Goal: Task Accomplishment & Management: Manage account settings

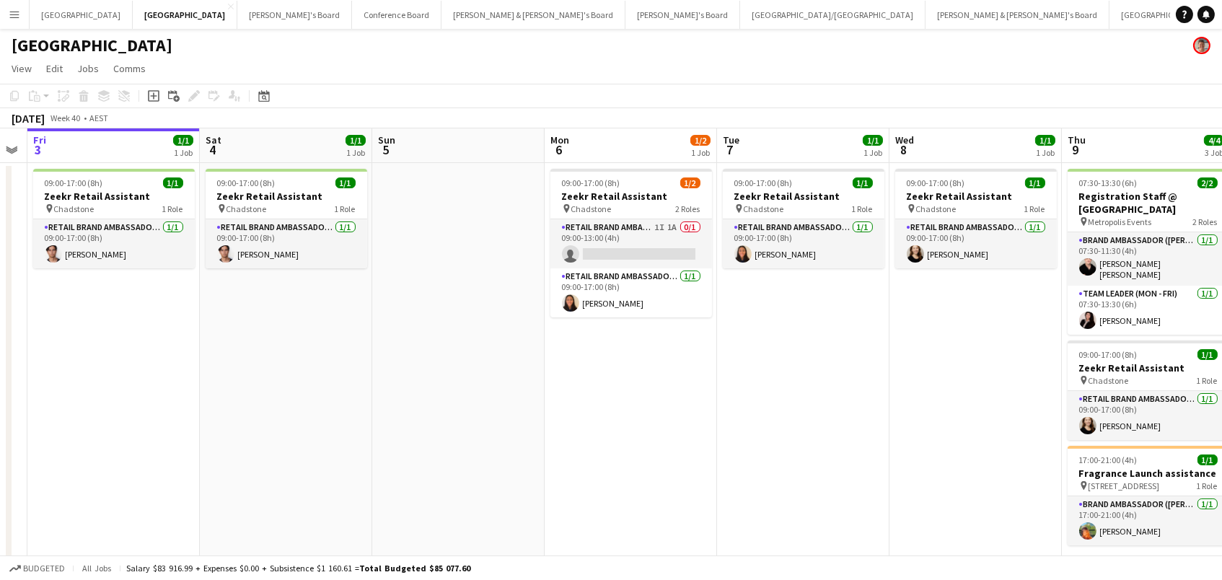
scroll to position [0, 457]
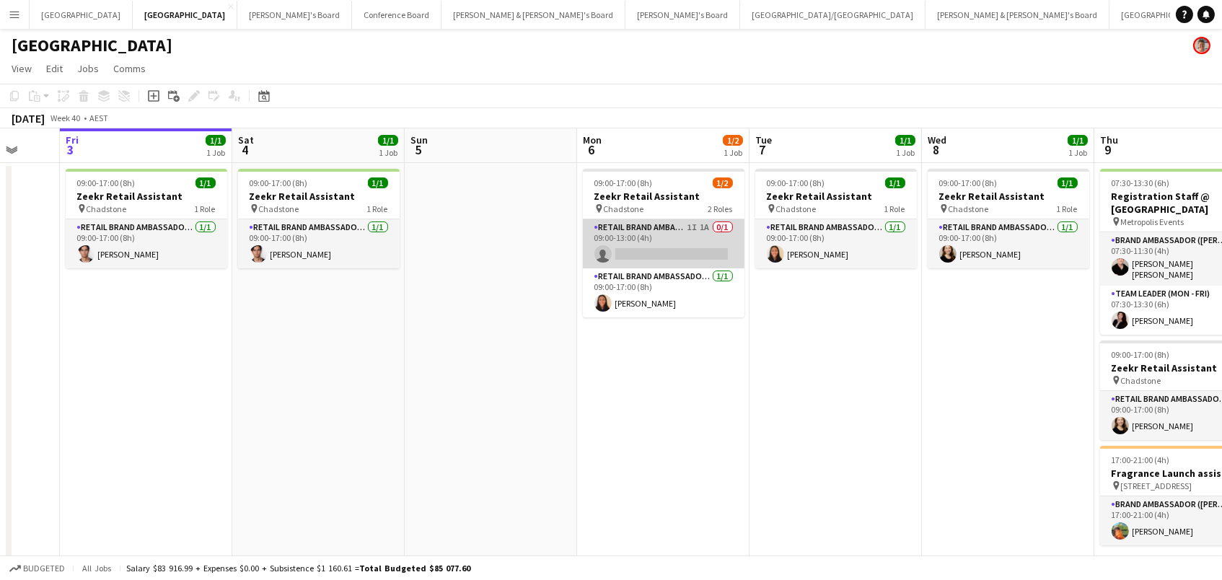
click at [733, 238] on app-card-role "RETAIL Brand Ambassador (Mon - Fri) 1I 1A 0/1 09:00-13:00 (4h) single-neutral-a…" at bounding box center [664, 243] width 162 height 49
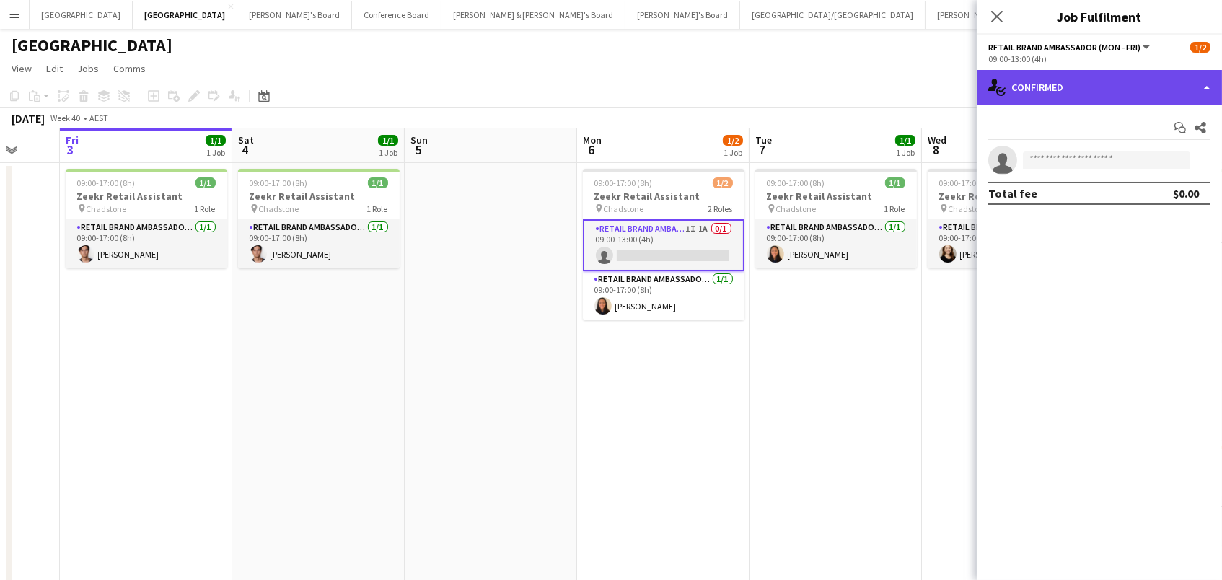
click at [1013, 84] on div "single-neutral-actions-check-2 Confirmed" at bounding box center [1099, 87] width 245 height 35
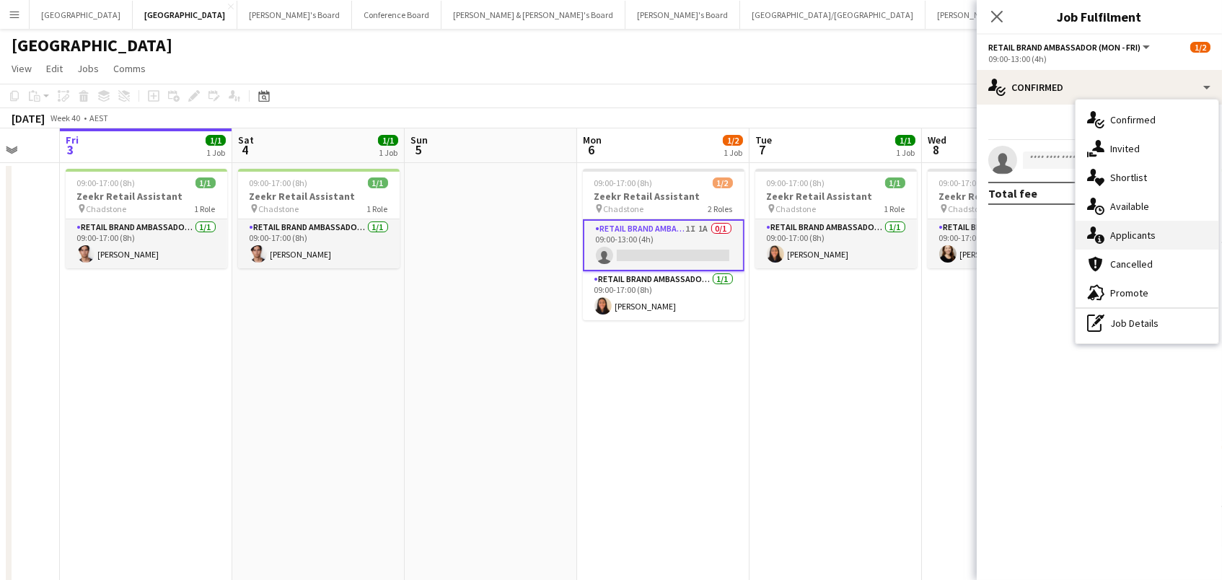
click at [1146, 239] on span "Applicants" at bounding box center [1132, 235] width 45 height 13
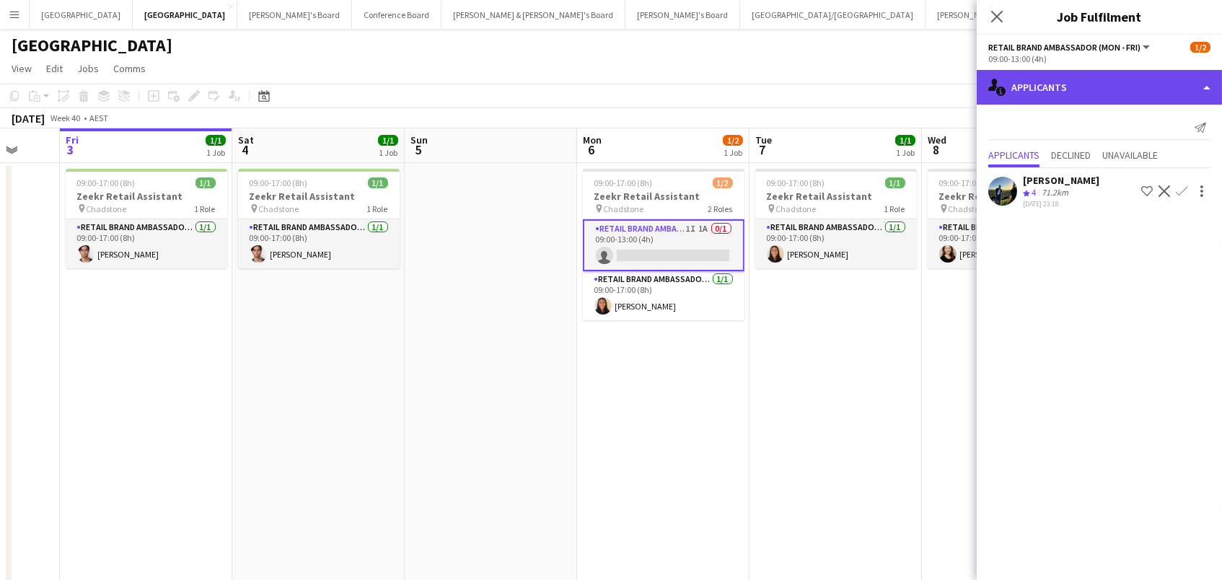
click at [1116, 84] on div "single-neutral-actions-information Applicants" at bounding box center [1099, 87] width 245 height 35
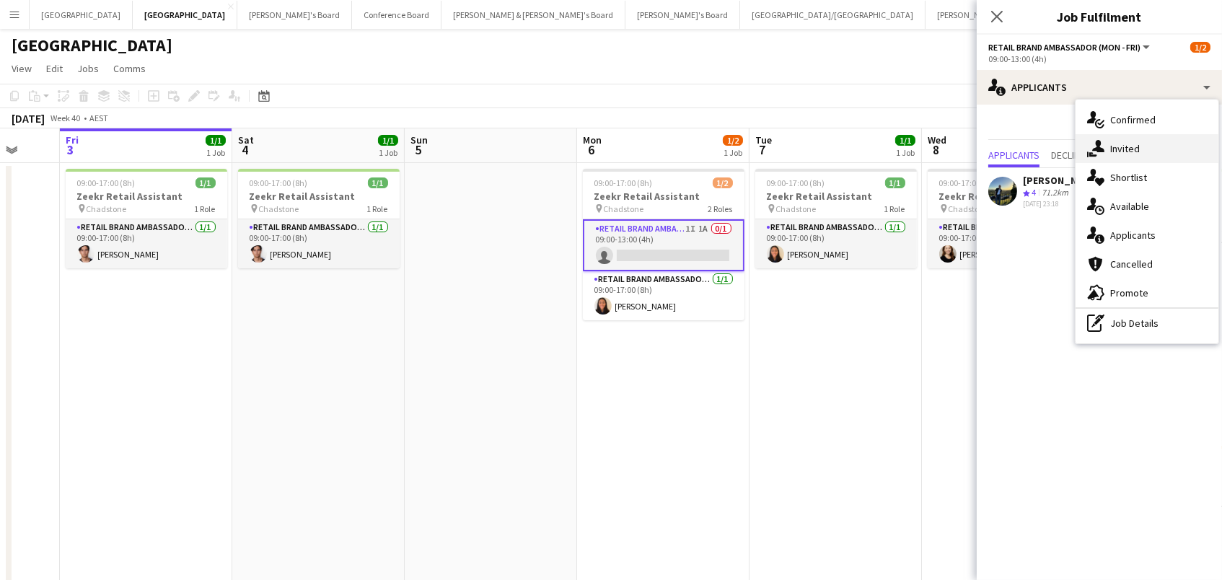
click at [1139, 150] on div "single-neutral-actions-share-1 Invited" at bounding box center [1146, 148] width 143 height 29
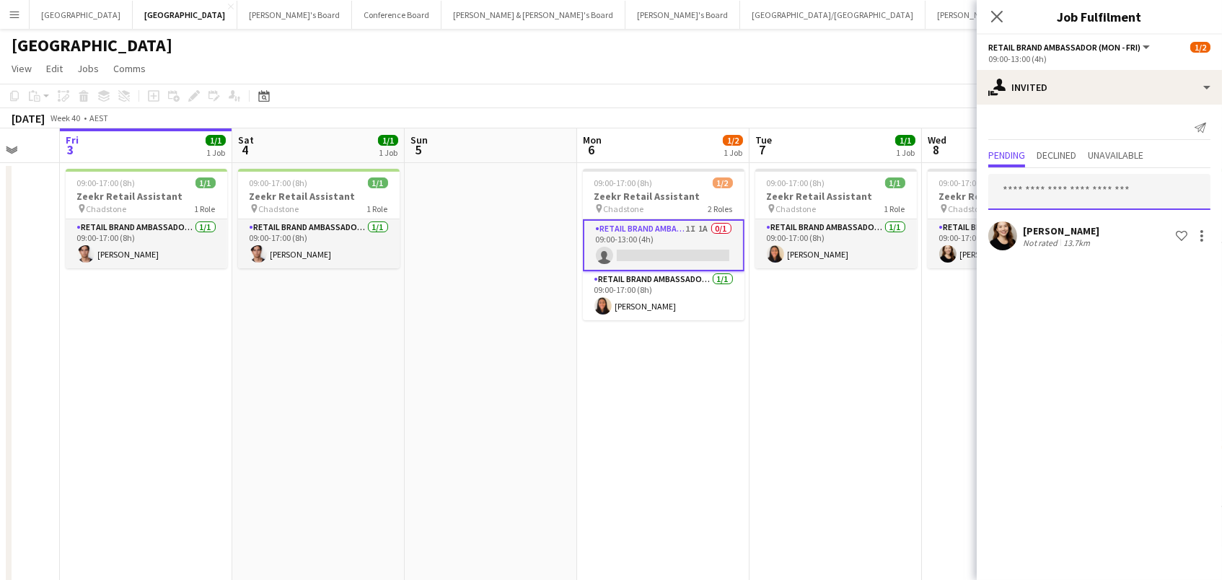
click at [1038, 191] on input "text" at bounding box center [1099, 192] width 222 height 36
click at [1063, 151] on span "Declined" at bounding box center [1056, 155] width 40 height 10
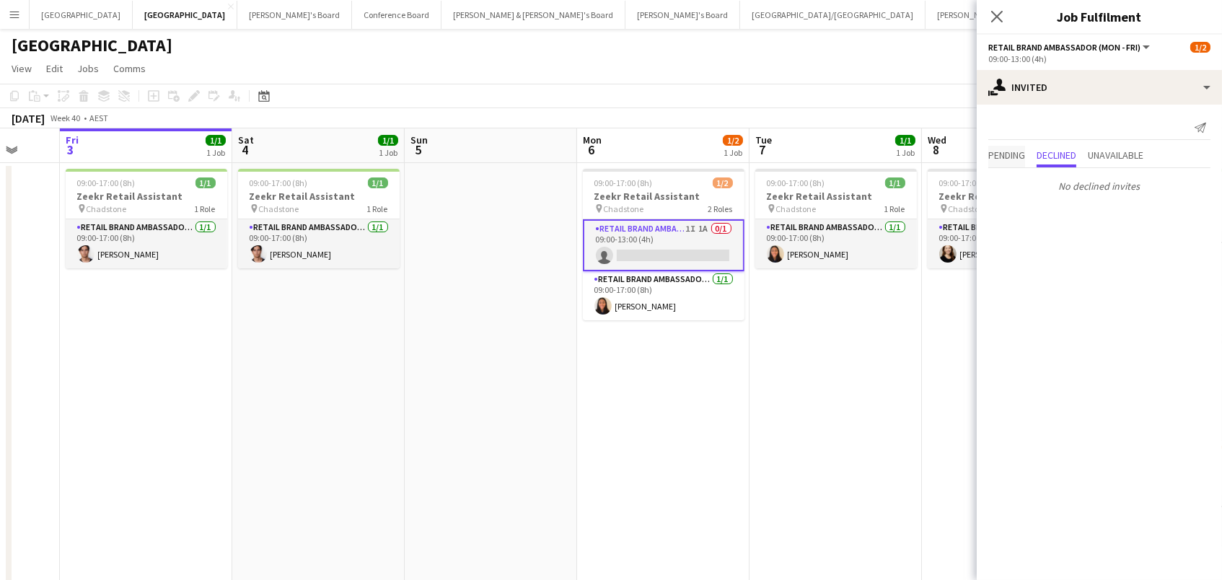
click at [1013, 151] on span "Pending" at bounding box center [1006, 155] width 37 height 10
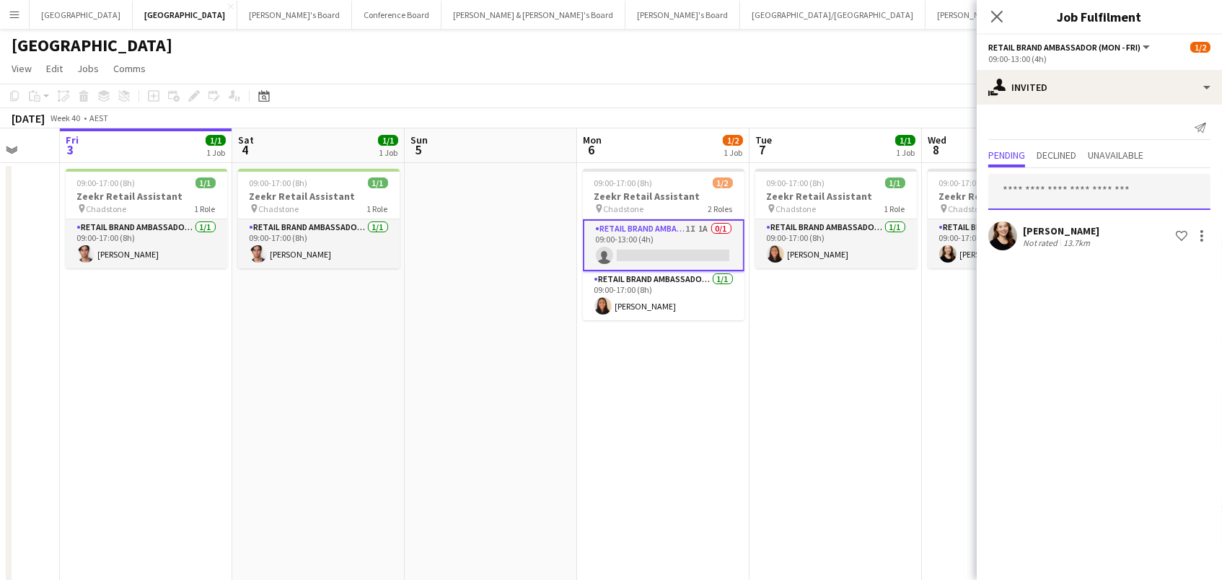
click at [1013, 188] on input "text" at bounding box center [1099, 192] width 222 height 36
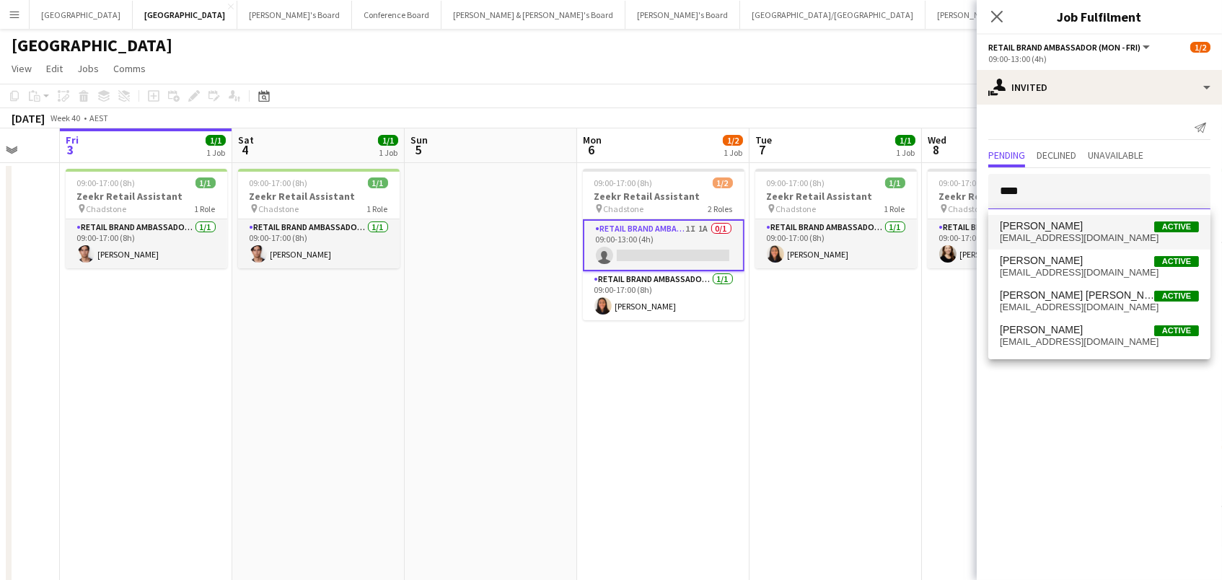
type input "****"
click at [1020, 220] on span "Valentin Aragon" at bounding box center [1041, 226] width 83 height 12
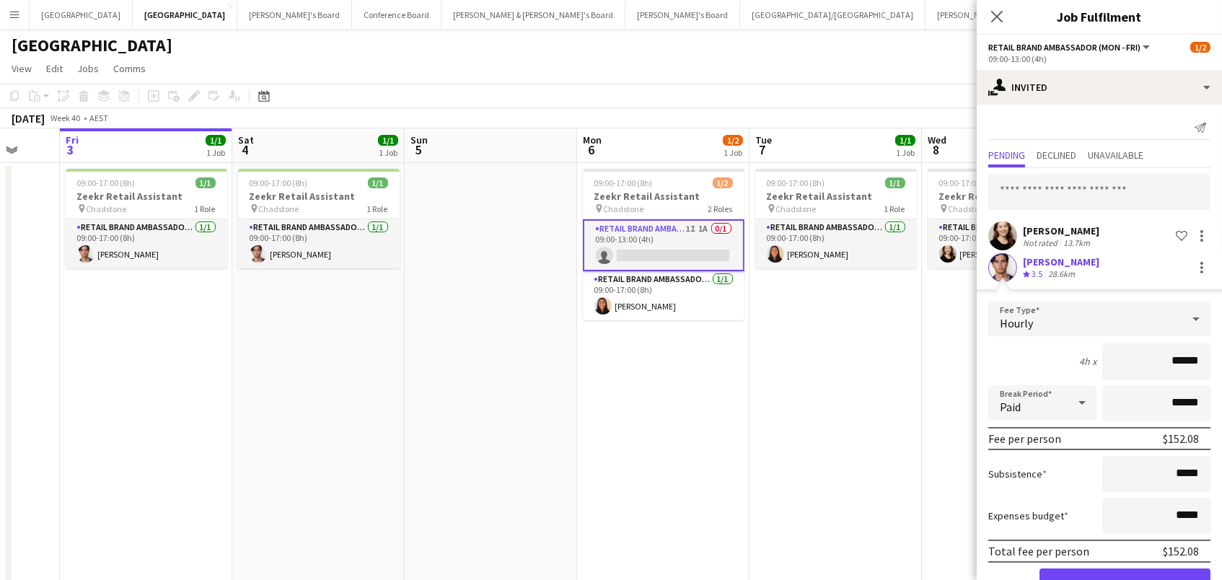
click at [1124, 579] on button "Confirm" at bounding box center [1124, 582] width 171 height 29
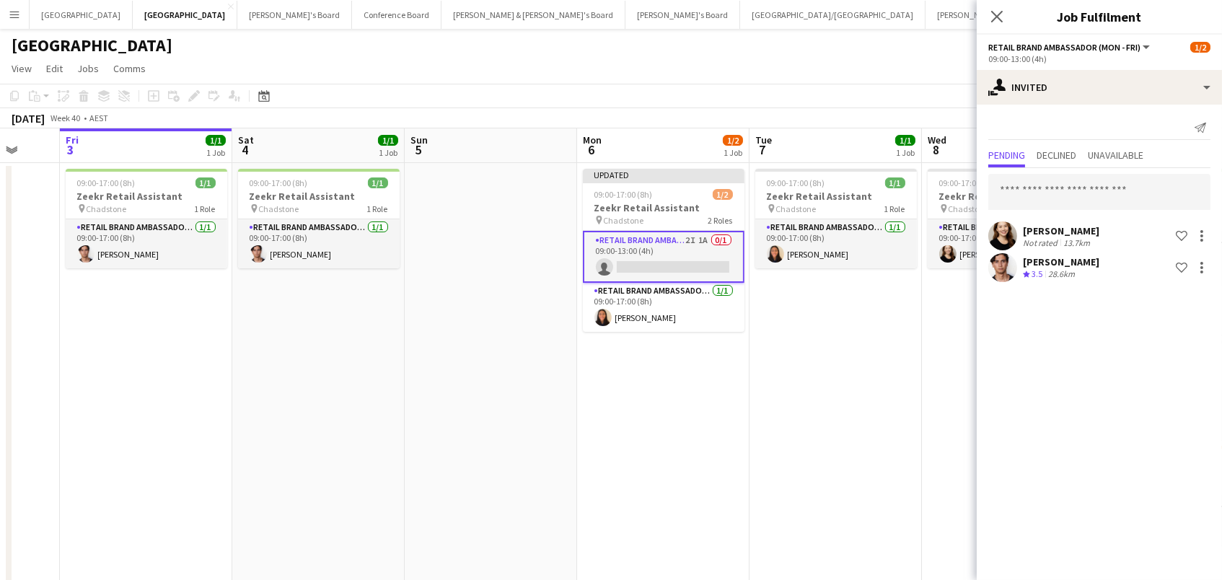
click at [896, 51] on div "[GEOGRAPHIC_DATA]" at bounding box center [611, 42] width 1222 height 27
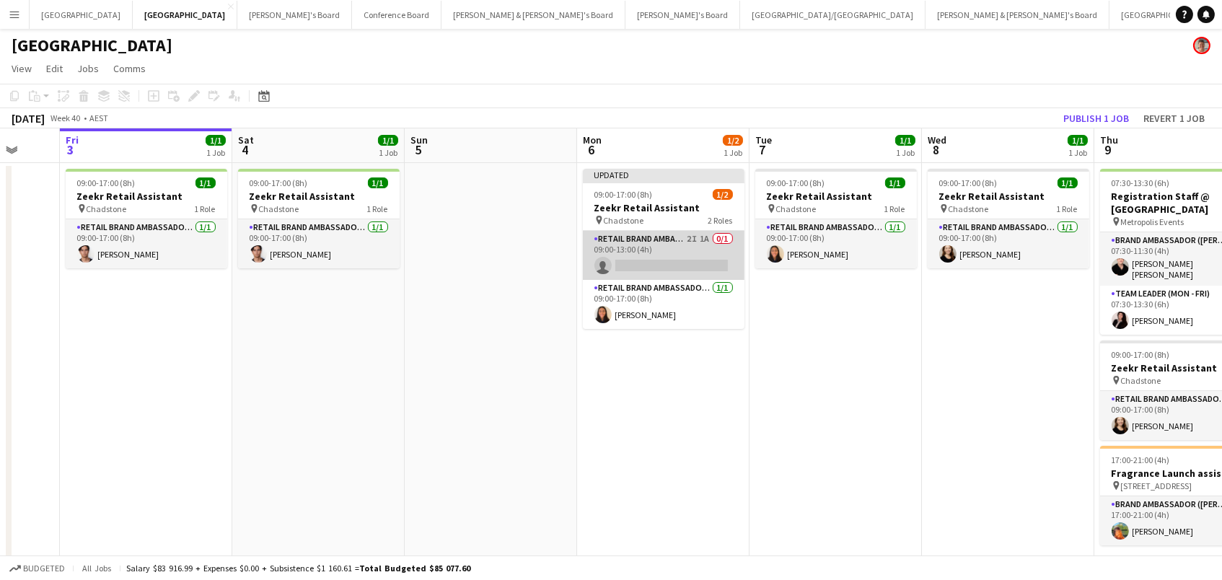
click at [657, 266] on app-card-role "RETAIL Brand Ambassador (Mon - Fri) 2I 1A 0/1 09:00-13:00 (4h) single-neutral-a…" at bounding box center [664, 255] width 162 height 49
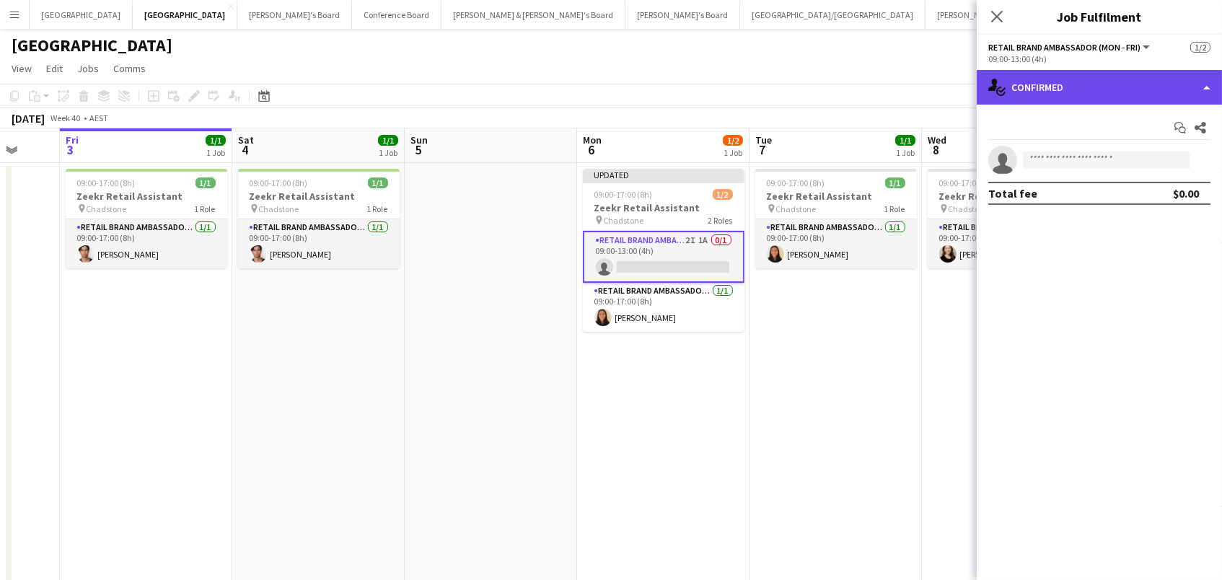
click at [1070, 89] on div "single-neutral-actions-check-2 Confirmed" at bounding box center [1099, 87] width 245 height 35
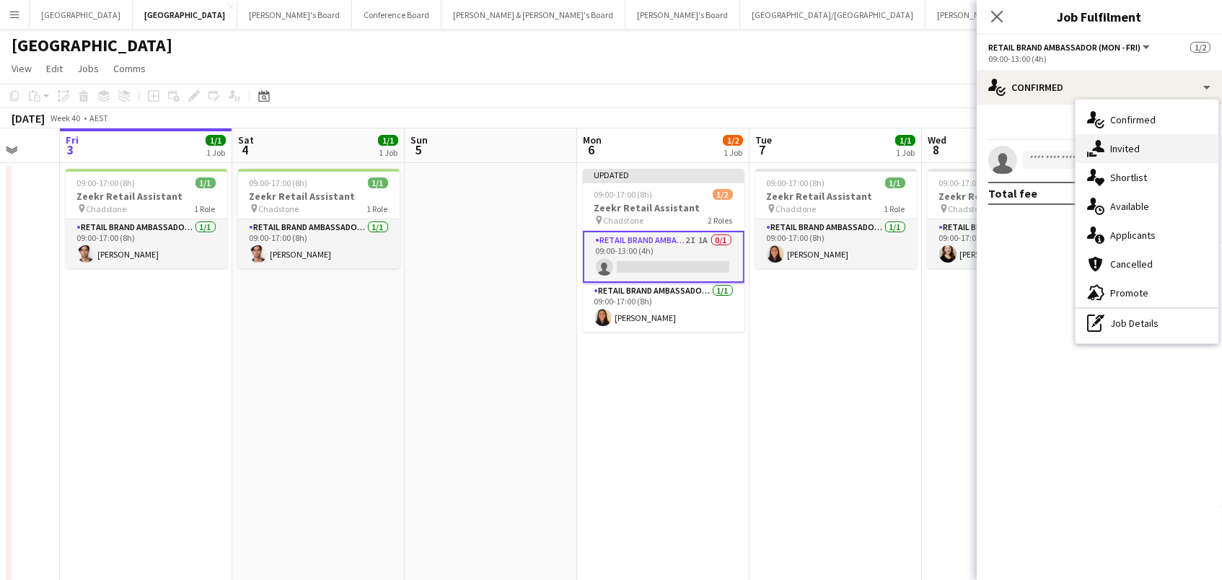
click at [1122, 137] on div "single-neutral-actions-share-1 Invited" at bounding box center [1146, 148] width 143 height 29
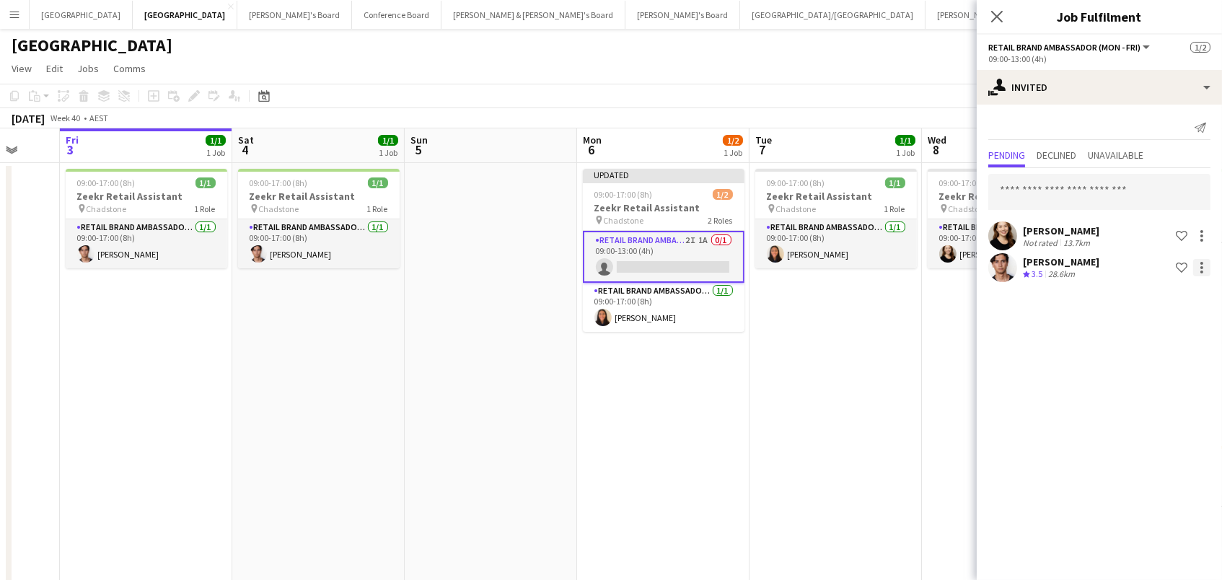
click at [1203, 267] on div at bounding box center [1201, 267] width 17 height 17
click at [1141, 405] on button "Cancel invitation" at bounding box center [1156, 397] width 108 height 35
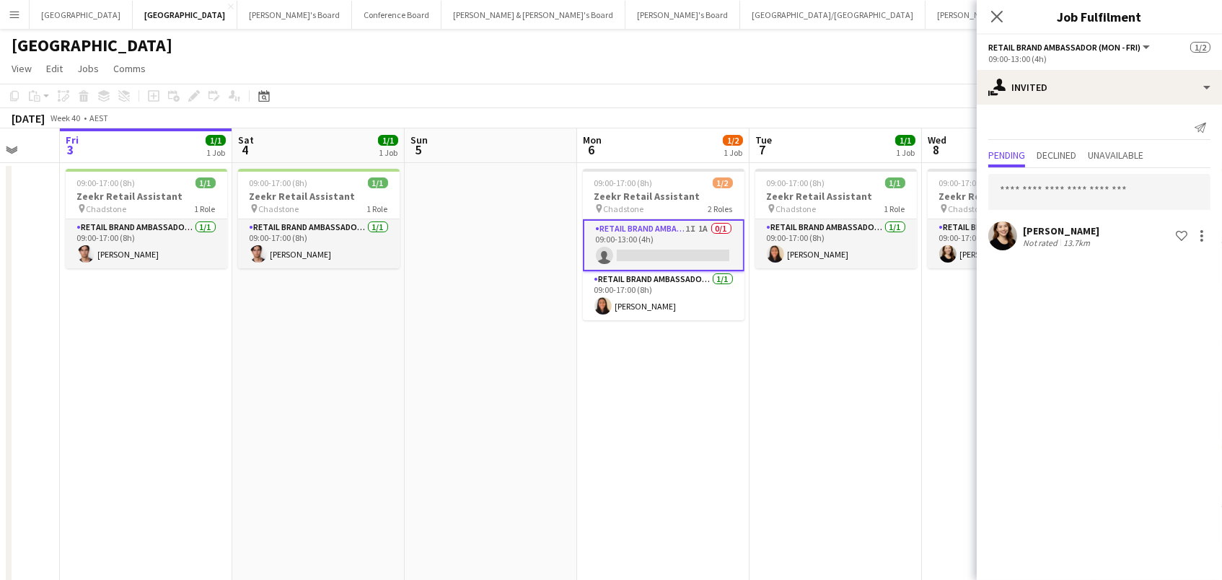
click at [824, 380] on app-date-cell "09:00-17:00 (8h) 1/1 Zeekr Retail Assistant pin Chadstone 1 Role RETAIL Brand A…" at bounding box center [835, 449] width 172 height 572
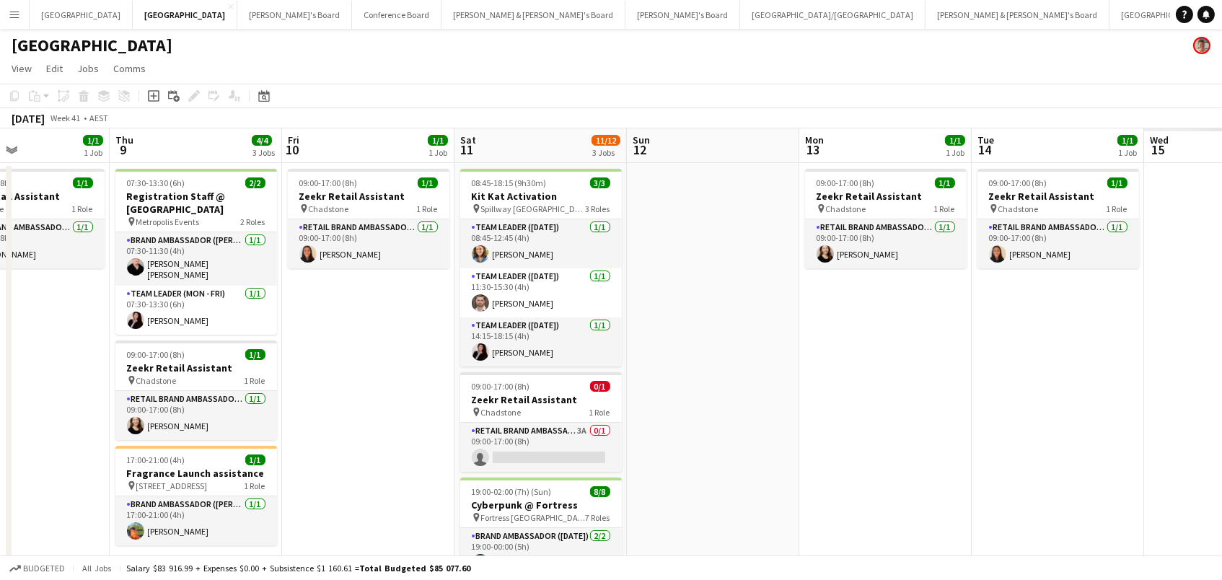
scroll to position [0, 407]
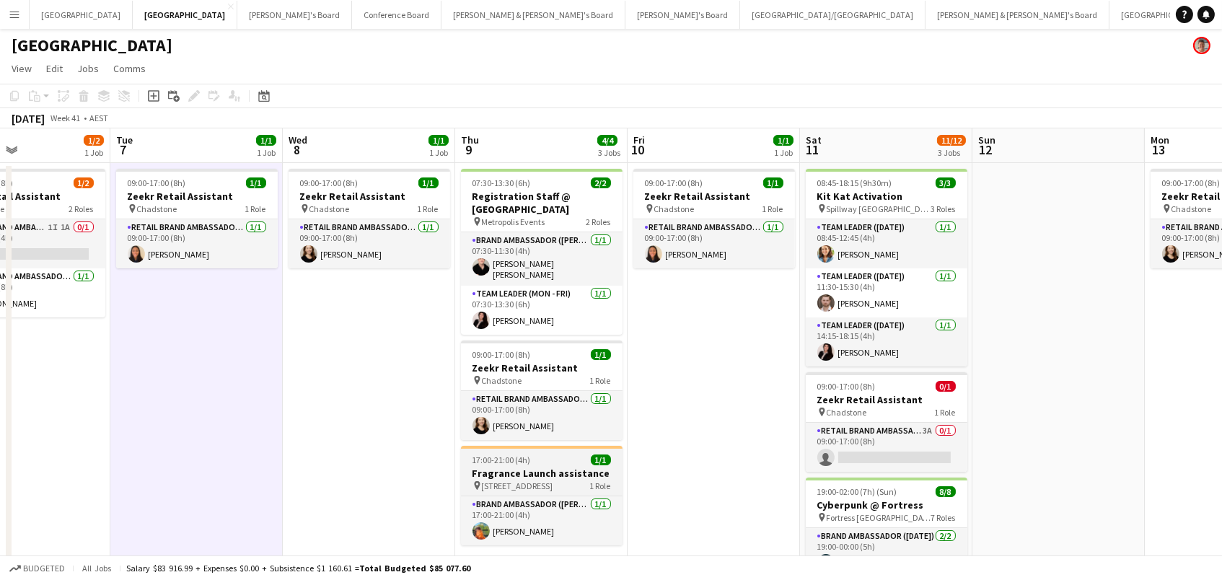
click at [552, 446] on app-job-card "17:00-21:00 (4h) 1/1 Fragrance Launch assistance pin 563 Little Lonsdale Street…" at bounding box center [542, 496] width 162 height 100
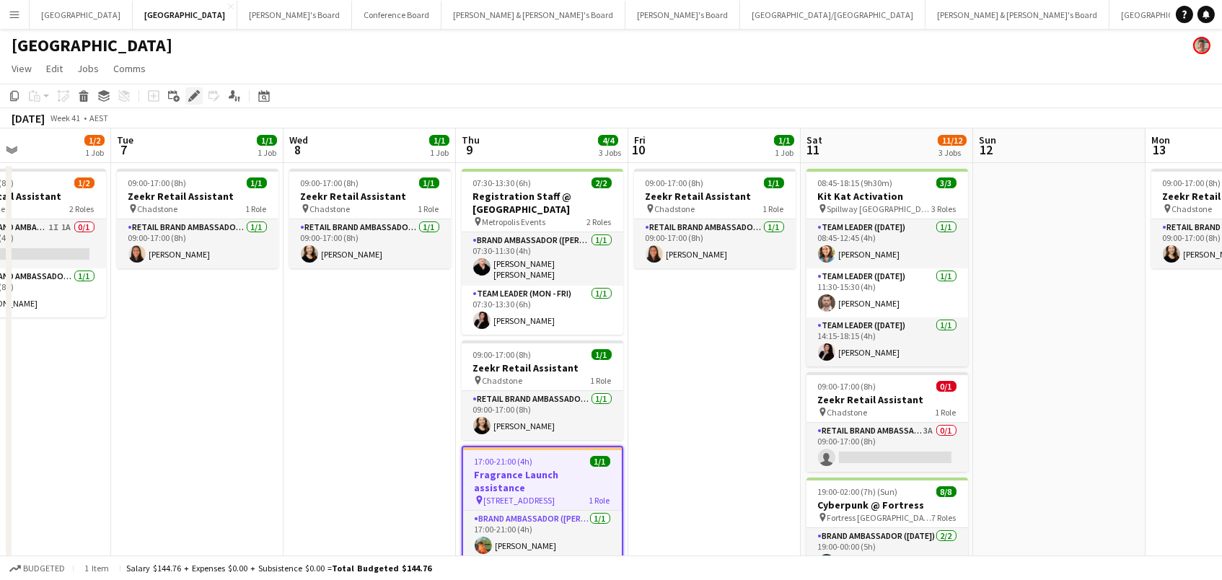
click at [188, 90] on icon "Edit" at bounding box center [194, 96] width 12 height 12
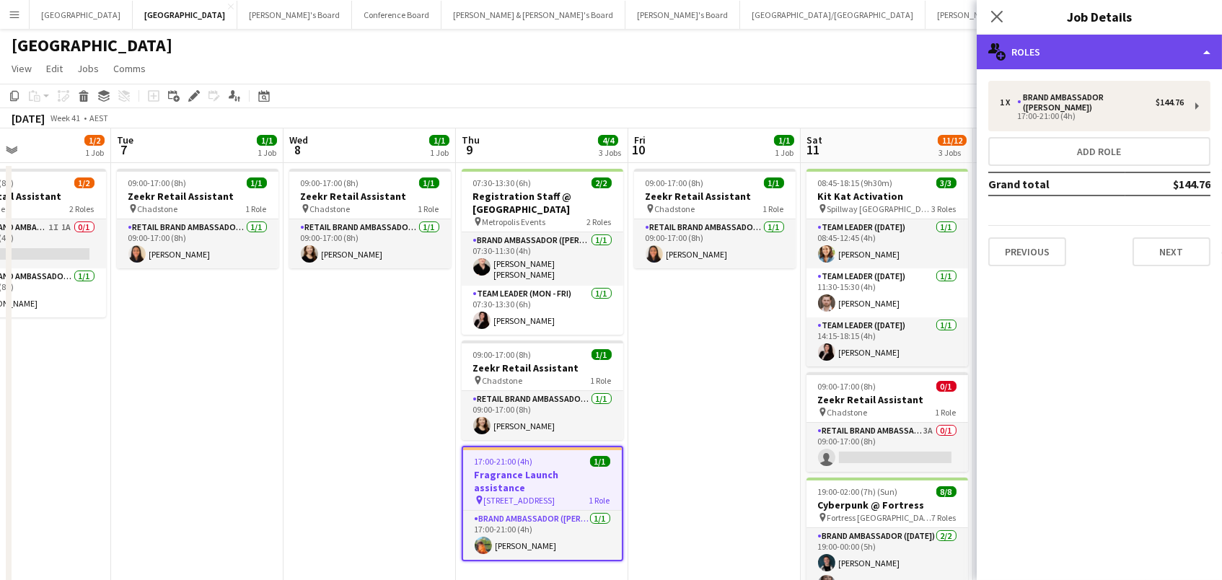
click at [1069, 37] on div "multiple-users-add Roles" at bounding box center [1099, 52] width 245 height 35
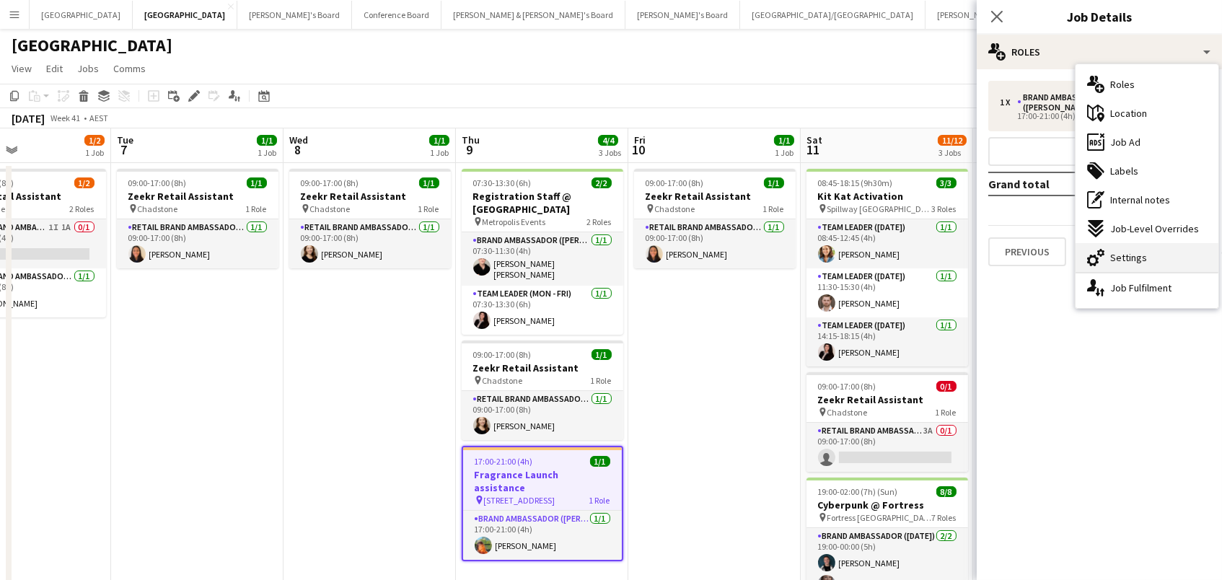
click at [1112, 257] on span "Settings" at bounding box center [1128, 257] width 37 height 13
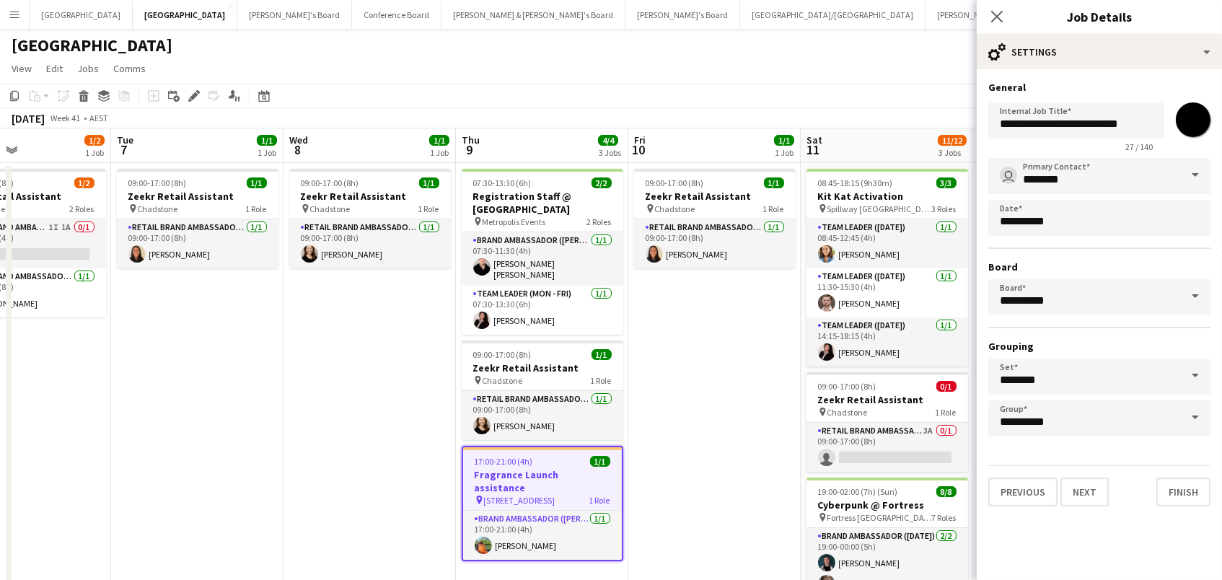
click at [1194, 127] on input "*******" at bounding box center [1193, 120] width 52 height 52
type input "*******"
drag, startPoint x: 381, startPoint y: 60, endPoint x: 684, endPoint y: 25, distance: 305.0
click at [387, 58] on app-page-menu "View Day view expanded Day view collapsed Month view Date picker Jump to today …" at bounding box center [611, 69] width 1222 height 27
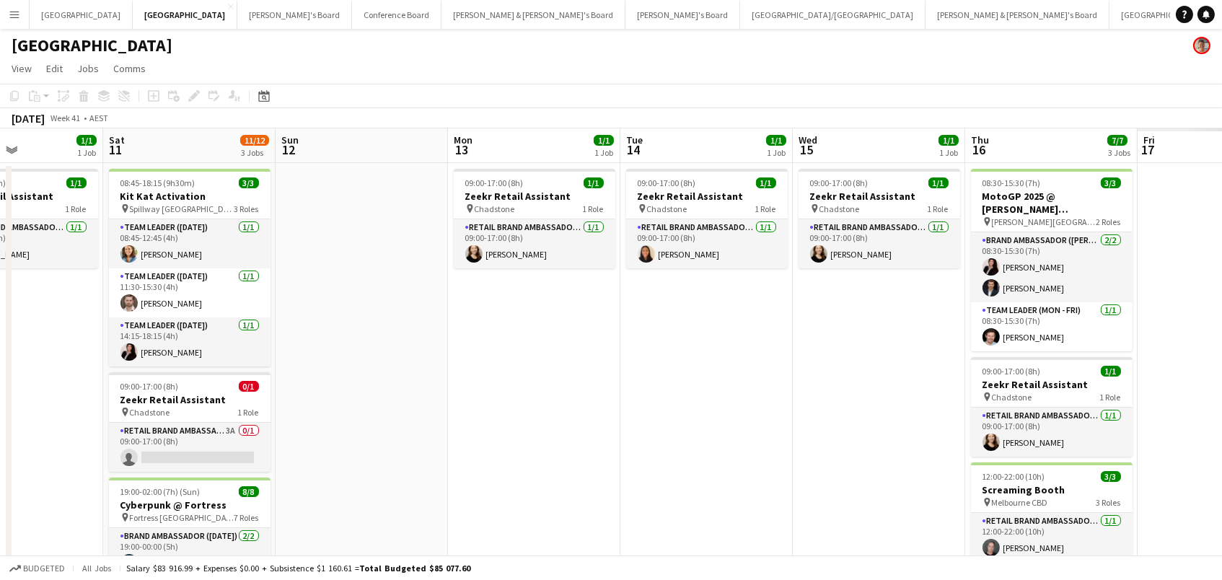
scroll to position [0, 415]
click at [441, 12] on button "Neil & Jenny's Board Close" at bounding box center [533, 15] width 184 height 28
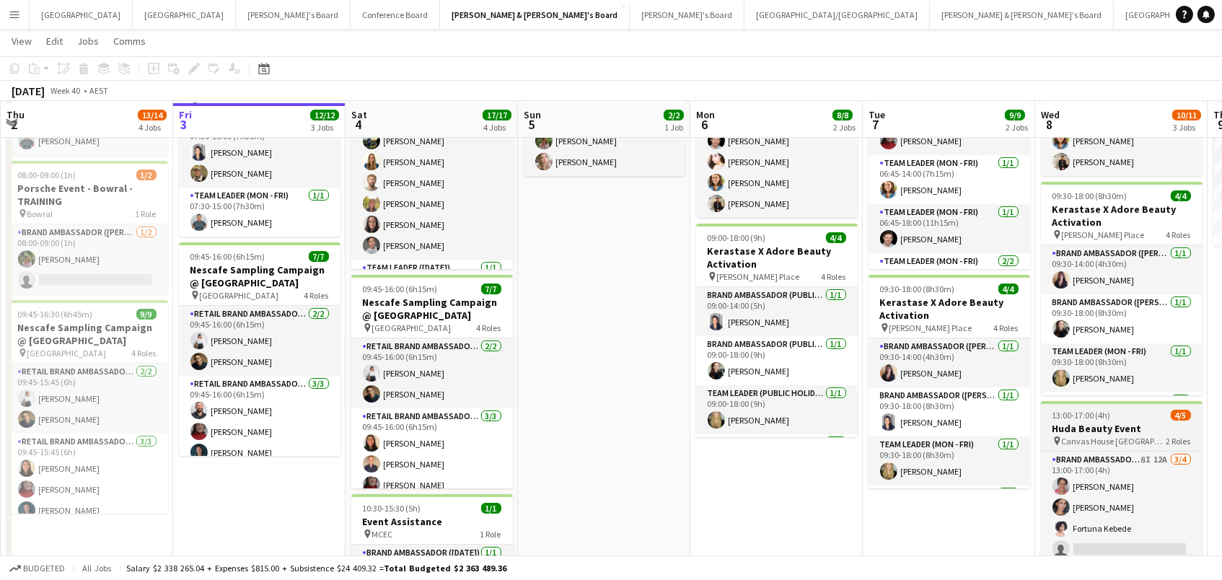
scroll to position [114, 0]
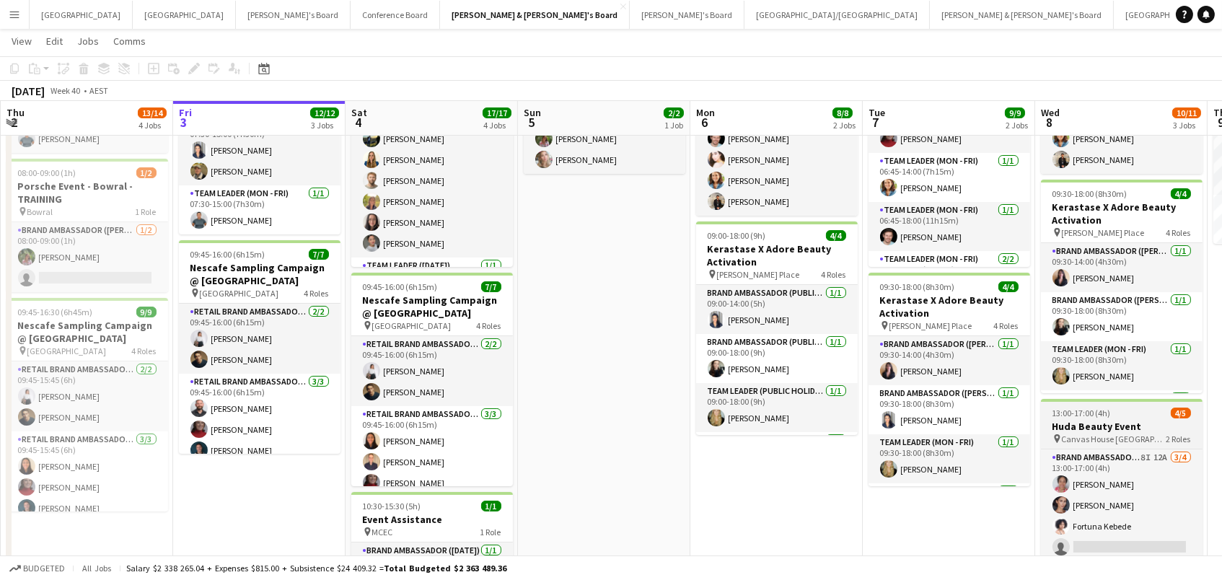
click at [1124, 435] on span "Canvas House Melbourne" at bounding box center [1114, 438] width 105 height 11
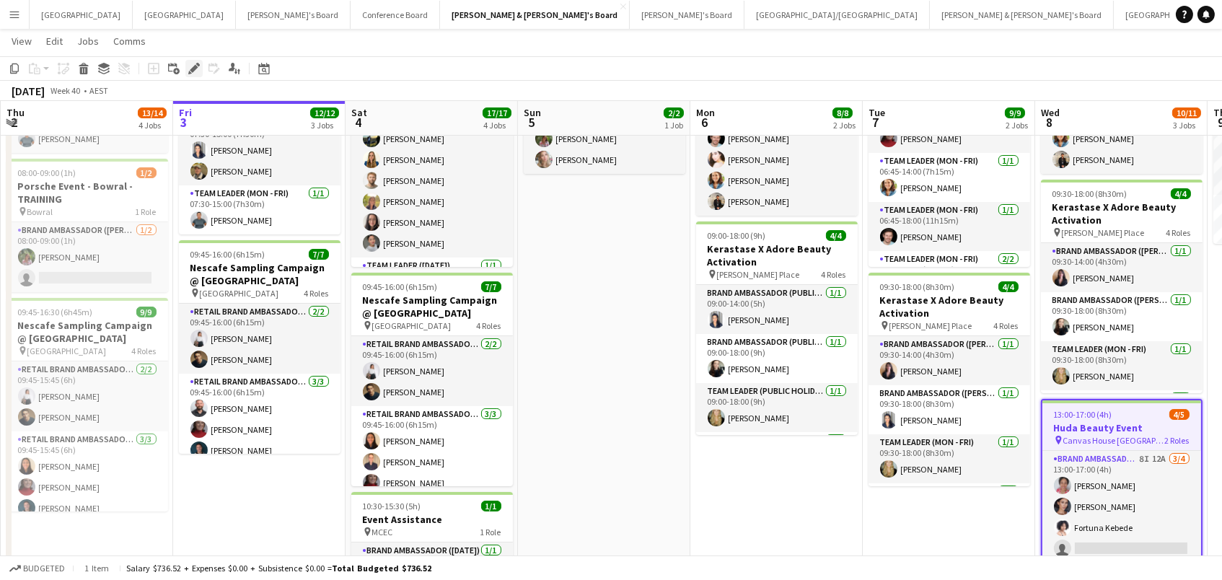
click at [190, 69] on icon at bounding box center [194, 69] width 8 height 8
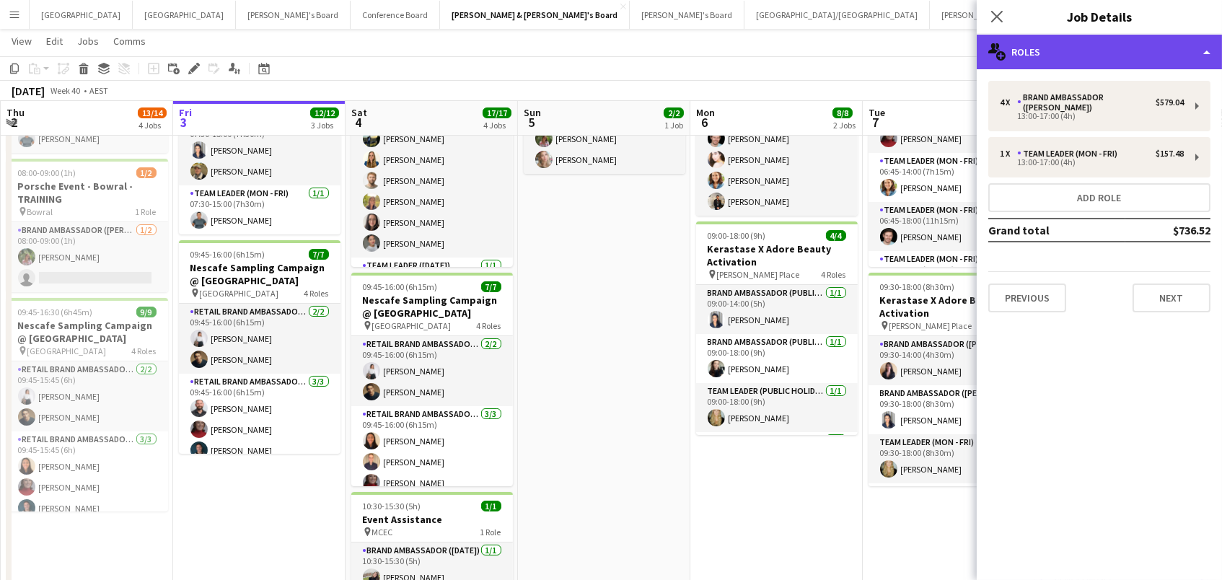
click at [1062, 53] on div "multiple-users-add Roles" at bounding box center [1099, 52] width 245 height 35
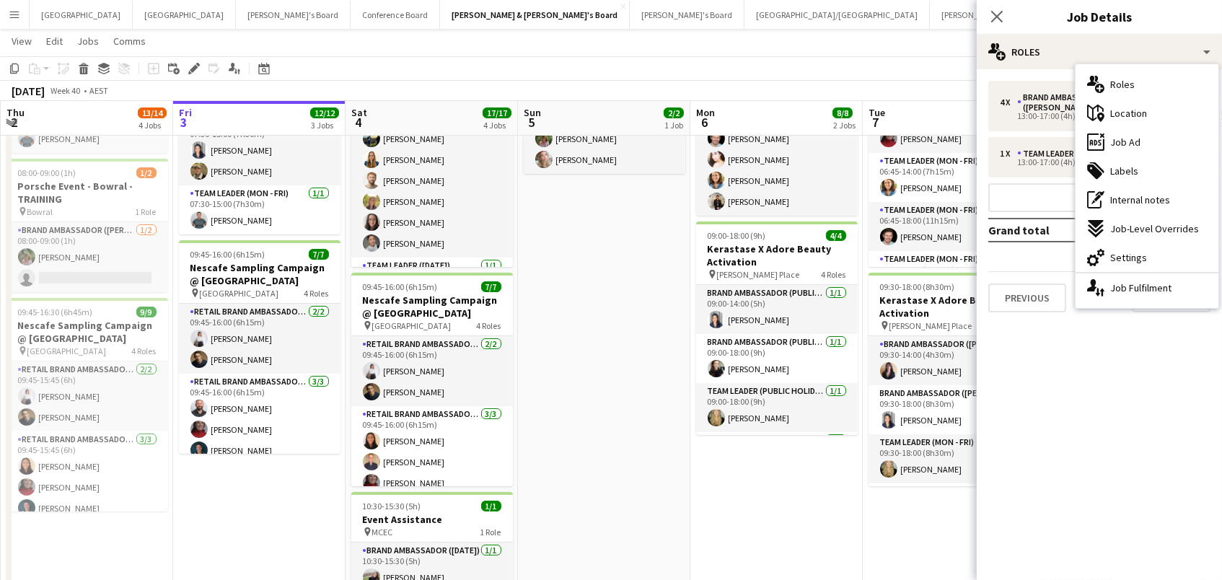
drag, startPoint x: 1172, startPoint y: 257, endPoint x: 1197, endPoint y: 177, distance: 84.4
click at [1172, 257] on div "cog-double-3 Settings" at bounding box center [1146, 257] width 143 height 29
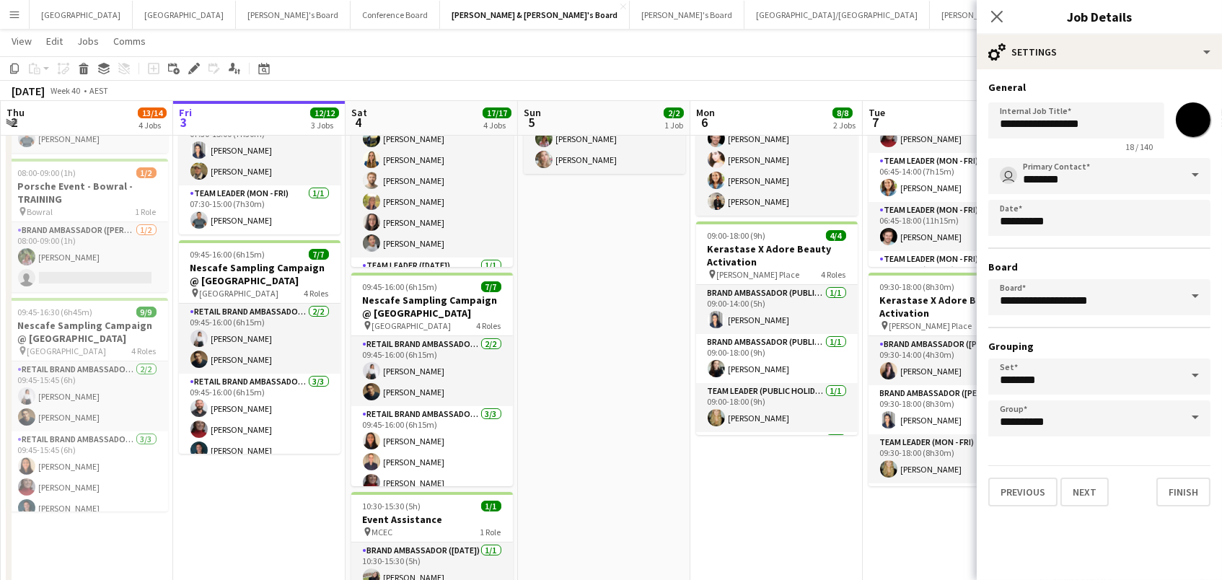
click at [1190, 107] on input "*******" at bounding box center [1193, 120] width 52 height 52
type input "*******"
click at [669, 405] on app-date-cell "11:00-19:00 (8h) 2/2 Porsche Event - Bowral pin Bowral 1 Role Brand Ambassador …" at bounding box center [604, 345] width 172 height 594
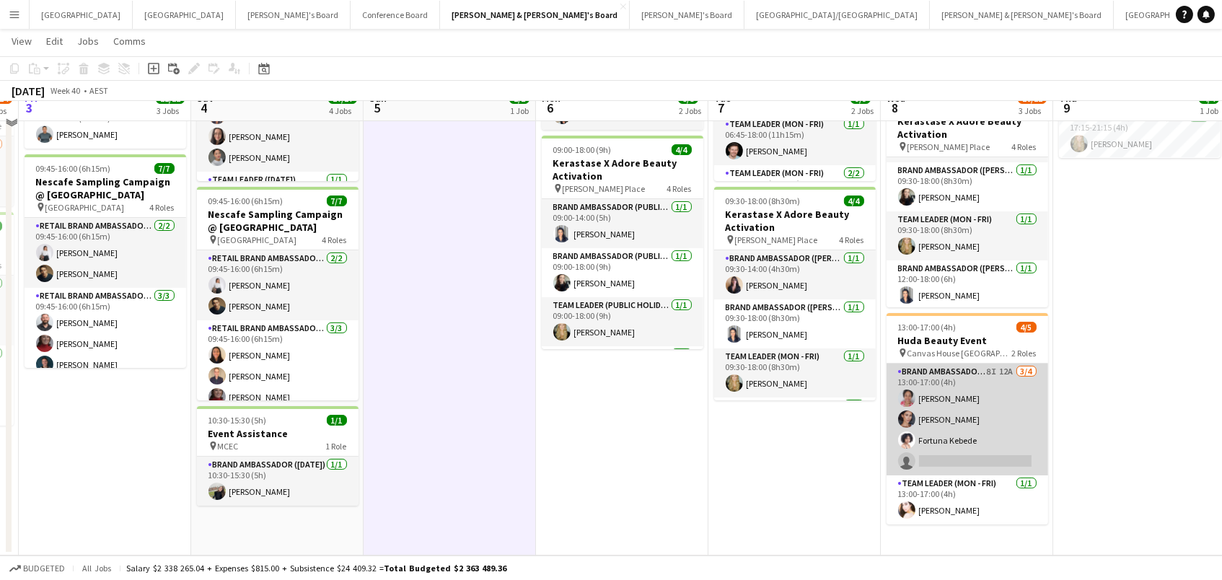
scroll to position [208, 0]
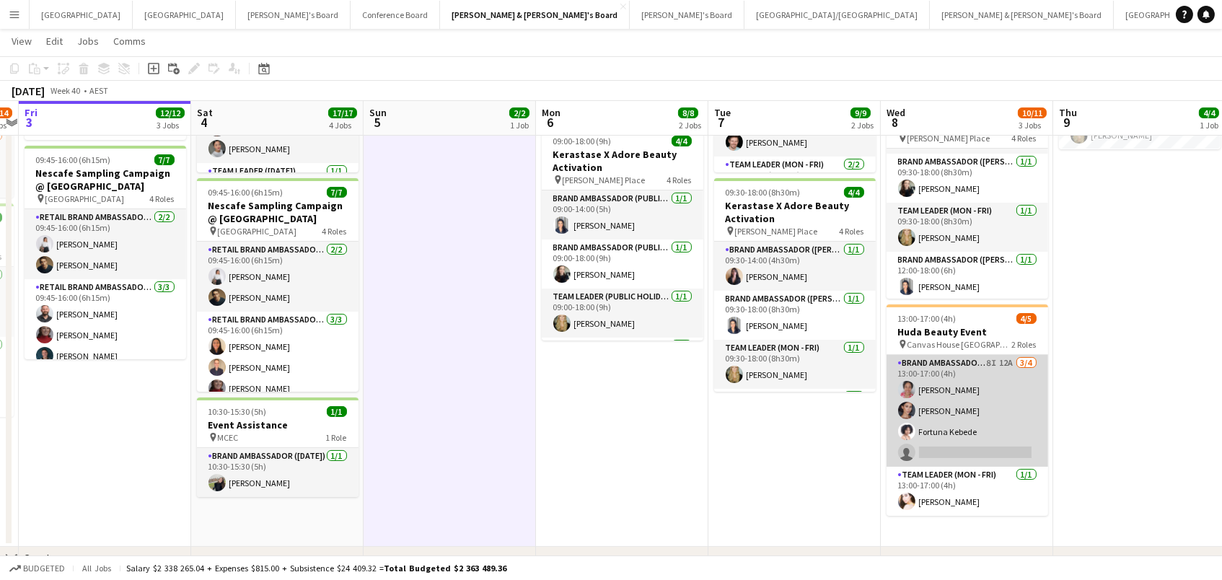
click at [957, 407] on app-card-role "Brand Ambassador (Mon - Fri) 8I 12A 3/4 13:00-17:00 (4h) Shana Robinson Alessan…" at bounding box center [967, 411] width 162 height 112
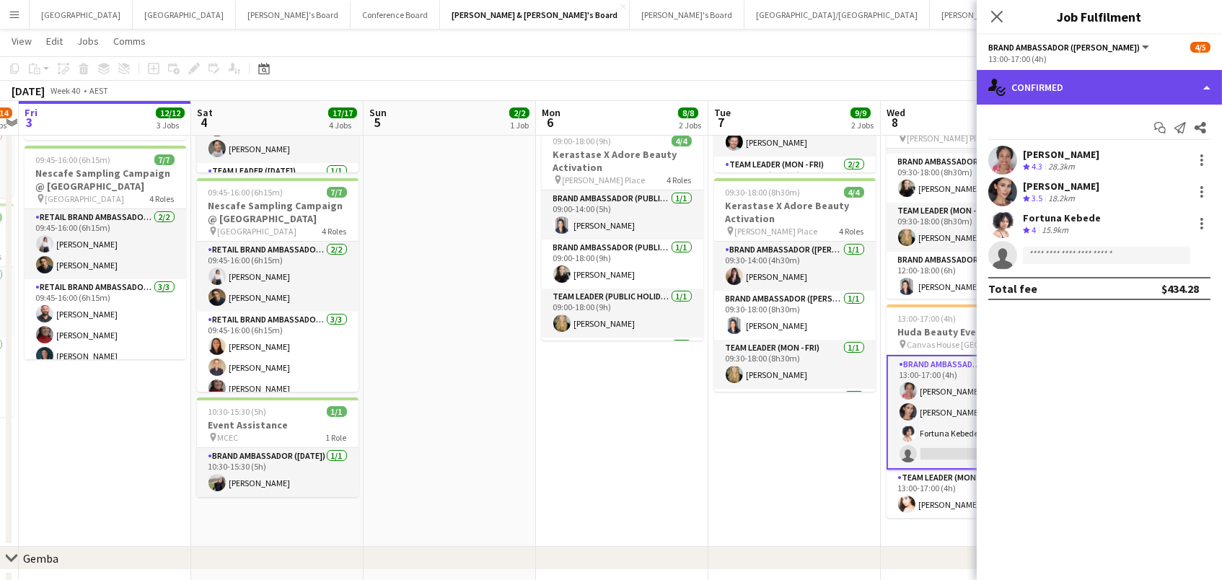
click at [1067, 77] on div "single-neutral-actions-check-2 Confirmed" at bounding box center [1099, 87] width 245 height 35
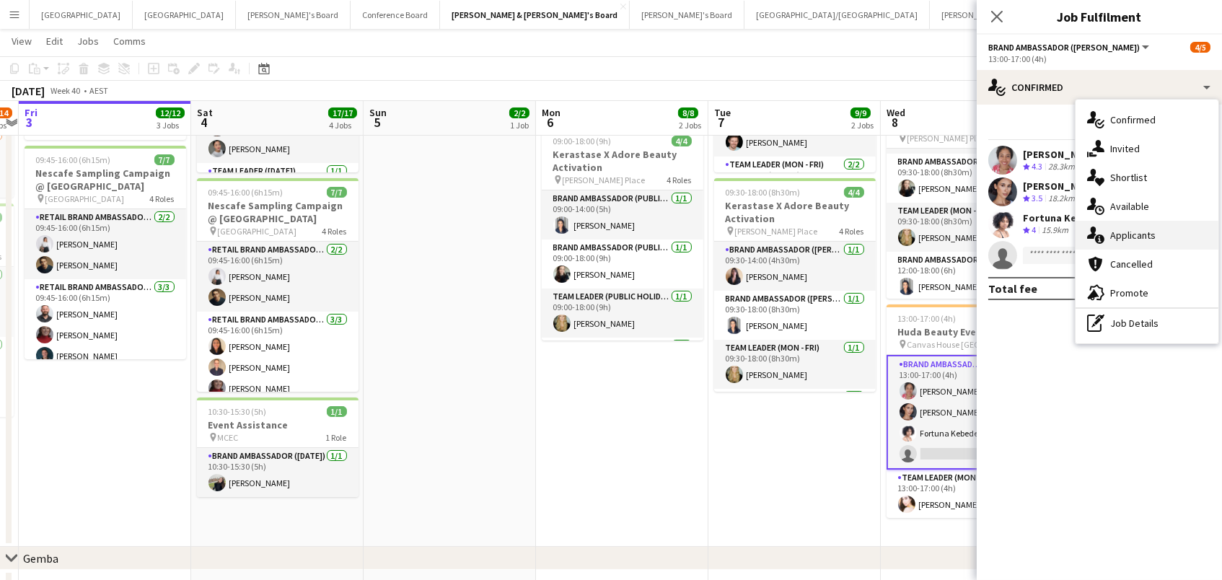
click at [1114, 229] on span "Applicants" at bounding box center [1132, 235] width 45 height 13
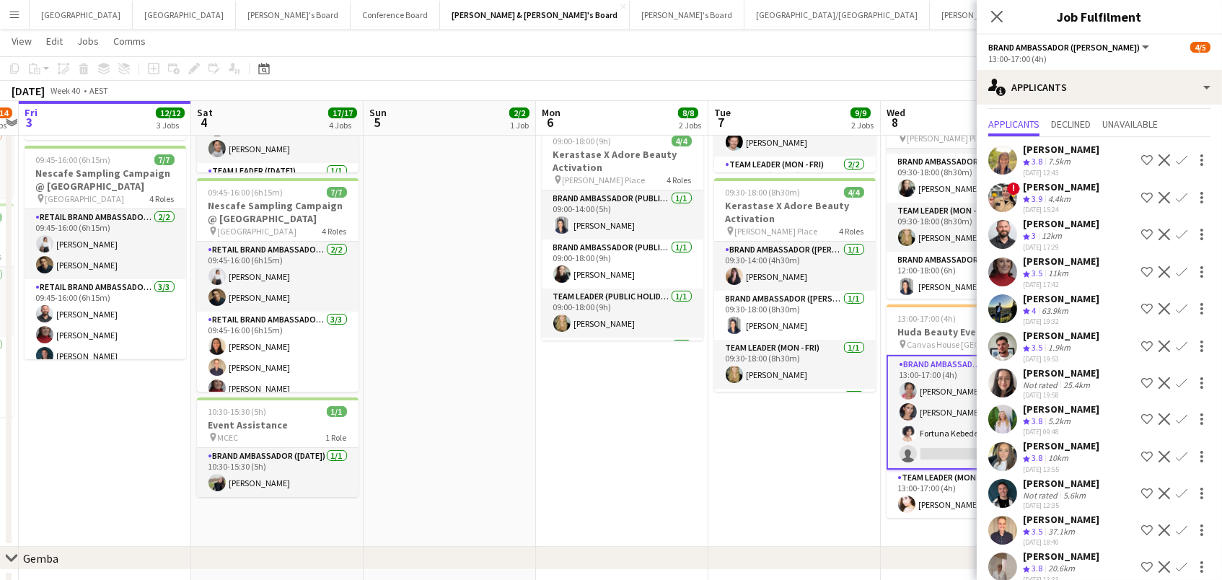
scroll to position [30, 0]
click at [933, 343] on span "Canvas House Melbourne" at bounding box center [959, 344] width 105 height 11
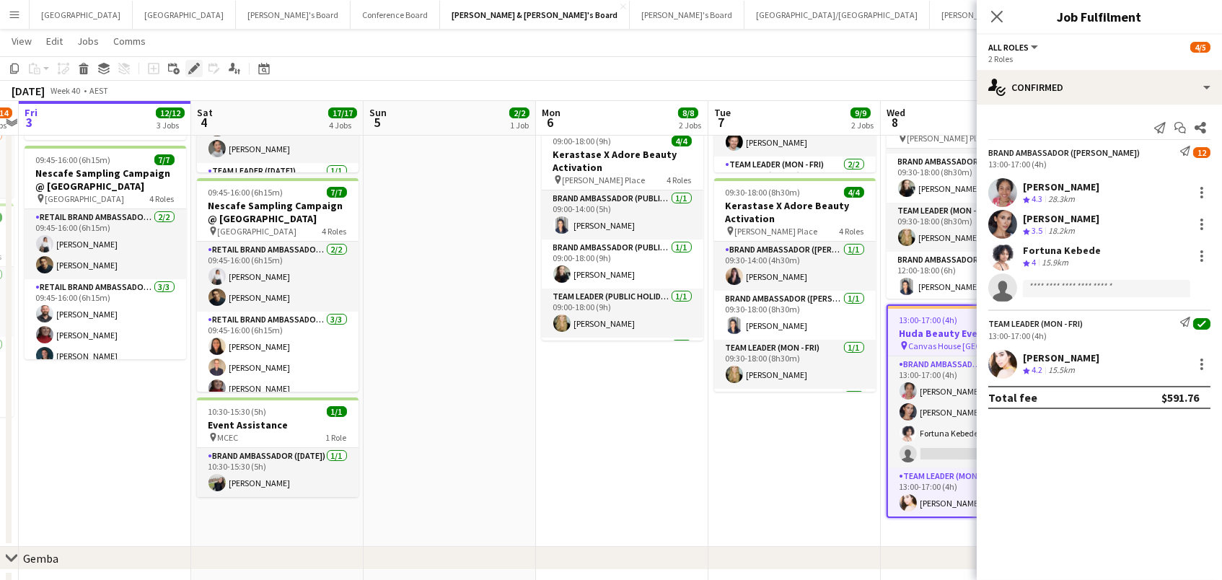
click at [196, 71] on icon "Edit" at bounding box center [194, 69] width 12 height 12
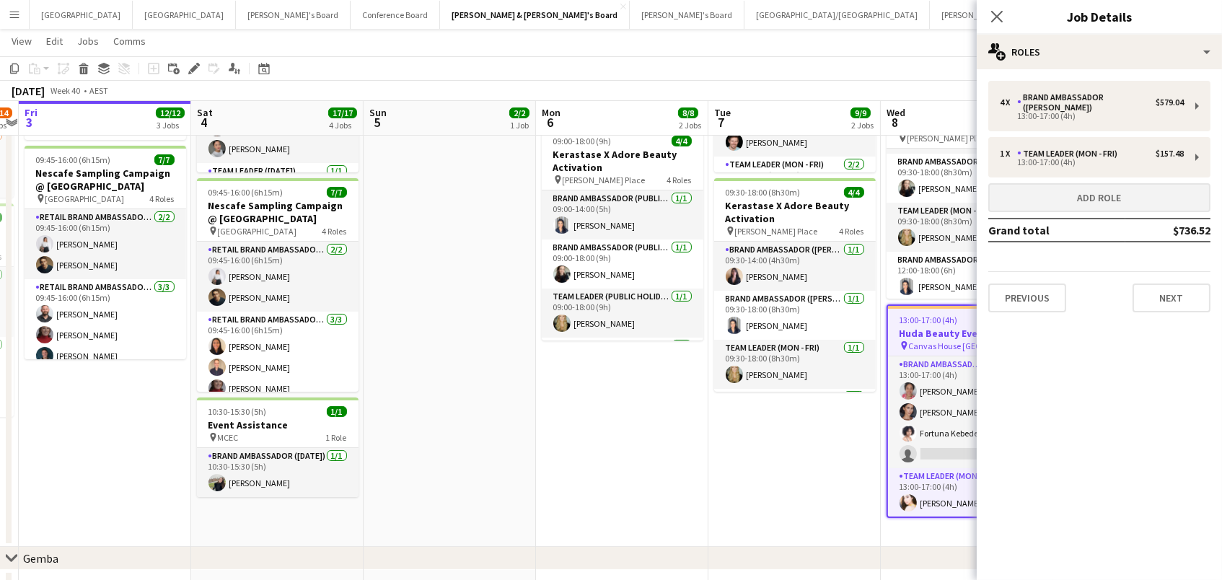
click at [1105, 191] on button "Add role" at bounding box center [1099, 197] width 222 height 29
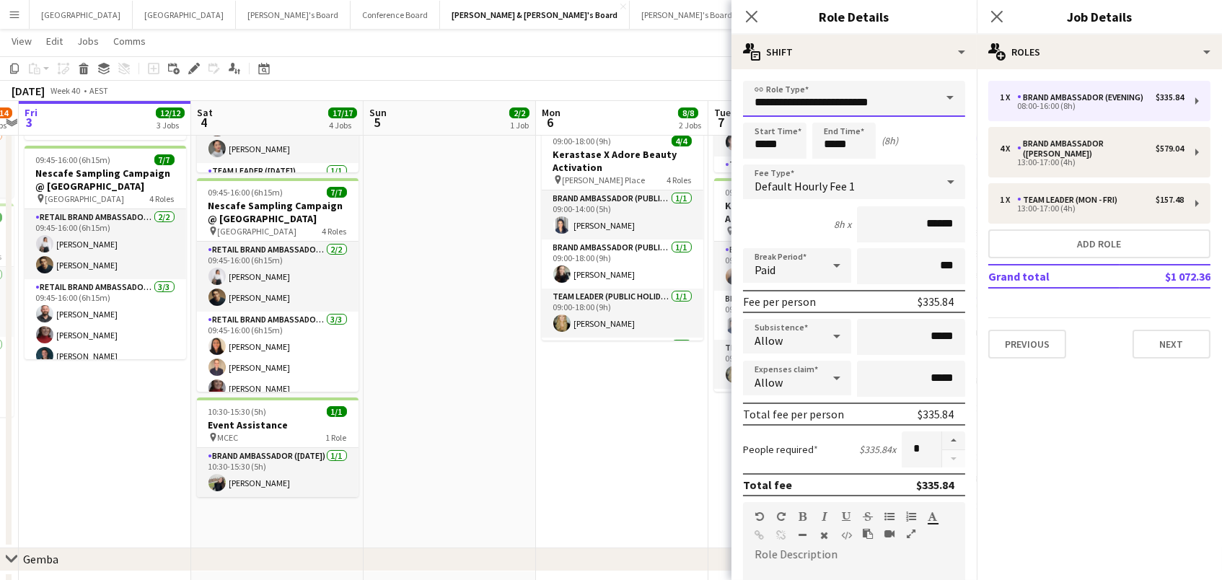
click at [864, 94] on input "**********" at bounding box center [854, 99] width 222 height 36
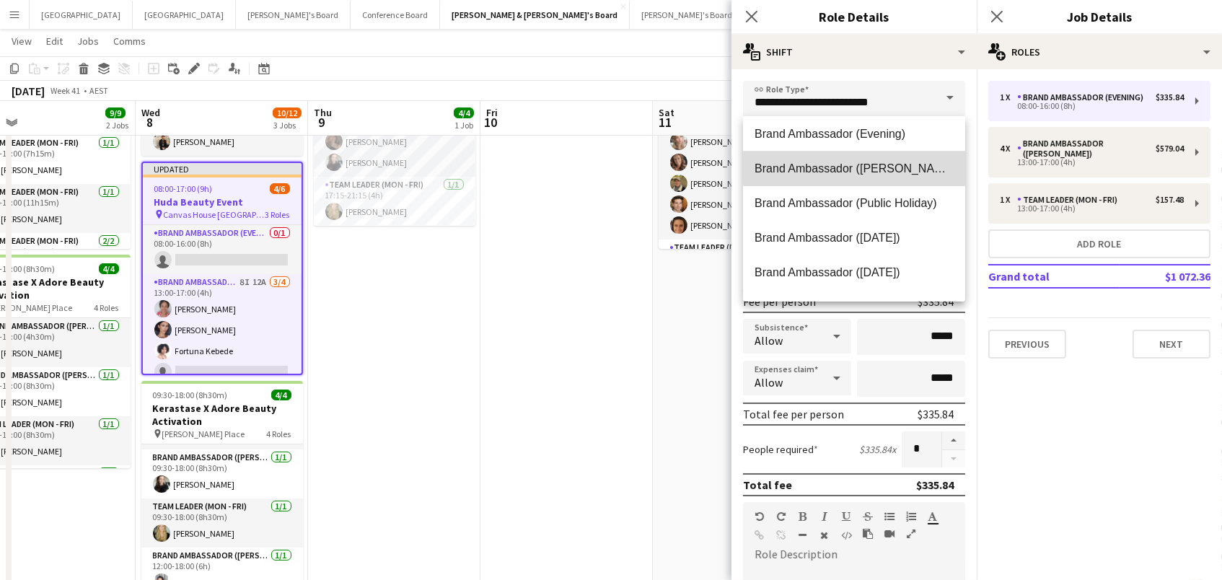
scroll to position [13, 0]
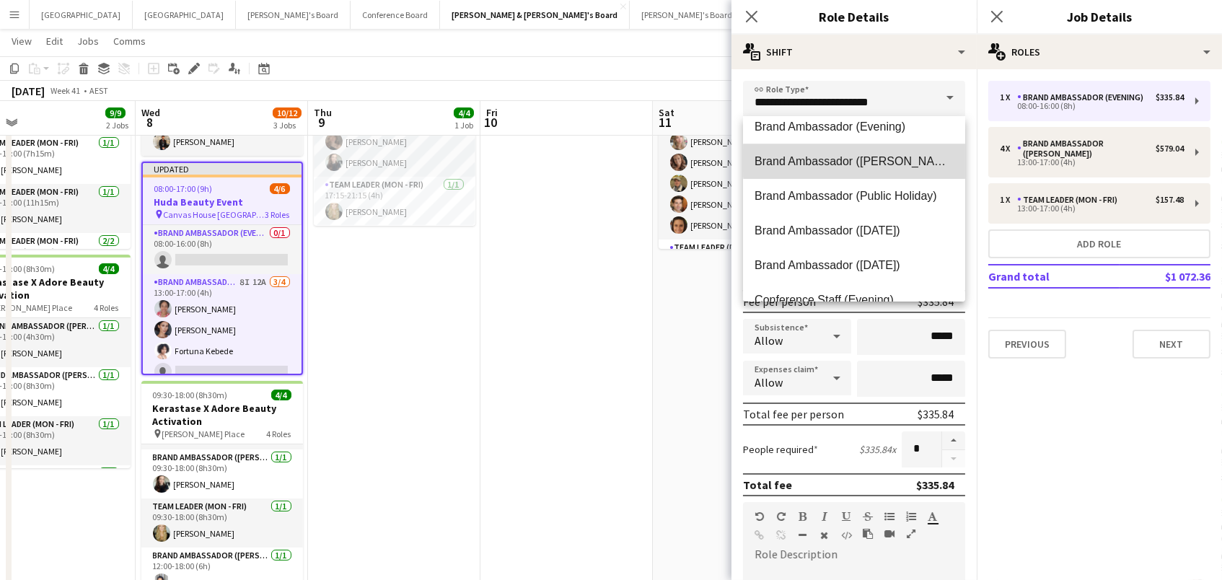
click at [912, 166] on mat-option "Brand Ambassador ([PERSON_NAME])" at bounding box center [854, 161] width 222 height 35
type input "**********"
type input "******"
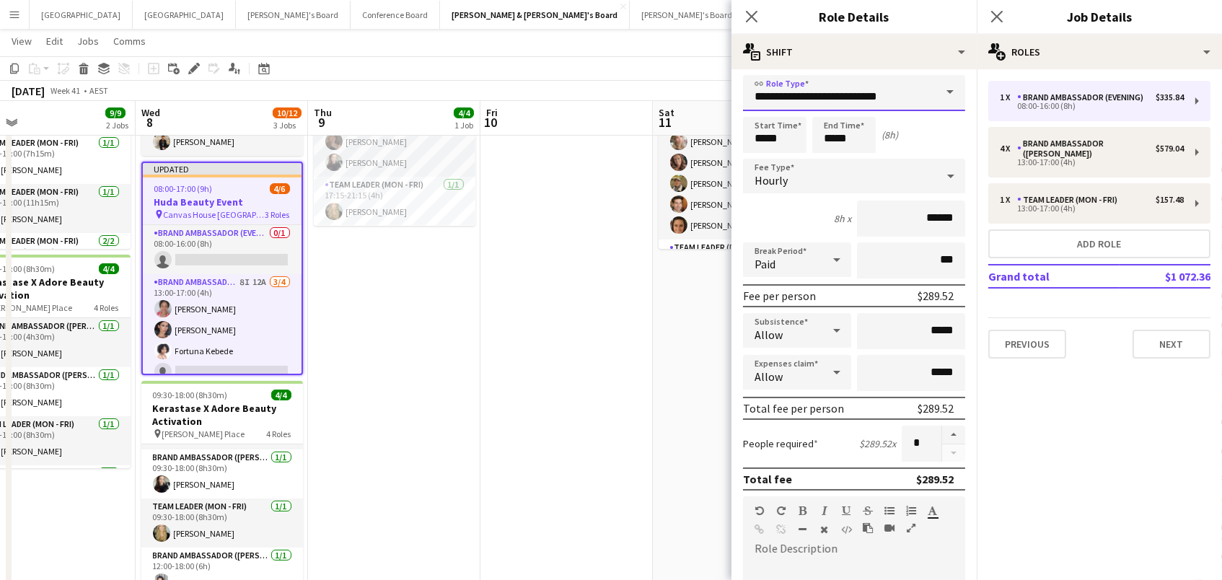
scroll to position [6, 0]
click at [752, 138] on input "*****" at bounding box center [774, 134] width 63 height 36
click at [761, 107] on div at bounding box center [760, 109] width 29 height 14
click at [761, 109] on div at bounding box center [760, 109] width 29 height 14
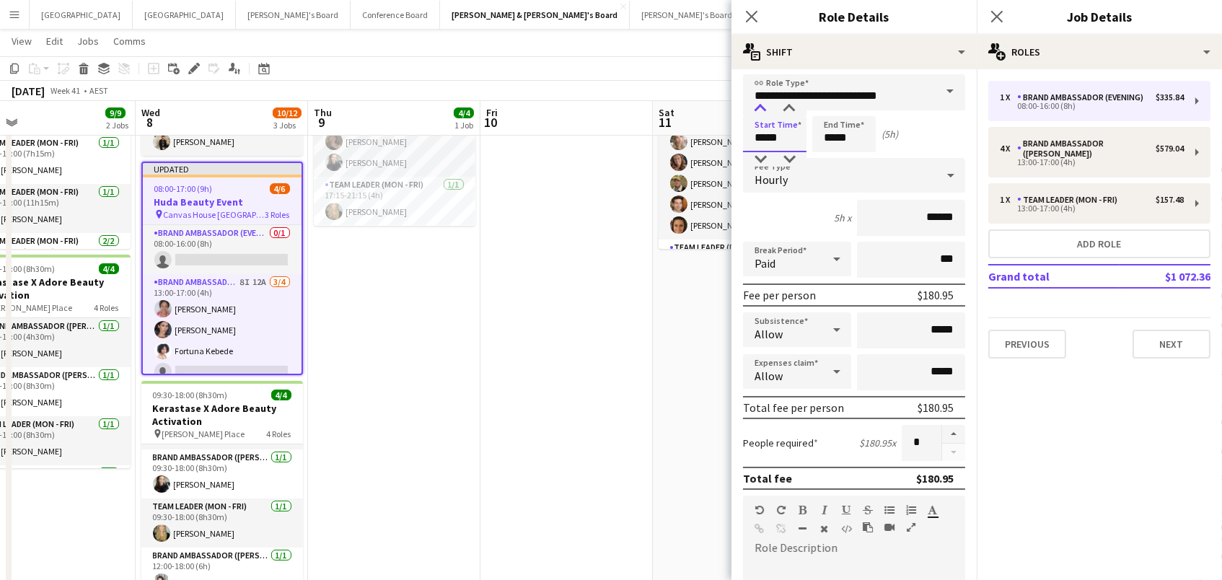
click at [759, 108] on div at bounding box center [760, 109] width 29 height 14
type input "*****"
click at [759, 108] on div at bounding box center [760, 109] width 29 height 14
drag, startPoint x: 847, startPoint y: 138, endPoint x: 815, endPoint y: 100, distance: 49.6
click at [847, 136] on input "*****" at bounding box center [843, 134] width 63 height 36
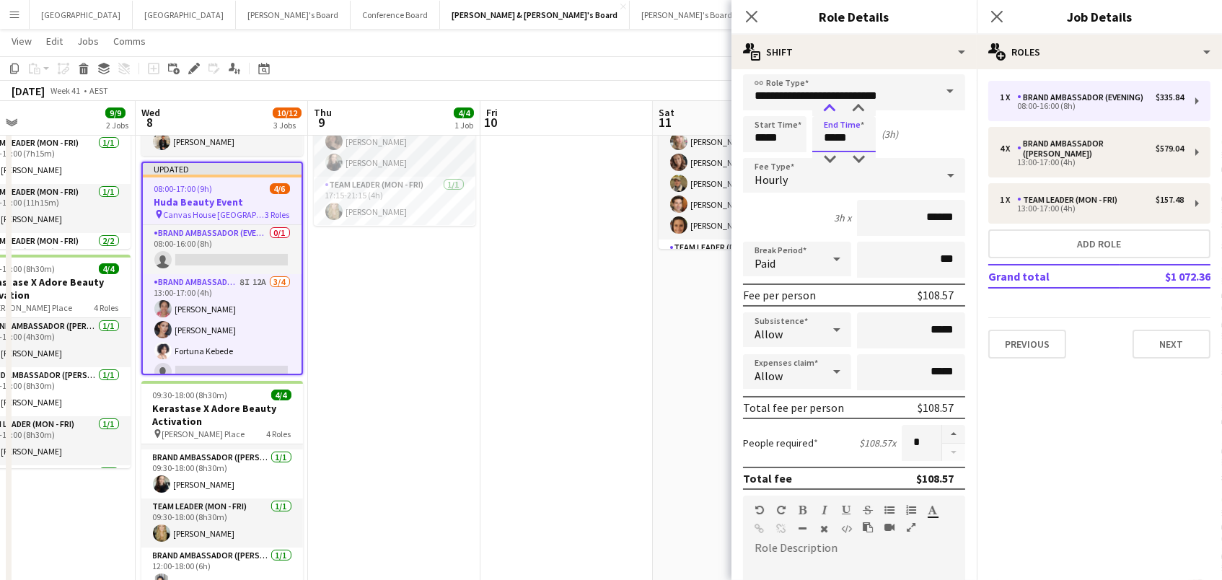
type input "*****"
click at [825, 106] on div at bounding box center [829, 109] width 29 height 14
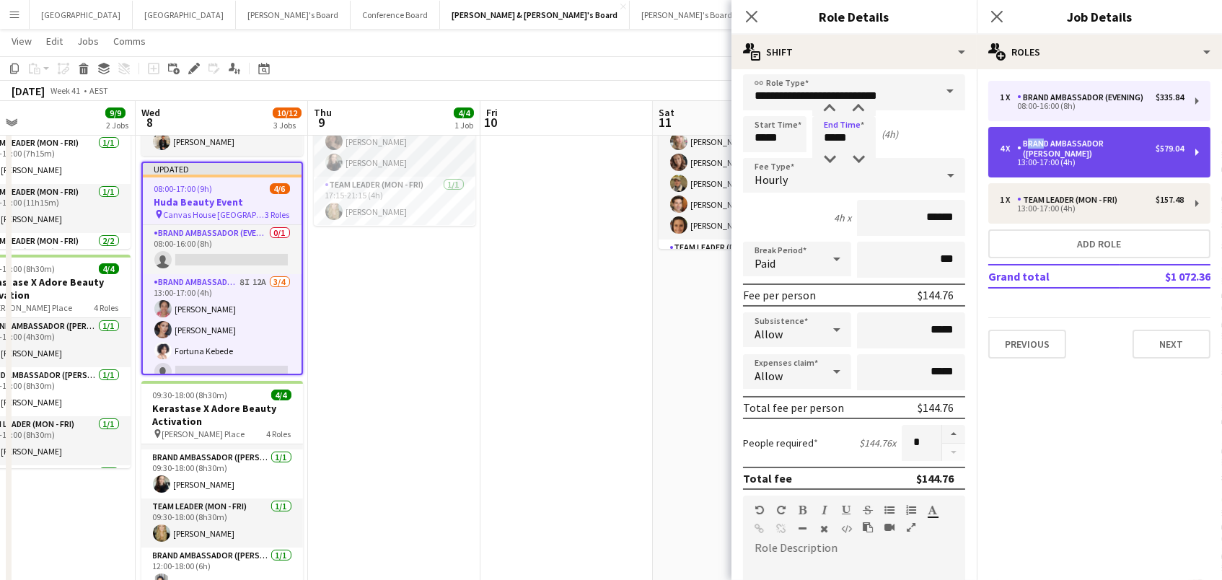
click at [1037, 137] on div "4 x Brand Ambassador (Mon - Fri) $579.04 13:00-17:00 (4h)" at bounding box center [1099, 152] width 222 height 50
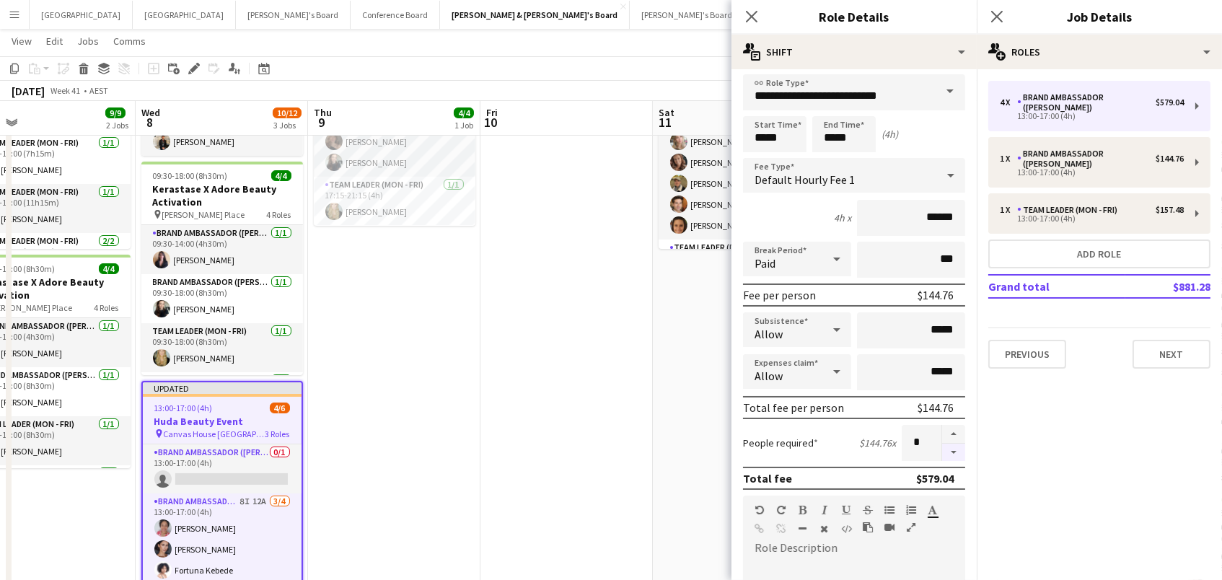
click at [956, 452] on button "button" at bounding box center [953, 453] width 23 height 18
type input "*"
click at [640, 464] on app-date-cell at bounding box center [566, 583] width 172 height 1106
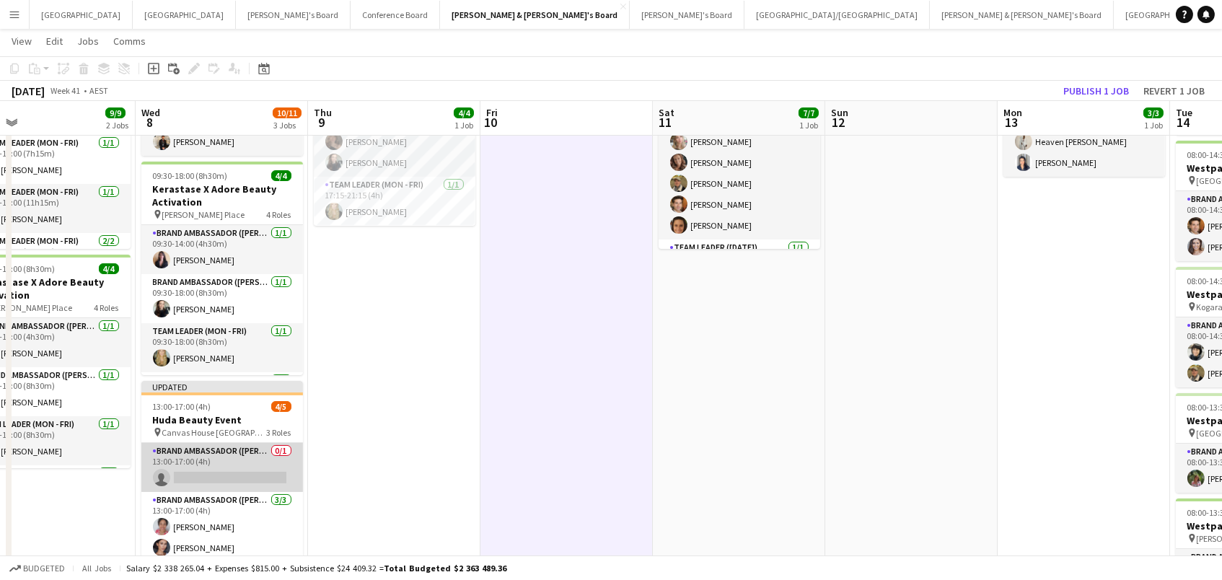
click at [232, 472] on app-card-role "Brand Ambassador (Mon - Fri) 0/1 13:00-17:00 (4h) single-neutral-actions" at bounding box center [222, 467] width 162 height 49
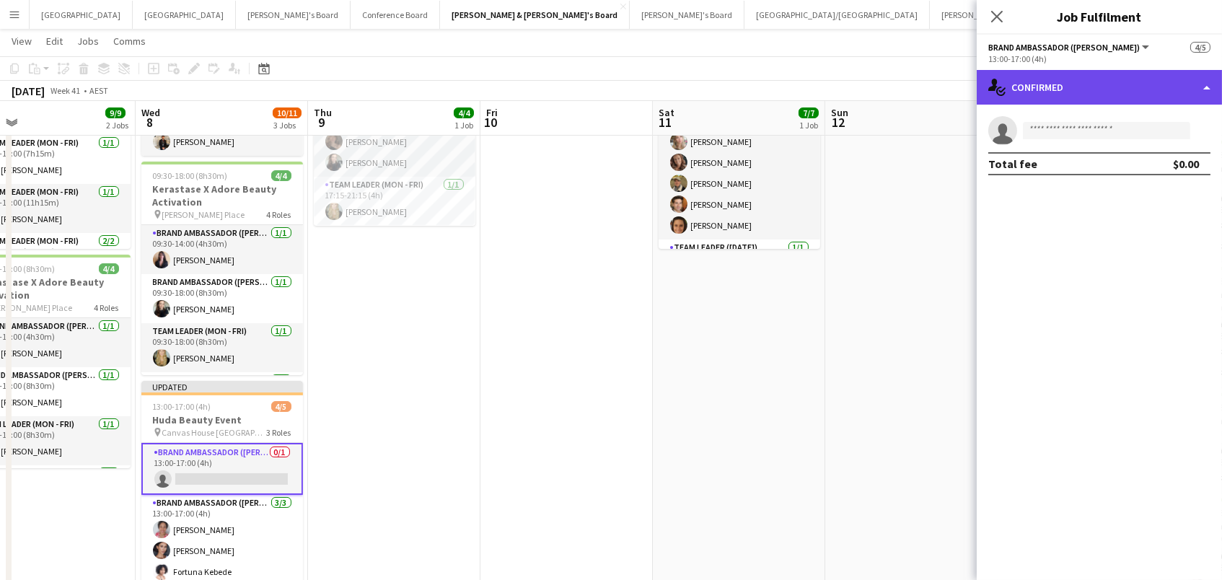
drag, startPoint x: 1072, startPoint y: 75, endPoint x: 1099, endPoint y: 93, distance: 32.2
click at [1072, 74] on div "single-neutral-actions-check-2 Confirmed" at bounding box center [1099, 87] width 245 height 35
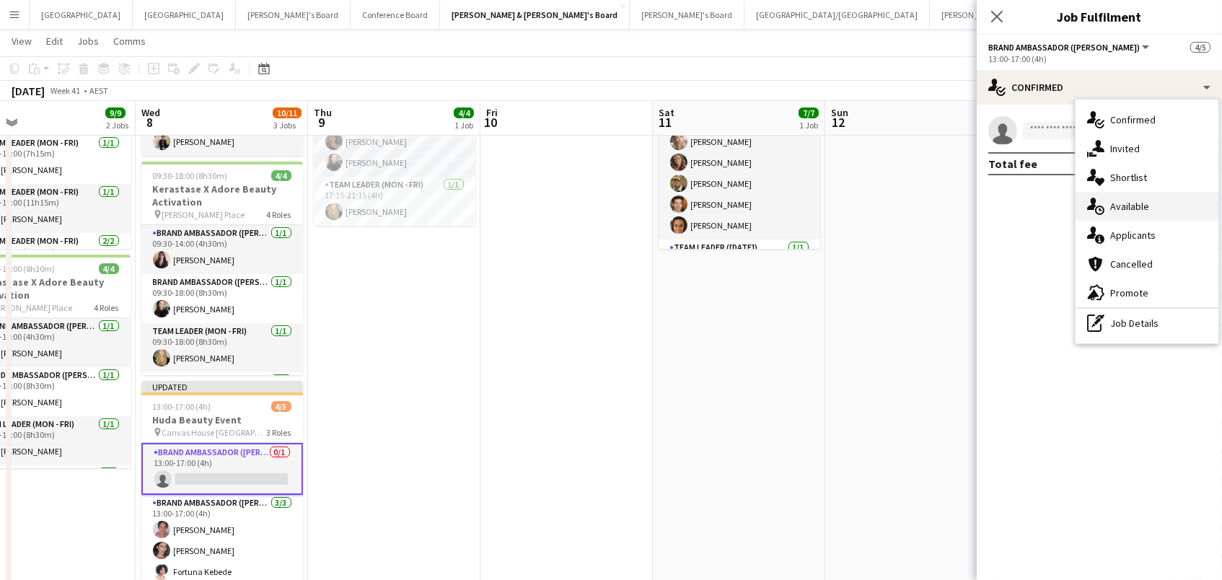
click at [1148, 200] on div "single-neutral-actions-upload Available" at bounding box center [1146, 206] width 143 height 29
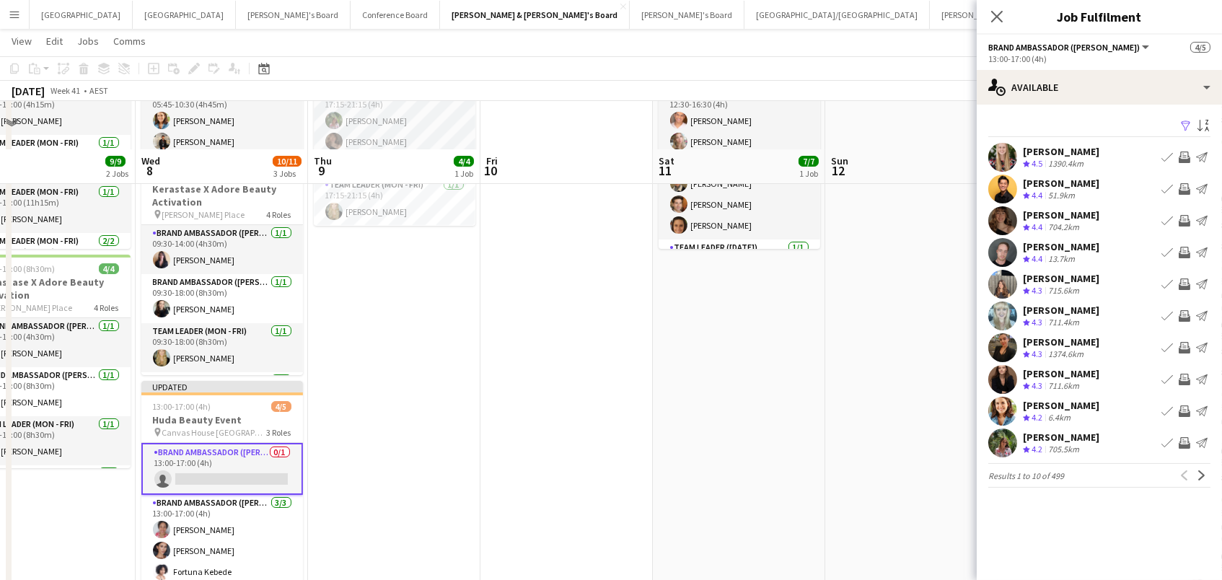
scroll to position [289, 0]
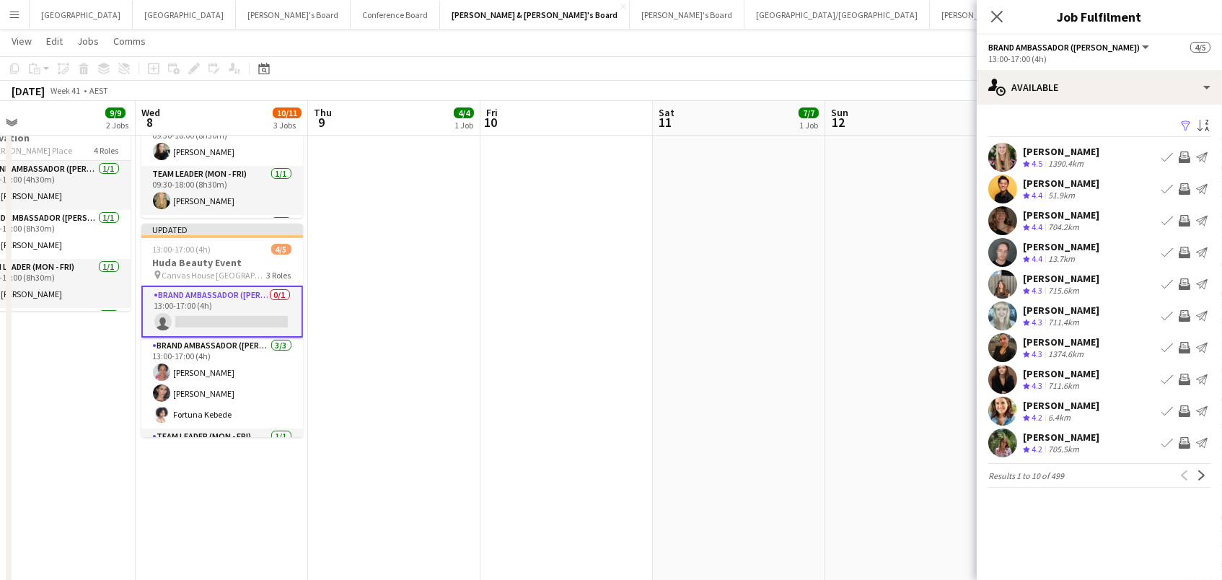
click at [1184, 121] on app-icon "Filter" at bounding box center [1186, 127] width 12 height 14
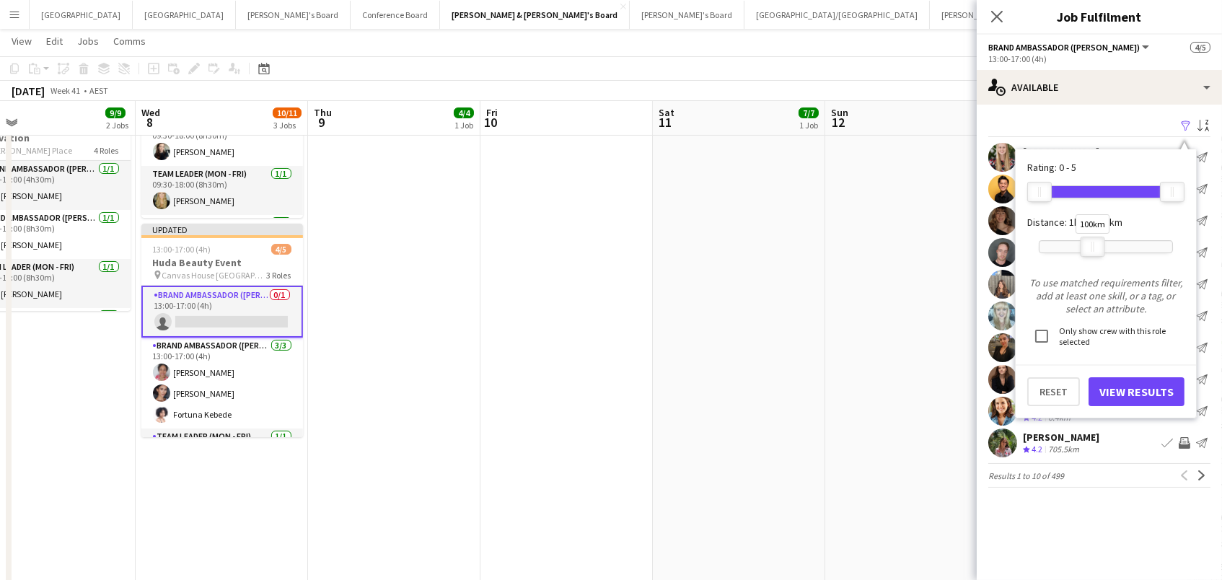
drag, startPoint x: 1133, startPoint y: 250, endPoint x: 1097, endPoint y: 234, distance: 39.4
click at [1097, 237] on div at bounding box center [1092, 246] width 23 height 19
click at [1117, 385] on button "View Results" at bounding box center [1136, 391] width 96 height 29
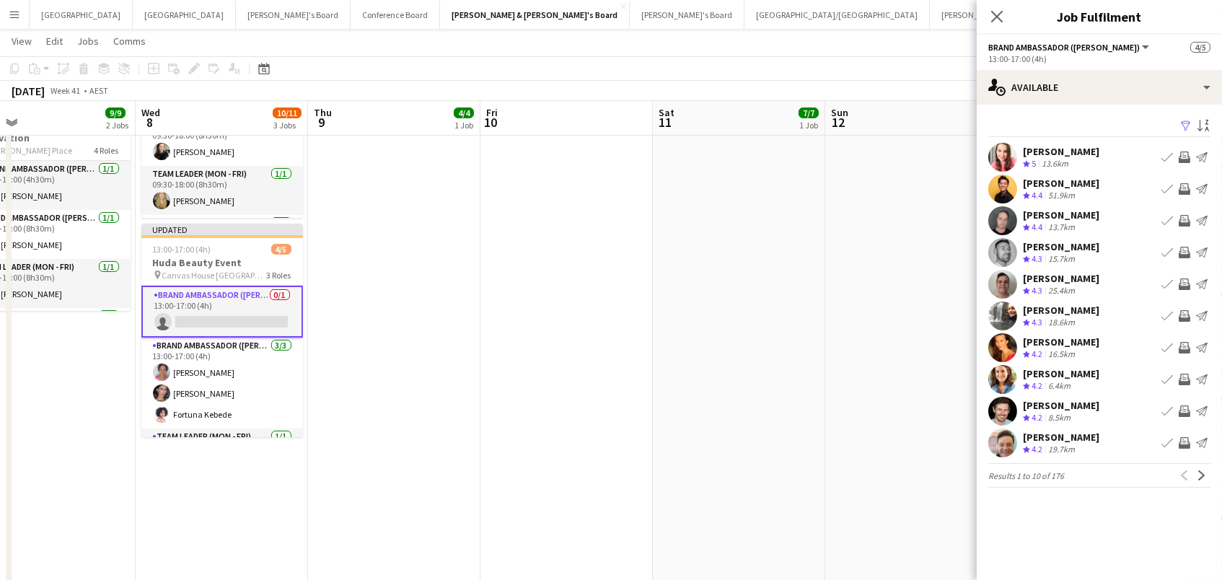
scroll to position [289, 1]
click at [1185, 348] on app-icon "Invite crew" at bounding box center [1184, 348] width 12 height 12
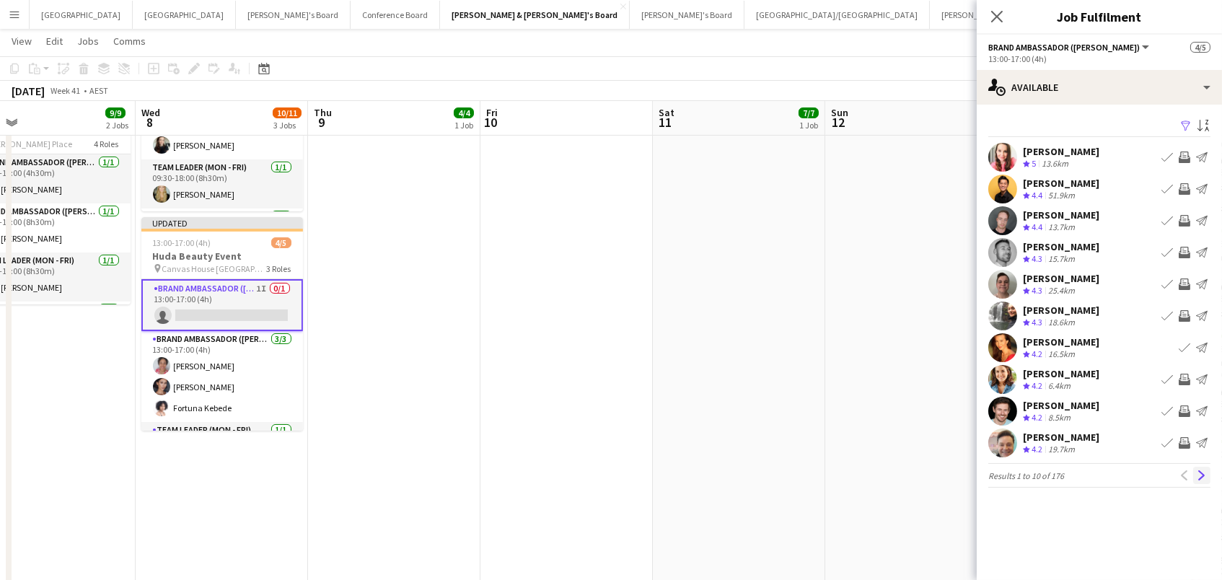
click at [1199, 472] on app-icon "Next" at bounding box center [1202, 475] width 10 height 10
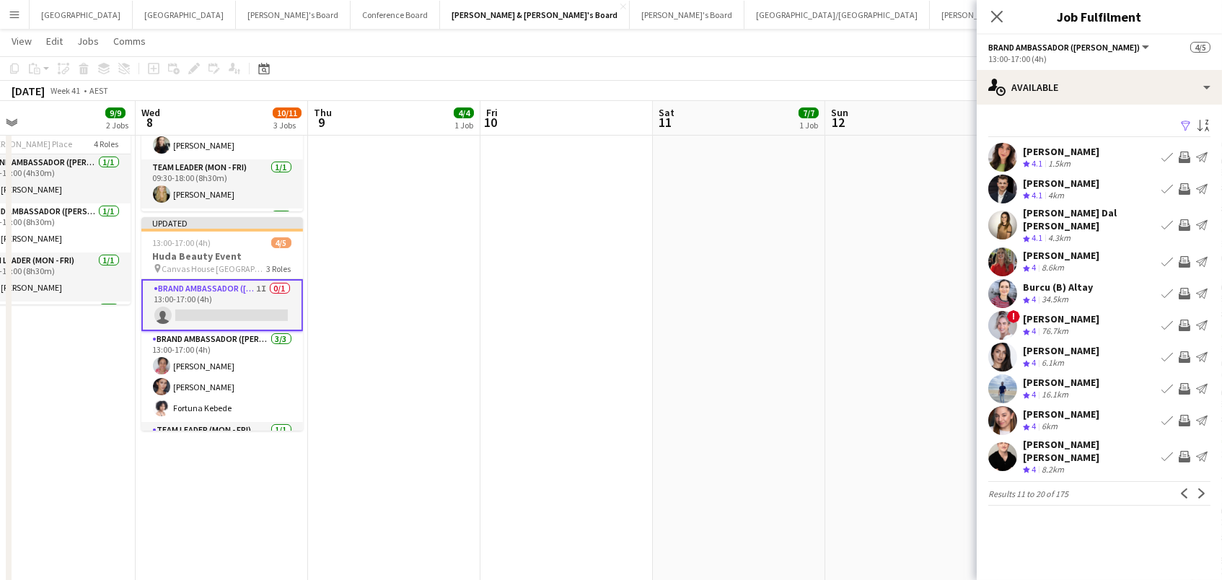
click at [1186, 154] on app-icon "Invite crew" at bounding box center [1184, 157] width 12 height 12
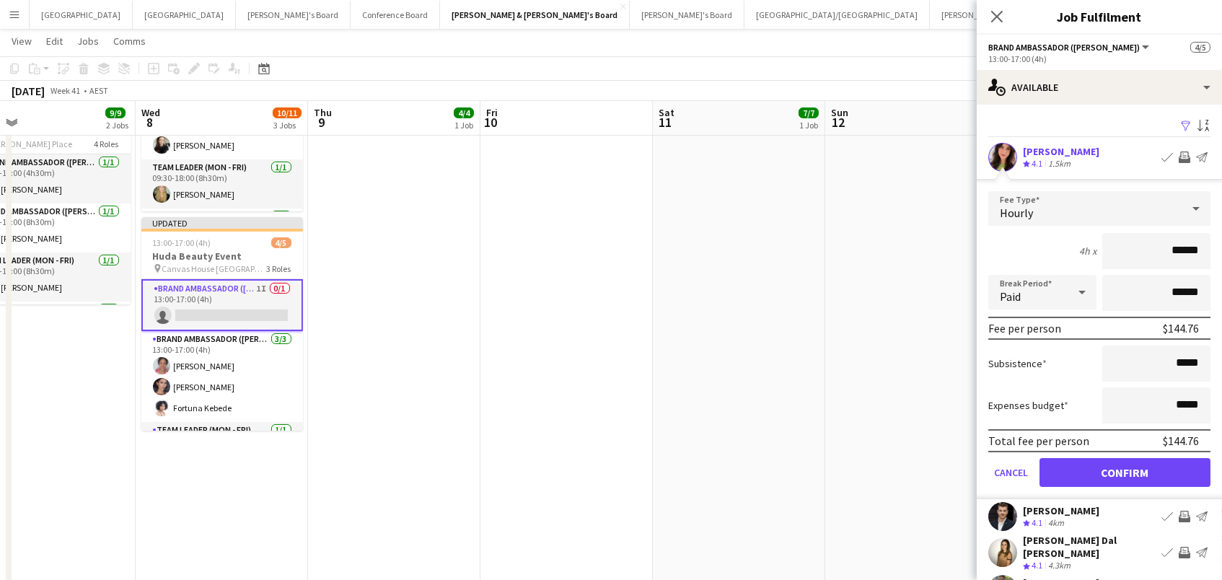
click at [1124, 470] on button "Confirm" at bounding box center [1124, 472] width 171 height 29
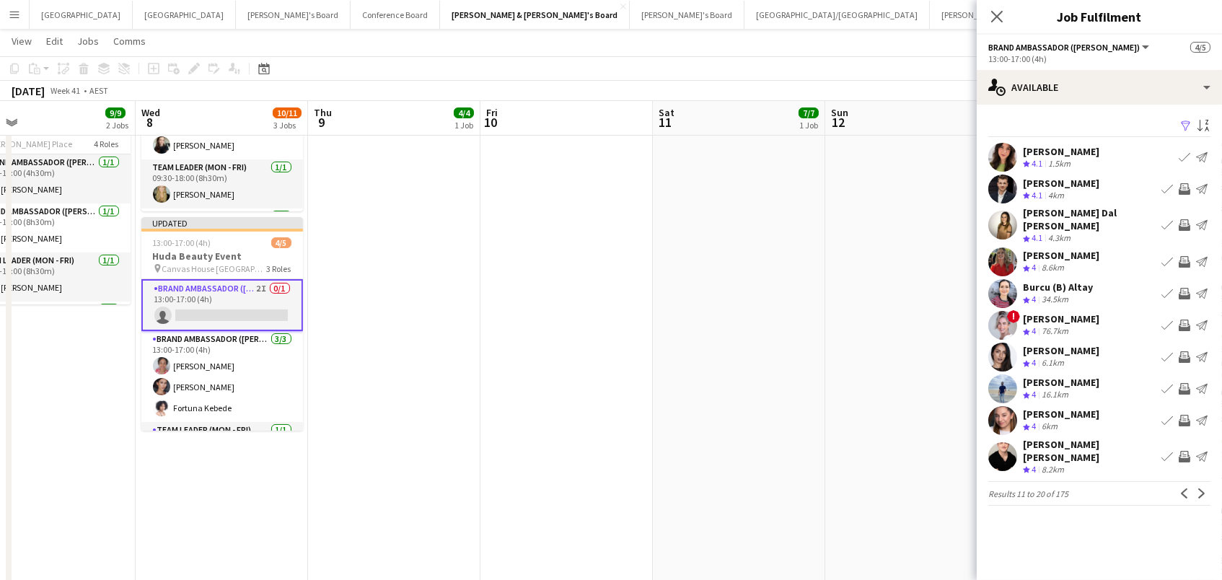
click at [1184, 256] on app-icon "Invite crew" at bounding box center [1184, 262] width 12 height 12
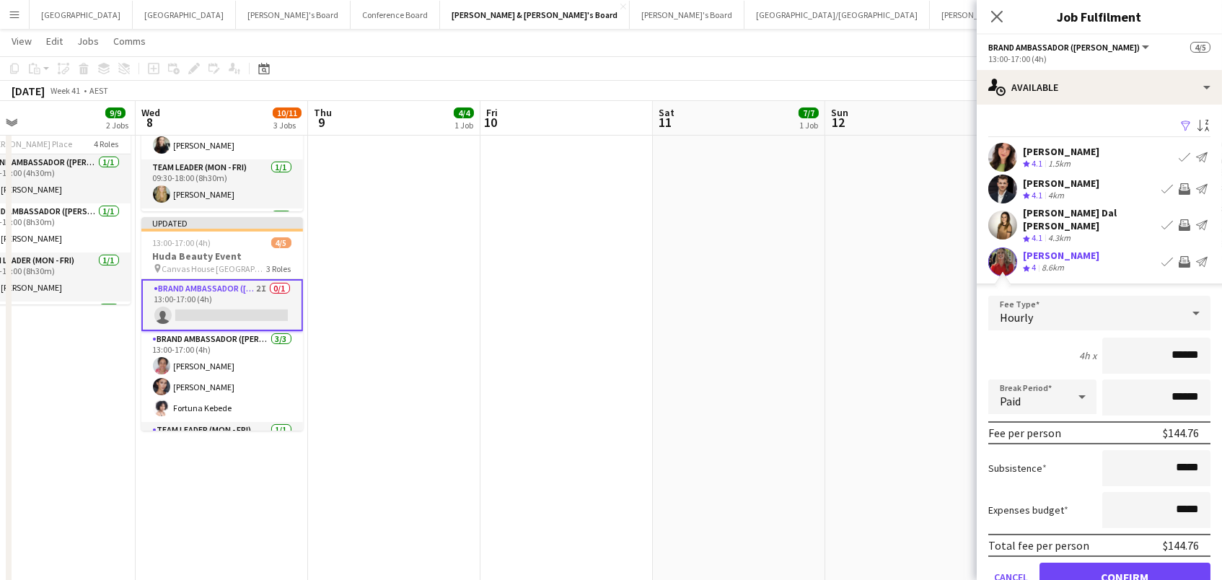
click at [1124, 565] on button "Confirm" at bounding box center [1124, 577] width 171 height 29
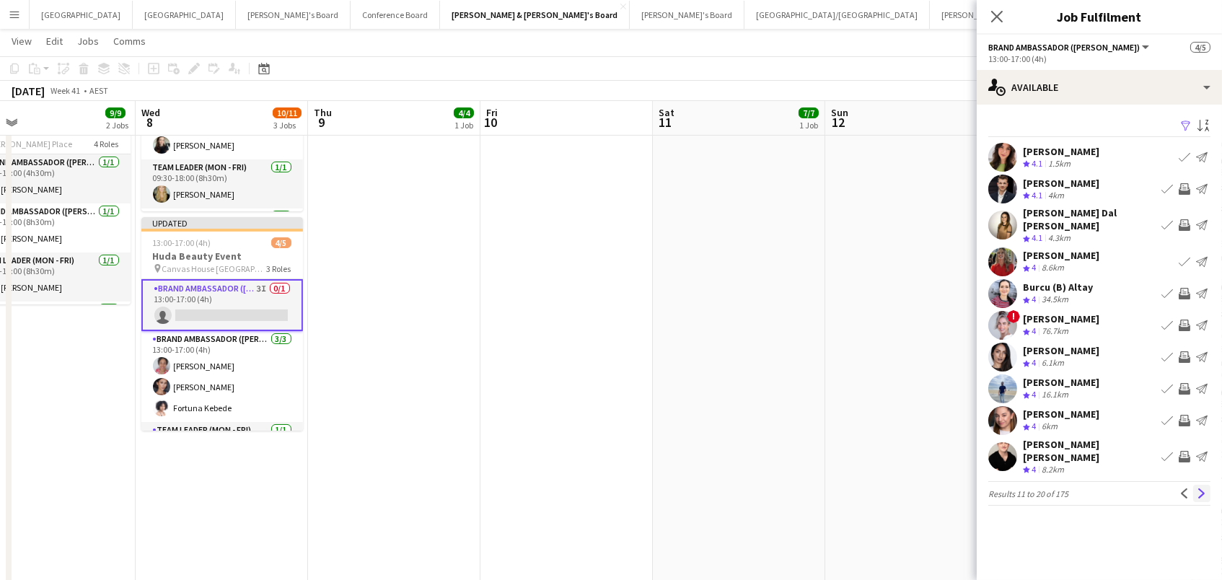
click at [1203, 485] on button "Next" at bounding box center [1201, 493] width 17 height 17
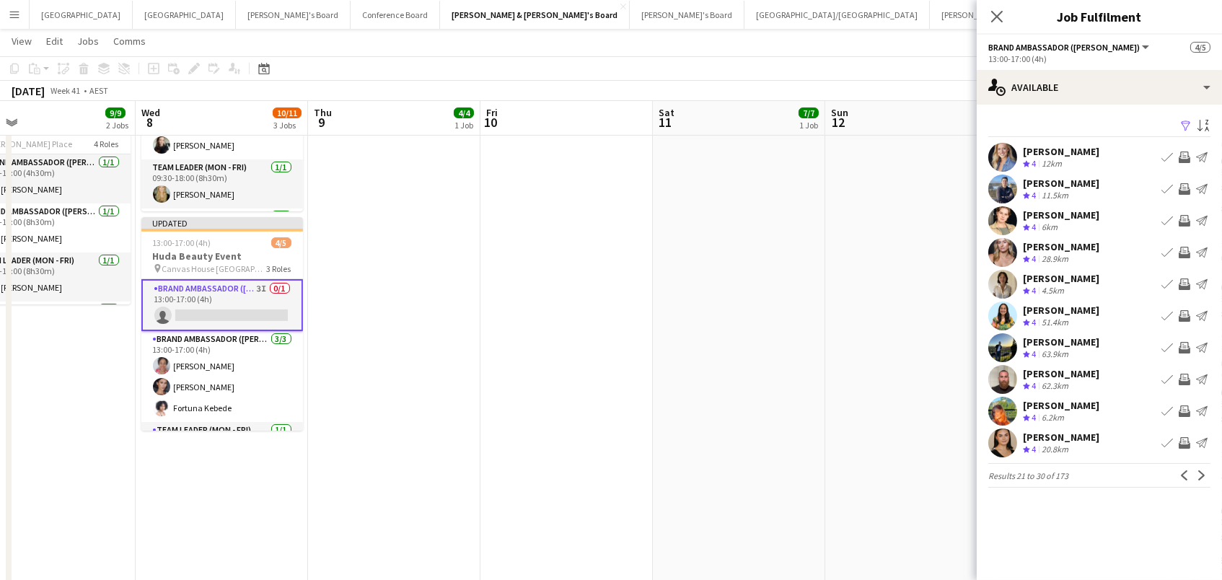
click at [1181, 157] on app-icon "Invite crew" at bounding box center [1184, 157] width 12 height 12
click at [1181, 407] on app-icon "Invite crew" at bounding box center [1184, 411] width 12 height 12
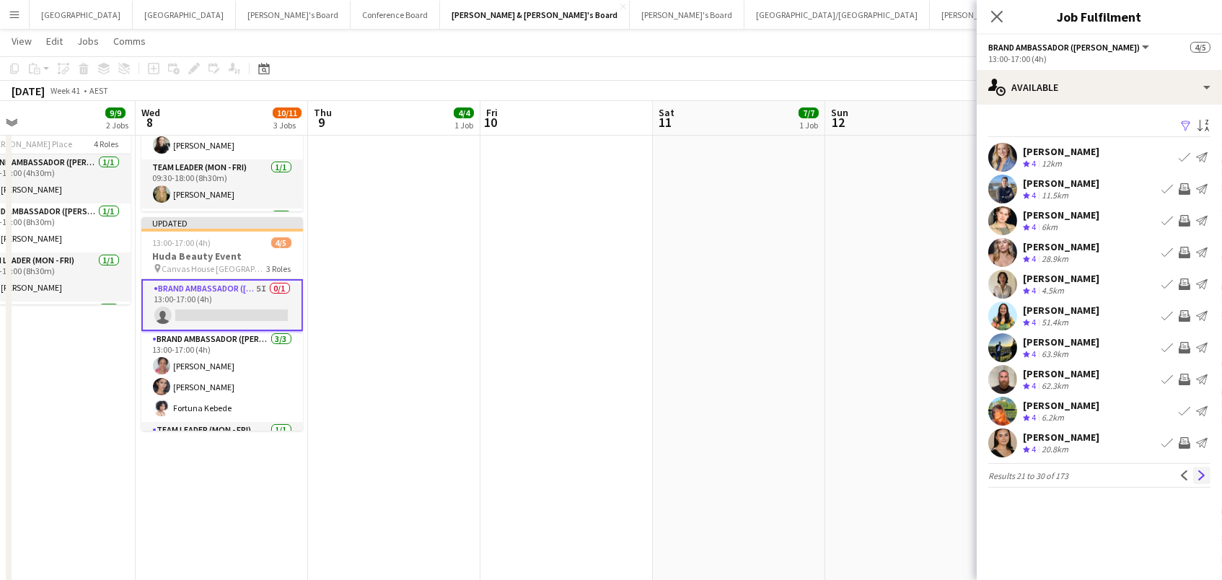
click at [1195, 474] on button "Next" at bounding box center [1201, 475] width 17 height 17
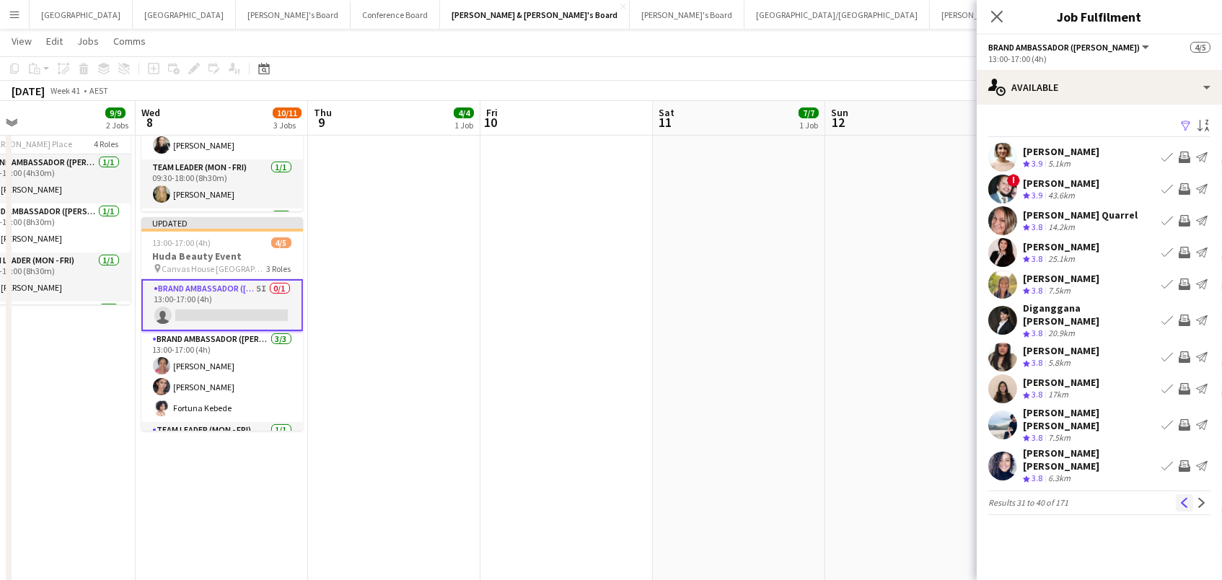
scroll to position [291, 0]
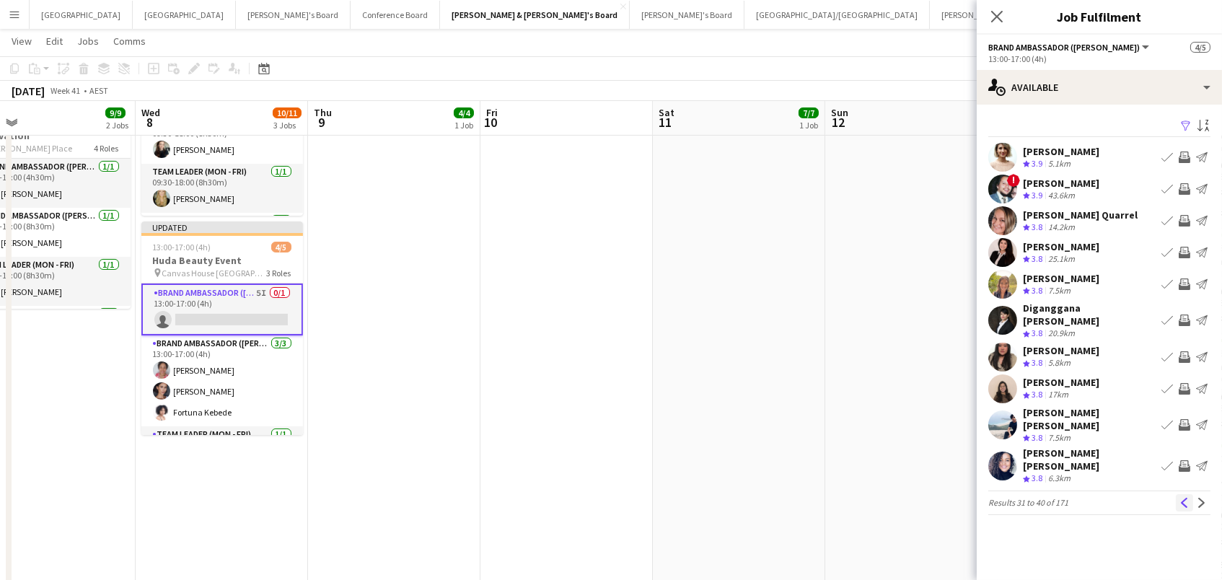
click at [1181, 494] on button "Previous" at bounding box center [1184, 502] width 17 height 17
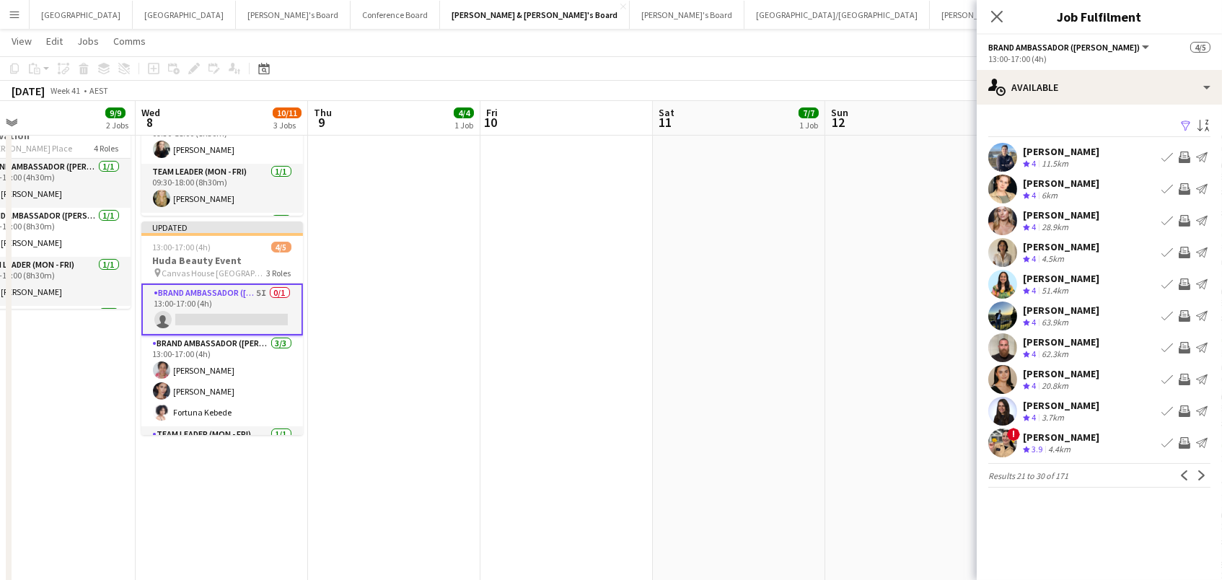
click at [1184, 374] on app-icon "Invite crew" at bounding box center [1184, 380] width 12 height 12
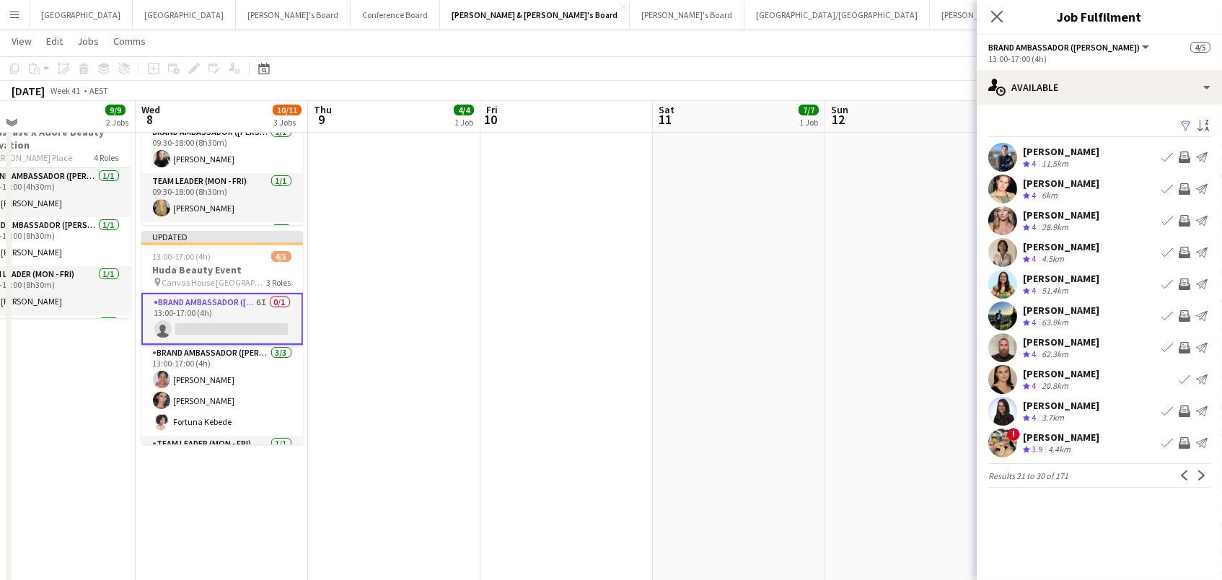
scroll to position [278, 0]
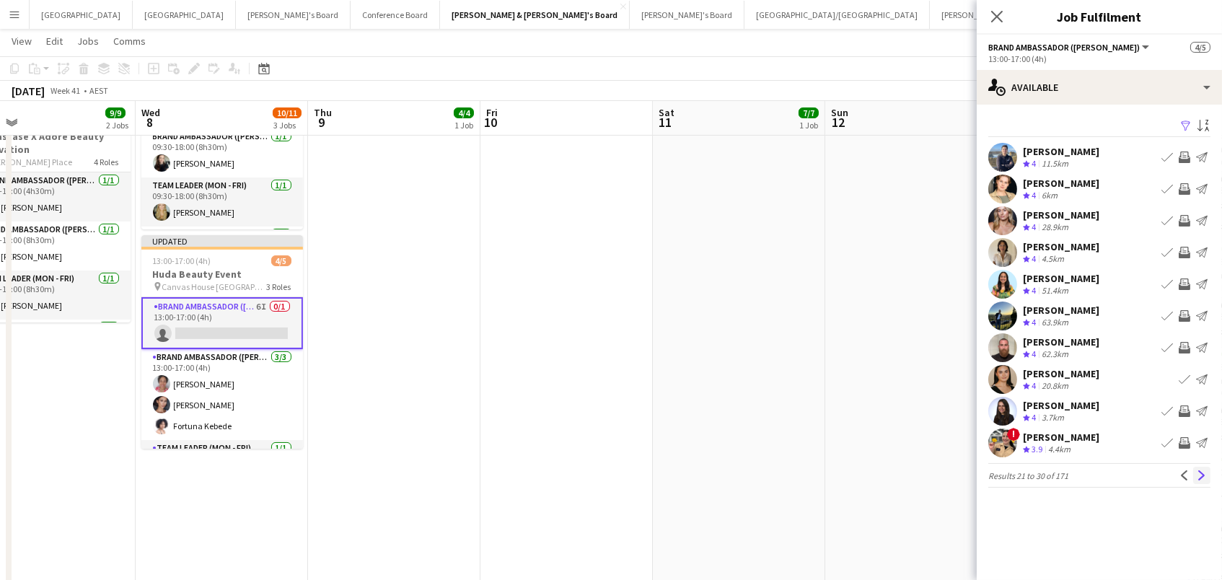
click at [1205, 473] on app-icon "Next" at bounding box center [1202, 475] width 10 height 10
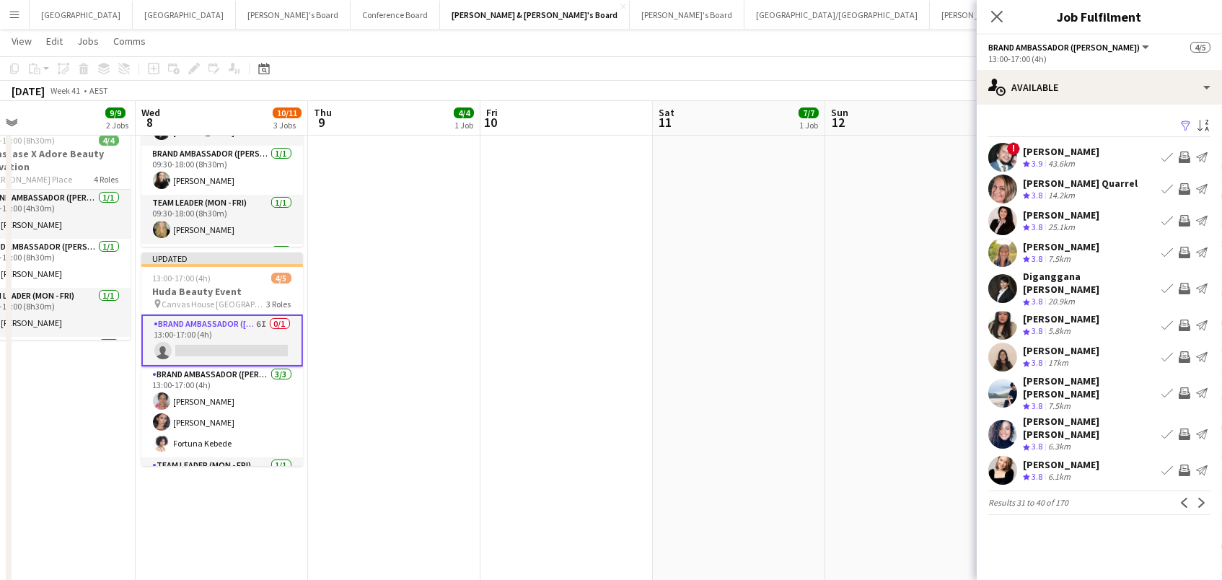
scroll to position [260, 0]
click at [1186, 464] on app-icon "Invite crew" at bounding box center [1184, 470] width 12 height 12
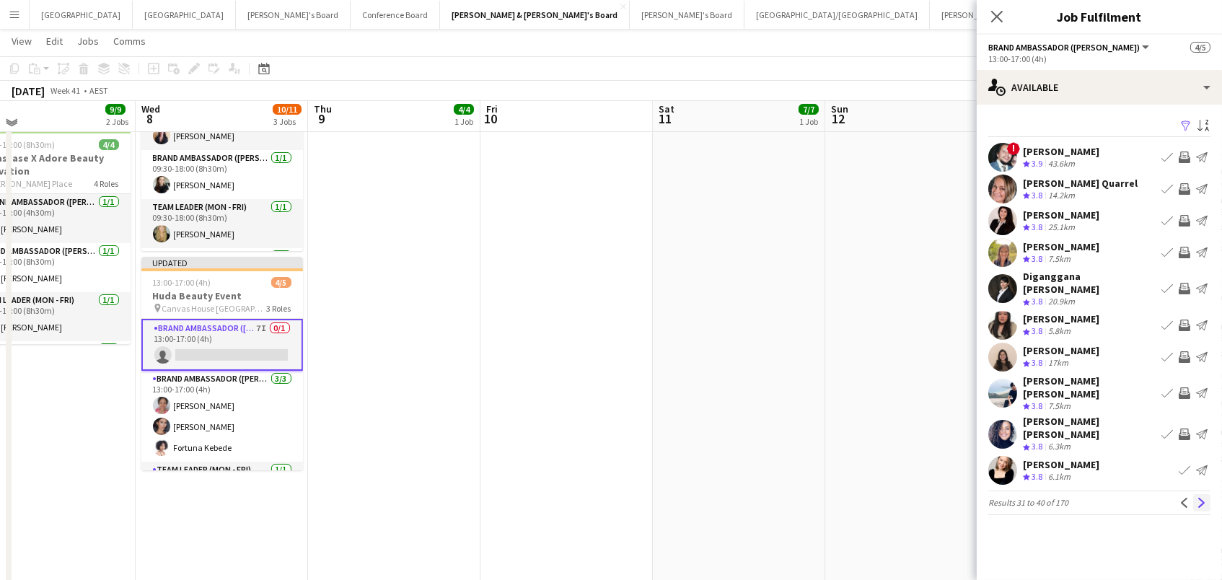
click at [1195, 494] on button "Next" at bounding box center [1201, 502] width 17 height 17
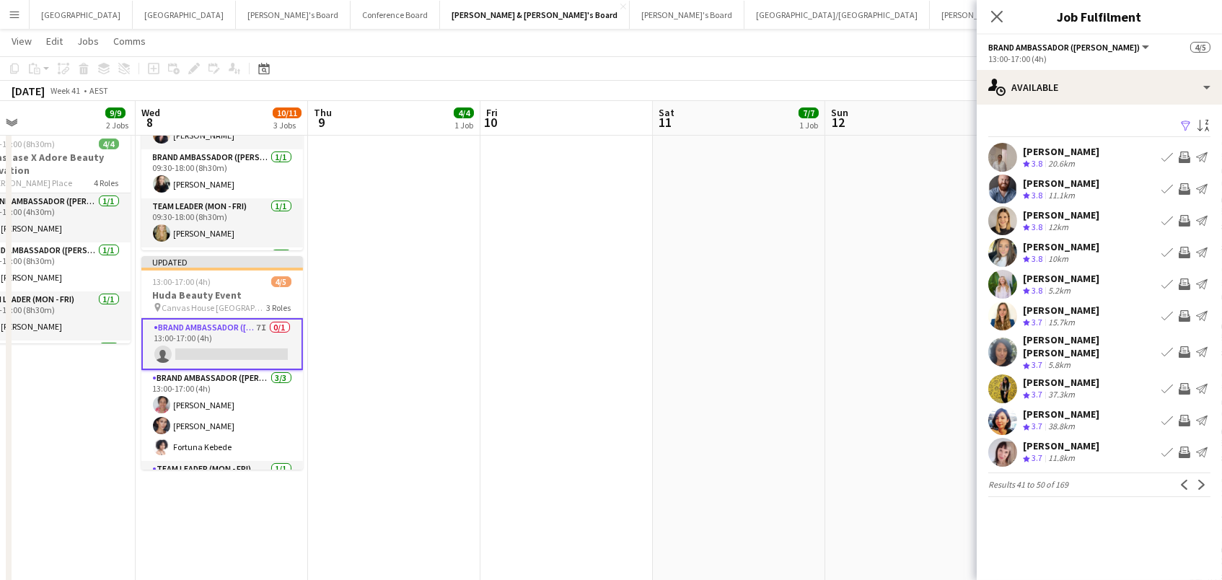
scroll to position [257, 0]
click at [1205, 480] on app-icon "Next" at bounding box center [1202, 485] width 10 height 10
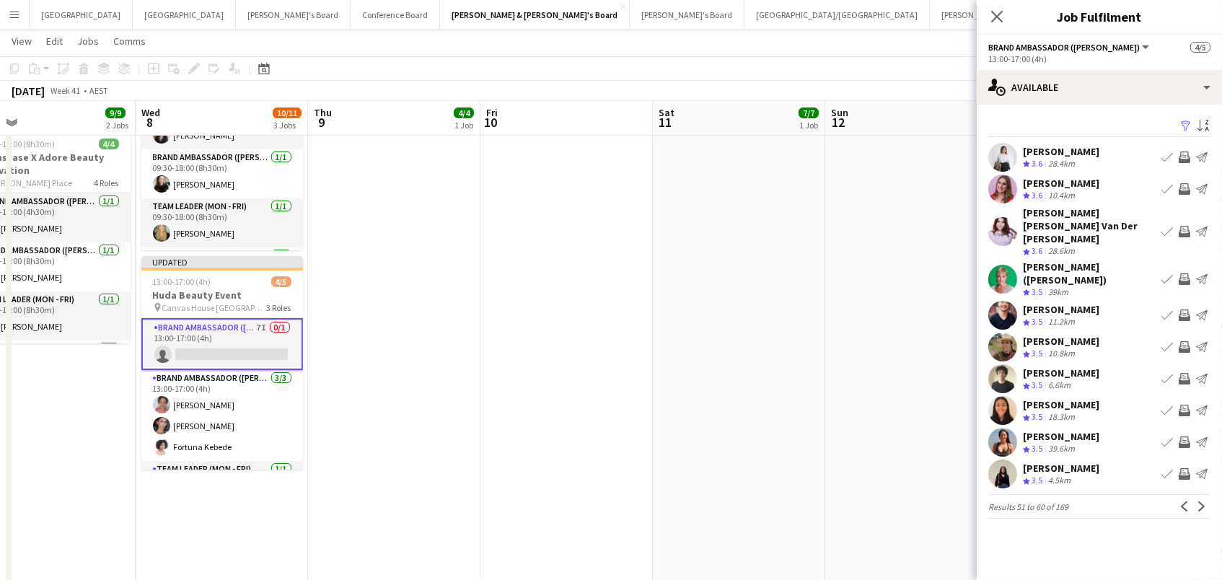
click at [1181, 436] on app-icon "Invite crew" at bounding box center [1184, 442] width 12 height 12
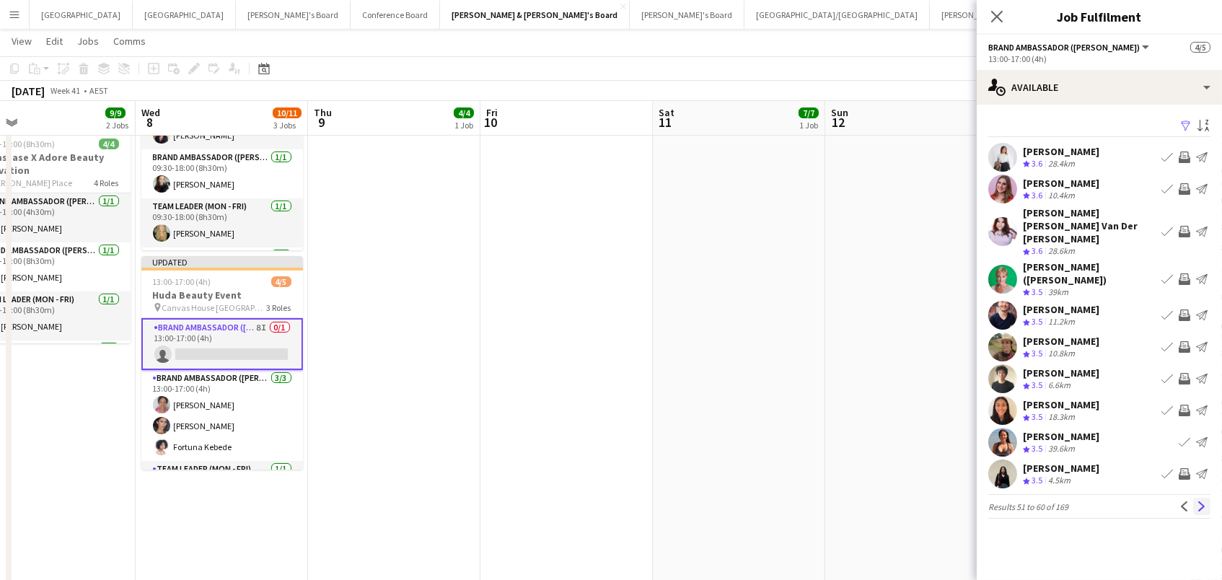
click at [1204, 501] on app-icon "Next" at bounding box center [1202, 506] width 10 height 10
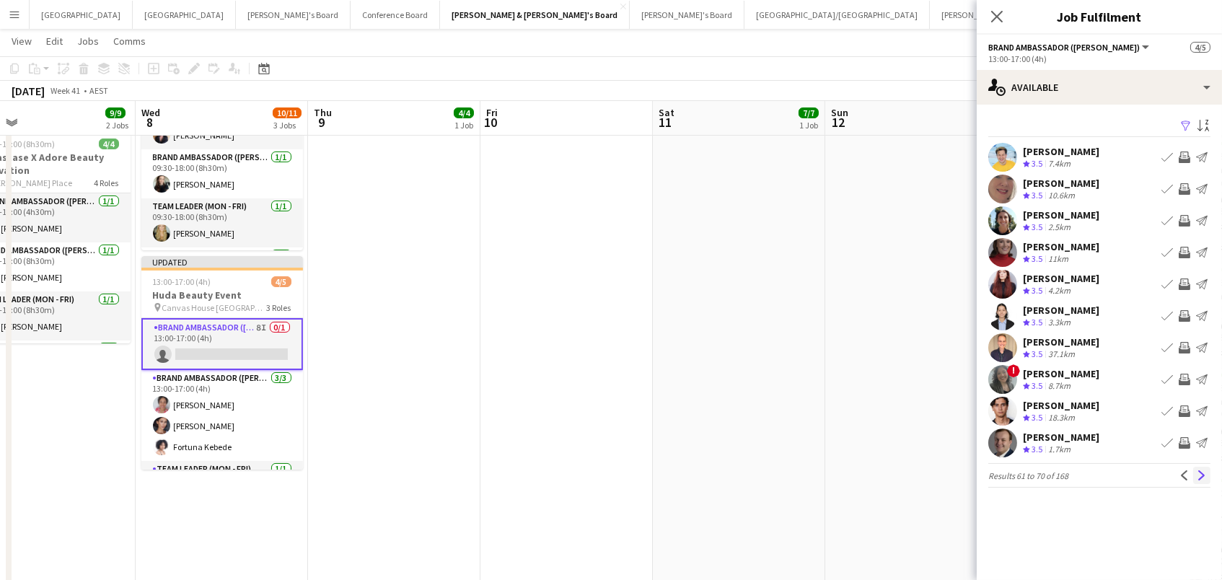
click at [1204, 477] on app-icon "Next" at bounding box center [1202, 475] width 10 height 10
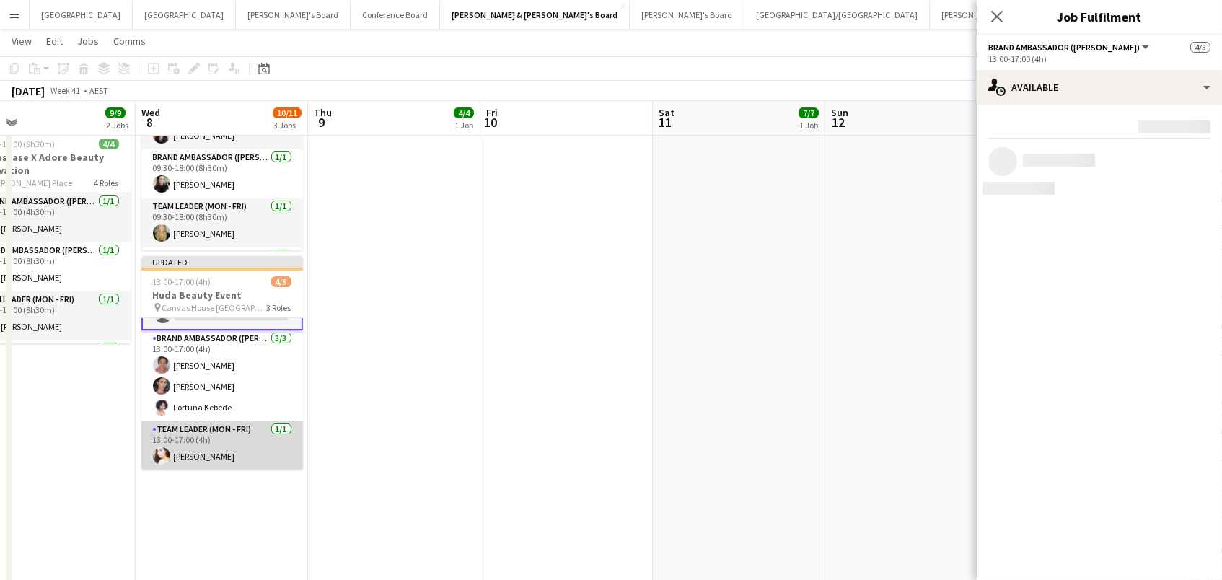
scroll to position [39, 0]
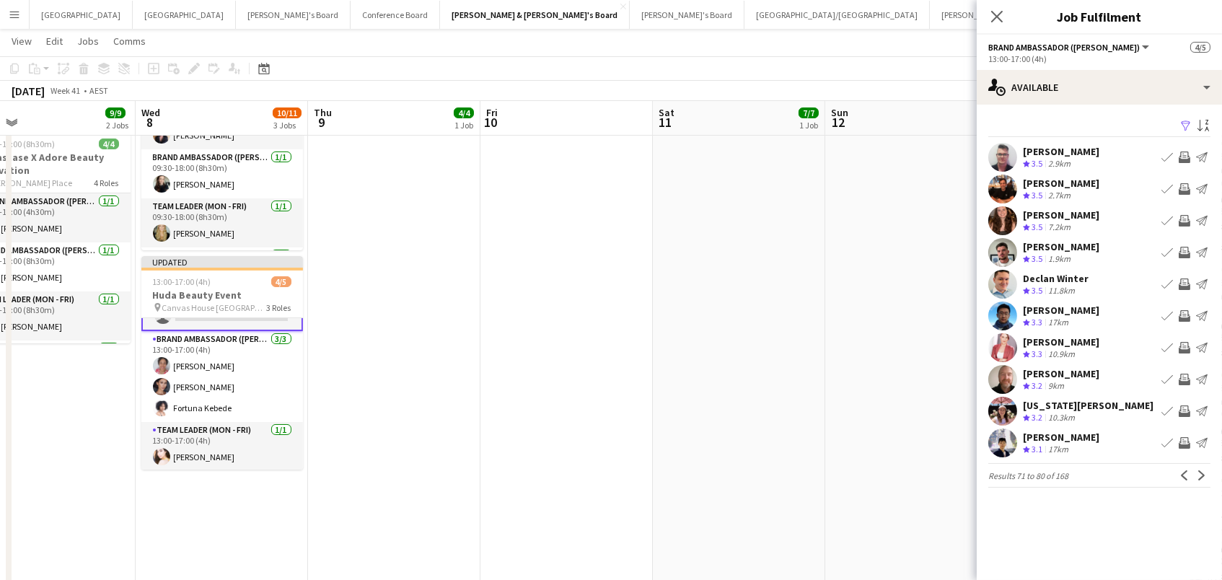
click at [1058, 222] on div "7.2km" at bounding box center [1059, 227] width 28 height 12
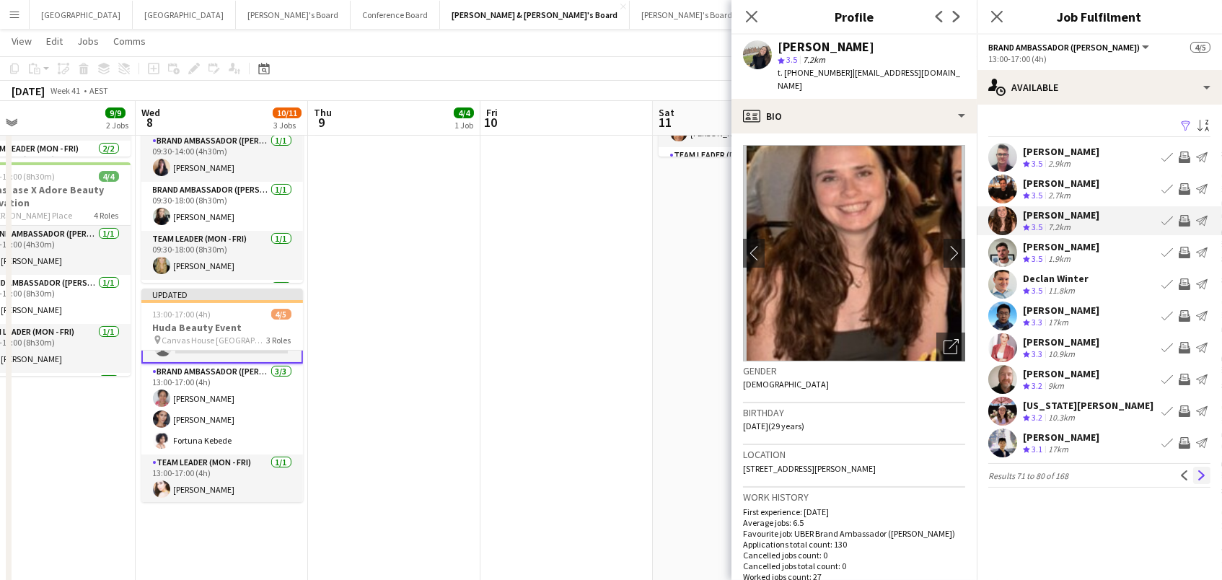
scroll to position [225, 0]
click at [1197, 475] on app-icon "Next" at bounding box center [1202, 475] width 10 height 10
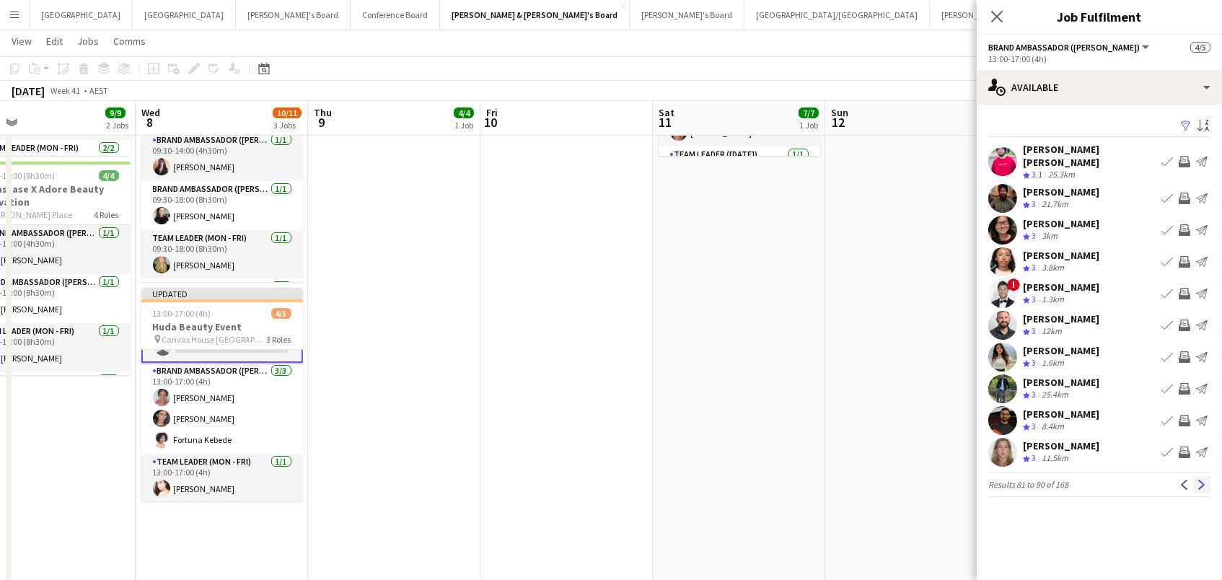
click at [1201, 480] on app-icon "Next" at bounding box center [1202, 485] width 10 height 10
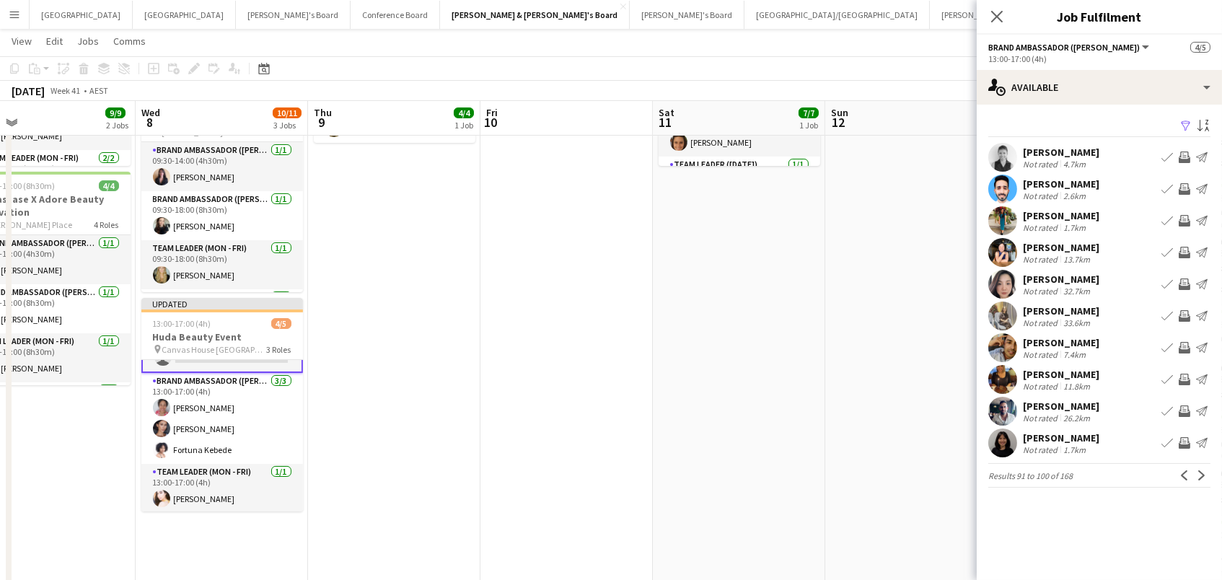
scroll to position [215, 1]
click at [1194, 470] on button "Next" at bounding box center [1201, 475] width 17 height 17
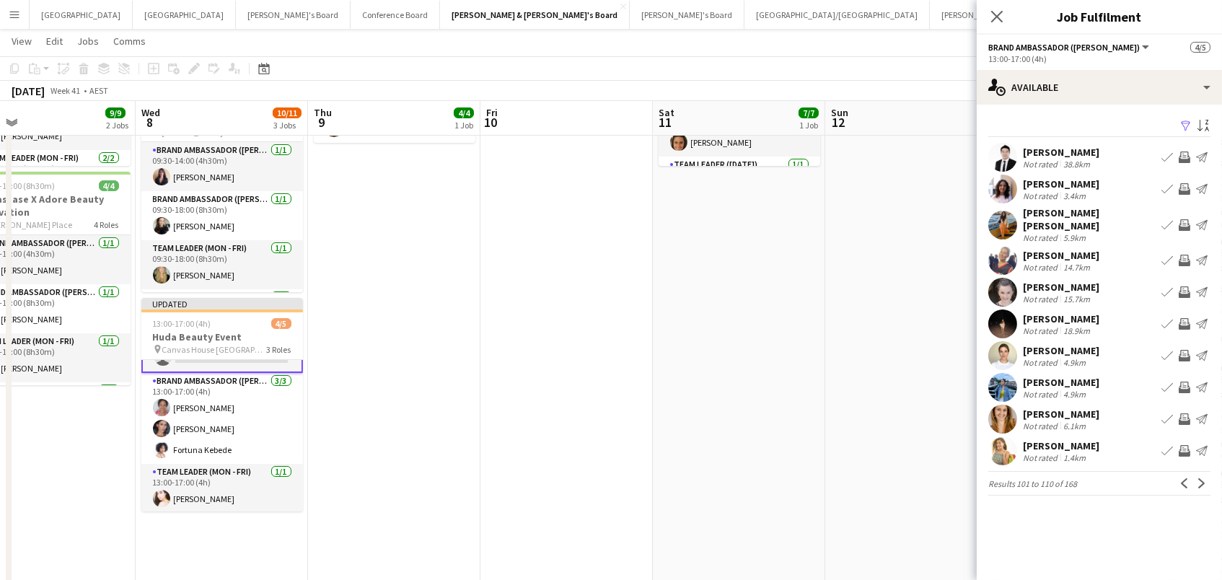
click at [1184, 350] on app-icon "Invite crew" at bounding box center [1184, 356] width 12 height 12
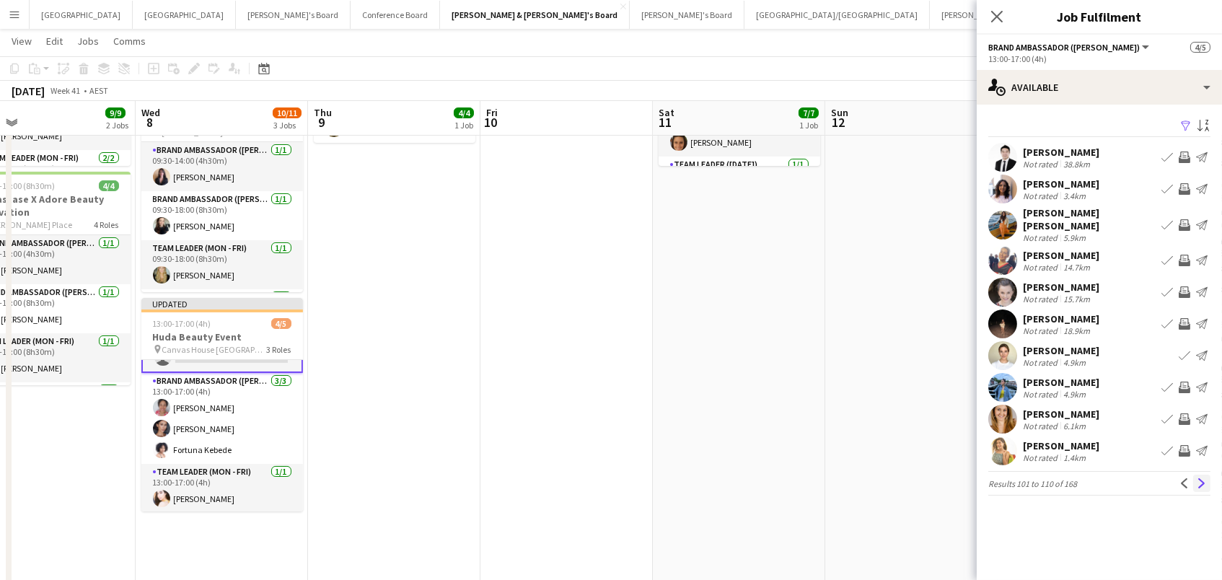
click at [1201, 478] on app-icon "Next" at bounding box center [1202, 483] width 10 height 10
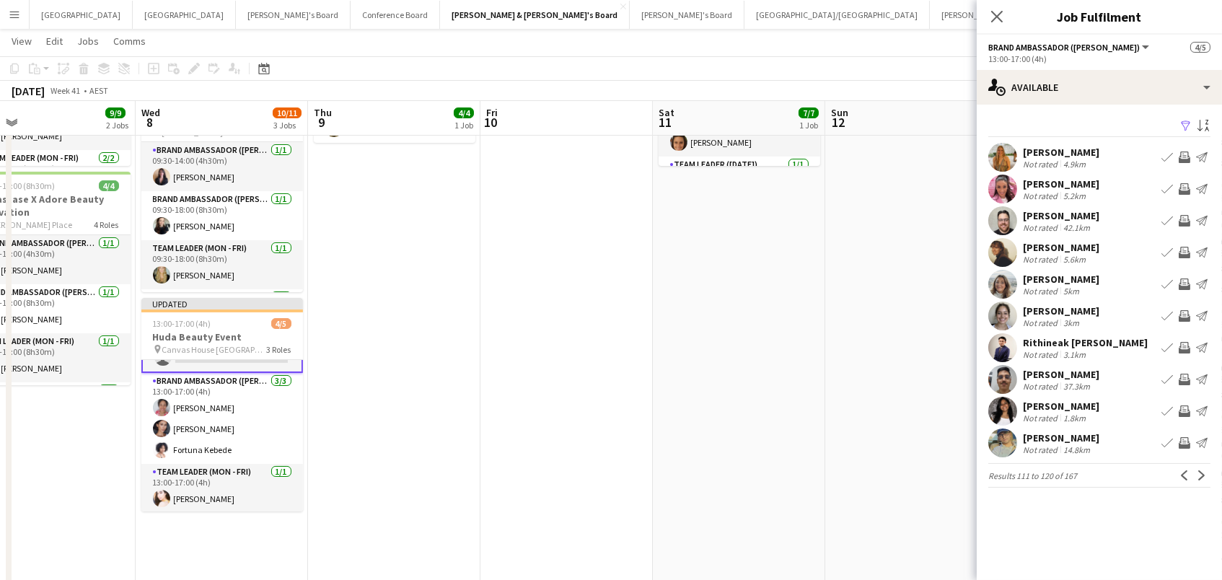
click at [1180, 183] on app-icon "Invite crew" at bounding box center [1184, 189] width 12 height 12
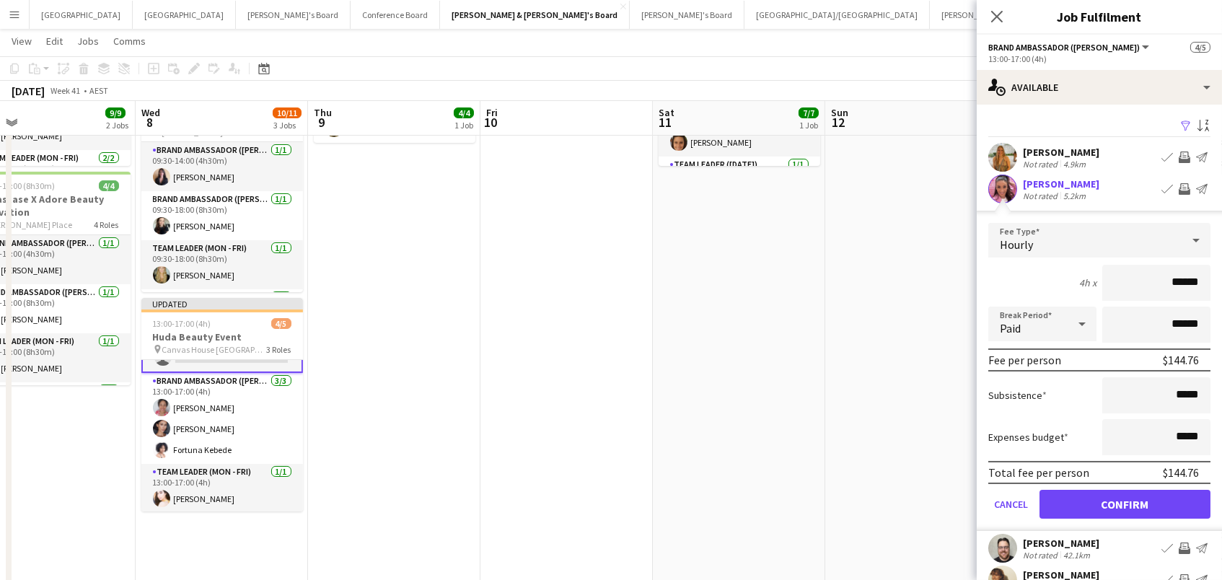
click at [1124, 502] on button "Confirm" at bounding box center [1124, 504] width 171 height 29
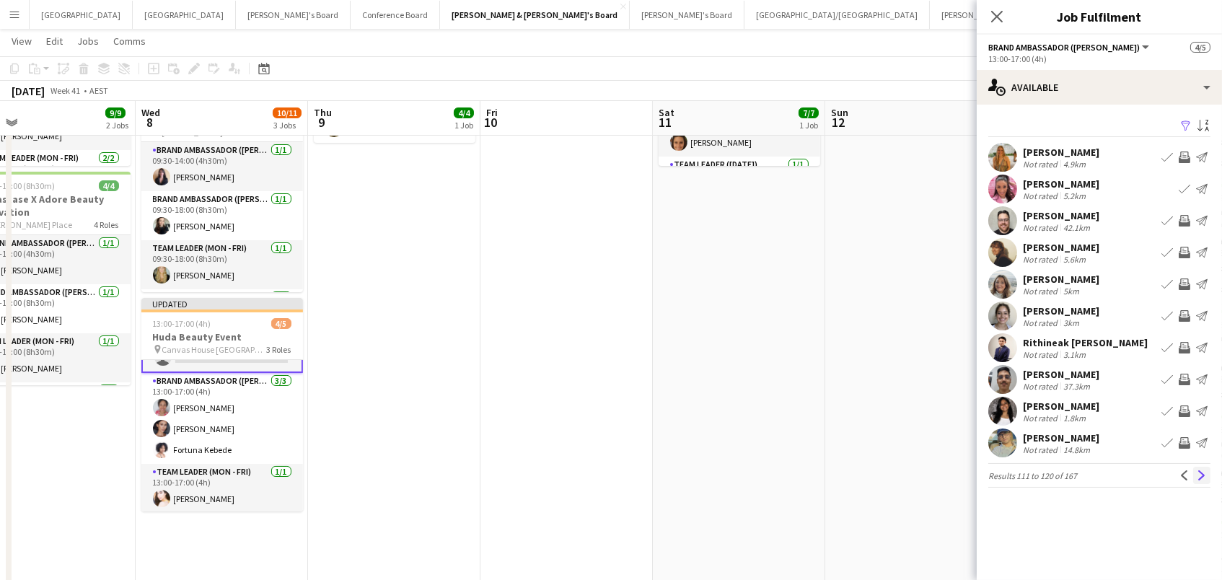
click at [1206, 475] on app-icon "Next" at bounding box center [1202, 475] width 10 height 10
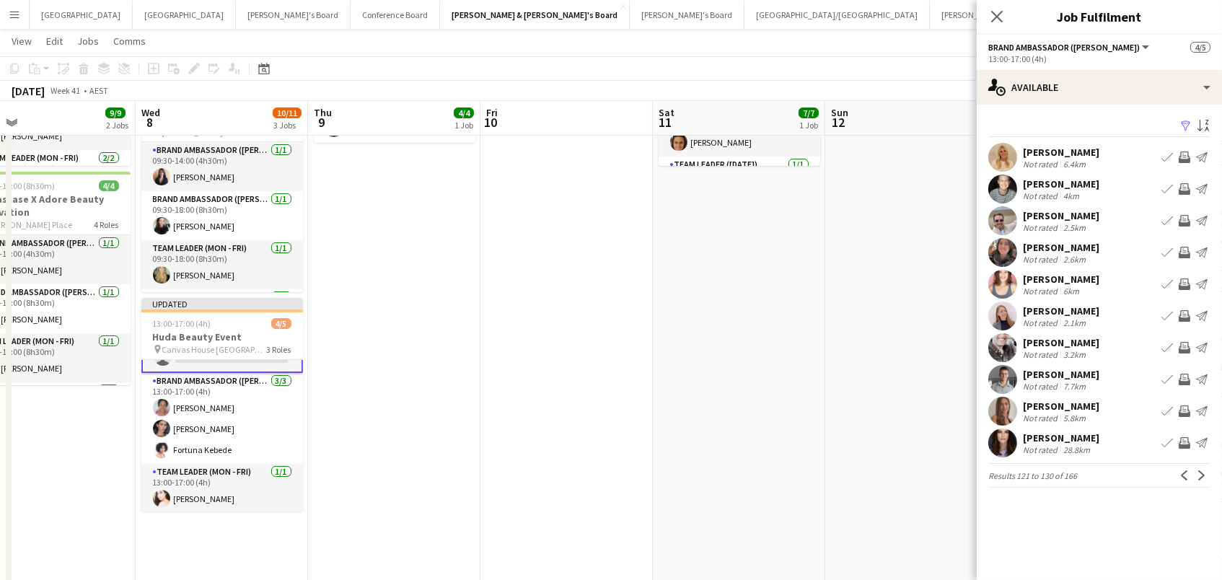
click at [1181, 440] on app-icon "Invite crew" at bounding box center [1184, 443] width 12 height 12
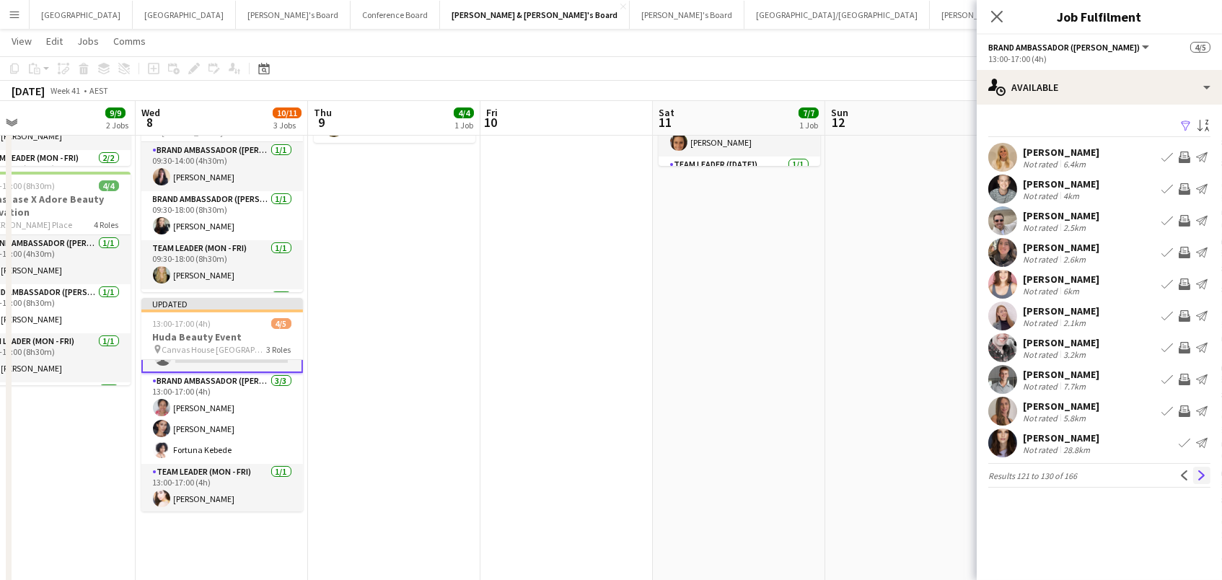
click at [1204, 477] on app-icon "Next" at bounding box center [1202, 475] width 10 height 10
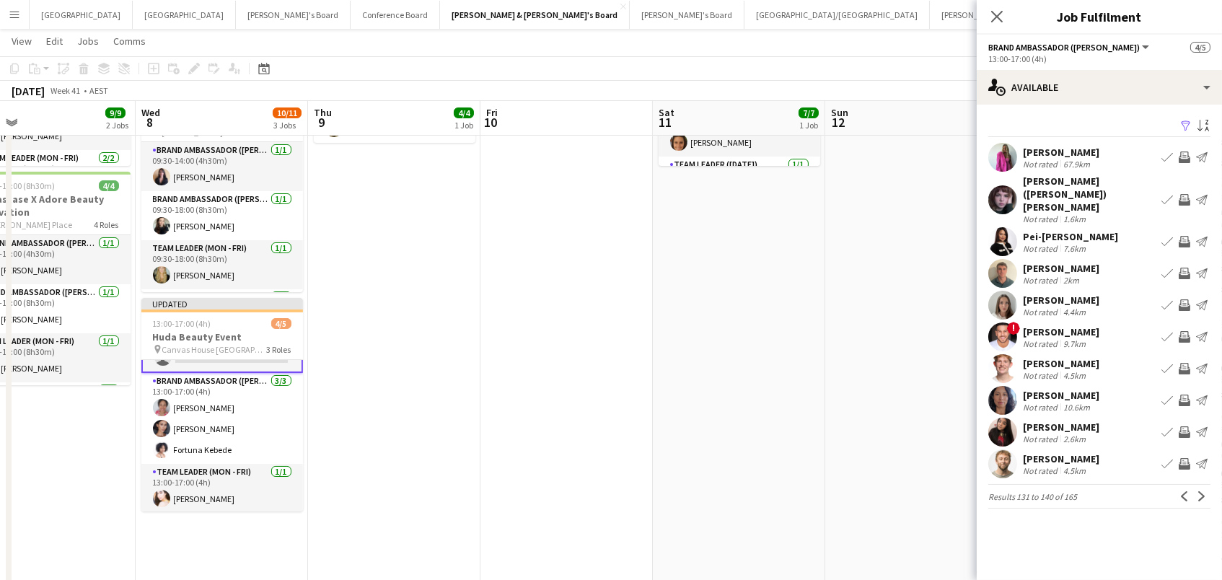
click at [1185, 156] on app-icon "Invite crew" at bounding box center [1184, 157] width 12 height 12
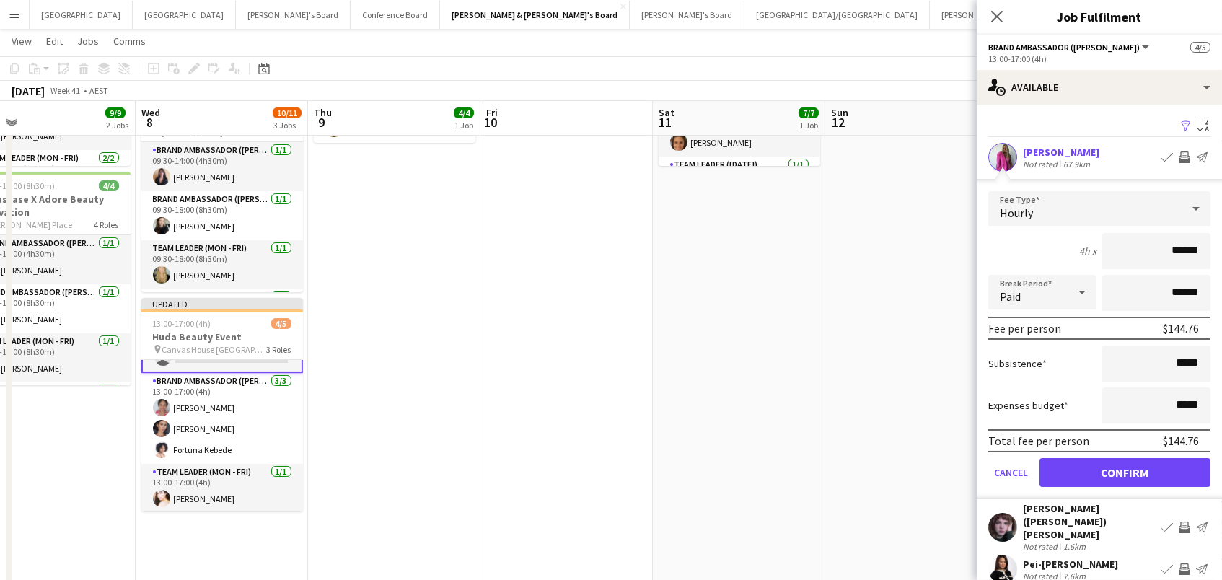
click at [1124, 470] on button "Confirm" at bounding box center [1124, 472] width 171 height 29
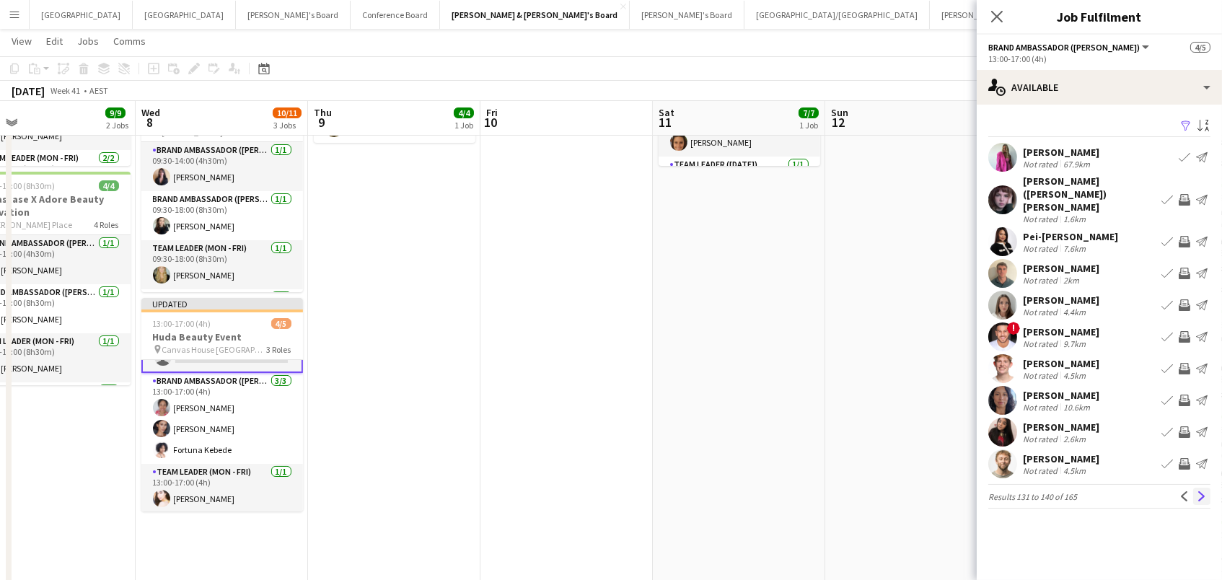
click at [1207, 488] on button "Next" at bounding box center [1201, 496] width 17 height 17
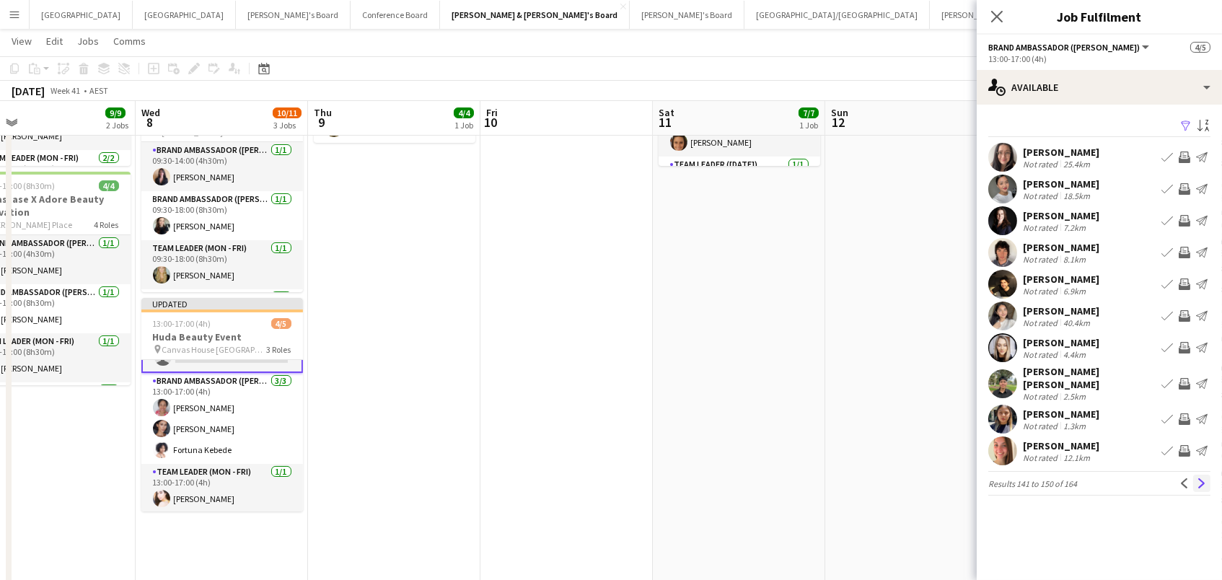
click at [1199, 481] on button "Next" at bounding box center [1201, 483] width 17 height 17
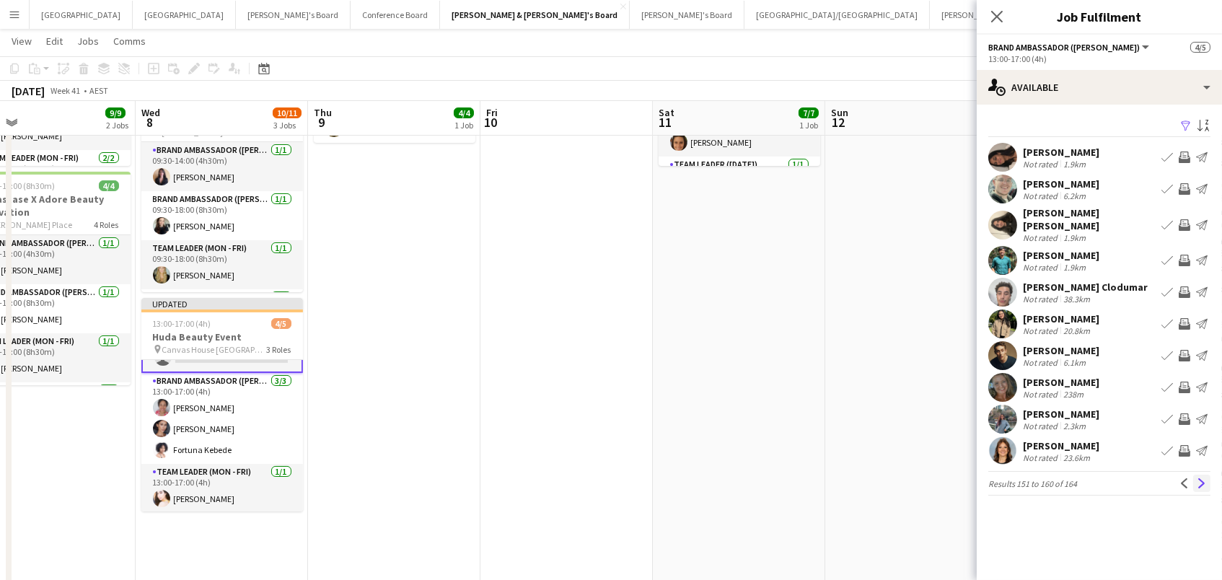
click at [1208, 478] on button "Next" at bounding box center [1201, 483] width 17 height 17
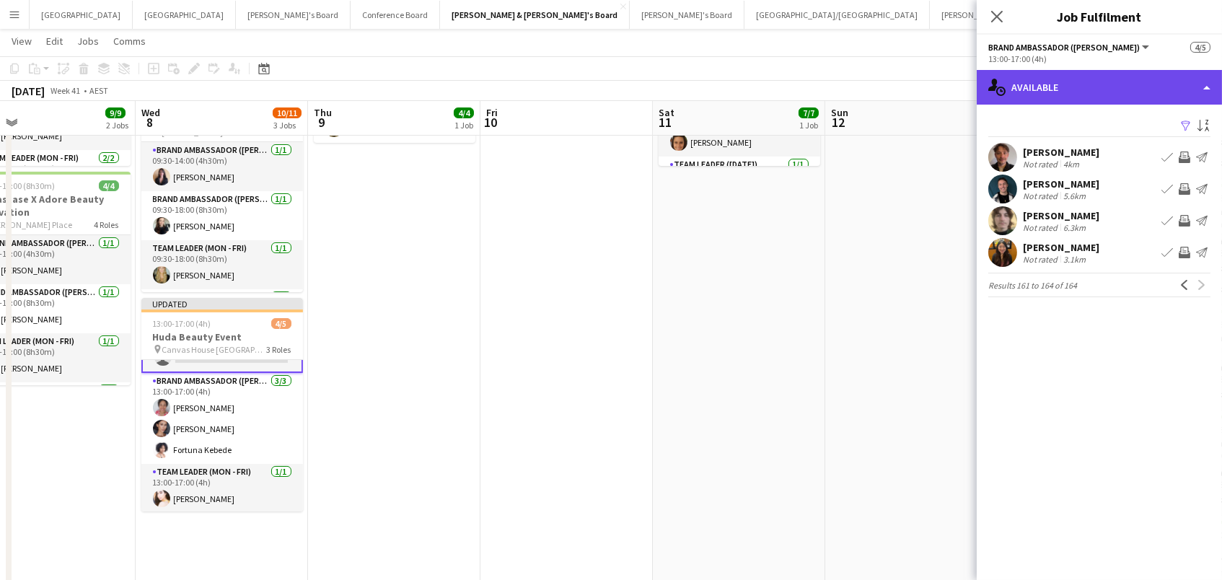
click at [1109, 84] on div "single-neutral-actions-upload Available" at bounding box center [1099, 87] width 245 height 35
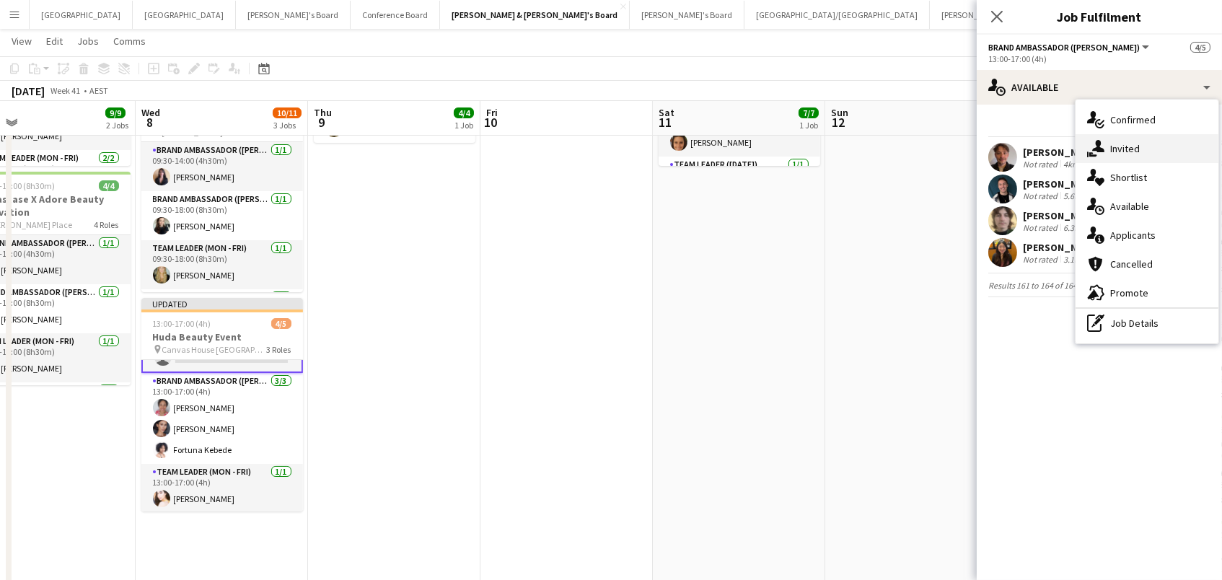
click at [1139, 145] on div "single-neutral-actions-share-1 Invited" at bounding box center [1146, 148] width 143 height 29
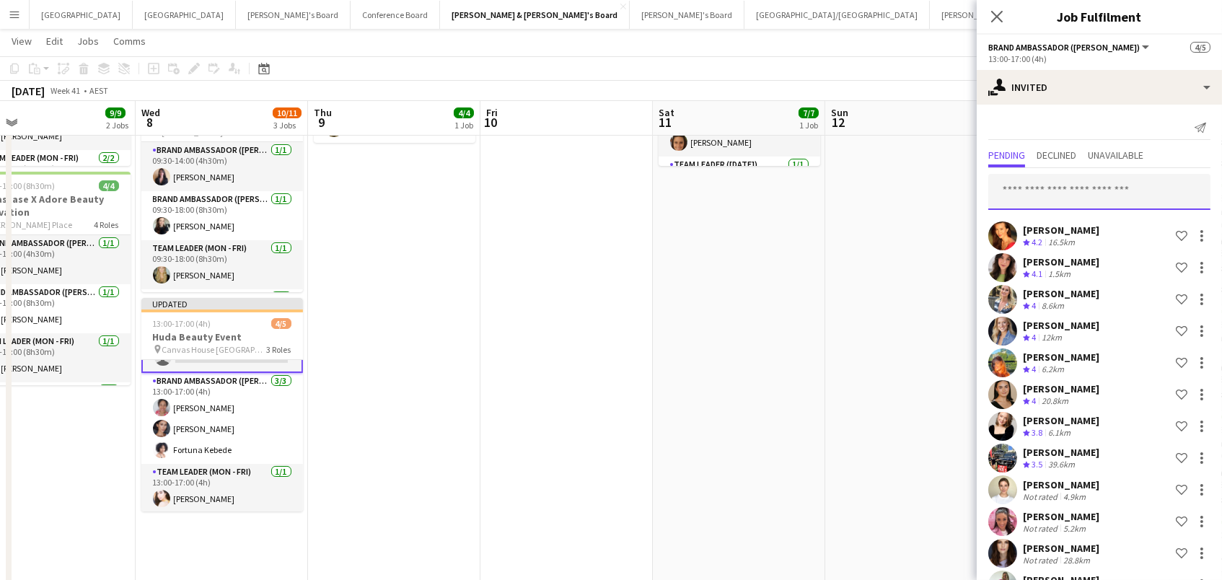
click at [1052, 187] on input "text" at bounding box center [1099, 192] width 222 height 36
type input "*****"
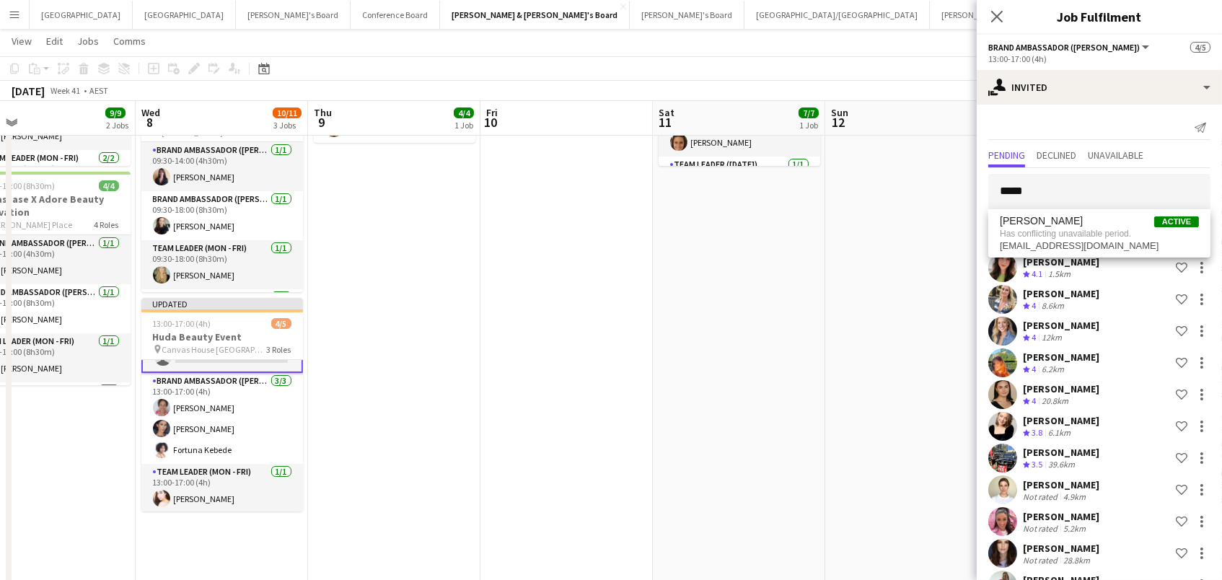
click at [756, 214] on app-date-cell "12:30-16:30 (4h) 7/7 Monster Jam Activation pin Accor Stadium 2 Roles Brand Amb…" at bounding box center [739, 500] width 172 height 1106
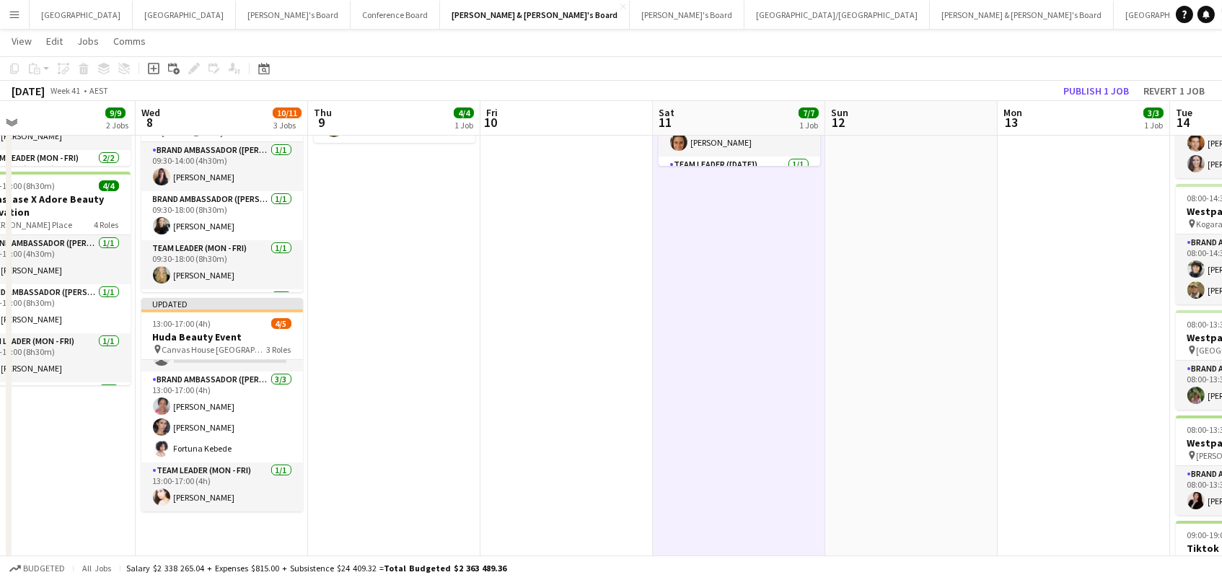
scroll to position [36, 0]
click at [1092, 90] on button "Publish 1 job" at bounding box center [1095, 90] width 77 height 19
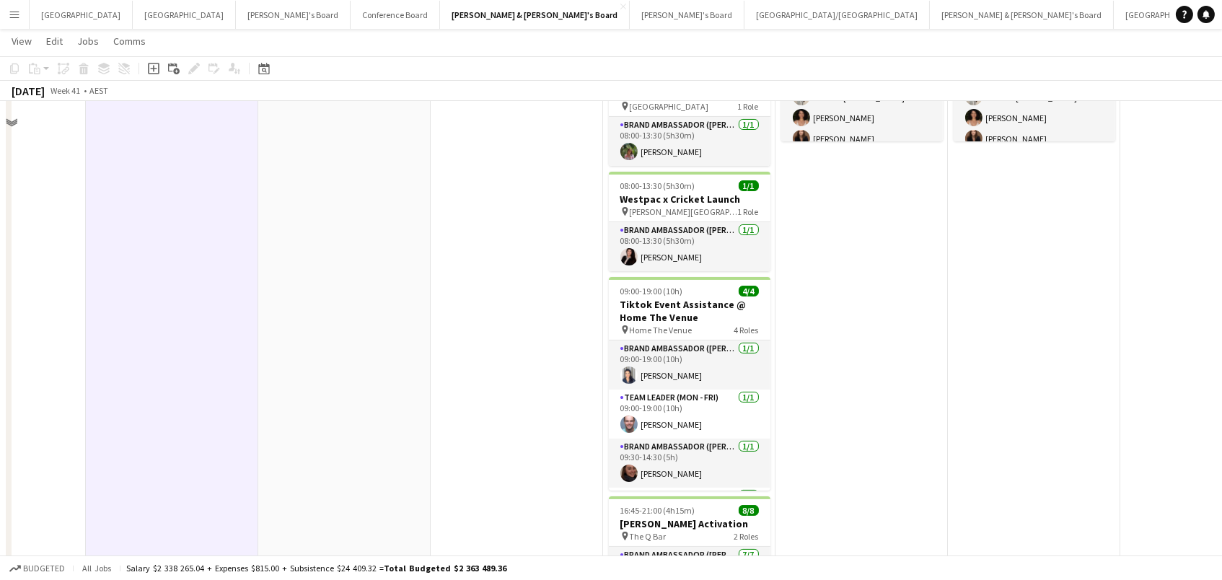
scroll to position [283, 0]
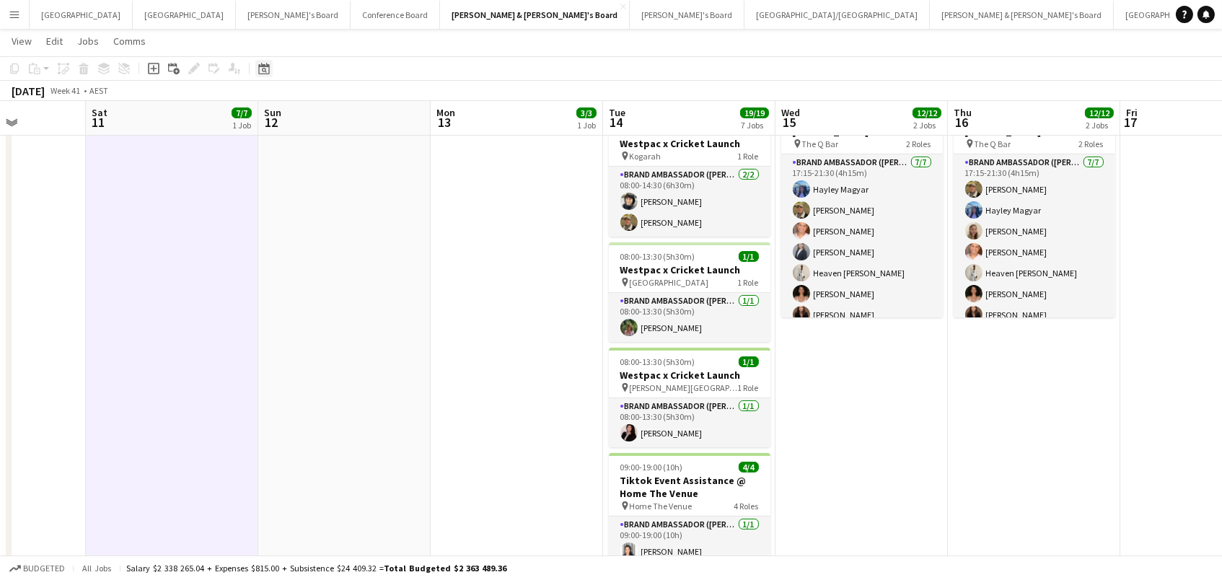
click at [267, 71] on icon "Date picker" at bounding box center [264, 69] width 12 height 12
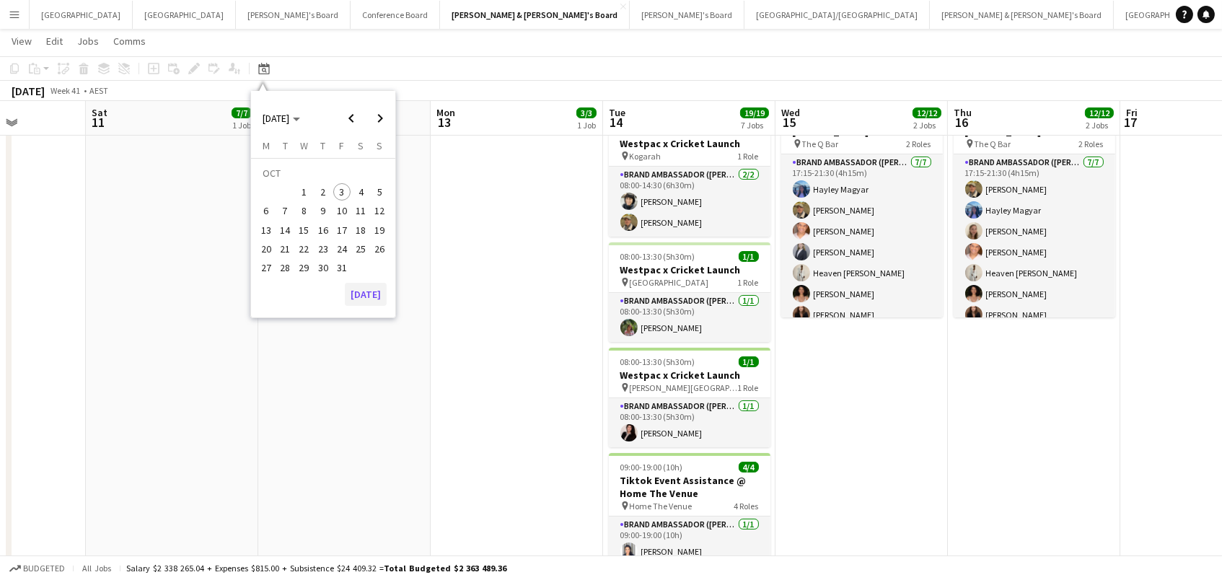
click at [363, 299] on button "[DATE]" at bounding box center [366, 294] width 42 height 23
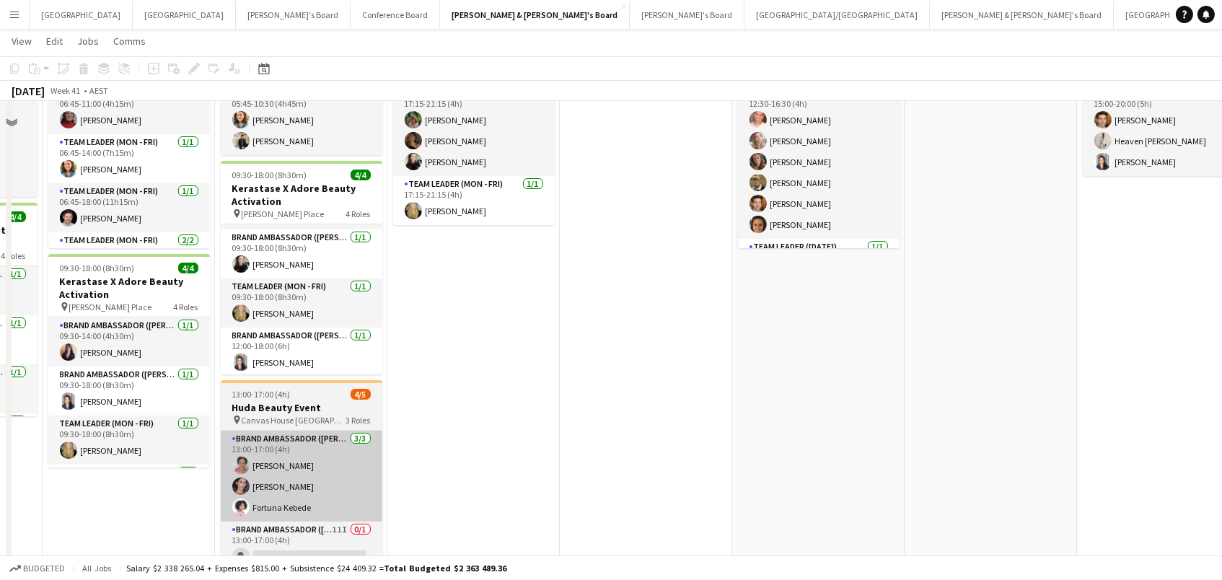
scroll to position [159, 0]
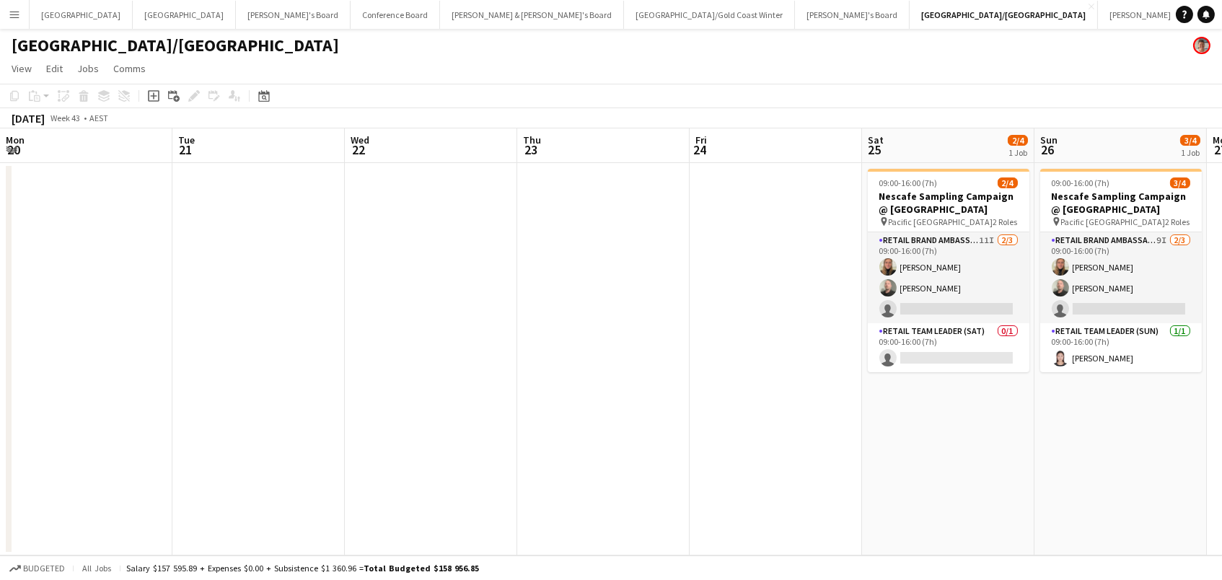
scroll to position [0, 606]
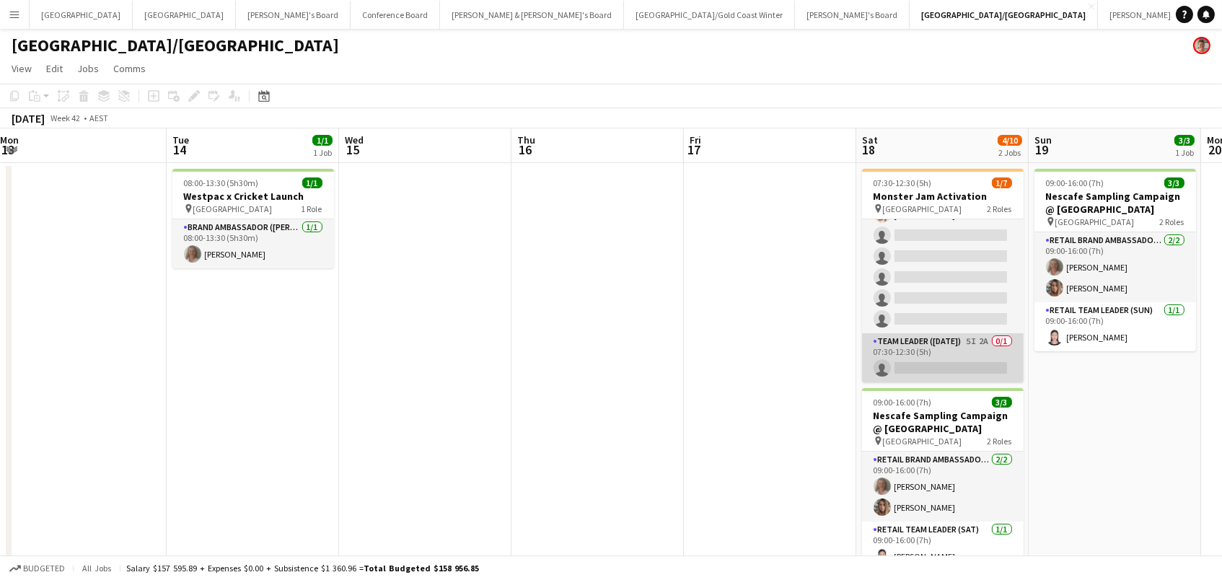
scroll to position [39, 0]
click at [969, 349] on app-card-role "Team Leader (Saturday) 5I 2A 0/1 07:30-12:30 (5h) single-neutral-actions" at bounding box center [943, 358] width 162 height 49
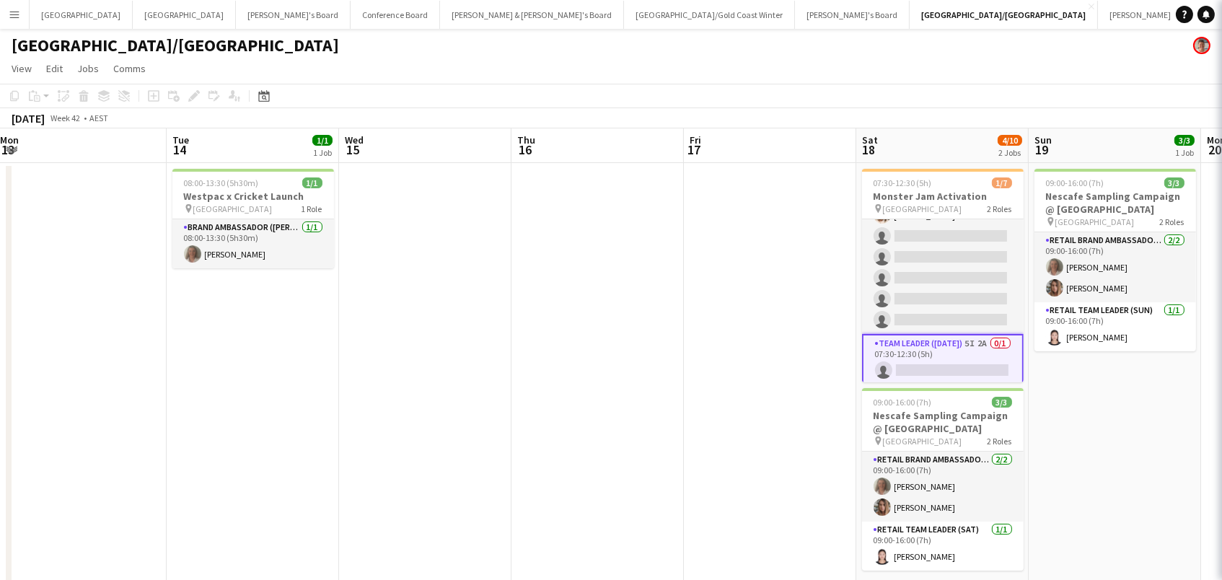
scroll to position [0, 520]
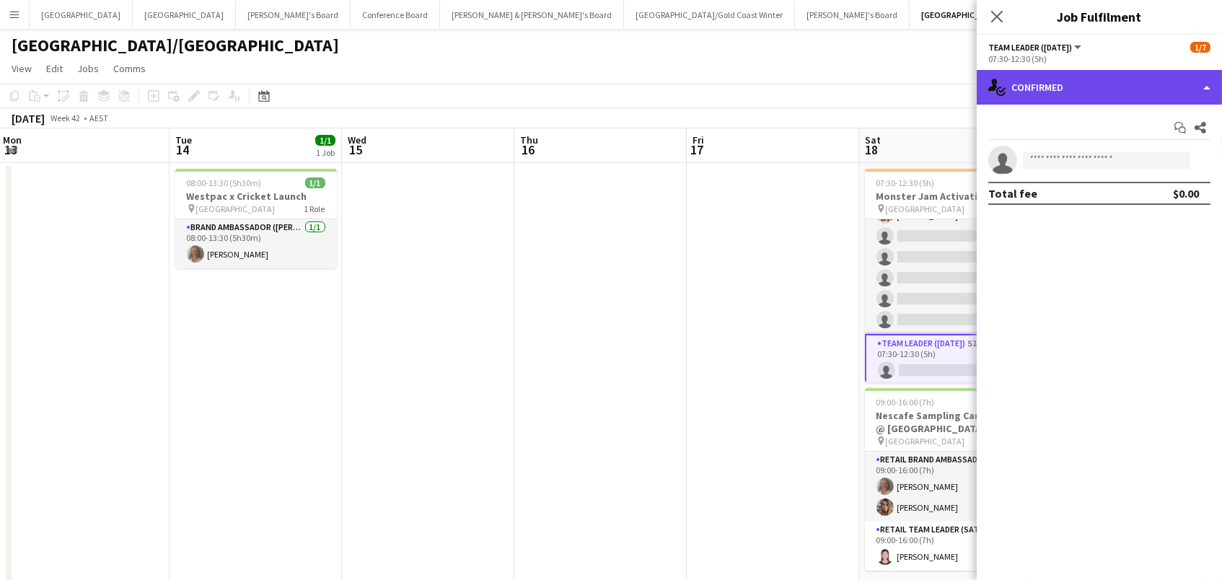
click at [1059, 88] on div "single-neutral-actions-check-2 Confirmed" at bounding box center [1099, 87] width 245 height 35
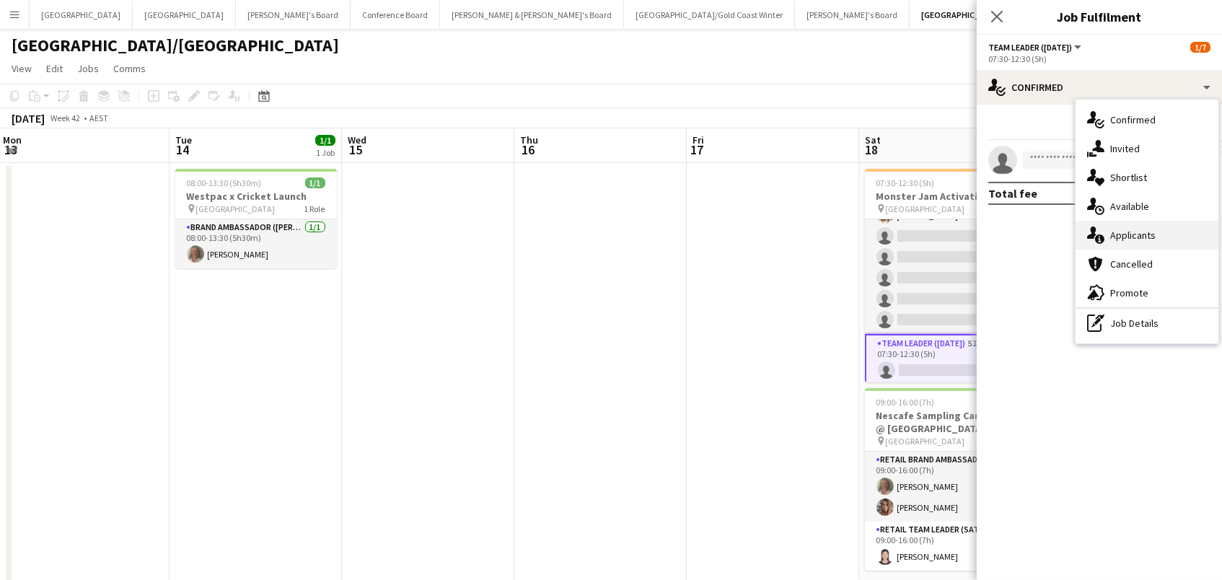
click at [1133, 224] on div "single-neutral-actions-information Applicants" at bounding box center [1146, 235] width 143 height 29
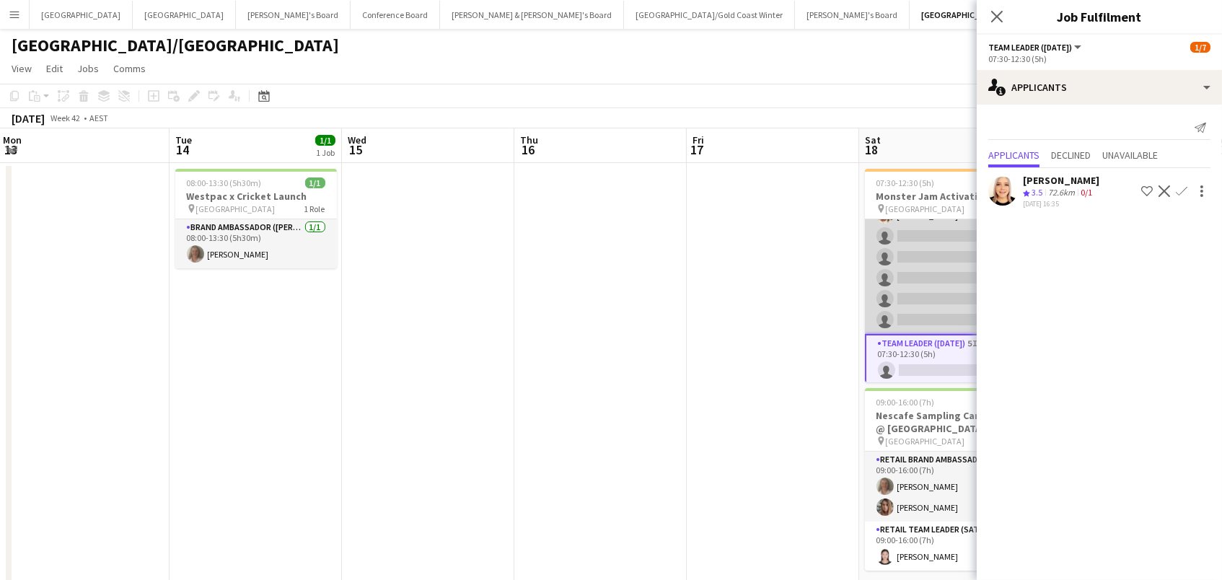
click at [929, 241] on app-card-role "Brand Ambassador (Saturday) 20I 2A 1/6 07:30-12:30 (5h) Laura Allen single-neut…" at bounding box center [946, 257] width 162 height 154
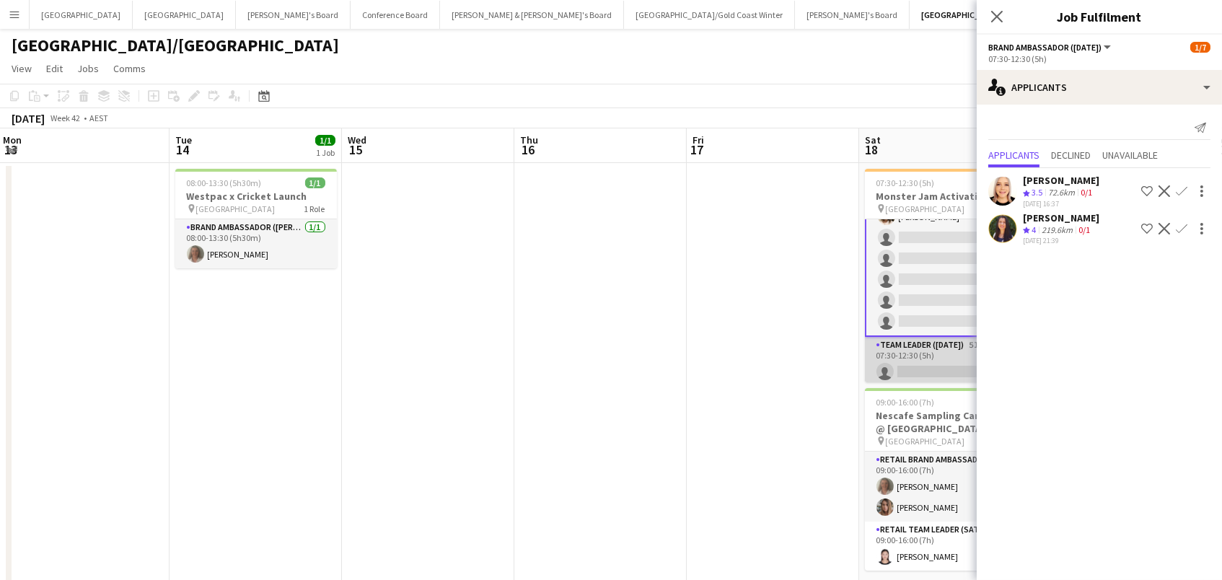
click at [925, 364] on app-card-role "Team Leader (Saturday) 5I 2A 0/1 07:30-12:30 (5h) single-neutral-actions" at bounding box center [946, 361] width 162 height 49
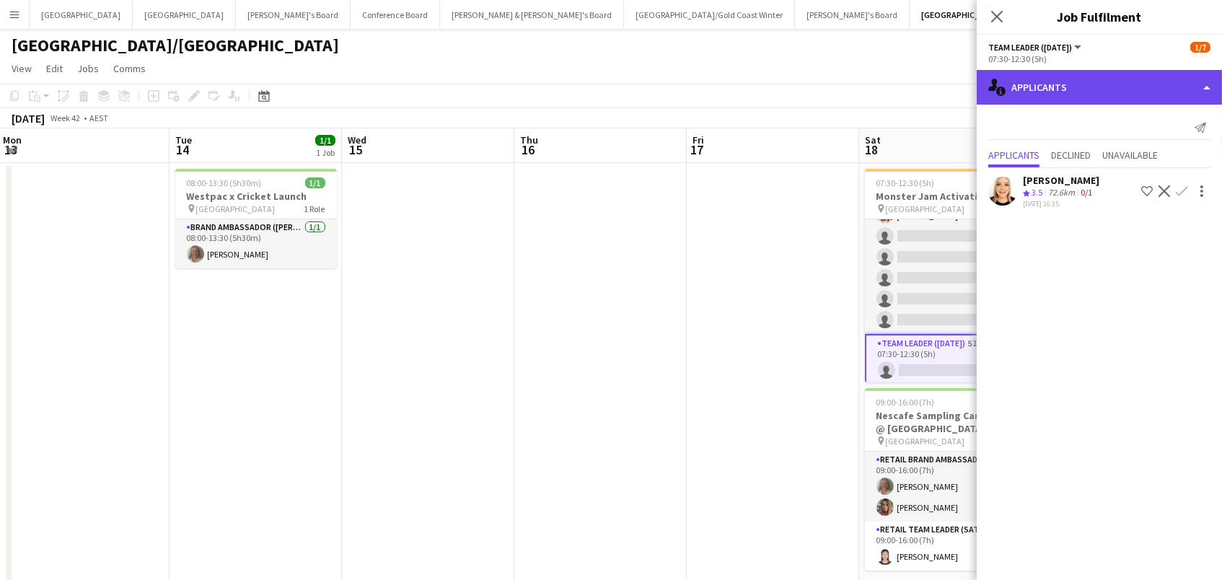
click at [1117, 88] on div "single-neutral-actions-information Applicants" at bounding box center [1099, 87] width 245 height 35
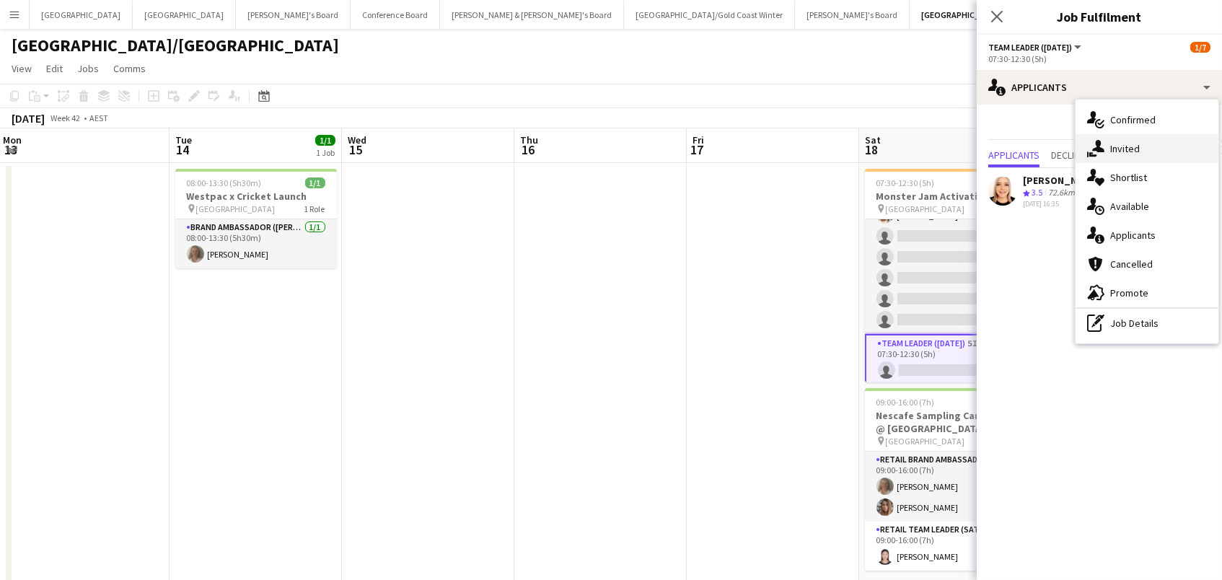
click at [1139, 154] on div "single-neutral-actions-share-1 Invited" at bounding box center [1146, 148] width 143 height 29
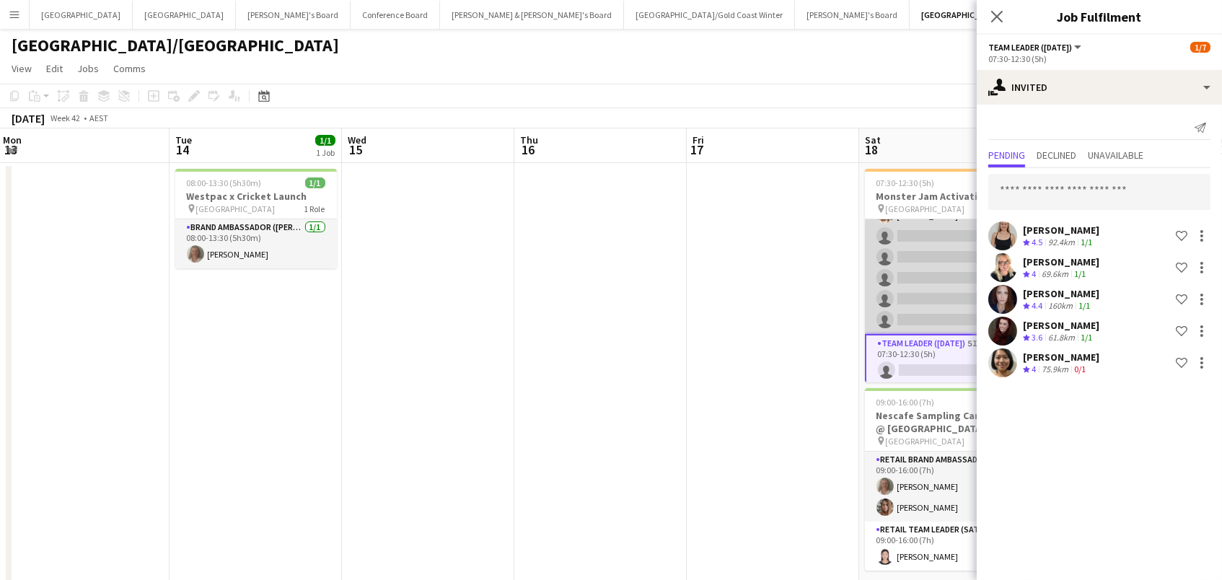
click at [938, 292] on app-card-role "Brand Ambassador (Saturday) 20I 2A 1/6 07:30-12:30 (5h) Laura Allen single-neut…" at bounding box center [946, 257] width 162 height 154
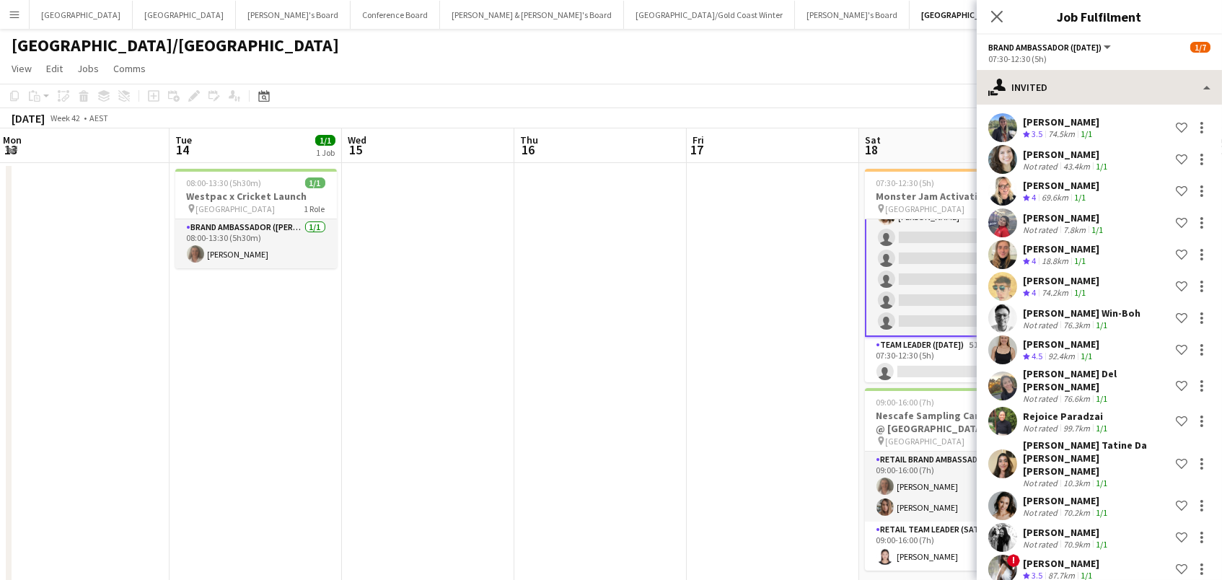
scroll to position [102, 0]
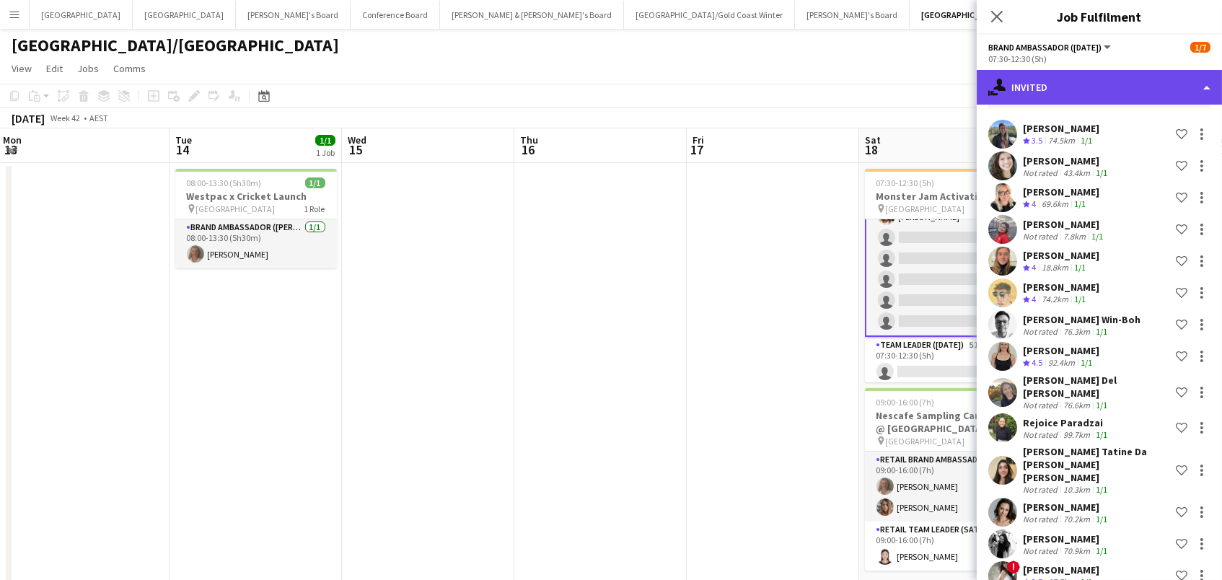
click at [1119, 99] on div "single-neutral-actions-share-1 Invited" at bounding box center [1099, 87] width 245 height 35
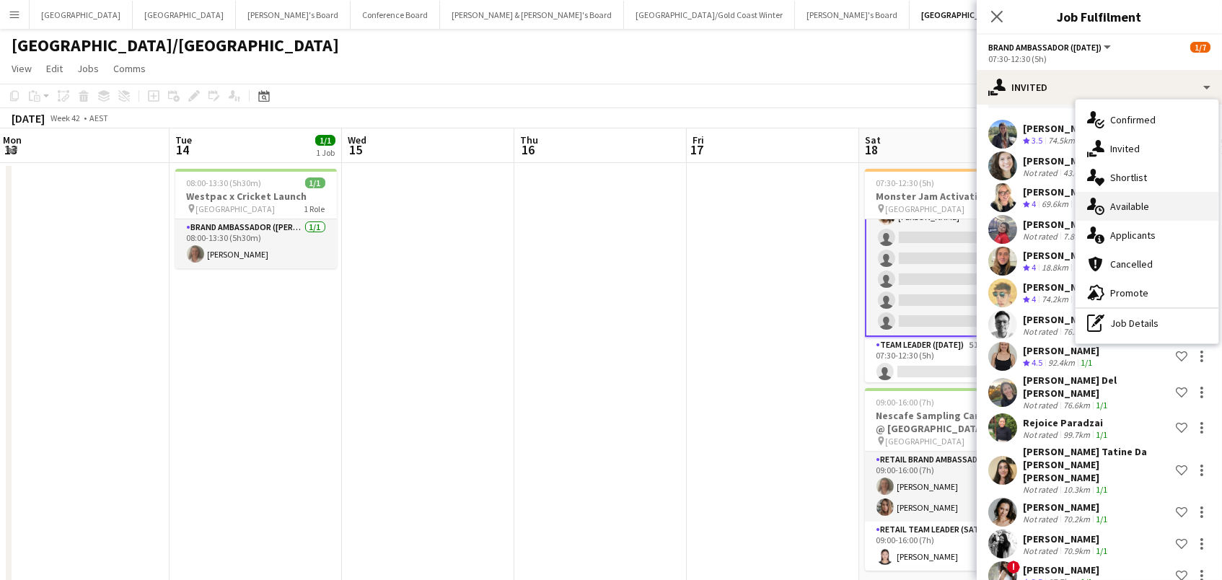
click at [1146, 210] on span "Available" at bounding box center [1129, 206] width 39 height 13
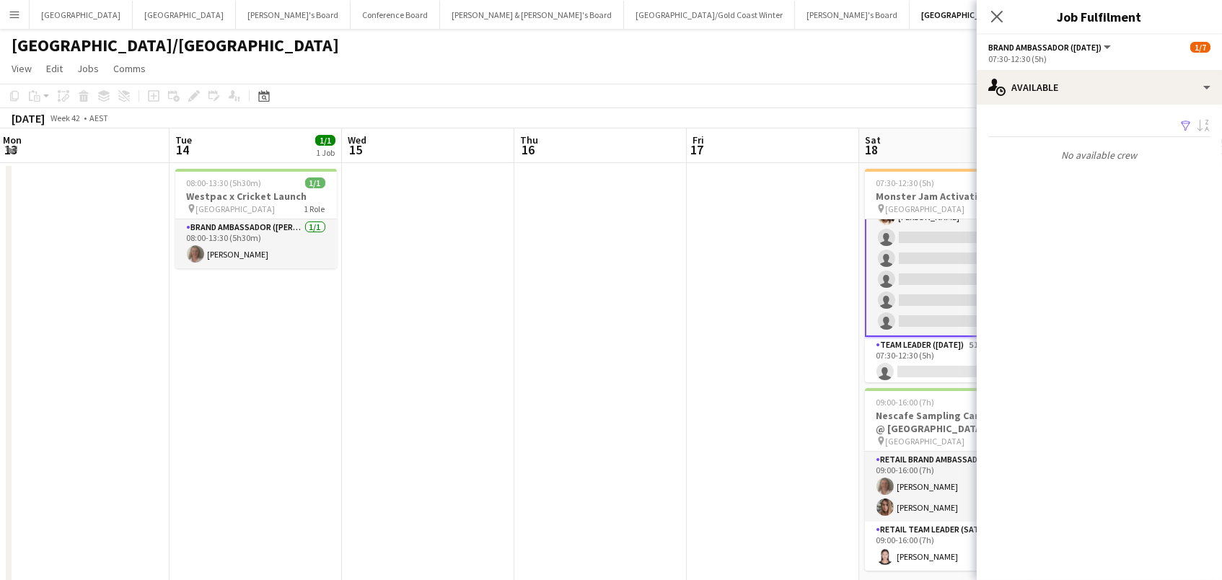
scroll to position [0, 0]
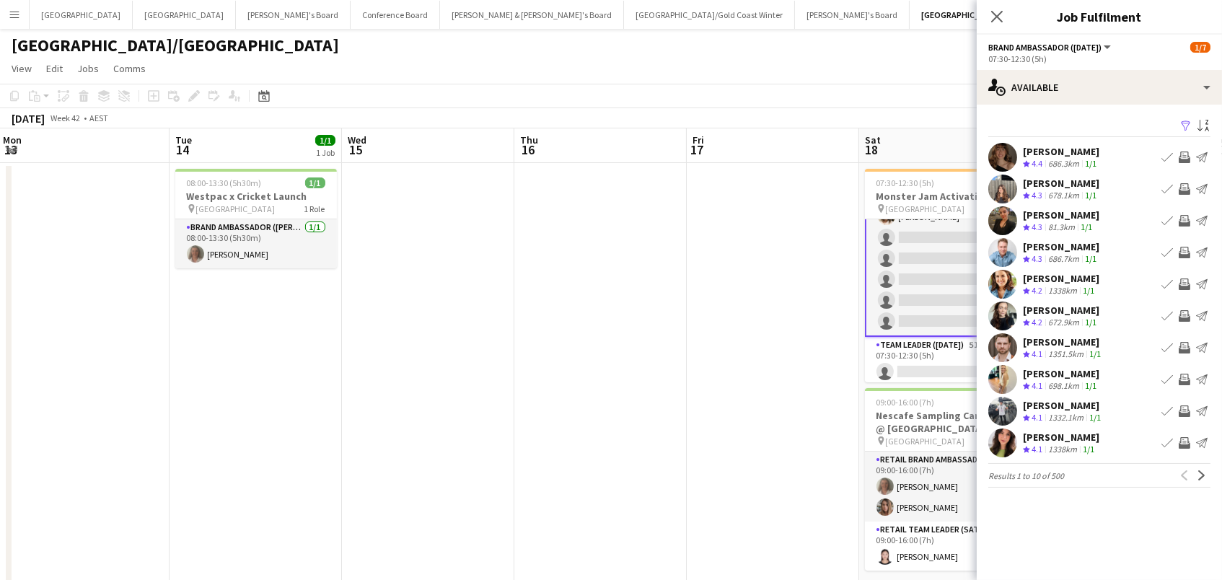
click at [1184, 122] on app-icon "Filter" at bounding box center [1186, 127] width 12 height 14
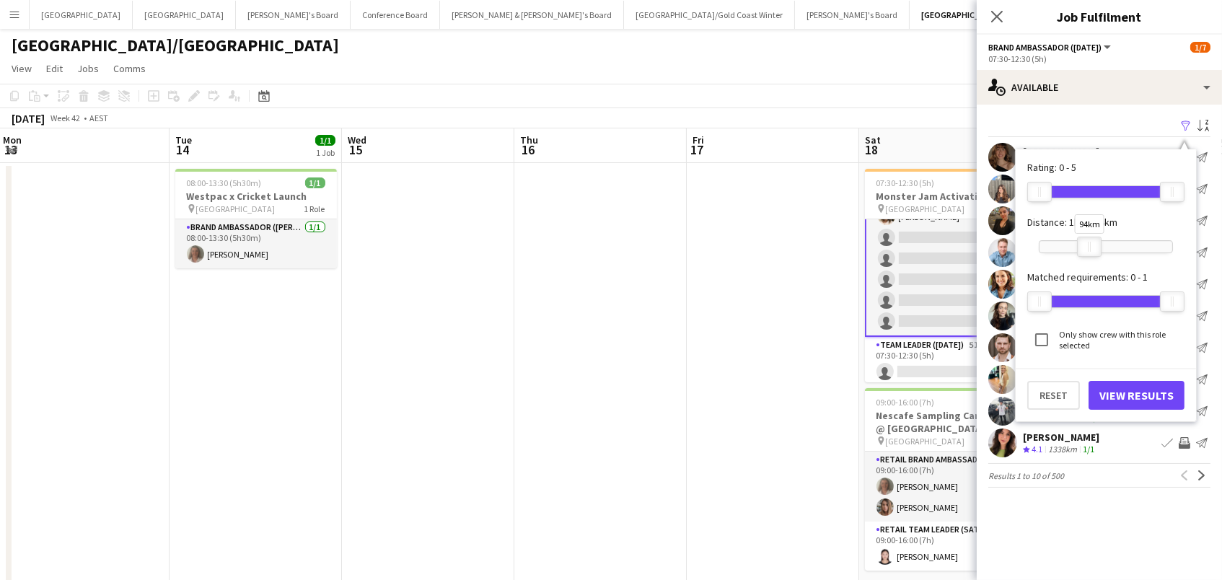
drag, startPoint x: 1159, startPoint y: 243, endPoint x: 1080, endPoint y: 246, distance: 79.4
click at [1078, 244] on div "94km" at bounding box center [1105, 247] width 133 height 12
click at [1130, 387] on button "View Results" at bounding box center [1136, 395] width 96 height 29
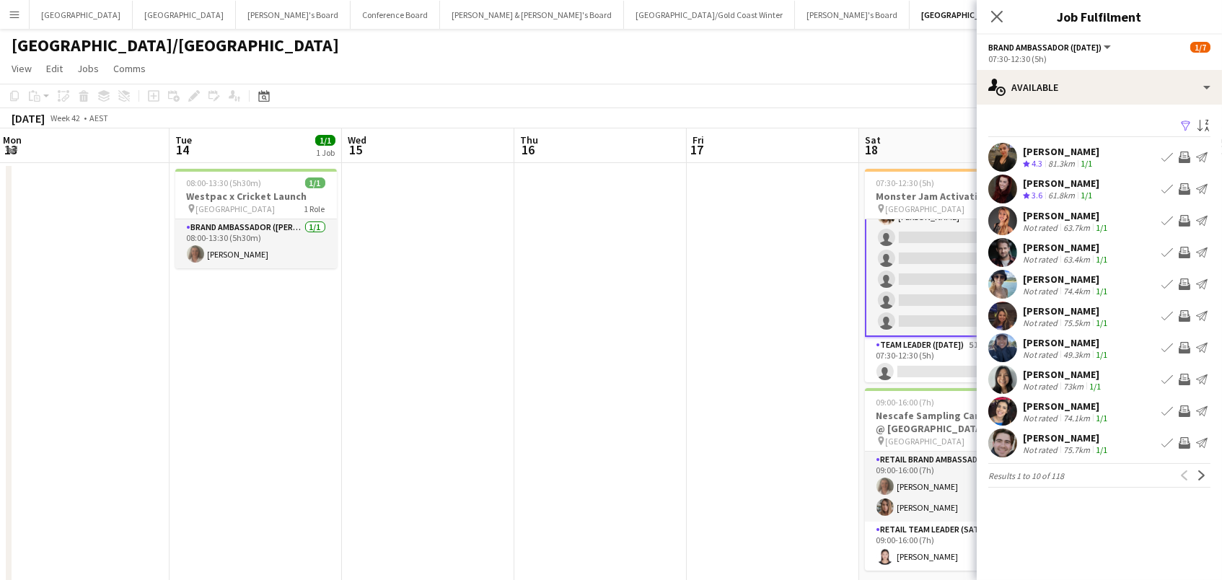
click at [1184, 218] on app-icon "Invite crew" at bounding box center [1184, 221] width 12 height 12
click at [1184, 219] on app-icon "Invite crew" at bounding box center [1184, 221] width 12 height 12
click at [1184, 216] on app-icon "Invite crew" at bounding box center [1184, 221] width 12 height 12
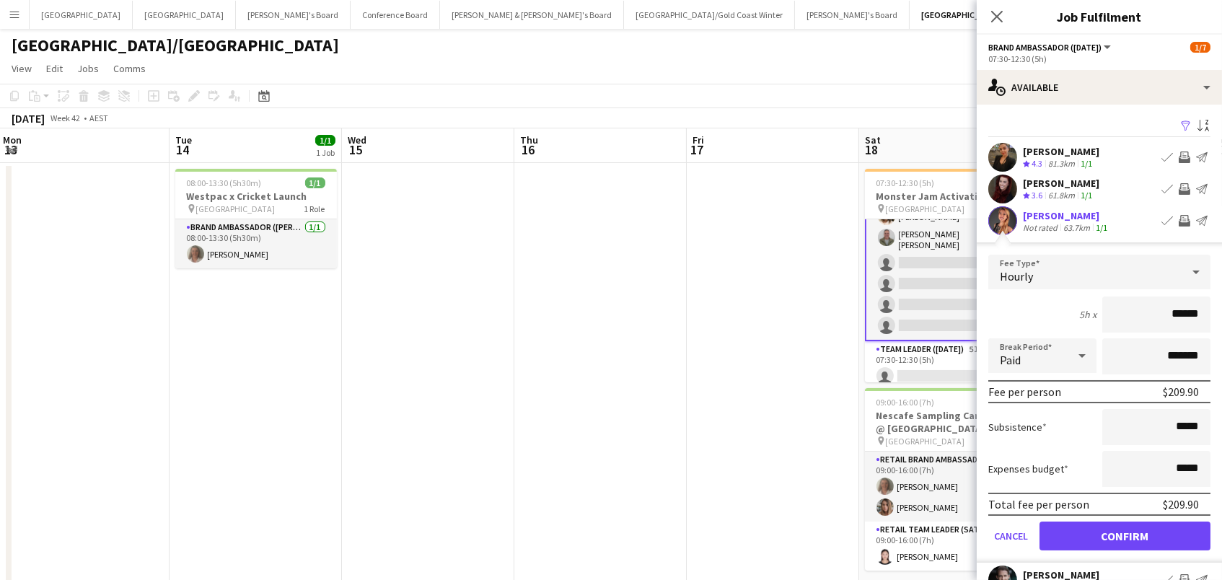
click at [1124, 534] on button "Confirm" at bounding box center [1124, 535] width 171 height 29
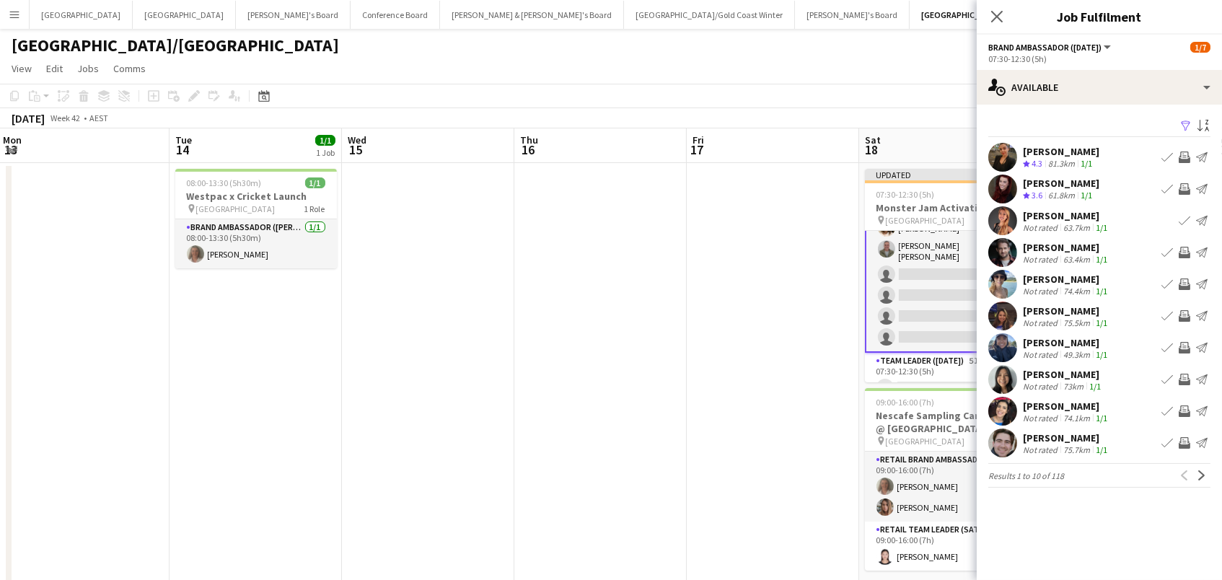
click at [1188, 248] on app-icon "Invite crew" at bounding box center [1184, 253] width 12 height 12
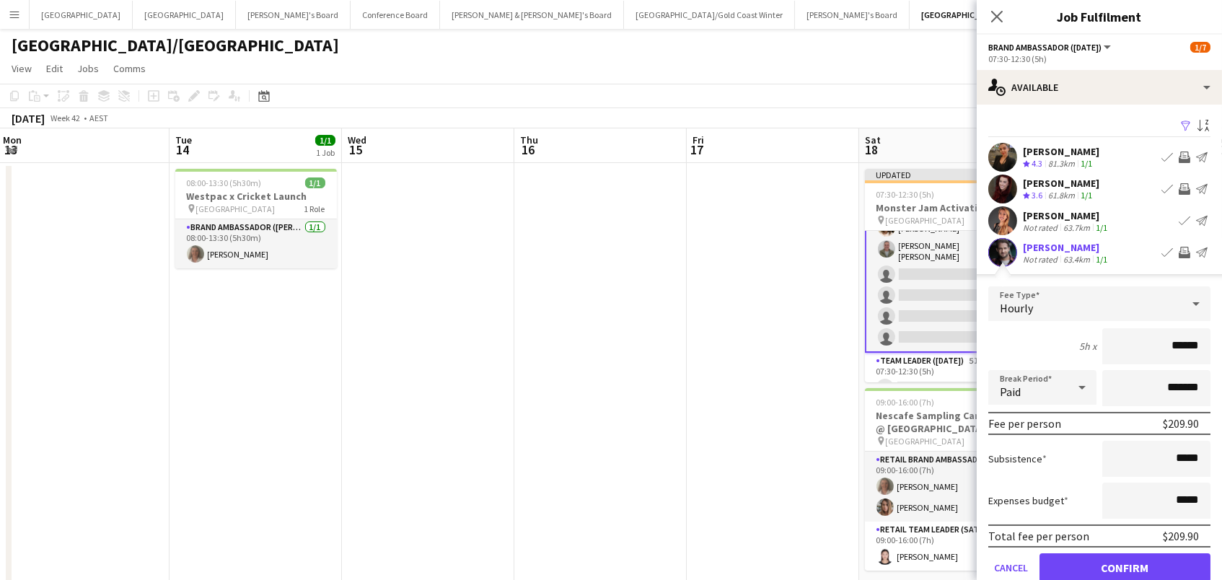
click at [1124, 565] on button "Confirm" at bounding box center [1124, 567] width 171 height 29
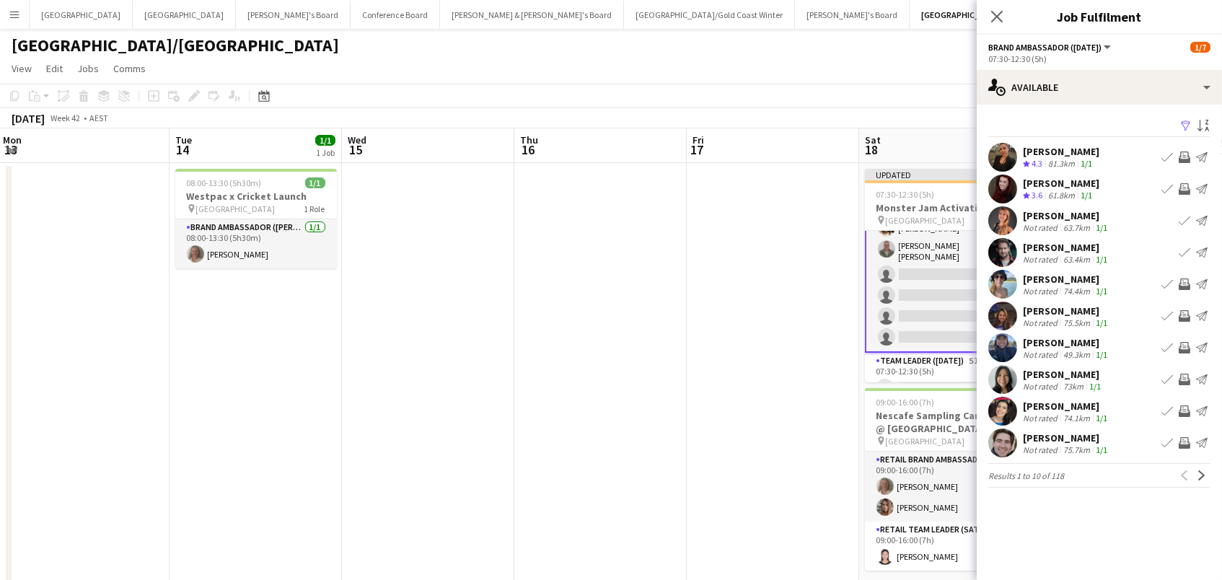
click at [1189, 378] on app-icon "Invite crew" at bounding box center [1184, 380] width 12 height 12
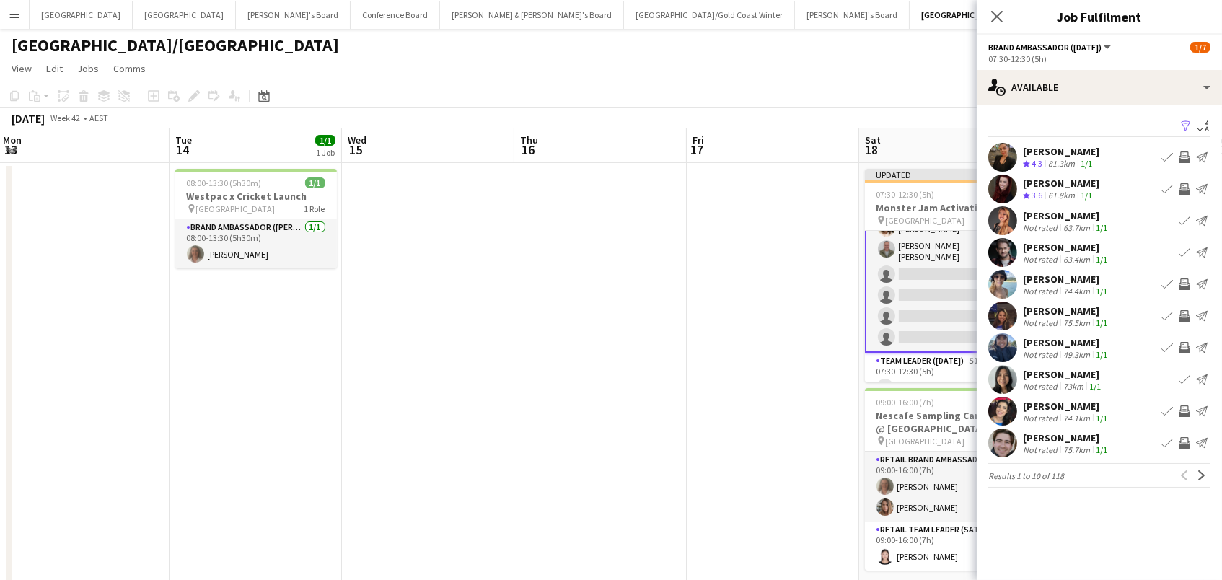
click at [1029, 415] on div "Not rated" at bounding box center [1042, 418] width 38 height 11
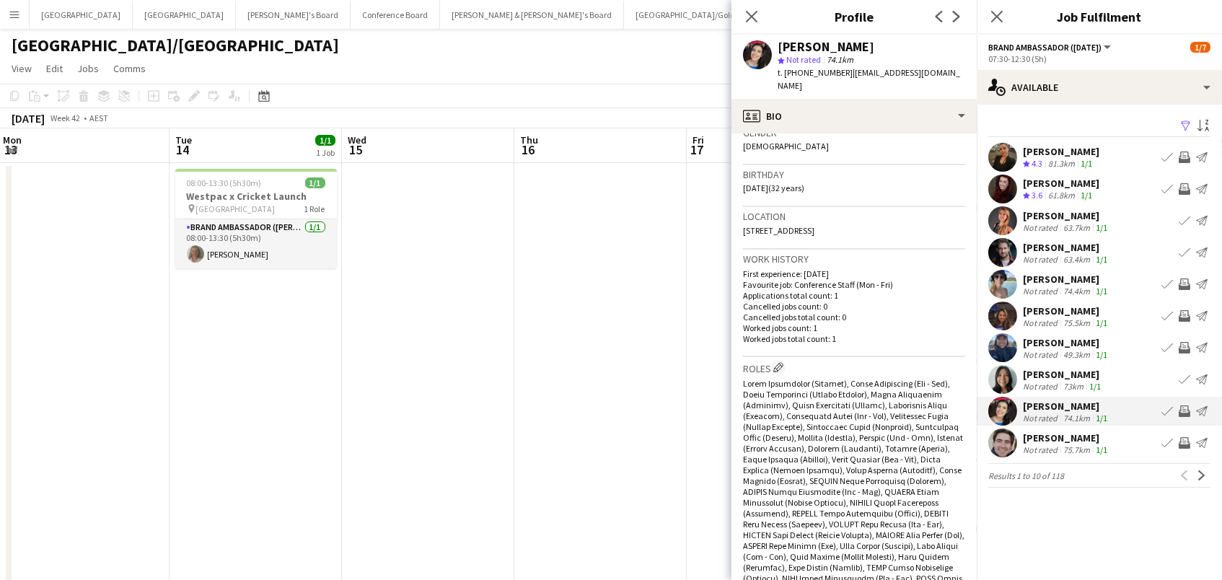
scroll to position [474, 0]
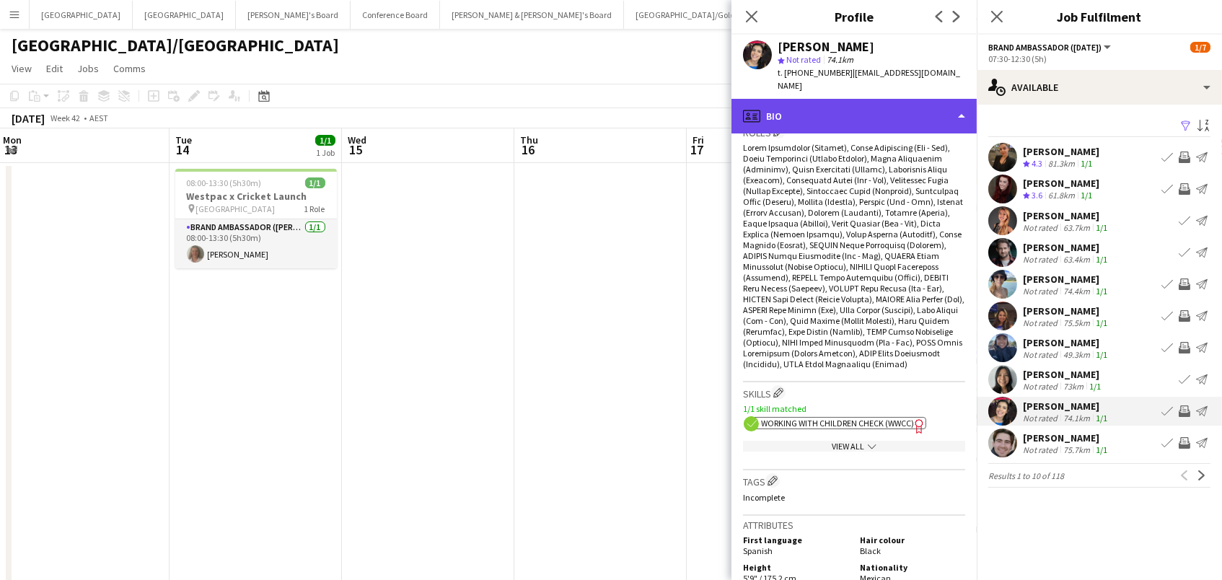
click at [819, 100] on div "profile Bio" at bounding box center [853, 116] width 245 height 35
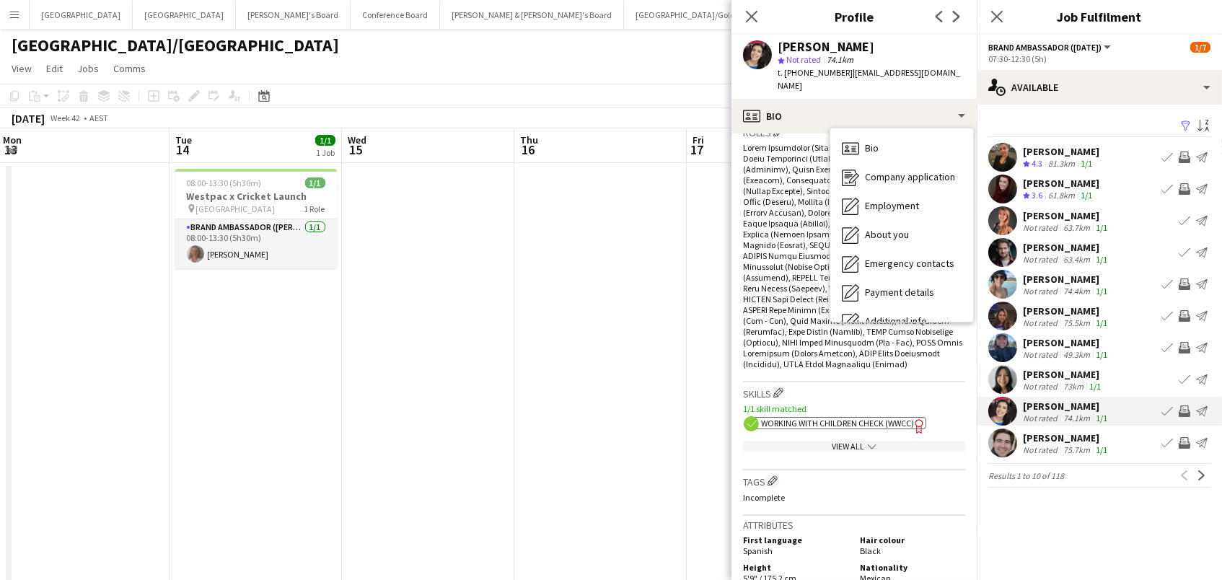
click at [1186, 409] on app-icon "Invite crew" at bounding box center [1184, 411] width 12 height 12
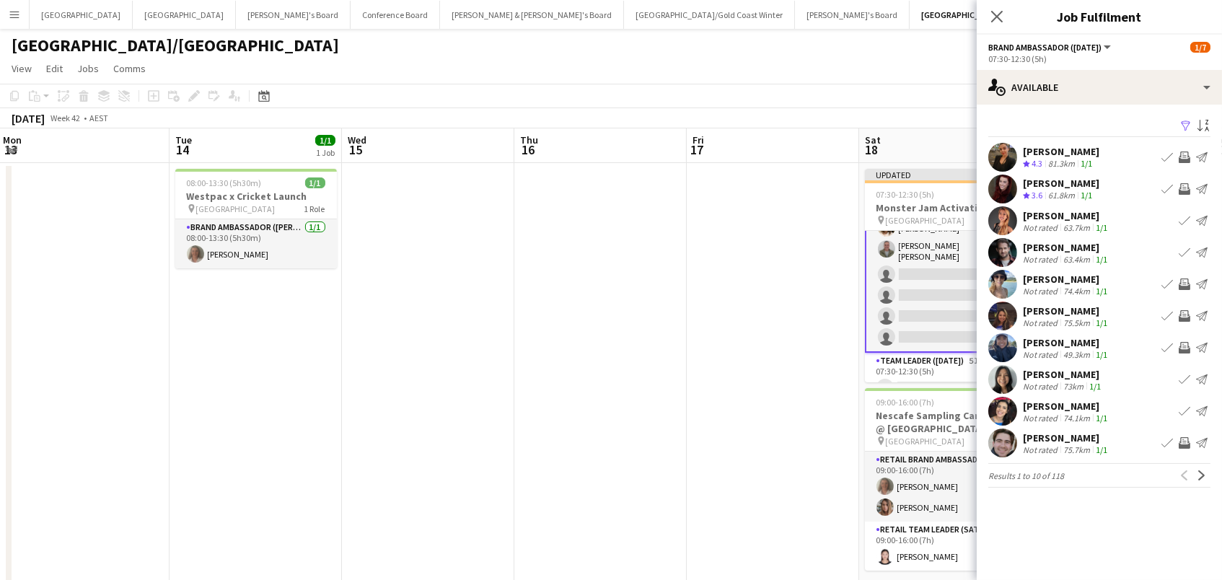
click at [1088, 413] on div "74.1km" at bounding box center [1076, 418] width 32 height 11
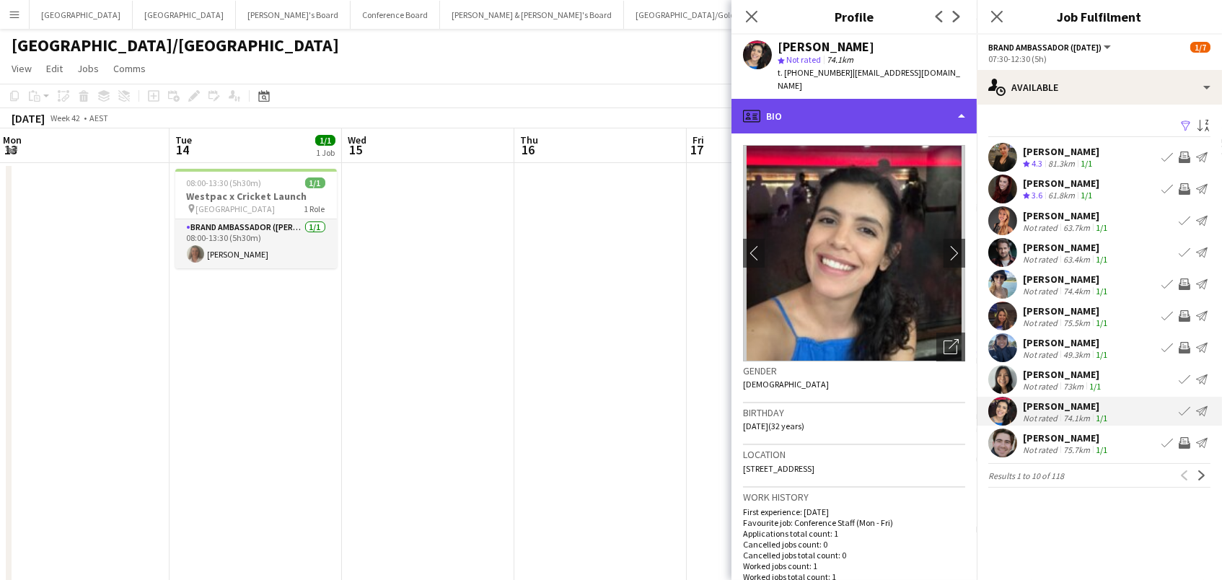
click at [799, 102] on div "profile Bio" at bounding box center [853, 116] width 245 height 35
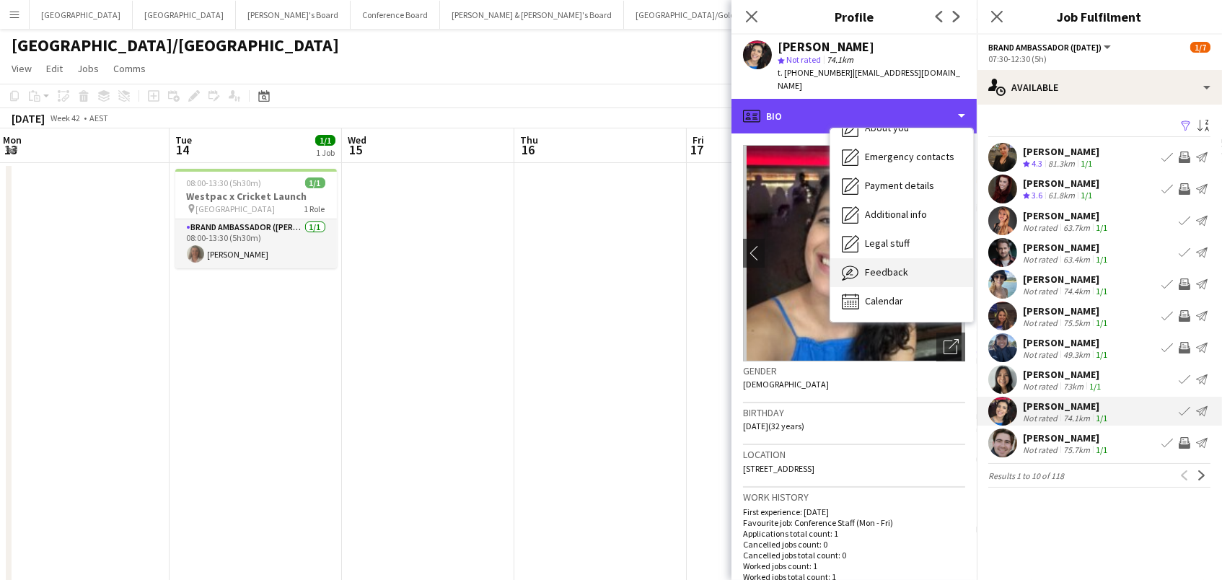
scroll to position [106, 0]
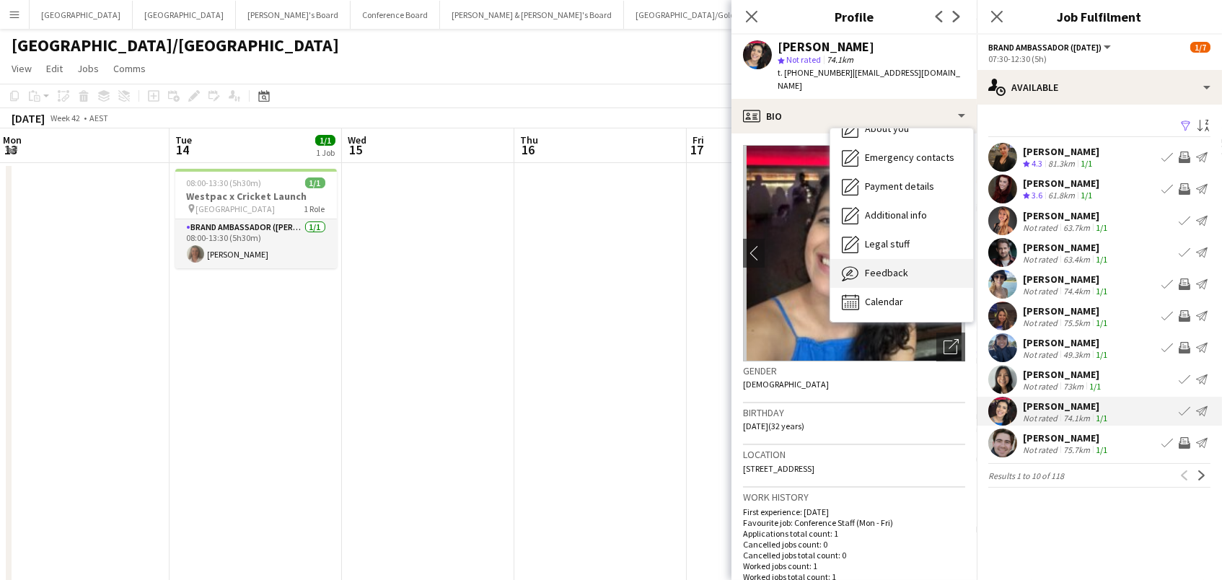
click at [865, 266] on span "Feedback" at bounding box center [886, 272] width 43 height 13
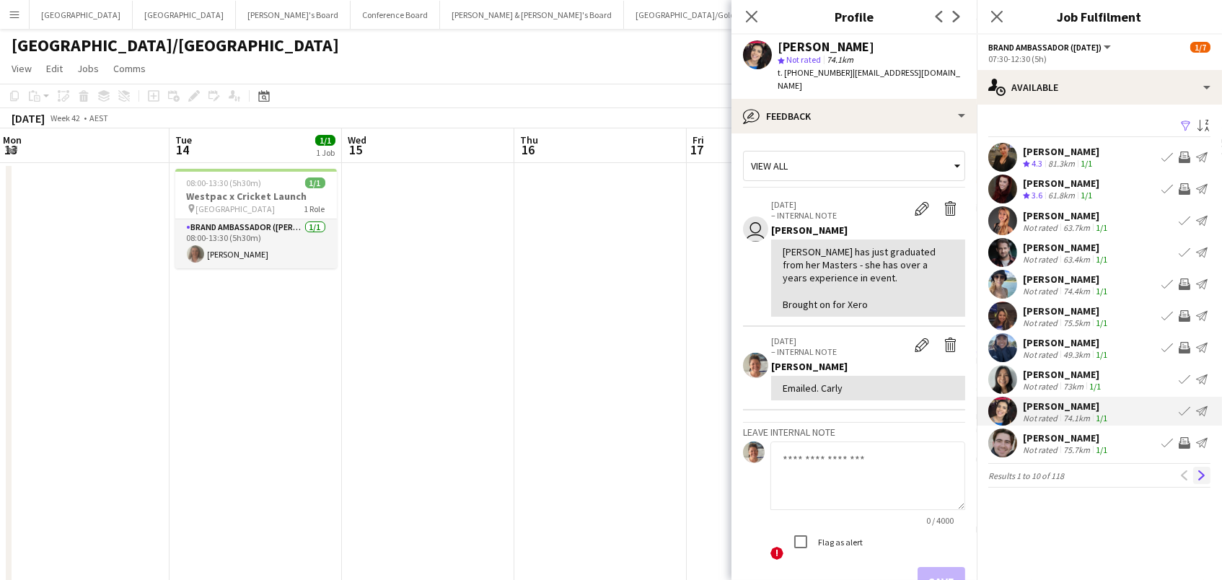
click at [1201, 475] on app-icon "Next" at bounding box center [1202, 475] width 10 height 10
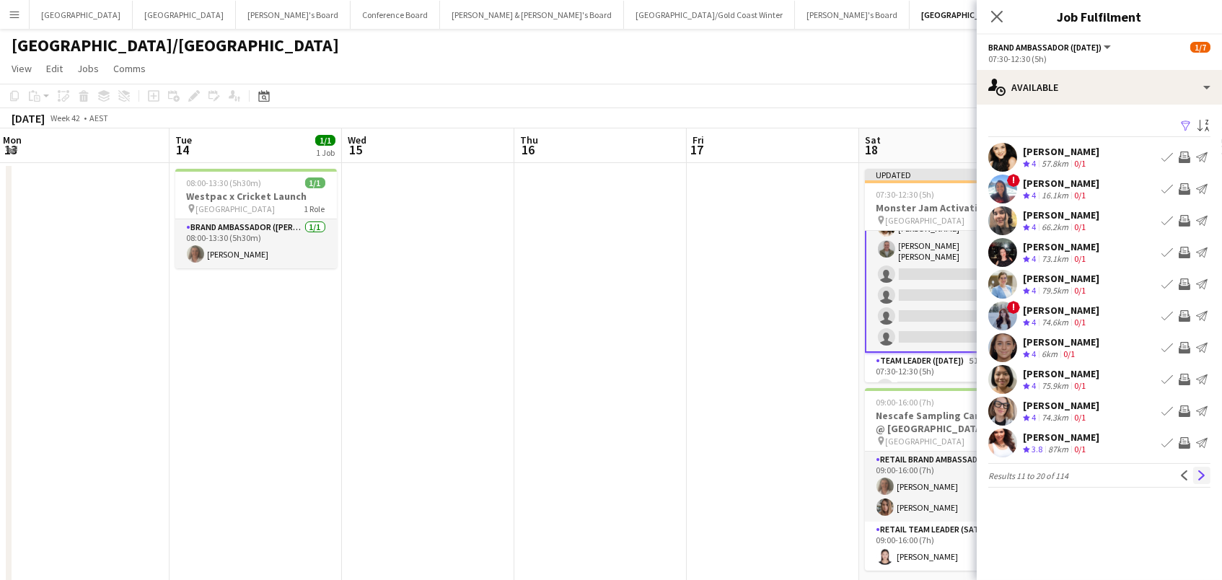
click at [1199, 477] on app-icon "Next" at bounding box center [1202, 475] width 10 height 10
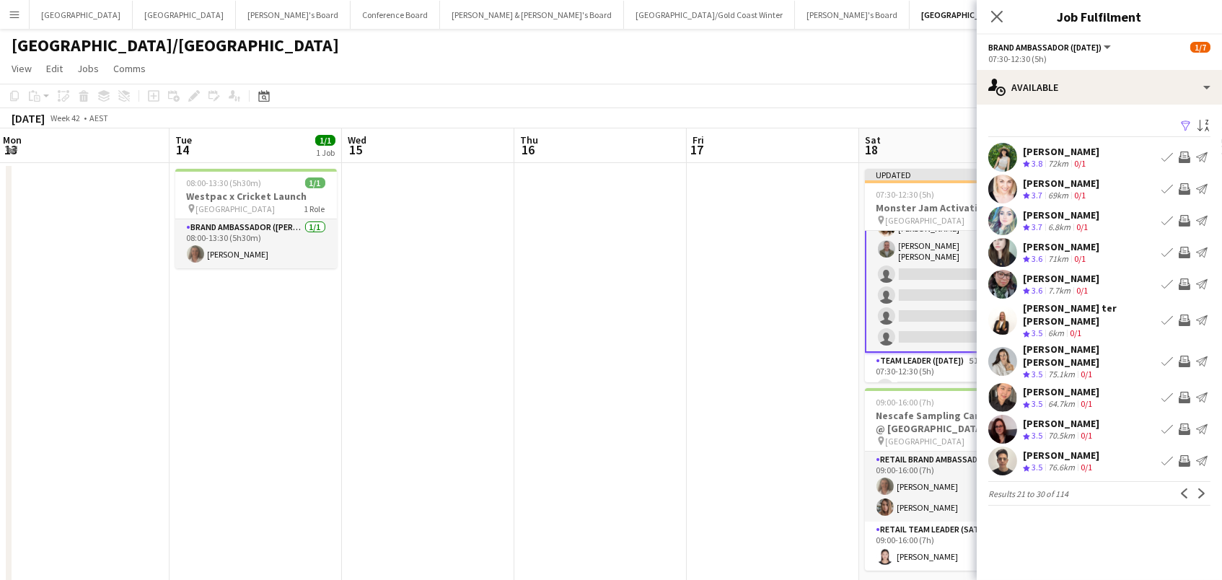
click at [1199, 488] on app-icon "Next" at bounding box center [1202, 493] width 10 height 10
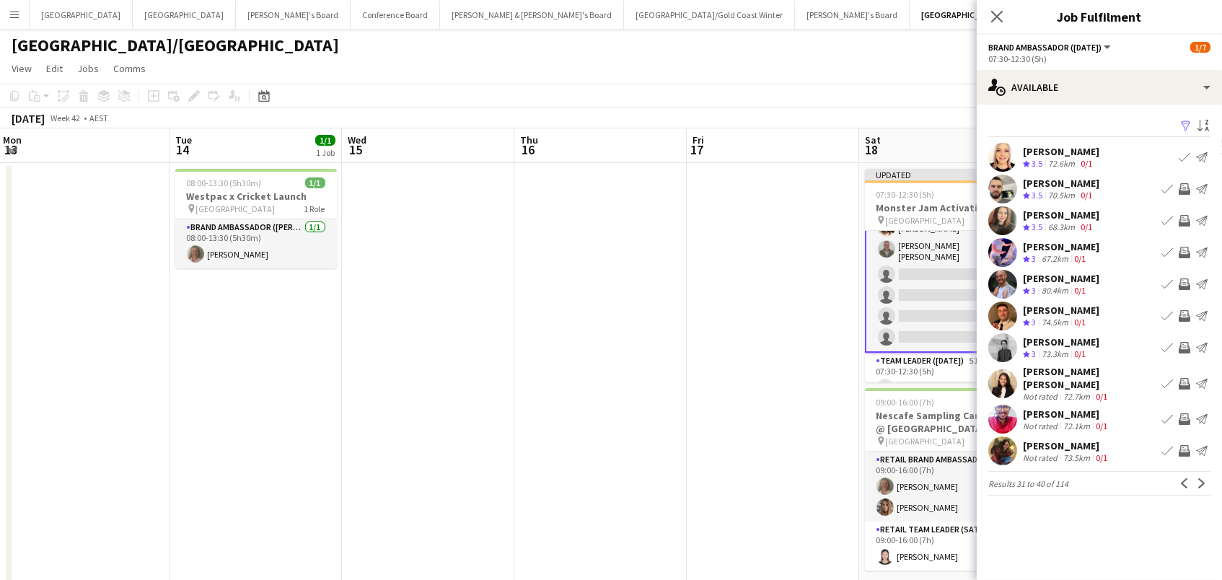
click at [1199, 478] on app-icon "Next" at bounding box center [1202, 483] width 10 height 10
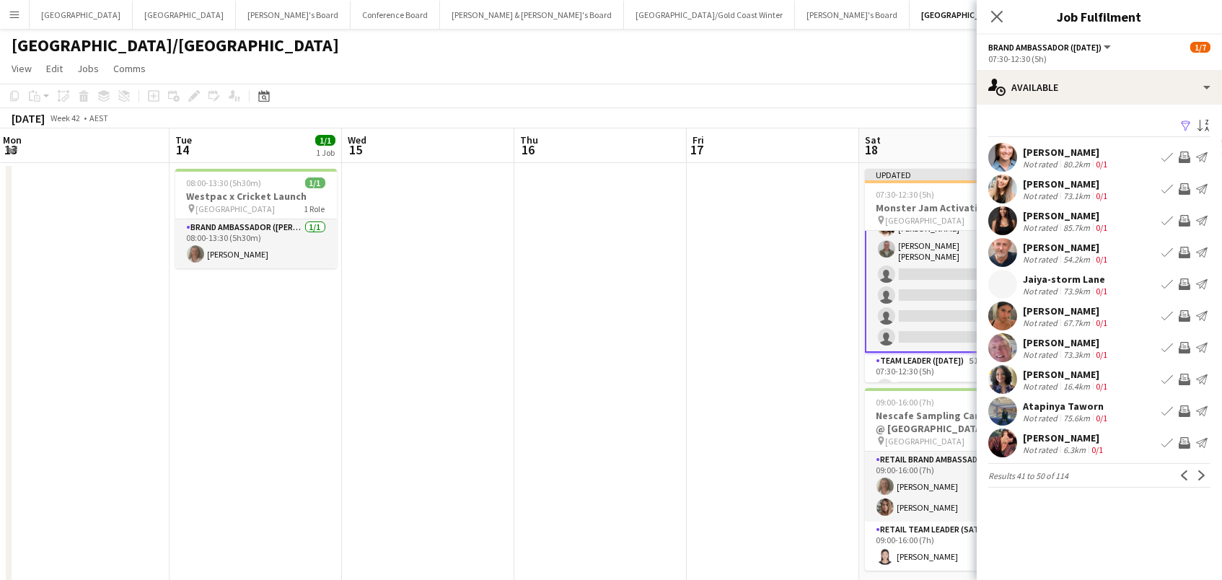
click at [1199, 477] on app-icon "Next" at bounding box center [1202, 475] width 10 height 10
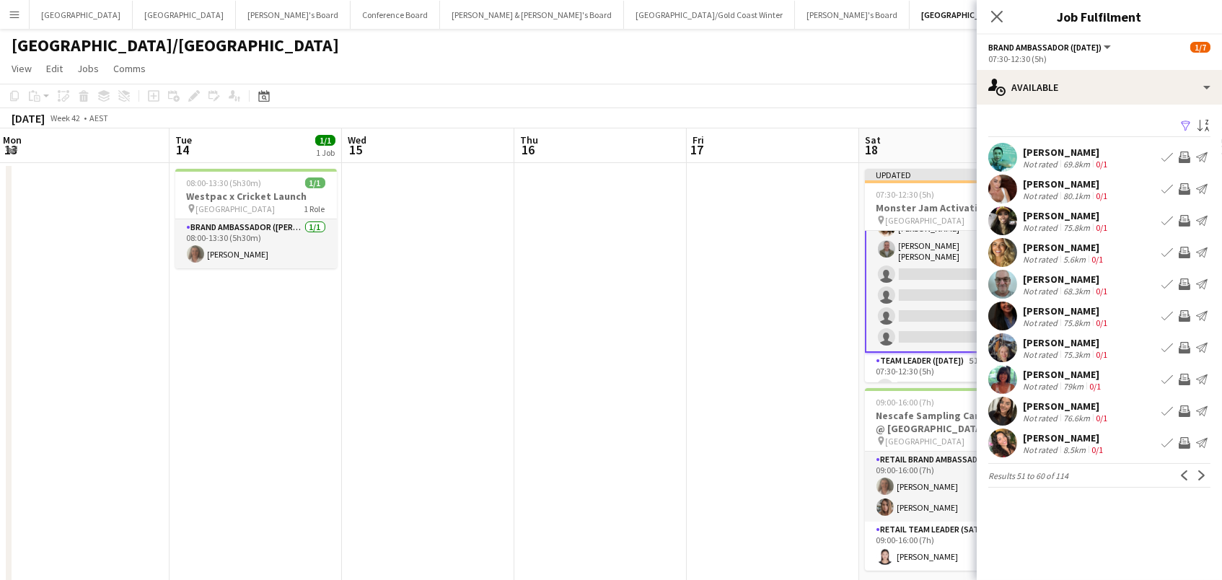
click at [1199, 477] on app-icon "Next" at bounding box center [1202, 475] width 10 height 10
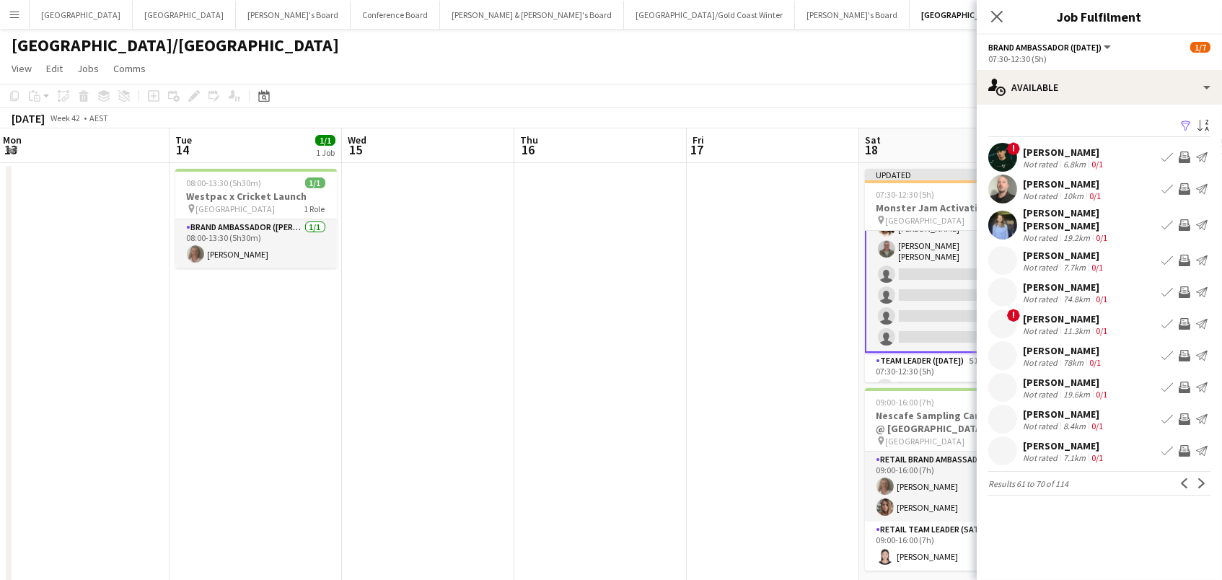
click at [1199, 478] on app-icon "Next" at bounding box center [1202, 483] width 10 height 10
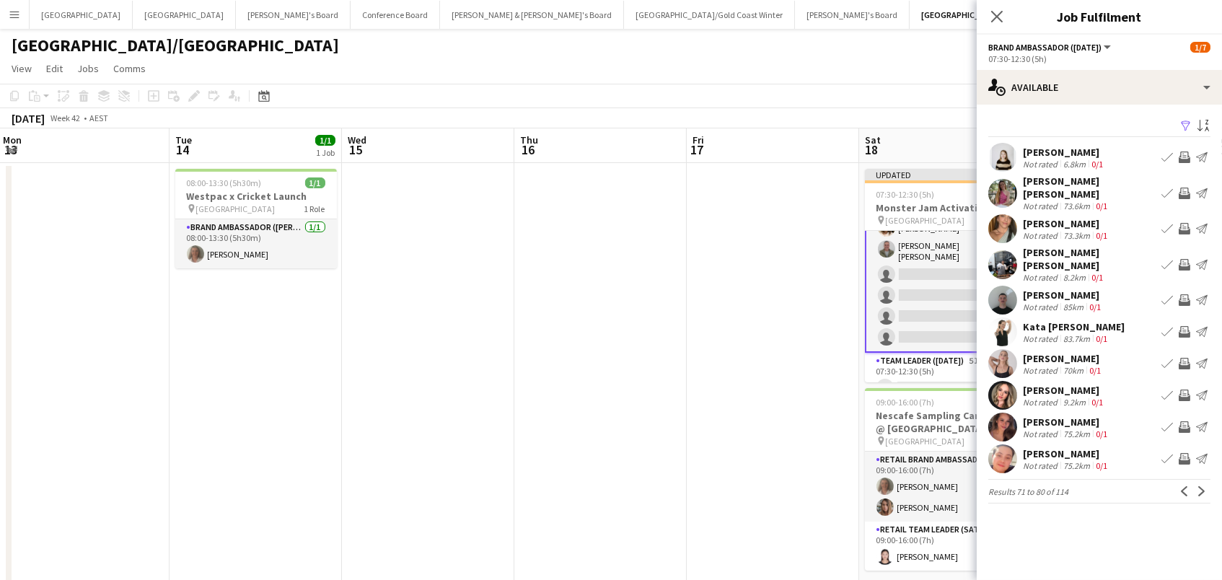
click at [1199, 486] on app-icon "Next" at bounding box center [1202, 491] width 10 height 10
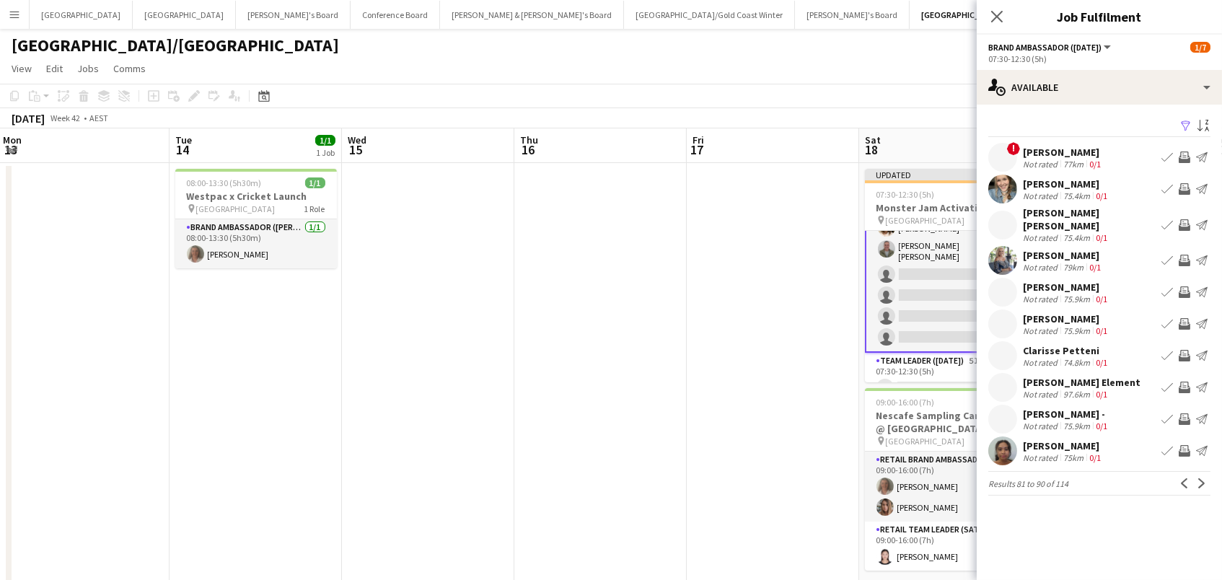
click at [1199, 478] on app-icon "Next" at bounding box center [1202, 483] width 10 height 10
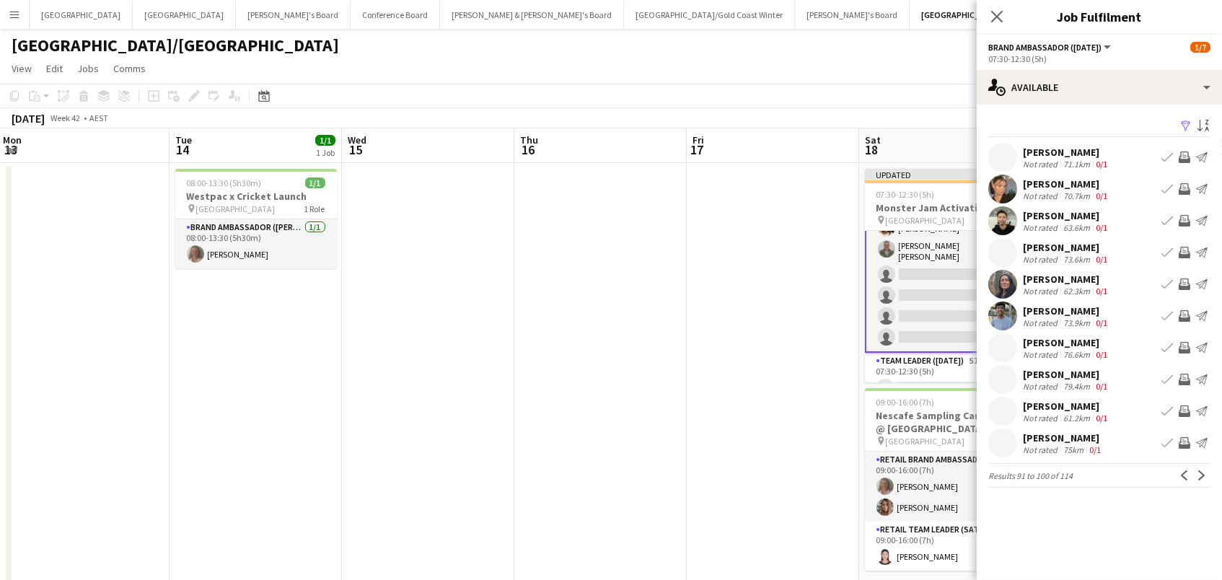
click at [1199, 477] on app-icon "Next" at bounding box center [1202, 475] width 10 height 10
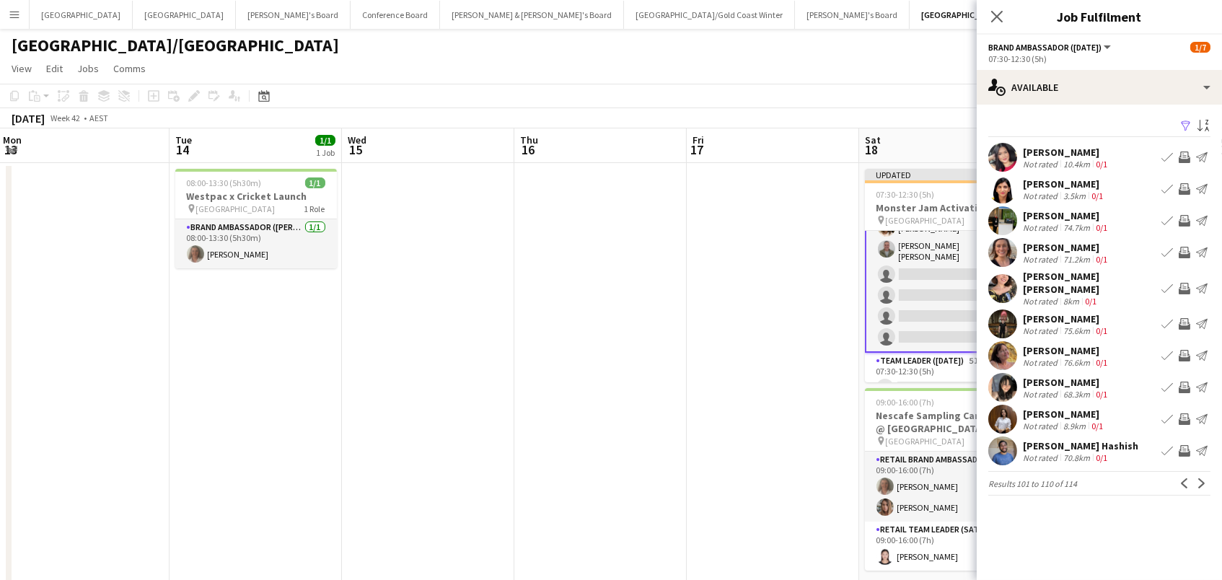
click at [1199, 478] on app-icon "Next" at bounding box center [1202, 483] width 10 height 10
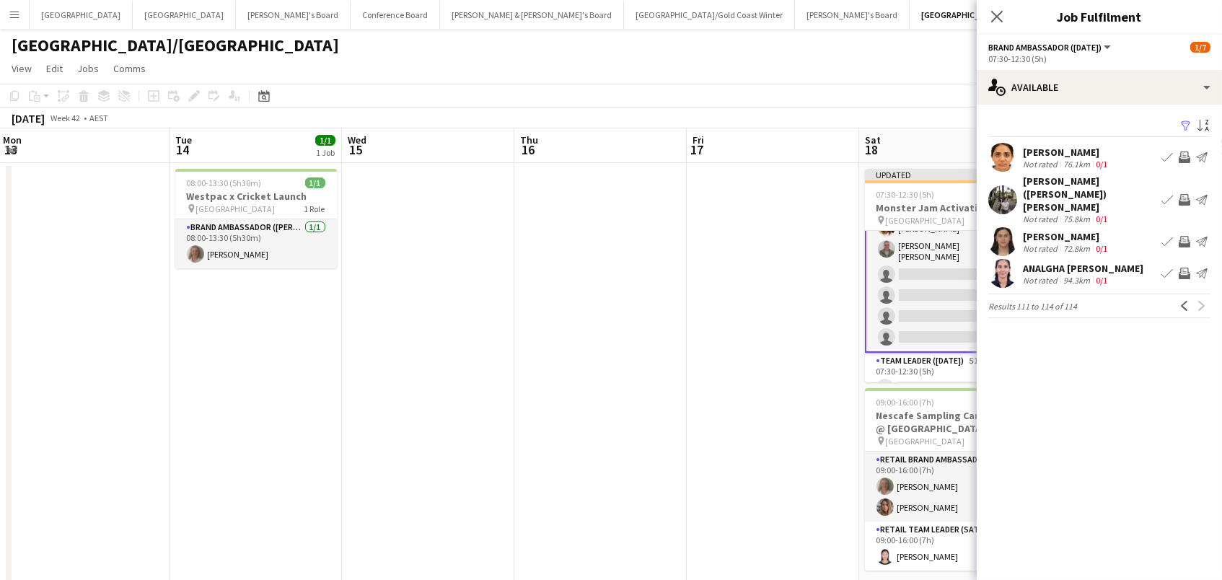
click at [845, 348] on app-date-cell at bounding box center [773, 382] width 172 height 438
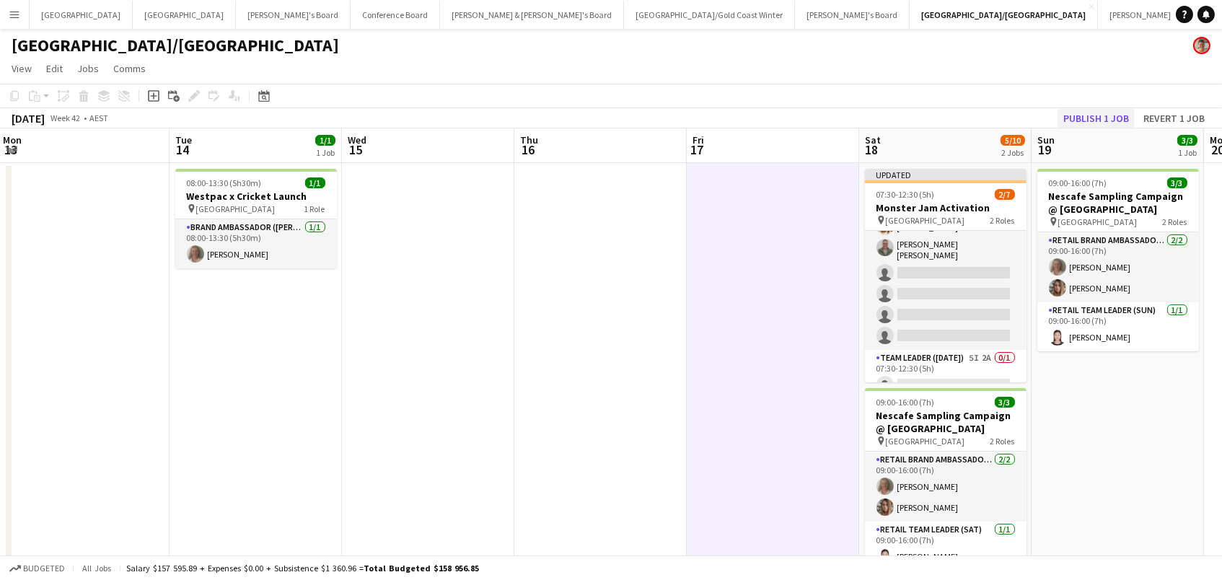
click at [1097, 110] on button "Publish 1 job" at bounding box center [1095, 118] width 77 height 19
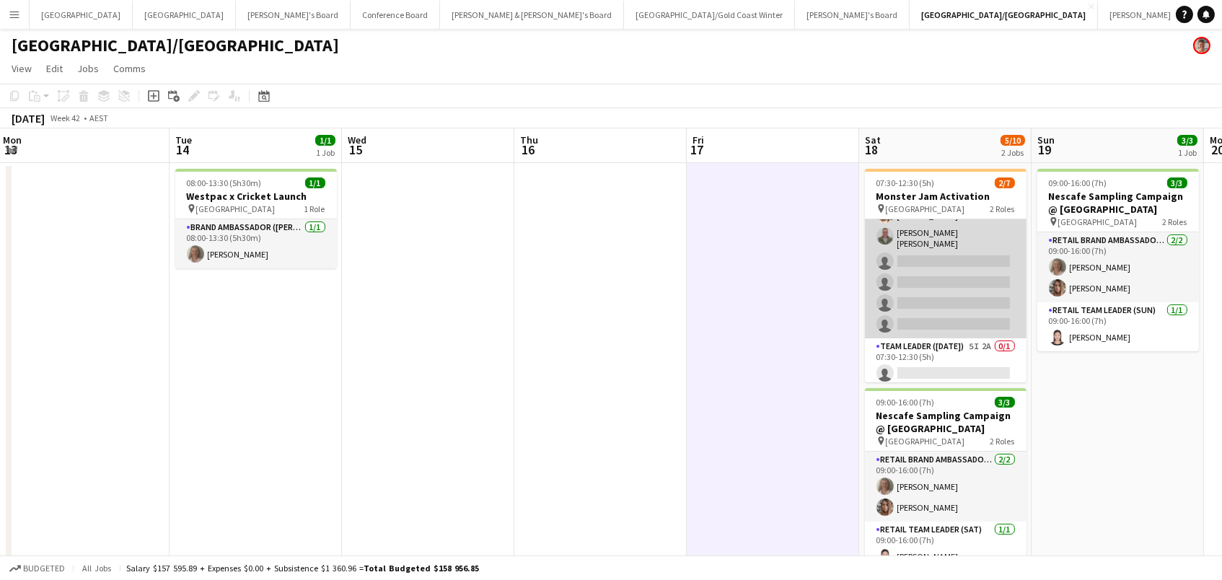
click at [944, 255] on app-card-role "Brand Ambassador (Saturday) 23I 2A 2/6 07:30-12:30 (5h) Laura Allen Jofre Maest…" at bounding box center [946, 259] width 162 height 158
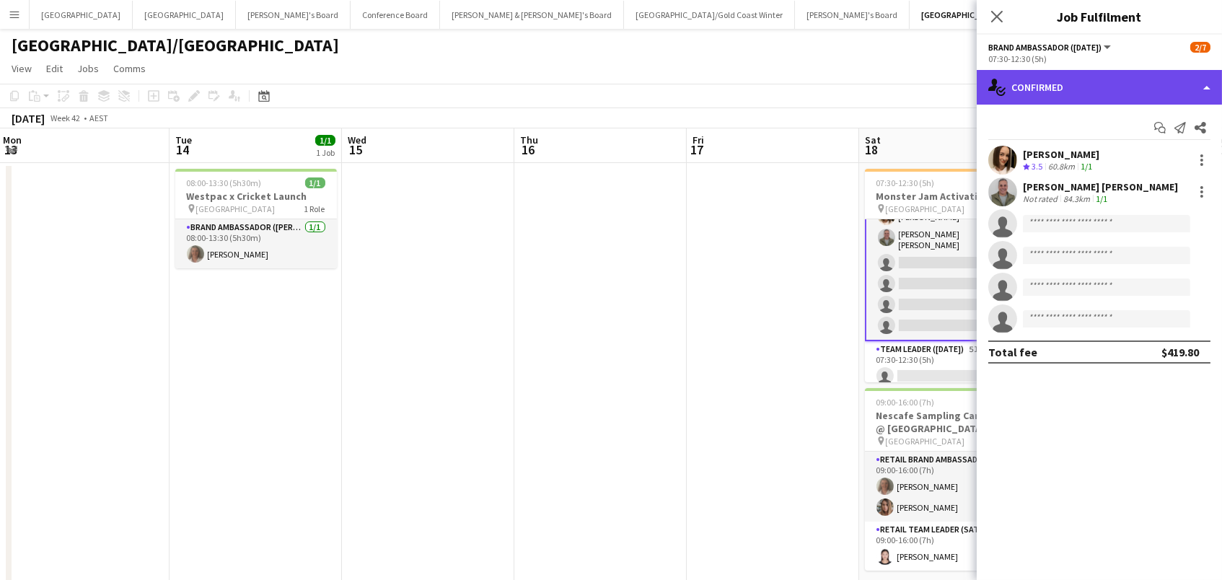
click at [1103, 77] on div "single-neutral-actions-check-2 Confirmed" at bounding box center [1099, 87] width 245 height 35
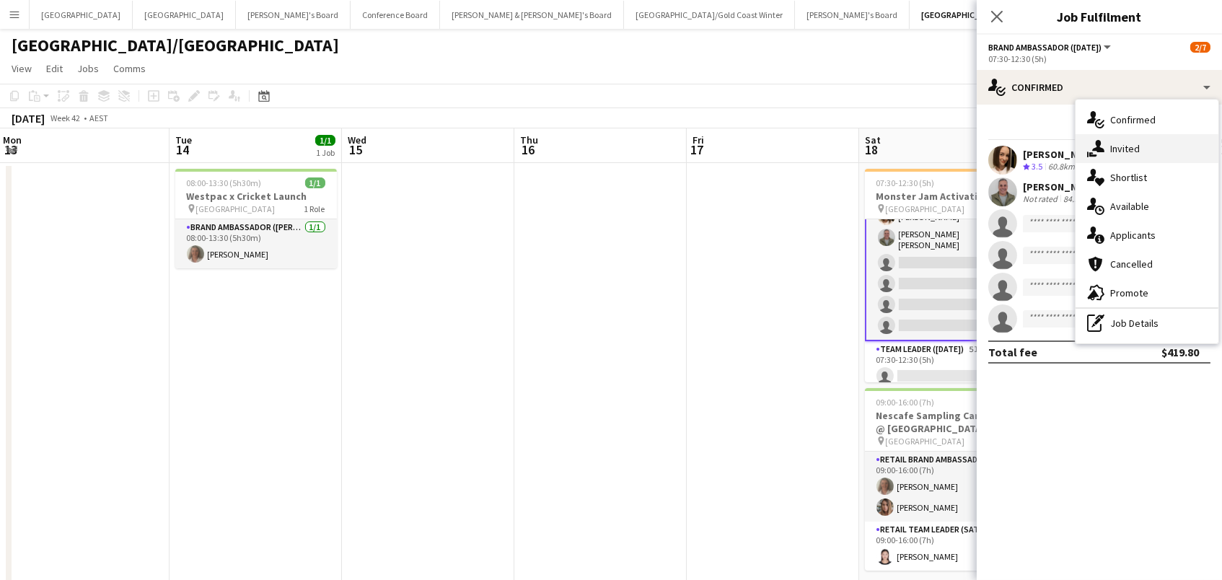
click at [1124, 155] on div "single-neutral-actions-share-1 Invited" at bounding box center [1146, 148] width 143 height 29
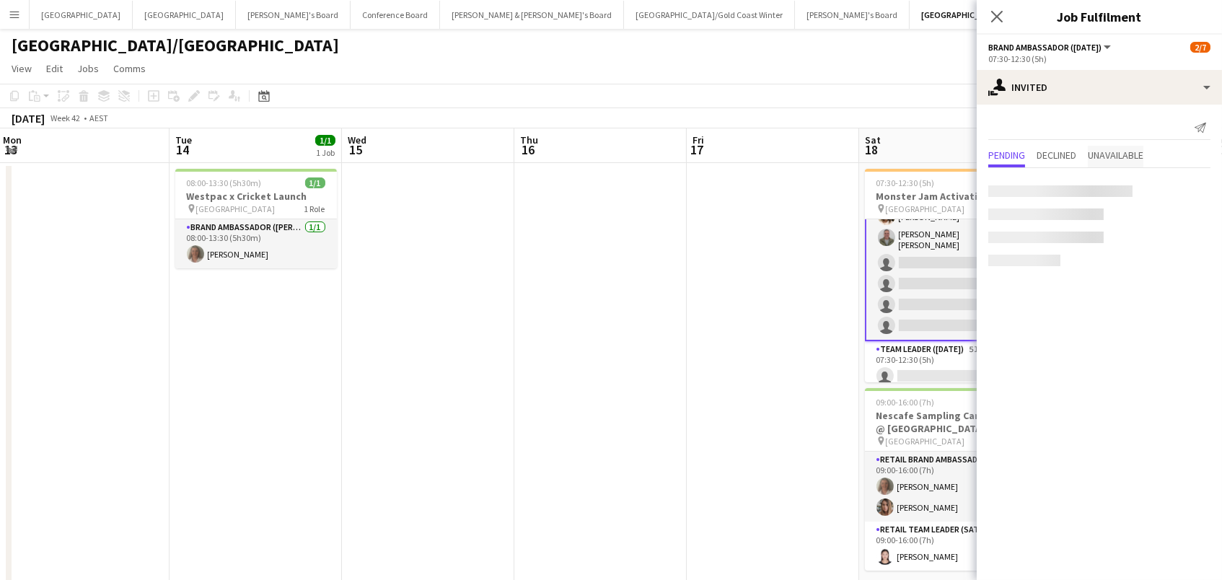
scroll to position [0, 0]
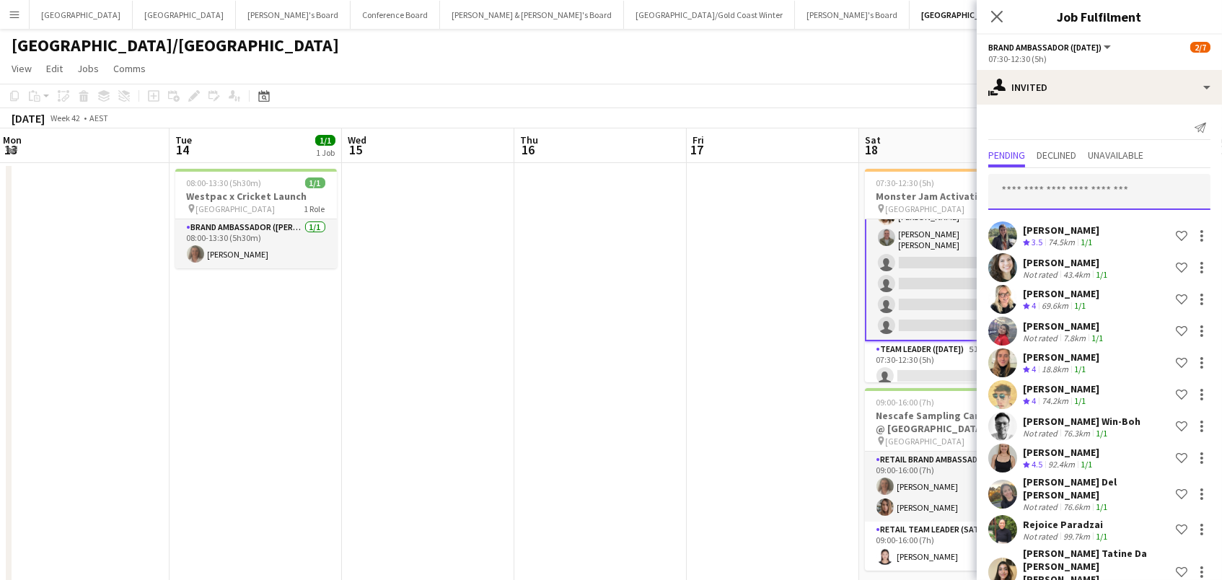
click at [1061, 190] on input "text" at bounding box center [1099, 192] width 222 height 36
type input "******"
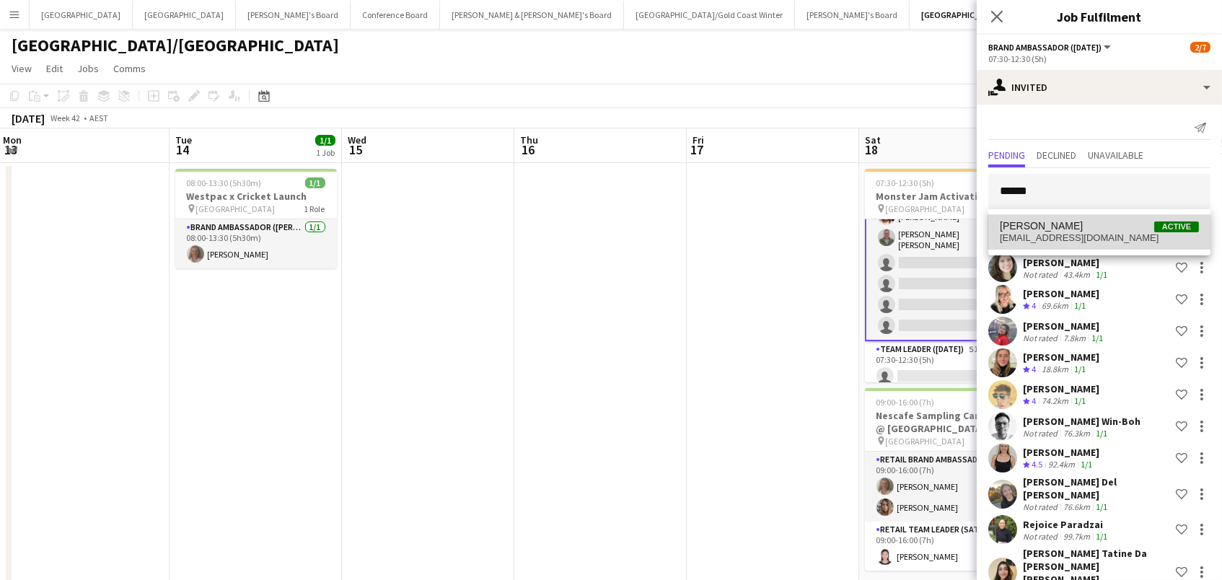
drag, startPoint x: 1061, startPoint y: 190, endPoint x: 1061, endPoint y: 241, distance: 50.5
click at [1061, 241] on span "xandra_callum@hotmail.com" at bounding box center [1099, 238] width 199 height 12
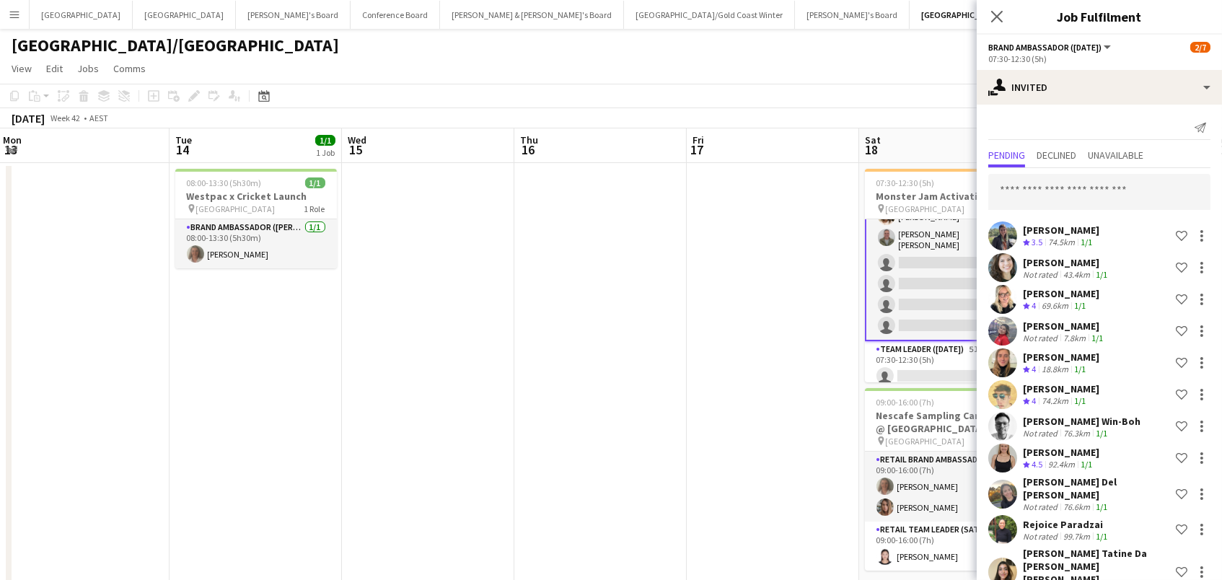
scroll to position [730, 0]
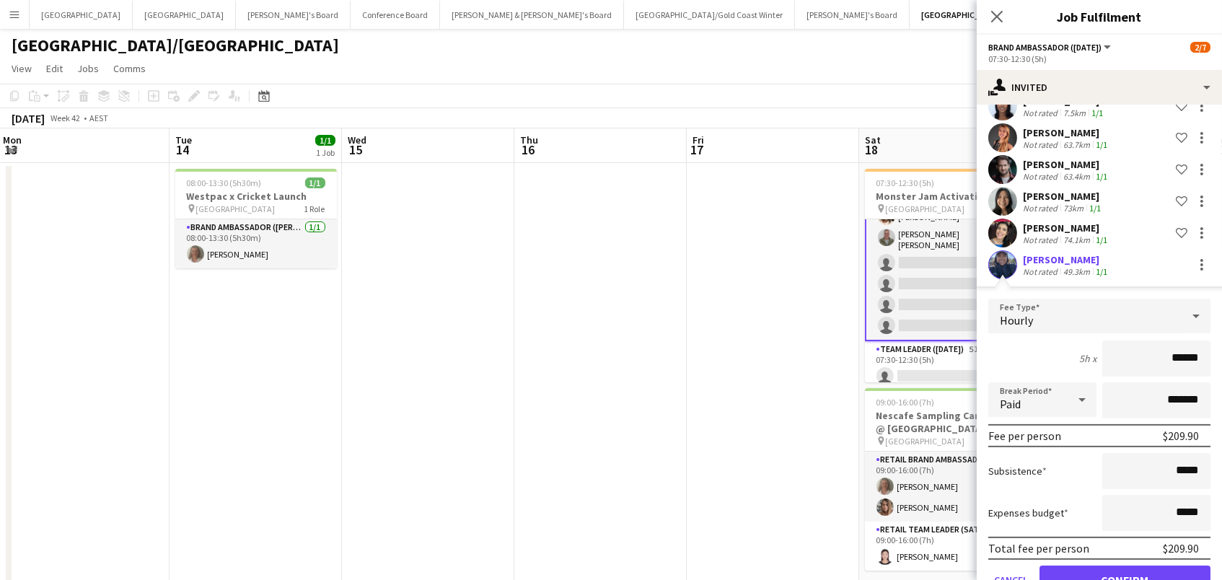
click at [1063, 570] on button "Confirm" at bounding box center [1124, 579] width 171 height 29
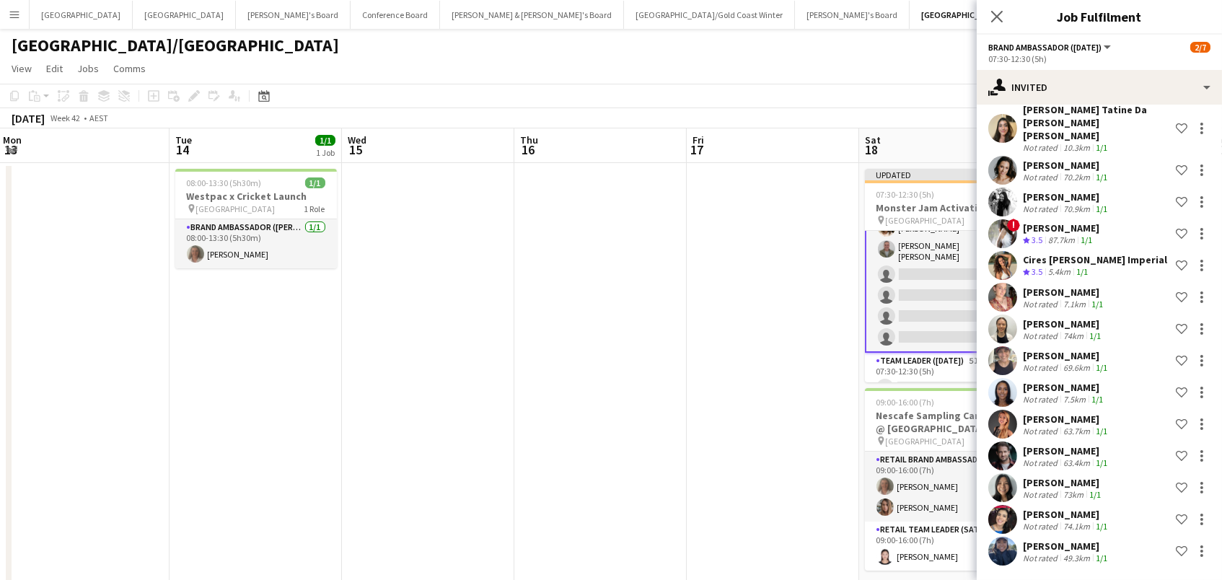
scroll to position [426, 0]
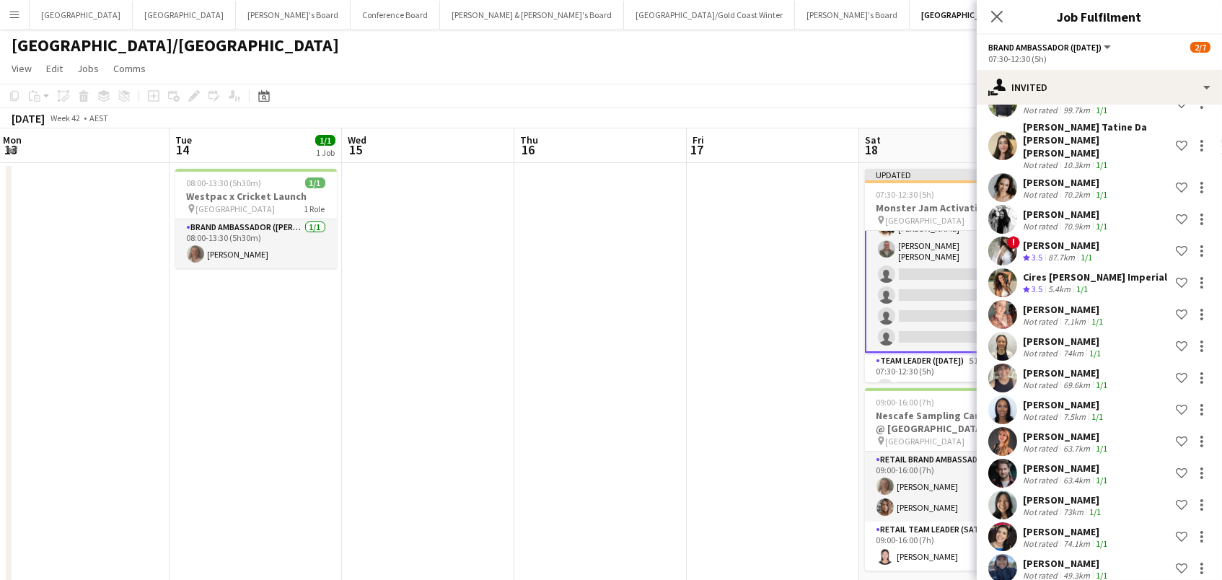
click at [550, 428] on app-date-cell at bounding box center [600, 382] width 172 height 438
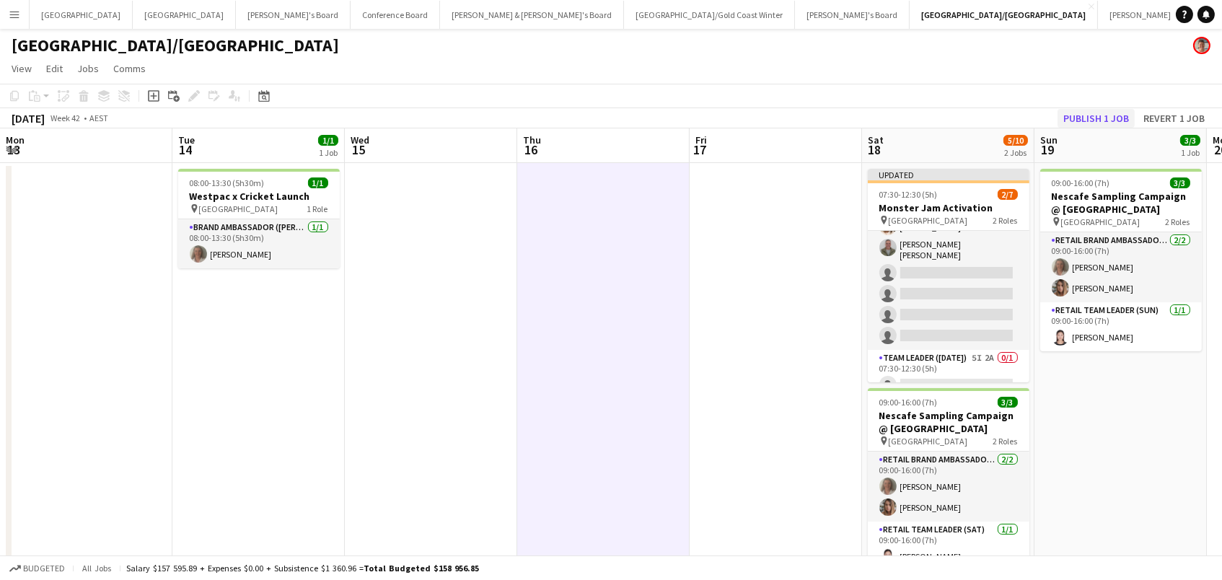
click at [1088, 110] on button "Publish 1 job" at bounding box center [1095, 118] width 77 height 19
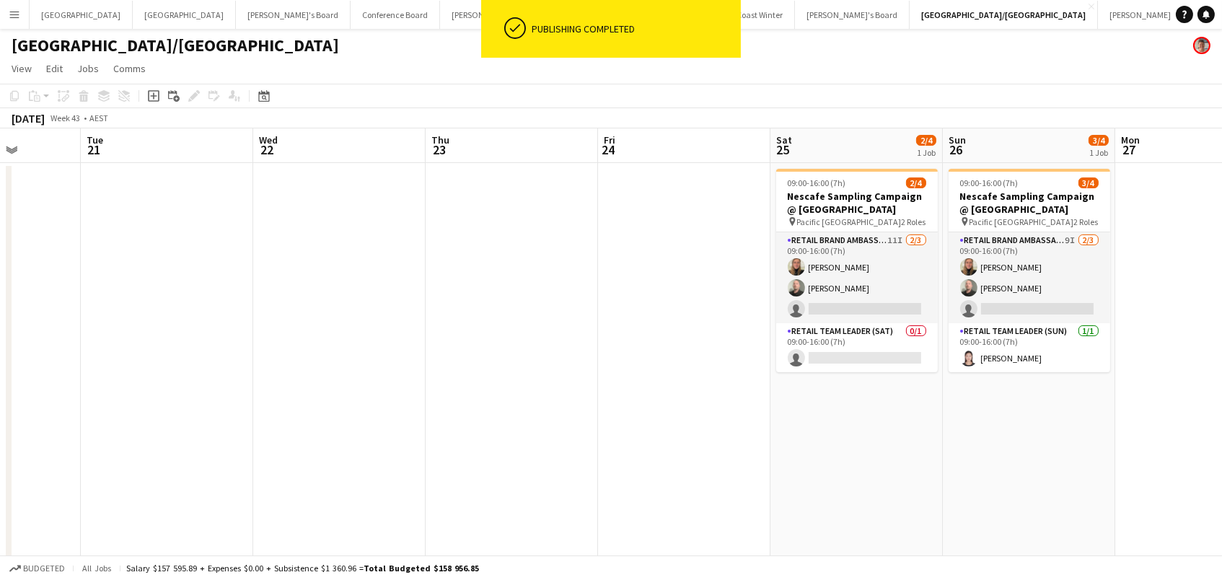
scroll to position [0, 485]
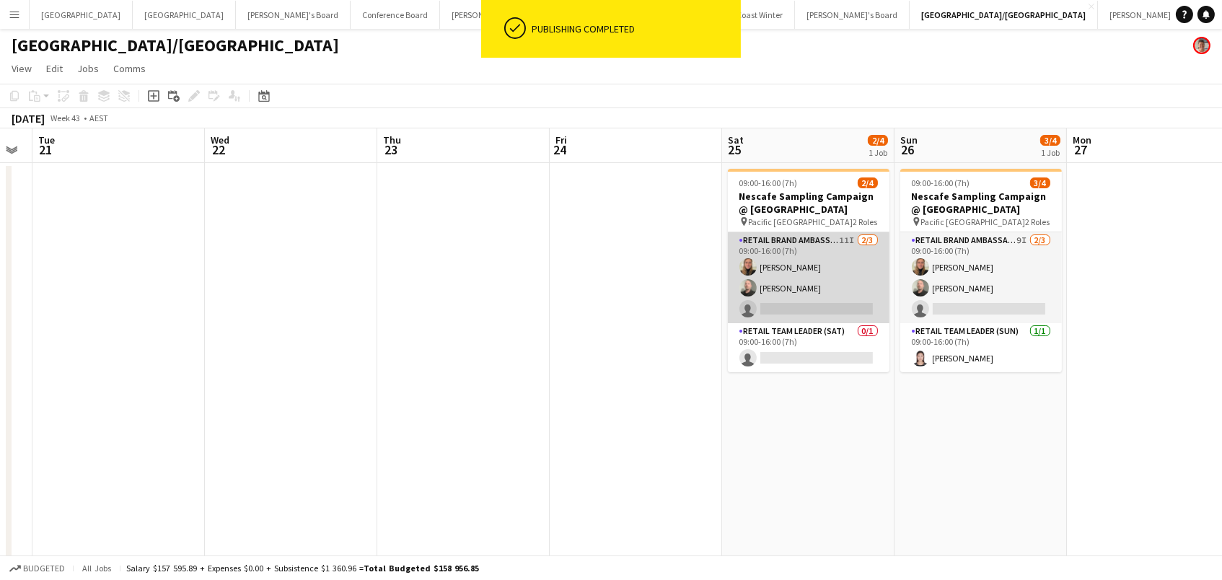
click at [834, 268] on app-card-role "RETAIL Brand Ambassador (Saturday) 11I 2/3 09:00-16:00 (7h) Leticia Schwab Matt…" at bounding box center [809, 277] width 162 height 91
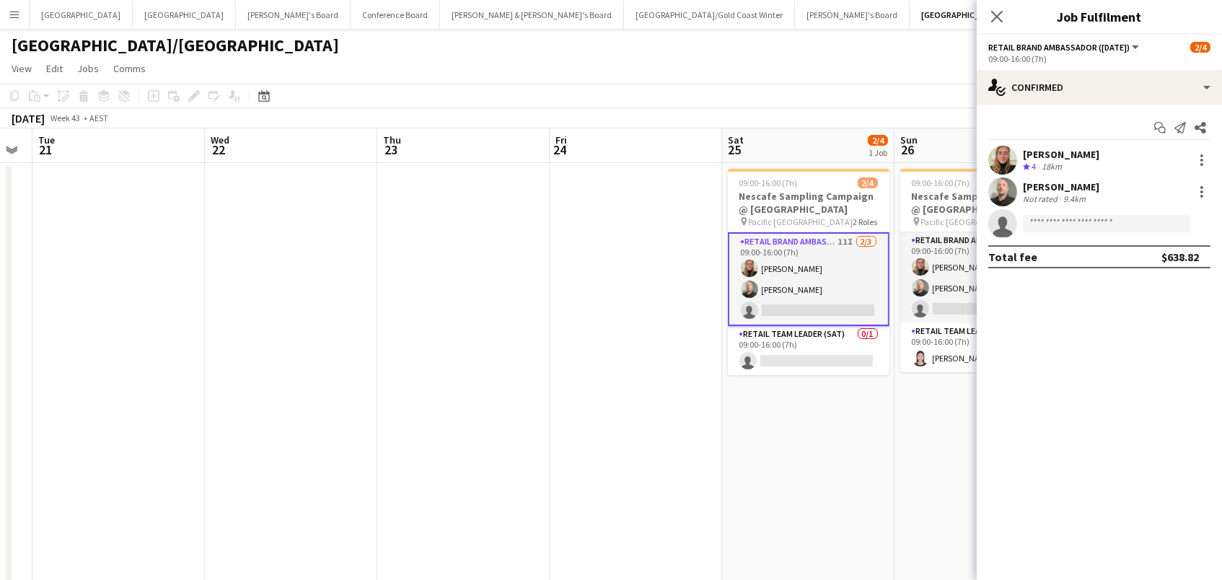
click at [473, 59] on app-page-menu "View Day view expanded Day view collapsed Month view Date picker Jump to today …" at bounding box center [611, 69] width 1222 height 27
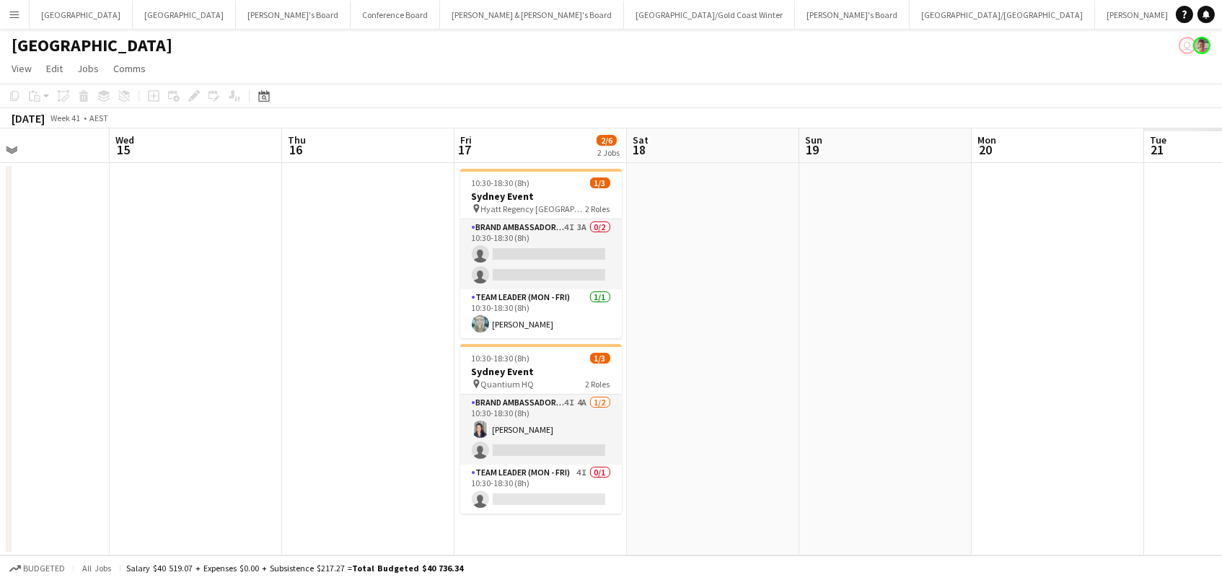
scroll to position [0, 440]
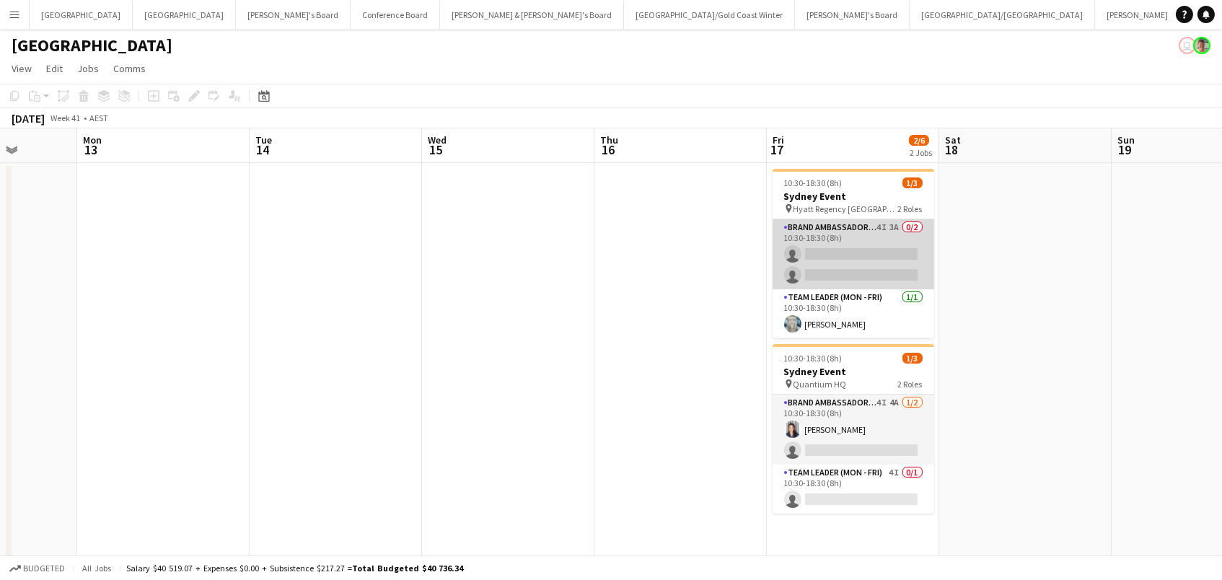
click at [790, 242] on app-card-role "Brand Ambassador (Mon - Fri) 4I 3A 0/2 10:30-18:30 (8h) single-neutral-actions …" at bounding box center [853, 254] width 162 height 70
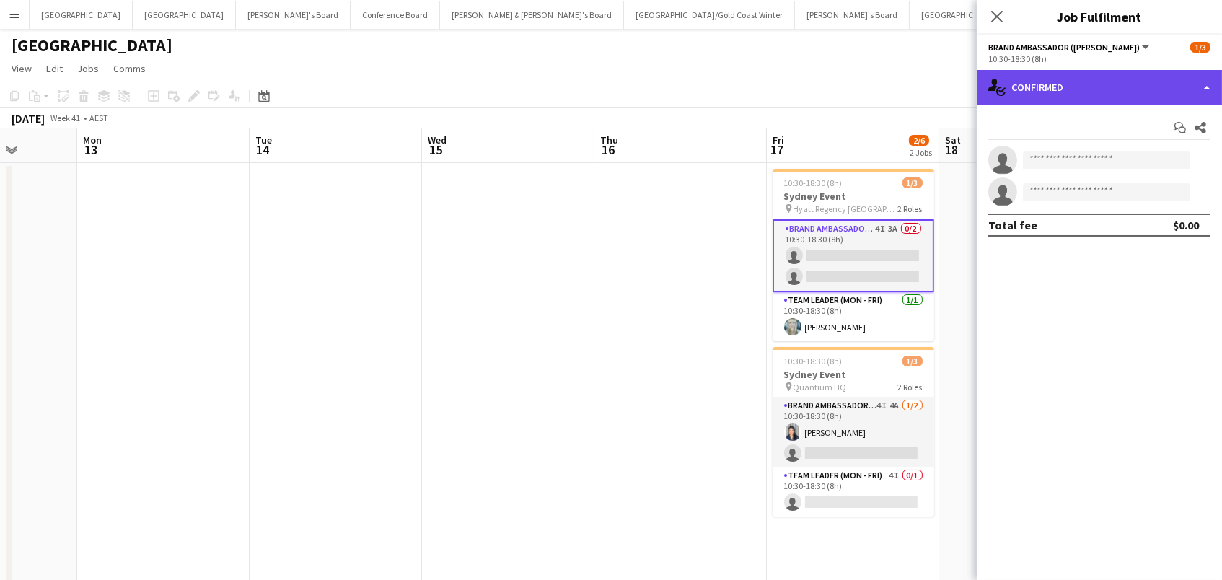
click at [1031, 90] on div "single-neutral-actions-check-2 Confirmed" at bounding box center [1099, 87] width 245 height 35
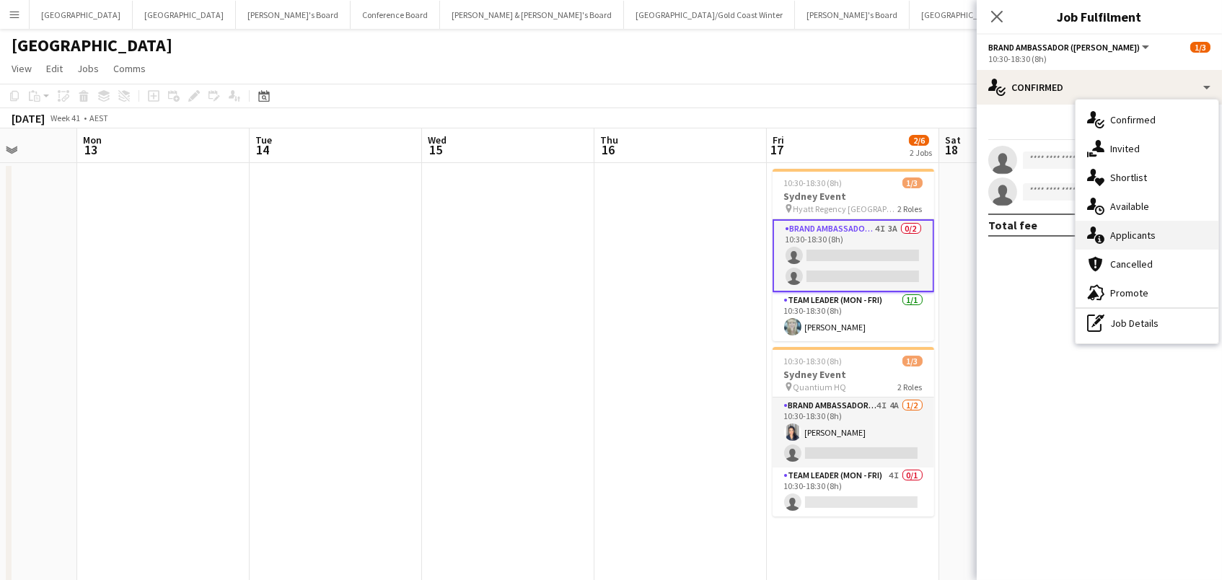
click at [1129, 229] on span "Applicants" at bounding box center [1132, 235] width 45 height 13
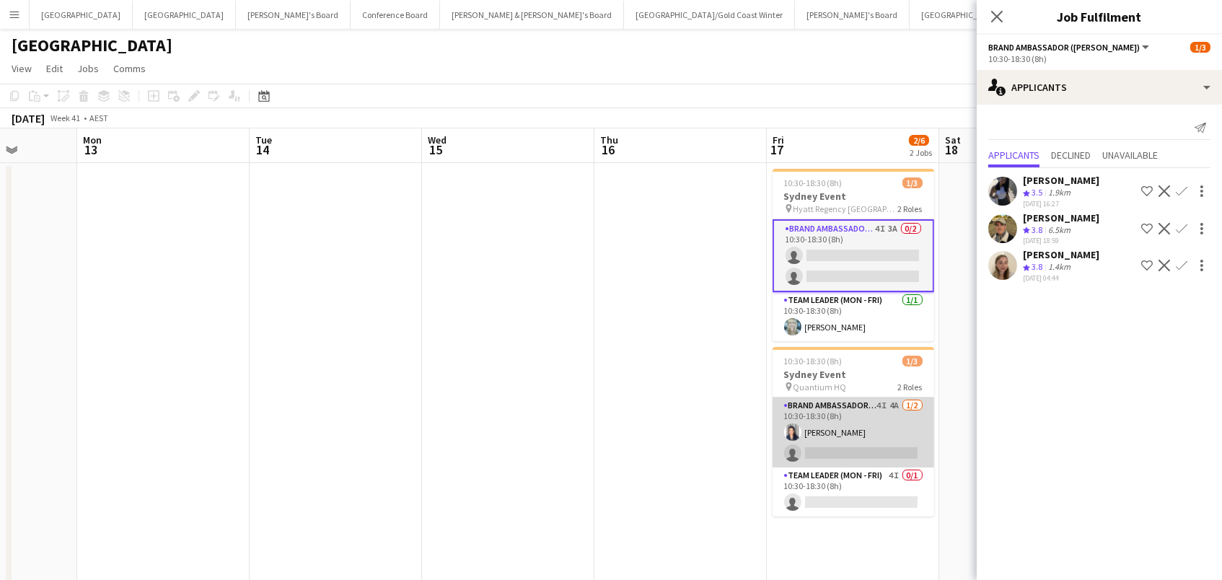
click at [886, 417] on app-card-role "Brand Ambassador (Mon - Fri) 4I 4A 1/2 10:30-18:30 (8h) Vanessa Flauzino single…" at bounding box center [853, 432] width 162 height 70
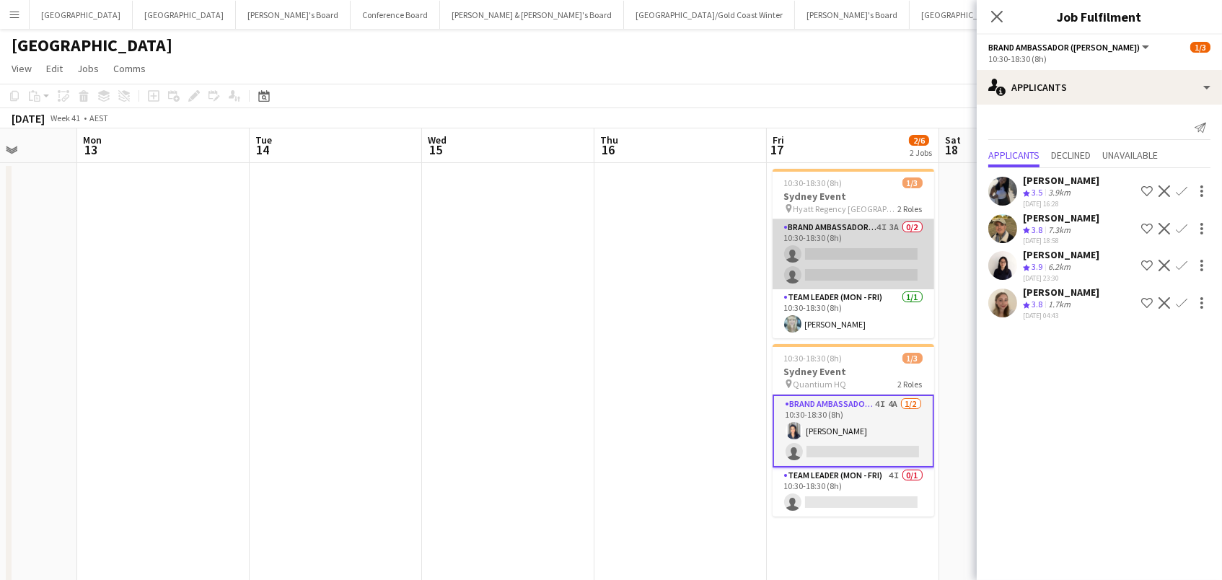
click at [842, 256] on app-card-role "Brand Ambassador (Mon - Fri) 4I 3A 0/2 10:30-18:30 (8h) single-neutral-actions …" at bounding box center [853, 254] width 162 height 70
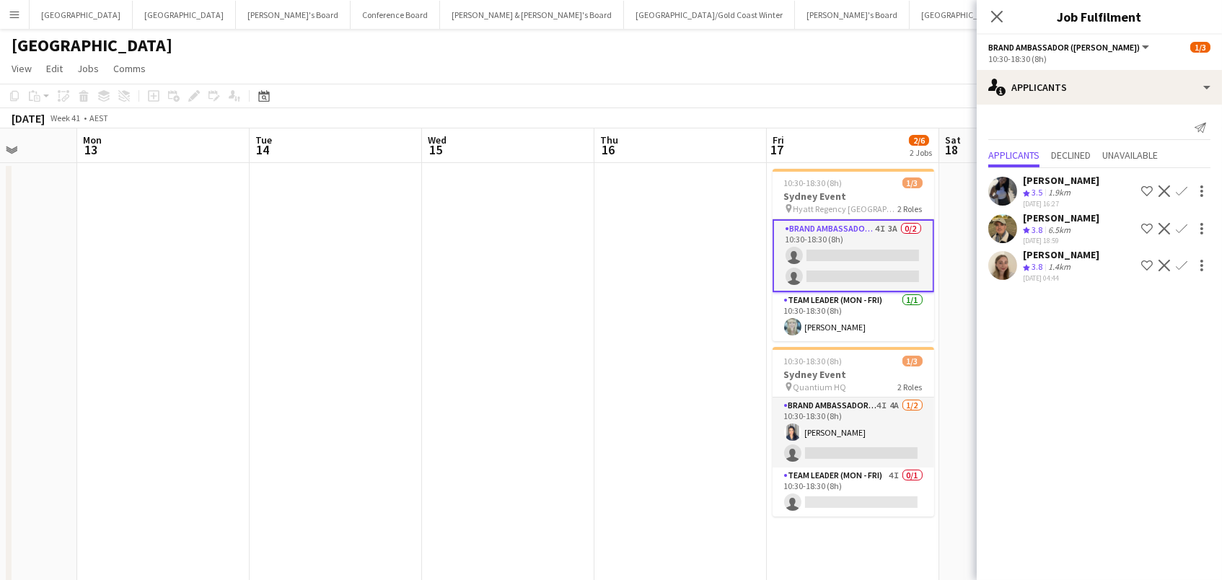
click at [1181, 260] on app-icon "Confirm" at bounding box center [1182, 266] width 12 height 12
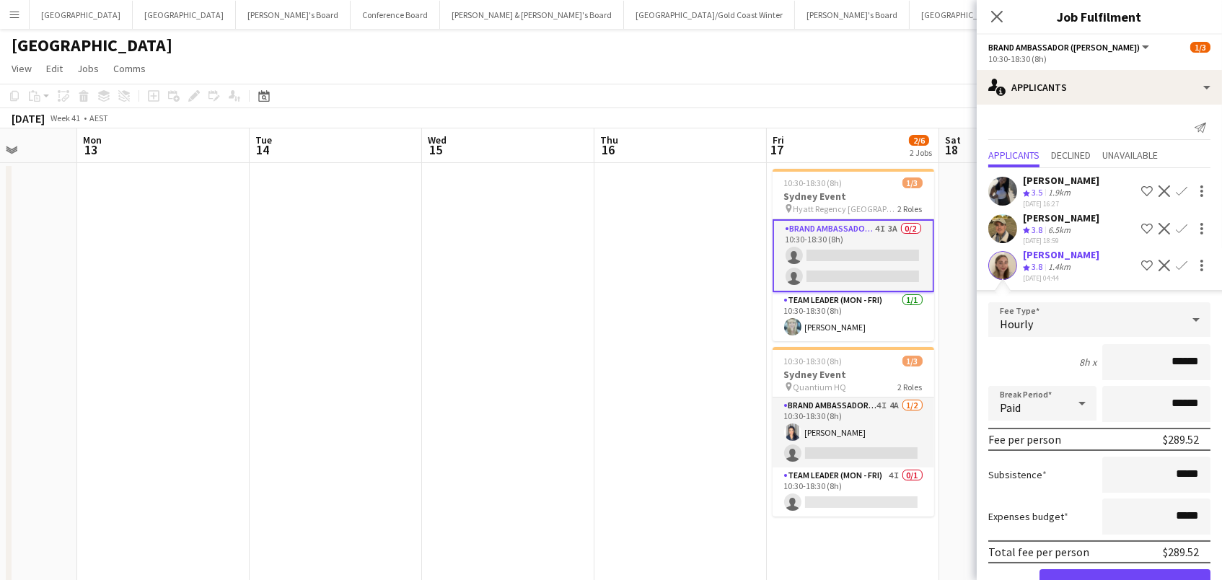
click at [1124, 576] on button "Confirm" at bounding box center [1124, 583] width 171 height 29
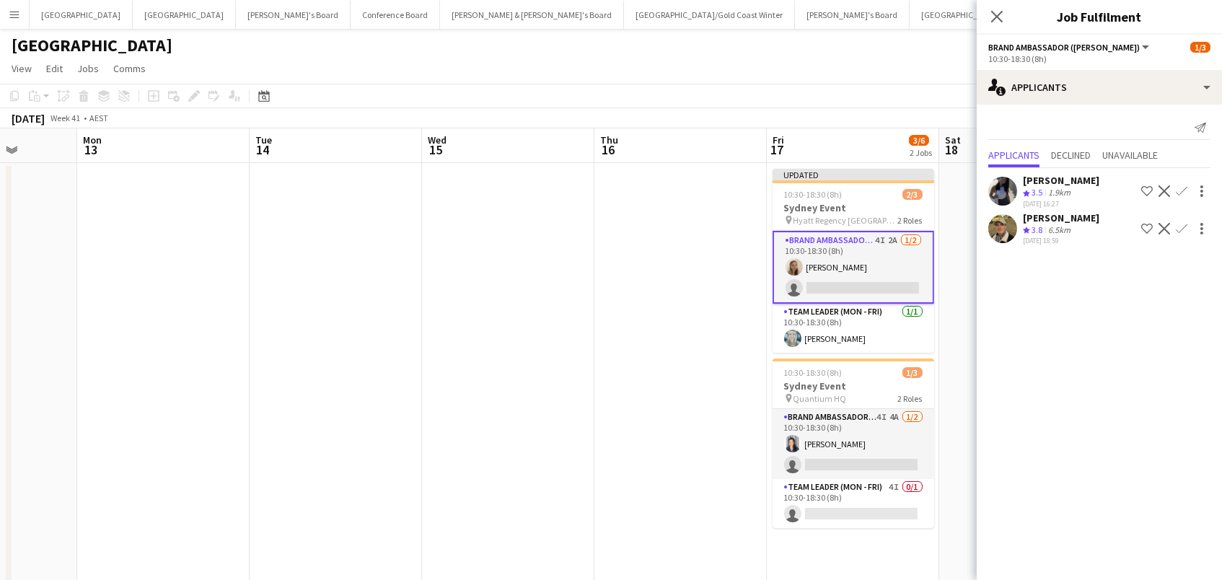
scroll to position [1, 0]
click at [732, 60] on app-page-menu "View Day view expanded Day view collapsed Month view Date picker Jump to today …" at bounding box center [611, 68] width 1222 height 27
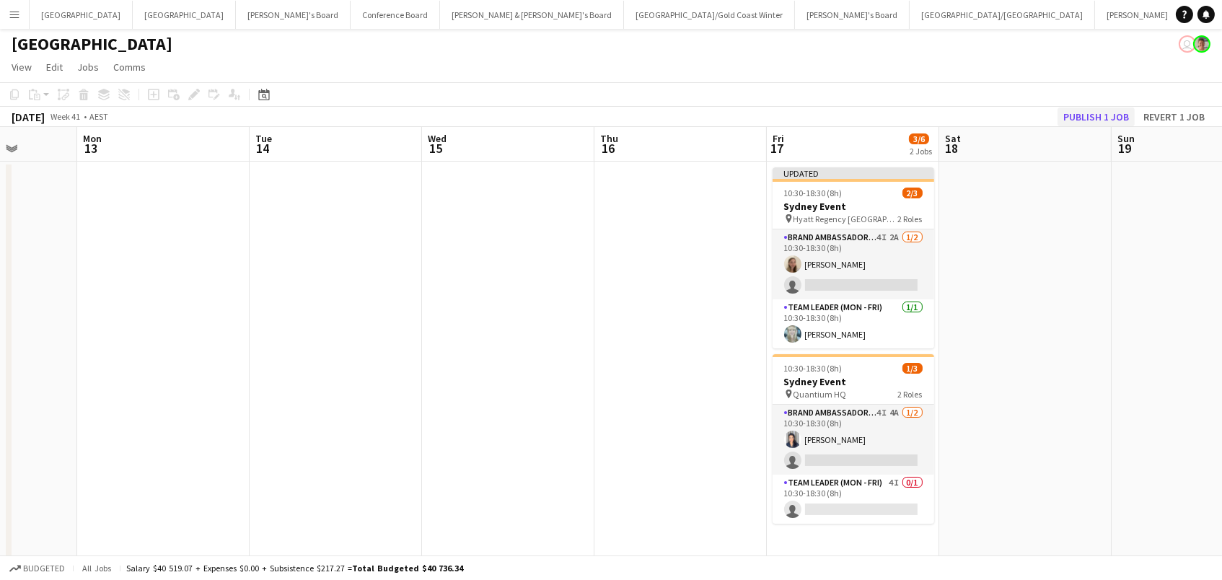
click at [1074, 119] on button "Publish 1 job" at bounding box center [1095, 116] width 77 height 19
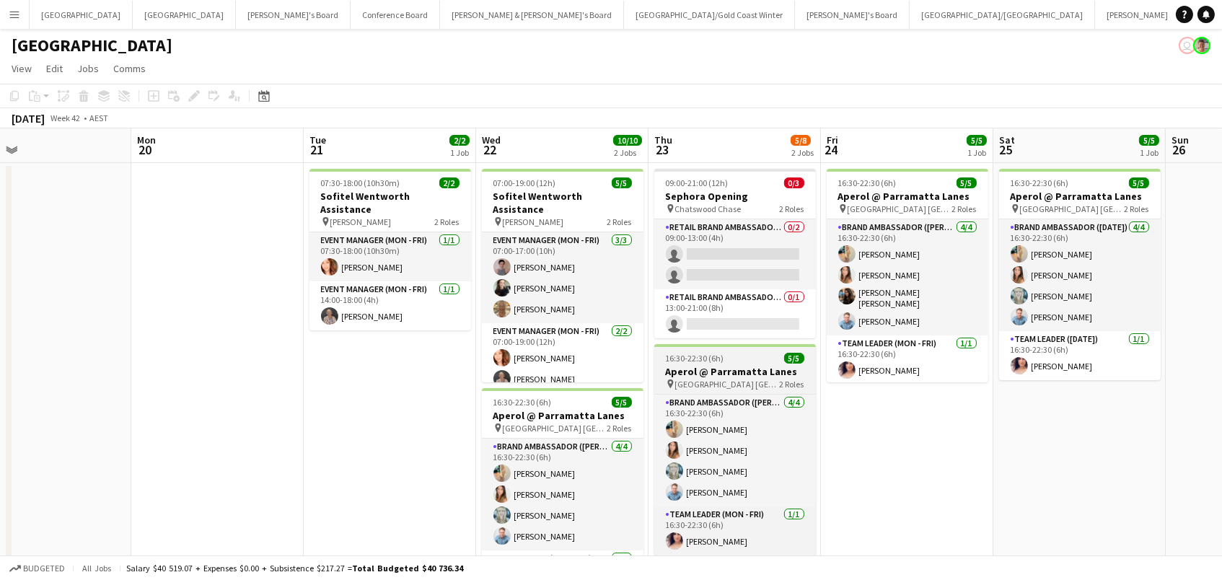
scroll to position [0, 0]
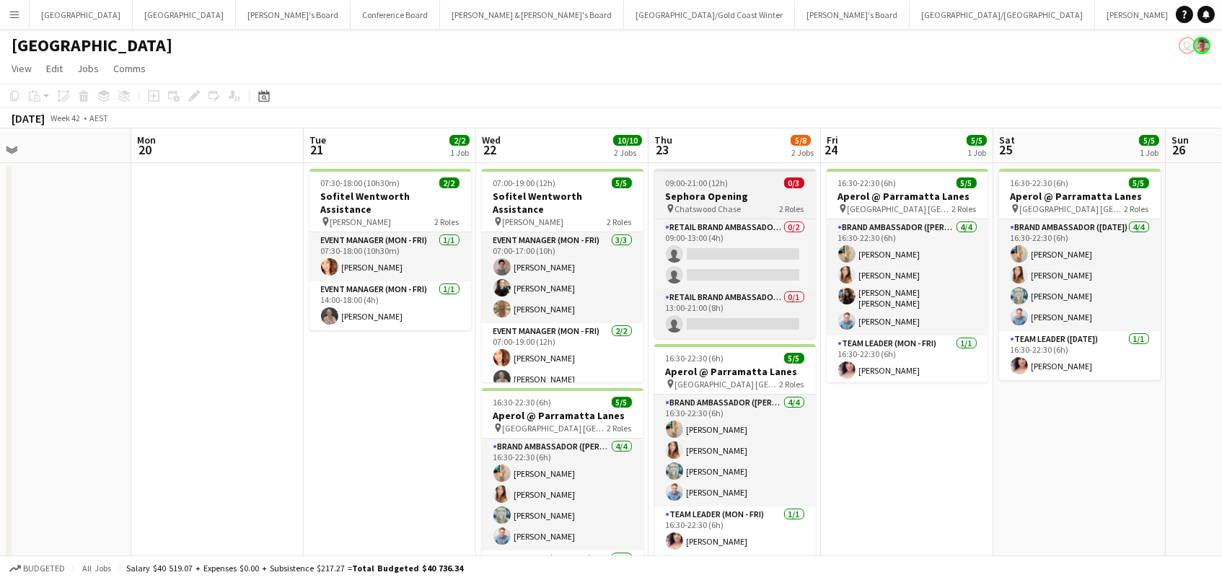
click at [705, 200] on h3 "Sephora Opening" at bounding box center [735, 196] width 162 height 13
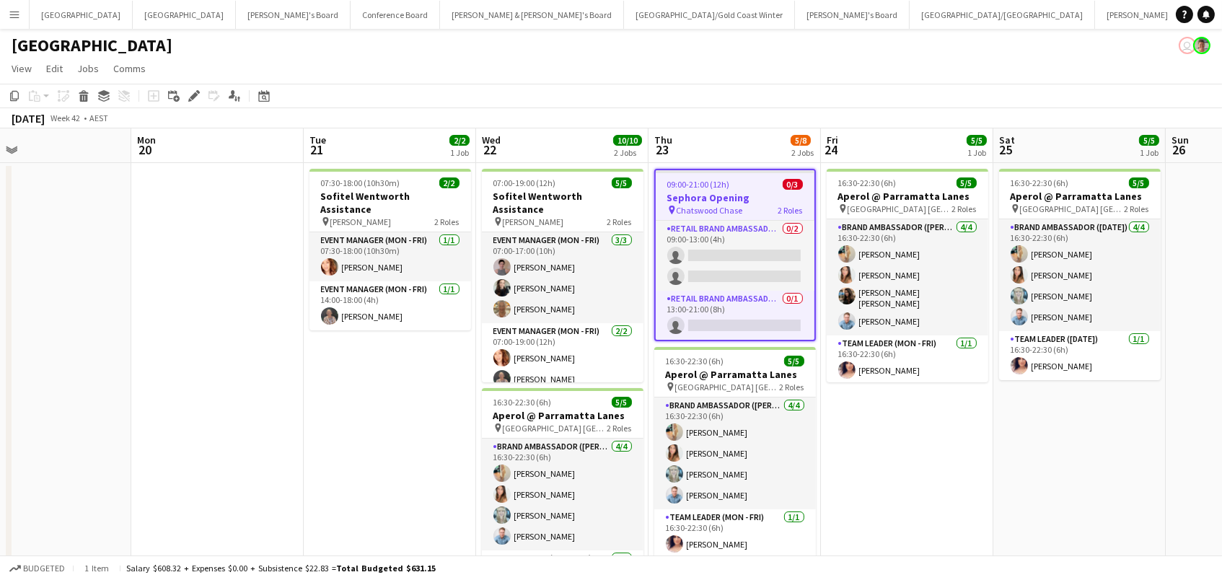
click at [719, 200] on h3 "Sephora Opening" at bounding box center [735, 197] width 159 height 13
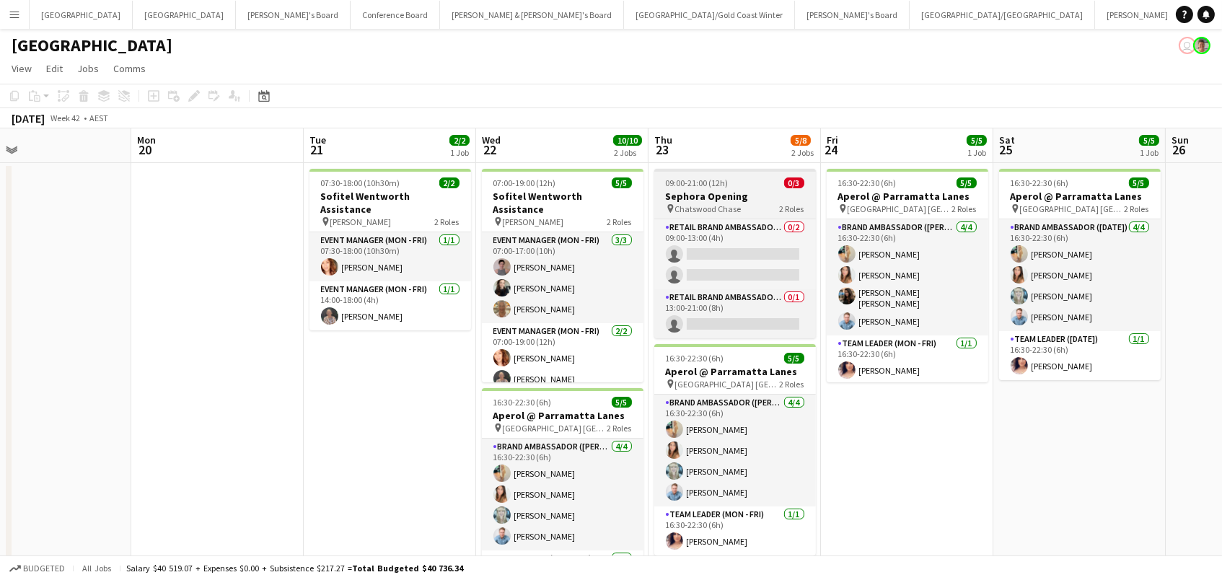
click at [795, 207] on span "2 Roles" at bounding box center [792, 208] width 25 height 11
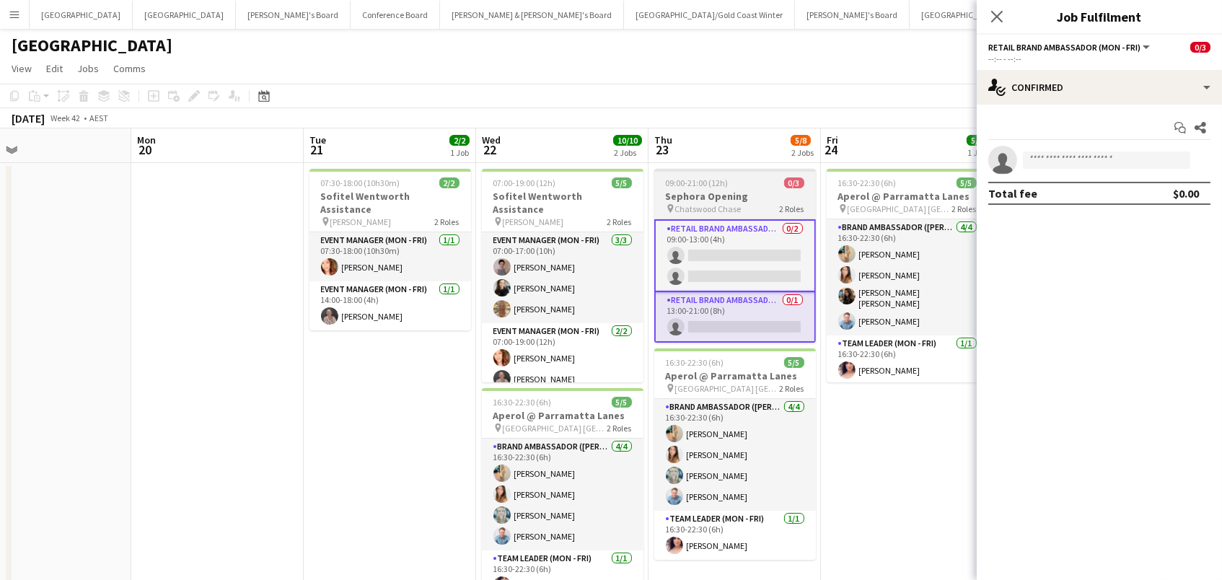
click at [710, 175] on app-job-card "09:00-21:00 (12h) 0/3 Sephora Opening pin Chatswood Chase 2 Roles RETAIL Brand …" at bounding box center [735, 256] width 162 height 174
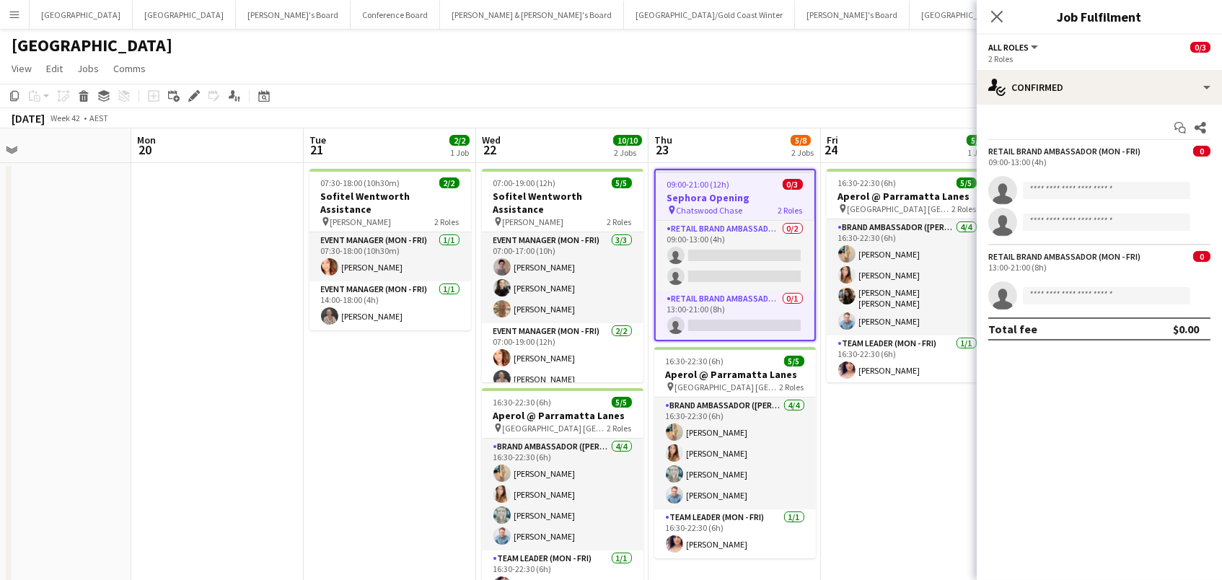
drag, startPoint x: 190, startPoint y: 92, endPoint x: 304, endPoint y: 88, distance: 113.3
click at [193, 90] on icon "Edit" at bounding box center [194, 96] width 12 height 12
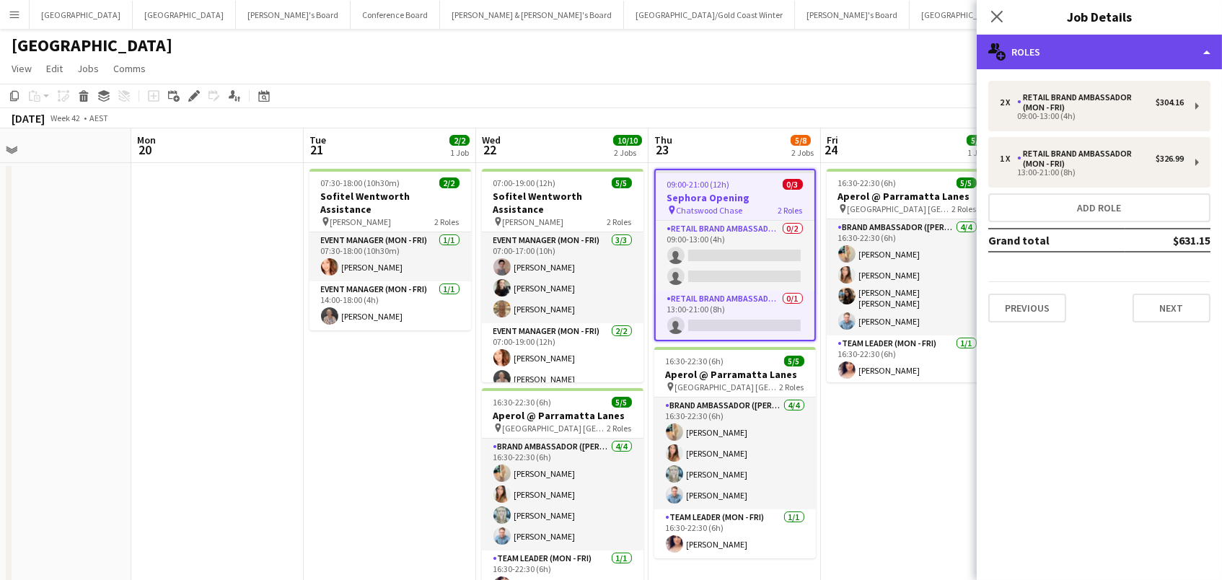
click at [1119, 59] on div "multiple-users-add Roles" at bounding box center [1099, 52] width 245 height 35
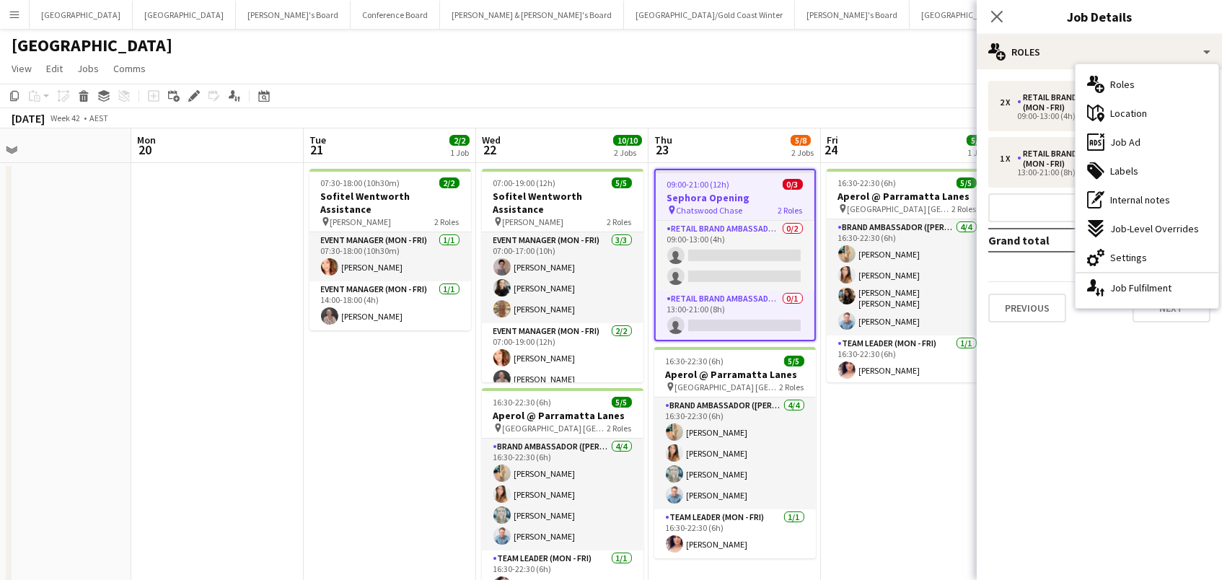
drag, startPoint x: 1147, startPoint y: 252, endPoint x: 1166, endPoint y: 221, distance: 35.6
click at [1148, 250] on div "cog-double-3 Settings" at bounding box center [1146, 257] width 143 height 29
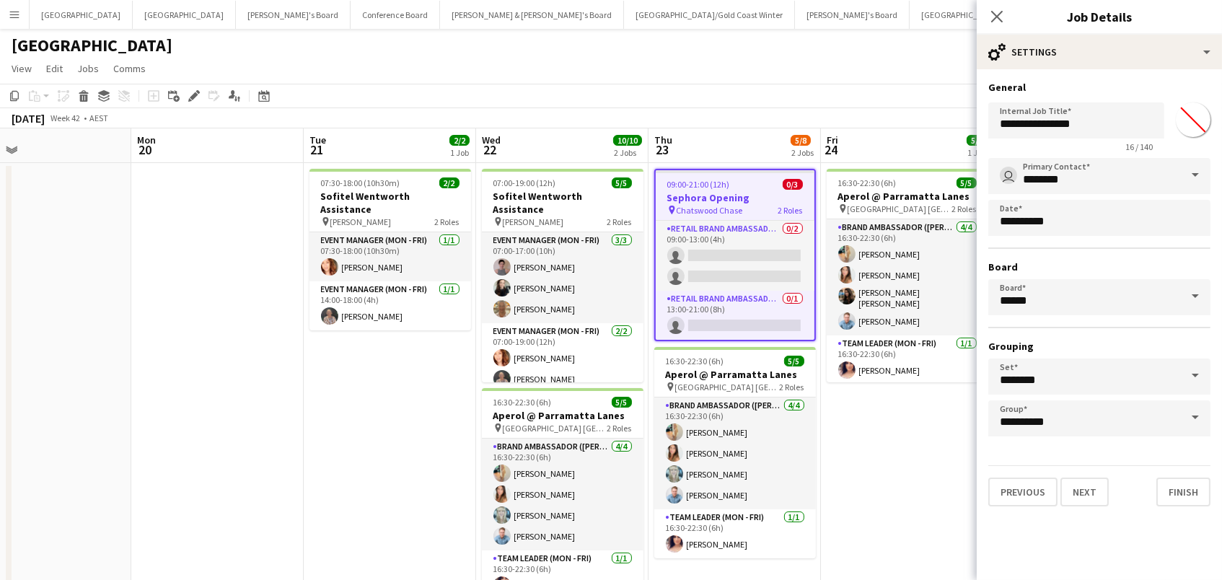
click at [1188, 131] on input "*******" at bounding box center [1193, 120] width 52 height 52
type input "*******"
click at [832, 98] on app-toolbar "Copy Paste Paste Command V Paste with crew Command Shift V Paste linked Job Del…" at bounding box center [611, 96] width 1222 height 25
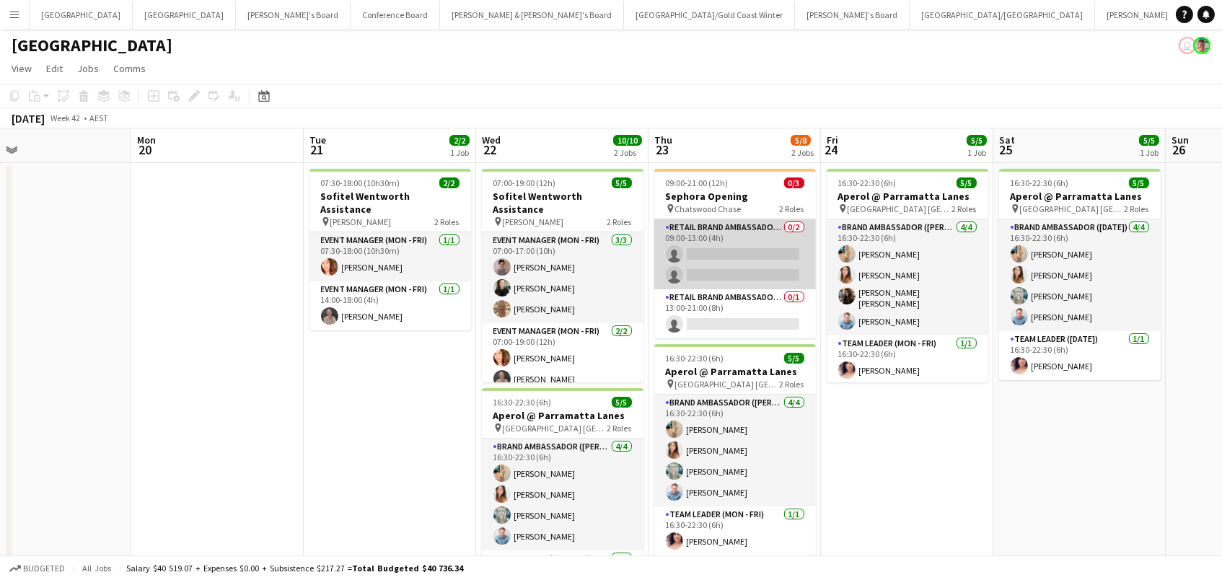
click at [764, 270] on app-card-role "RETAIL Brand Ambassador (Mon - Fri) 0/2 09:00-13:00 (4h) single-neutral-actions…" at bounding box center [735, 254] width 162 height 70
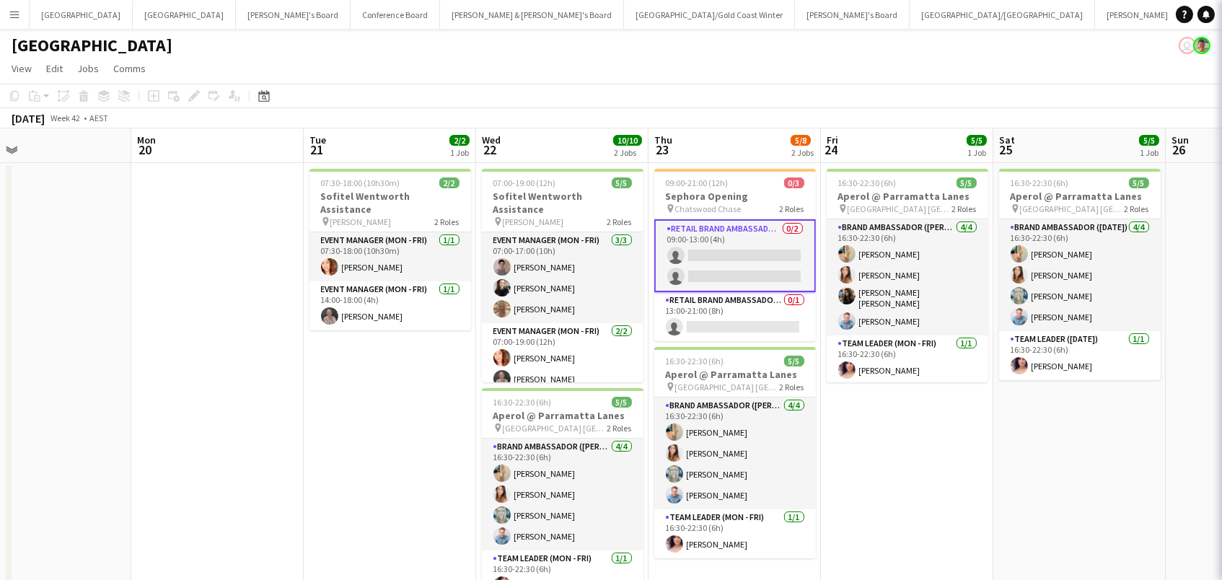
scroll to position [0, 557]
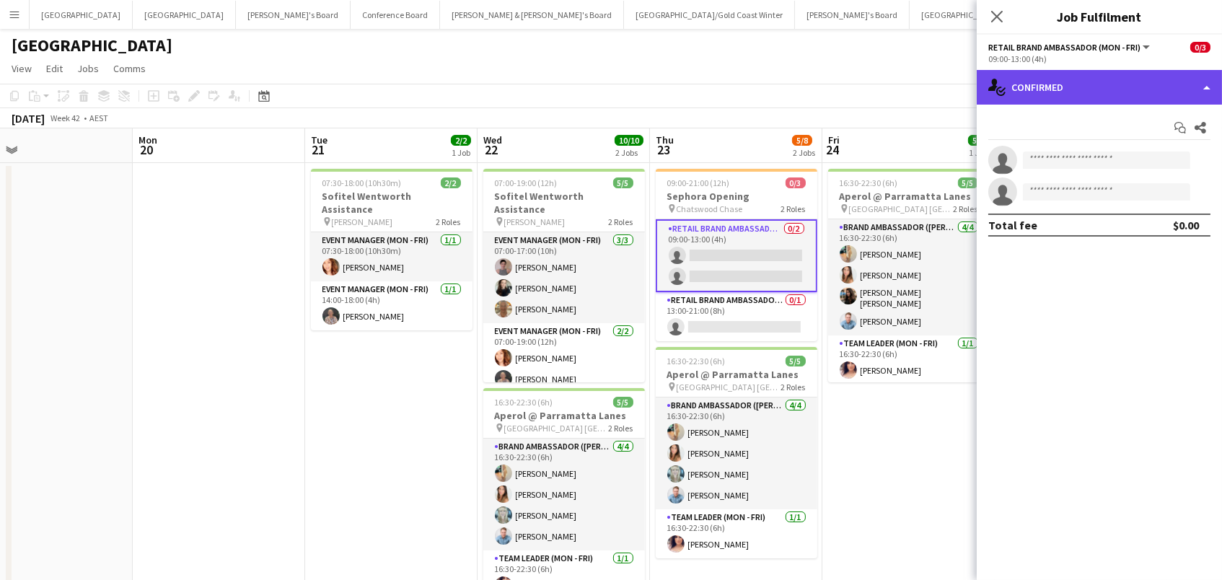
click at [1079, 84] on div "single-neutral-actions-check-2 Confirmed" at bounding box center [1099, 87] width 245 height 35
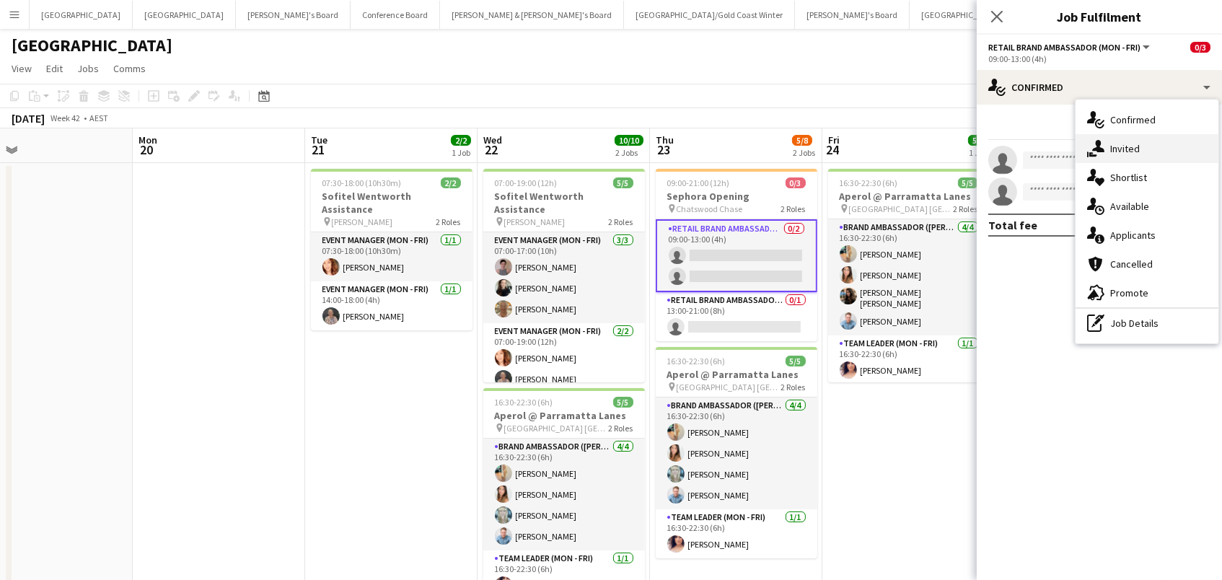
click at [1114, 144] on span "Invited" at bounding box center [1125, 148] width 30 height 13
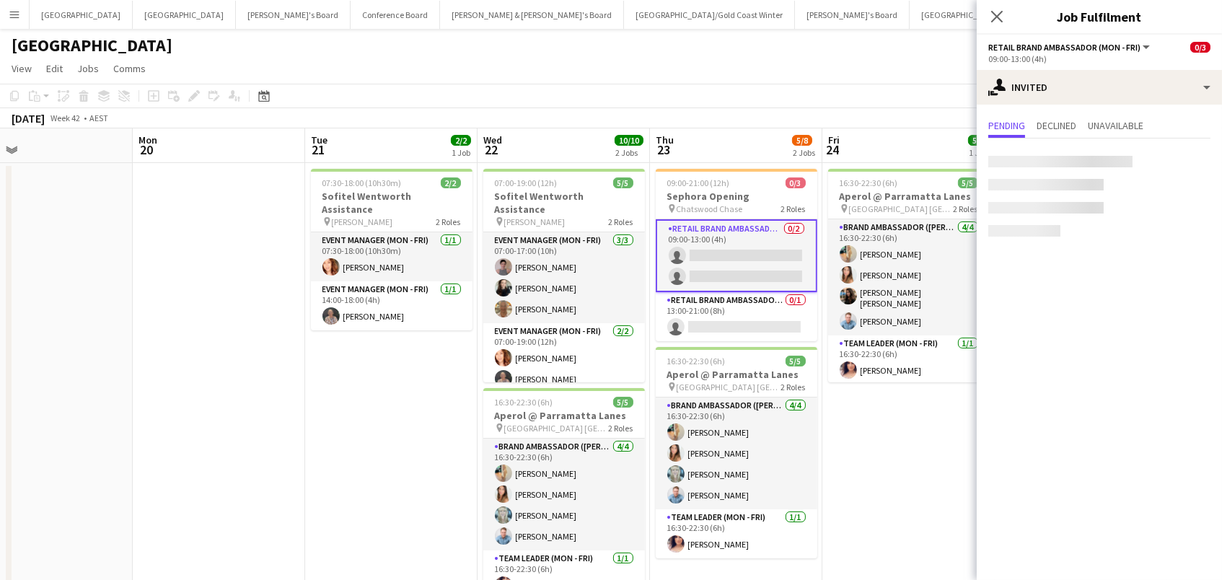
click at [1017, 164] on div at bounding box center [1060, 162] width 144 height 12
click at [1031, 175] on input "text" at bounding box center [1099, 162] width 222 height 36
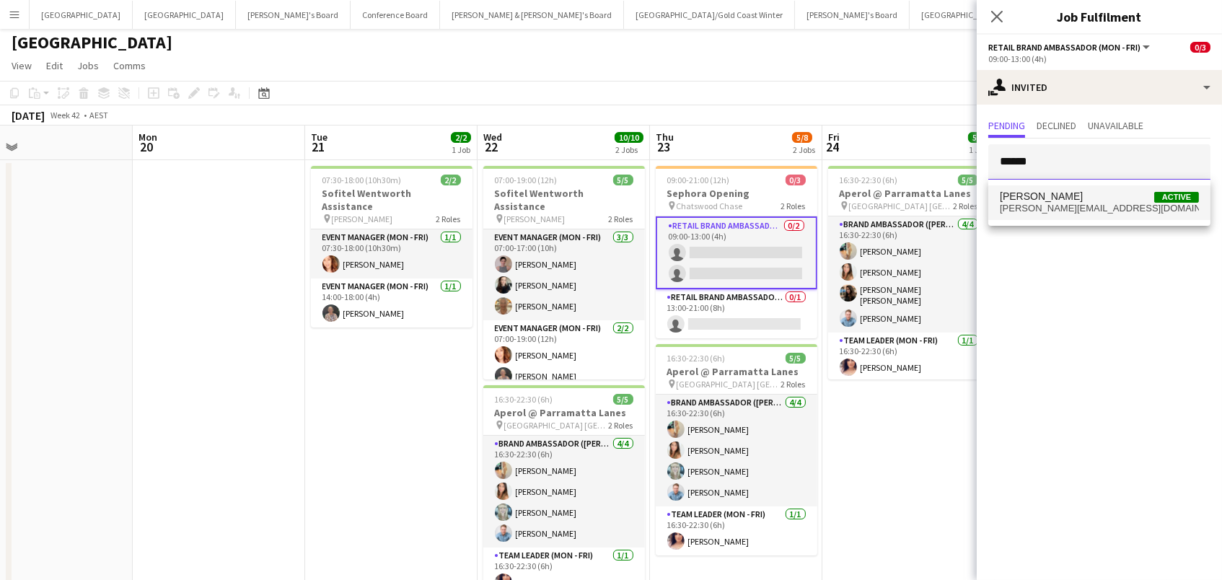
type input "******"
click at [1031, 193] on span "Marina Dietz" at bounding box center [1041, 196] width 83 height 12
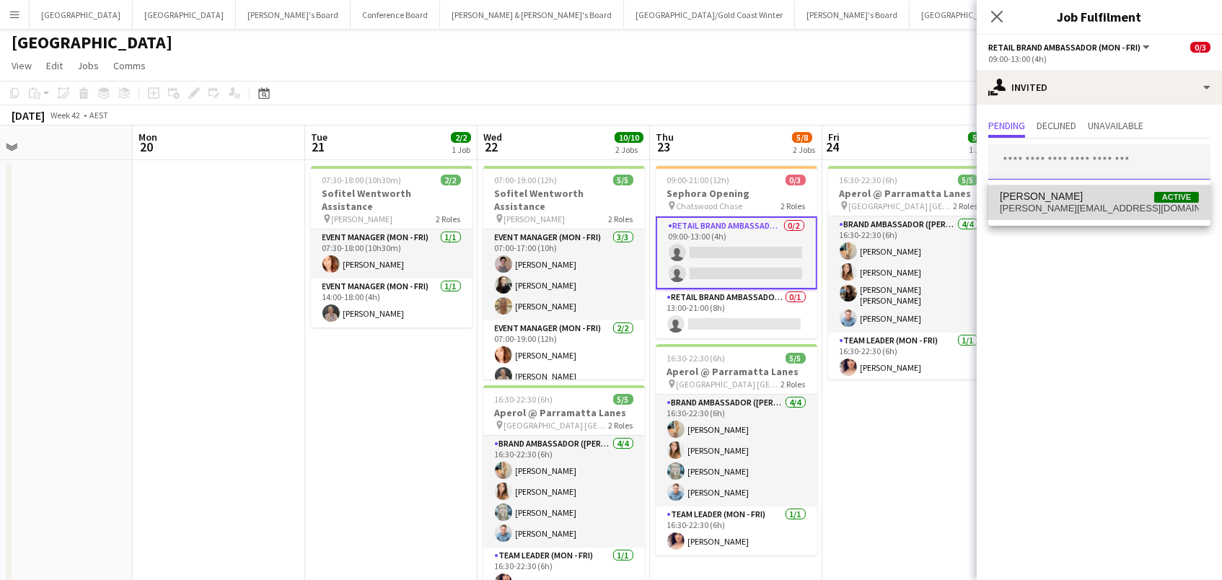
scroll to position [2, 0]
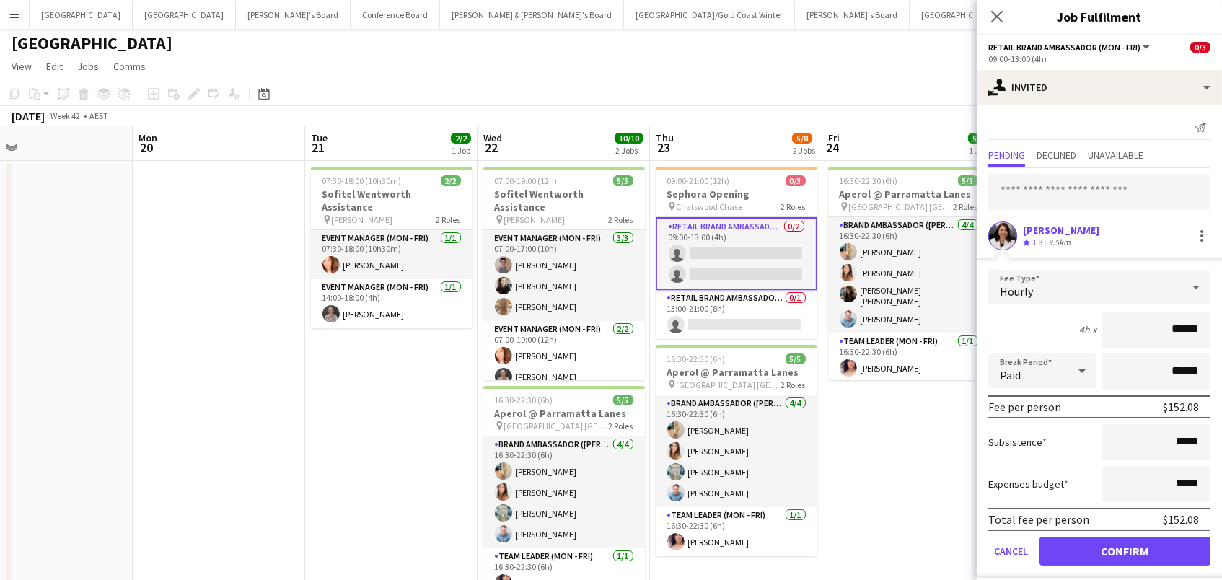
click at [1104, 550] on button "Confirm" at bounding box center [1124, 551] width 171 height 29
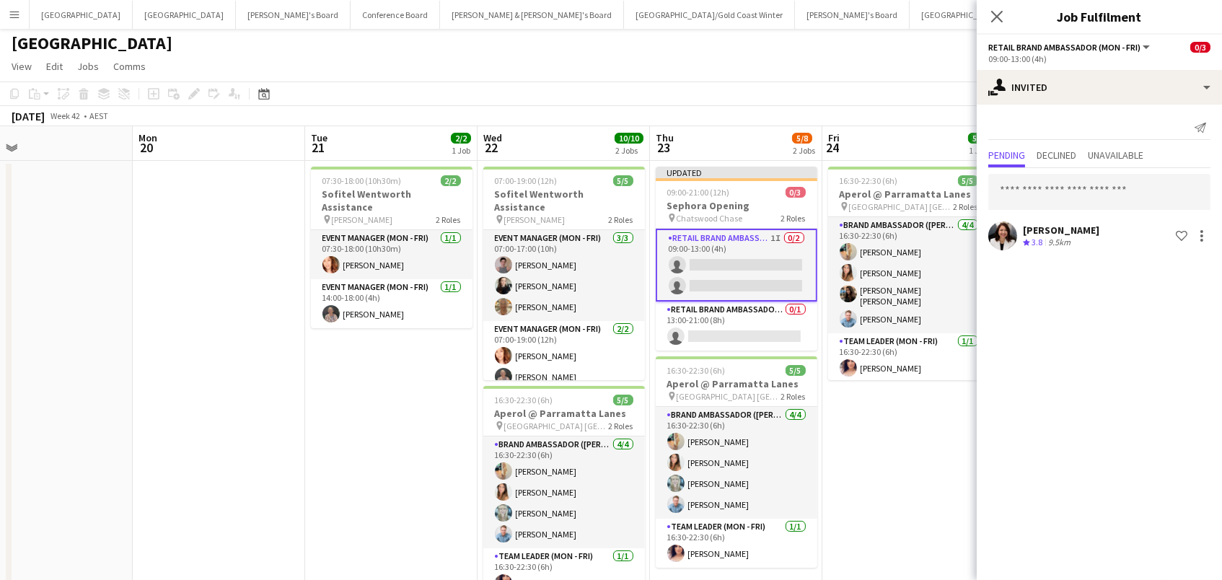
click at [873, 483] on app-date-cell "16:30-22:30 (6h) 5/5 Aperol @ Parramatta Lanes pin Parramatta Town Hall Forecou…" at bounding box center [908, 394] width 172 height 467
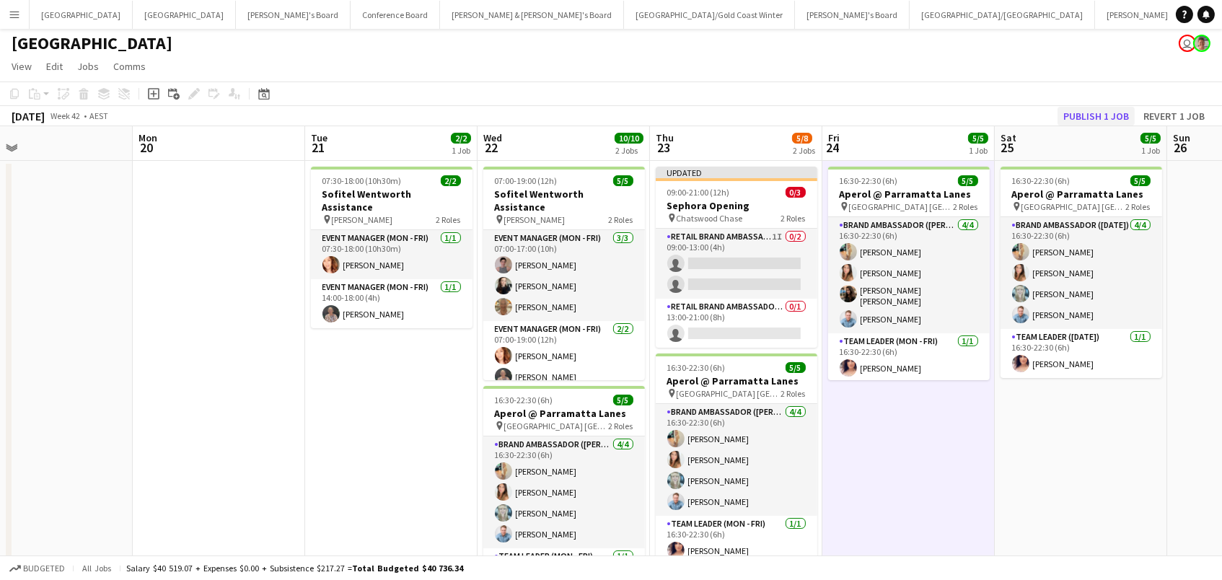
click at [1097, 110] on button "Publish 1 job" at bounding box center [1095, 116] width 77 height 19
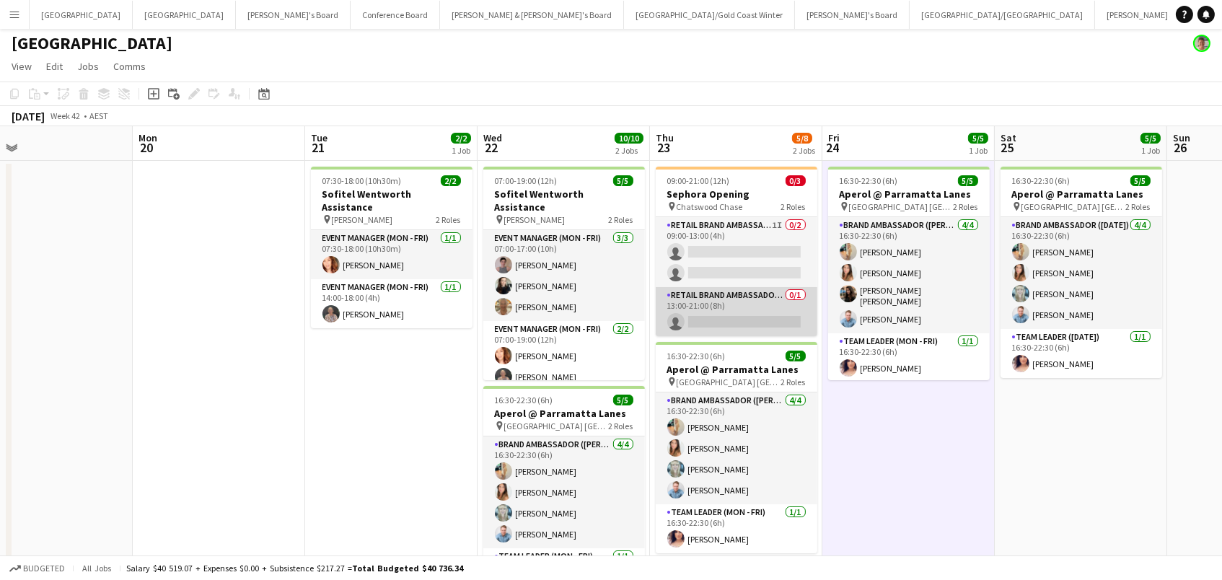
click at [679, 304] on app-card-role "RETAIL Brand Ambassador (Mon - Fri) 0/1 13:00-21:00 (8h) single-neutral-actions" at bounding box center [737, 311] width 162 height 49
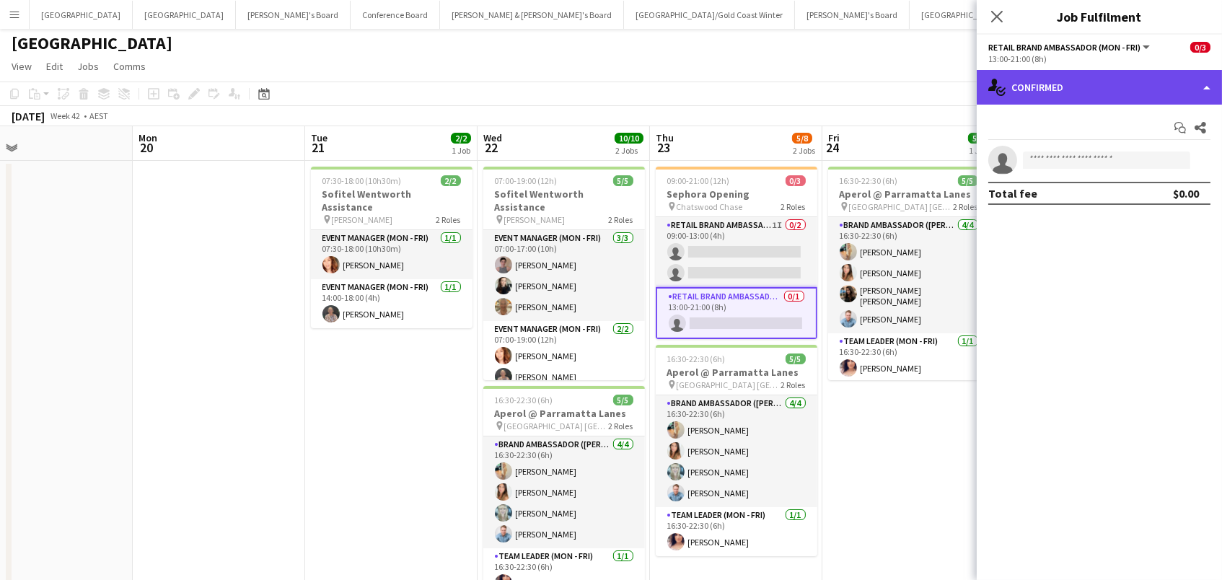
click at [1022, 84] on div "single-neutral-actions-check-2 Confirmed" at bounding box center [1099, 87] width 245 height 35
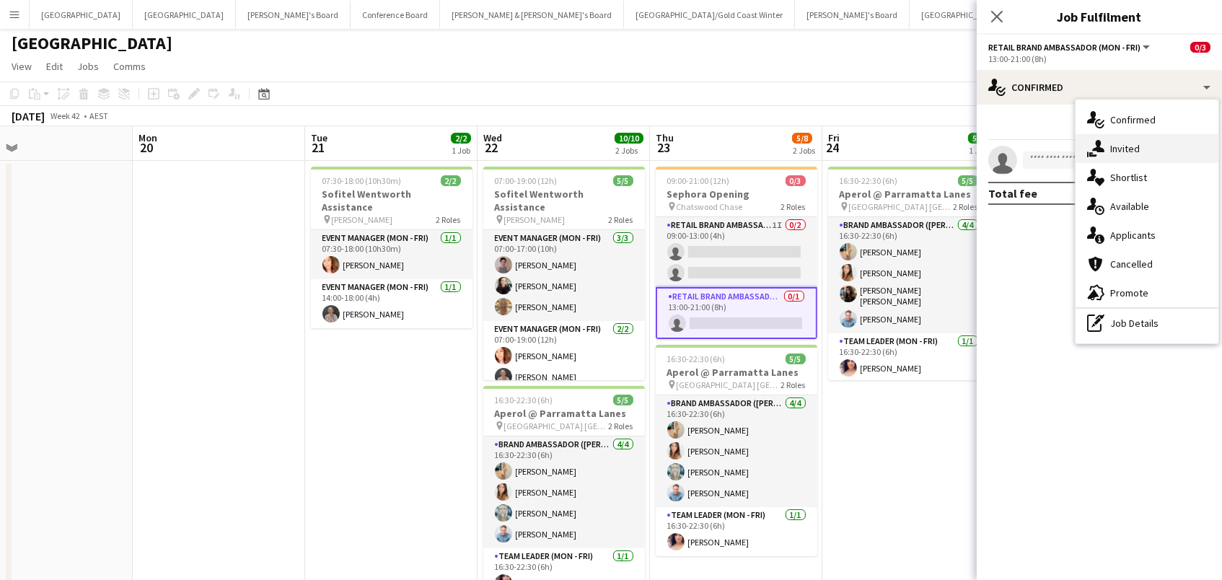
click at [1124, 147] on span "Invited" at bounding box center [1125, 148] width 30 height 13
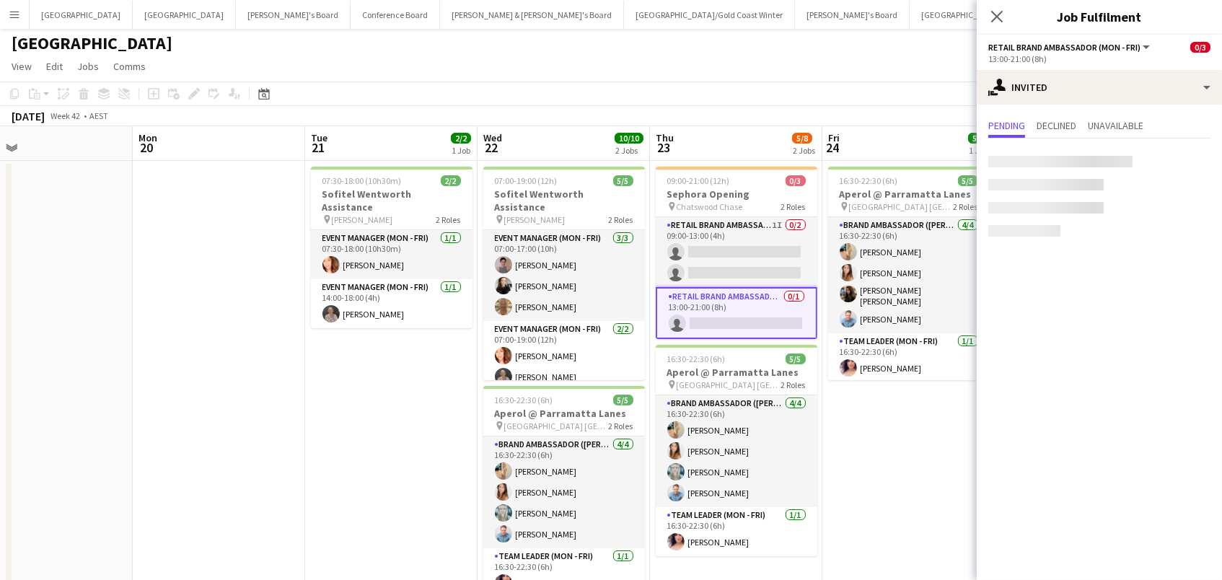
click at [1045, 162] on div at bounding box center [1060, 162] width 144 height 12
click at [1007, 145] on input "text" at bounding box center [1099, 162] width 222 height 36
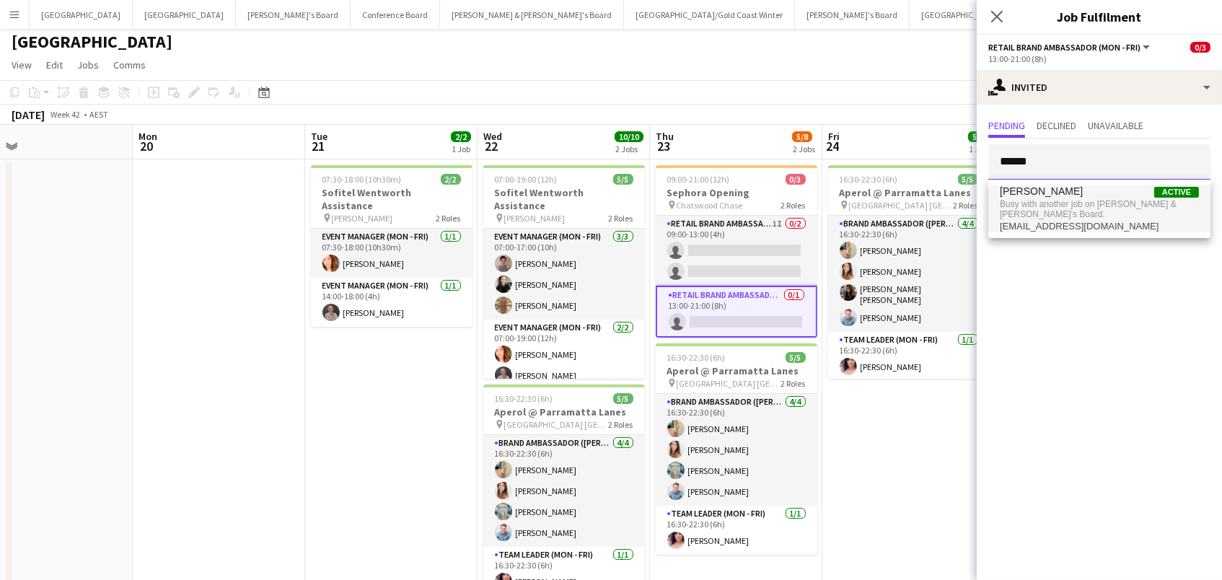
scroll to position [1, 0]
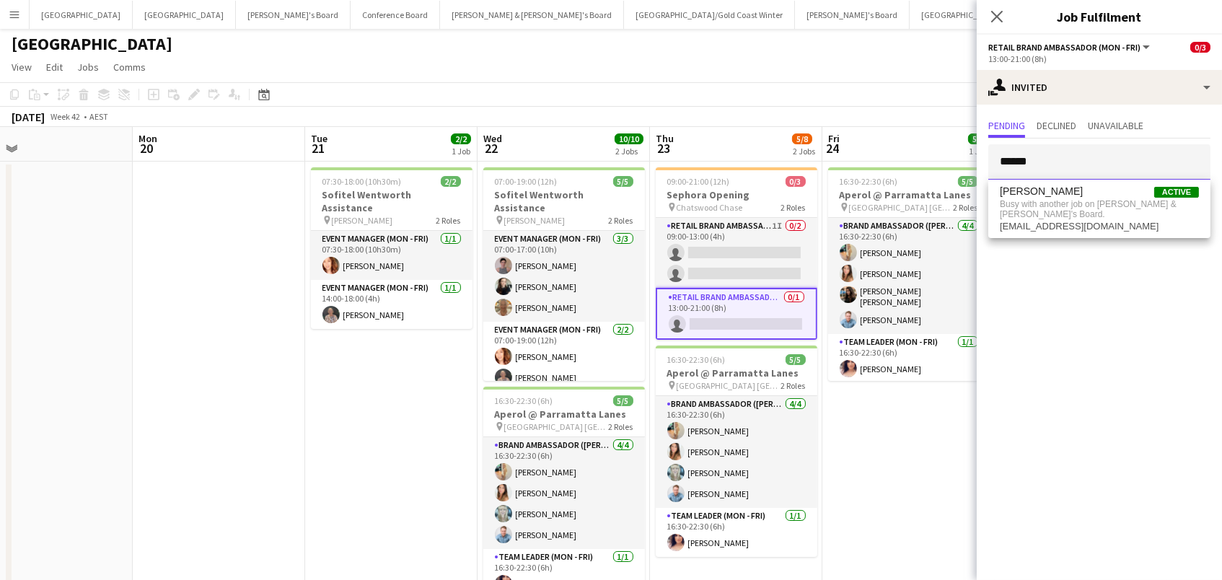
drag, startPoint x: 1046, startPoint y: 158, endPoint x: 847, endPoint y: 136, distance: 200.3
click at [847, 136] on body "Menu Boards Boards Boards All jobs Status Workforce Workforce My Workforce Recr…" at bounding box center [611, 326] width 1222 height 655
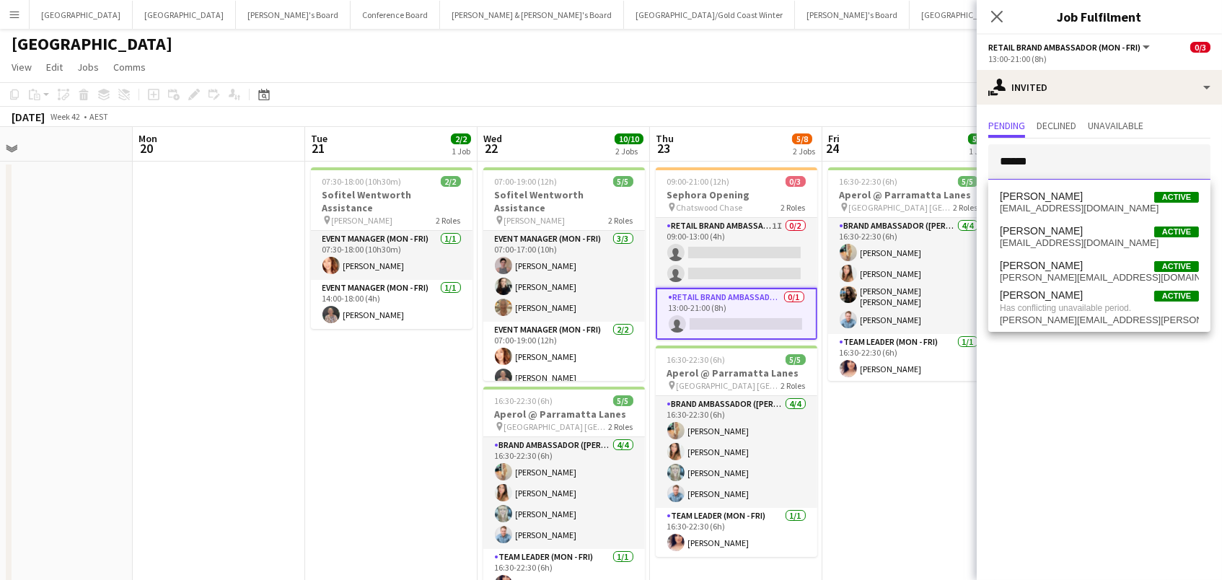
scroll to position [1, 1]
type input "******"
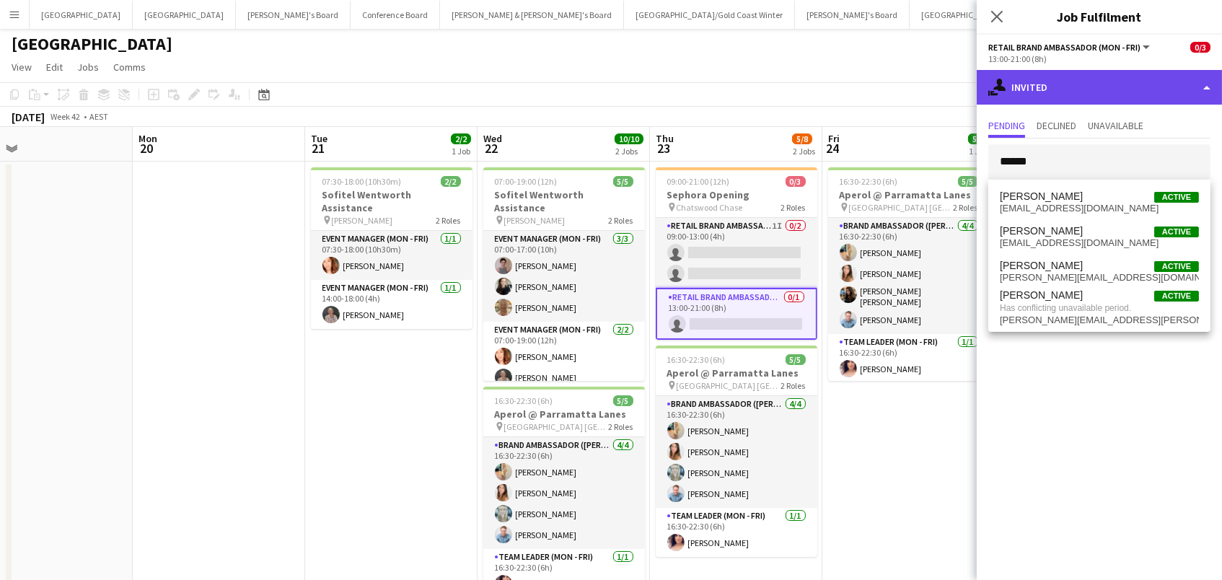
click at [1020, 71] on div "single-neutral-actions-share-1 Invited" at bounding box center [1099, 87] width 245 height 35
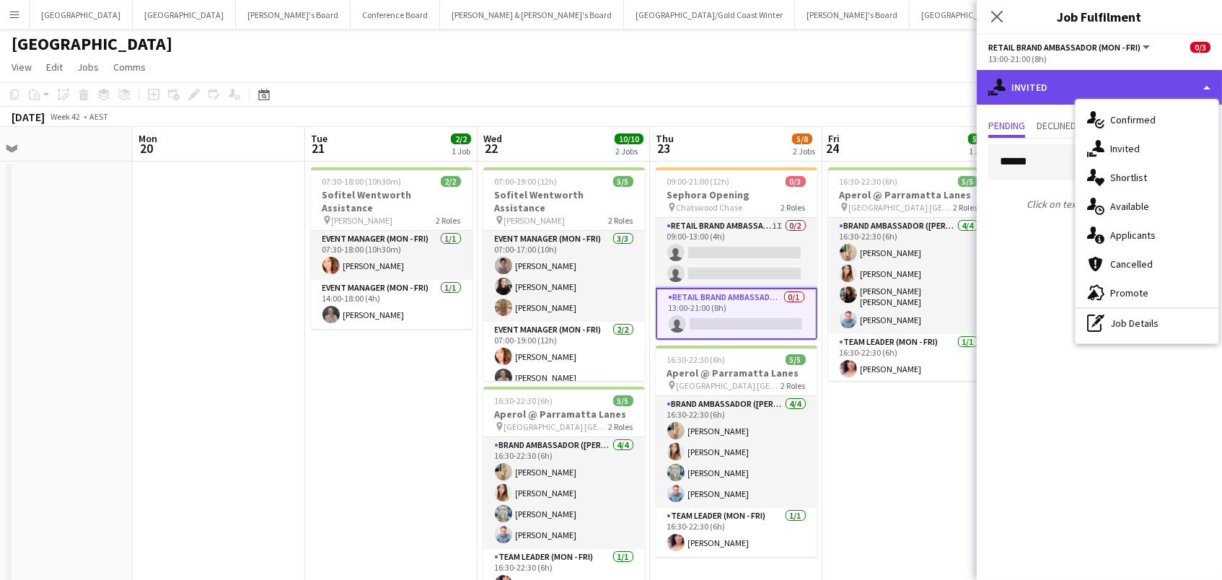
scroll to position [1, 0]
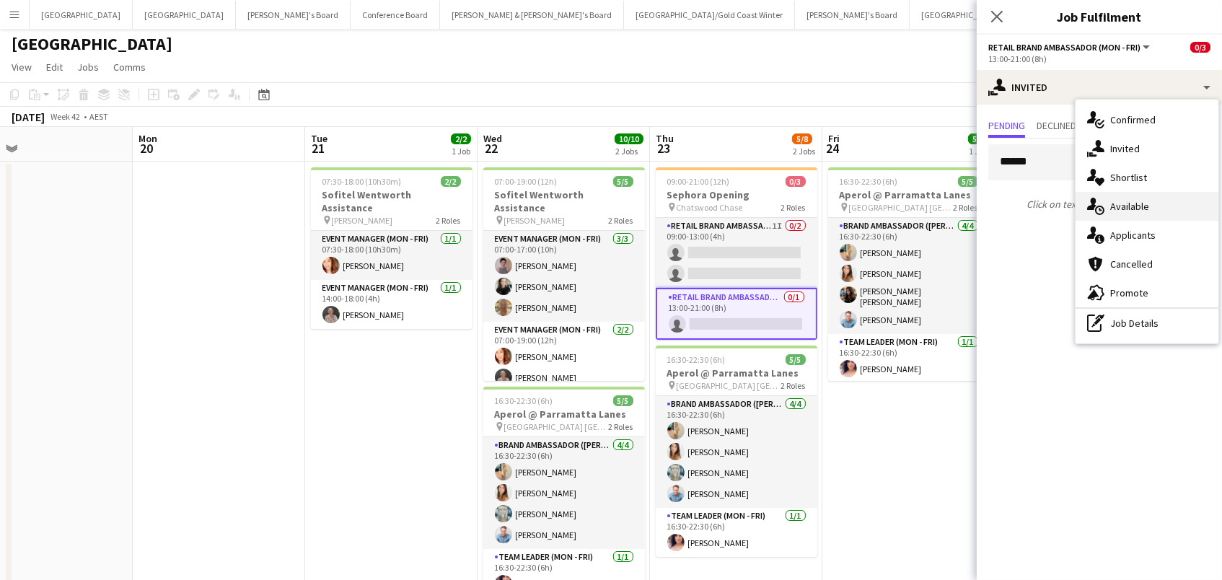
click at [1131, 210] on span "Available" at bounding box center [1129, 206] width 39 height 13
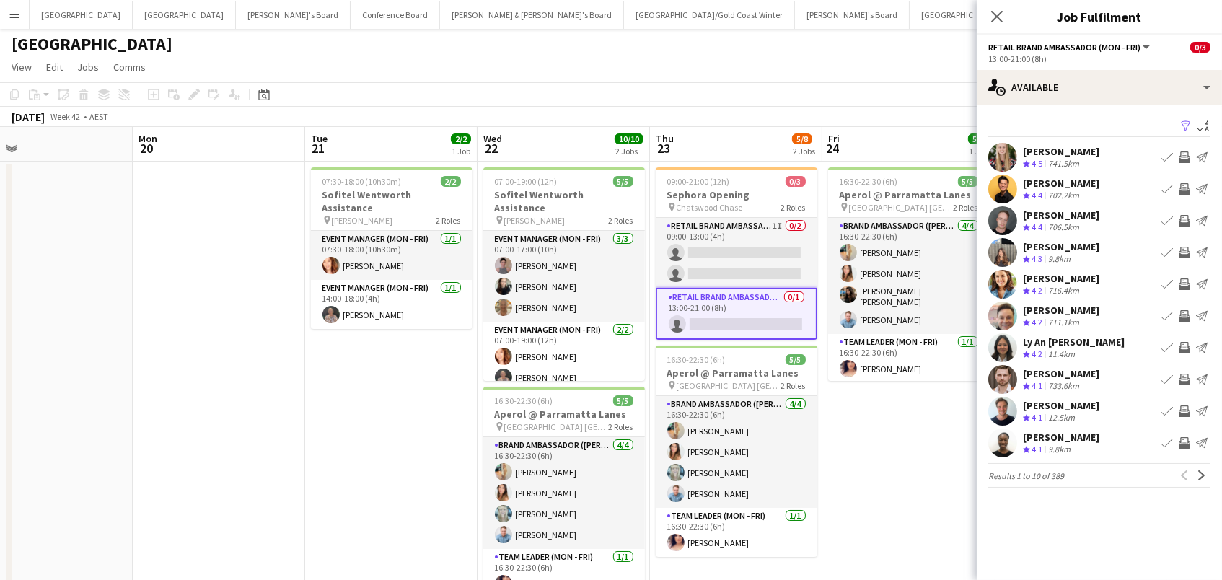
scroll to position [10, 1]
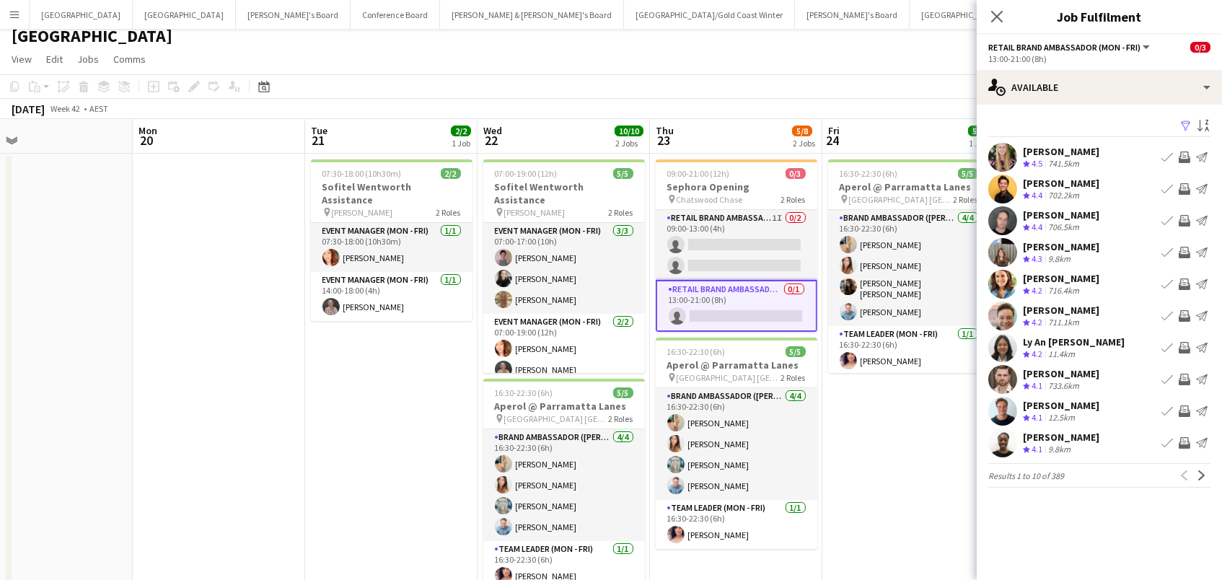
click at [1185, 120] on app-icon "Filter" at bounding box center [1186, 127] width 12 height 14
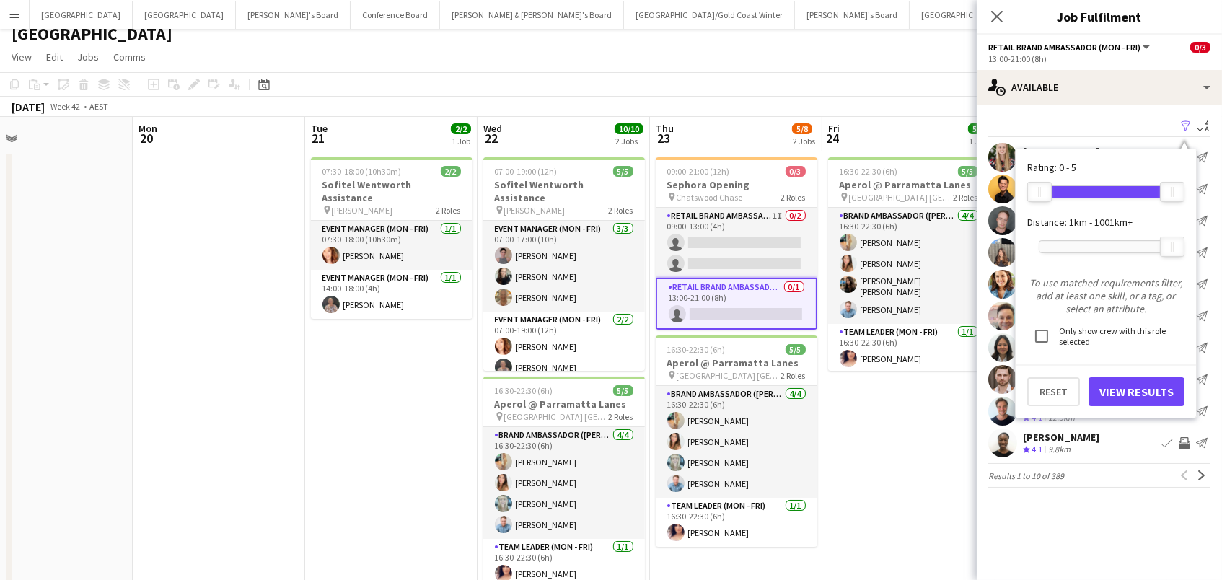
scroll to position [15, 0]
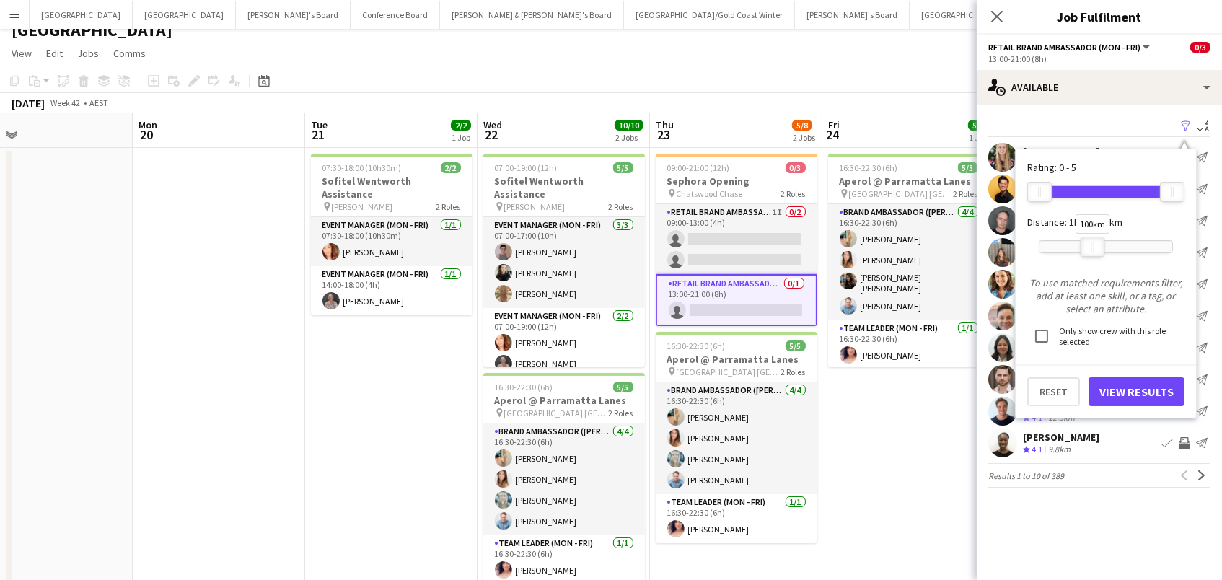
drag, startPoint x: 1180, startPoint y: 248, endPoint x: 1103, endPoint y: 247, distance: 77.2
click at [1103, 247] on div at bounding box center [1092, 246] width 23 height 19
click at [1119, 387] on button "View Results" at bounding box center [1136, 391] width 96 height 29
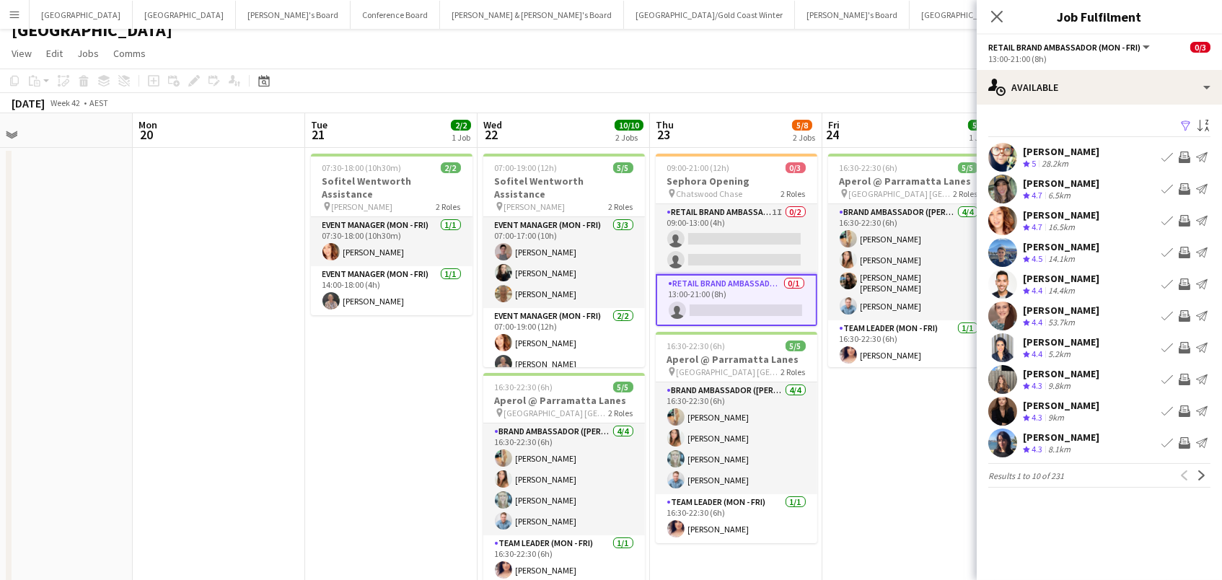
click at [1184, 314] on app-icon "Invite crew" at bounding box center [1184, 316] width 12 height 12
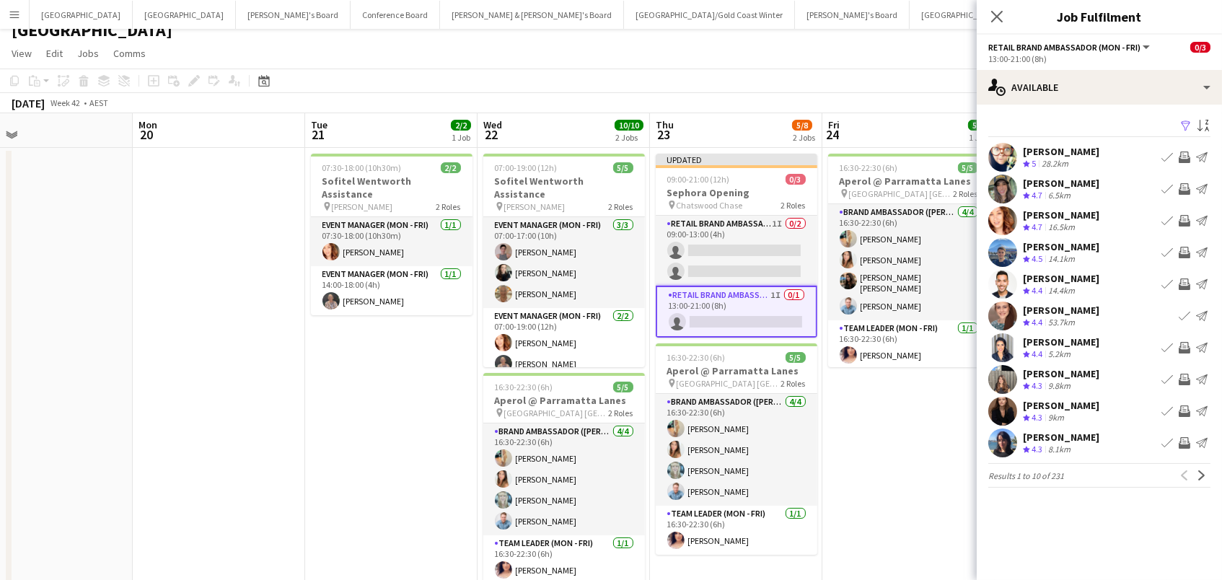
click at [1185, 219] on app-icon "Invite crew" at bounding box center [1184, 221] width 12 height 12
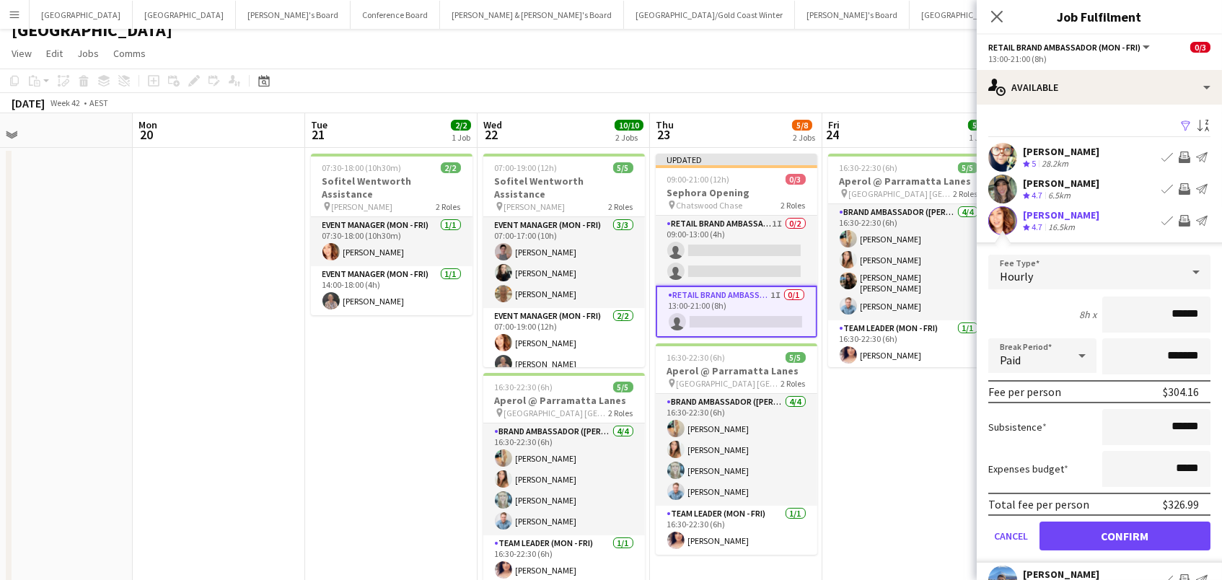
click at [1124, 534] on button "Confirm" at bounding box center [1124, 535] width 171 height 29
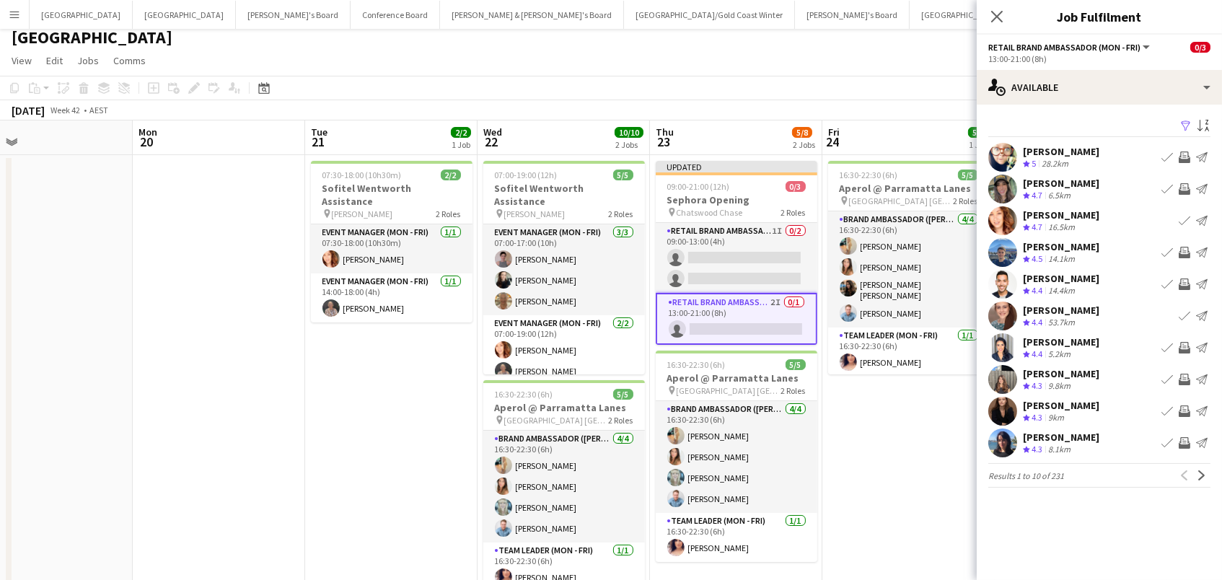
scroll to position [7, 0]
click at [915, 61] on app-page-menu "View Day view expanded Day view collapsed Month view Date picker Jump to today …" at bounding box center [611, 62] width 1222 height 27
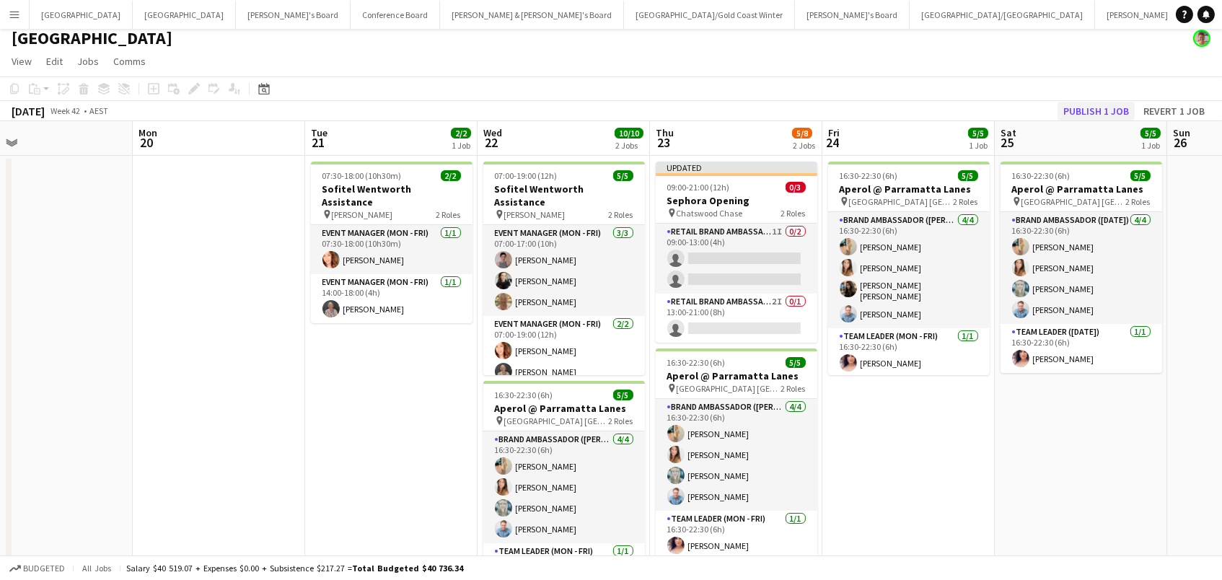
click at [1083, 106] on button "Publish 1 job" at bounding box center [1095, 111] width 77 height 19
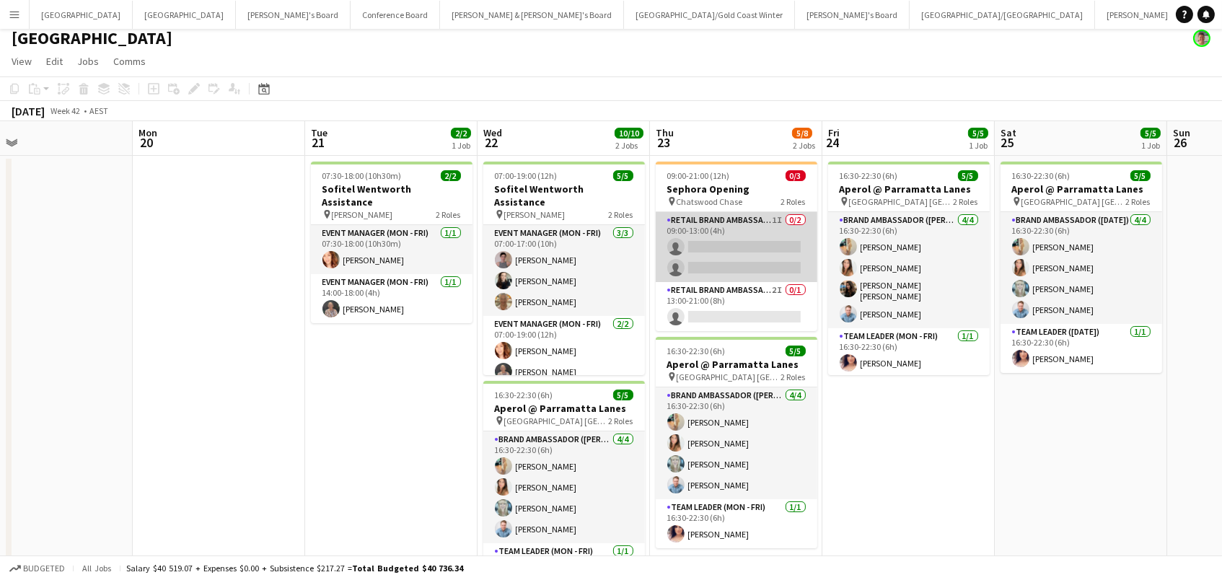
click at [733, 242] on app-card-role "RETAIL Brand Ambassador (Mon - Fri) 1I 0/2 09:00-13:00 (4h) single-neutral-acti…" at bounding box center [737, 247] width 162 height 70
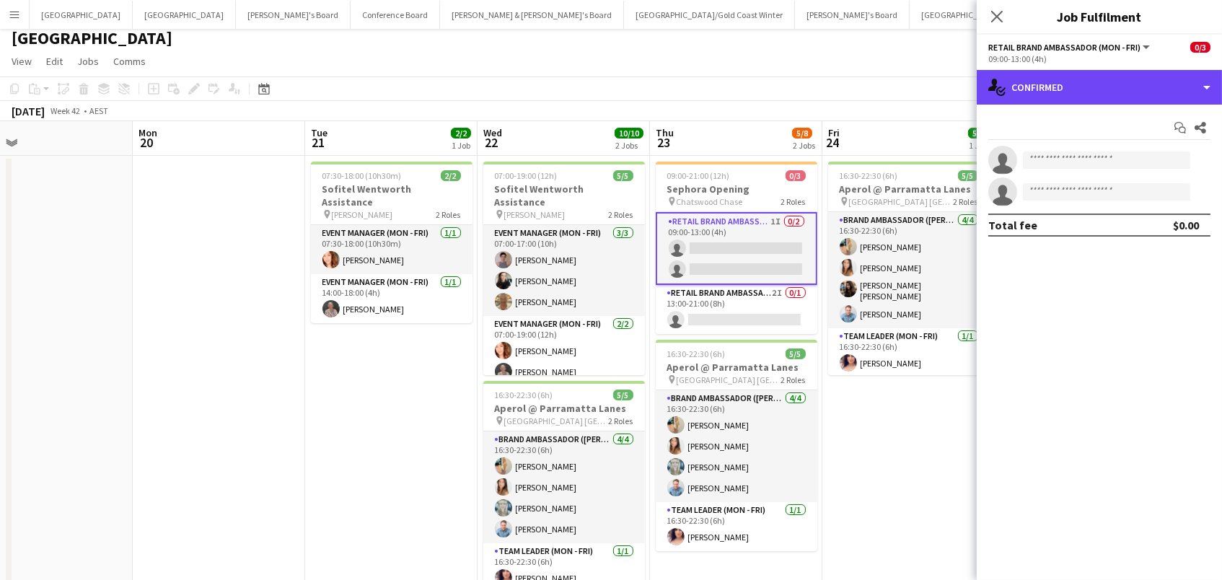
drag, startPoint x: 1075, startPoint y: 89, endPoint x: 1087, endPoint y: 121, distance: 34.0
click at [1075, 89] on div "single-neutral-actions-check-2 Confirmed" at bounding box center [1099, 87] width 245 height 35
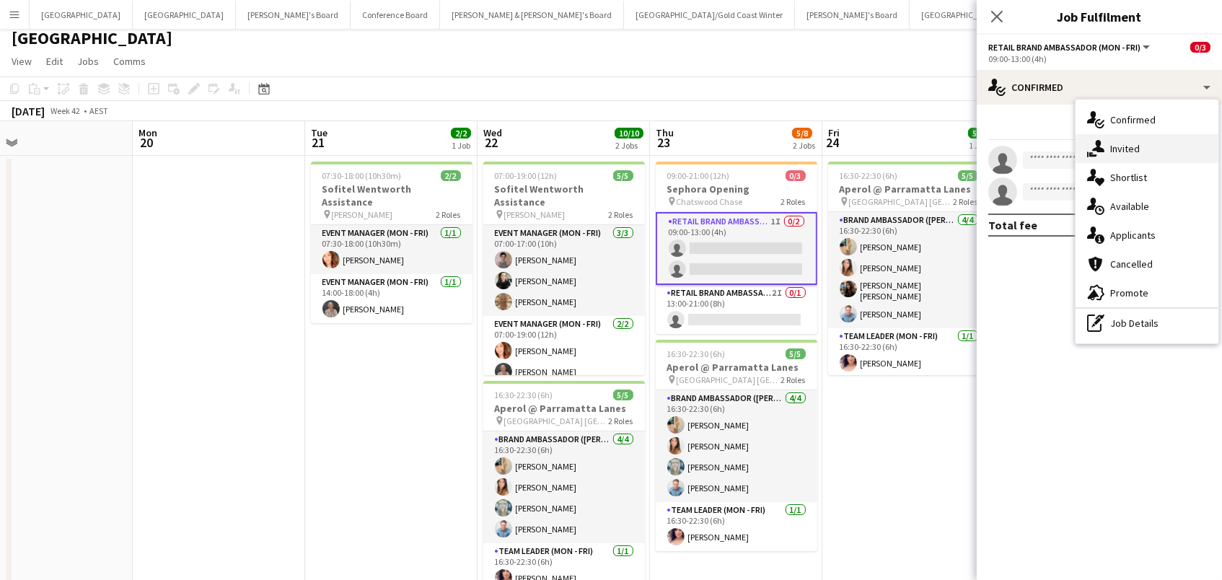
click at [1109, 154] on div "single-neutral-actions-share-1 Invited" at bounding box center [1146, 148] width 143 height 29
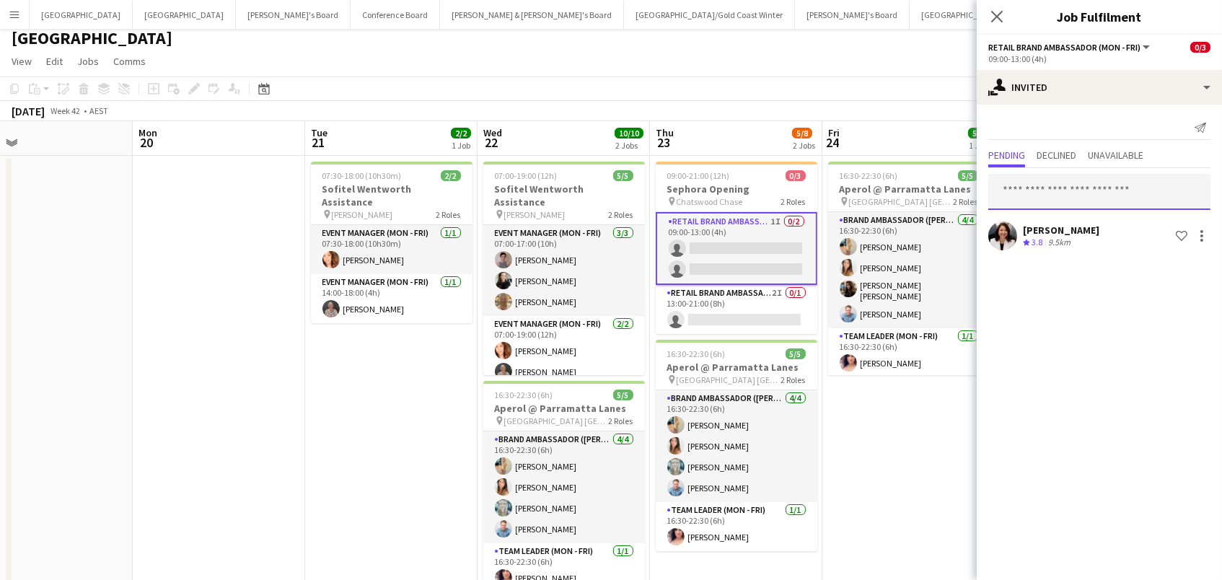
click at [1059, 194] on input "text" at bounding box center [1099, 192] width 222 height 36
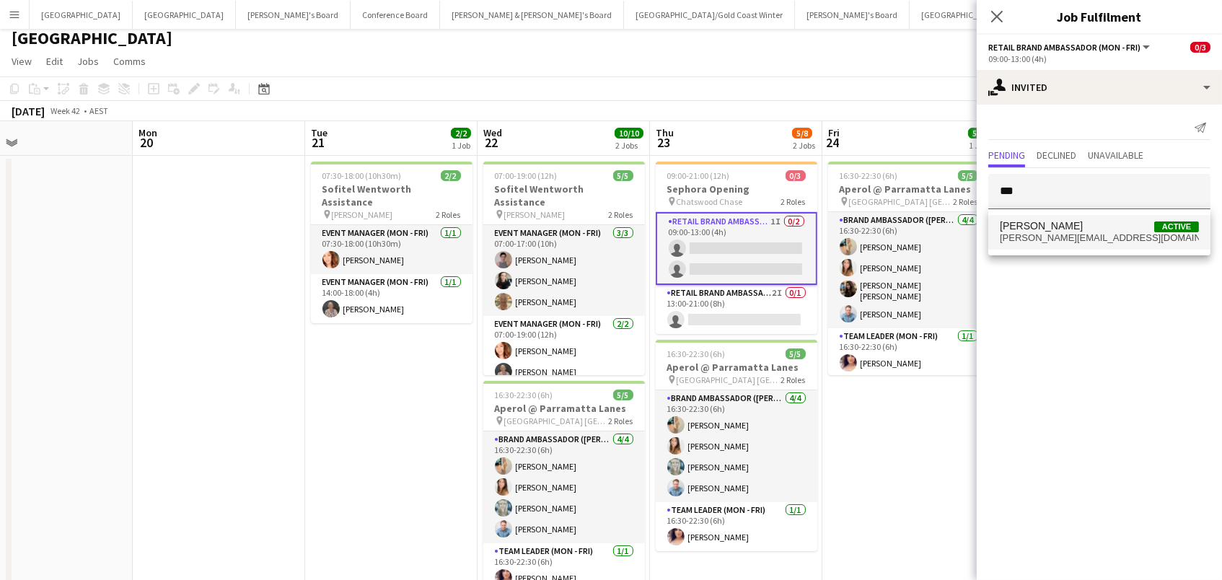
type input "***"
click at [1064, 223] on span "Mel Goh Active" at bounding box center [1099, 226] width 199 height 12
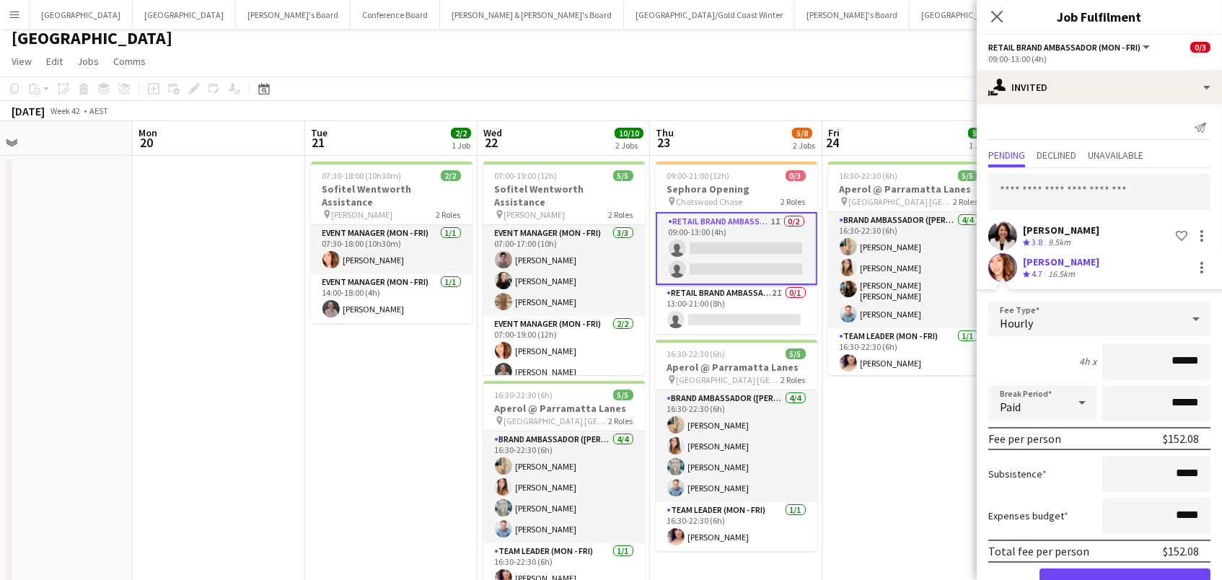
click at [1124, 579] on button "Confirm" at bounding box center [1124, 582] width 171 height 29
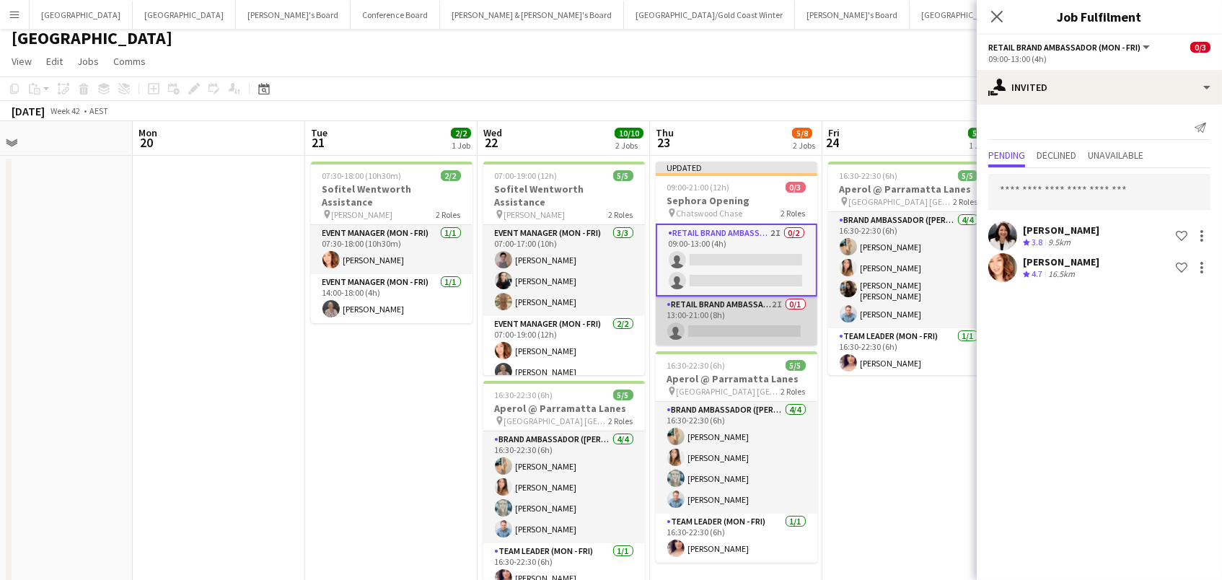
click at [789, 324] on app-card-role "RETAIL Brand Ambassador (Mon - Fri) 2I 0/1 13:00-21:00 (8h) single-neutral-acti…" at bounding box center [737, 320] width 162 height 49
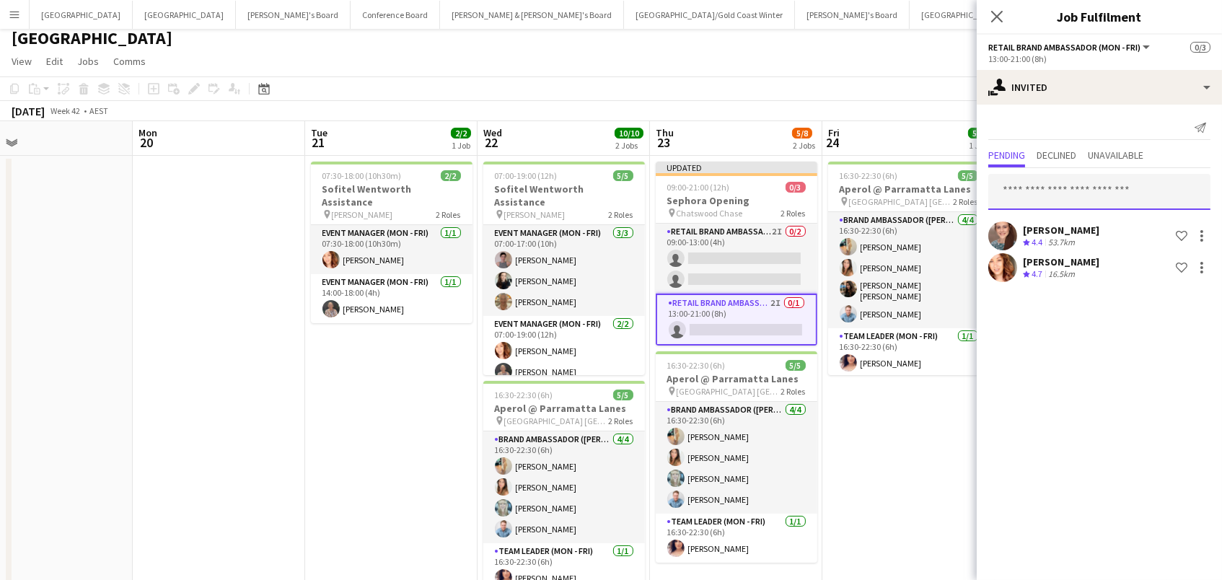
click at [1137, 186] on input "text" at bounding box center [1099, 192] width 222 height 36
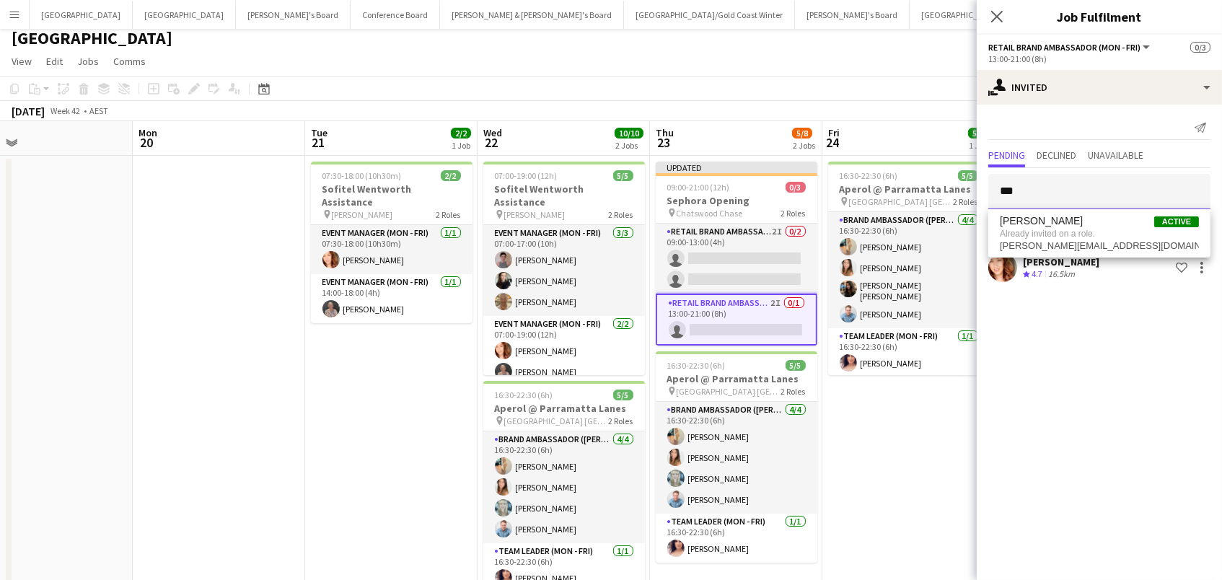
type input "***"
click at [872, 85] on app-toolbar "Copy Paste Paste Command V Paste with crew Command Shift V Paste linked Job Del…" at bounding box center [611, 88] width 1222 height 25
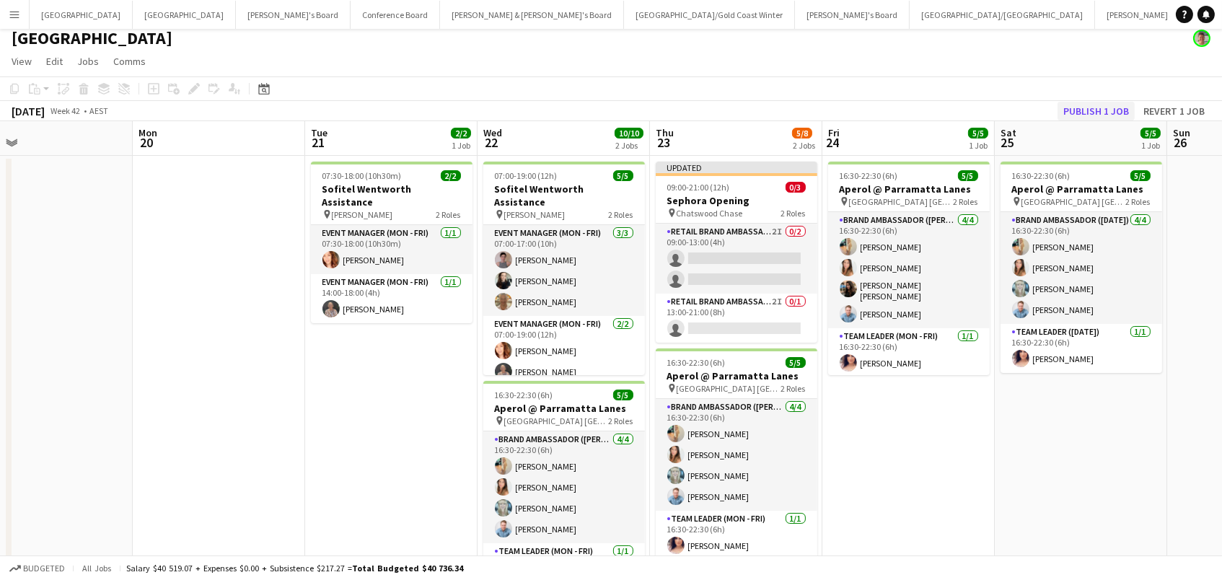
click at [1094, 105] on button "Publish 1 job" at bounding box center [1095, 111] width 77 height 19
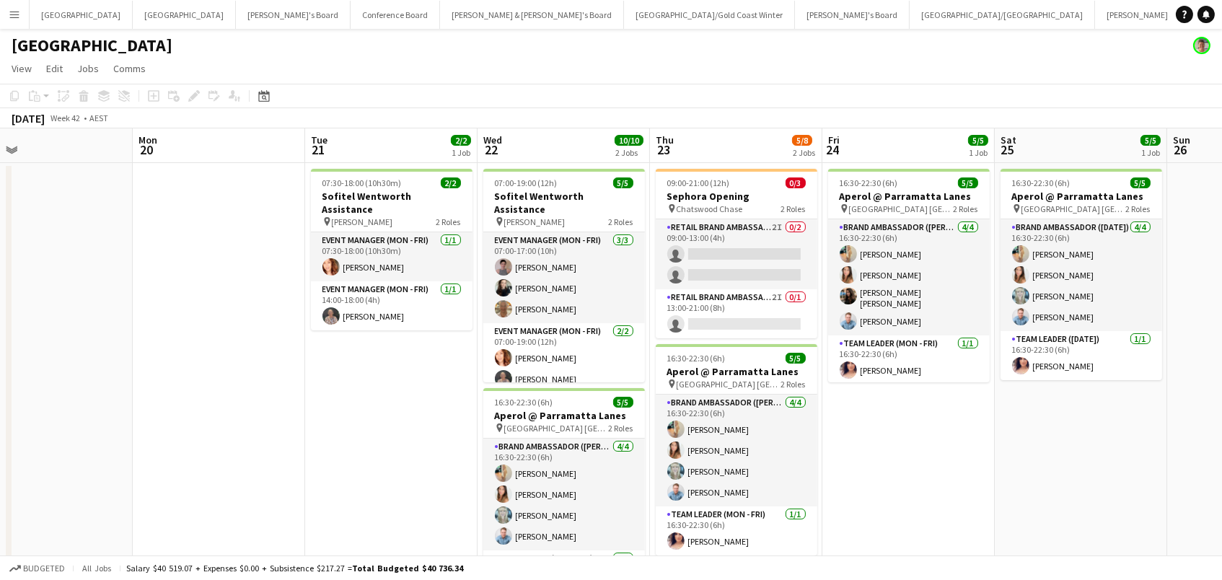
scroll to position [0, 0]
click at [717, 310] on app-card-role "RETAIL Brand Ambassador (Mon - Fri) 1I 0/1 13:00-21:00 (8h) single-neutral-acti…" at bounding box center [737, 313] width 162 height 49
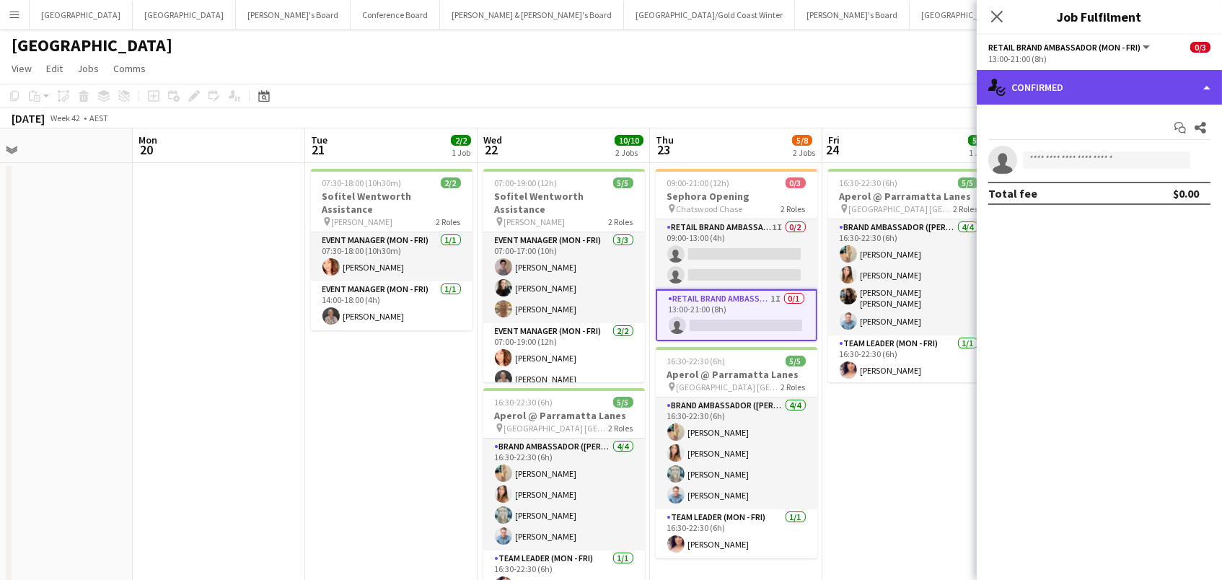
click at [1079, 75] on div "single-neutral-actions-check-2 Confirmed" at bounding box center [1099, 87] width 245 height 35
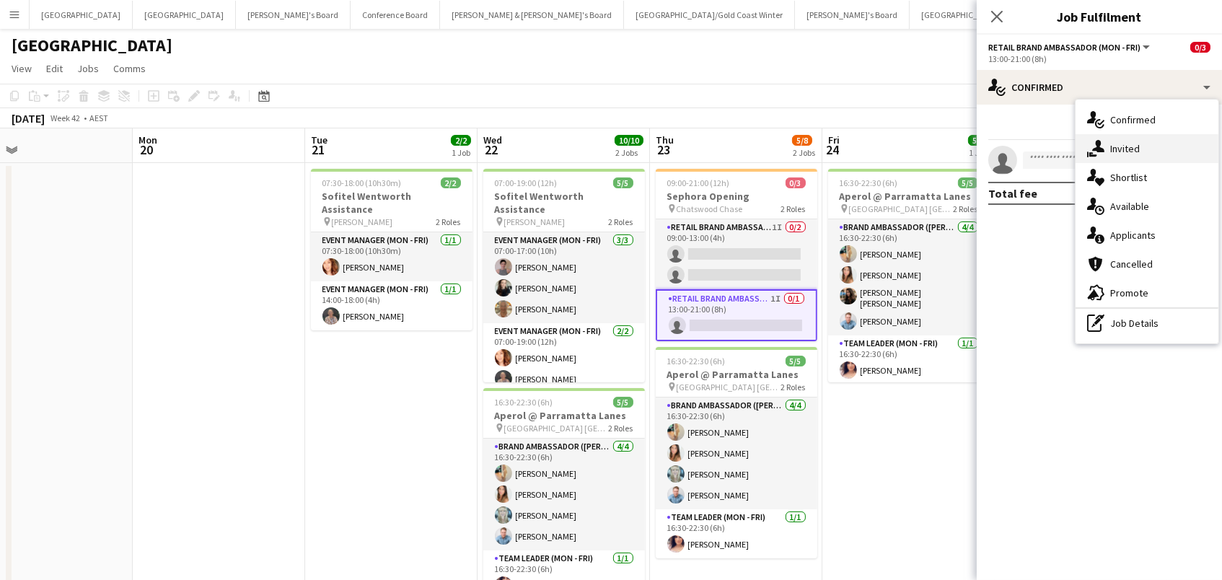
click at [1127, 151] on span "Invited" at bounding box center [1125, 148] width 30 height 13
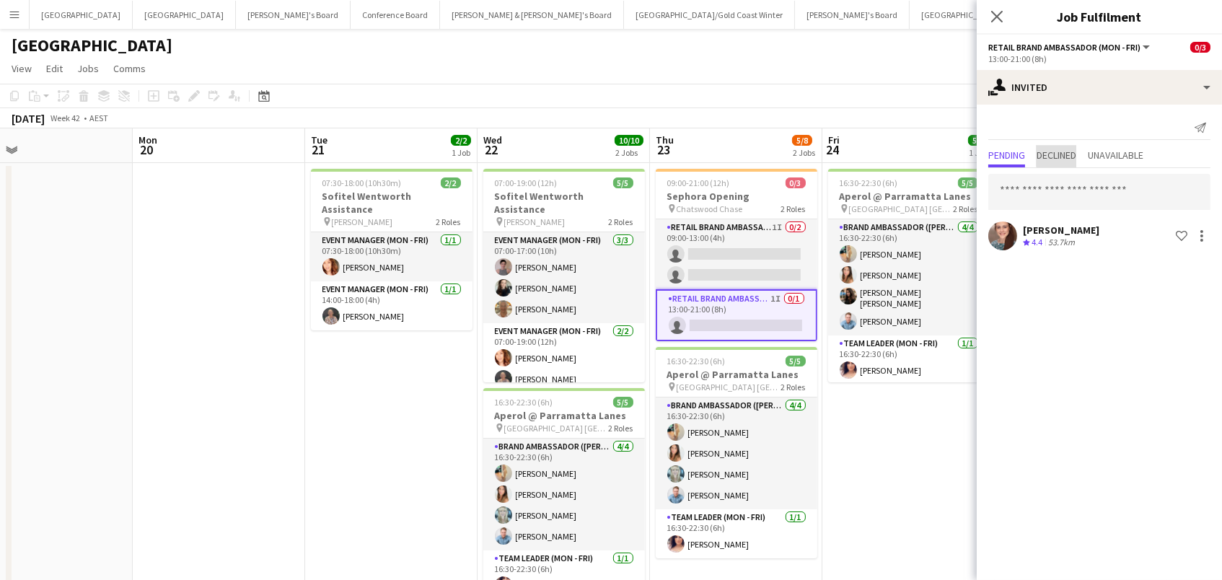
click at [1074, 153] on span "Declined" at bounding box center [1056, 155] width 40 height 10
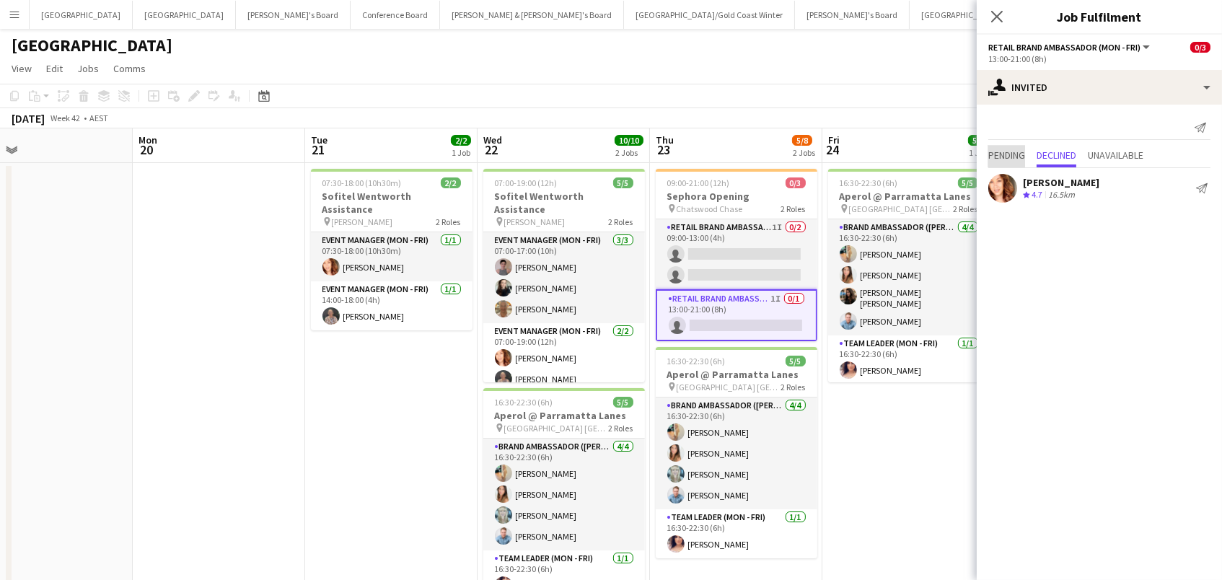
click at [1002, 157] on span "Pending" at bounding box center [1006, 155] width 37 height 10
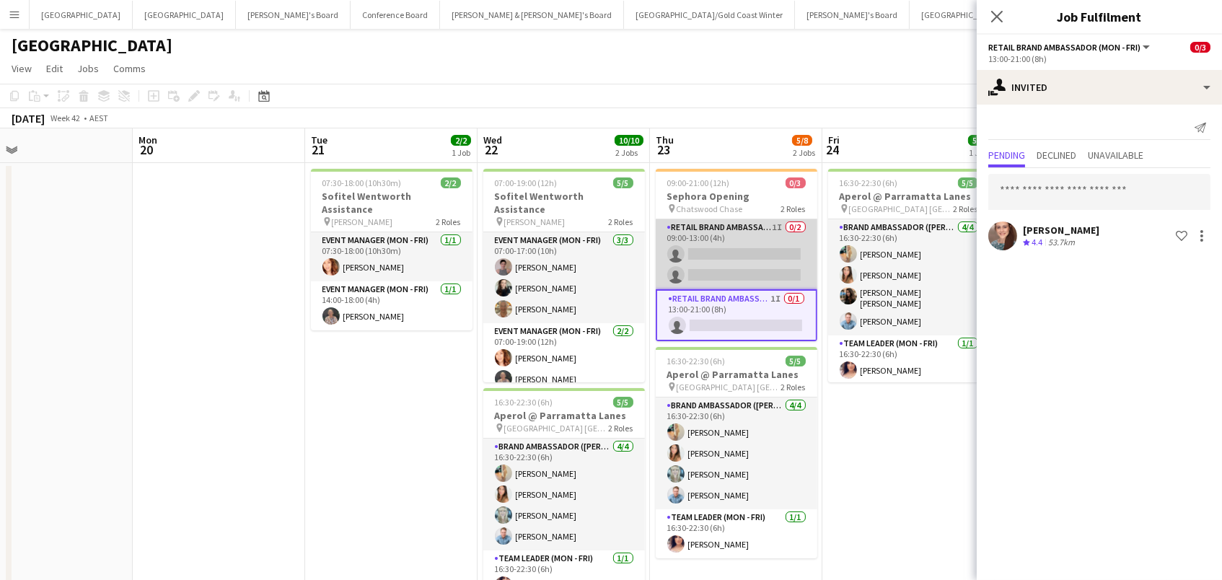
drag, startPoint x: 713, startPoint y: 242, endPoint x: 814, endPoint y: 226, distance: 101.5
click at [714, 242] on app-card-role "RETAIL Brand Ambassador (Mon - Fri) 1I 0/2 09:00-13:00 (4h) single-neutral-acti…" at bounding box center [737, 254] width 162 height 70
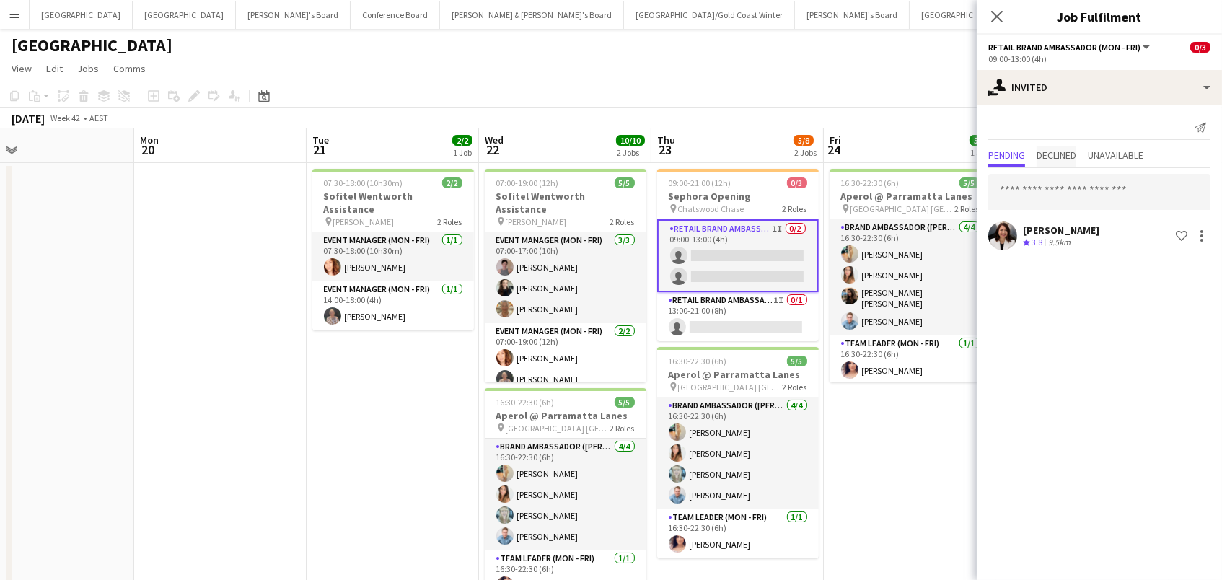
click at [1051, 152] on span "Declined" at bounding box center [1056, 155] width 40 height 10
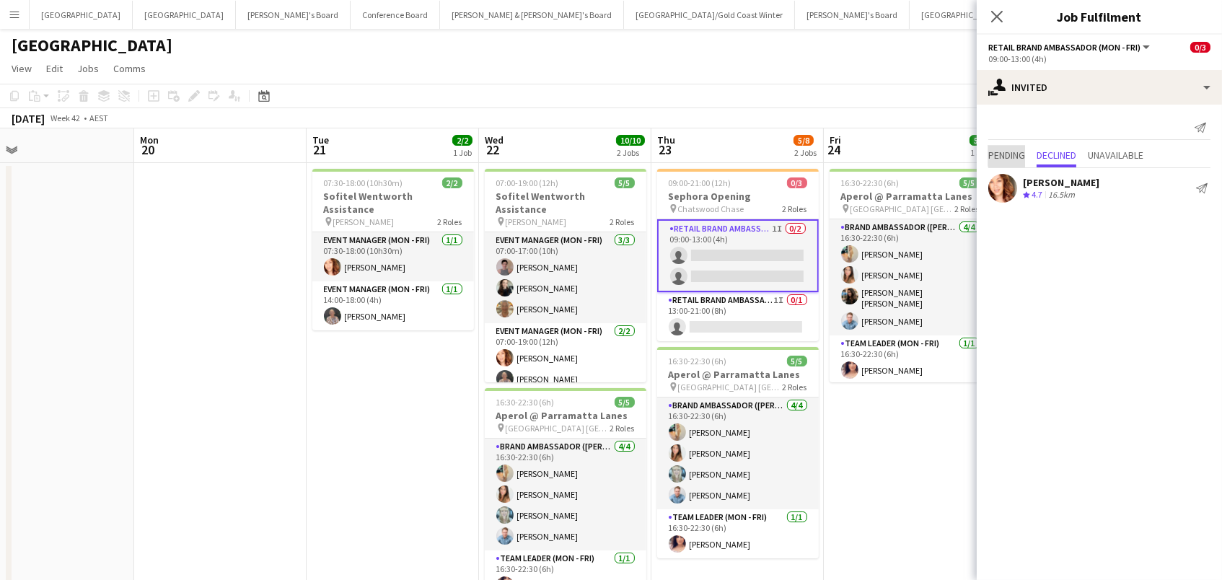
click at [1023, 154] on span "Pending" at bounding box center [1006, 155] width 37 height 10
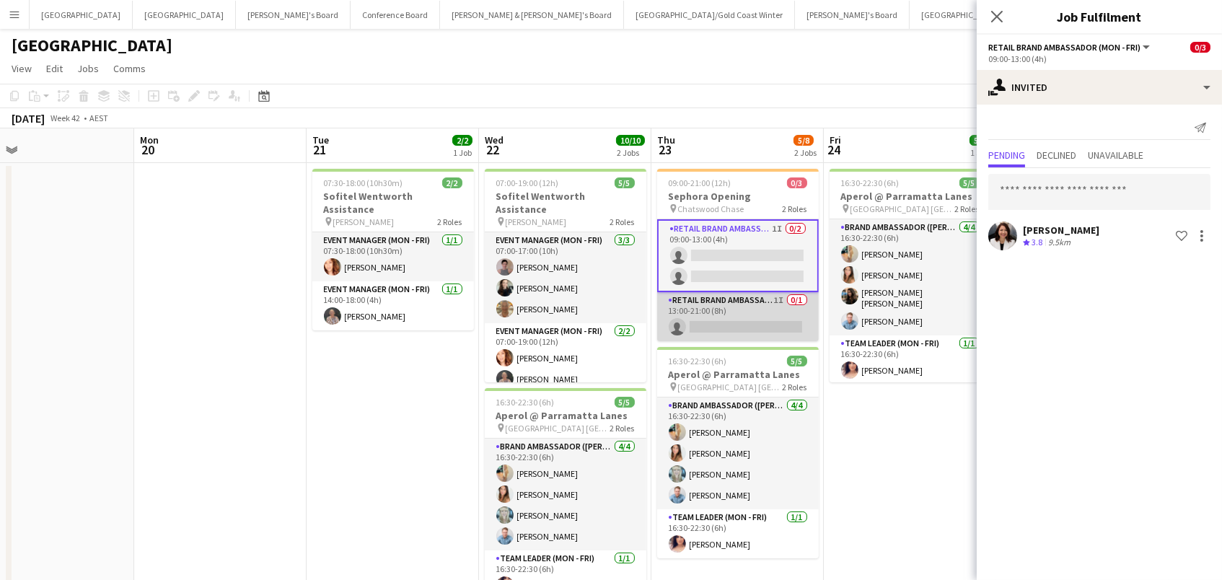
click at [770, 299] on app-card-role "RETAIL Brand Ambassador (Mon - Fri) 1I 0/1 13:00-21:00 (8h) single-neutral-acti…" at bounding box center [738, 316] width 162 height 49
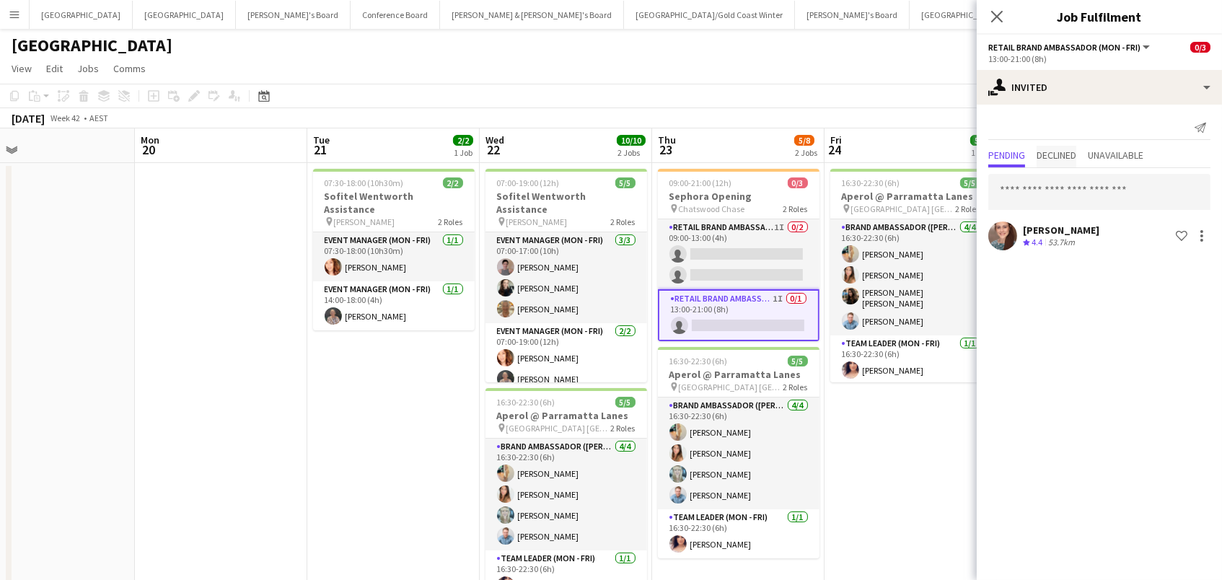
click at [1056, 159] on span "Declined" at bounding box center [1056, 155] width 40 height 10
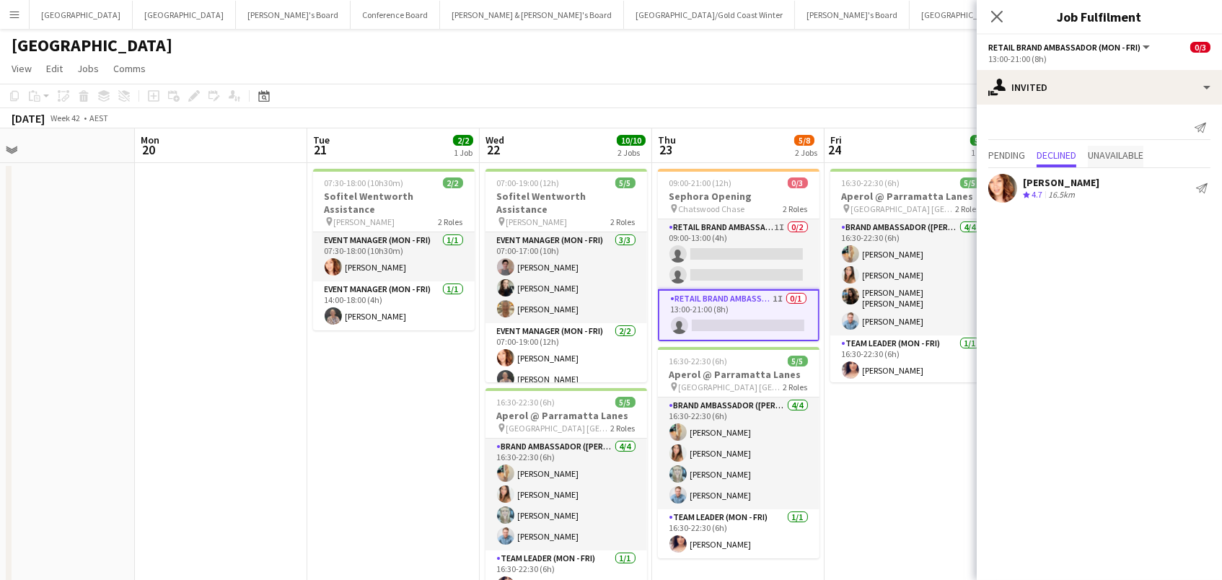
click at [1109, 158] on span "Unavailable" at bounding box center [1116, 155] width 56 height 10
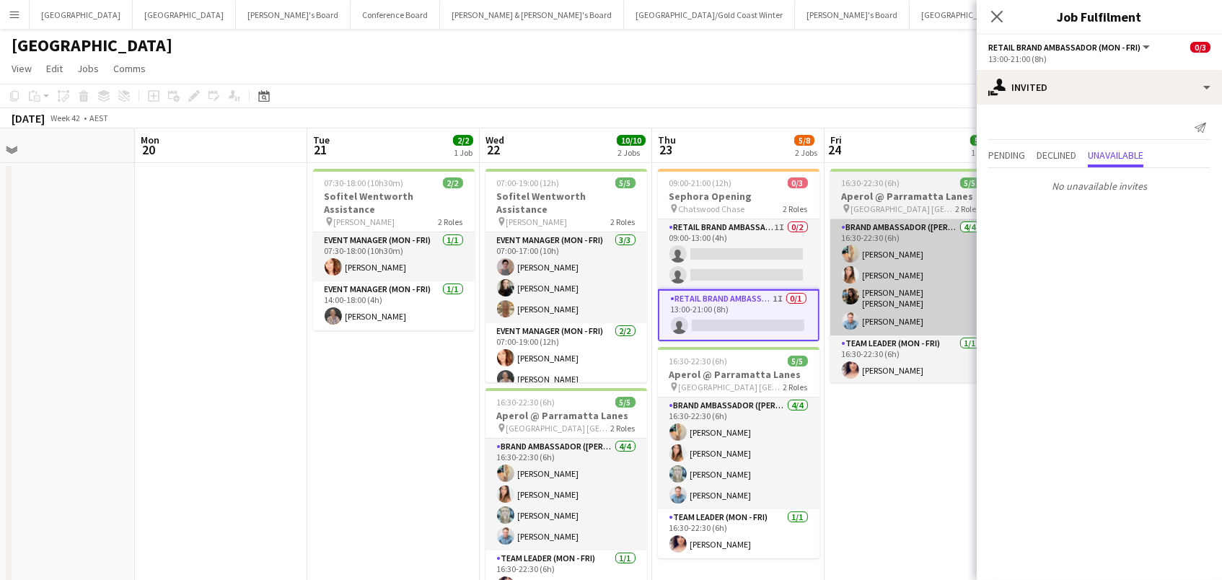
drag, startPoint x: 1008, startPoint y: 160, endPoint x: 844, endPoint y: 263, distance: 193.1
click at [1007, 160] on span "Pending" at bounding box center [1006, 157] width 37 height 22
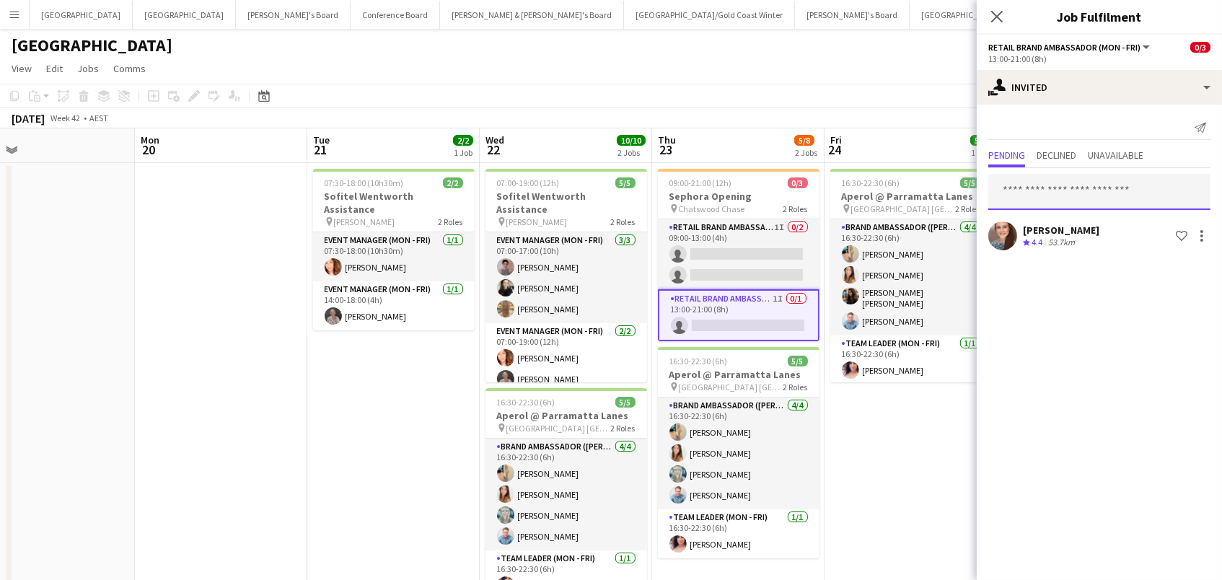
click at [1026, 194] on input "text" at bounding box center [1099, 192] width 222 height 36
click at [626, 128] on body "Menu Boards Boards Boards All jobs Status Workforce Workforce My Workforce Recr…" at bounding box center [611, 327] width 1222 height 655
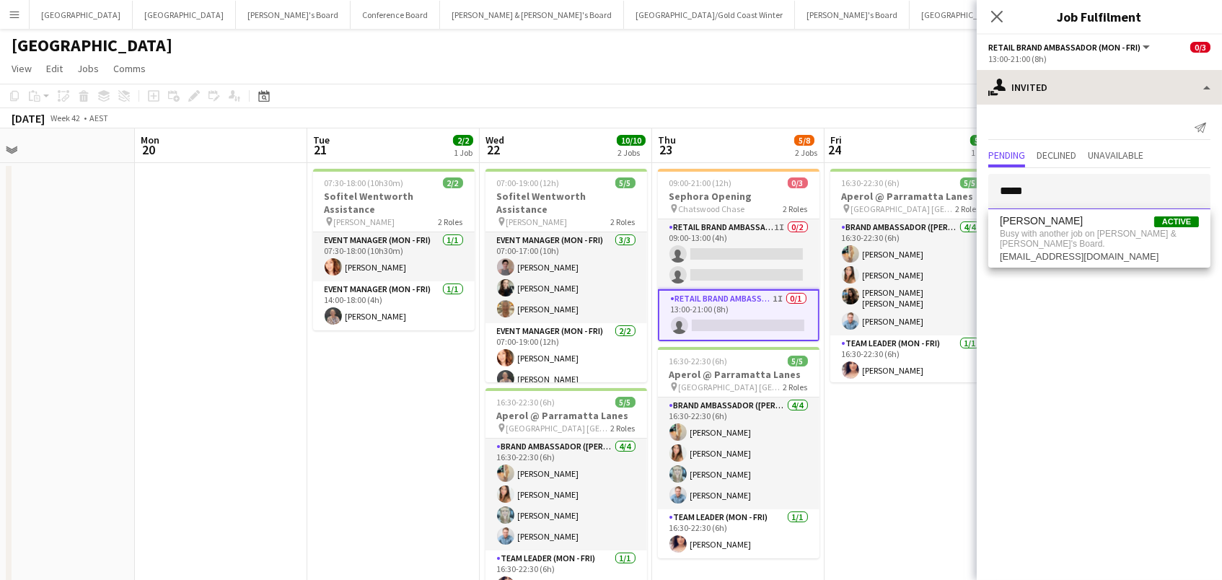
type input "*****"
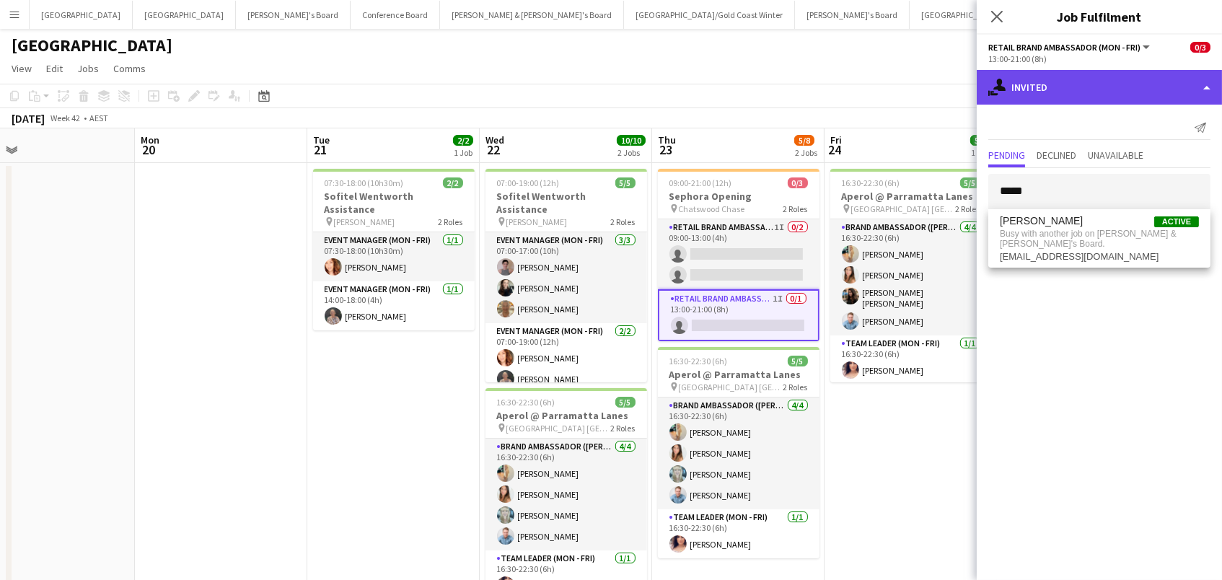
click at [1080, 80] on div "single-neutral-actions-share-1 Invited" at bounding box center [1099, 87] width 245 height 35
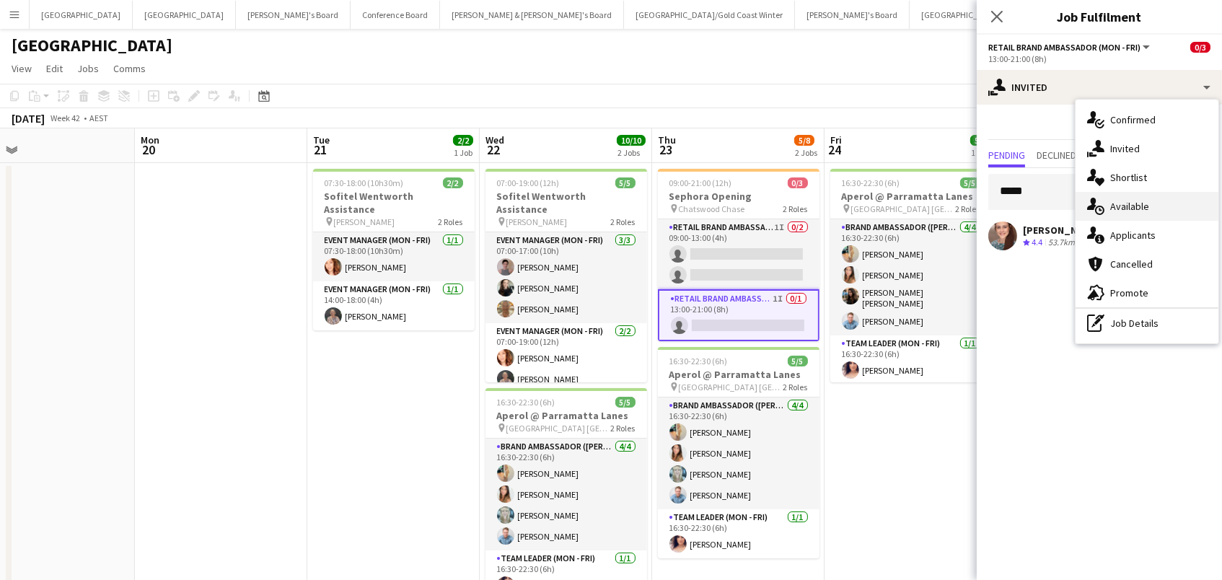
click at [1147, 203] on span "Available" at bounding box center [1129, 206] width 39 height 13
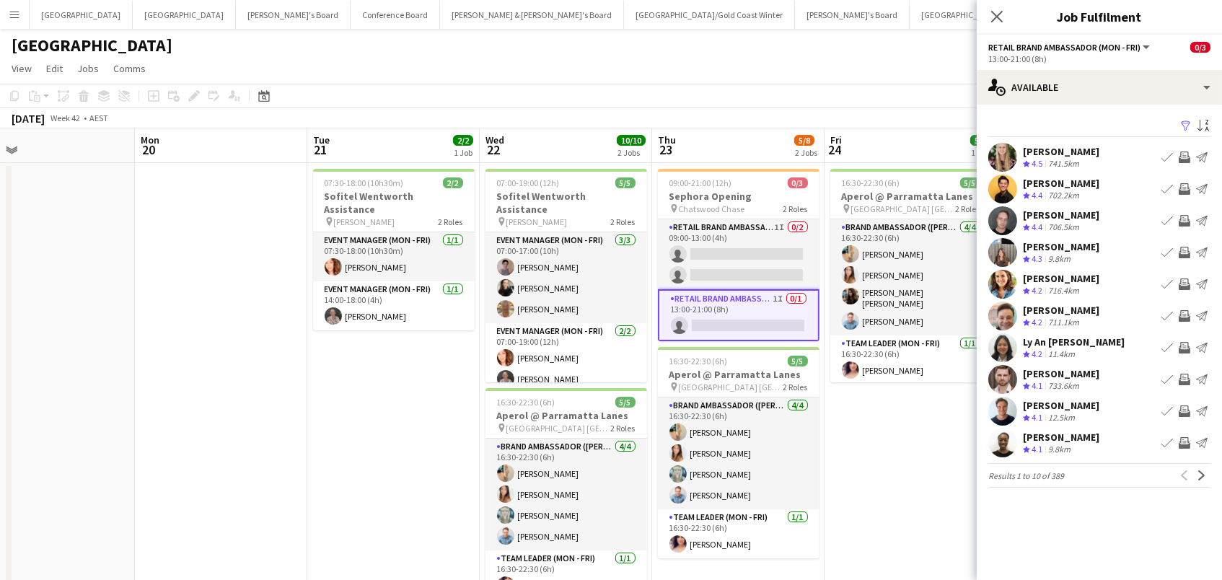
click at [1182, 122] on app-icon "Filter" at bounding box center [1186, 127] width 12 height 14
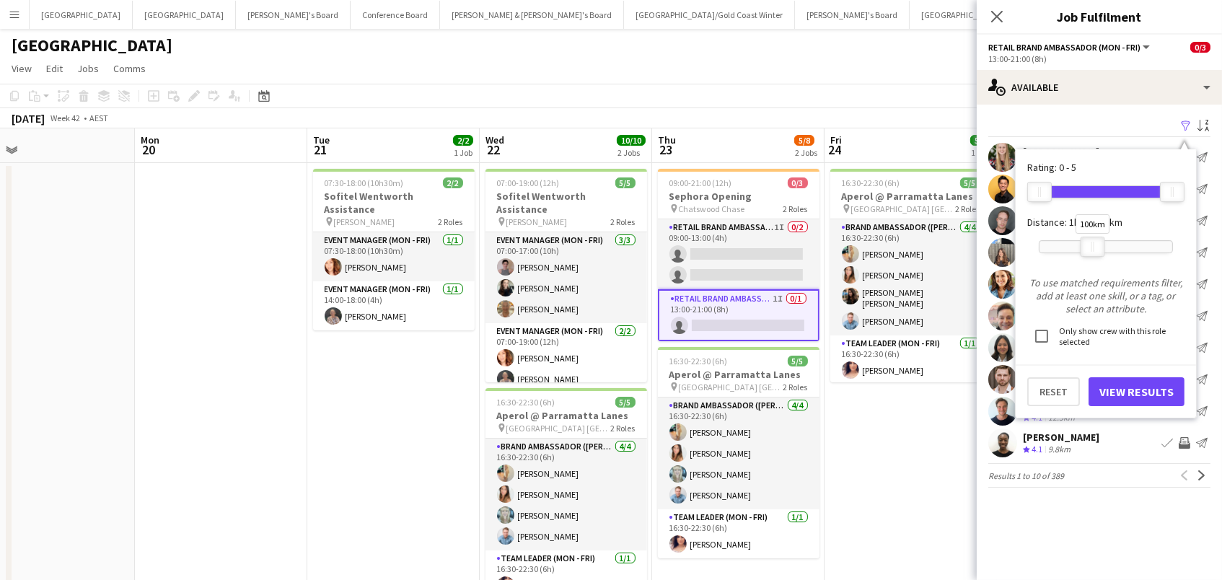
drag, startPoint x: 1165, startPoint y: 242, endPoint x: 1090, endPoint y: 242, distance: 75.0
click at [1090, 242] on div "100km" at bounding box center [1092, 247] width 25 height 20
click at [1106, 397] on button "View Results" at bounding box center [1136, 391] width 96 height 29
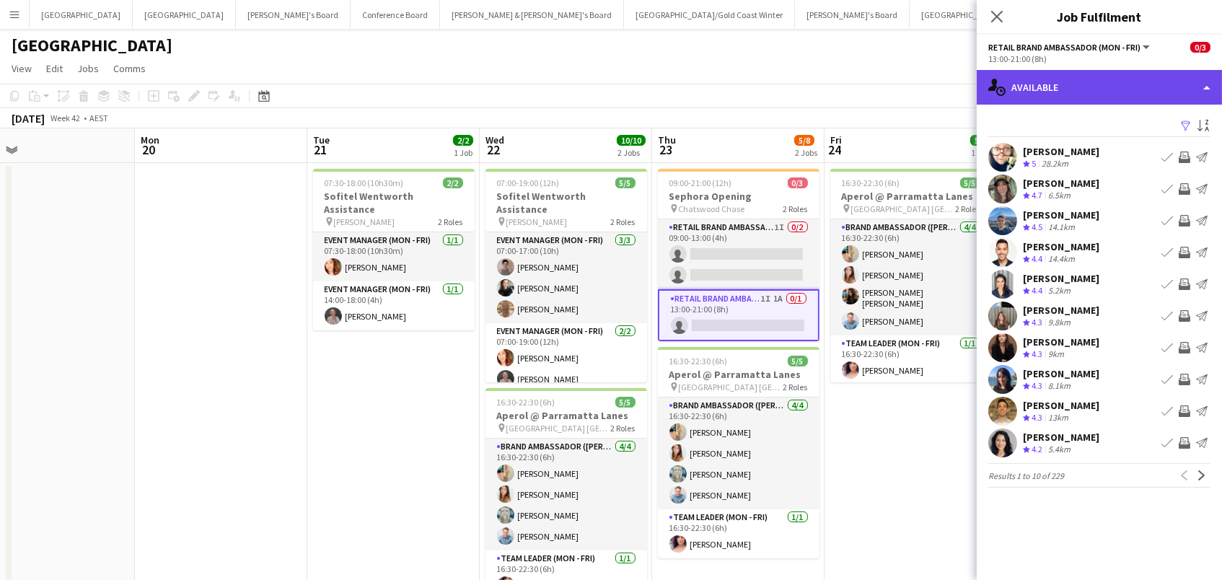
click at [1155, 78] on div "single-neutral-actions-upload Available" at bounding box center [1099, 87] width 245 height 35
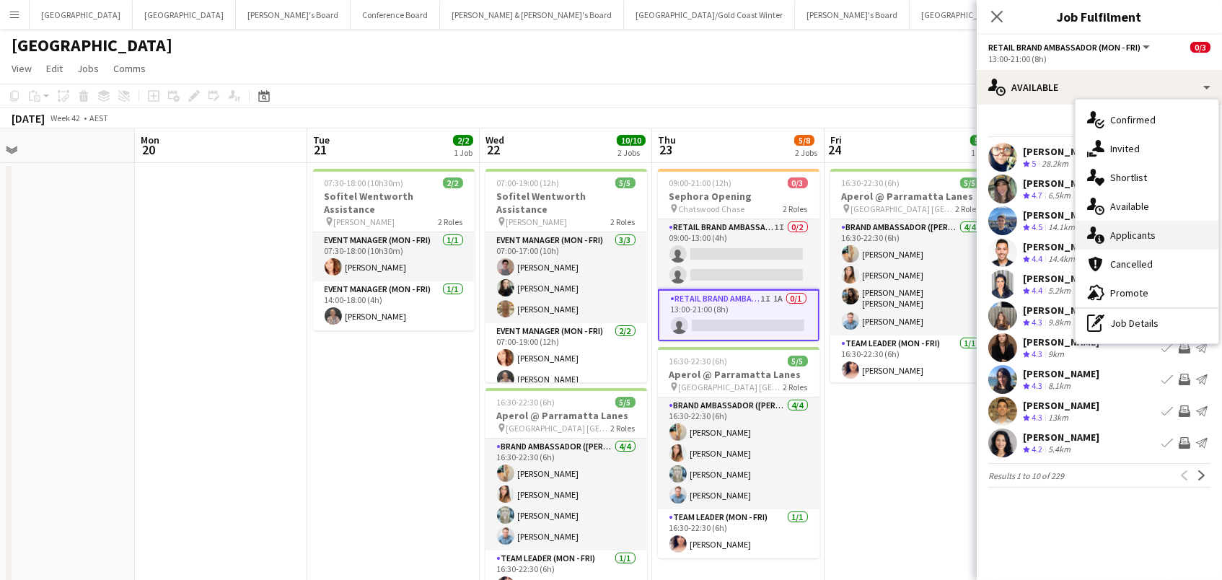
click at [1155, 222] on div "single-neutral-actions-information Applicants" at bounding box center [1146, 235] width 143 height 29
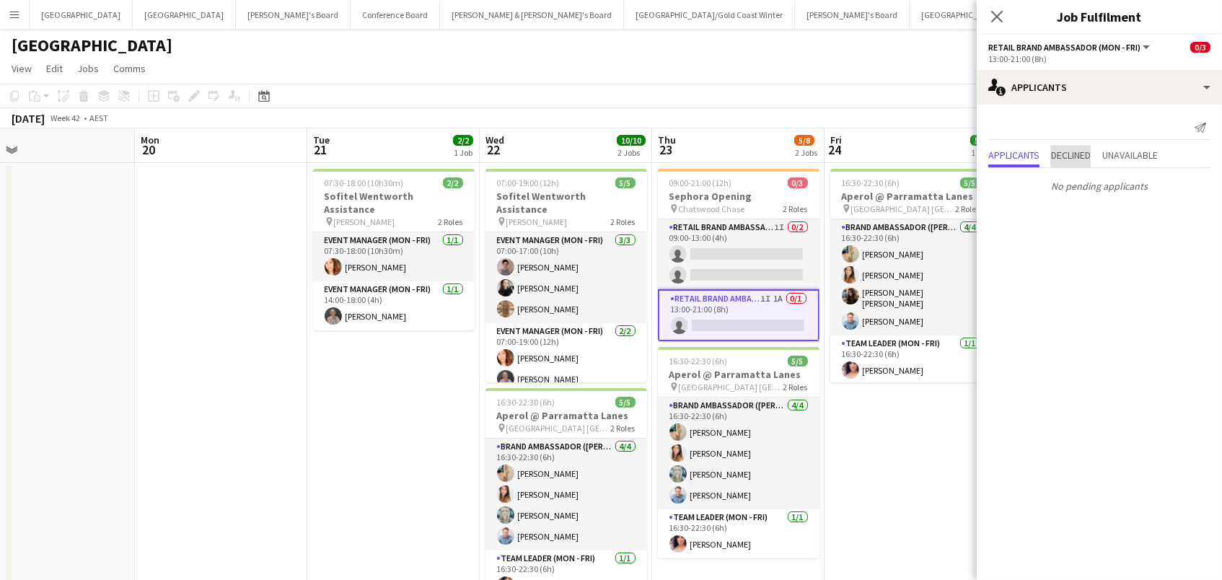
click at [1083, 151] on span "Declined" at bounding box center [1071, 155] width 40 height 10
click at [1148, 128] on span "Unavailable" at bounding box center [1130, 125] width 56 height 10
click at [768, 63] on app-page-menu "View Day view expanded Day view collapsed Month view Date picker Jump to today …" at bounding box center [611, 69] width 1222 height 27
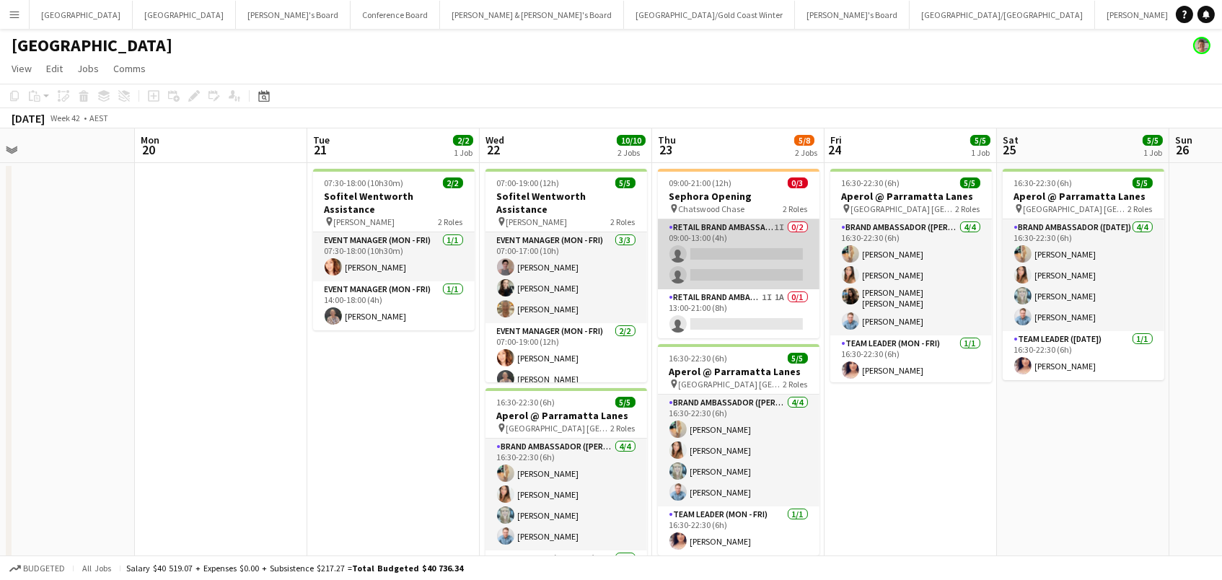
click at [710, 283] on app-card-role "RETAIL Brand Ambassador (Mon - Fri) 1I 0/2 09:00-13:00 (4h) single-neutral-acti…" at bounding box center [739, 254] width 162 height 70
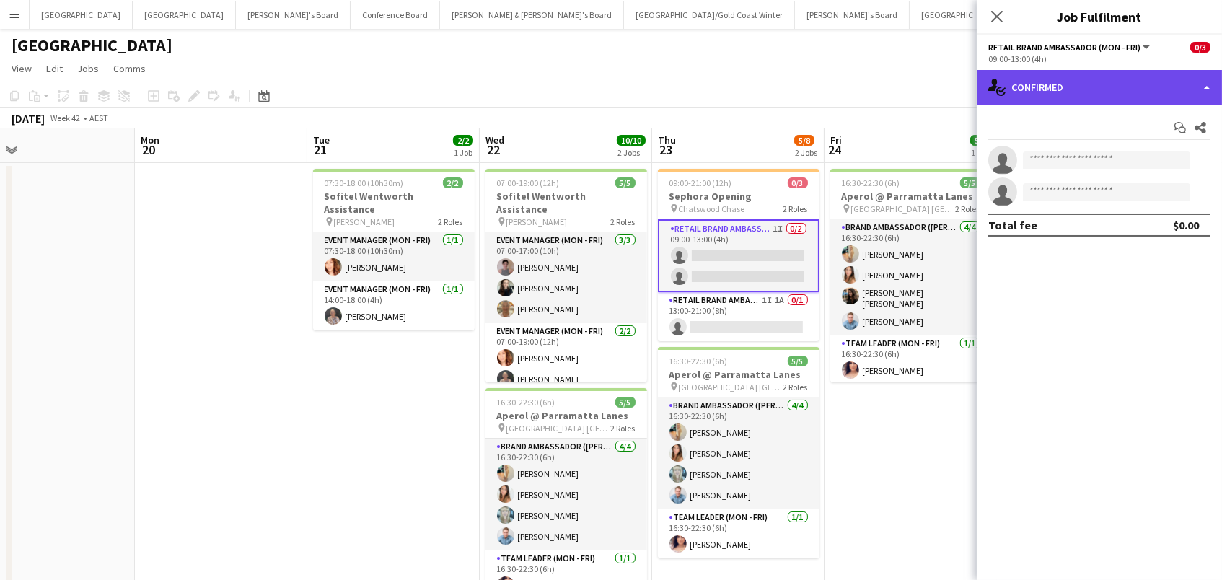
click at [1123, 77] on div "single-neutral-actions-check-2 Confirmed" at bounding box center [1099, 87] width 245 height 35
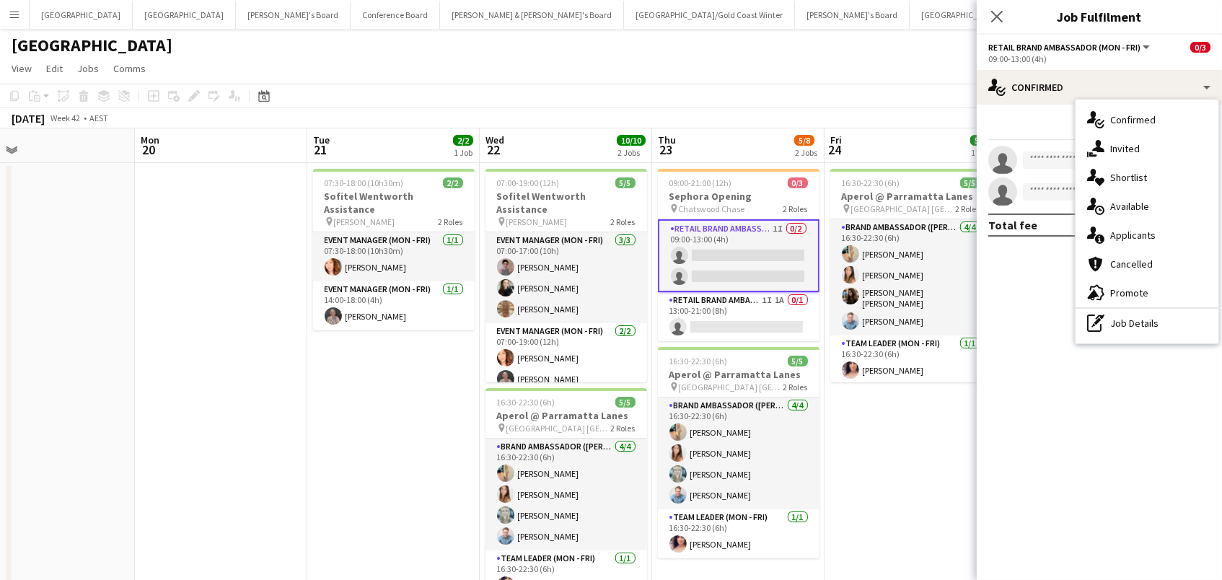
click at [1134, 146] on span "Invited" at bounding box center [1125, 148] width 30 height 13
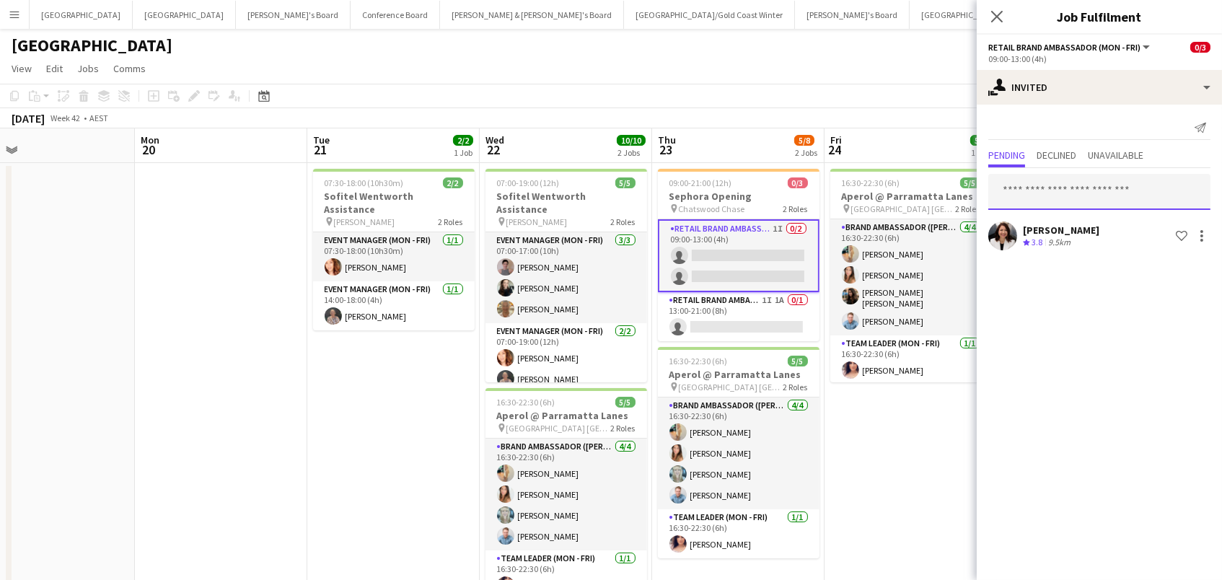
click at [1087, 184] on input "text" at bounding box center [1099, 192] width 222 height 36
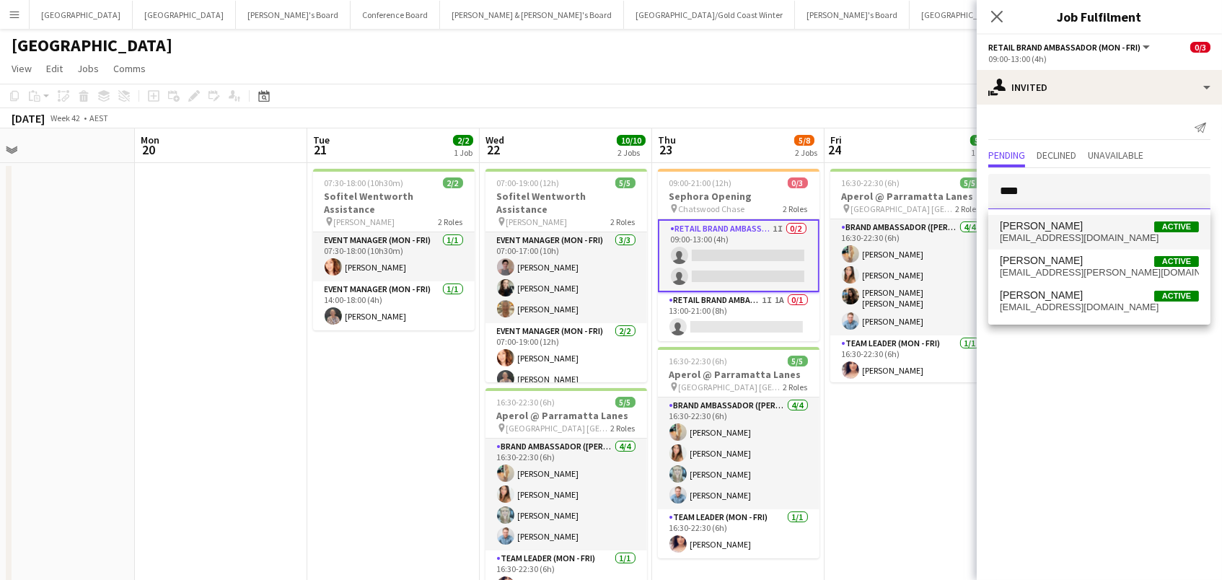
type input "****"
click at [1083, 227] on span "TALI BITENCOURT FERNANDES" at bounding box center [1041, 226] width 83 height 12
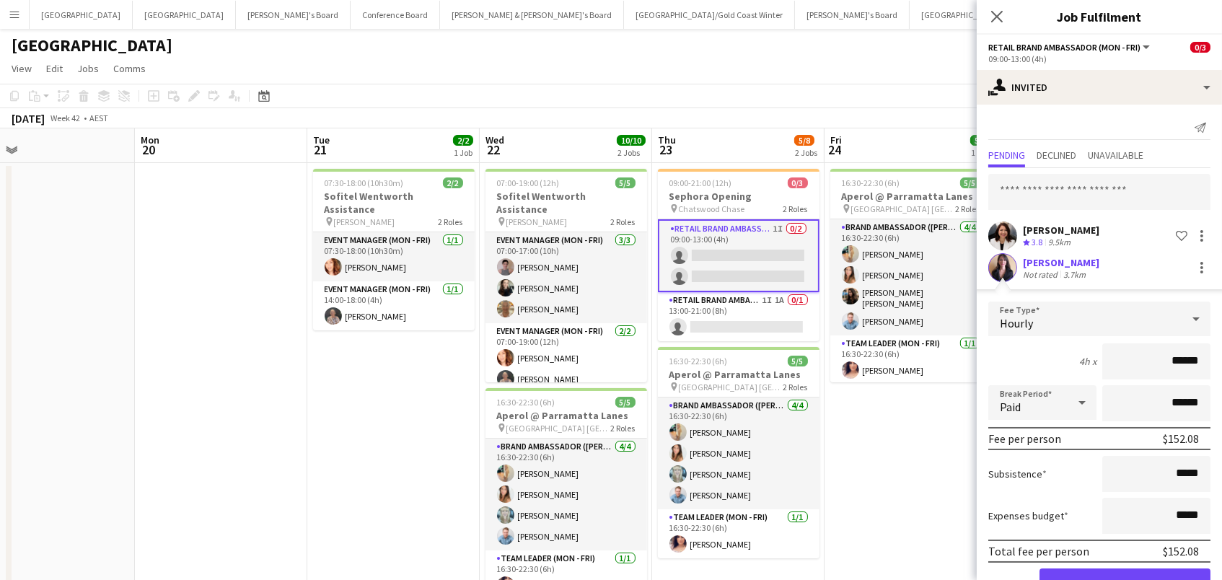
click at [1093, 568] on button "Confirm" at bounding box center [1124, 582] width 171 height 29
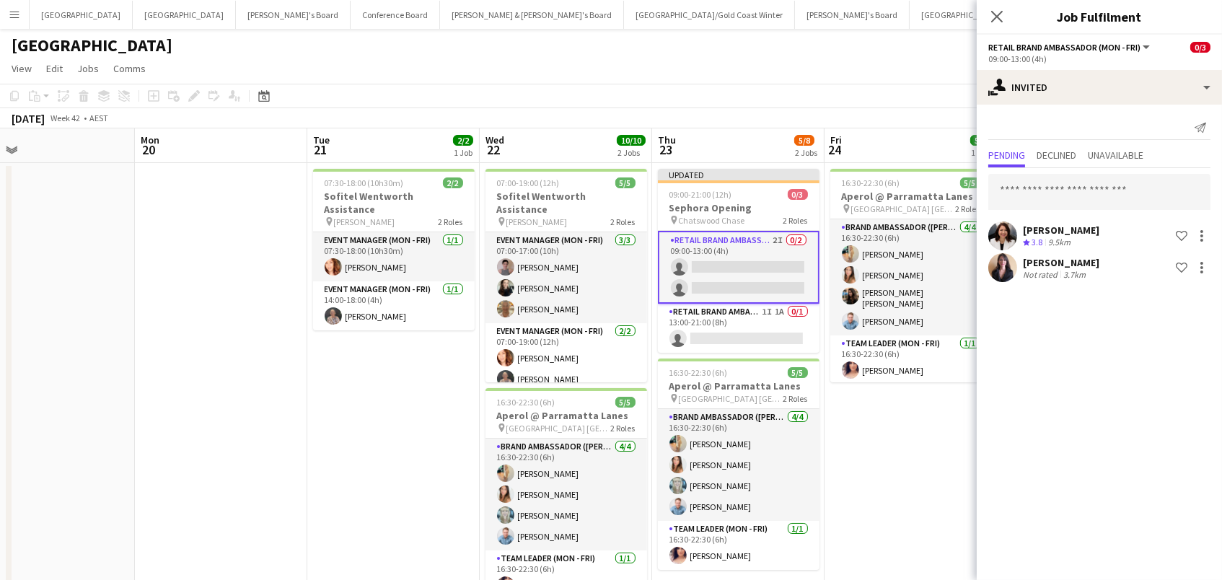
click at [933, 464] on app-date-cell "16:30-22:30 (6h) 5/5 Aperol @ Parramatta Lanes pin Parramatta Town Hall Forecou…" at bounding box center [910, 396] width 172 height 467
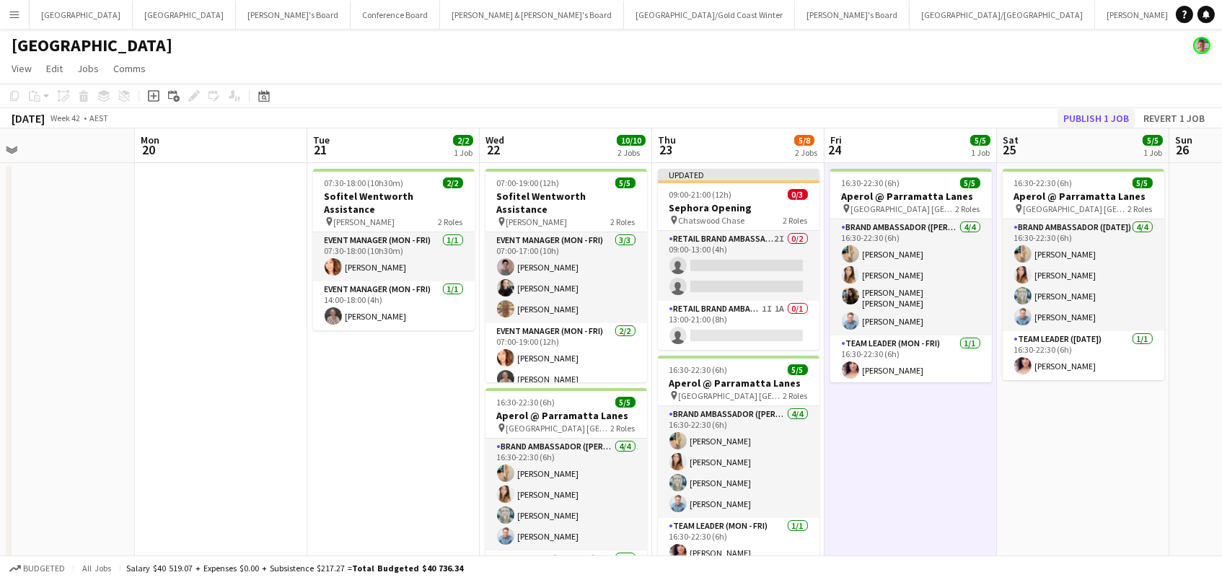
click at [1089, 126] on button "Publish 1 job" at bounding box center [1095, 118] width 77 height 19
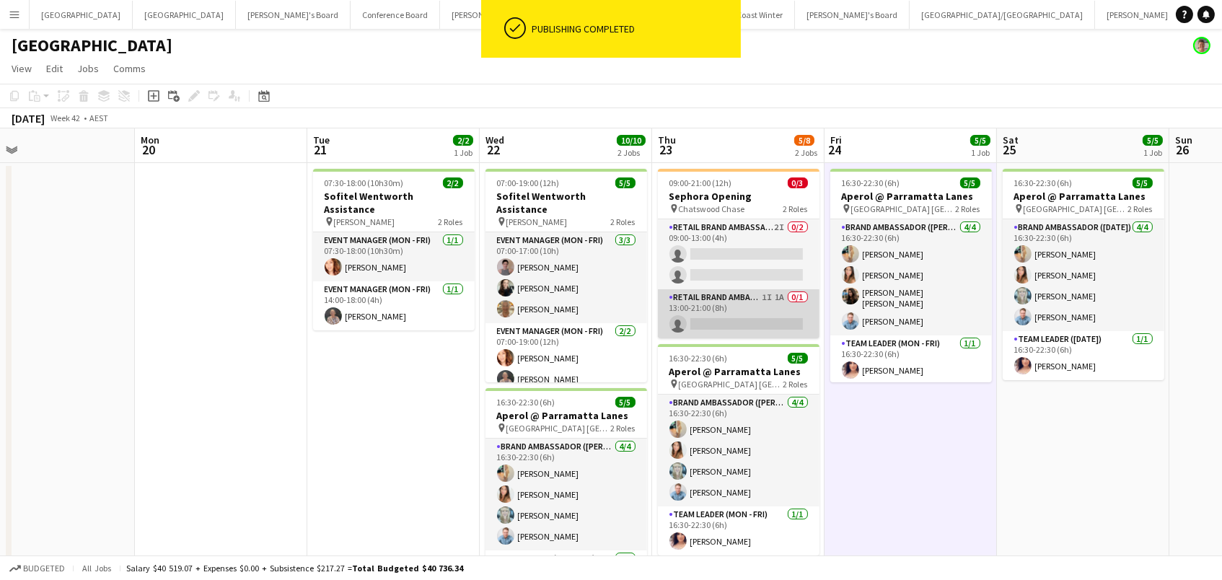
click at [723, 331] on app-card-role "RETAIL Brand Ambassador (Mon - Fri) 1I 1A 0/1 13:00-21:00 (8h) single-neutral-a…" at bounding box center [739, 313] width 162 height 49
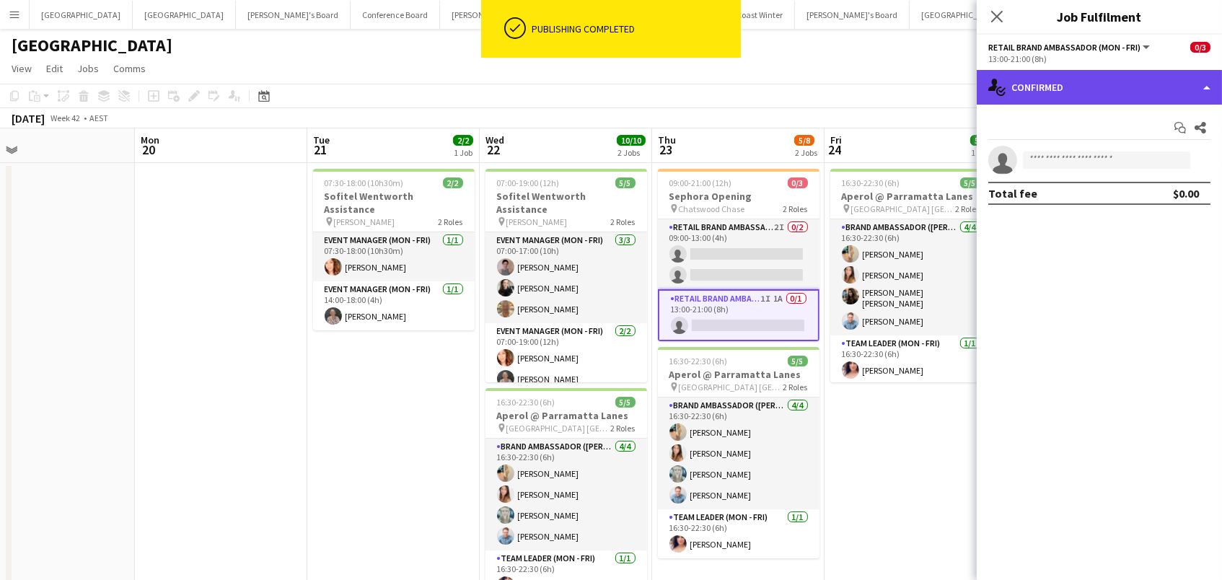
click at [1135, 80] on div "single-neutral-actions-check-2 Confirmed" at bounding box center [1099, 87] width 245 height 35
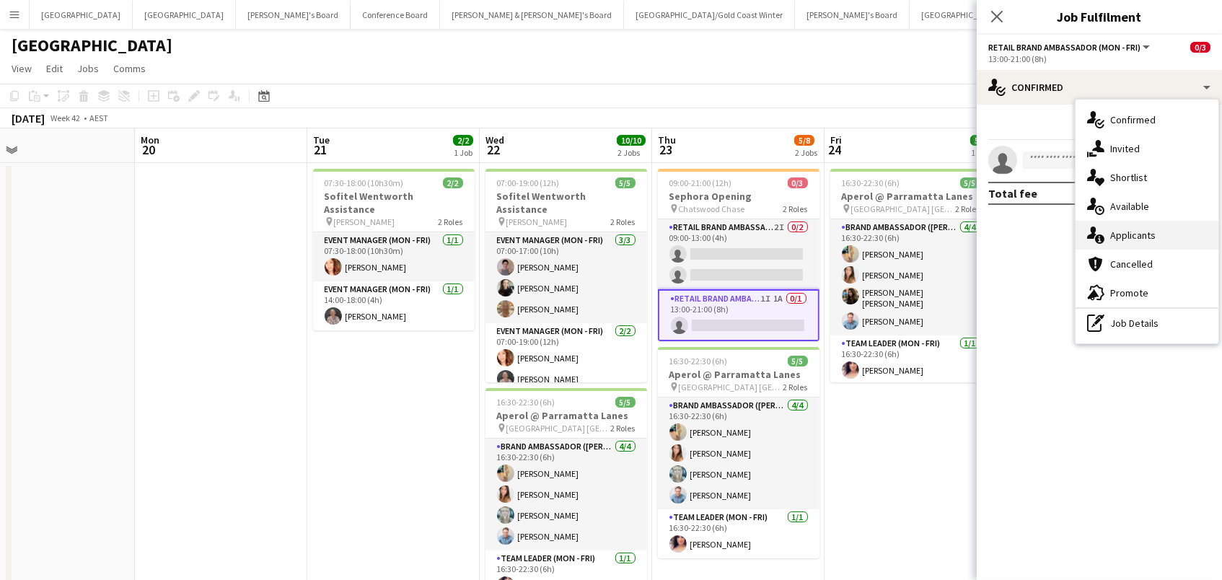
click at [1176, 232] on div "single-neutral-actions-information Applicants" at bounding box center [1146, 235] width 143 height 29
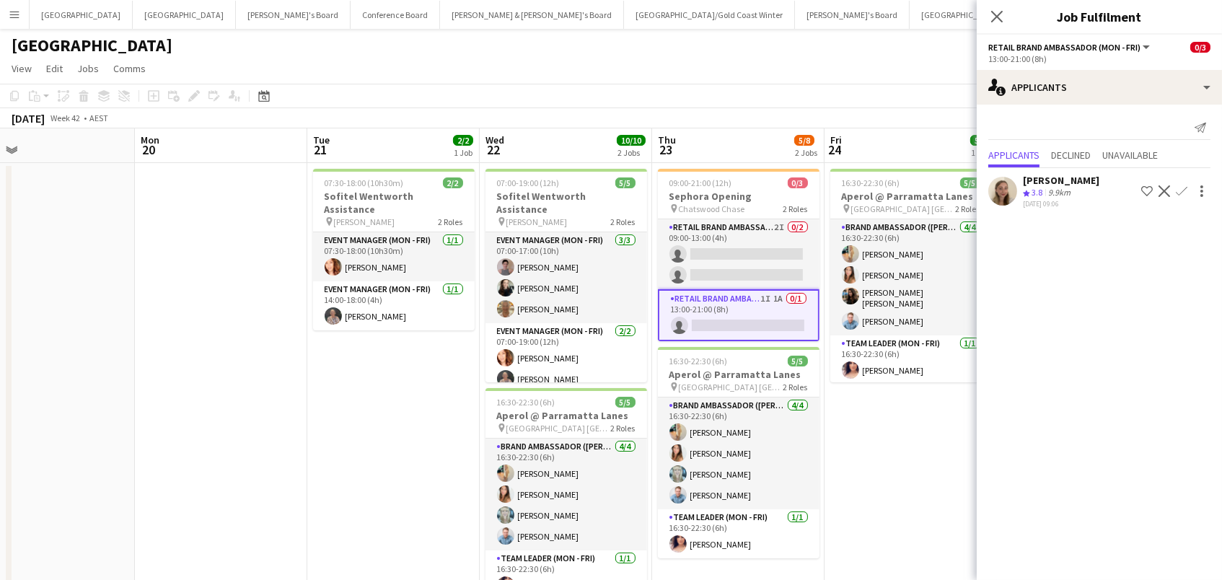
click at [1184, 190] on app-icon "Confirm" at bounding box center [1182, 191] width 12 height 12
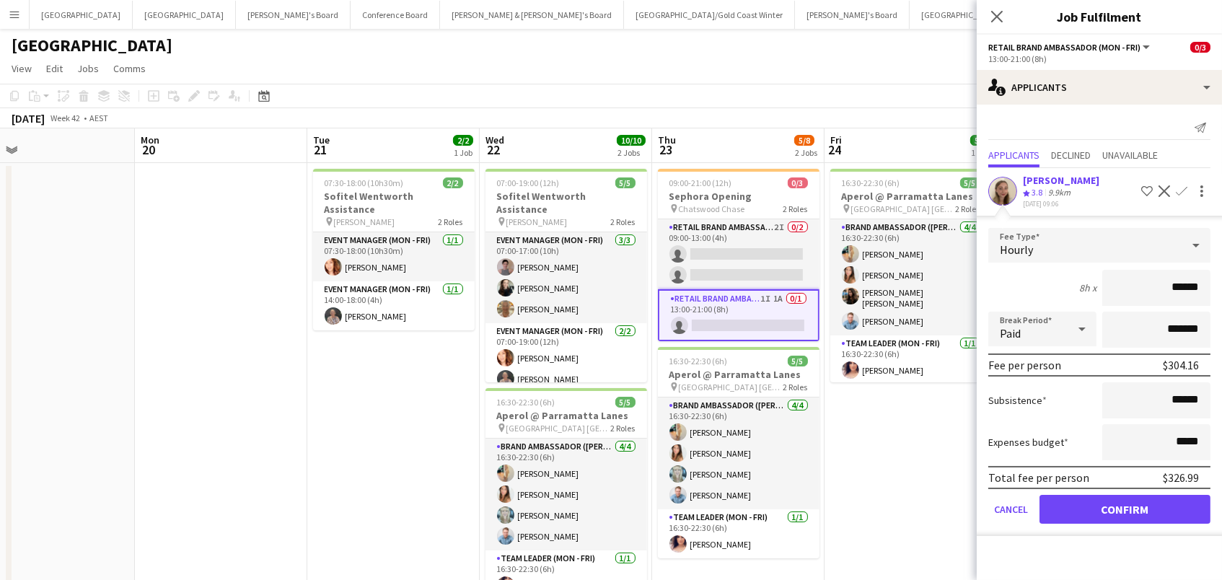
click at [1124, 505] on button "Confirm" at bounding box center [1124, 509] width 171 height 29
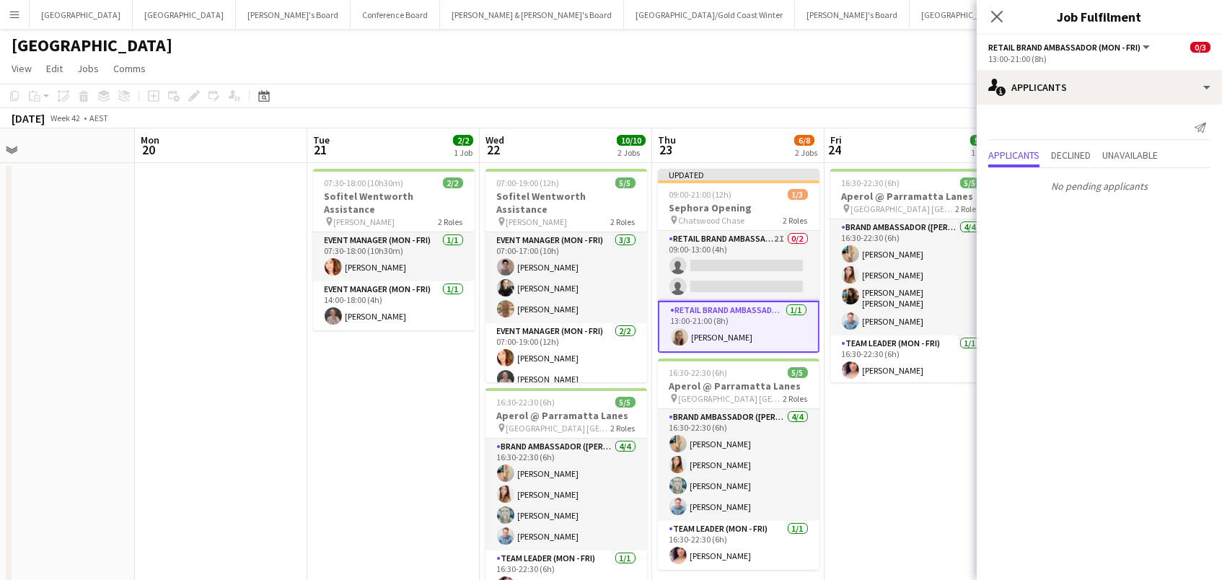
click at [814, 103] on app-toolbar "Copy Paste Paste Command V Paste with crew Command Shift V Paste linked Job Del…" at bounding box center [611, 96] width 1222 height 25
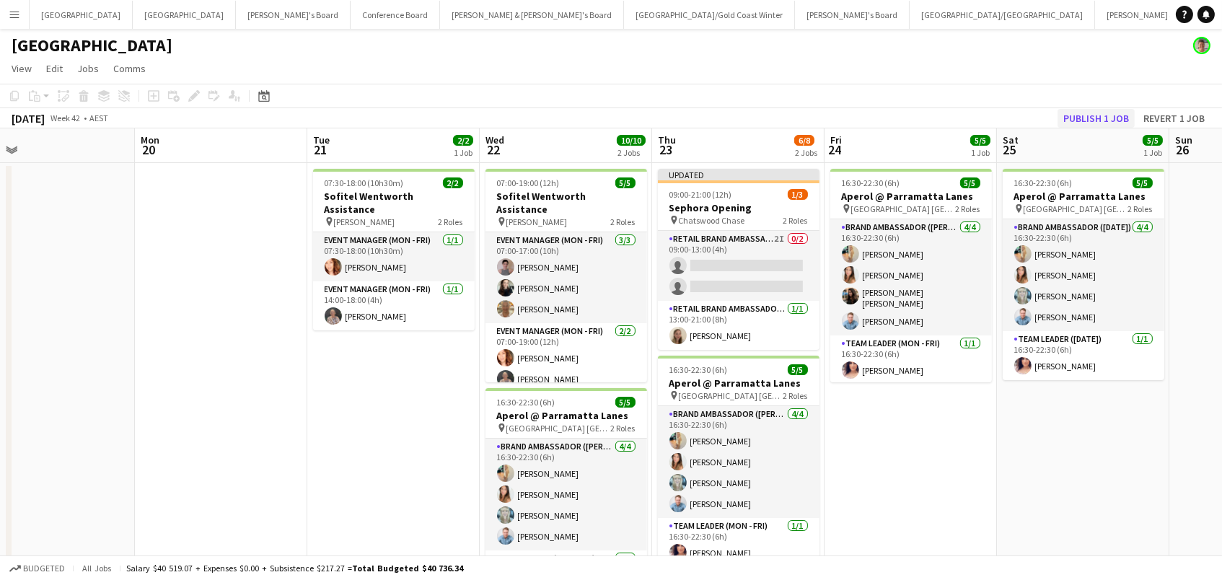
click at [1094, 117] on button "Publish 1 job" at bounding box center [1095, 118] width 77 height 19
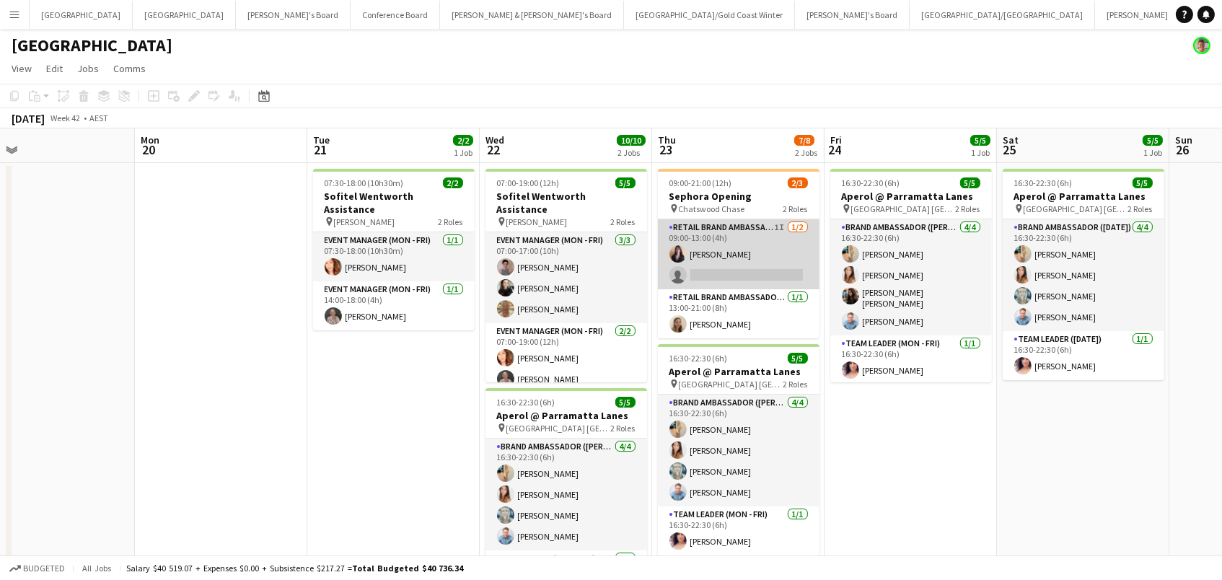
click at [741, 252] on app-card-role "RETAIL Brand Ambassador (Mon - Fri) 1I 1/2 09:00-13:00 (4h) TALI BITENCOURT FER…" at bounding box center [739, 254] width 162 height 70
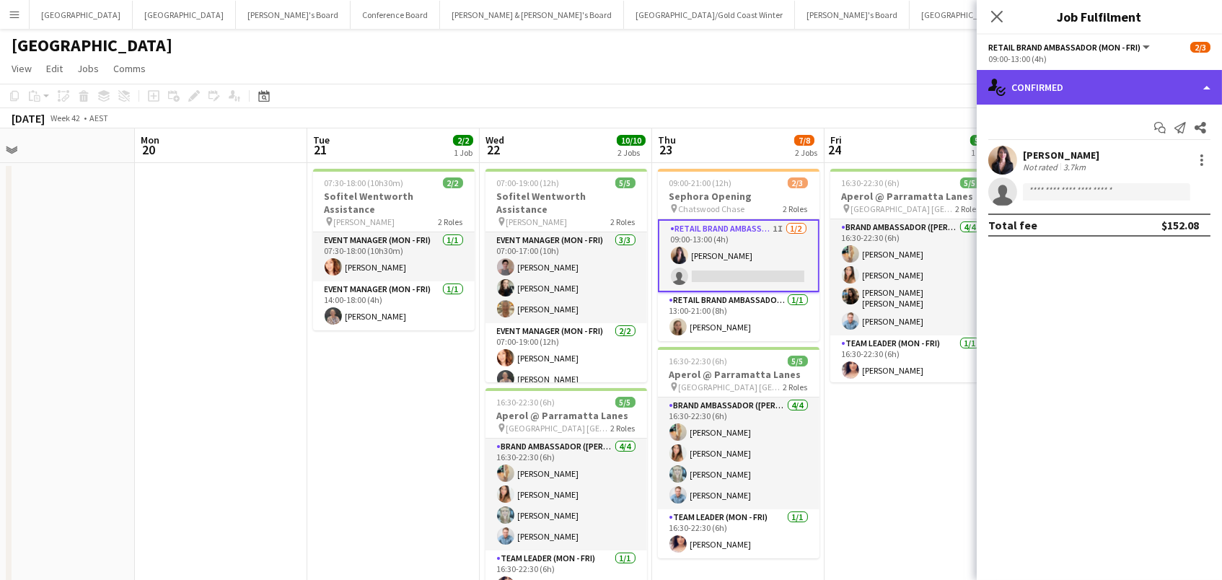
drag, startPoint x: 1112, startPoint y: 75, endPoint x: 1127, endPoint y: 92, distance: 23.0
click at [1113, 76] on div "single-neutral-actions-check-2 Confirmed" at bounding box center [1099, 87] width 245 height 35
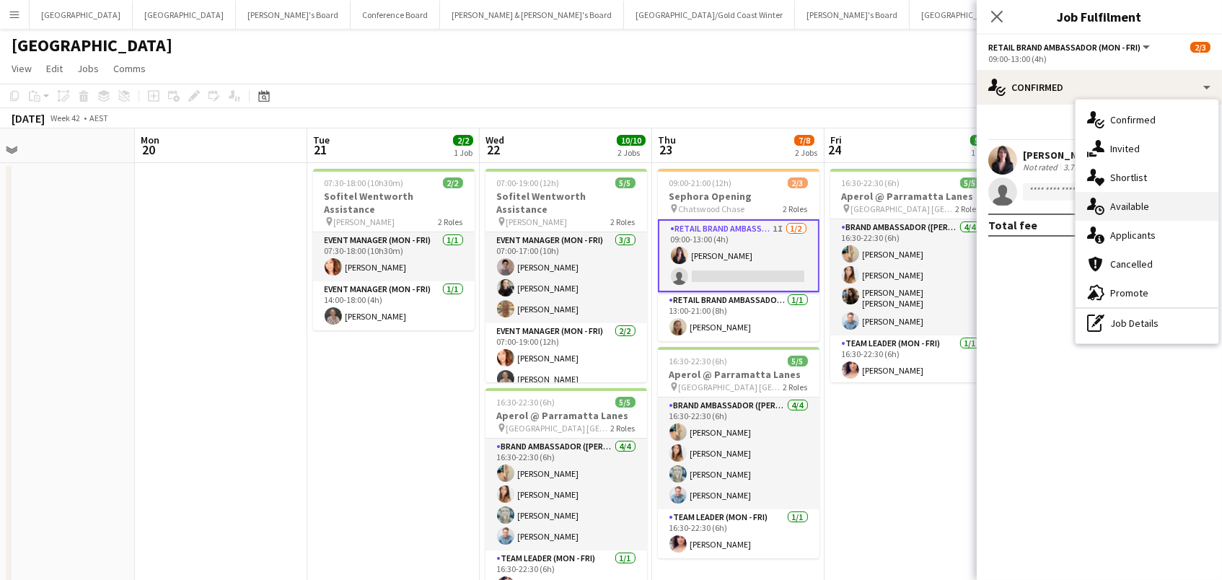
click at [1155, 213] on div "single-neutral-actions-upload Available" at bounding box center [1146, 206] width 143 height 29
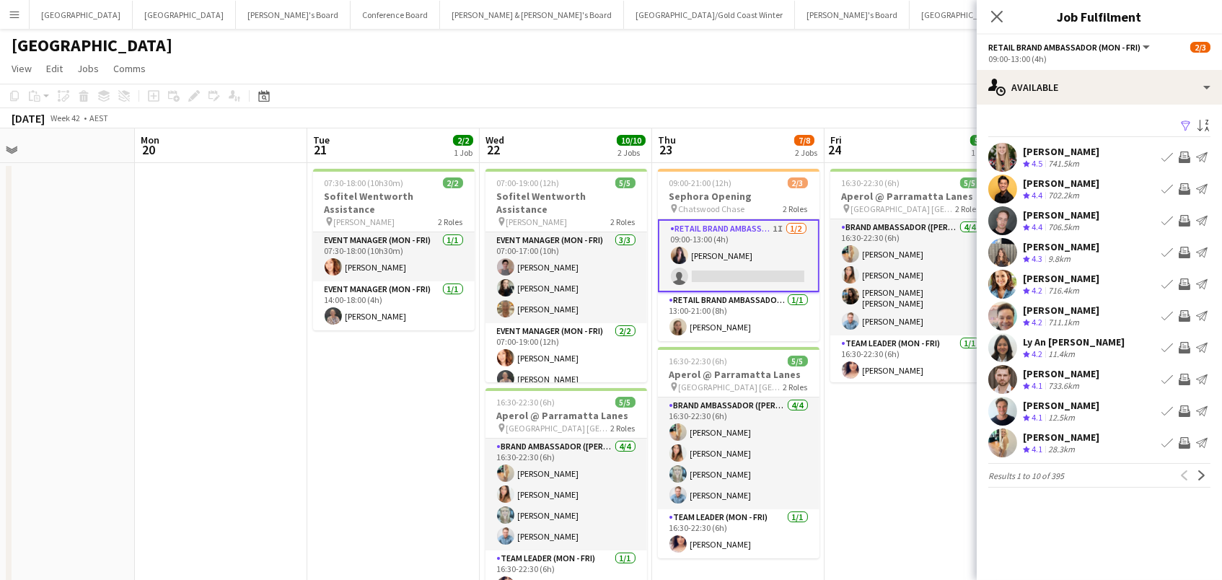
click at [1182, 123] on app-icon "Filter" at bounding box center [1186, 127] width 12 height 14
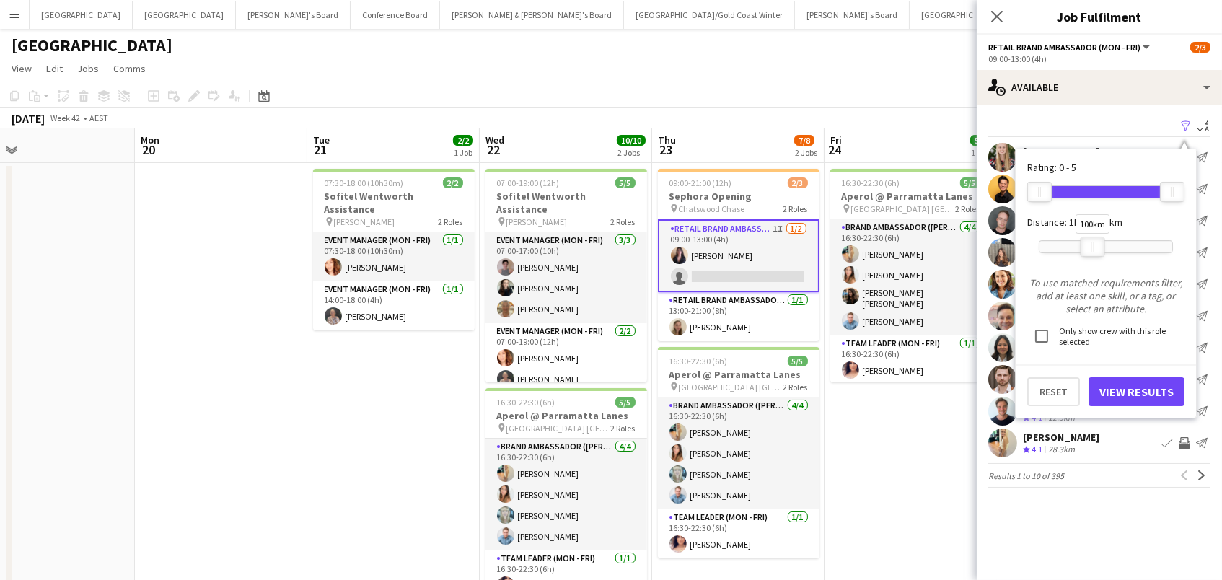
drag, startPoint x: 1171, startPoint y: 246, endPoint x: 1093, endPoint y: 247, distance: 78.6
click at [1093, 247] on div at bounding box center [1092, 246] width 23 height 19
click at [1152, 389] on button "View Results" at bounding box center [1136, 391] width 96 height 29
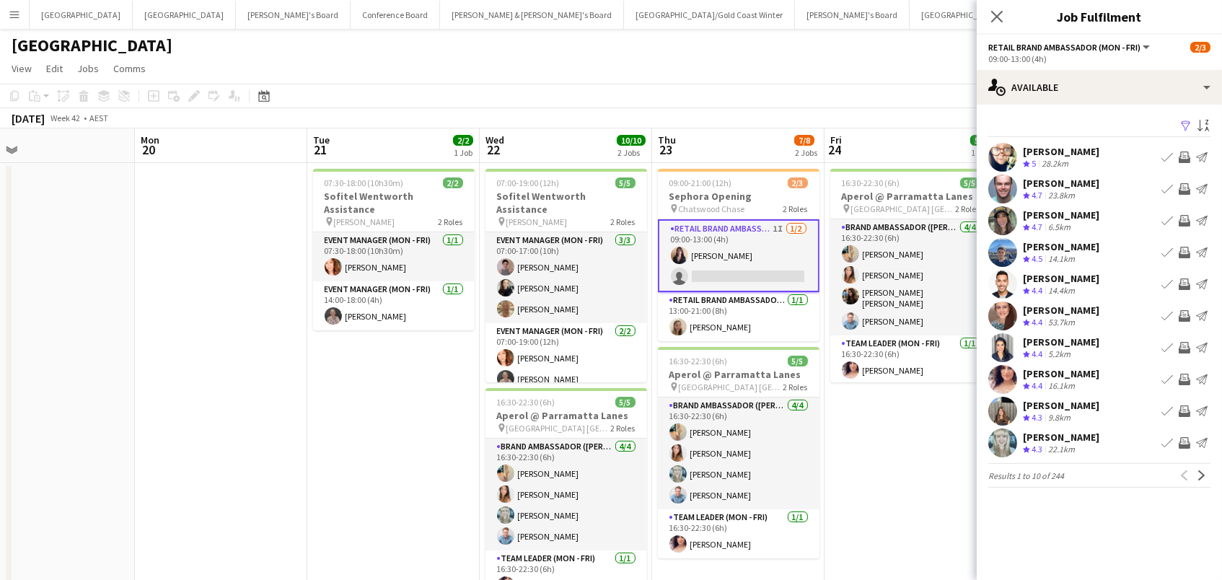
click at [1186, 444] on app-icon "Invite crew" at bounding box center [1184, 443] width 12 height 12
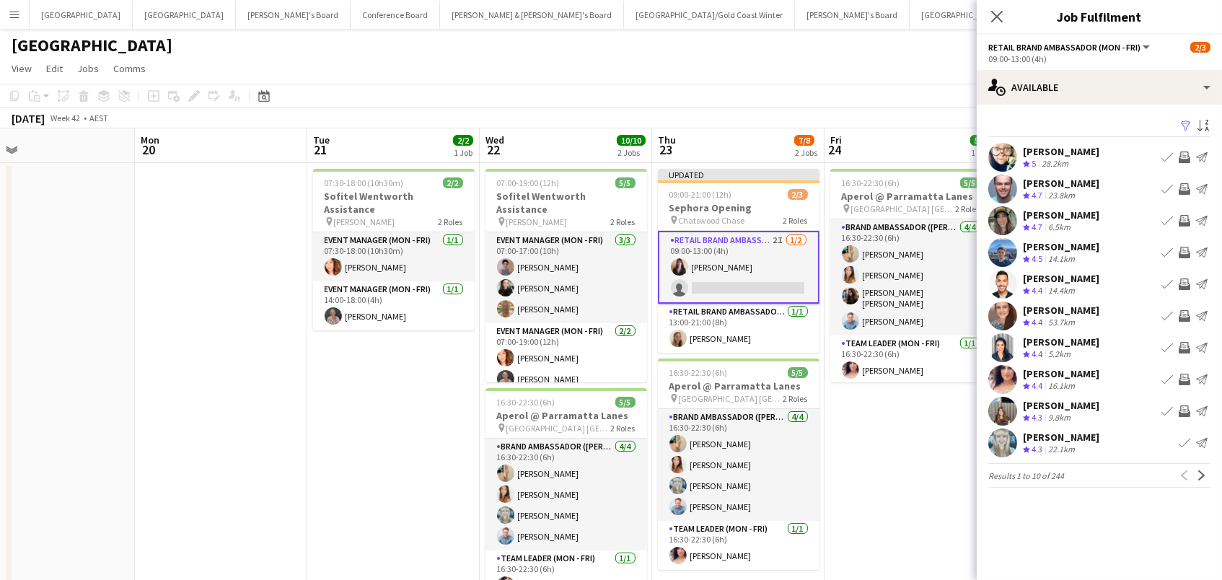
click at [1185, 407] on app-icon "Invite crew" at bounding box center [1184, 411] width 12 height 12
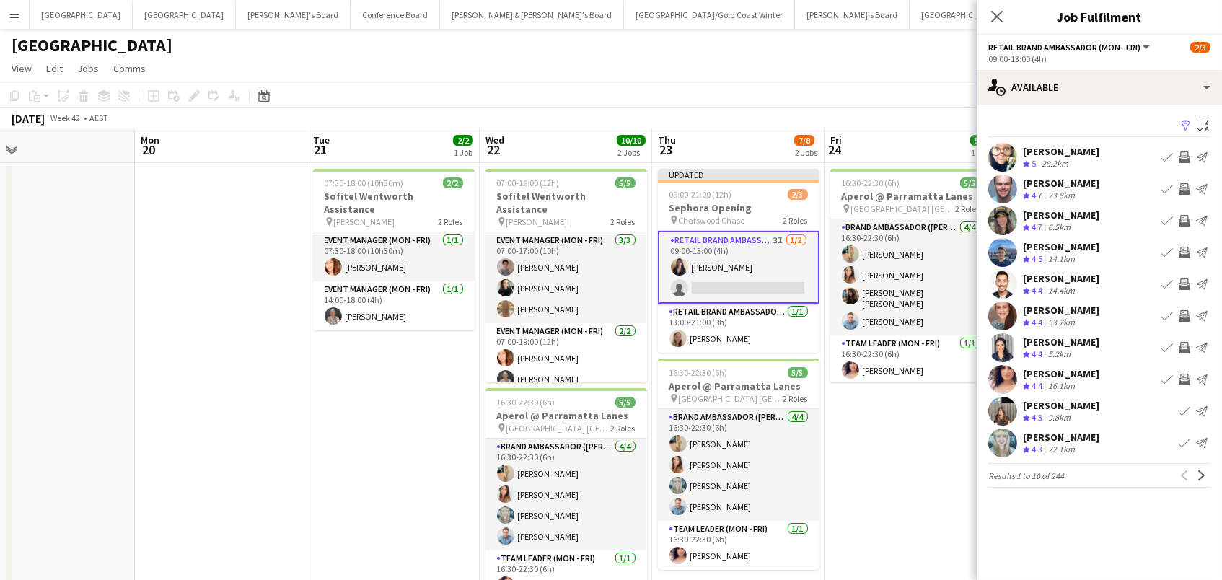
click at [1186, 314] on app-icon "Invite crew" at bounding box center [1184, 316] width 12 height 12
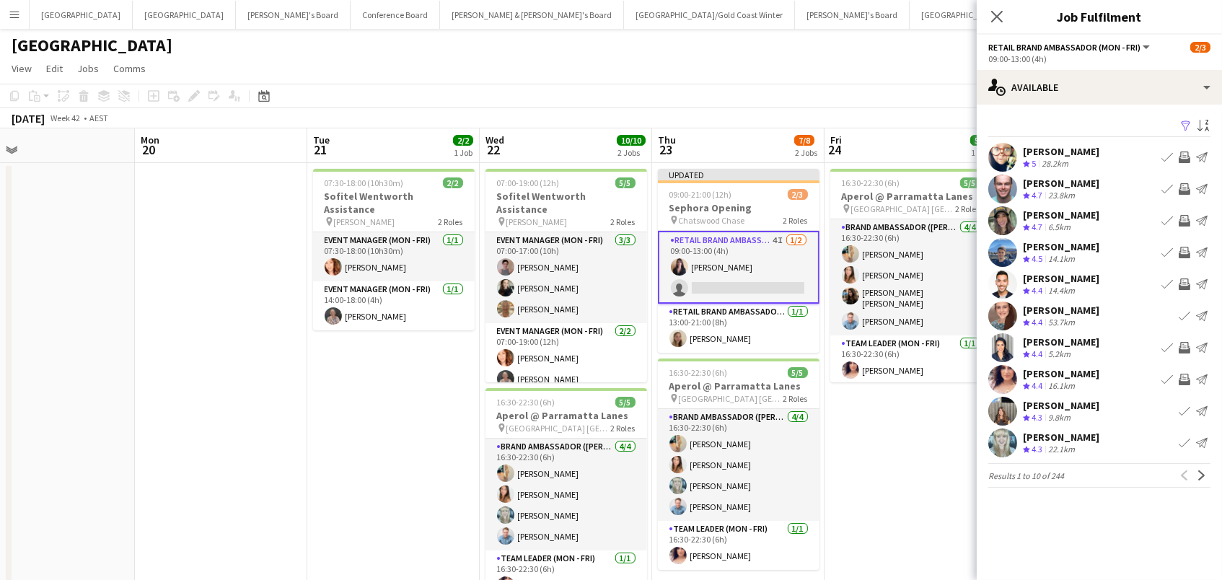
click at [1184, 345] on app-icon "Invite crew" at bounding box center [1184, 348] width 12 height 12
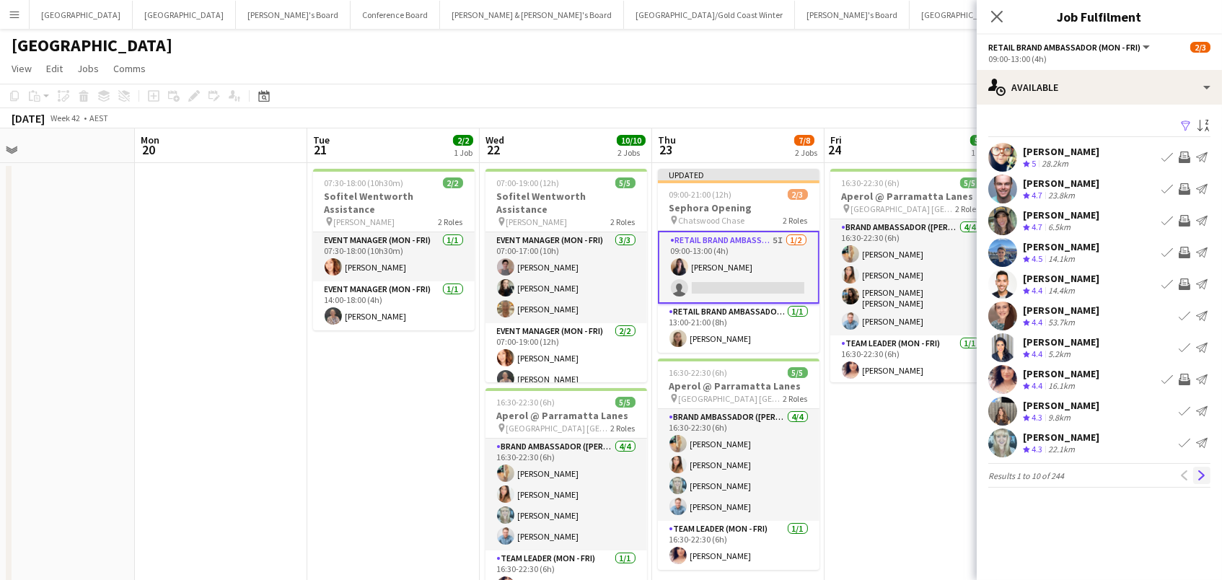
click at [1204, 474] on app-icon "Next" at bounding box center [1202, 475] width 10 height 10
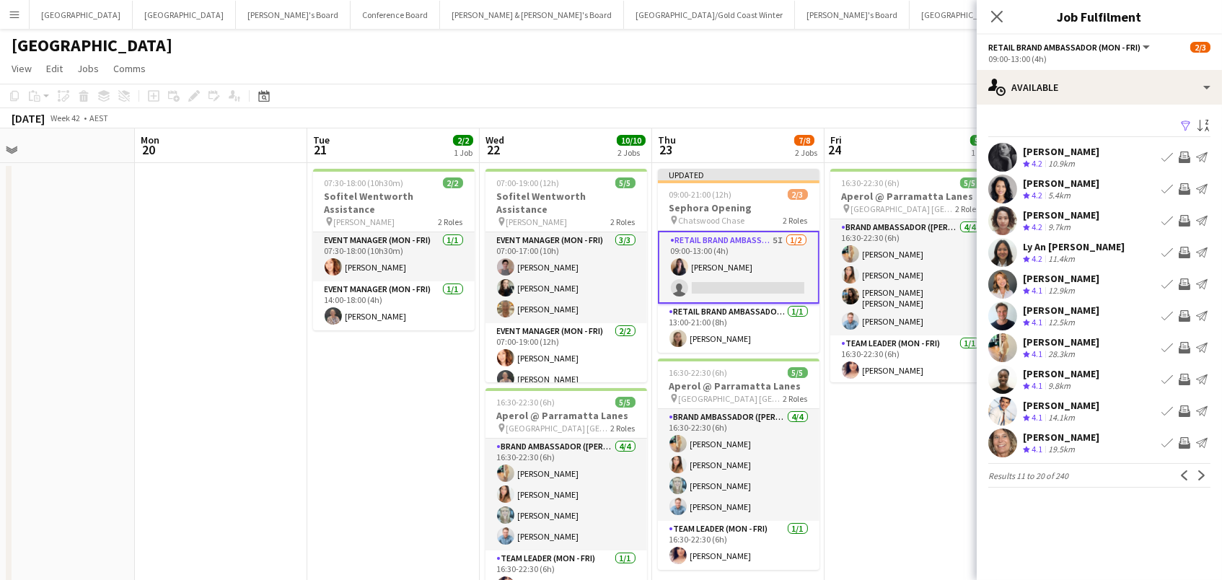
click at [1184, 279] on app-icon "Invite crew" at bounding box center [1184, 284] width 12 height 12
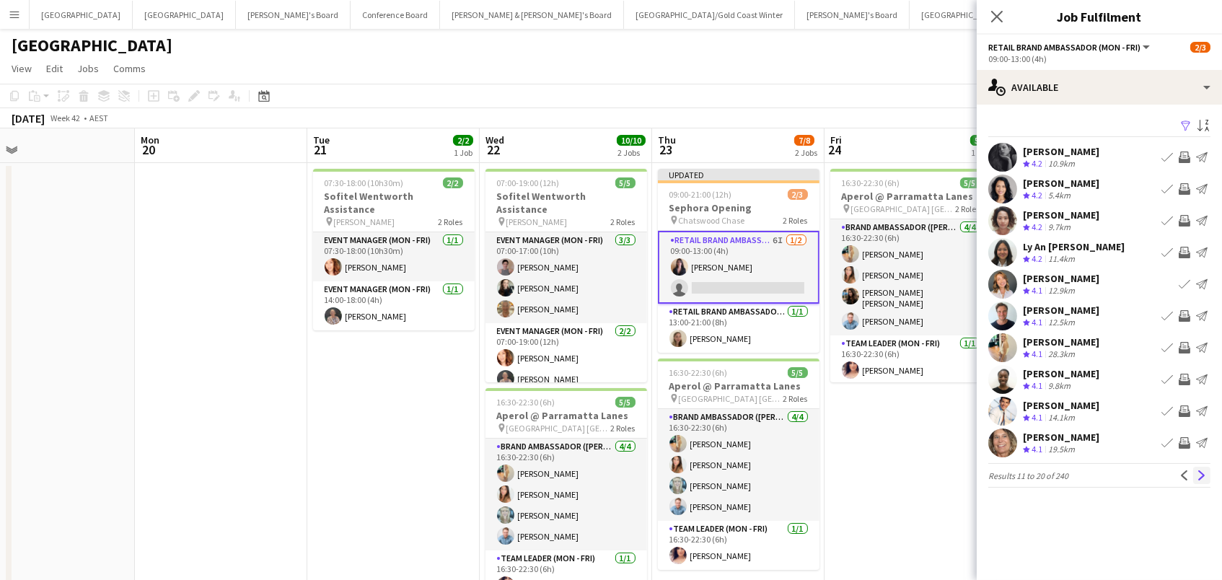
scroll to position [0, 0]
click at [1203, 475] on app-icon "Next" at bounding box center [1202, 475] width 10 height 10
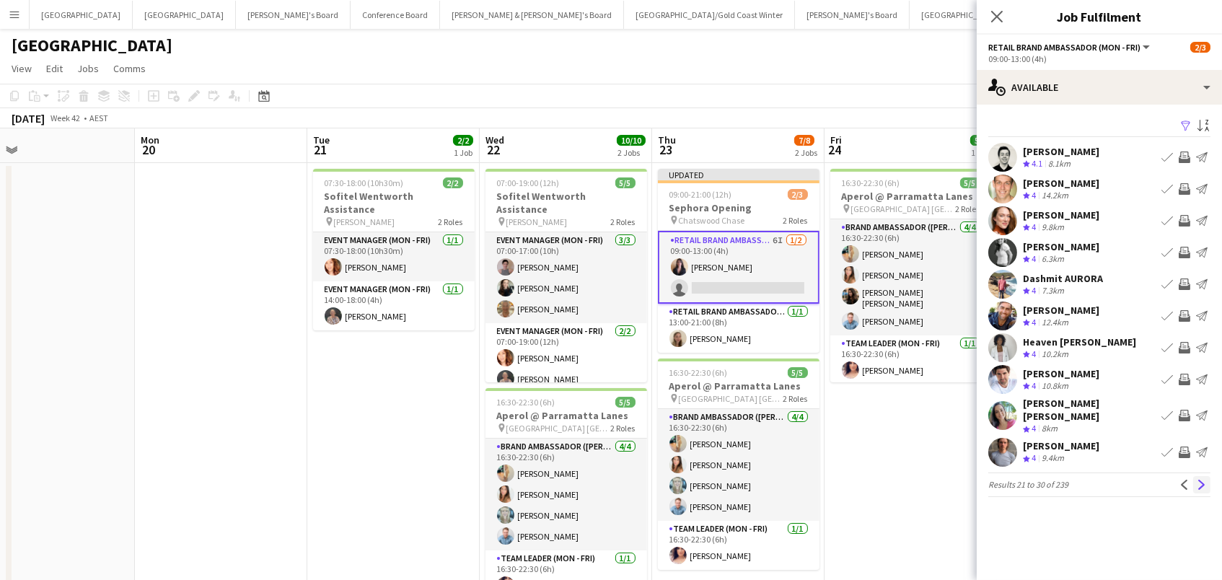
click at [1199, 480] on app-icon "Next" at bounding box center [1202, 485] width 10 height 10
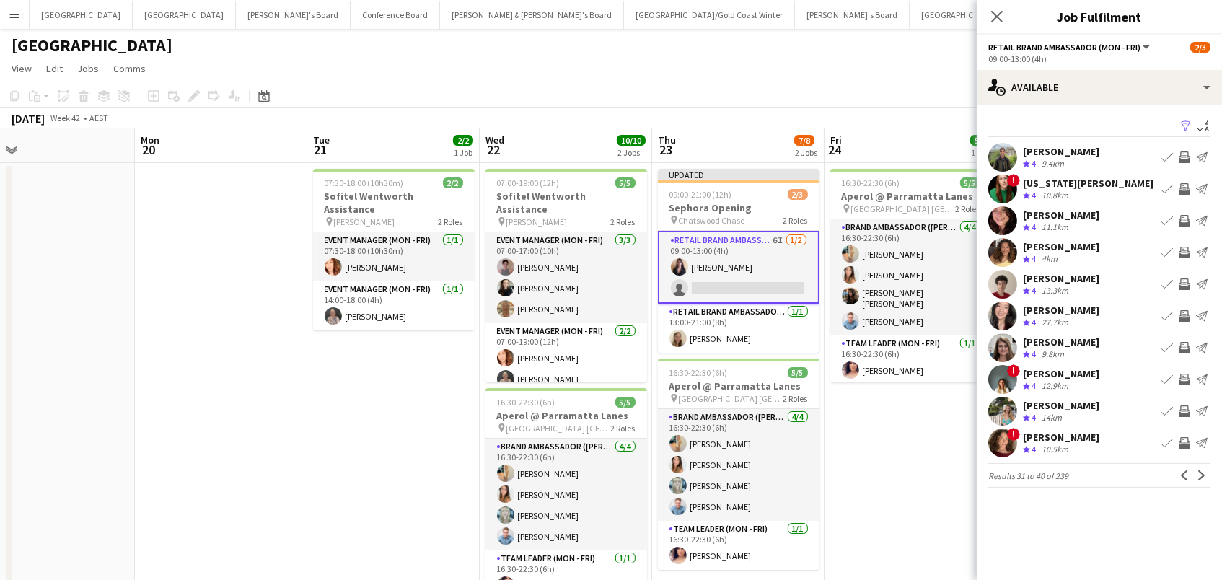
click at [1182, 410] on app-icon "Invite crew" at bounding box center [1184, 411] width 12 height 12
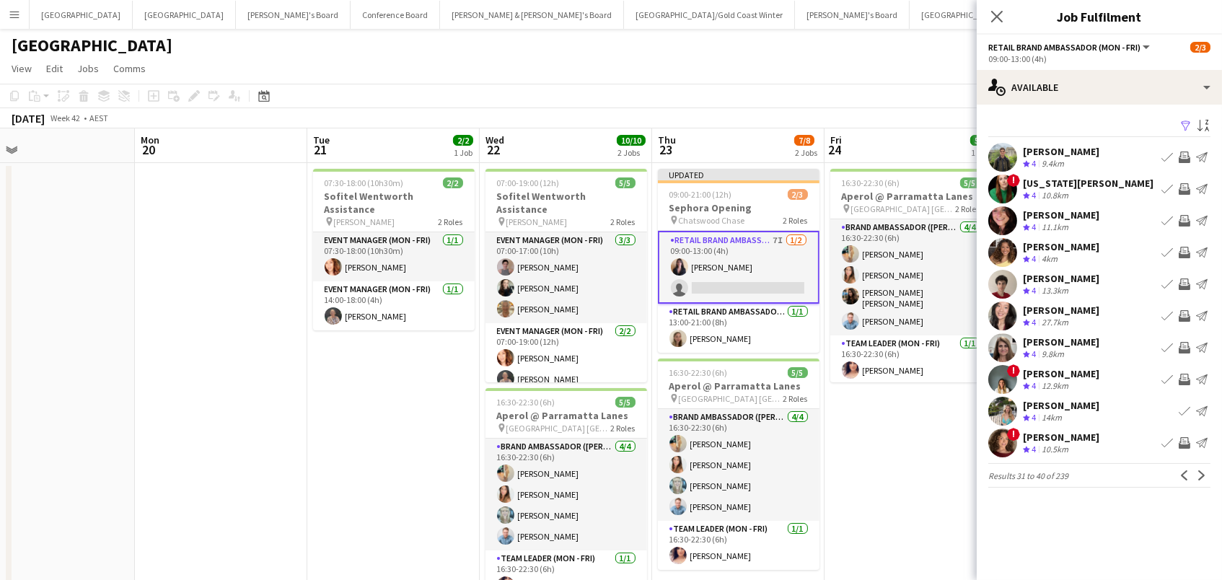
click at [1199, 472] on app-icon "Next" at bounding box center [1202, 475] width 10 height 10
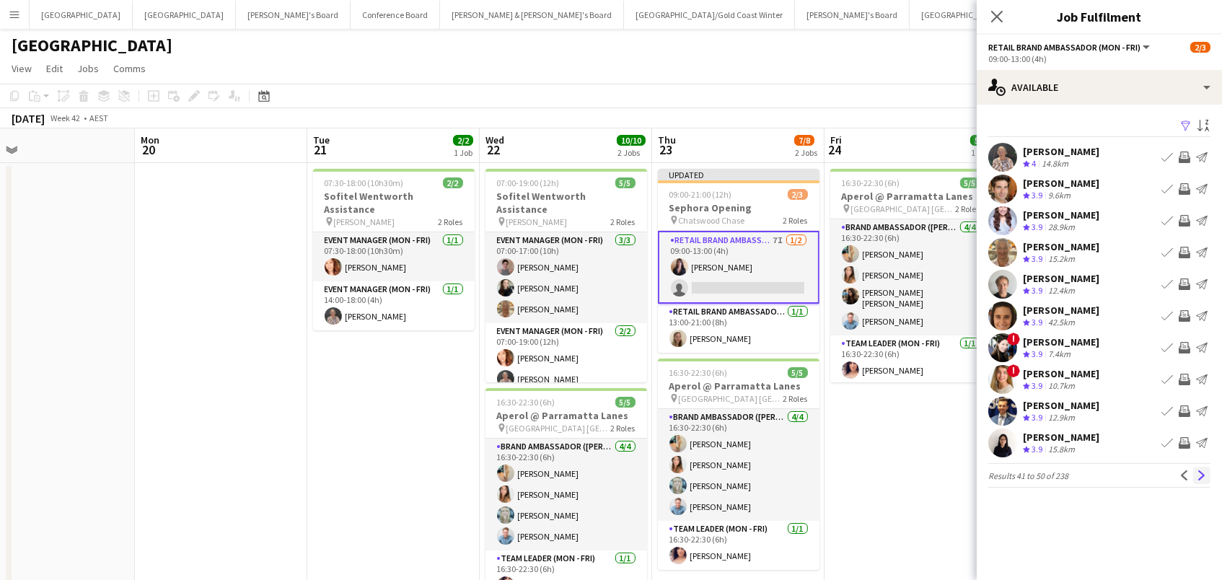
click at [1208, 475] on button "Next" at bounding box center [1201, 475] width 17 height 17
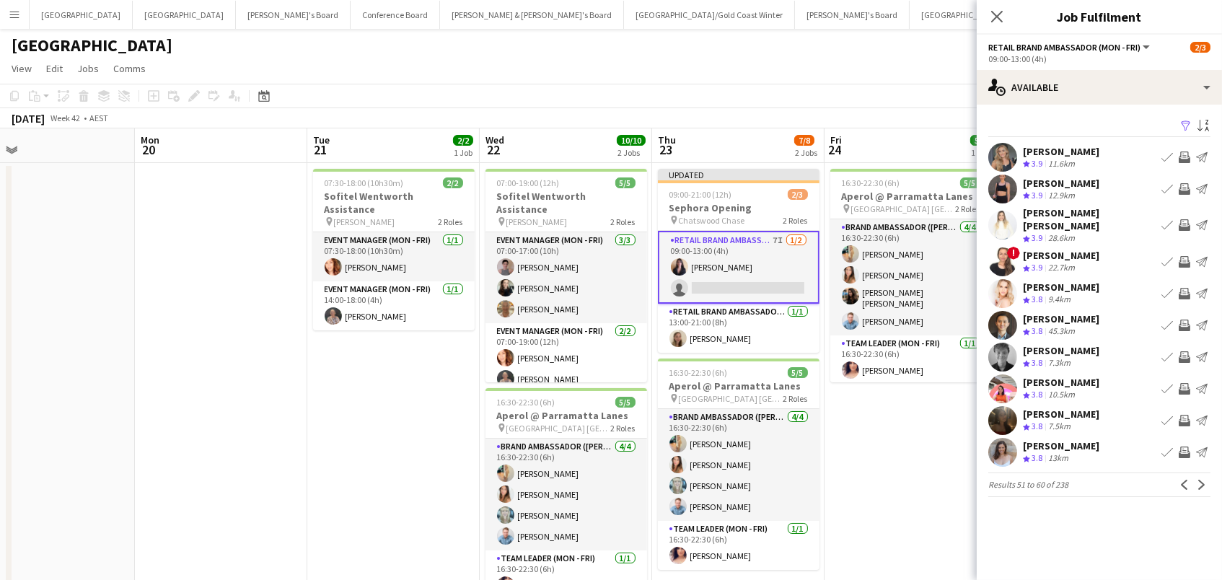
click at [1185, 384] on app-icon "Invite crew" at bounding box center [1184, 389] width 12 height 12
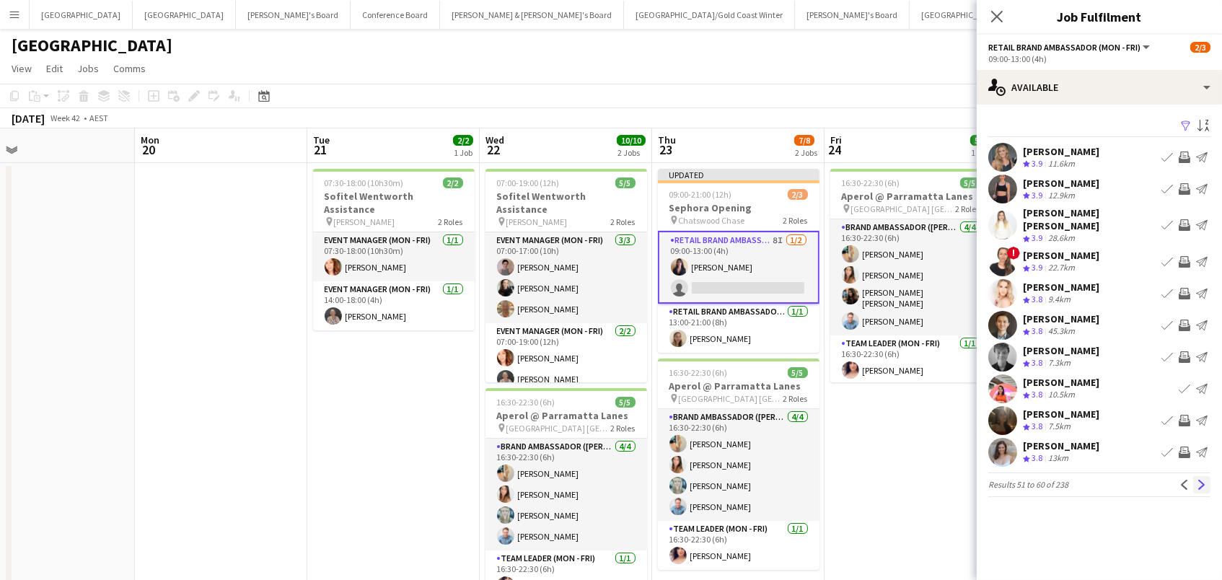
click at [1199, 480] on app-icon "Next" at bounding box center [1202, 485] width 10 height 10
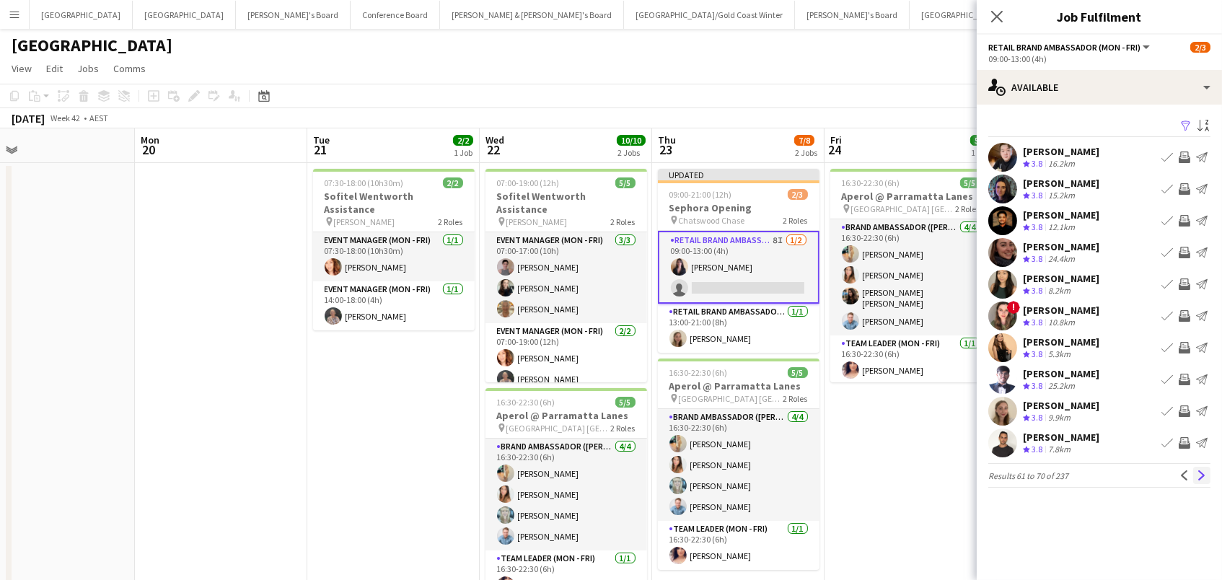
click at [1200, 470] on app-icon "Next" at bounding box center [1202, 475] width 10 height 10
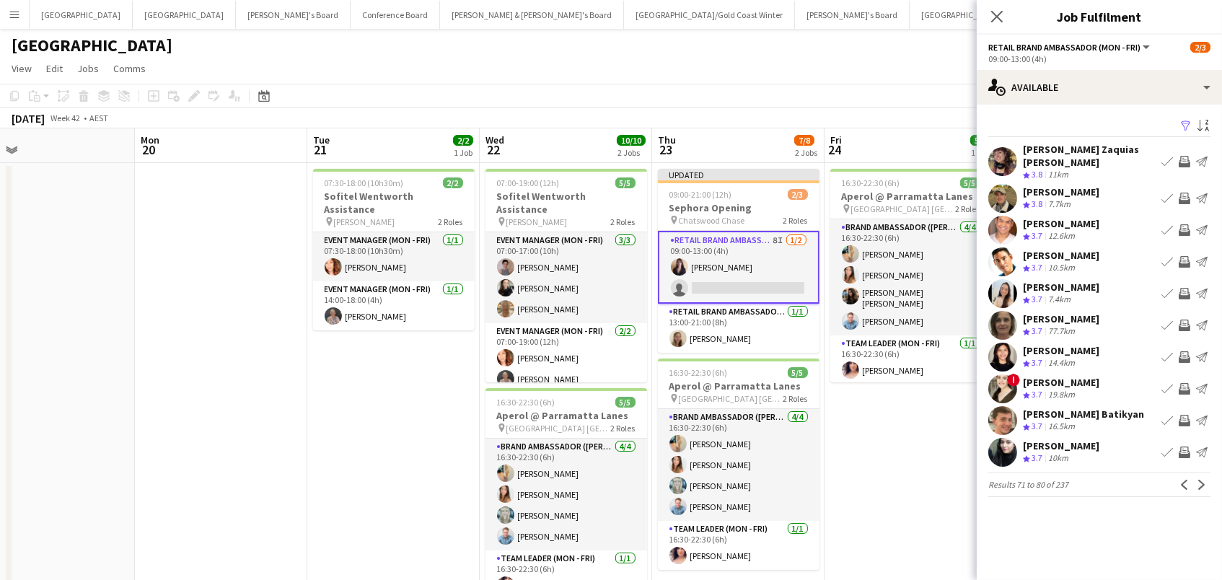
click at [791, 85] on app-toolbar "Copy Paste Paste Command V Paste with crew Command Shift V Paste linked Job Del…" at bounding box center [611, 96] width 1222 height 25
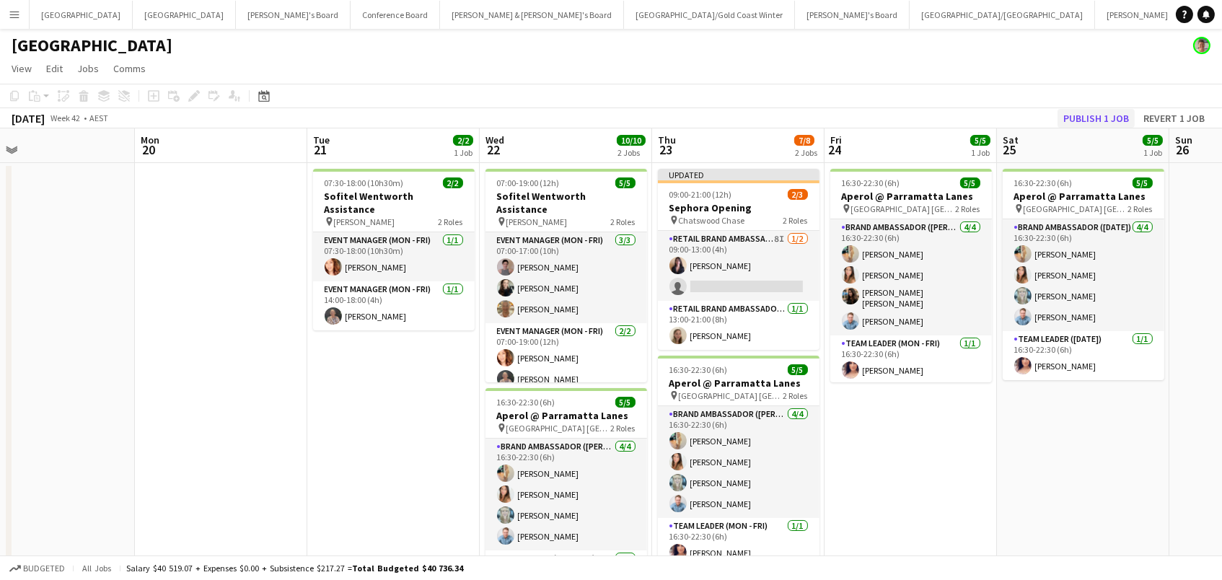
click at [1092, 112] on button "Publish 1 job" at bounding box center [1095, 118] width 77 height 19
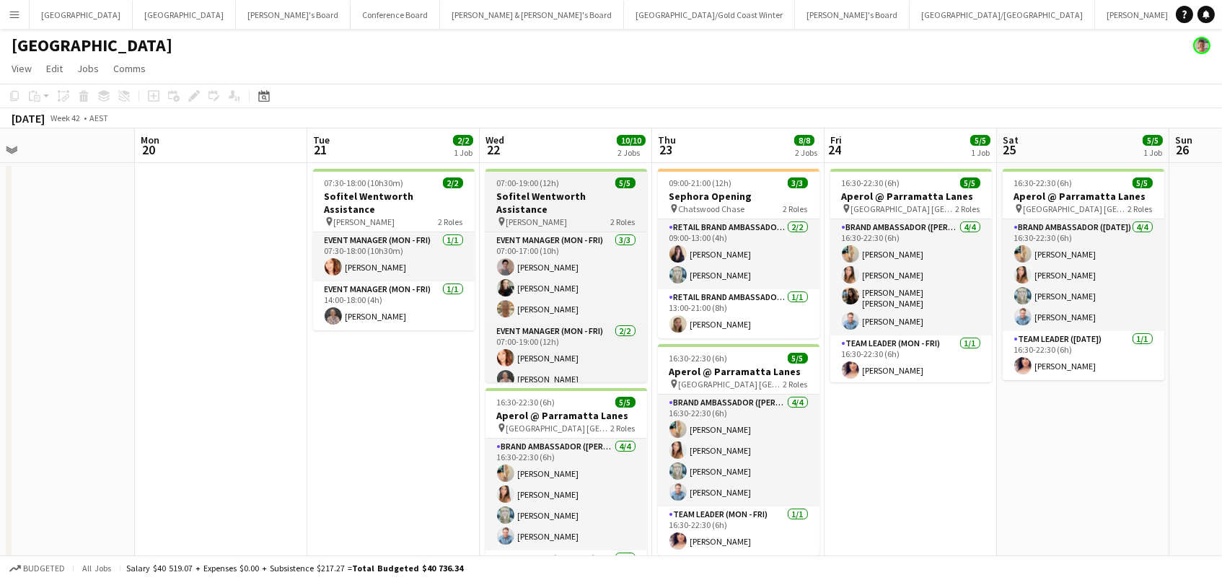
drag, startPoint x: 765, startPoint y: 191, endPoint x: 624, endPoint y: 176, distance: 142.2
click at [762, 190] on h3 "Sephora Opening" at bounding box center [739, 196] width 162 height 13
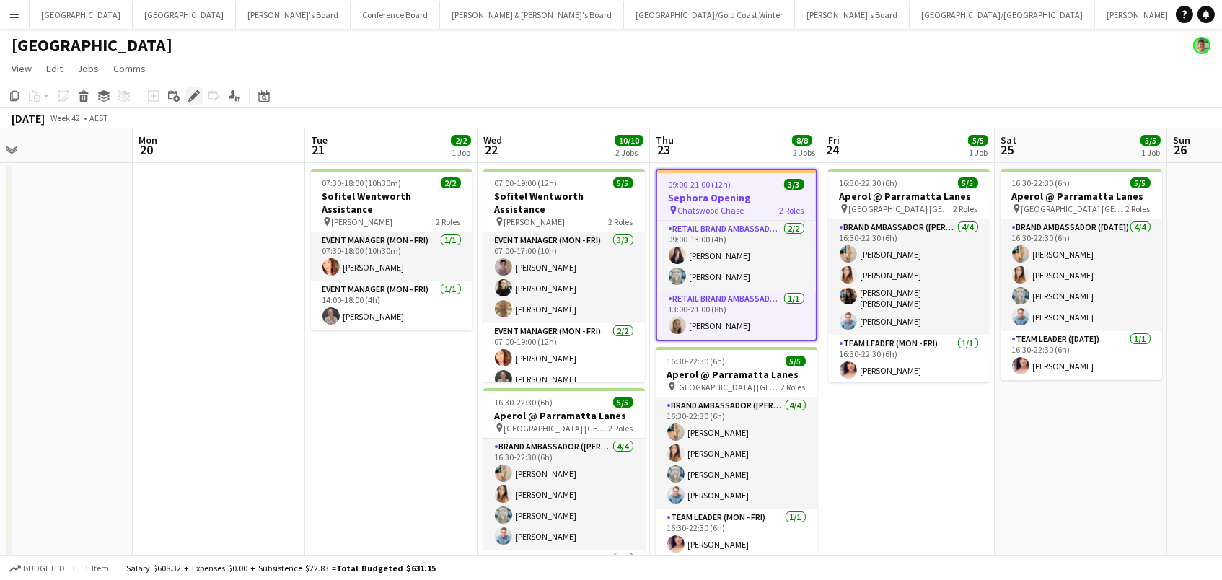
click at [193, 97] on icon at bounding box center [194, 96] width 8 height 8
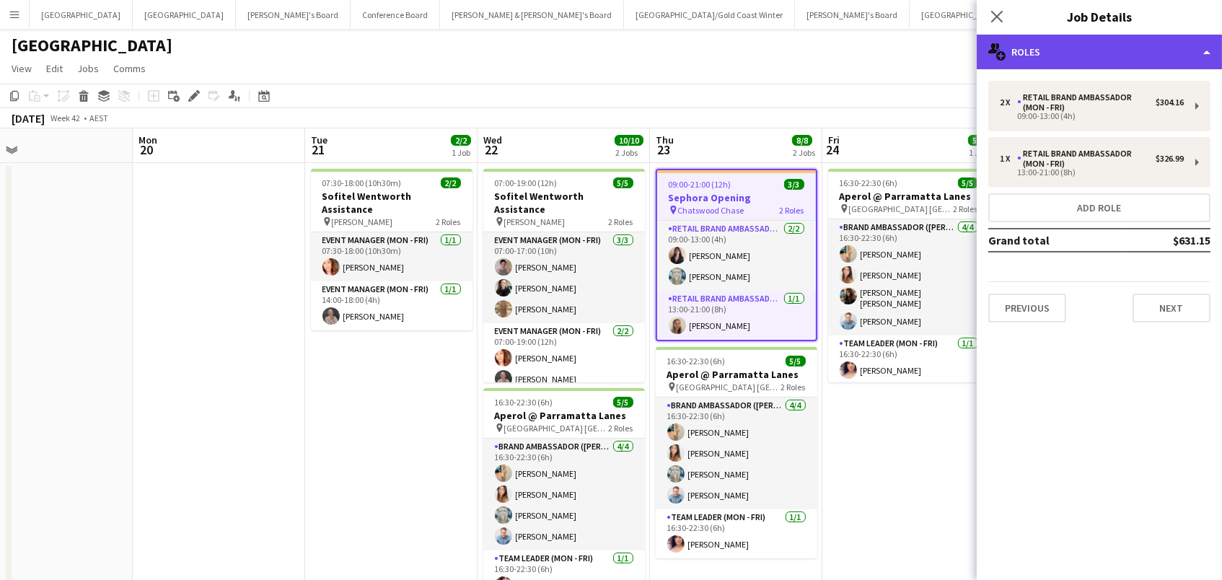
click at [1046, 55] on div "multiple-users-add Roles" at bounding box center [1099, 52] width 245 height 35
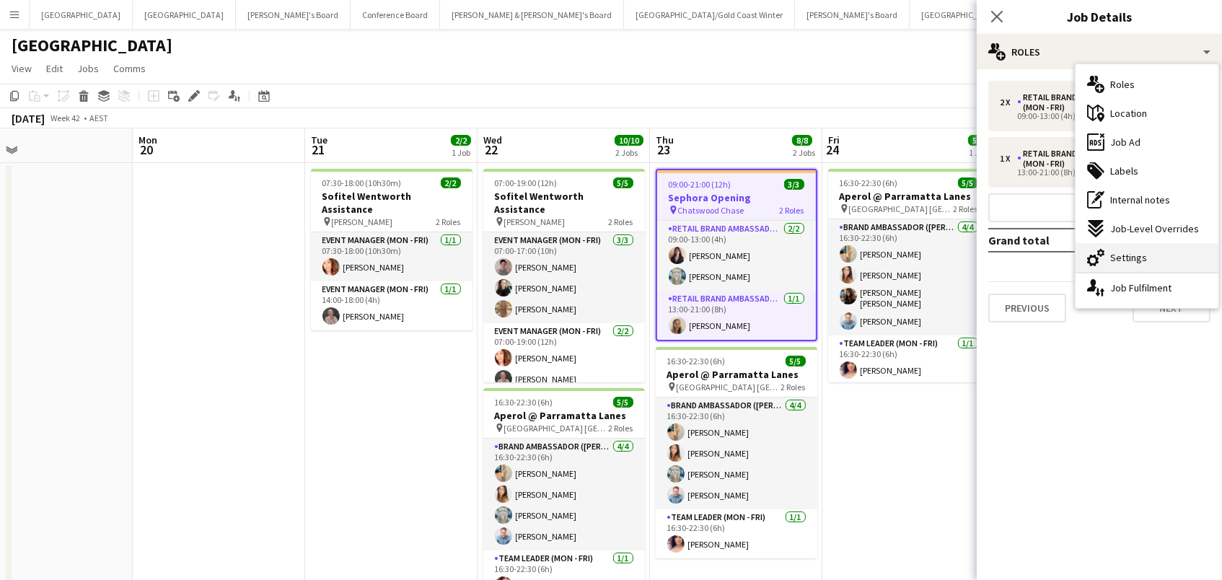
click at [1127, 263] on span "Settings" at bounding box center [1128, 257] width 37 height 13
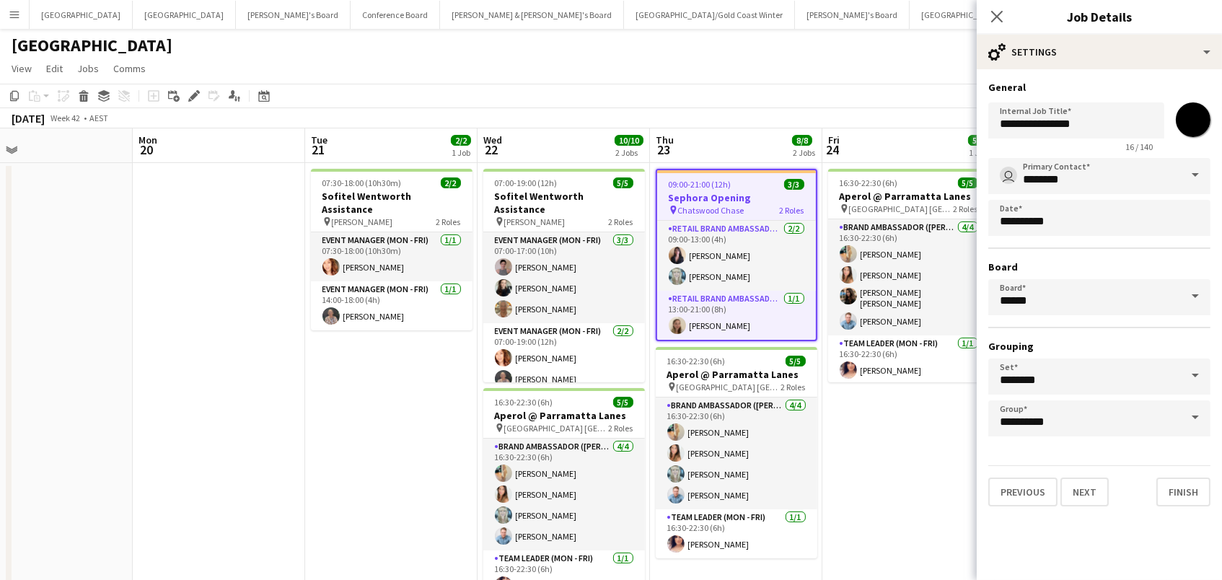
drag, startPoint x: 1201, startPoint y: 111, endPoint x: 1202, endPoint y: 129, distance: 18.1
click at [1201, 112] on input "*******" at bounding box center [1193, 120] width 52 height 52
type input "*******"
click at [757, 84] on app-toolbar "Copy Paste Paste Command V Paste with crew Command Shift V Paste linked Job Del…" at bounding box center [611, 96] width 1222 height 25
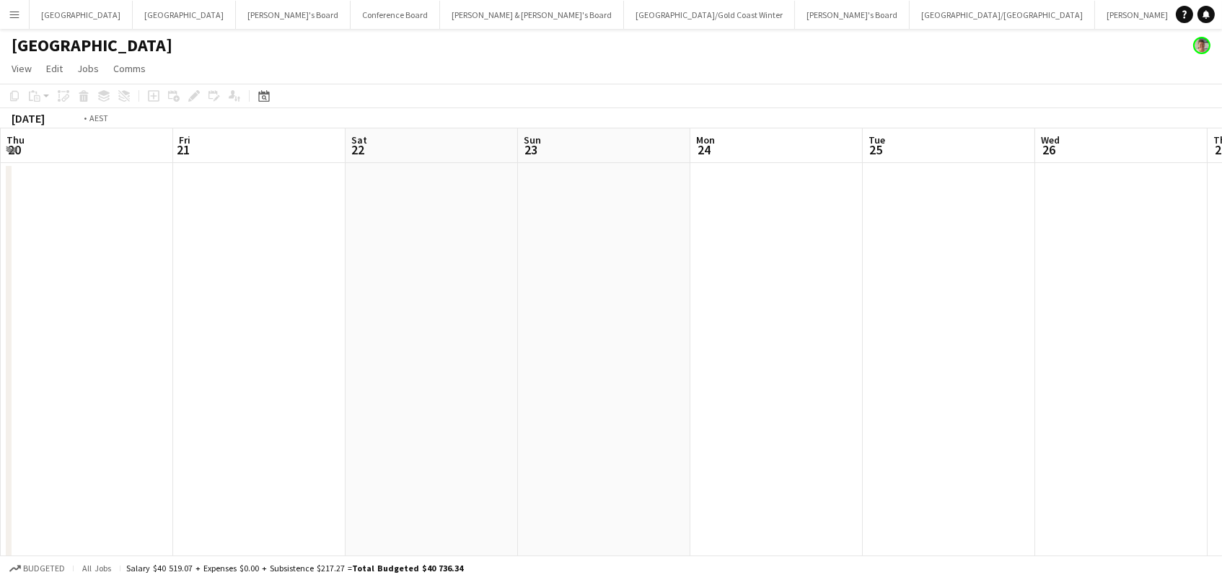
scroll to position [0, 344]
click at [259, 94] on icon "Date picker" at bounding box center [264, 96] width 12 height 12
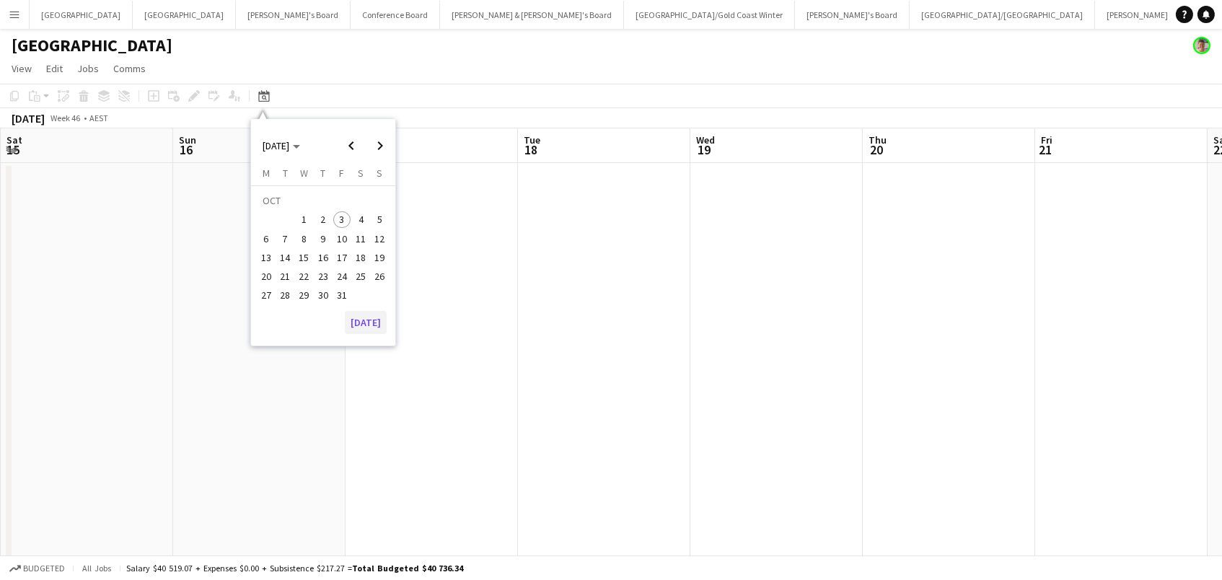
click at [371, 328] on button "[DATE]" at bounding box center [366, 322] width 42 height 23
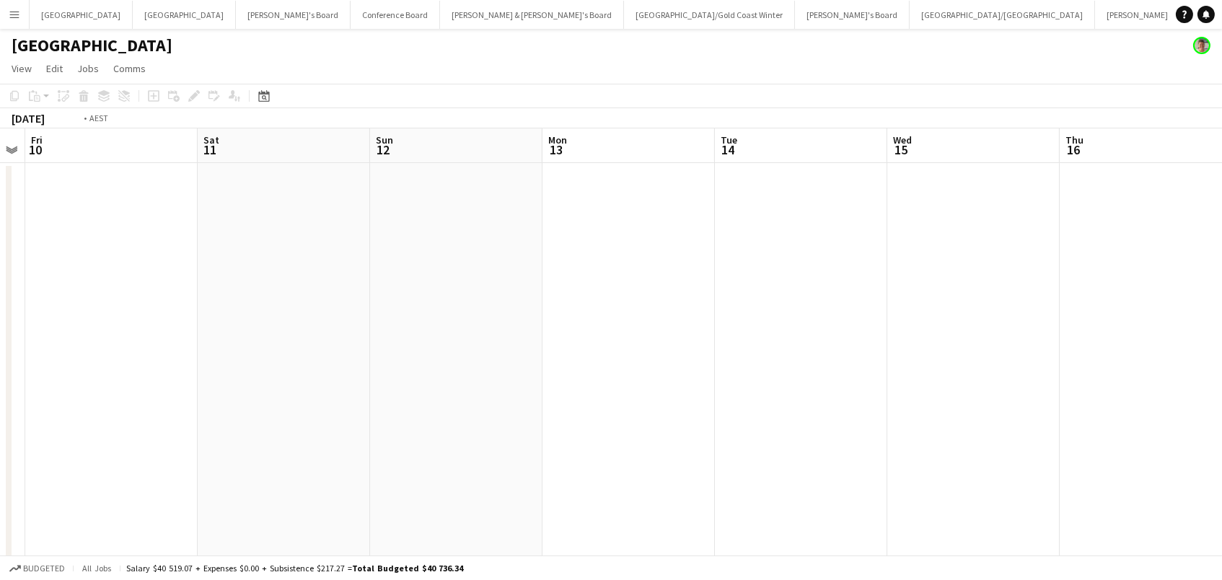
scroll to position [0, 407]
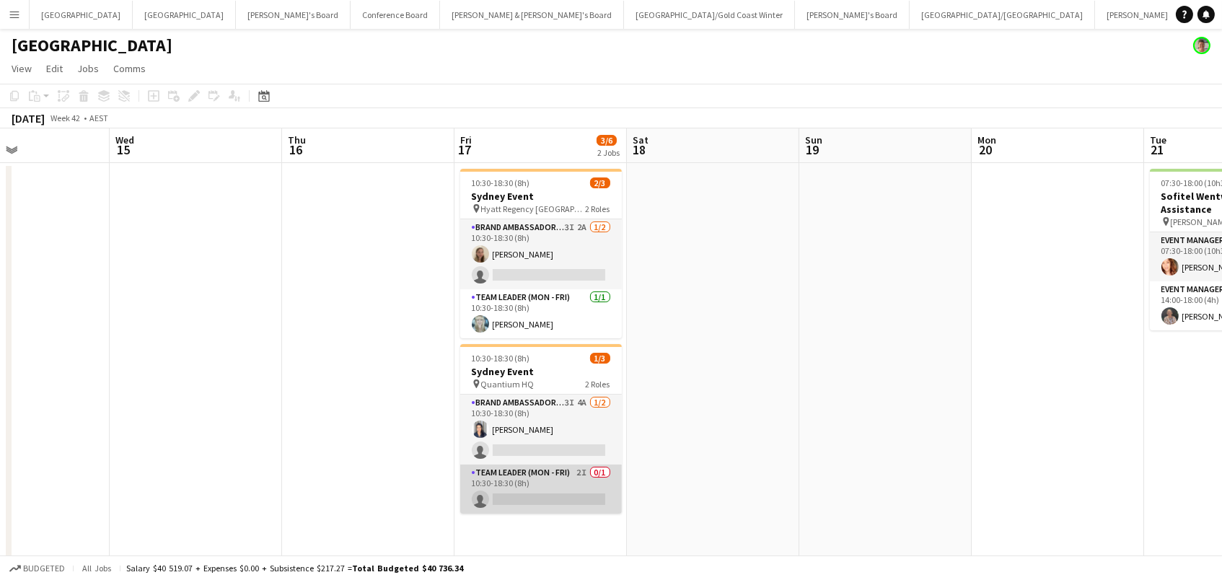
click at [536, 489] on app-card-role "Team Leader (Mon - Fri) 2I 0/1 10:30-18:30 (8h) single-neutral-actions" at bounding box center [541, 488] width 162 height 49
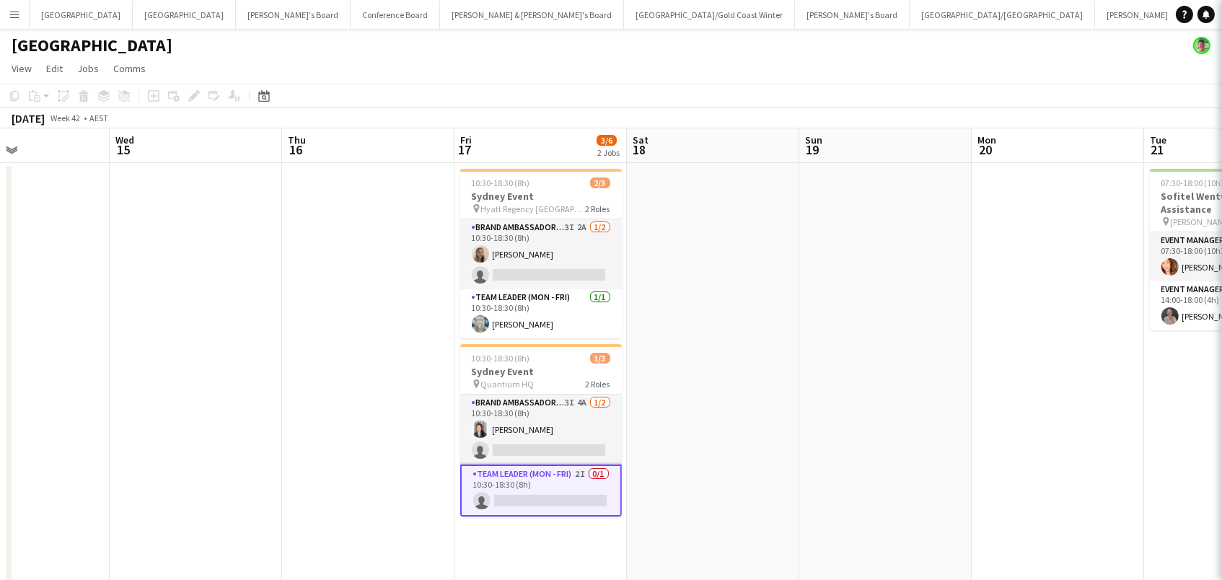
scroll to position [0, 407]
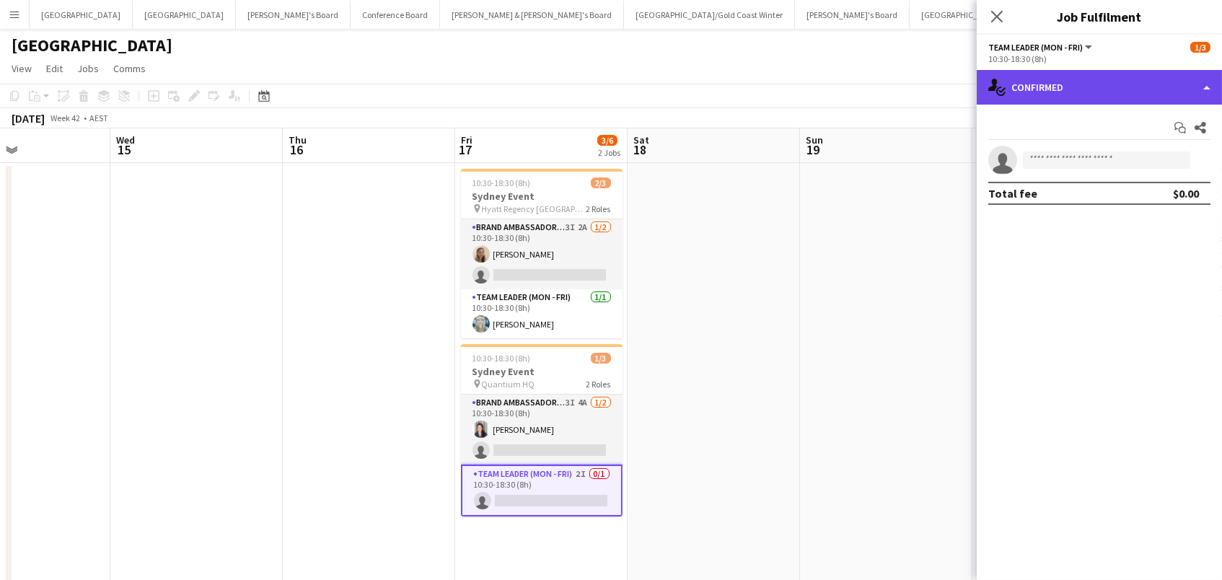
click at [1045, 94] on div "single-neutral-actions-check-2 Confirmed" at bounding box center [1099, 87] width 245 height 35
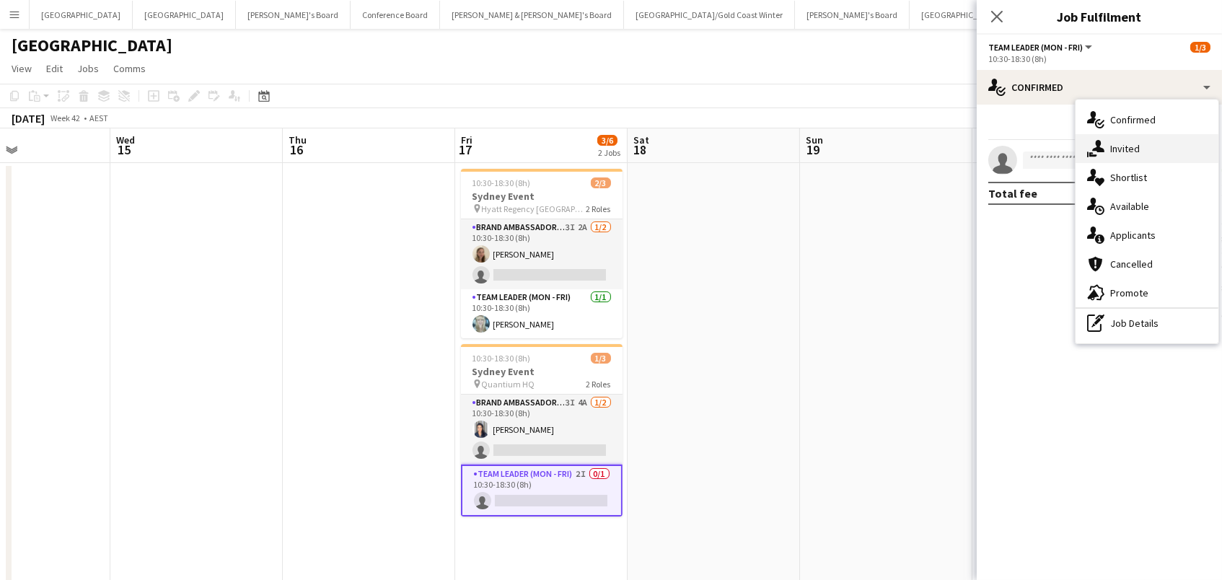
click at [1108, 141] on div "single-neutral-actions-share-1 Invited" at bounding box center [1146, 148] width 143 height 29
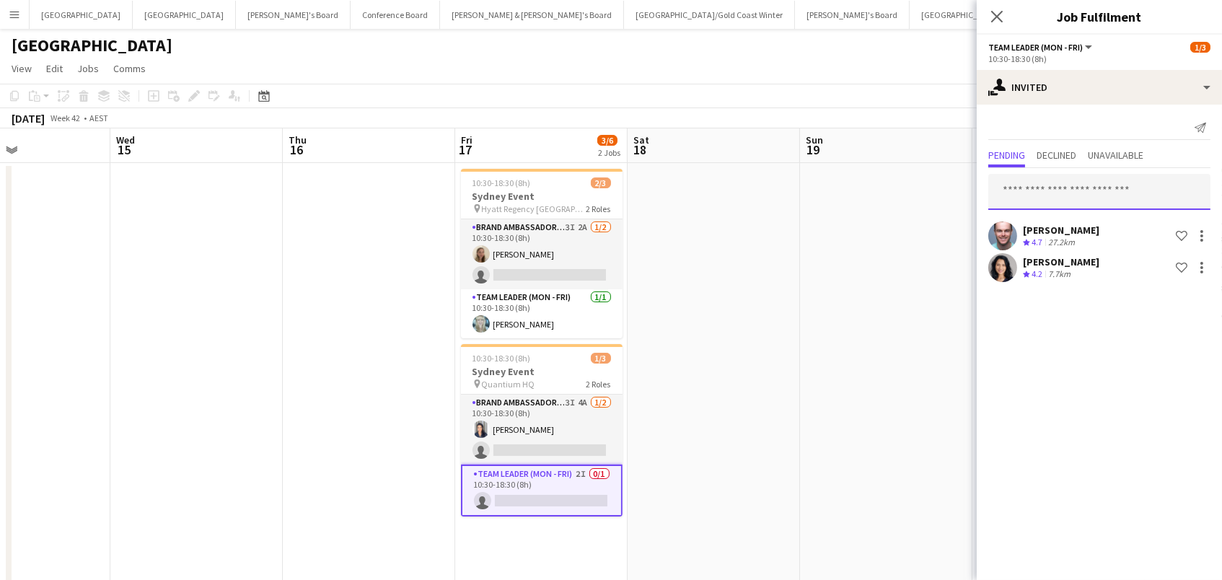
click at [1127, 187] on input "text" at bounding box center [1099, 192] width 222 height 36
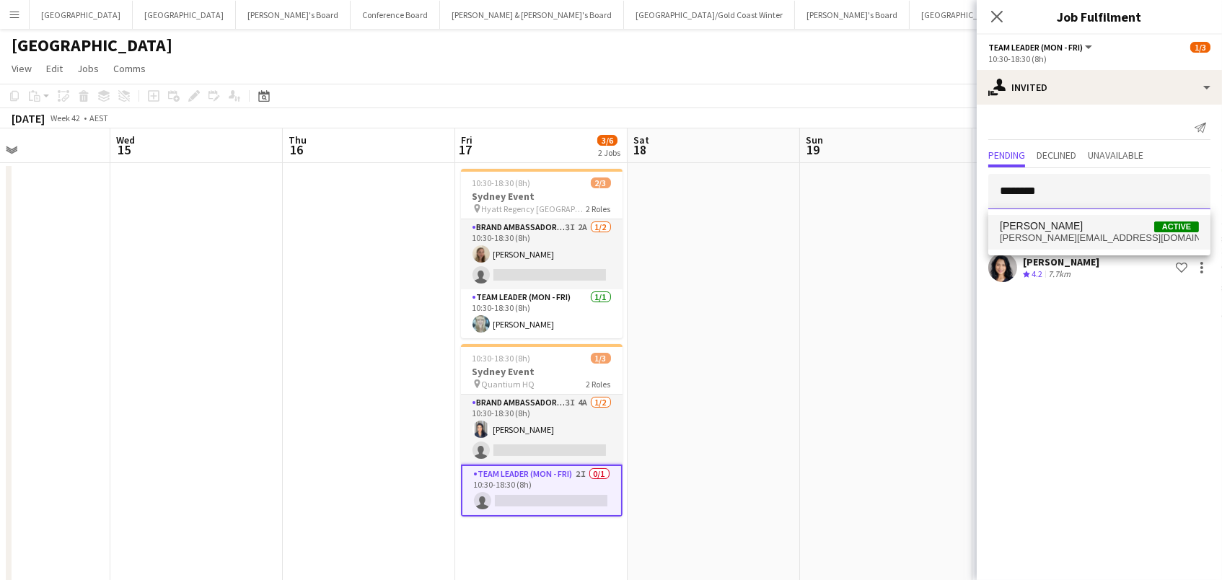
type input "********"
click at [1083, 230] on span "[PERSON_NAME]" at bounding box center [1041, 226] width 83 height 12
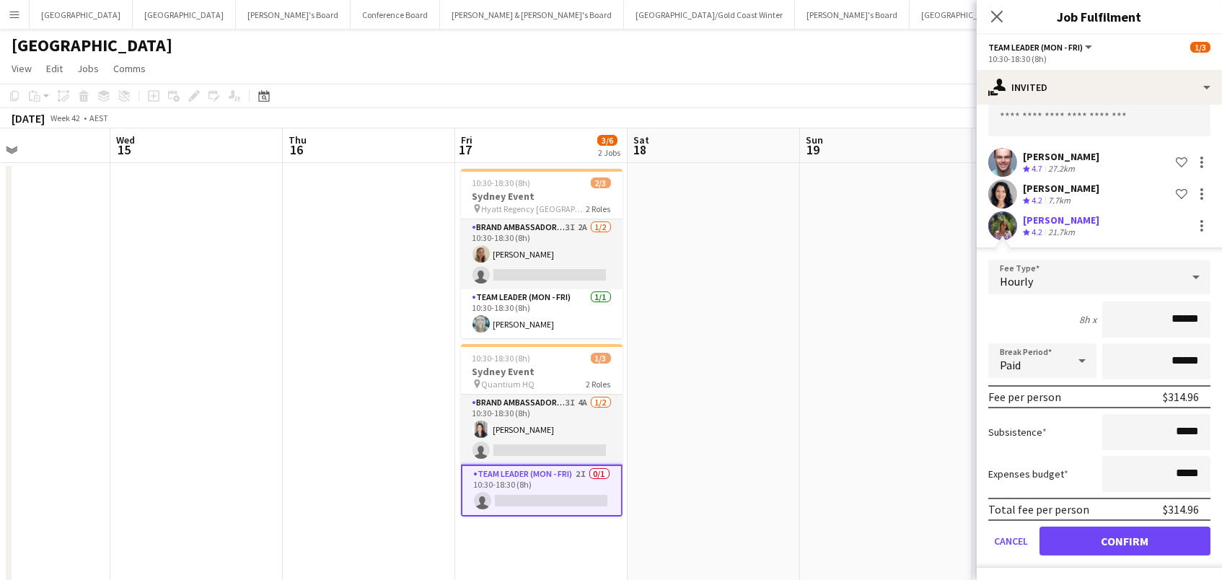
scroll to position [73, 0]
click at [1087, 541] on button "Confirm" at bounding box center [1124, 541] width 171 height 29
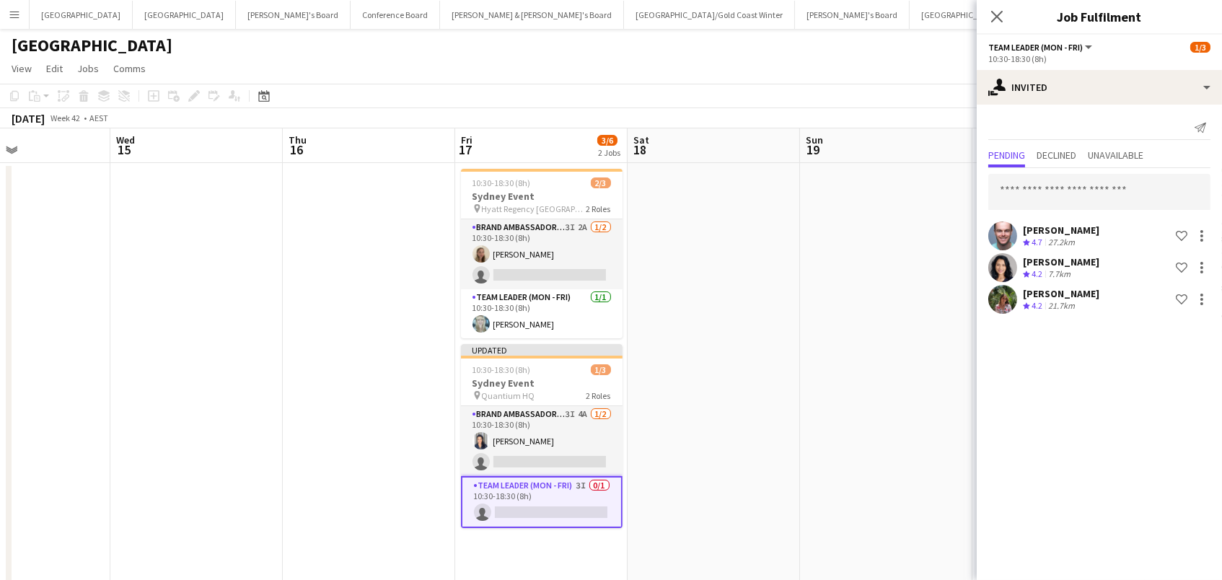
click at [868, 502] on app-date-cell at bounding box center [886, 396] width 172 height 467
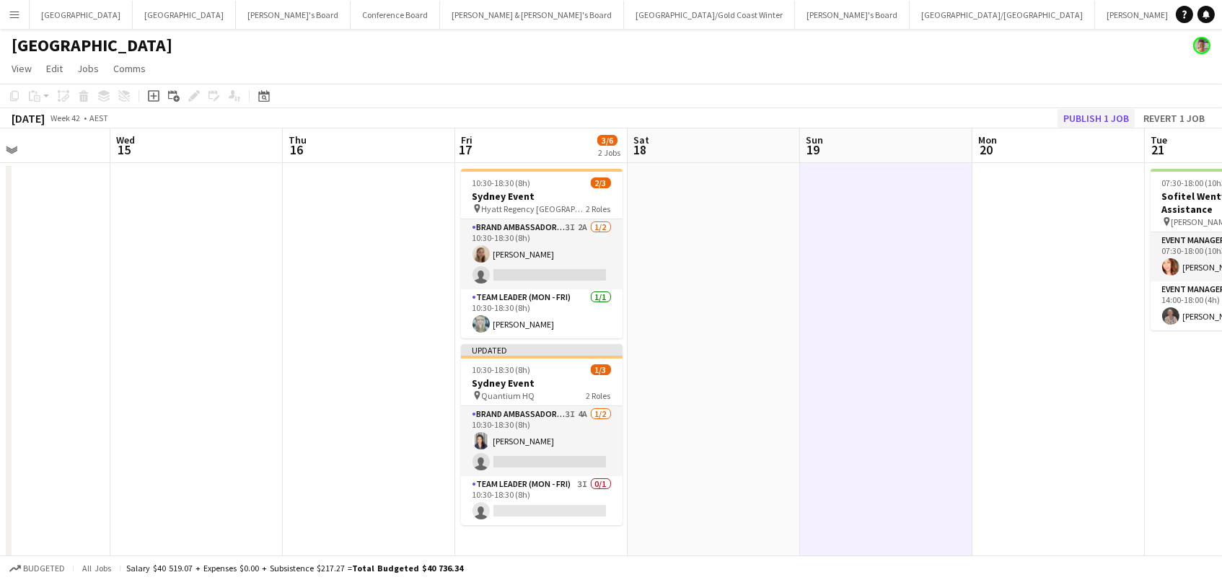
click at [1093, 115] on button "Publish 1 job" at bounding box center [1095, 118] width 77 height 19
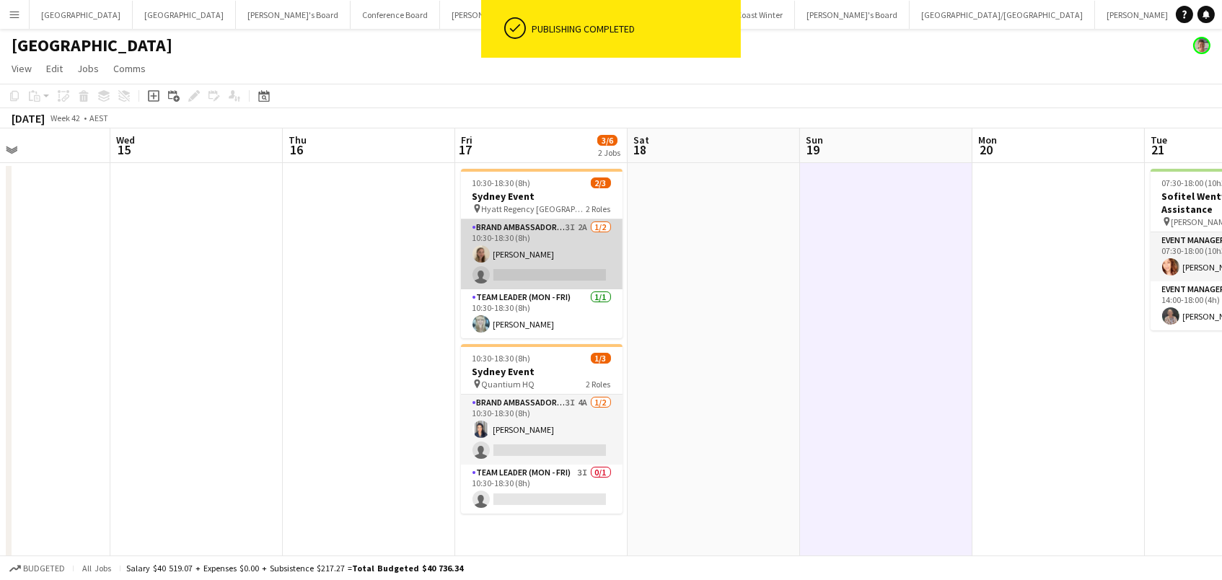
click at [560, 246] on app-card-role "Brand Ambassador (Mon - Fri) 3I 2A 1/2 10:30-18:30 (8h) Aine Lavelle single-neu…" at bounding box center [542, 254] width 162 height 70
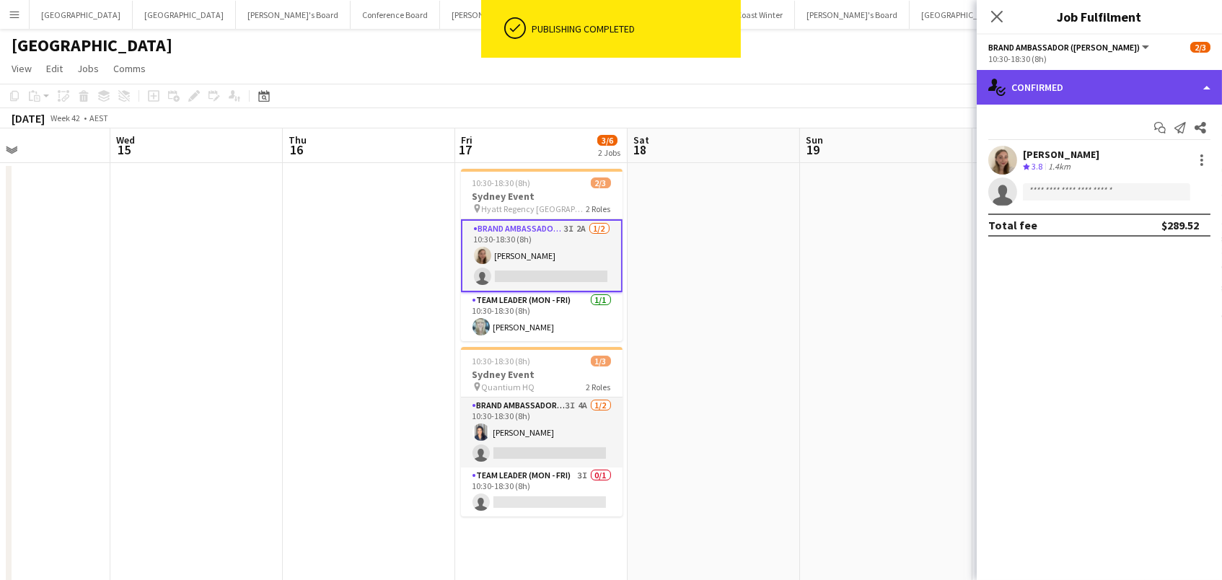
click at [1114, 89] on div "single-neutral-actions-check-2 Confirmed" at bounding box center [1099, 87] width 245 height 35
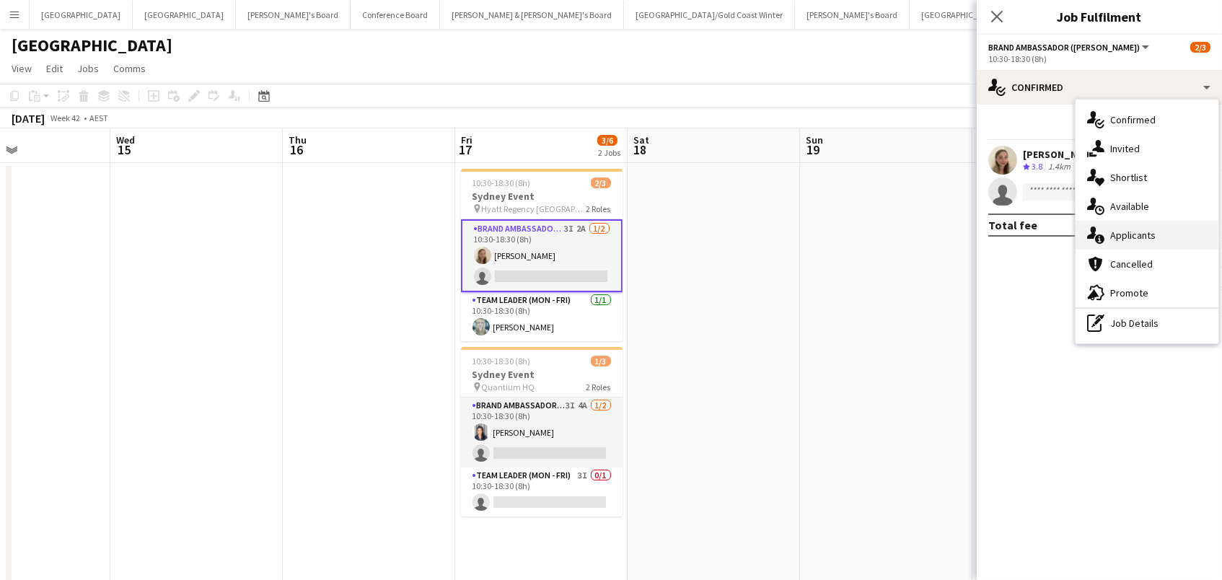
click at [1114, 242] on div "single-neutral-actions-information Applicants" at bounding box center [1146, 235] width 143 height 29
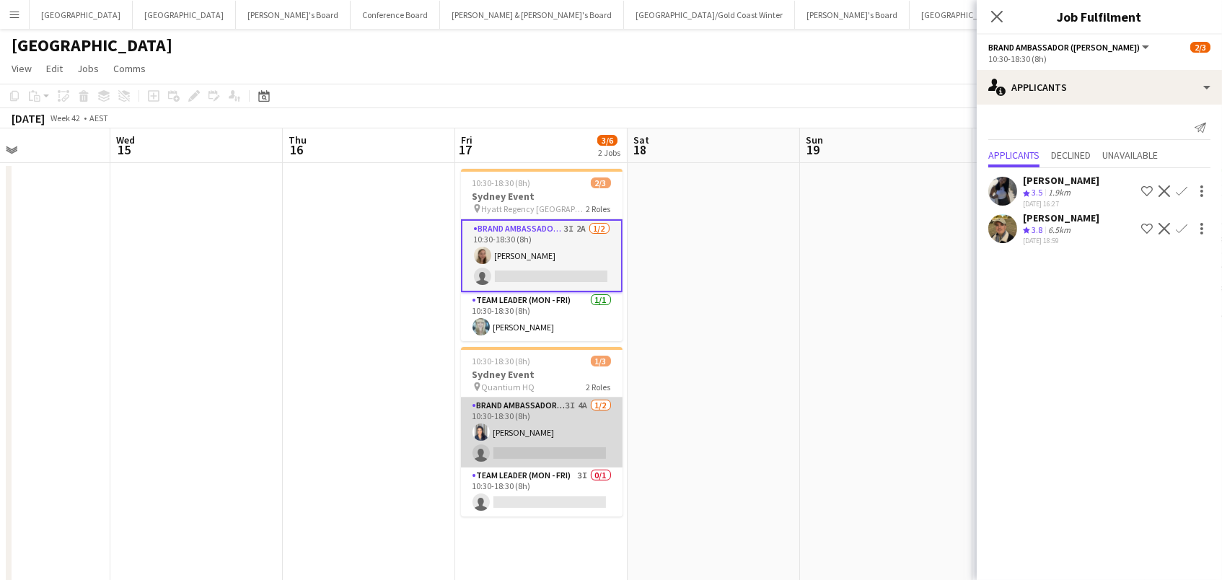
click at [557, 430] on app-card-role "Brand Ambassador (Mon - Fri) 3I 4A 1/2 10:30-18:30 (8h) Vanessa Flauzino single…" at bounding box center [542, 432] width 162 height 70
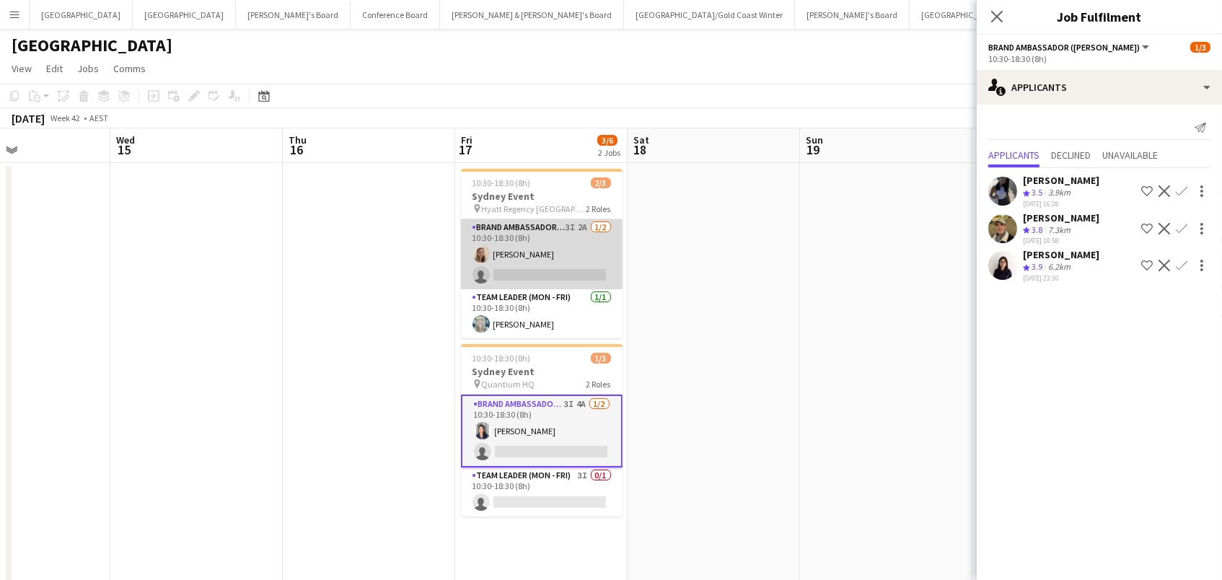
click at [569, 252] on app-card-role "Brand Ambassador (Mon - Fri) 3I 2A 1/2 10:30-18:30 (8h) Aine Lavelle single-neu…" at bounding box center [542, 254] width 162 height 70
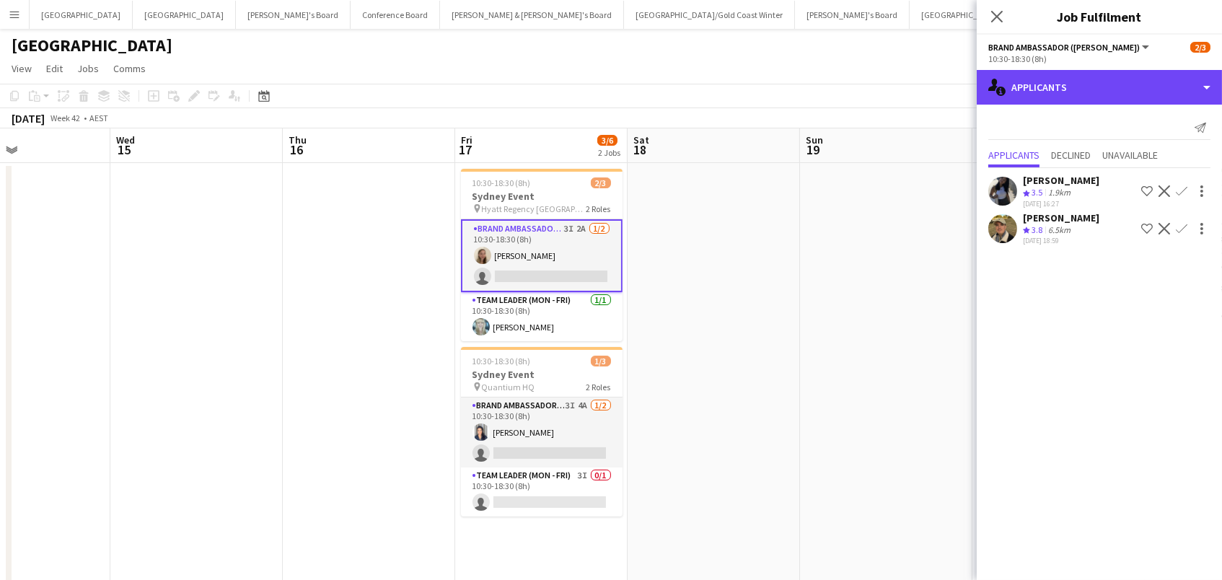
drag, startPoint x: 1092, startPoint y: 92, endPoint x: 1119, endPoint y: 133, distance: 49.4
click at [1092, 92] on div "single-neutral-actions-information Applicants" at bounding box center [1099, 87] width 245 height 35
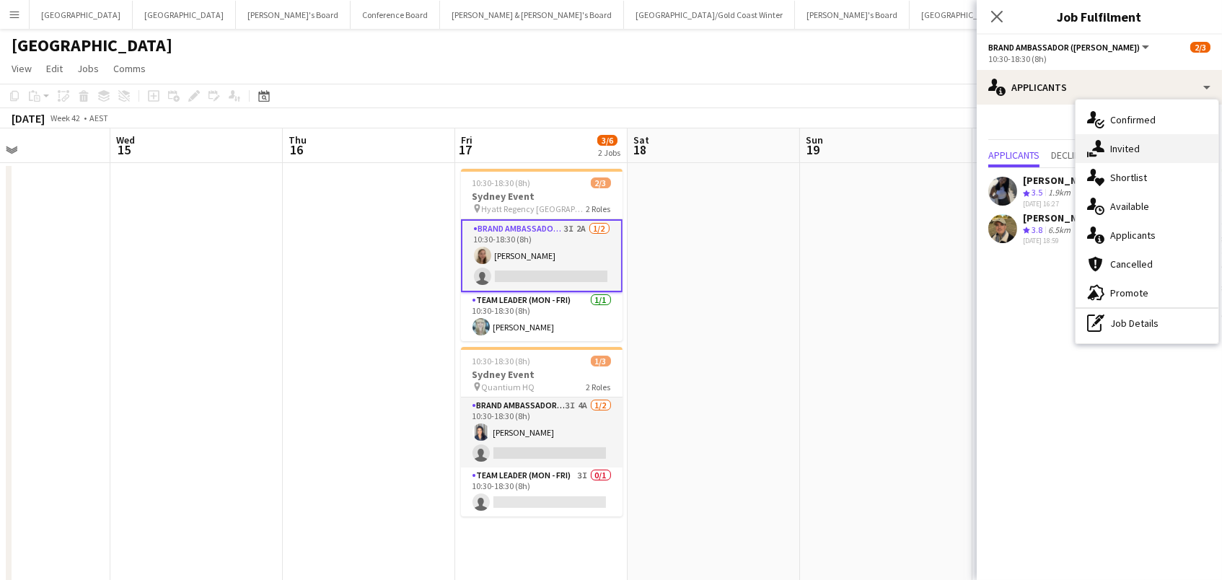
click at [1132, 146] on span "Invited" at bounding box center [1125, 148] width 30 height 13
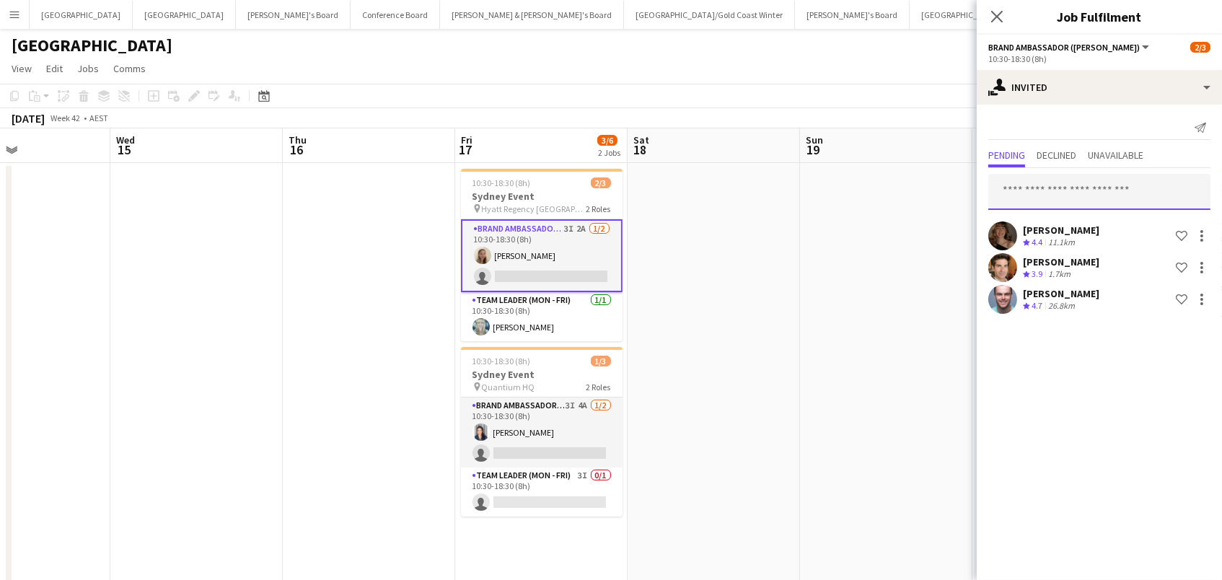
click at [1090, 182] on input "text" at bounding box center [1099, 192] width 222 height 36
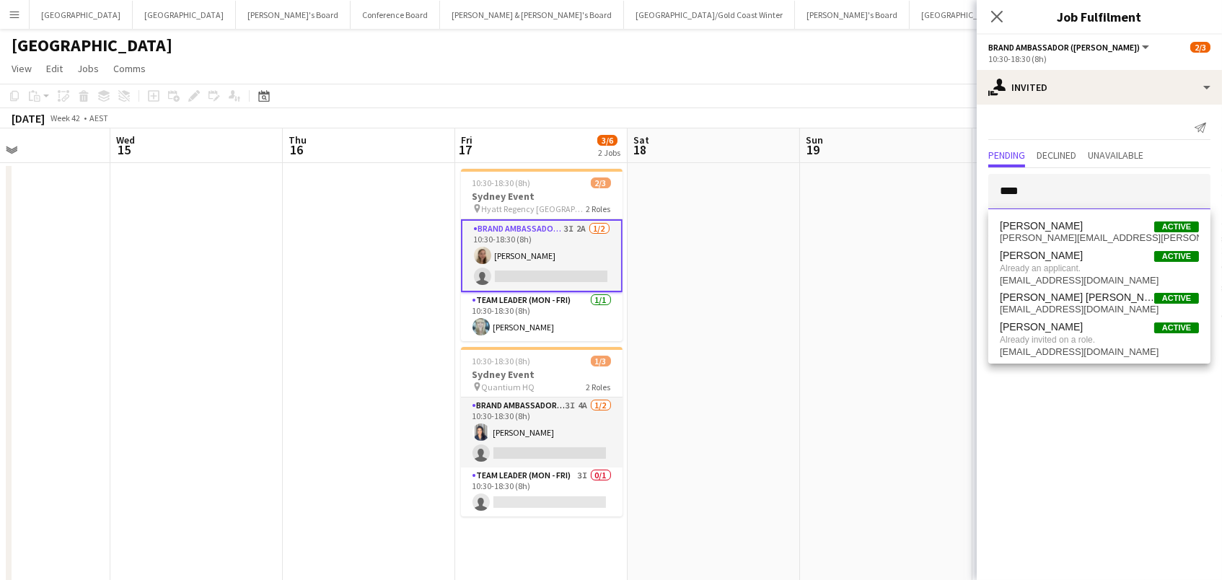
type input "****"
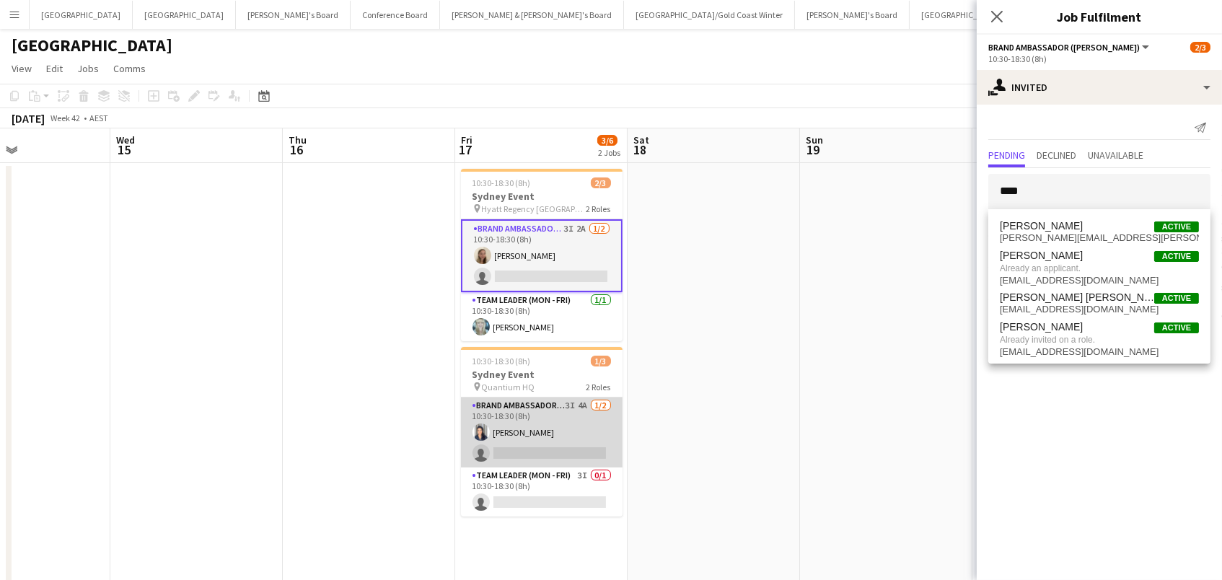
drag, startPoint x: 1012, startPoint y: 198, endPoint x: 575, endPoint y: 436, distance: 497.3
click at [575, 436] on app-card-role "Brand Ambassador (Mon - Fri) 3I 4A 1/2 10:30-18:30 (8h) Vanessa Flauzino single…" at bounding box center [542, 432] width 162 height 70
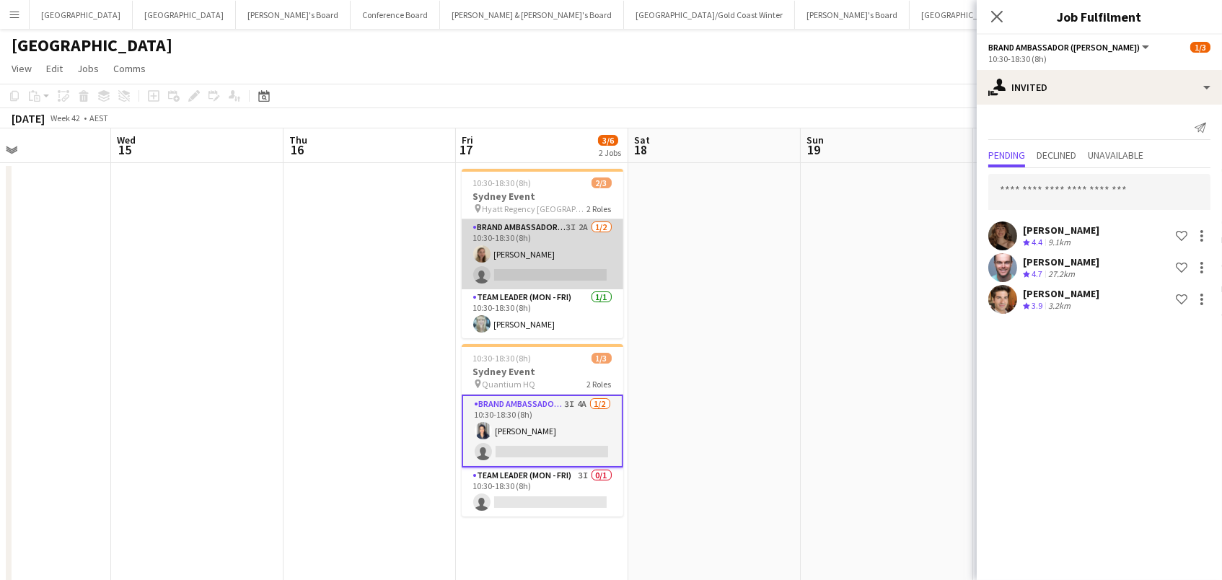
click at [560, 249] on app-card-role "Brand Ambassador (Mon - Fri) 3I 2A 1/2 10:30-18:30 (8h) Aine Lavelle single-neu…" at bounding box center [543, 254] width 162 height 70
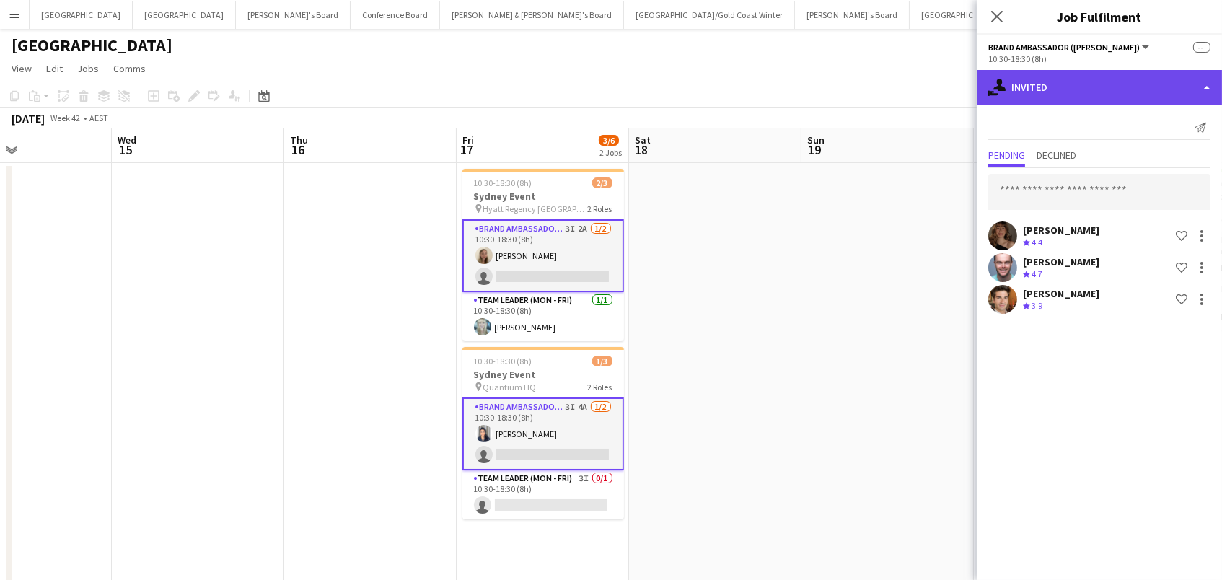
click at [1098, 90] on div "single-neutral-actions-share-1 Invited" at bounding box center [1099, 87] width 245 height 35
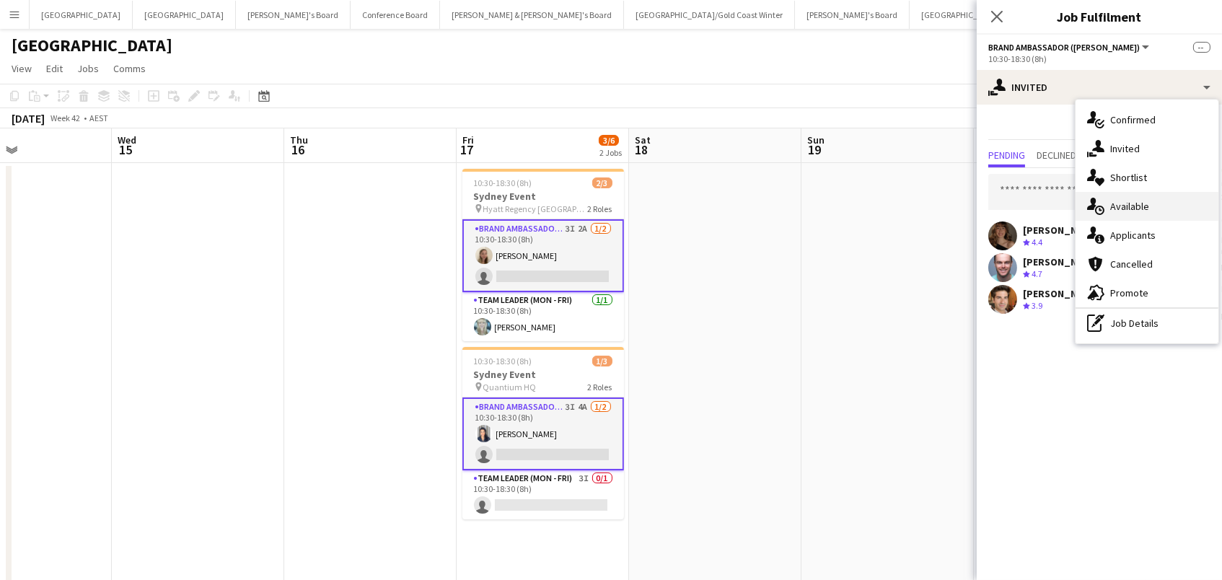
click at [1130, 207] on span "Available" at bounding box center [1129, 206] width 39 height 13
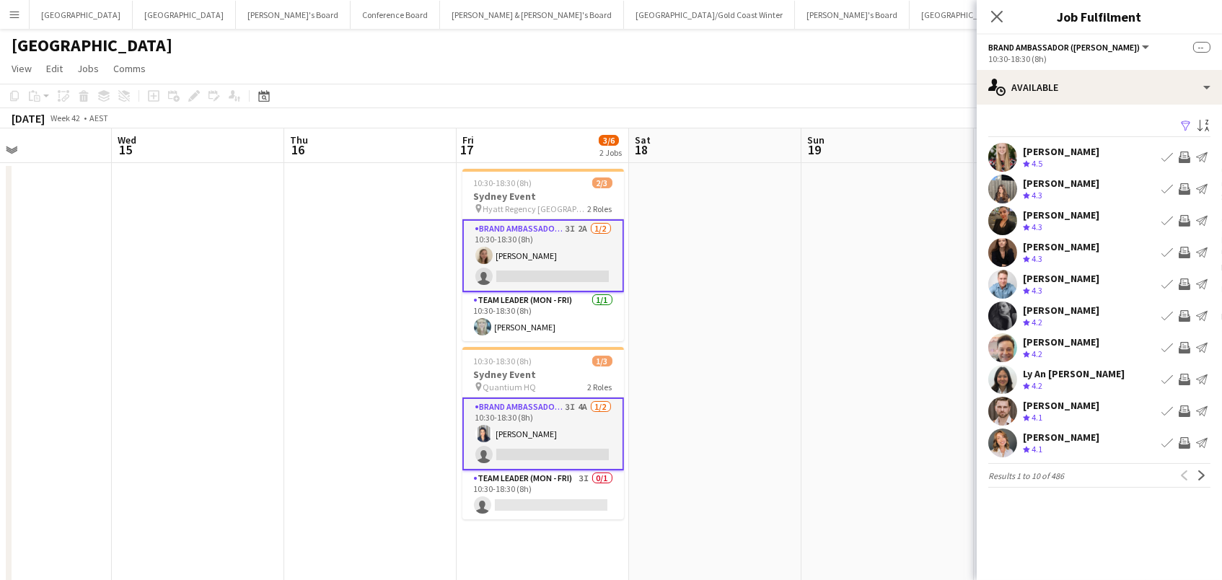
click at [1188, 123] on app-icon "Filter" at bounding box center [1186, 127] width 12 height 14
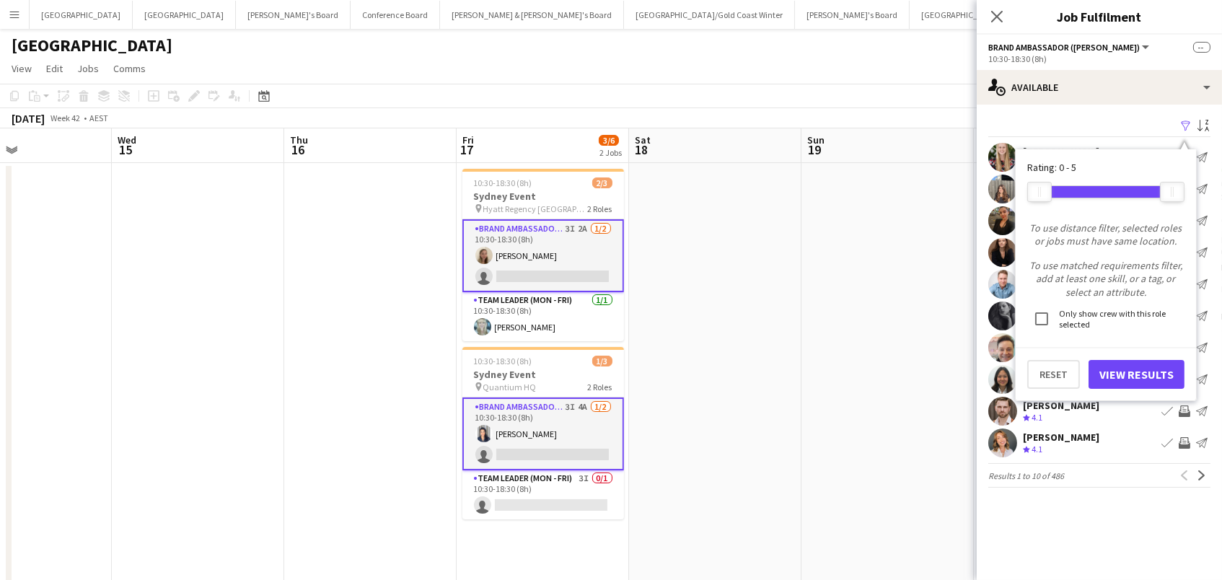
click at [578, 242] on app-card-role "Brand Ambassador (Mon - Fri) 3I 2A 1/2 10:30-18:30 (8h) Aine Lavelle single-neu…" at bounding box center [543, 255] width 162 height 73
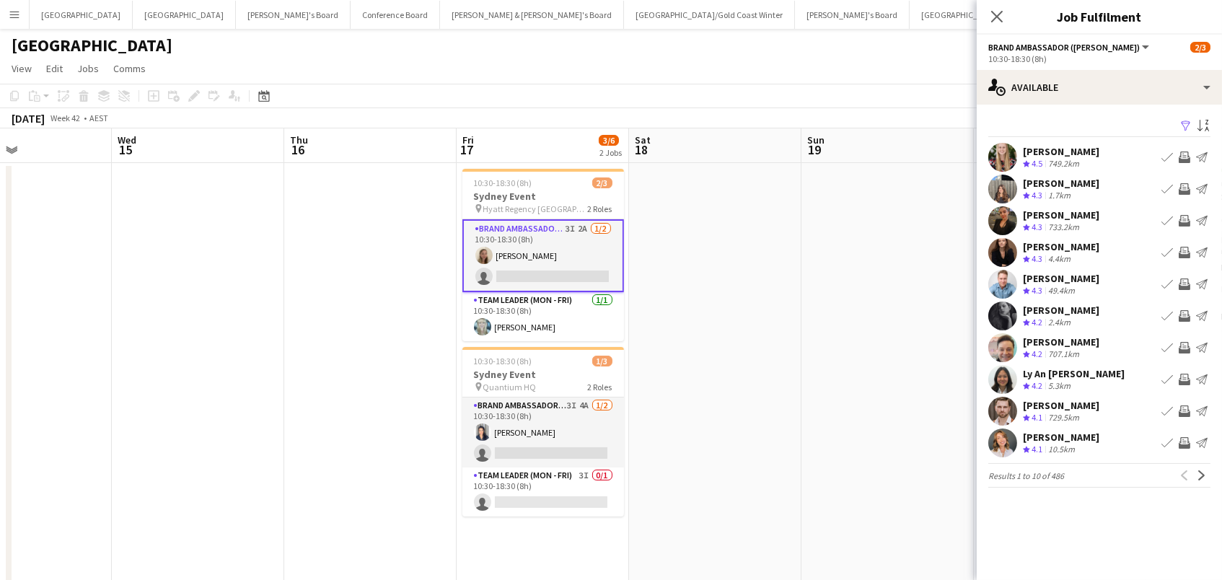
click at [1188, 123] on app-icon "Filter" at bounding box center [1186, 127] width 12 height 14
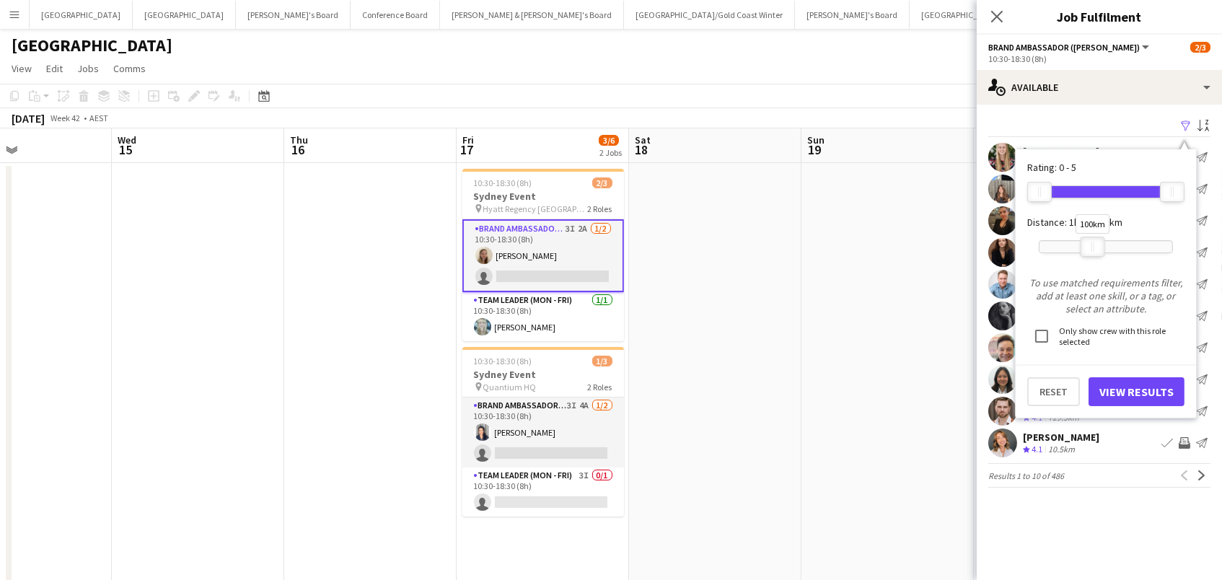
drag, startPoint x: 1169, startPoint y: 241, endPoint x: 1090, endPoint y: 239, distance: 79.4
click at [1090, 239] on div at bounding box center [1092, 246] width 23 height 19
click at [1113, 388] on button "View Results" at bounding box center [1136, 391] width 96 height 29
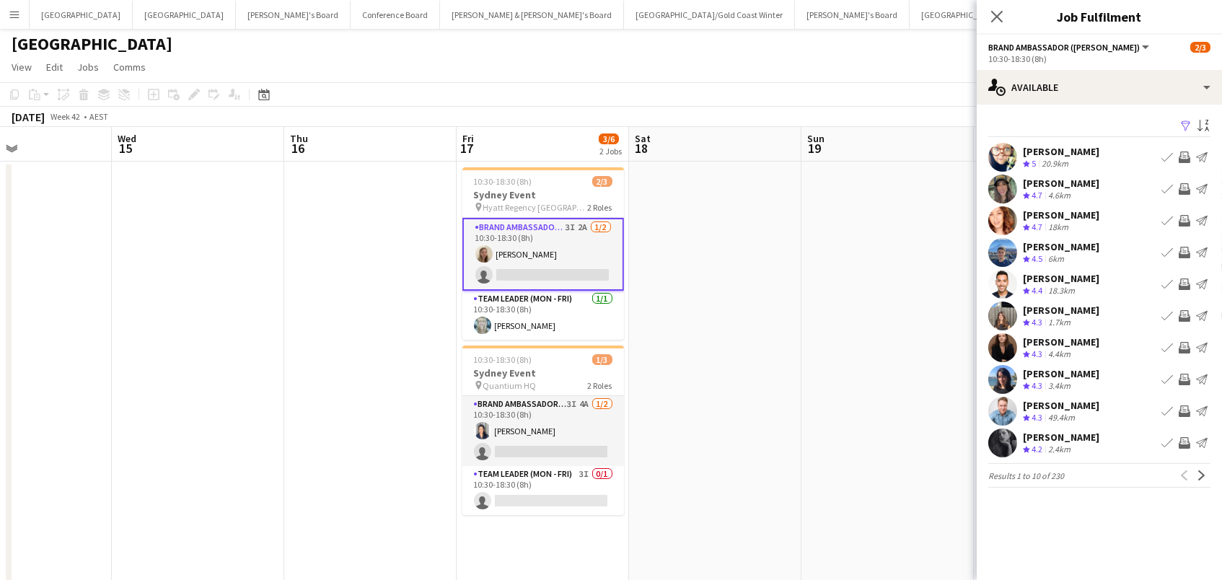
scroll to position [3, 0]
click at [1188, 347] on app-icon "Invite crew" at bounding box center [1184, 348] width 12 height 12
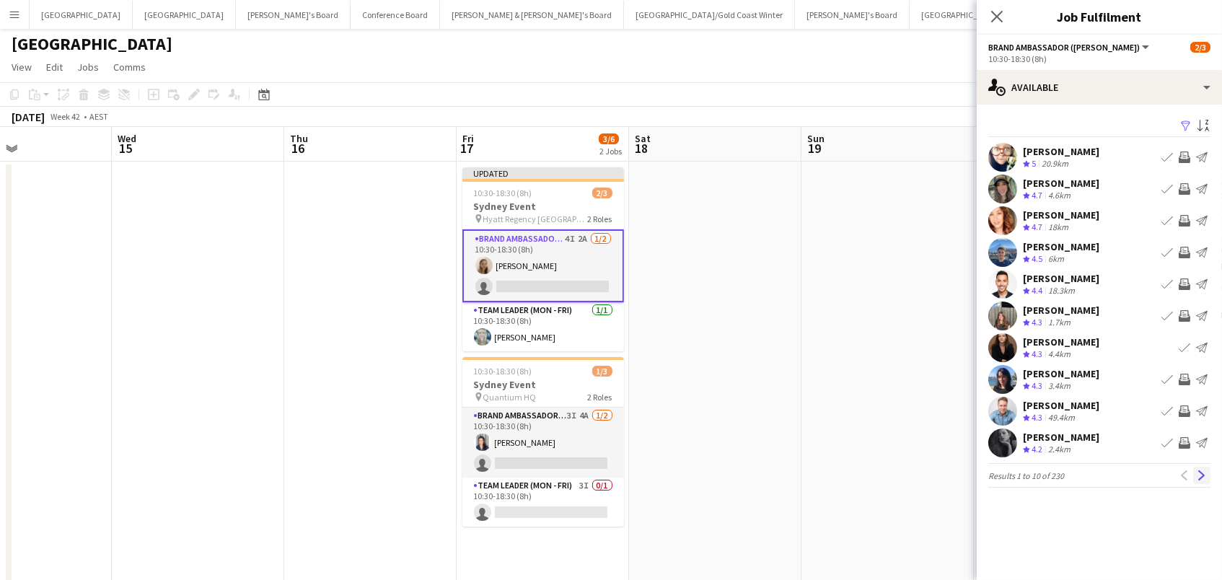
click at [1206, 475] on app-icon "Next" at bounding box center [1202, 475] width 10 height 10
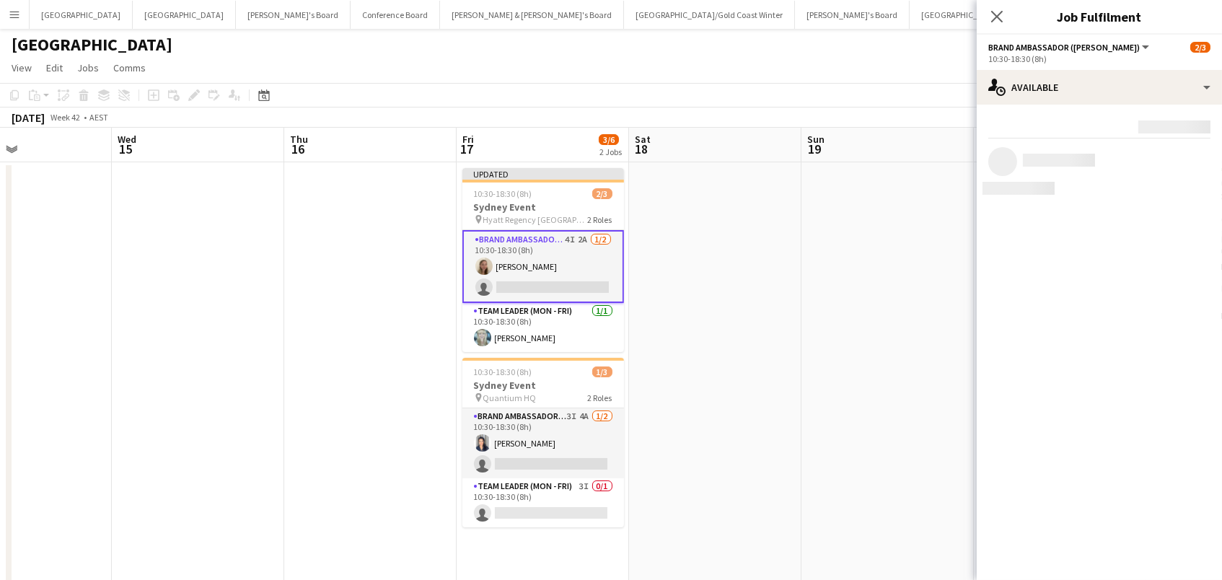
scroll to position [0, 0]
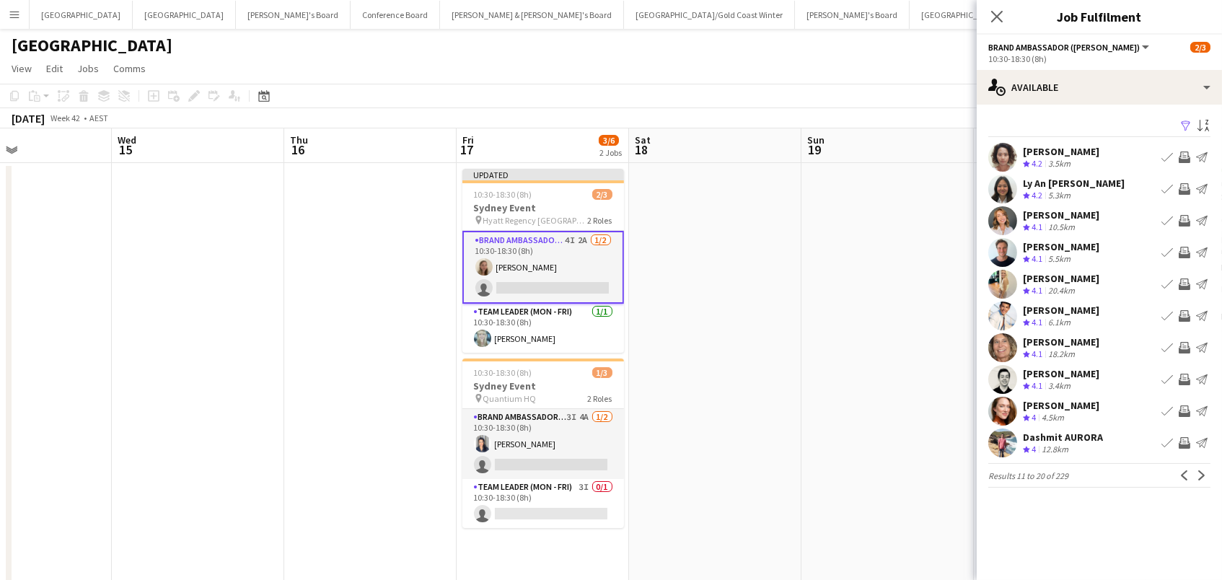
click at [1186, 410] on app-icon "Invite crew" at bounding box center [1184, 411] width 12 height 12
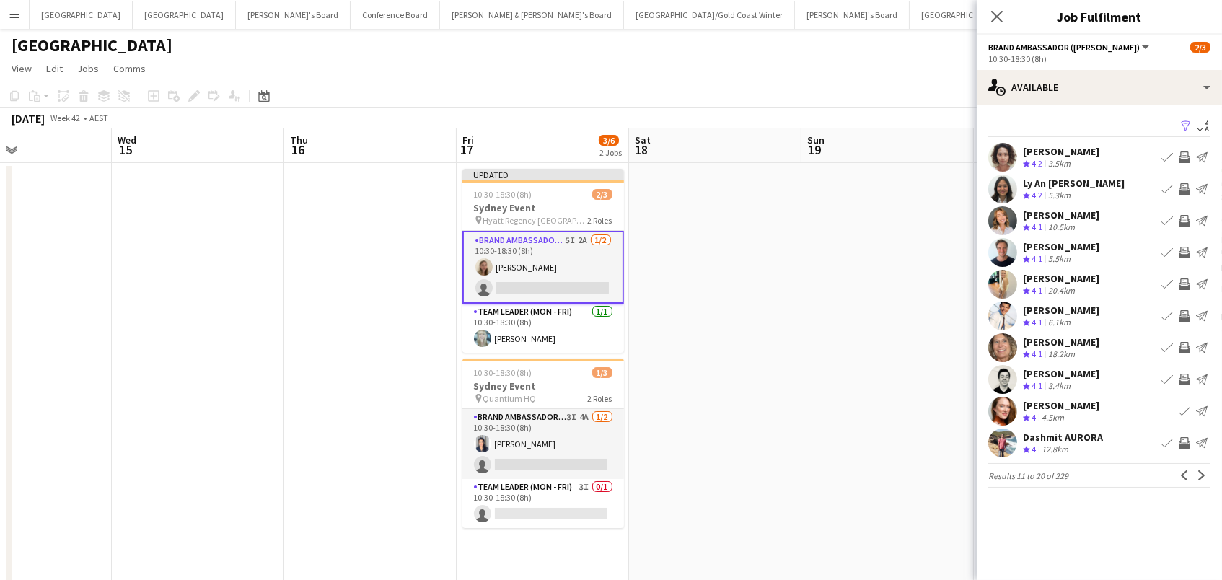
click at [1189, 378] on app-icon "Invite crew" at bounding box center [1184, 380] width 12 height 12
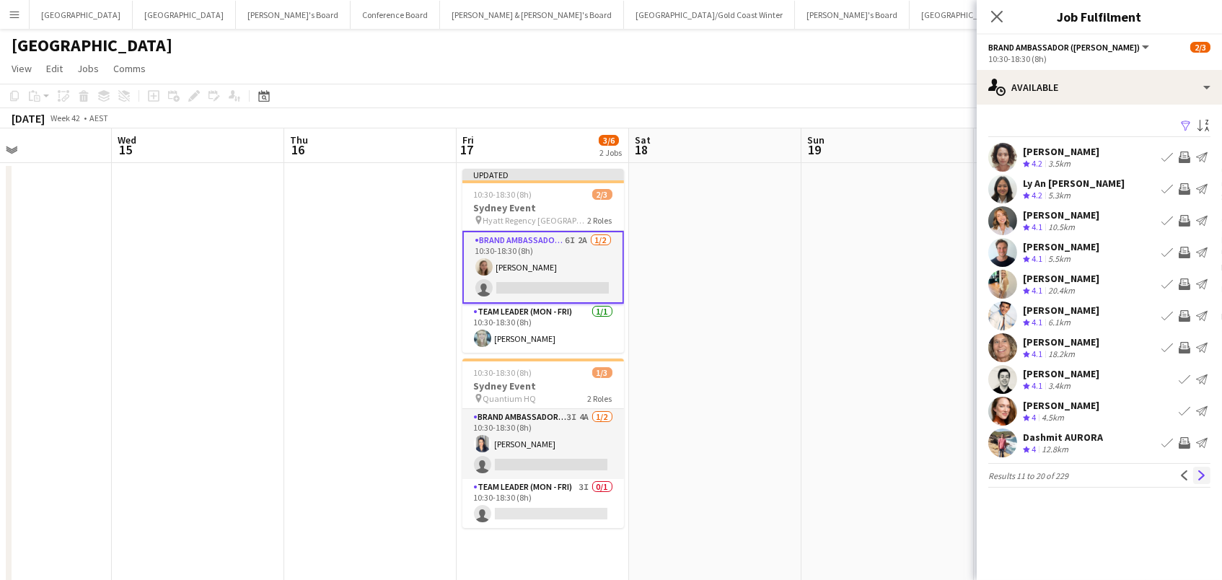
click at [1199, 470] on app-icon "Next" at bounding box center [1202, 475] width 10 height 10
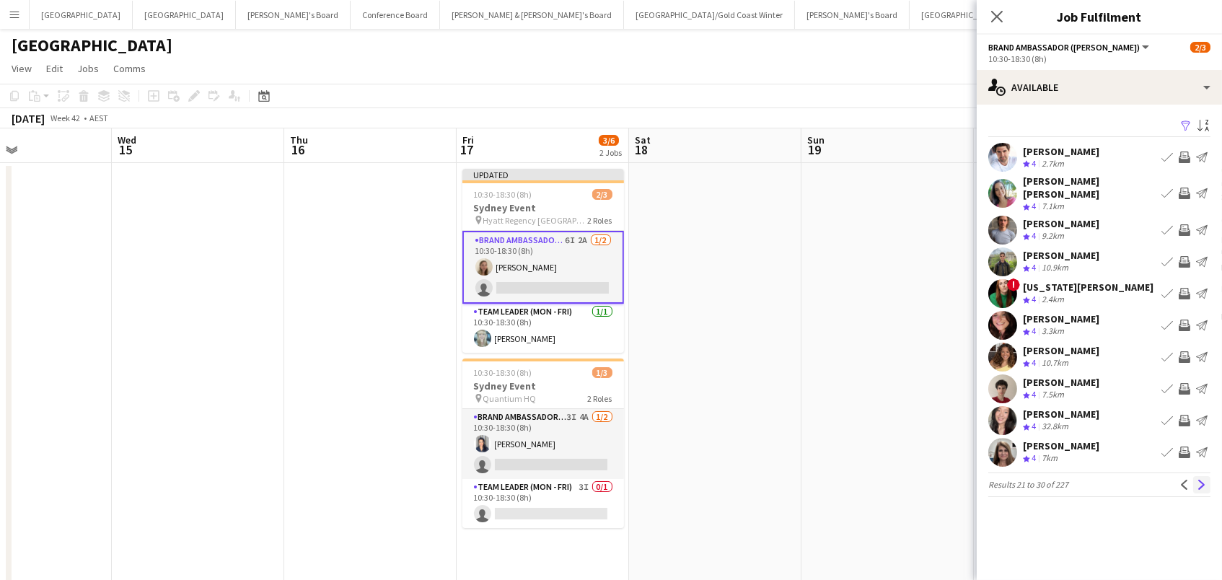
click at [1199, 480] on app-icon "Next" at bounding box center [1202, 485] width 10 height 10
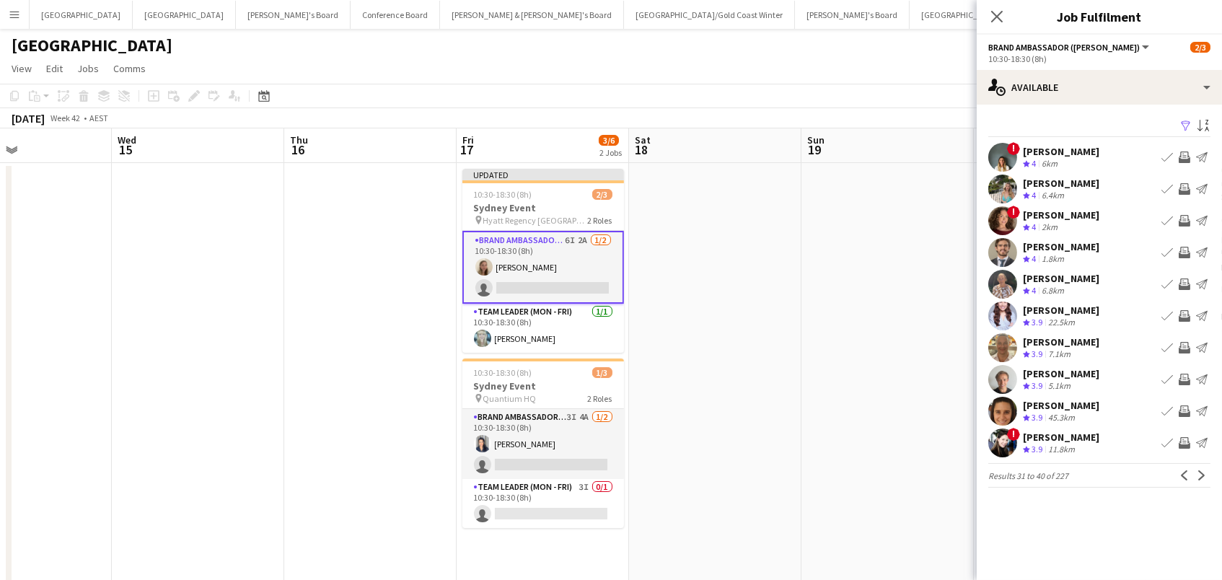
click at [1185, 186] on app-icon "Invite crew" at bounding box center [1184, 189] width 12 height 12
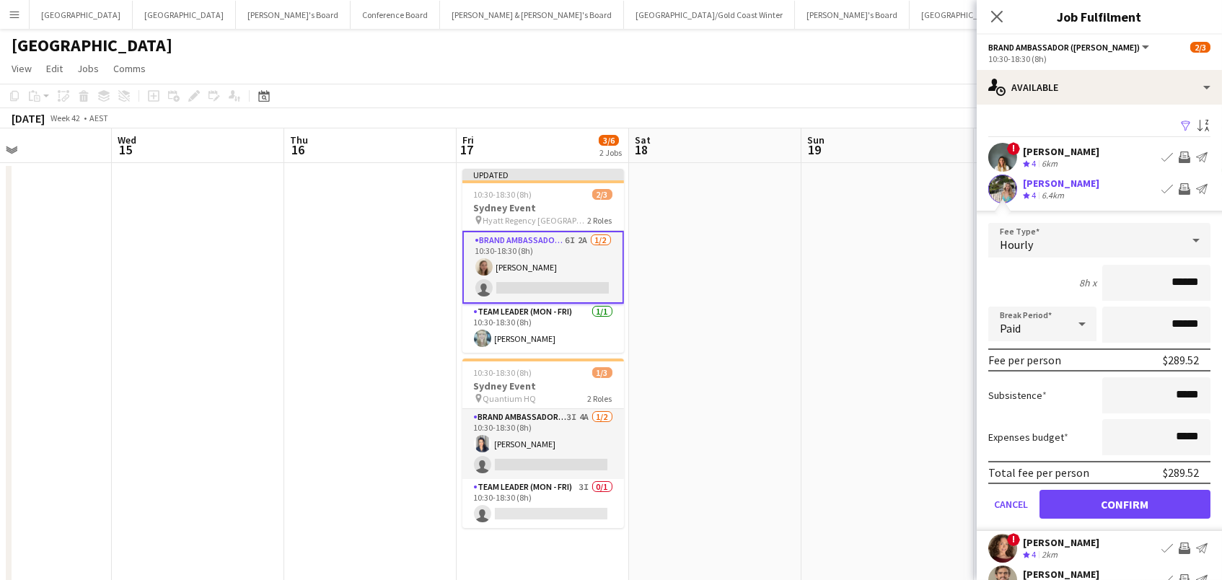
click at [1124, 502] on button "Confirm" at bounding box center [1124, 504] width 171 height 29
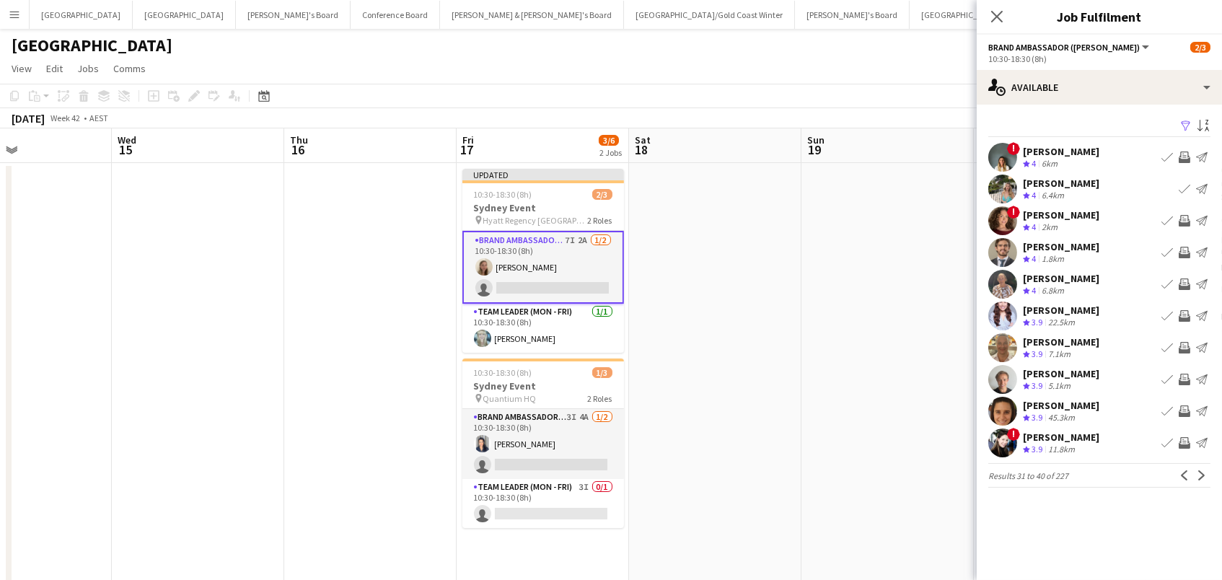
click at [1186, 378] on app-icon "Invite crew" at bounding box center [1184, 380] width 12 height 12
click at [1205, 481] on button "Next" at bounding box center [1201, 475] width 17 height 17
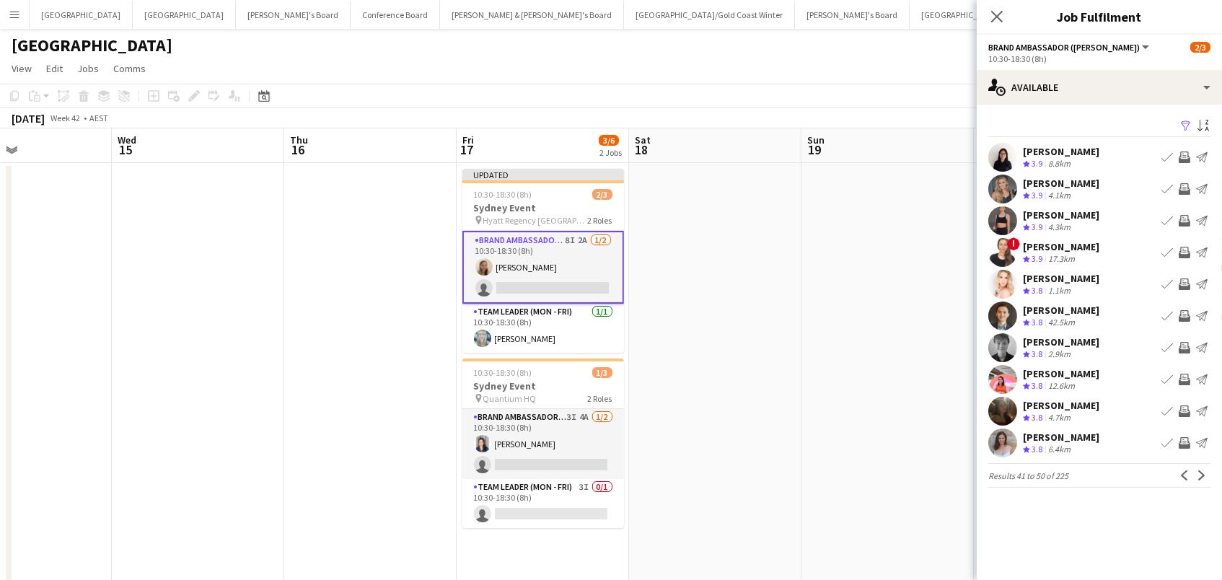
click at [1181, 376] on app-icon "Invite crew" at bounding box center [1184, 380] width 12 height 12
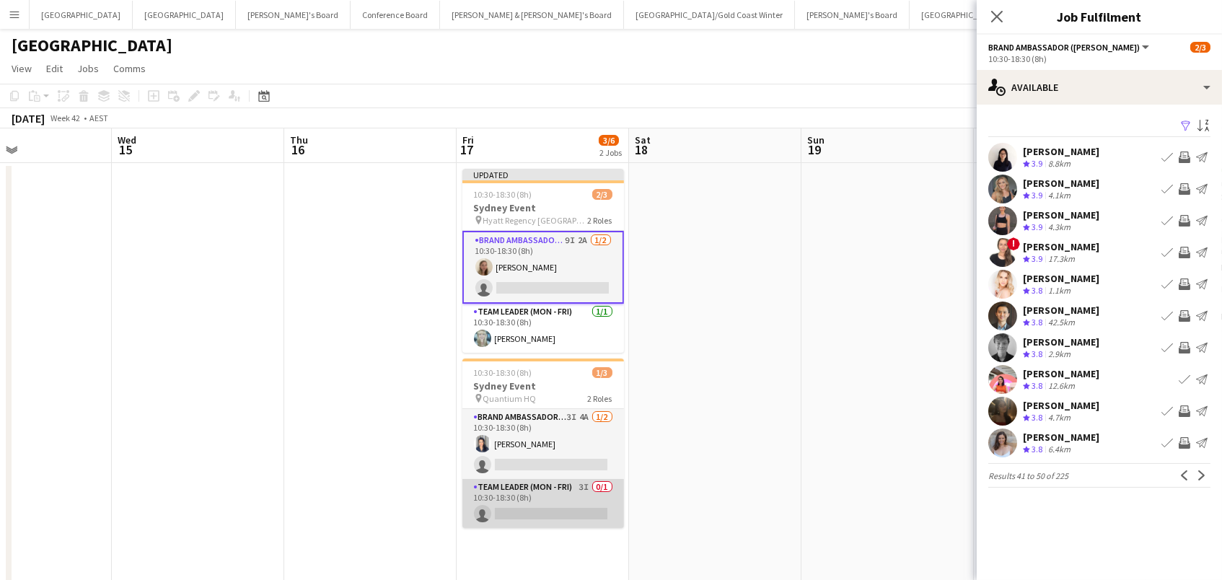
drag, startPoint x: 594, startPoint y: 511, endPoint x: 605, endPoint y: 511, distance: 10.8
click at [594, 511] on app-card-role "Team Leader (Mon - Fri) 3I 0/1 10:30-18:30 (8h) single-neutral-actions" at bounding box center [543, 503] width 162 height 49
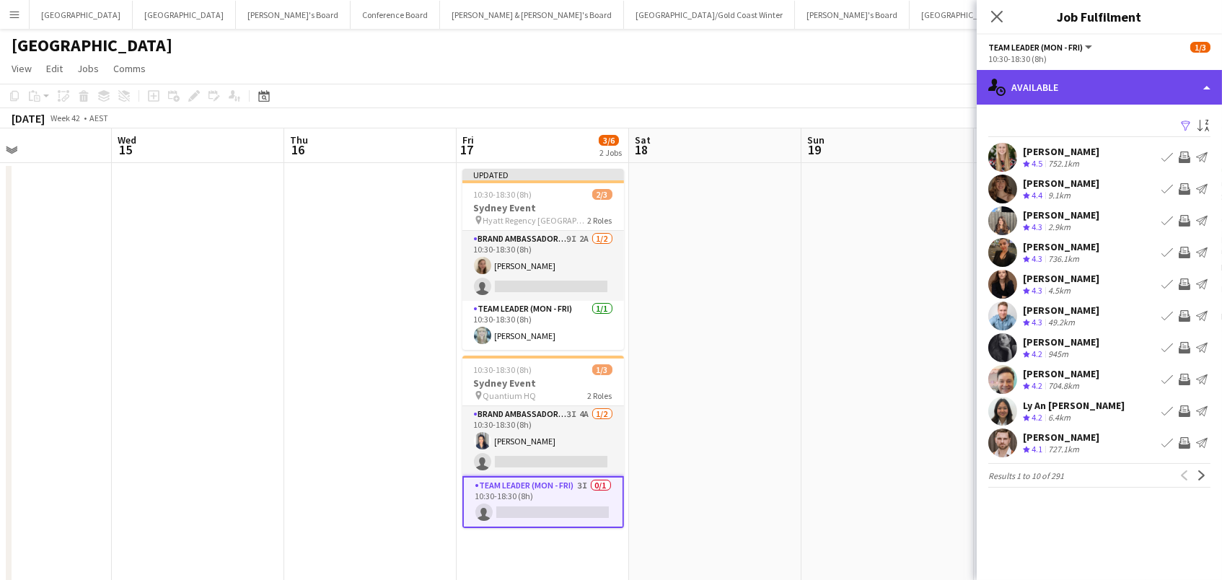
click at [1055, 92] on div "single-neutral-actions-upload Available" at bounding box center [1099, 87] width 245 height 35
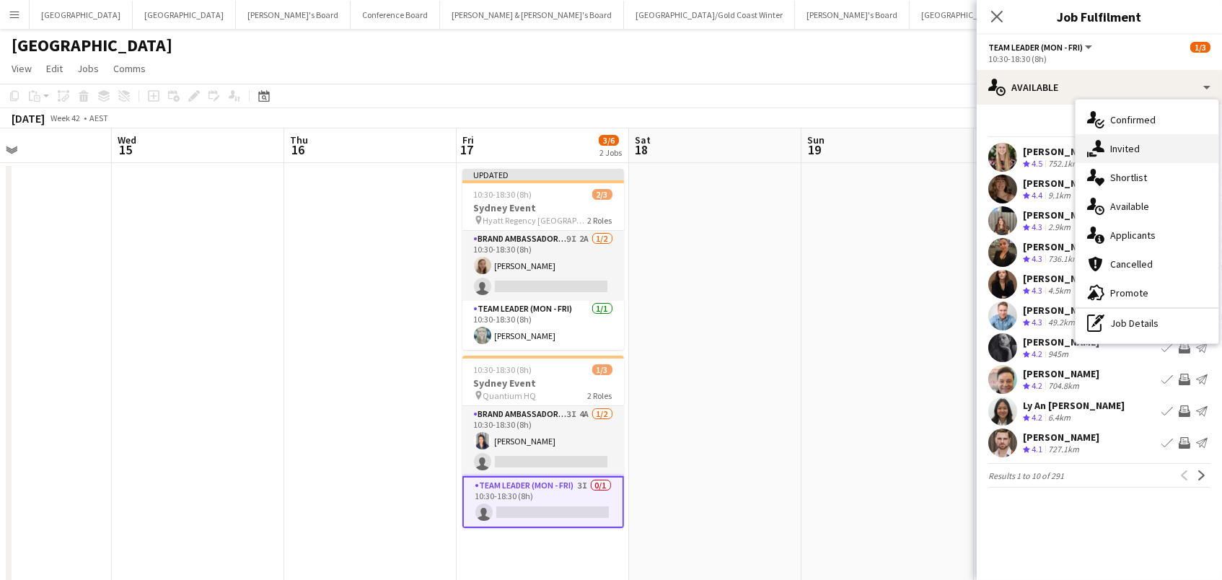
click at [1111, 146] on span "Invited" at bounding box center [1125, 148] width 30 height 13
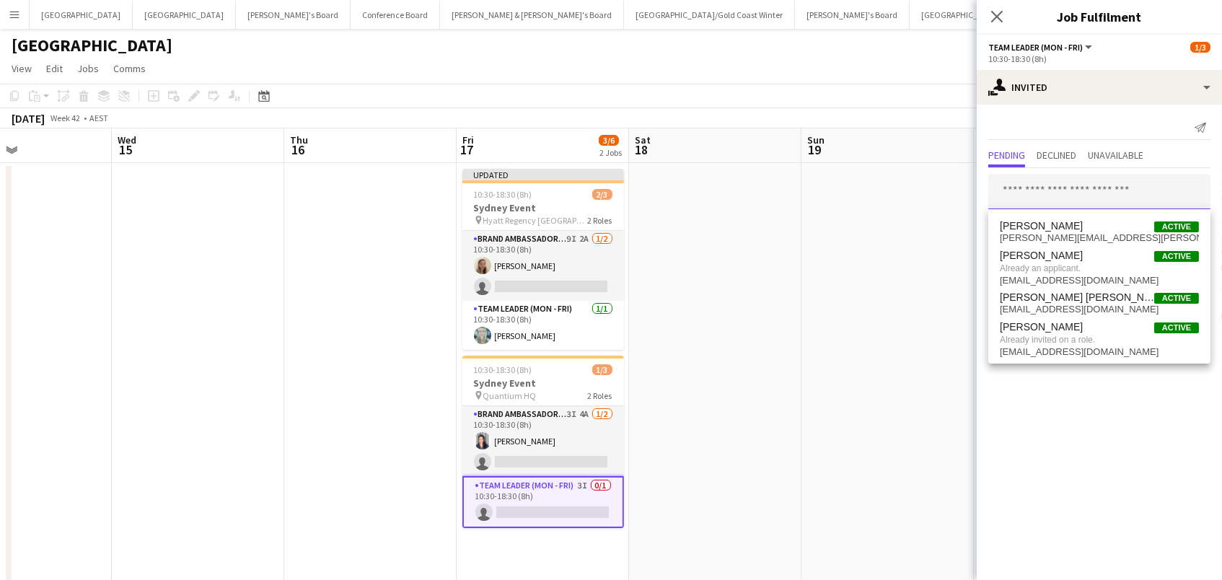
click at [1071, 185] on input "text" at bounding box center [1099, 192] width 222 height 36
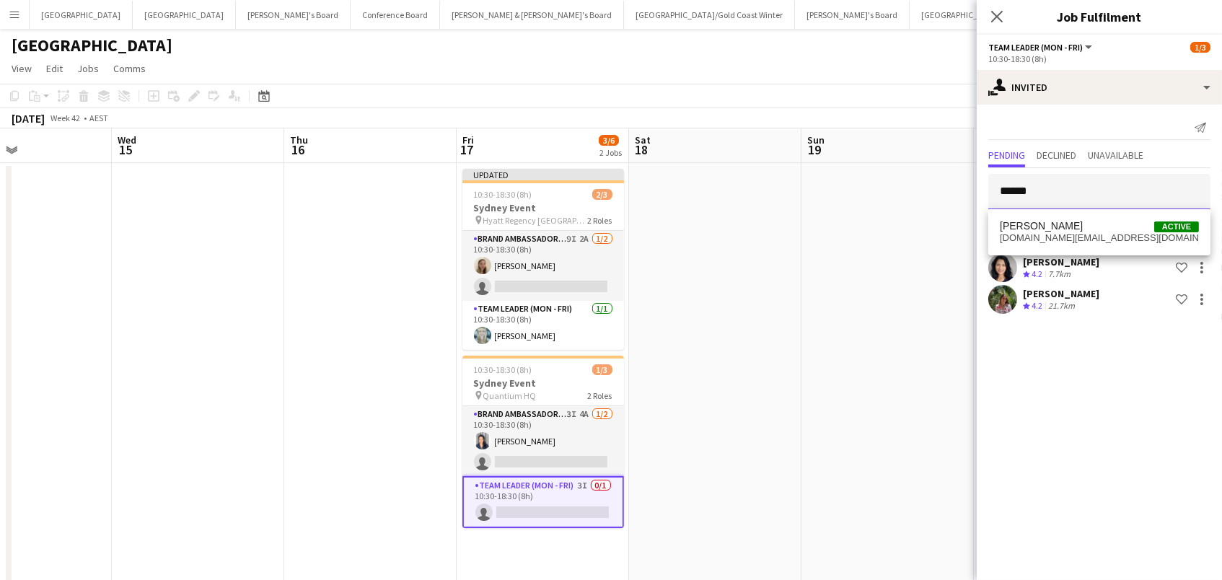
type input "******"
drag, startPoint x: 1071, startPoint y: 185, endPoint x: 1093, endPoint y: 228, distance: 48.1
click at [1093, 228] on span "Claire Stephens Active" at bounding box center [1099, 226] width 199 height 12
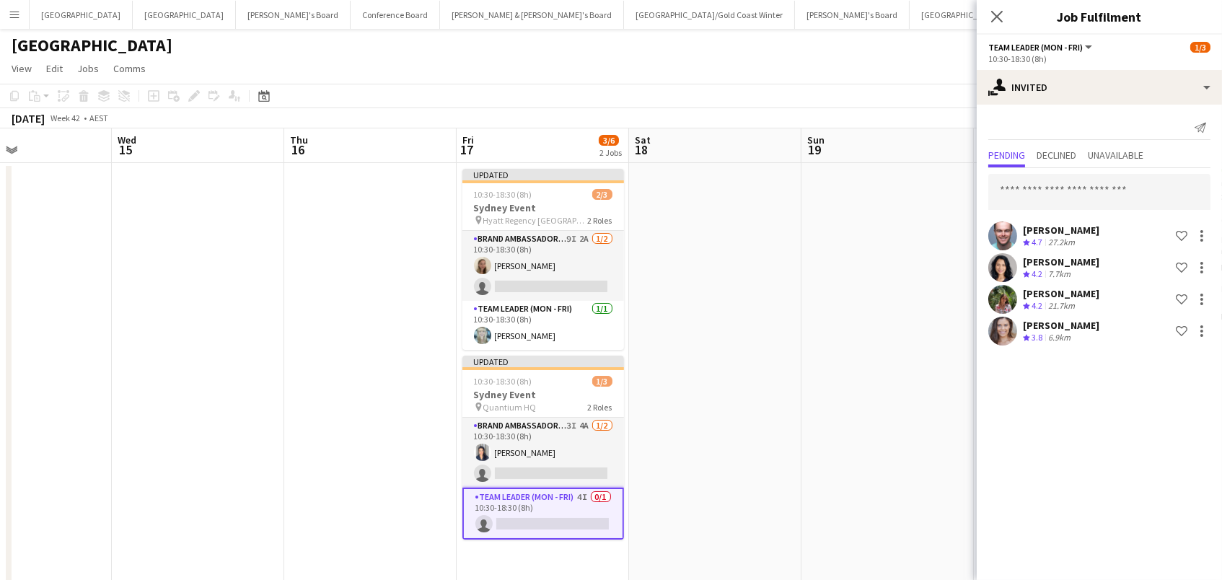
drag, startPoint x: 922, startPoint y: 94, endPoint x: 987, endPoint y: 97, distance: 64.3
click at [922, 94] on app-toolbar "Copy Paste Paste Command V Paste with crew Command Shift V Paste linked Job Del…" at bounding box center [611, 96] width 1222 height 25
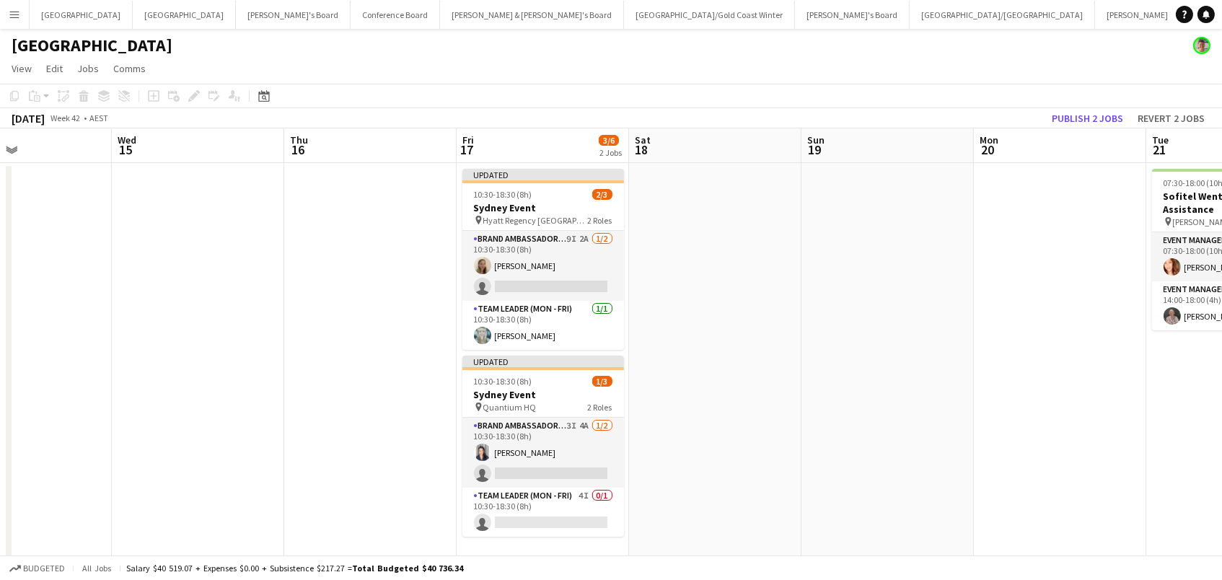
click at [1085, 113] on button "Publish 2 jobs" at bounding box center [1087, 118] width 83 height 19
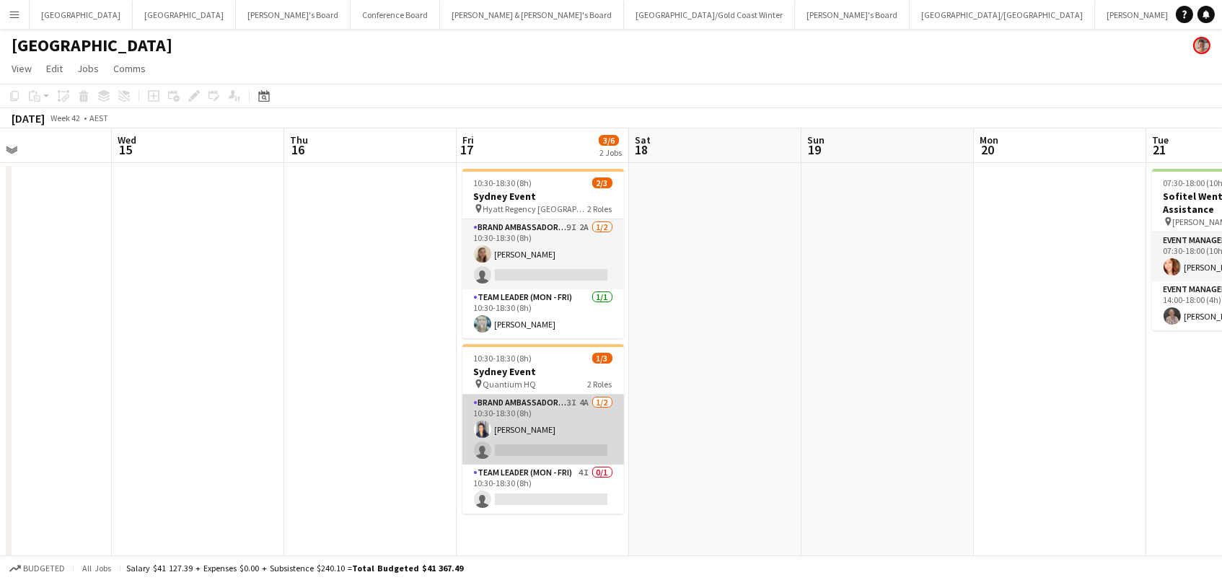
click at [562, 434] on app-card-role "Brand Ambassador (Mon - Fri) 3I 4A 1/2 10:30-18:30 (8h) Vanessa Flauzino single…" at bounding box center [543, 430] width 162 height 70
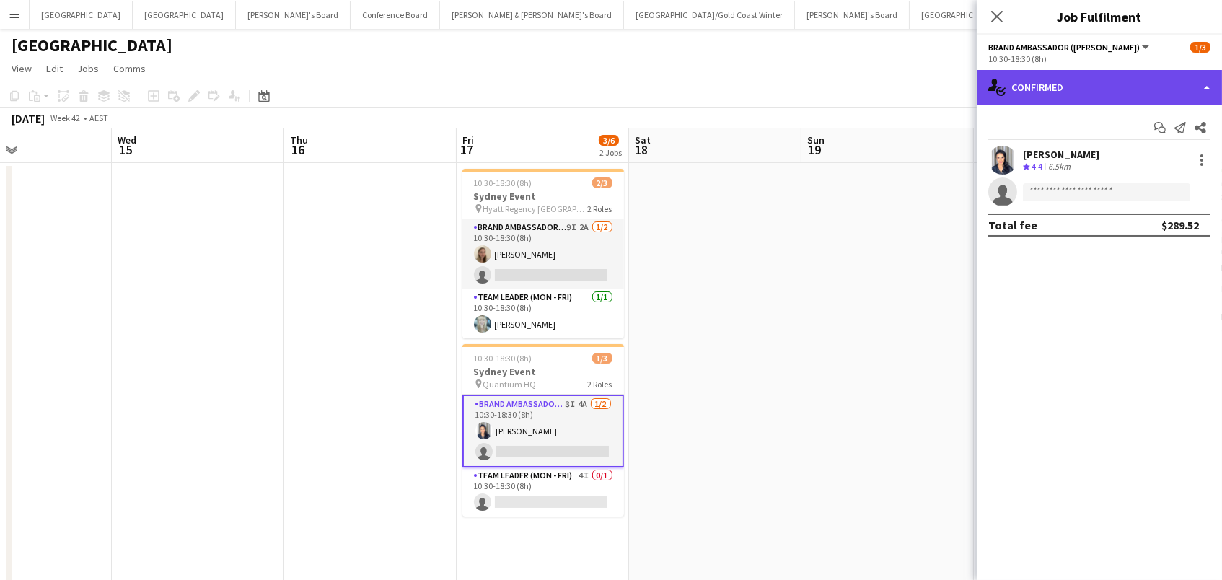
click at [1173, 79] on div "single-neutral-actions-check-2 Confirmed" at bounding box center [1099, 87] width 245 height 35
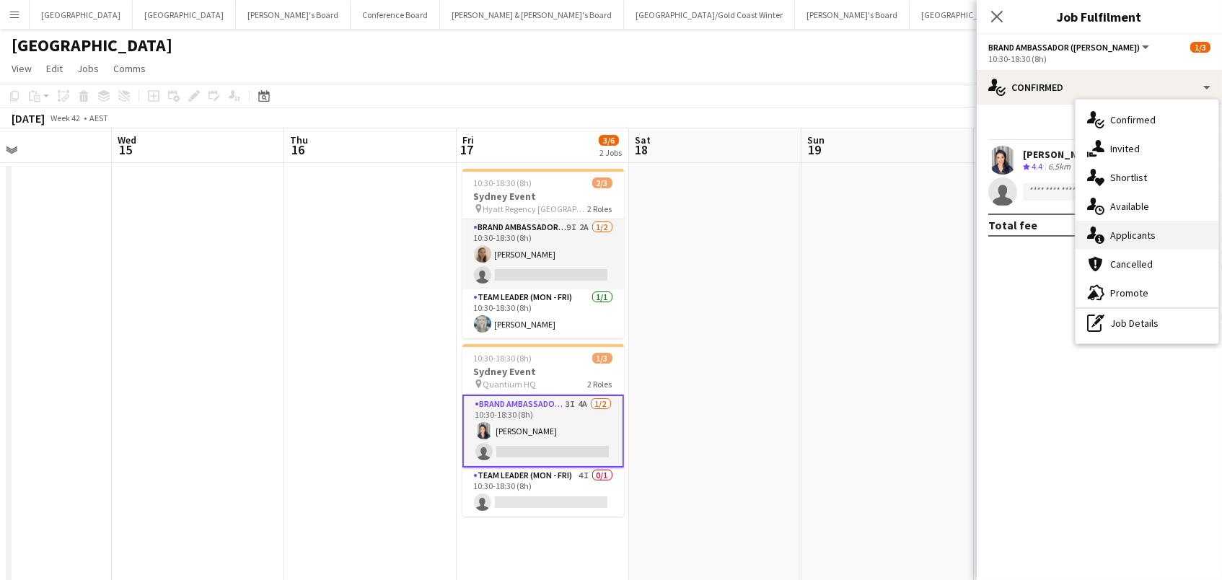
click at [1143, 239] on span "Applicants" at bounding box center [1132, 235] width 45 height 13
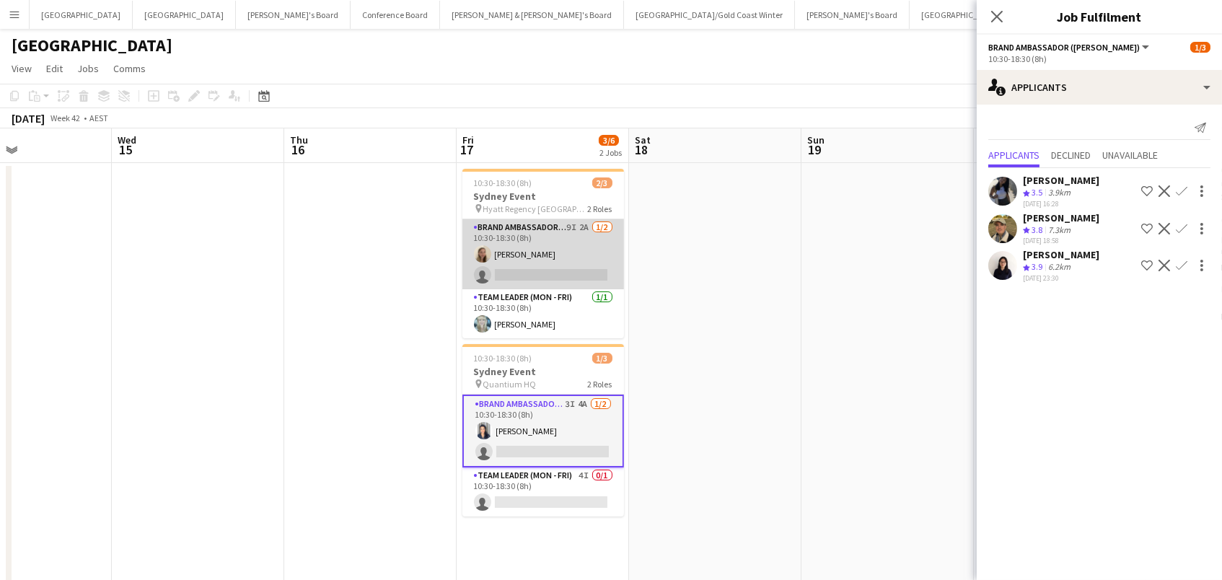
click at [515, 254] on app-card-role "Brand Ambassador (Mon - Fri) 9I 2A 1/2 10:30-18:30 (8h) Aine Lavelle single-neu…" at bounding box center [543, 254] width 162 height 70
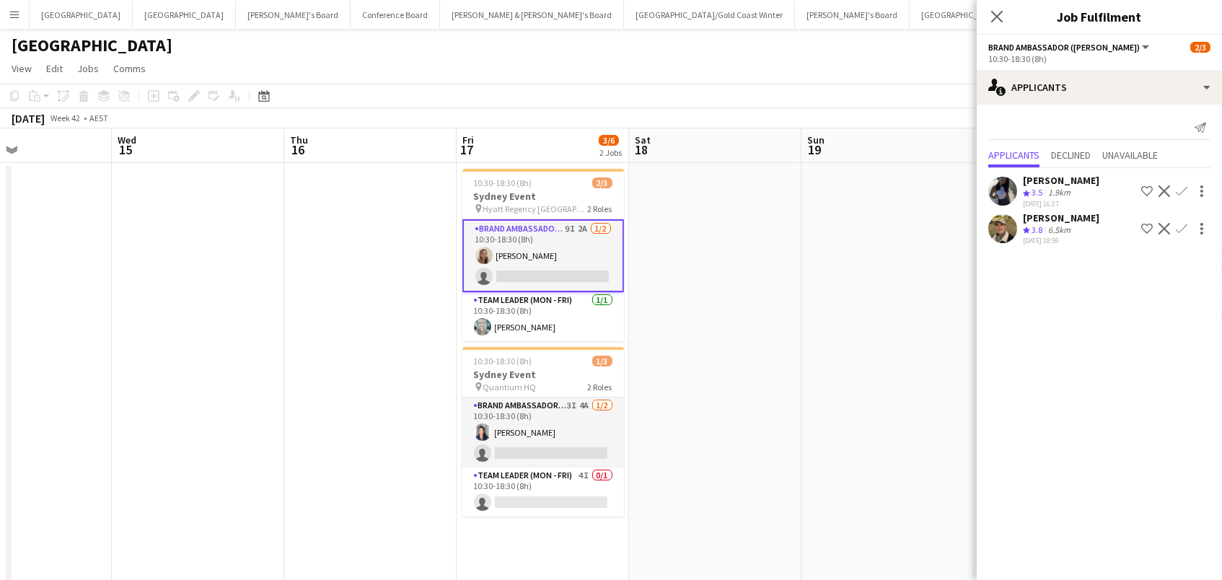
click at [681, 309] on app-date-cell at bounding box center [715, 396] width 172 height 467
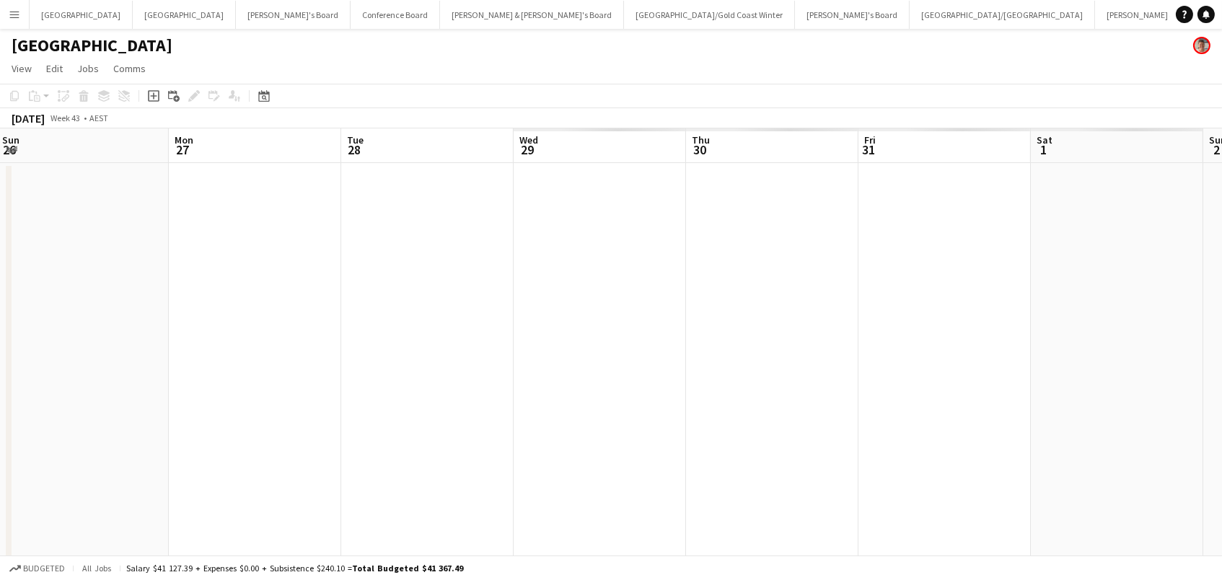
scroll to position [0, 387]
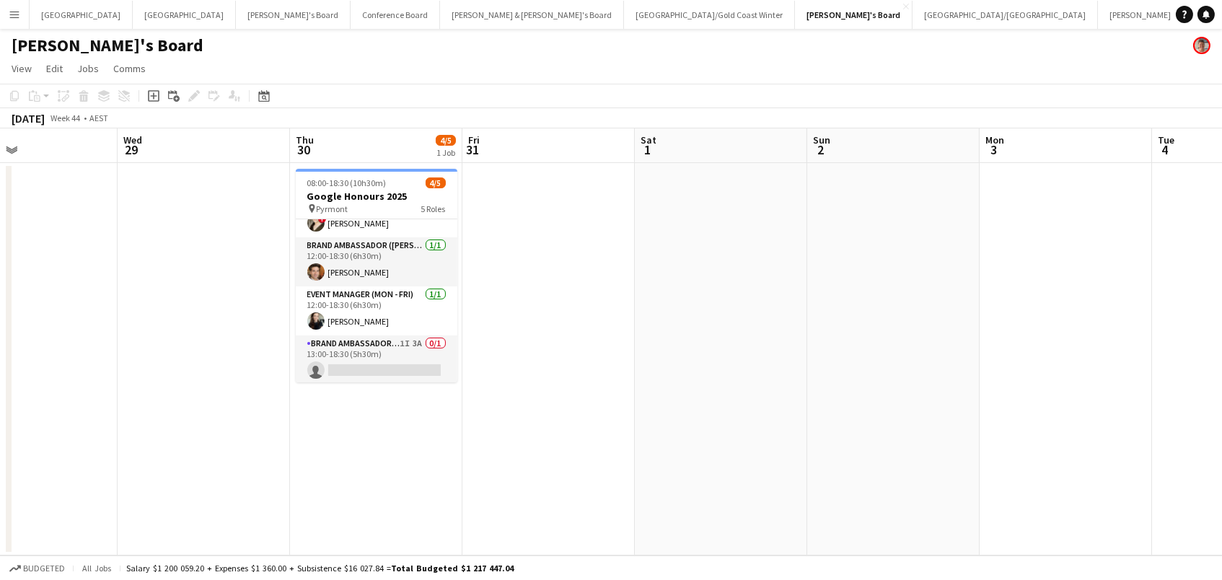
scroll to position [79, 0]
click at [390, 363] on app-card-role "Brand Ambassador (Mon - Fri) 1I 3A 0/1 13:00-18:30 (5h30m) single-neutral-actio…" at bounding box center [377, 360] width 162 height 49
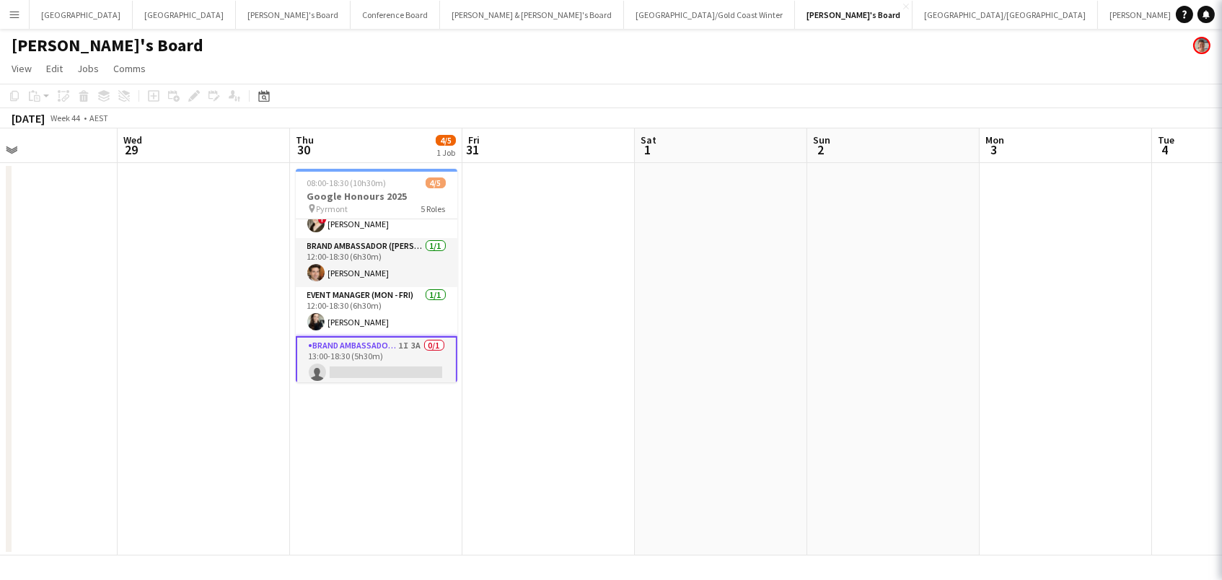
scroll to position [0, 398]
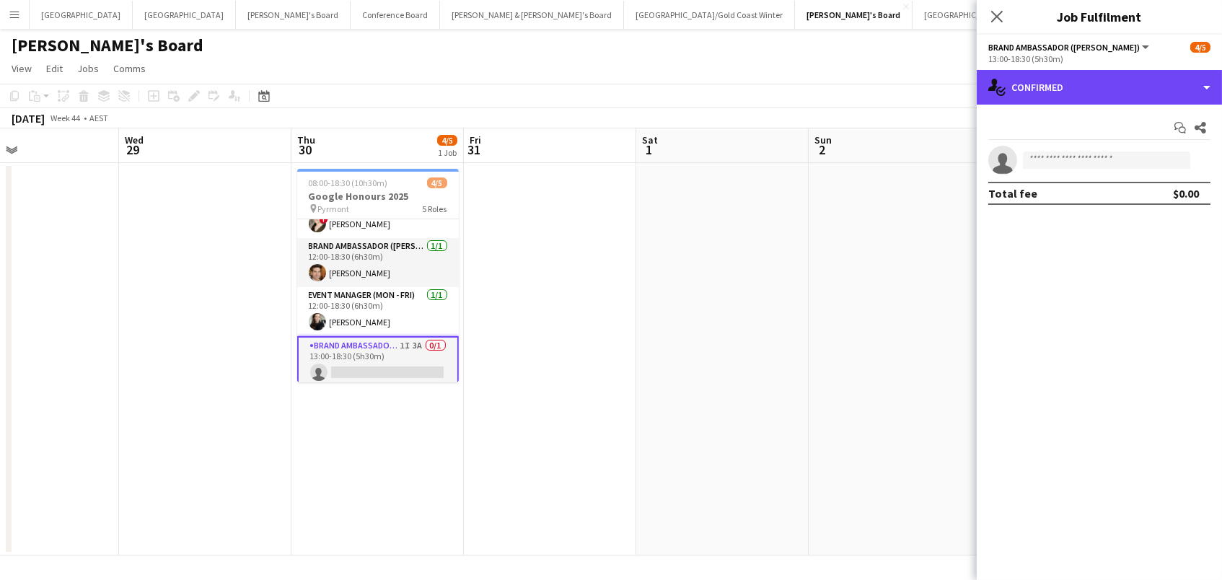
drag, startPoint x: 1049, startPoint y: 80, endPoint x: 1106, endPoint y: 110, distance: 64.2
click at [1049, 80] on div "single-neutral-actions-check-2 Confirmed" at bounding box center [1099, 87] width 245 height 35
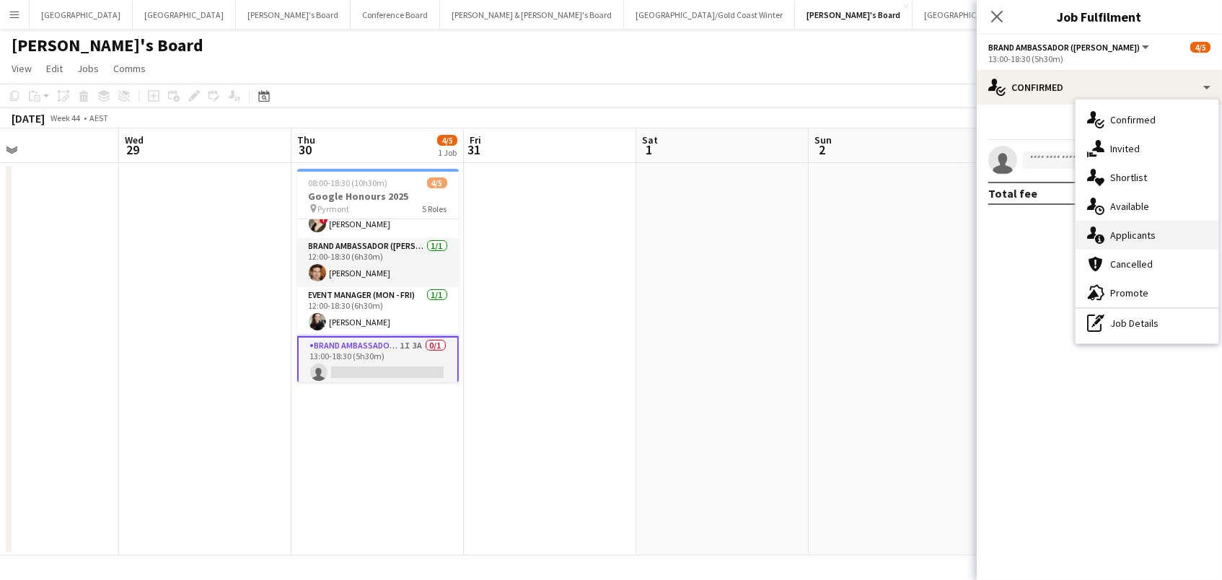
click at [1172, 226] on div "single-neutral-actions-information Applicants" at bounding box center [1146, 235] width 143 height 29
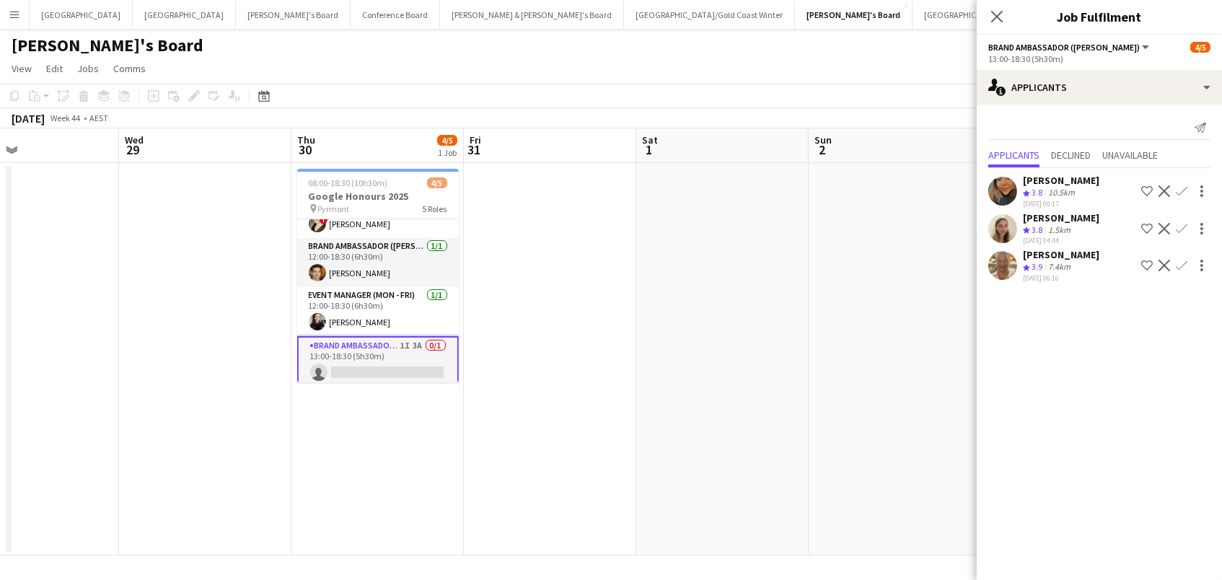
click at [1179, 232] on app-icon "Confirm" at bounding box center [1182, 229] width 12 height 12
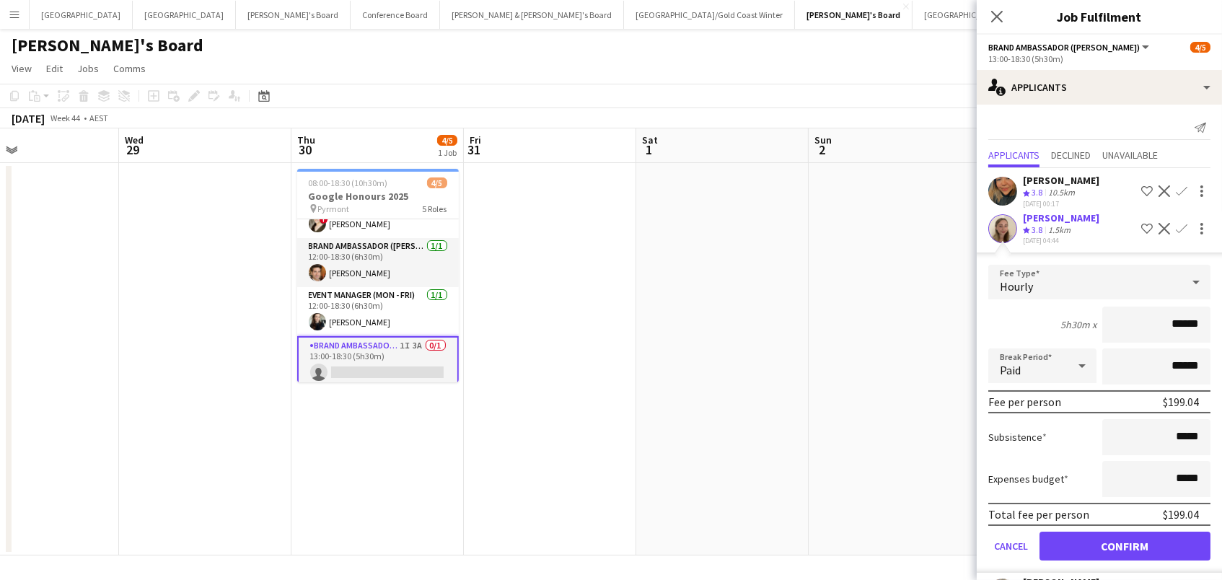
scroll to position [0, 0]
click at [1124, 553] on button "Confirm" at bounding box center [1124, 546] width 171 height 29
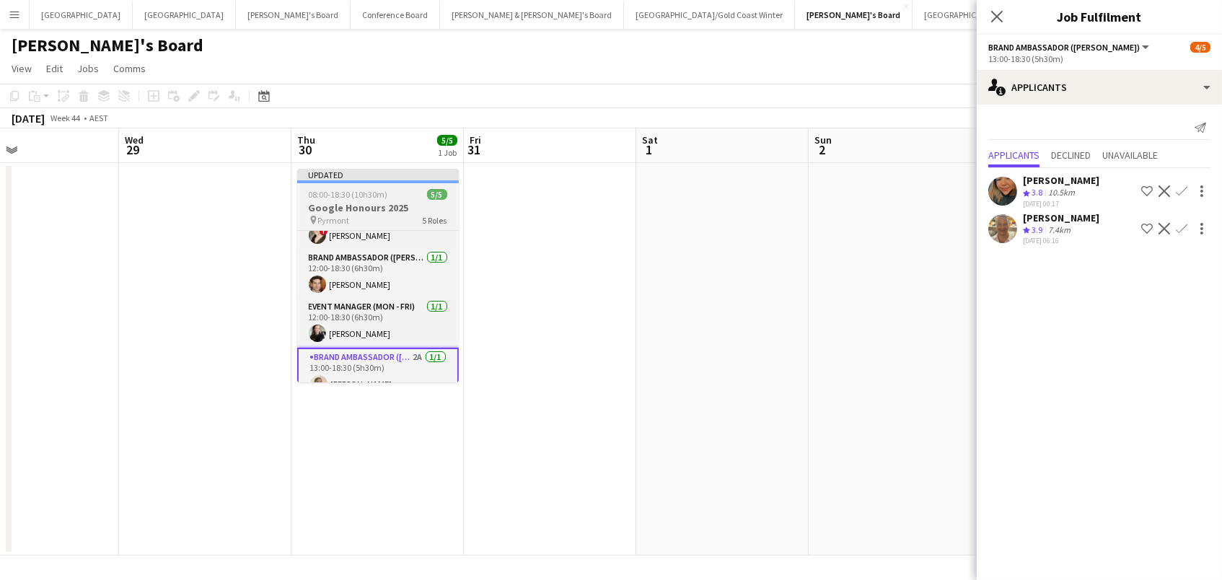
scroll to position [0, 397]
click at [405, 209] on h3 "Google Honours 2025" at bounding box center [380, 207] width 162 height 13
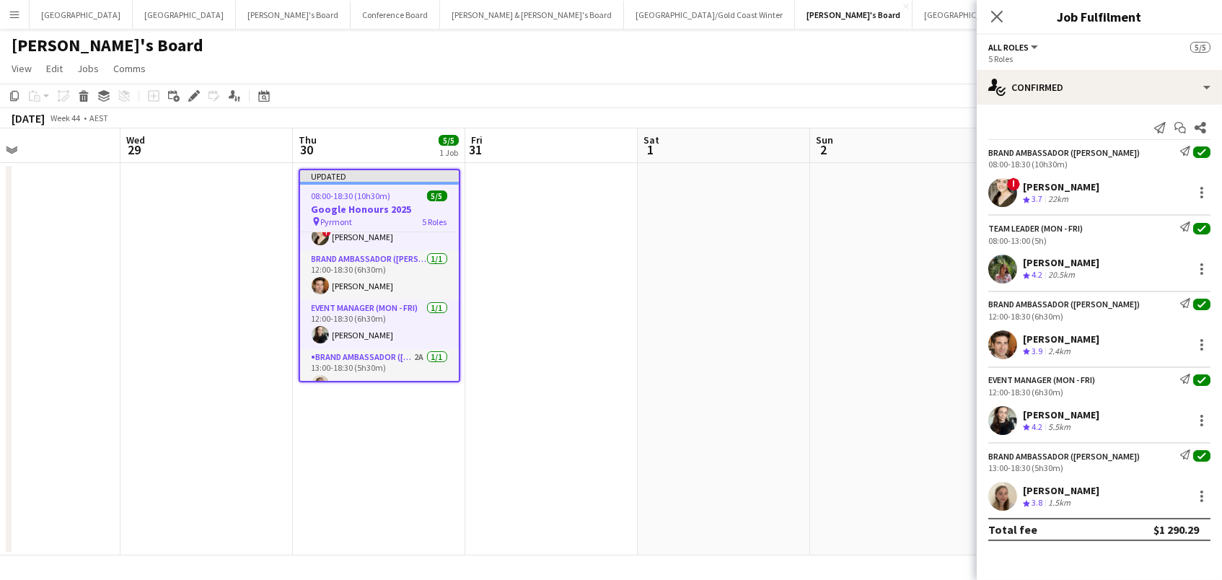
drag, startPoint x: 570, startPoint y: 200, endPoint x: 938, endPoint y: 150, distance: 371.3
click at [573, 200] on app-date-cell at bounding box center [551, 359] width 172 height 392
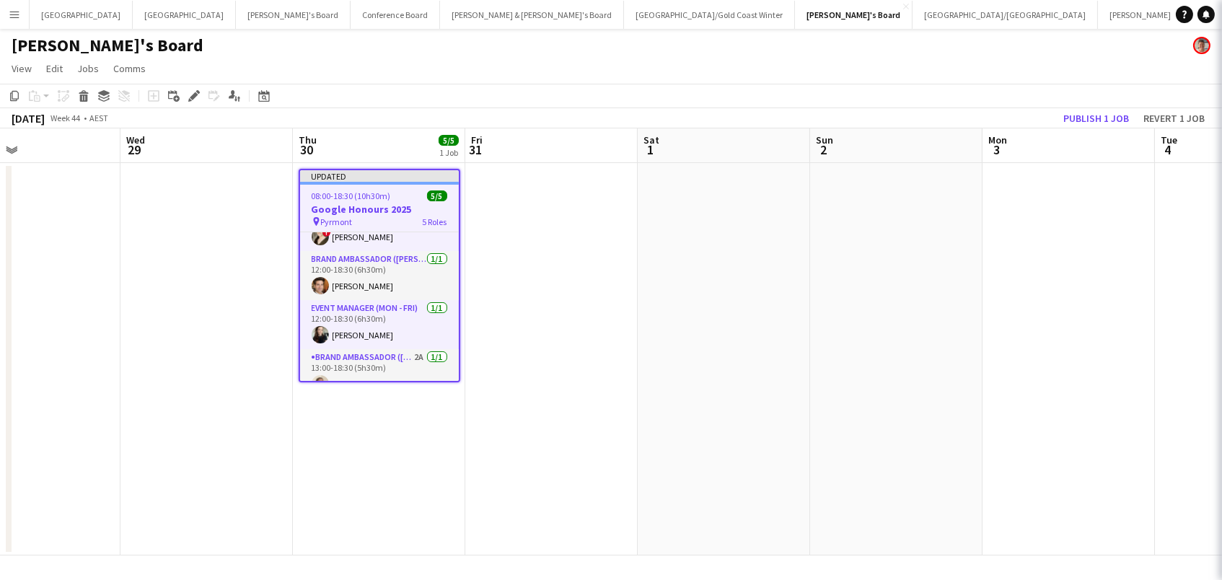
scroll to position [0, 393]
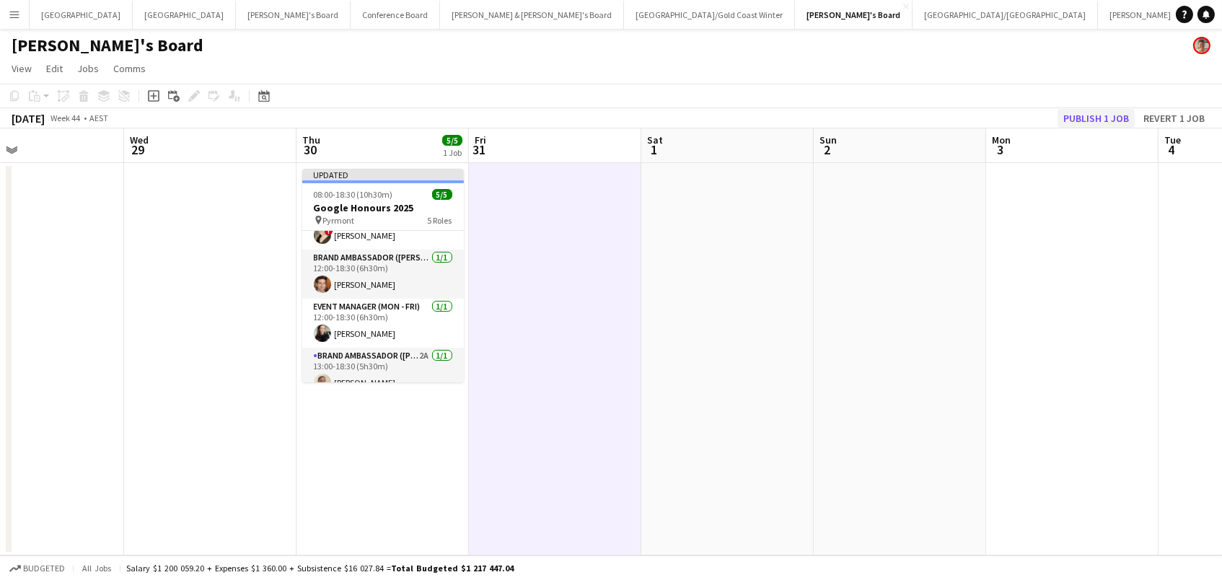
click at [1111, 117] on button "Publish 1 job" at bounding box center [1095, 118] width 77 height 19
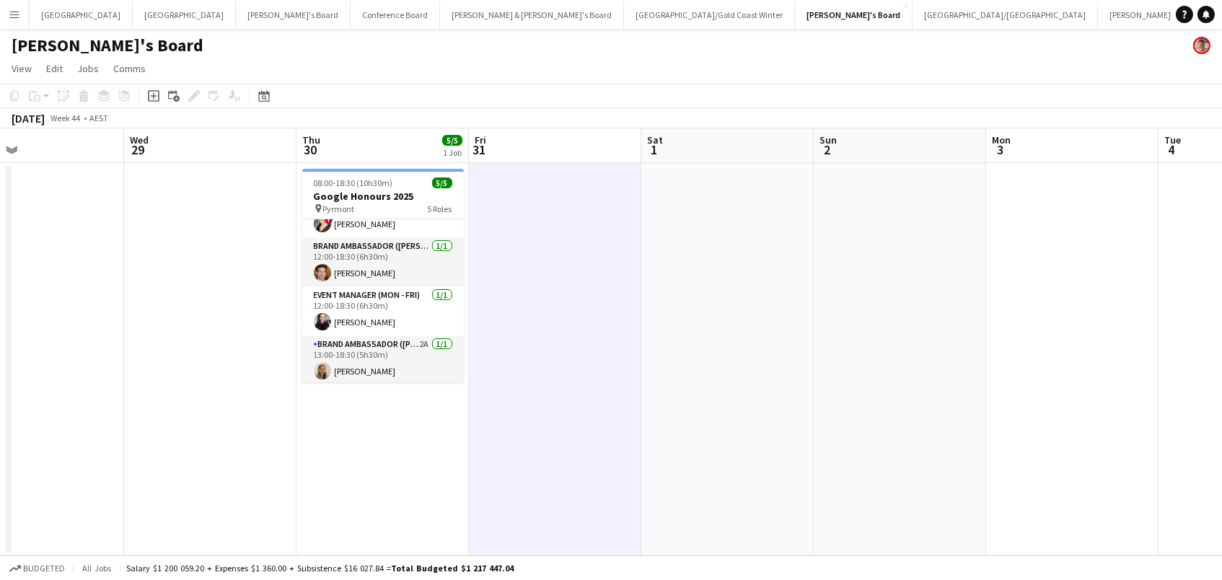
click at [19, 15] on app-icon "Menu" at bounding box center [15, 15] width 12 height 12
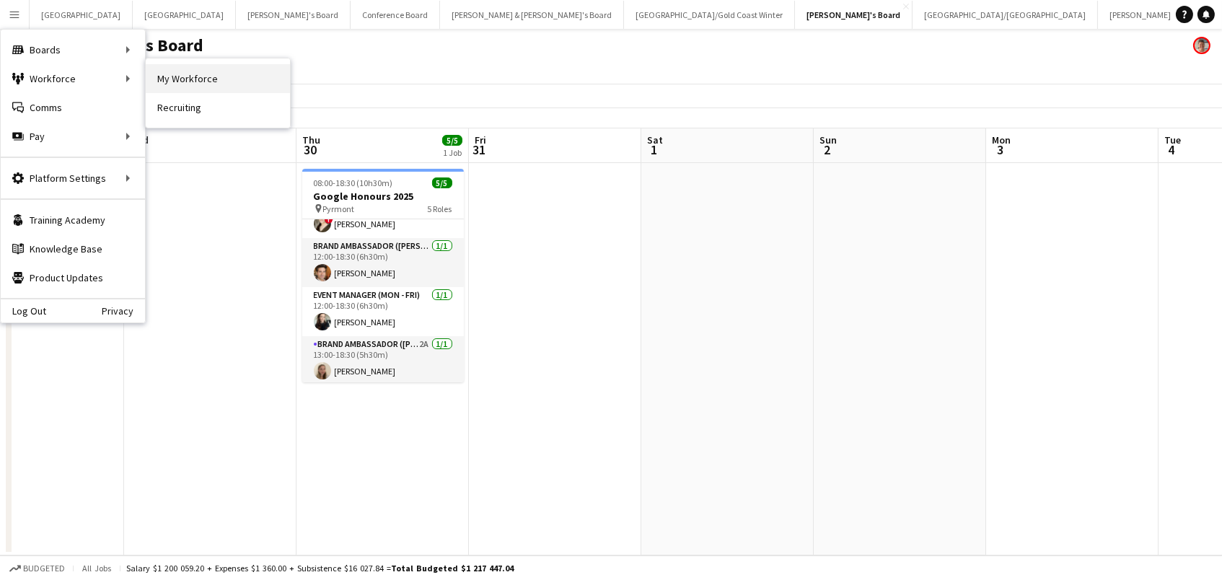
click at [248, 77] on link "My Workforce" at bounding box center [218, 78] width 144 height 29
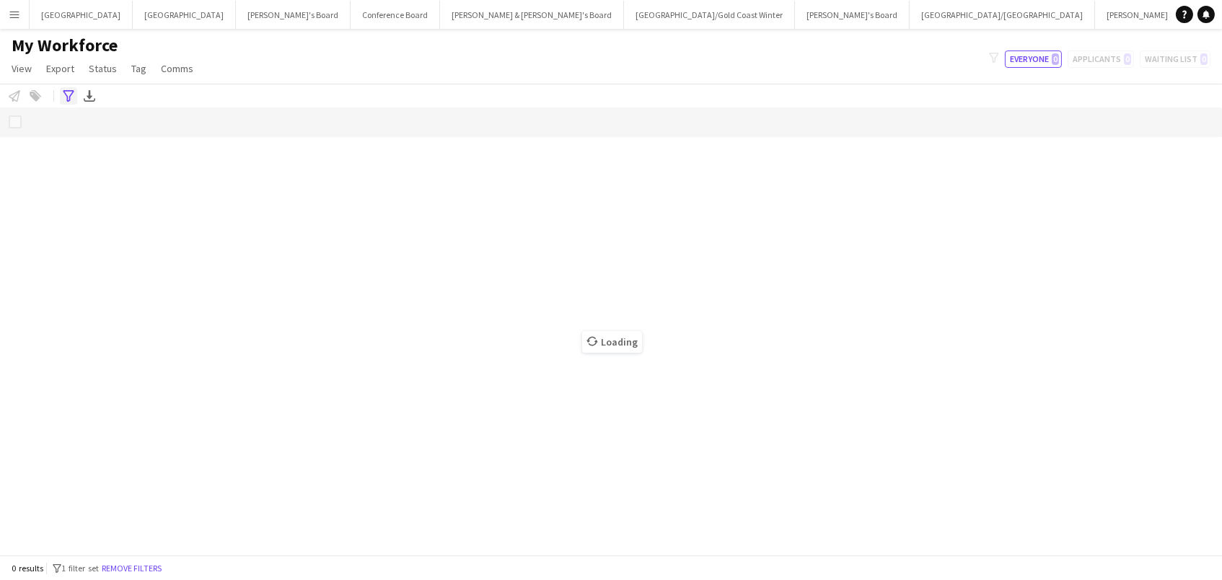
click at [64, 98] on icon "Advanced filters" at bounding box center [69, 96] width 12 height 12
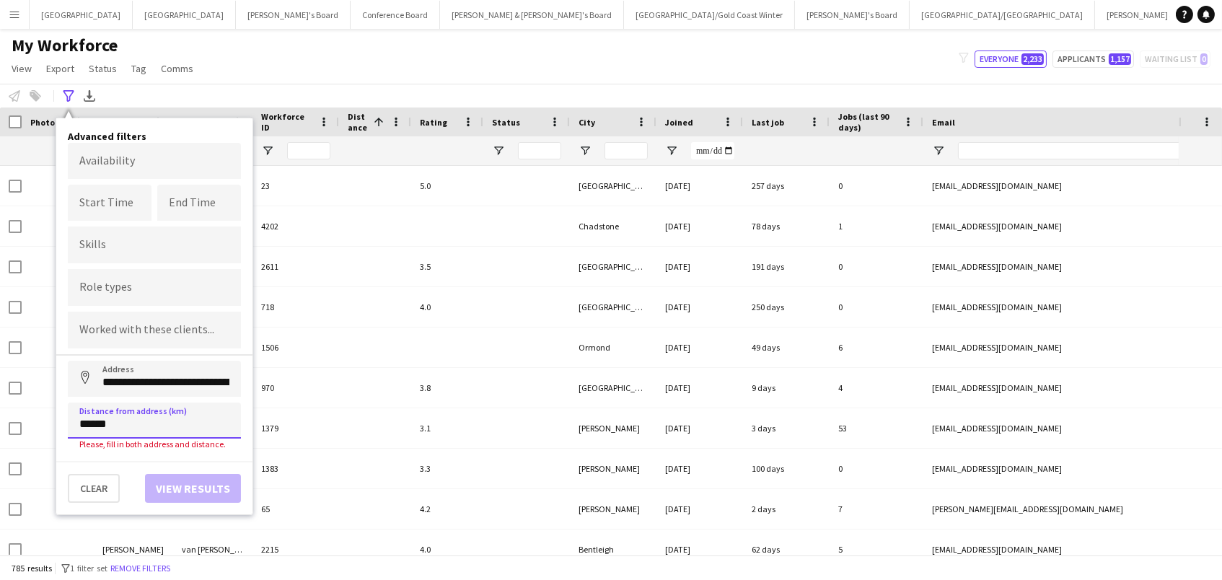
type input "**********"
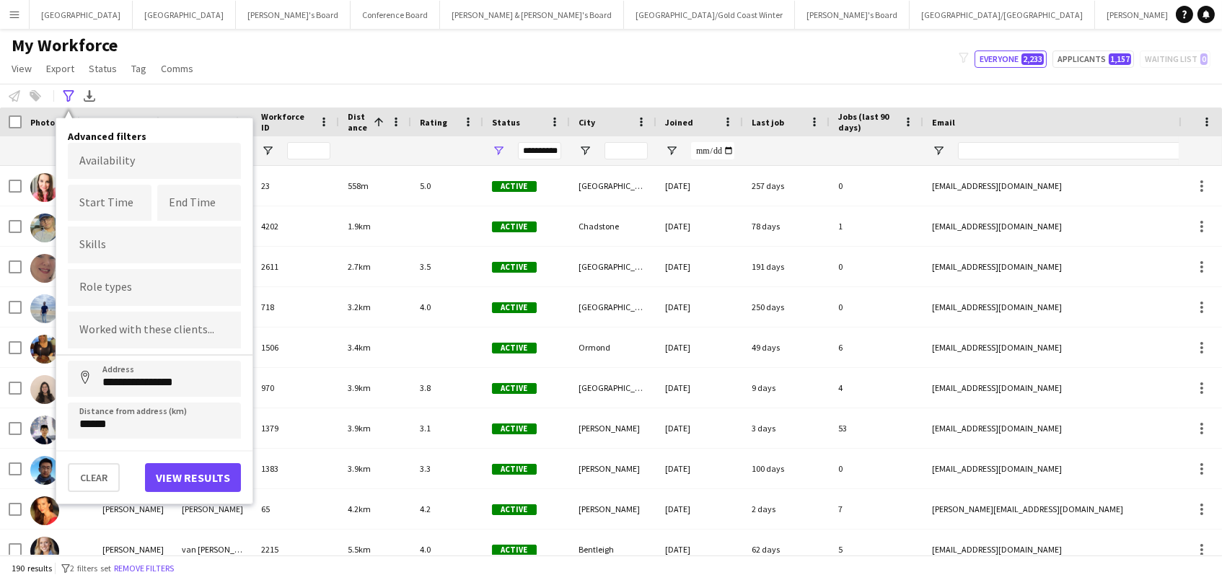
click at [167, 477] on button "View results" at bounding box center [193, 477] width 96 height 29
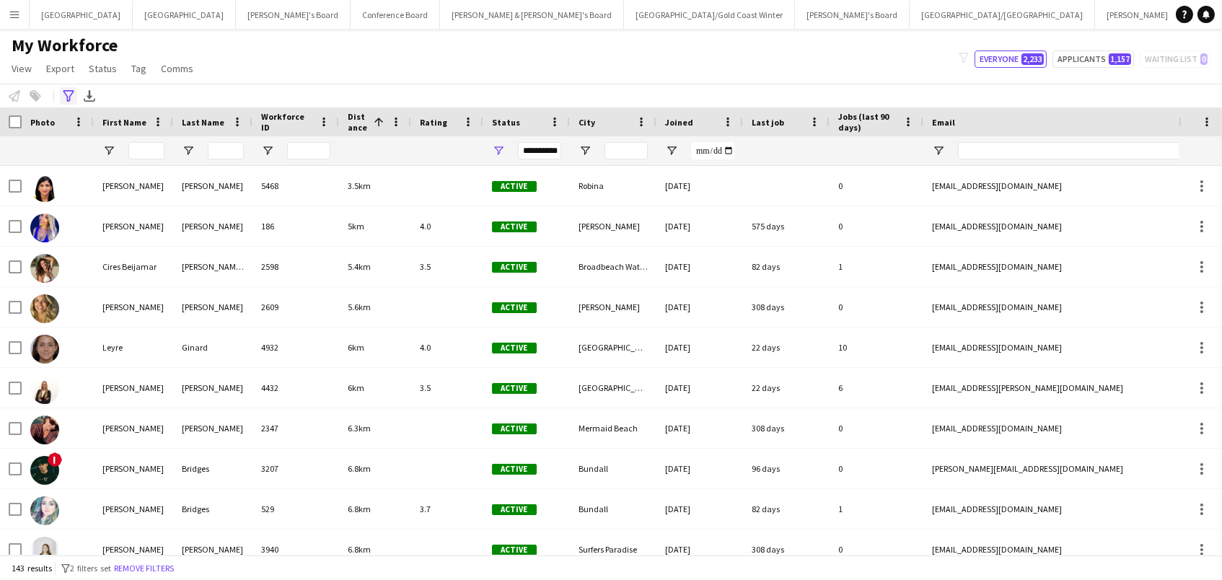
click at [64, 94] on icon "Advanced filters" at bounding box center [69, 96] width 12 height 12
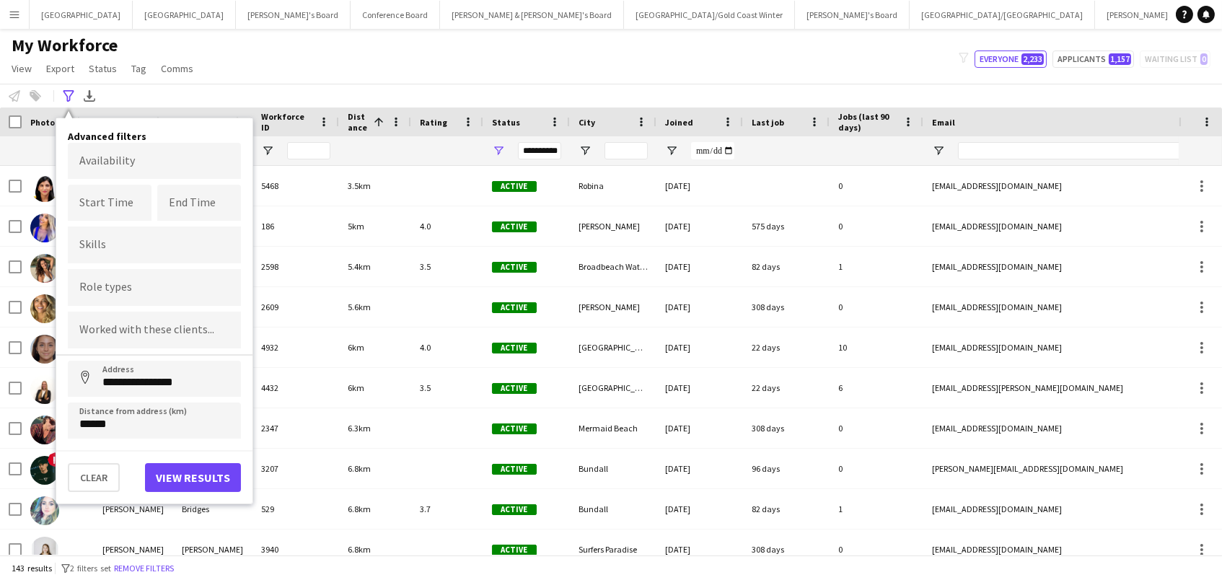
click at [161, 244] on input "Type to search skills..." at bounding box center [154, 244] width 150 height 13
type input "********"
click at [164, 287] on div "Working With Children Check (WWCC)" at bounding box center [154, 285] width 173 height 35
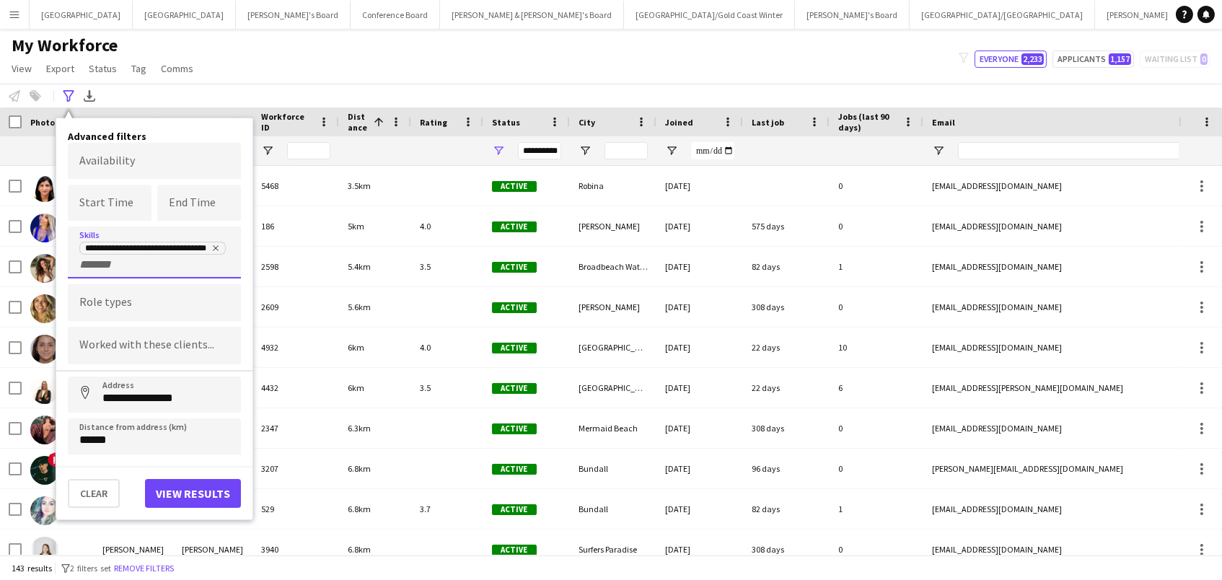
click at [220, 496] on button "View results" at bounding box center [193, 493] width 96 height 29
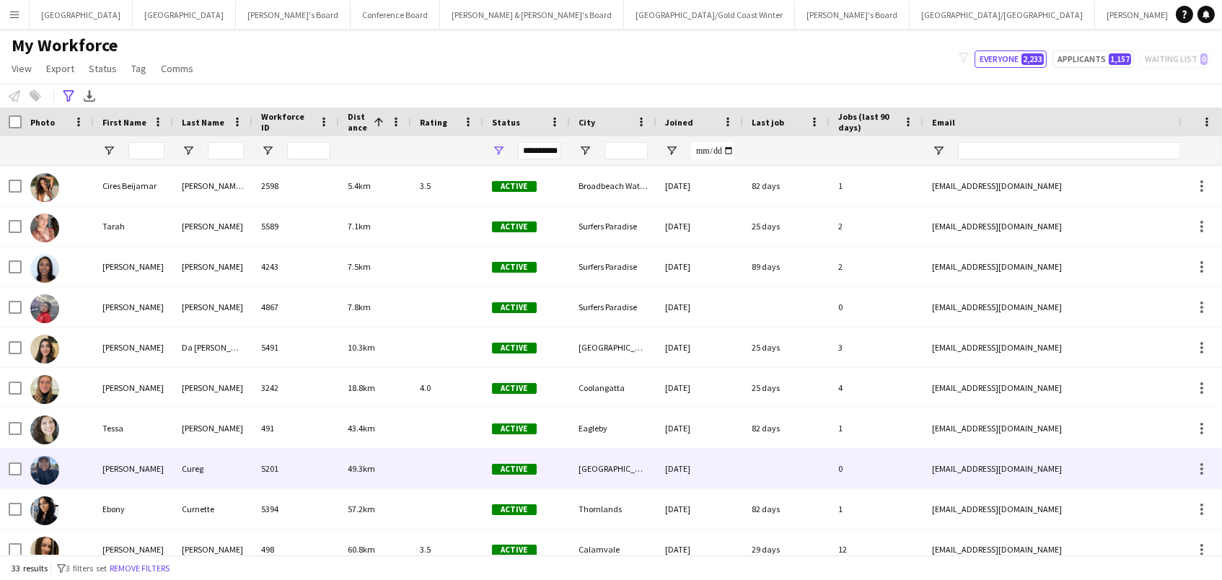
click at [86, 472] on div at bounding box center [58, 469] width 72 height 40
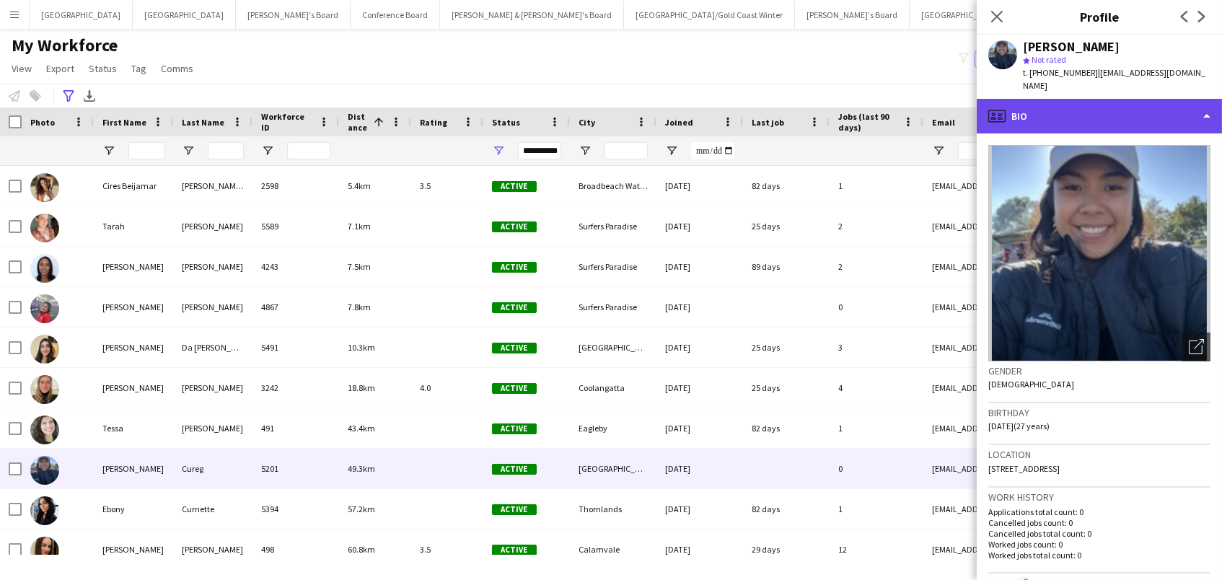
click at [1056, 107] on div "profile Bio" at bounding box center [1099, 116] width 245 height 35
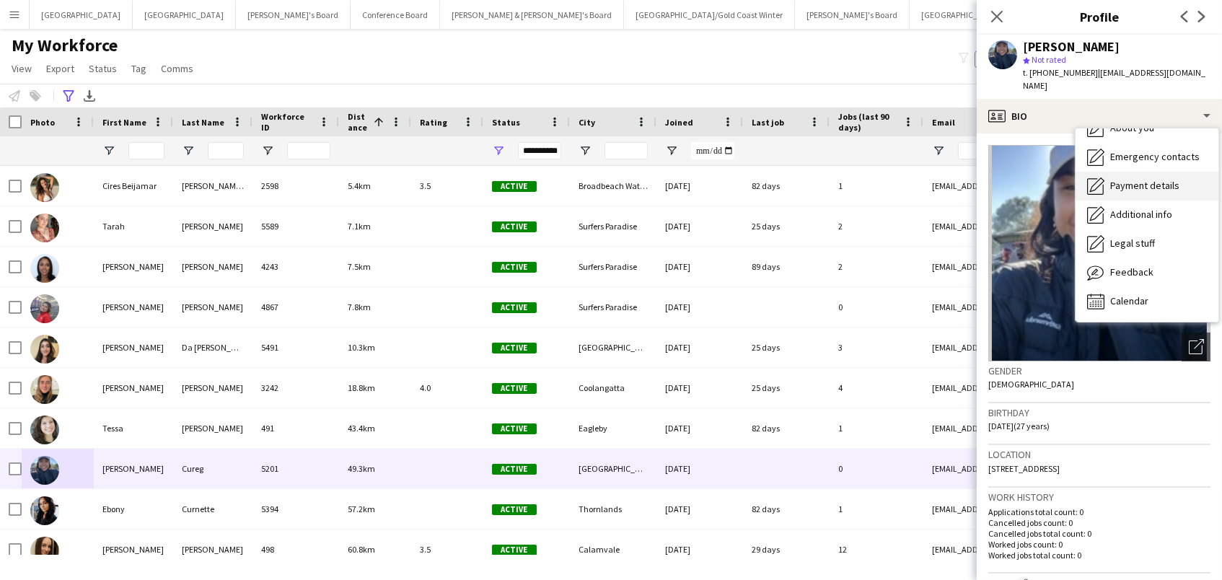
scroll to position [106, 0]
click at [1122, 265] on div "Feedback Feedback" at bounding box center [1146, 273] width 143 height 29
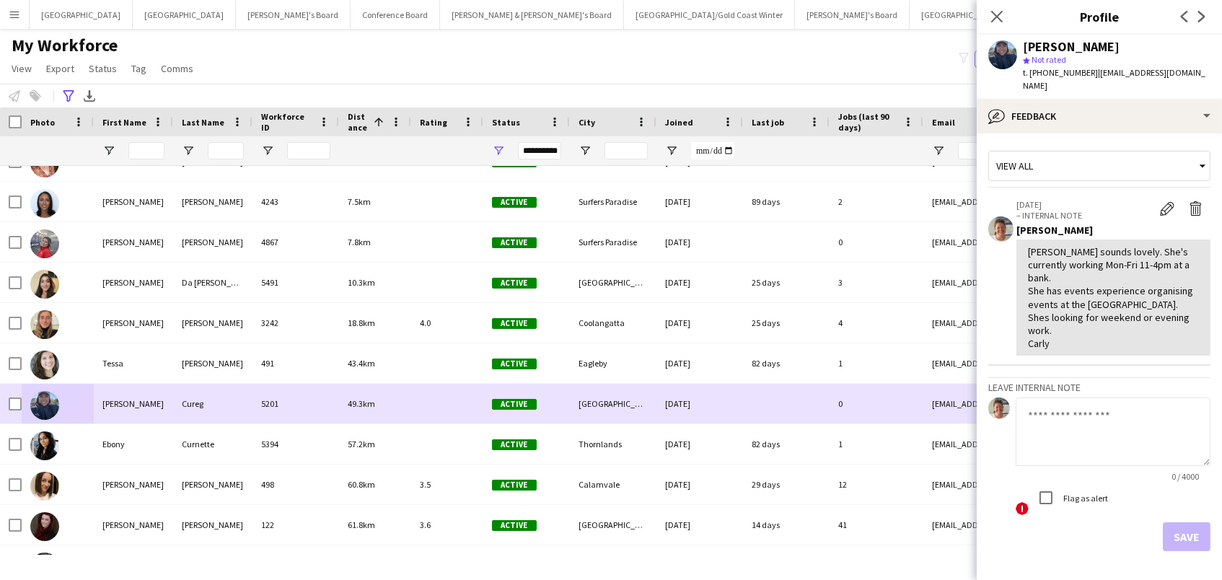
scroll to position [79, 0]
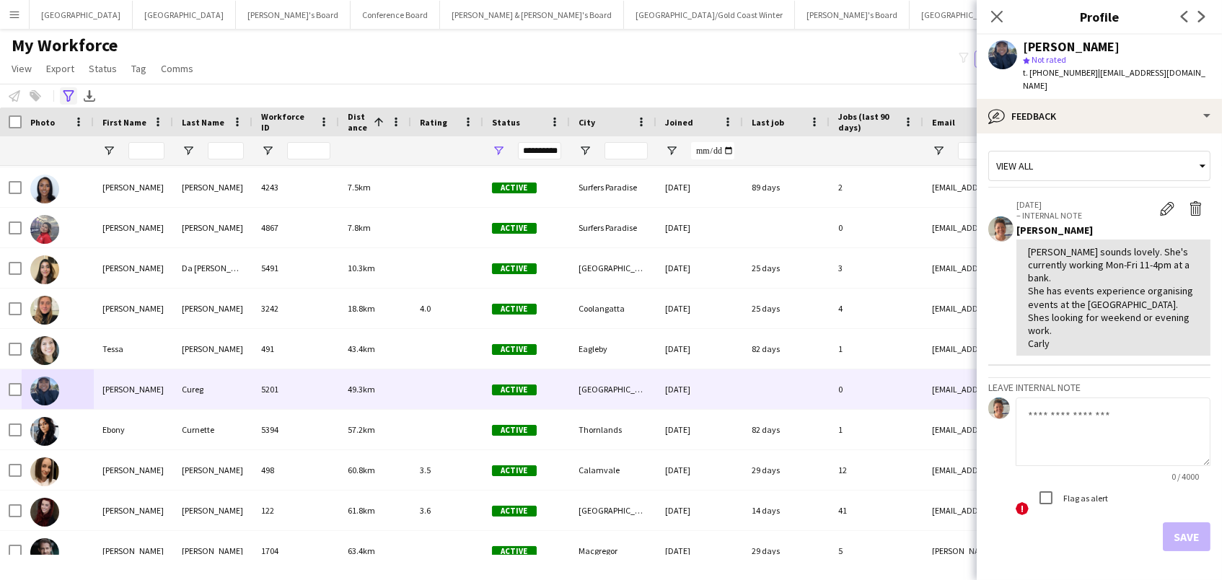
click at [71, 93] on icon "Advanced filters" at bounding box center [69, 96] width 12 height 12
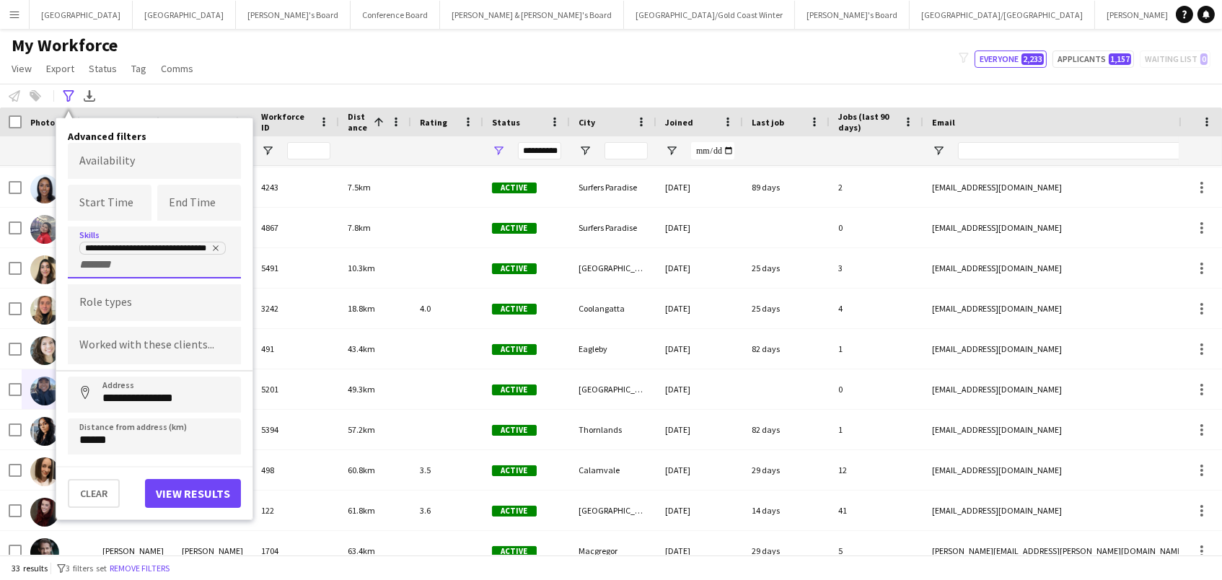
click at [214, 247] on icon "Remove tag" at bounding box center [215, 248] width 9 height 9
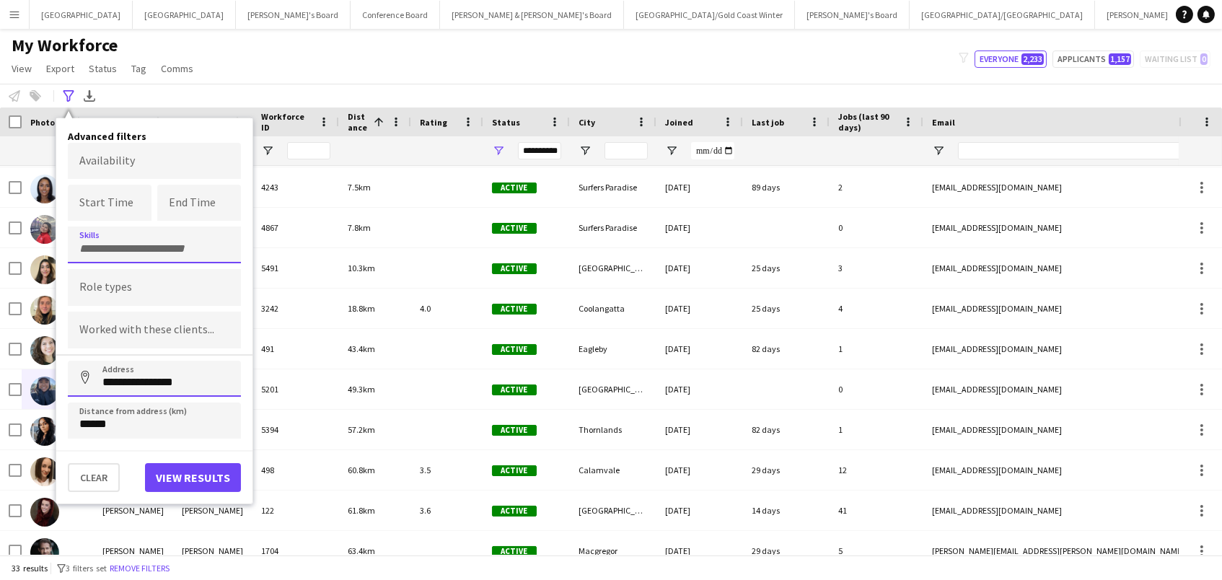
click at [206, 382] on input "**********" at bounding box center [154, 379] width 173 height 36
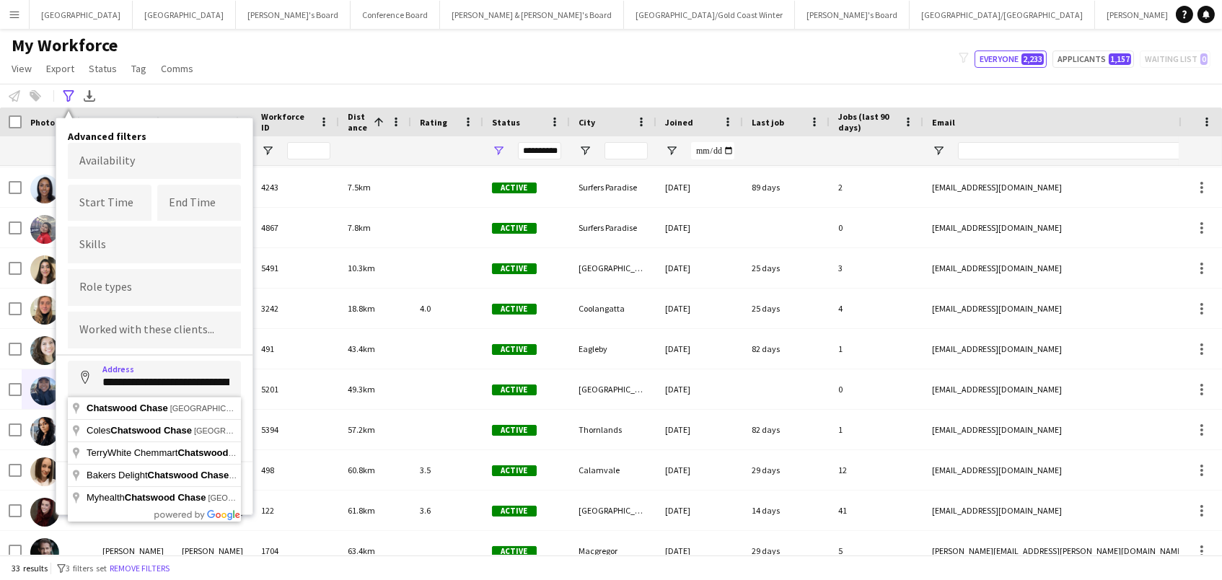
drag, startPoint x: 225, startPoint y: 410, endPoint x: 216, endPoint y: 410, distance: 9.4
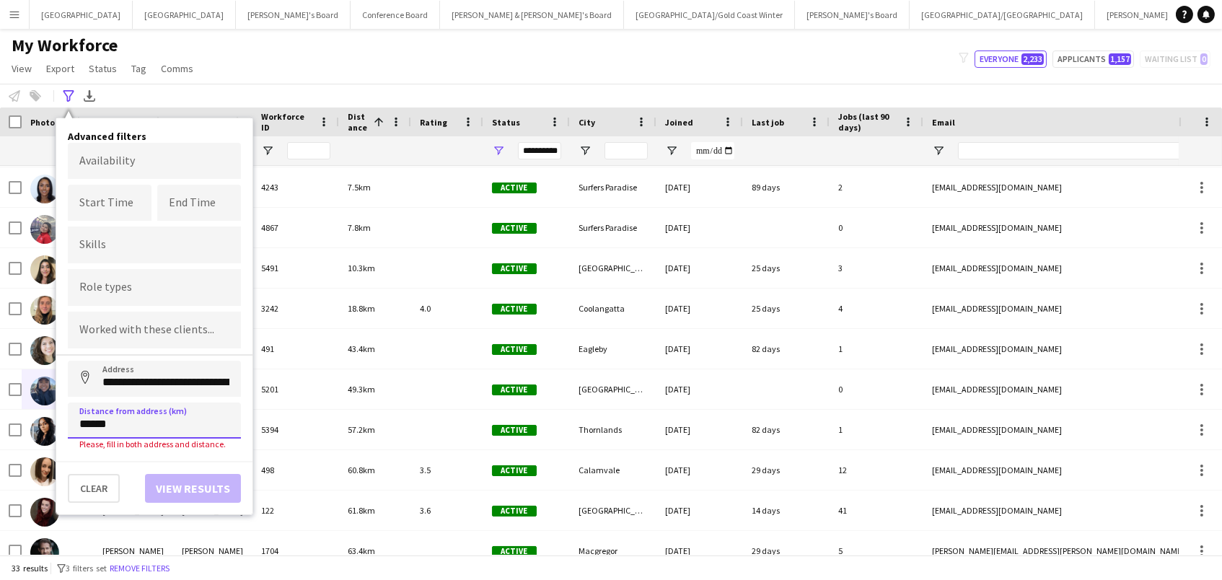
type input "**********"
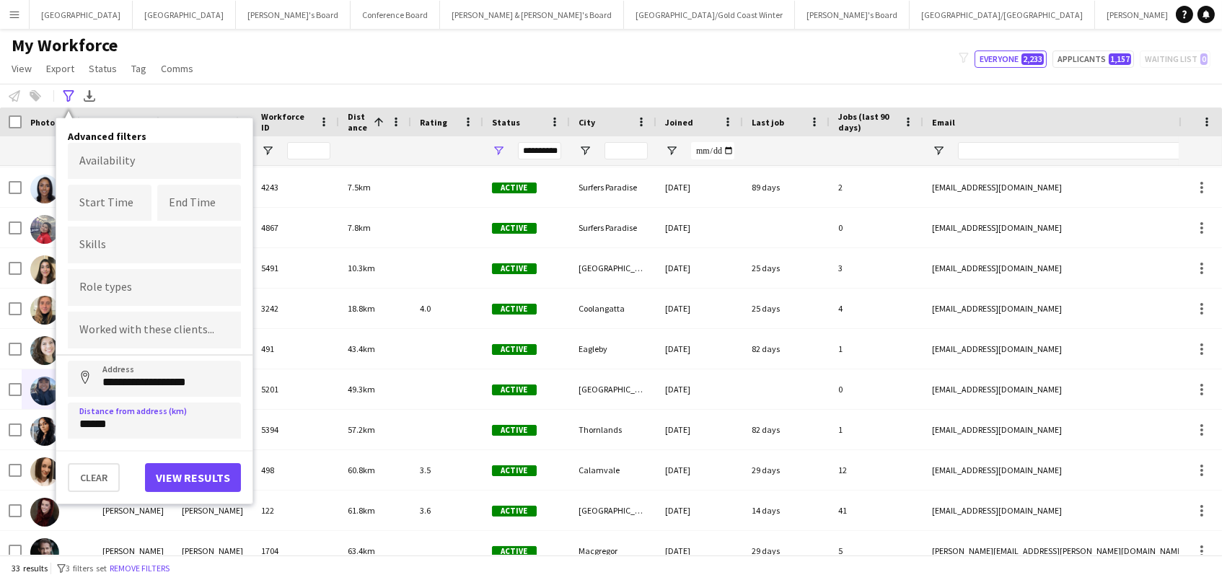
click at [191, 468] on button "View results" at bounding box center [193, 477] width 96 height 29
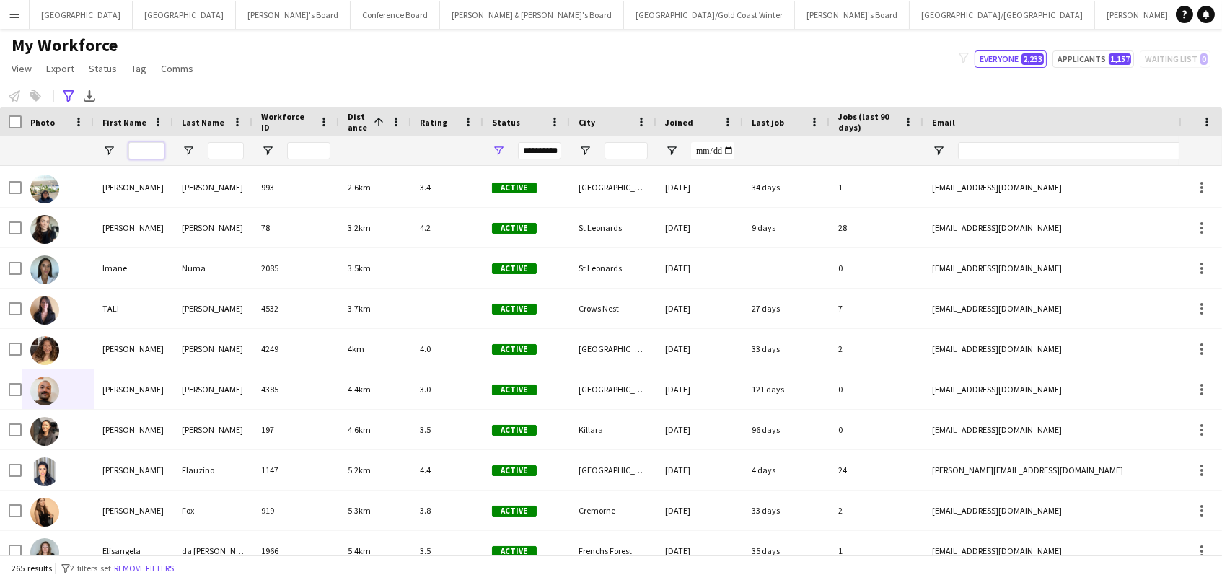
click at [143, 151] on input "First Name Filter Input" at bounding box center [146, 150] width 36 height 17
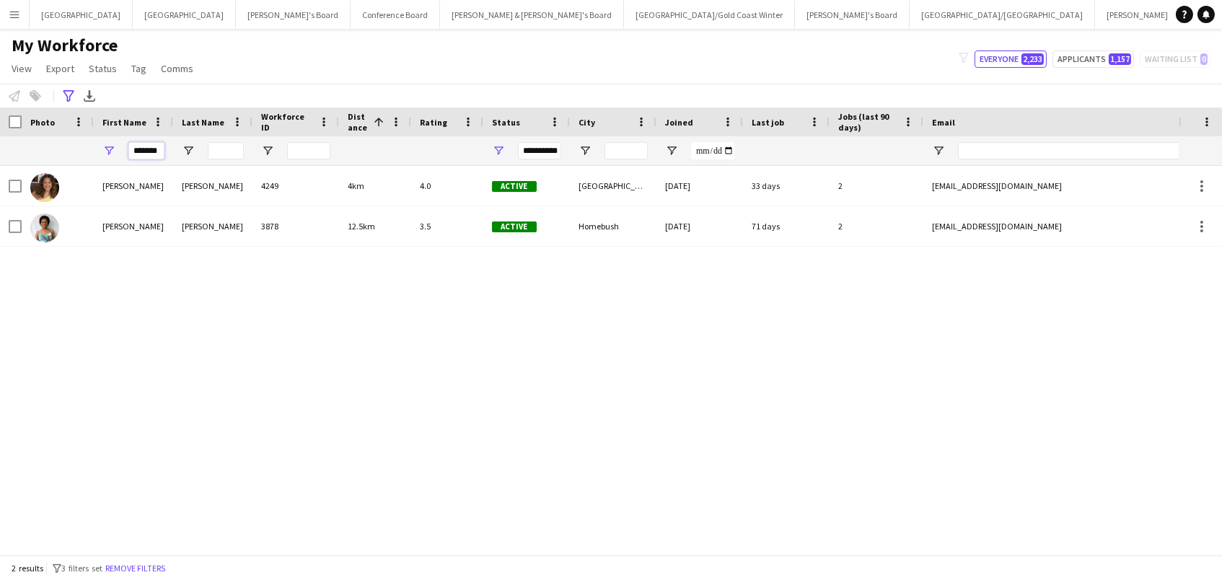
type input "*******"
drag, startPoint x: 143, startPoint y: 151, endPoint x: 498, endPoint y: 147, distance: 355.6
click at [498, 147] on span "Open Filter Menu" at bounding box center [498, 150] width 13 height 13
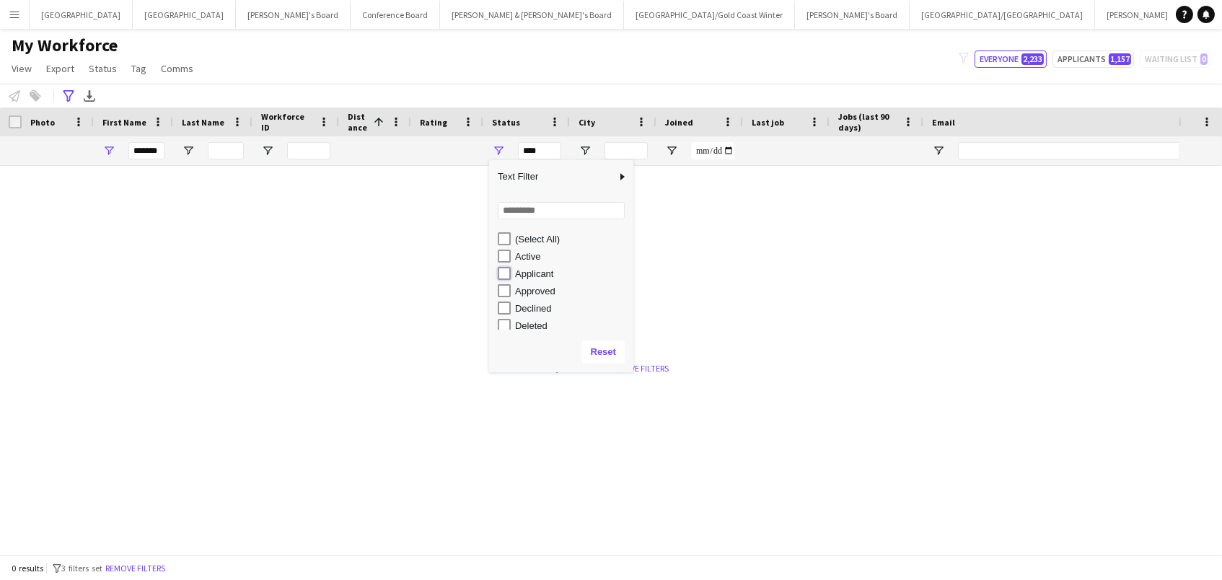
type input "**********"
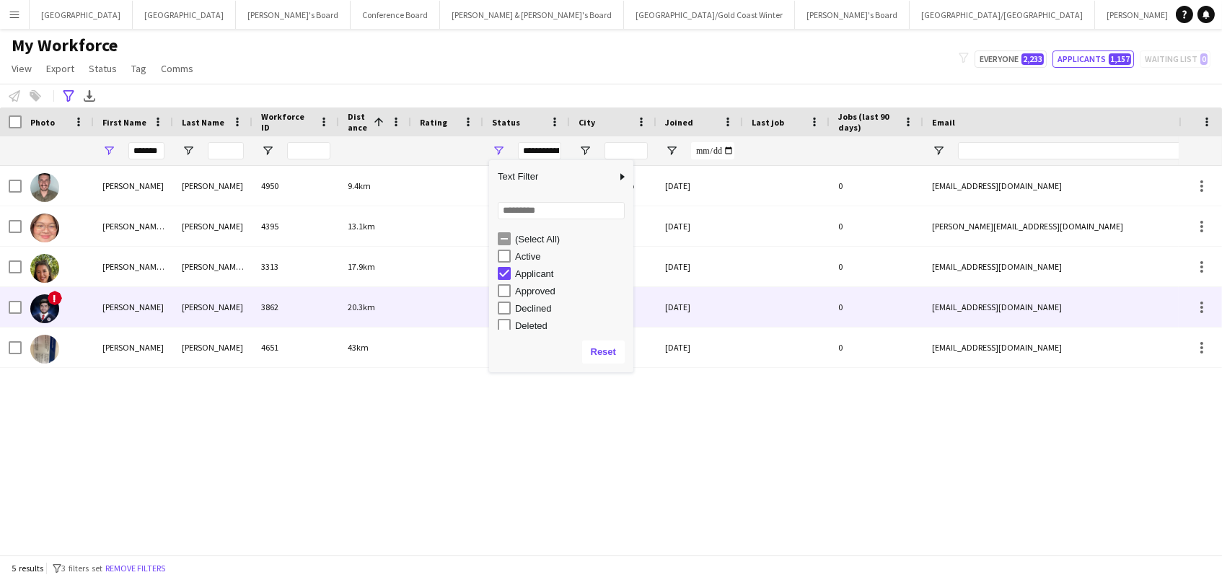
click at [228, 301] on div "Castillo" at bounding box center [212, 307] width 79 height 40
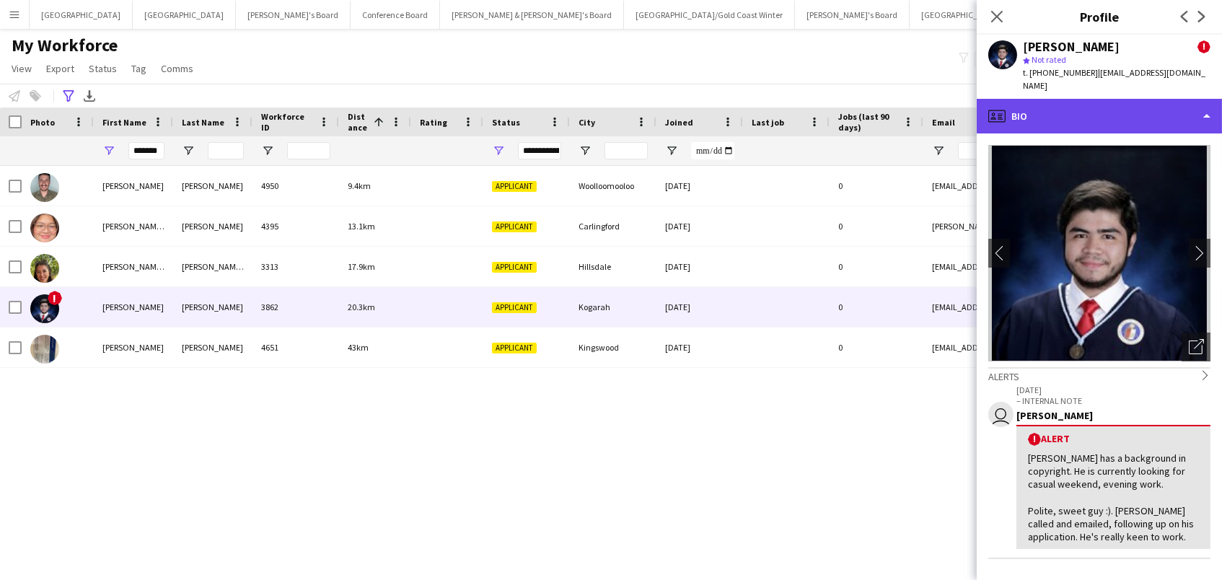
click at [1111, 105] on div "profile Bio" at bounding box center [1099, 116] width 245 height 35
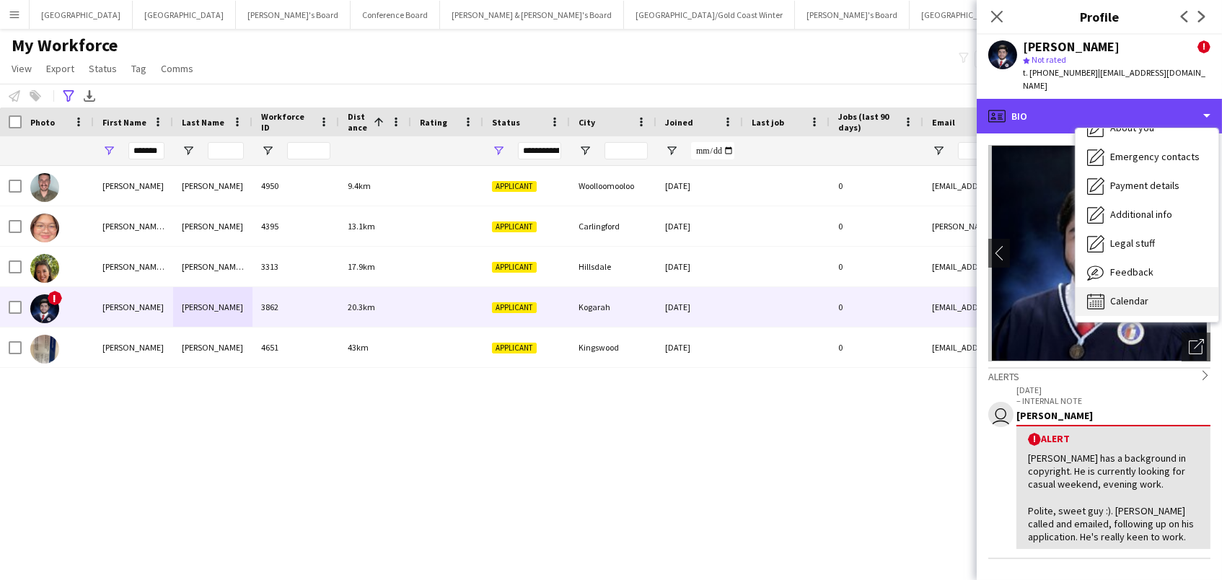
scroll to position [106, 0]
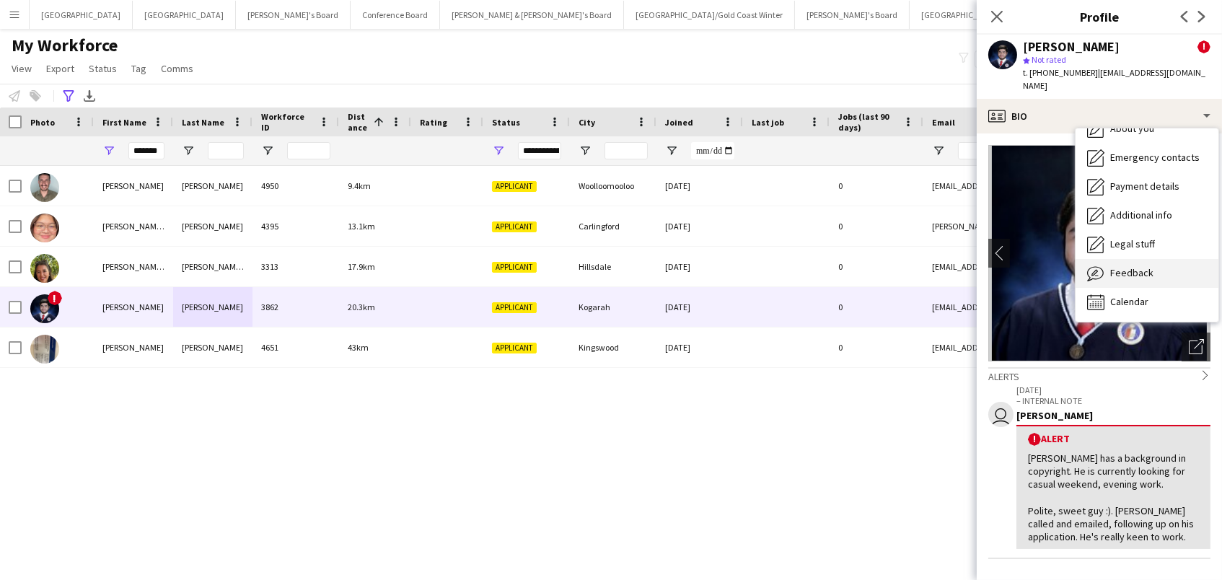
click at [1119, 268] on div "Feedback Feedback" at bounding box center [1146, 273] width 143 height 29
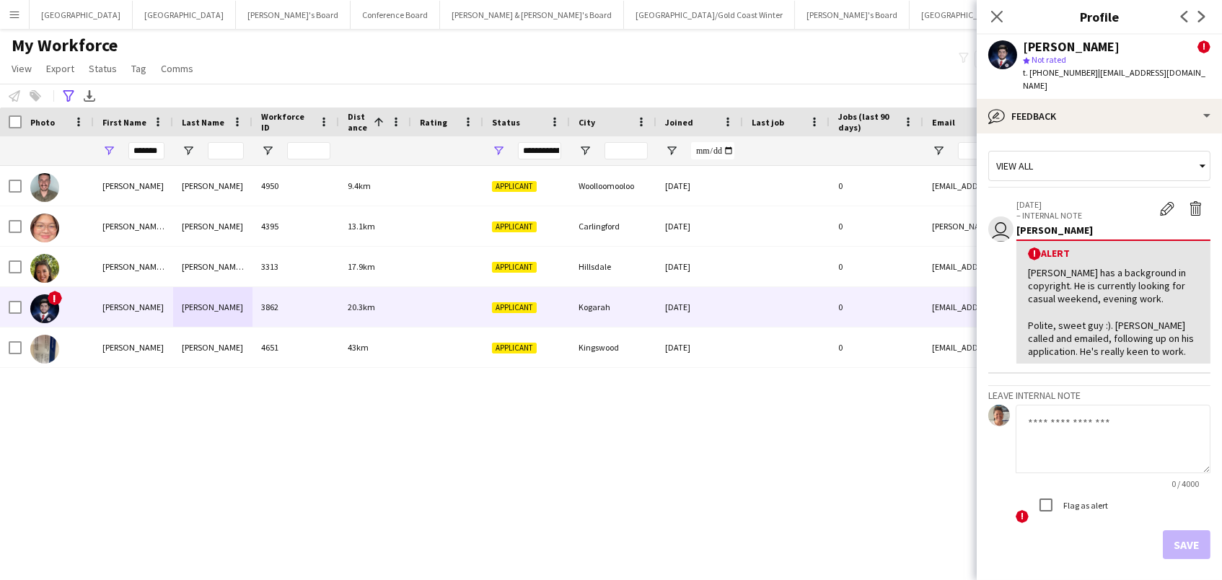
click at [1076, 415] on textarea at bounding box center [1112, 439] width 195 height 69
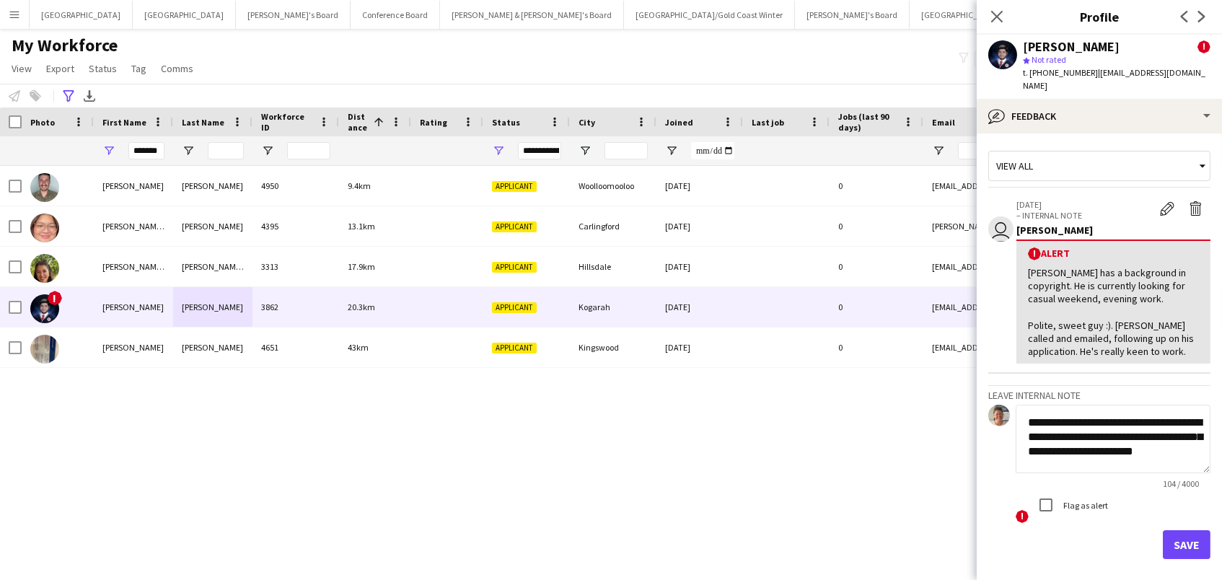
scroll to position [1, 0]
type textarea "**********"
click at [1197, 531] on button "Save" at bounding box center [1187, 544] width 48 height 29
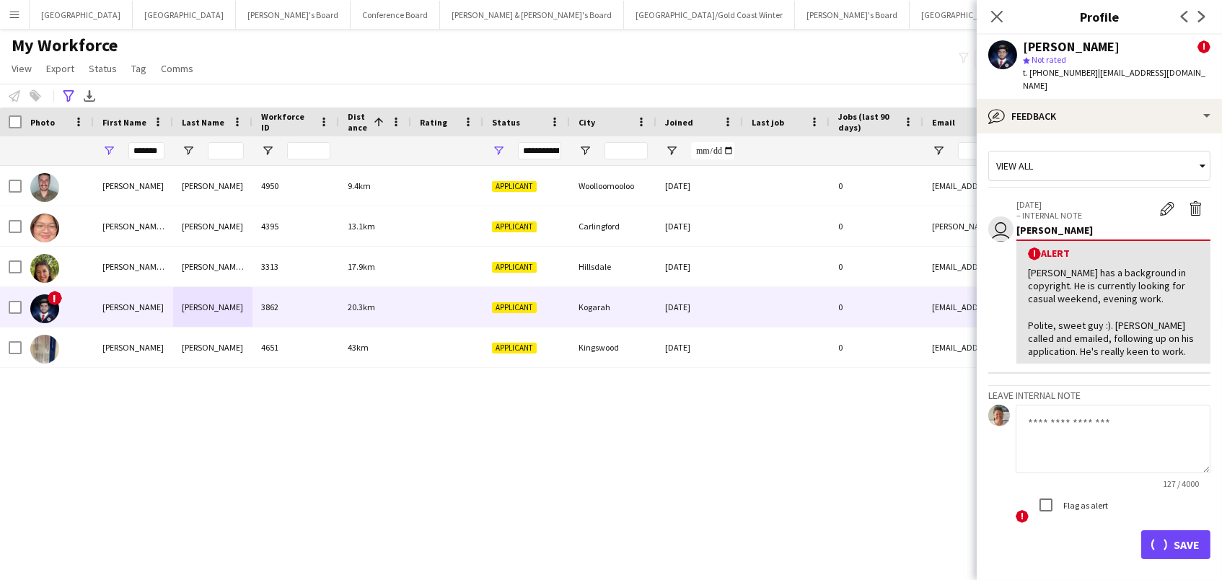
scroll to position [0, 0]
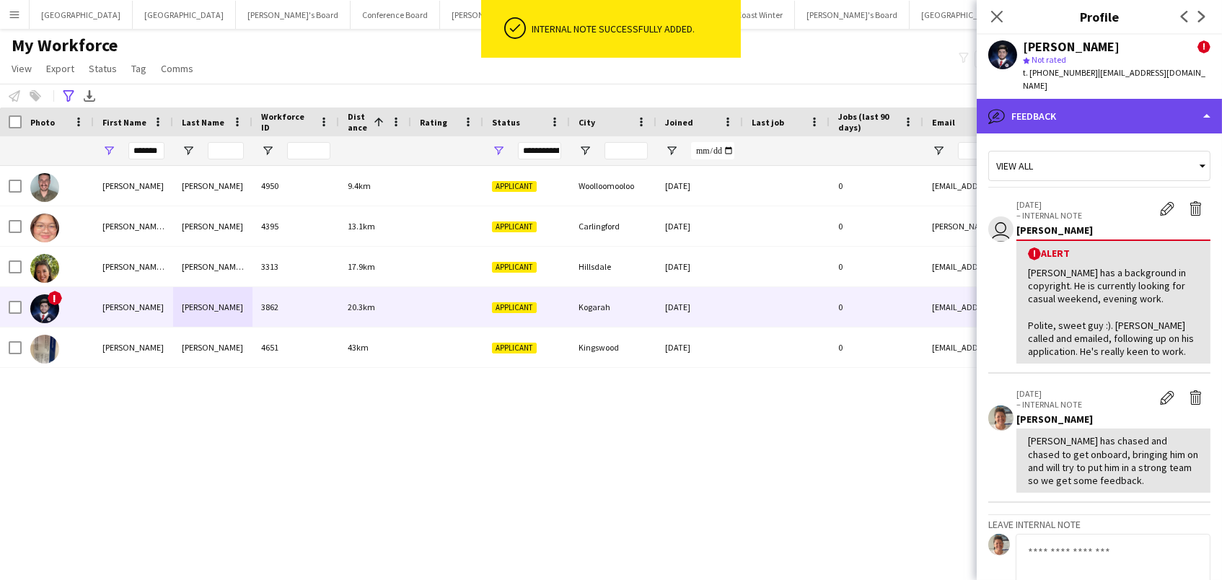
click at [1106, 99] on div "bubble-pencil Feedback" at bounding box center [1099, 116] width 245 height 35
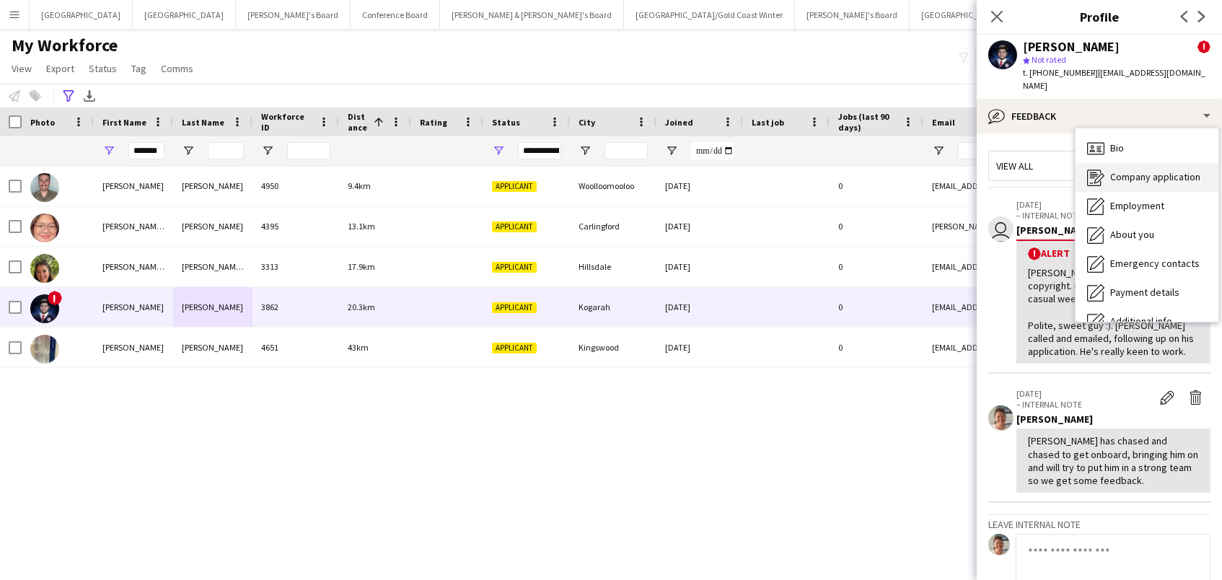
click at [1142, 170] on span "Company application" at bounding box center [1155, 176] width 90 height 13
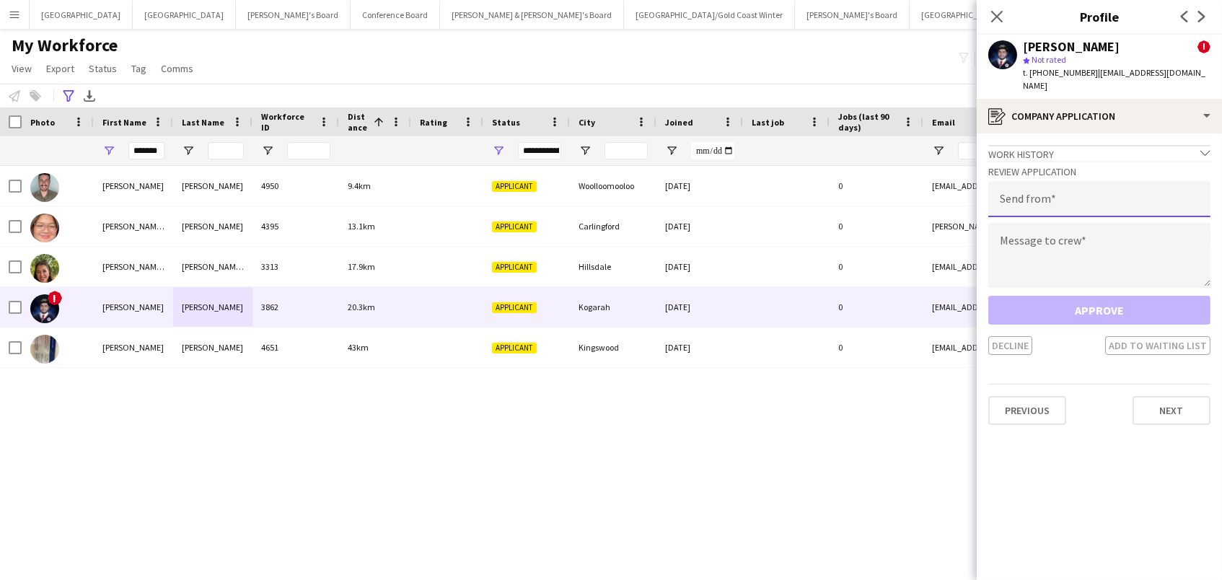
click at [1108, 190] on input "email" at bounding box center [1099, 199] width 222 height 36
type input "**********"
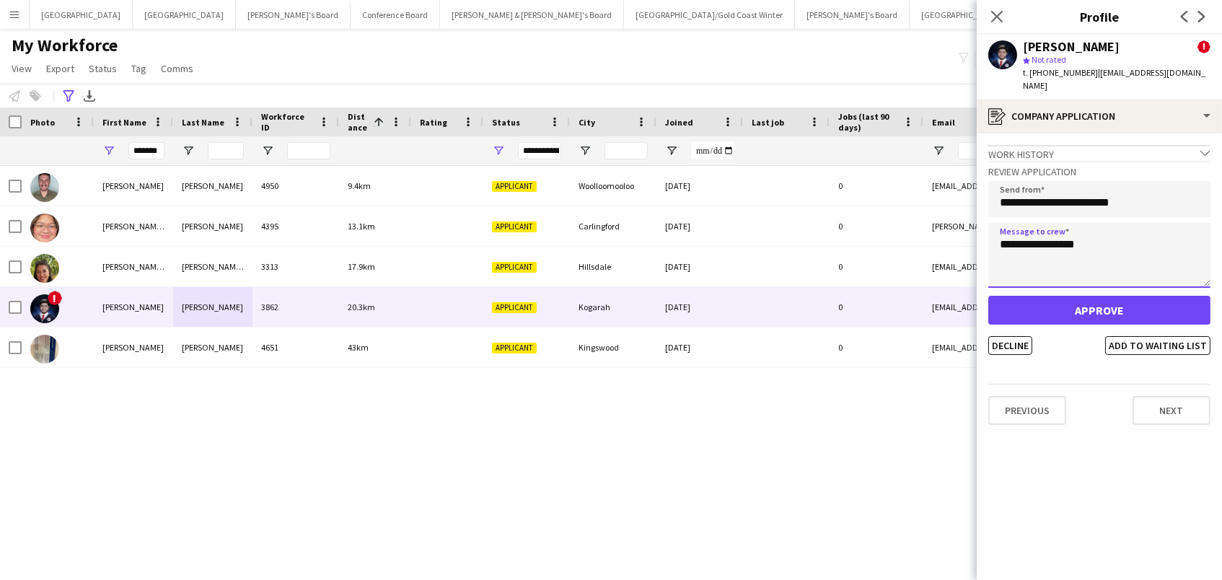
type textarea "**********"
click at [1072, 296] on button "Approve" at bounding box center [1099, 310] width 222 height 29
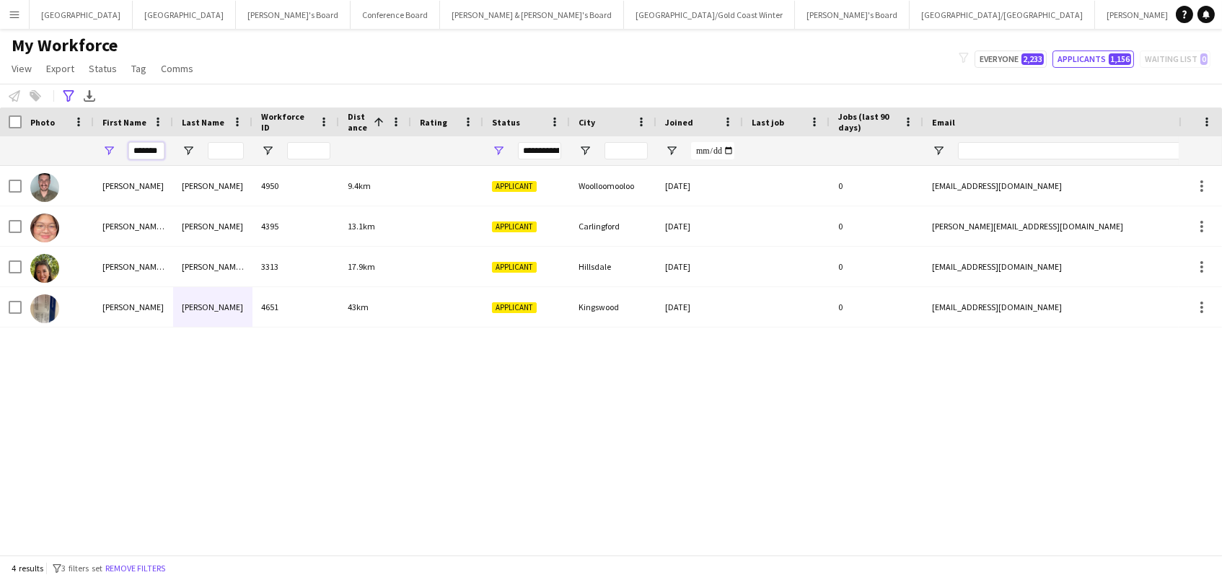
drag, startPoint x: 133, startPoint y: 147, endPoint x: 218, endPoint y: 146, distance: 84.4
click at [218, 146] on div "*******" at bounding box center [818, 150] width 1636 height 29
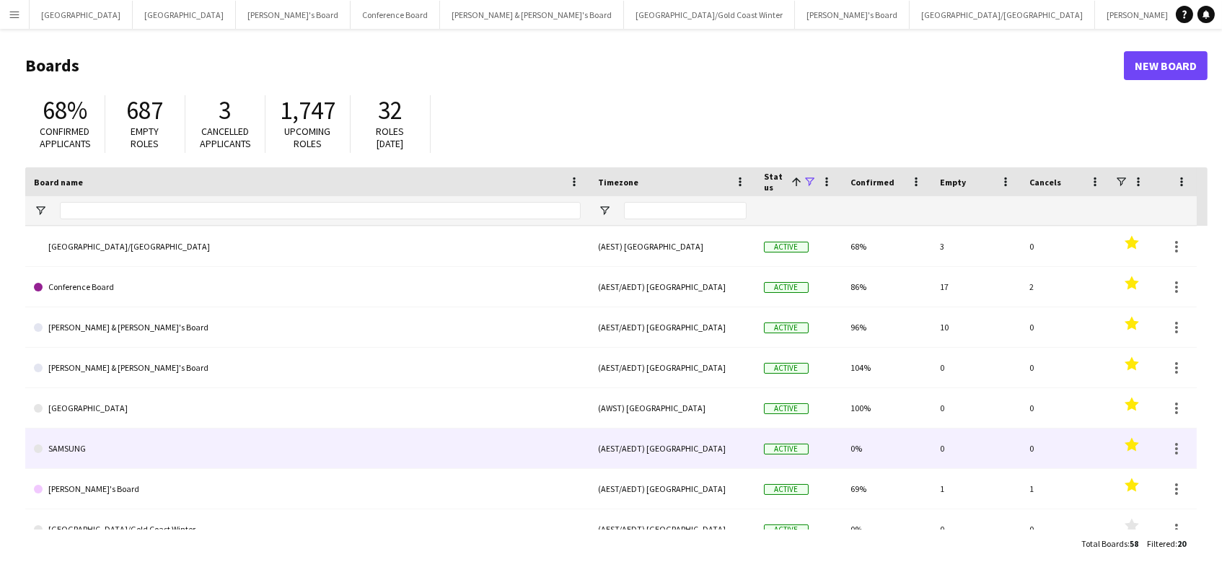
scroll to position [39, 0]
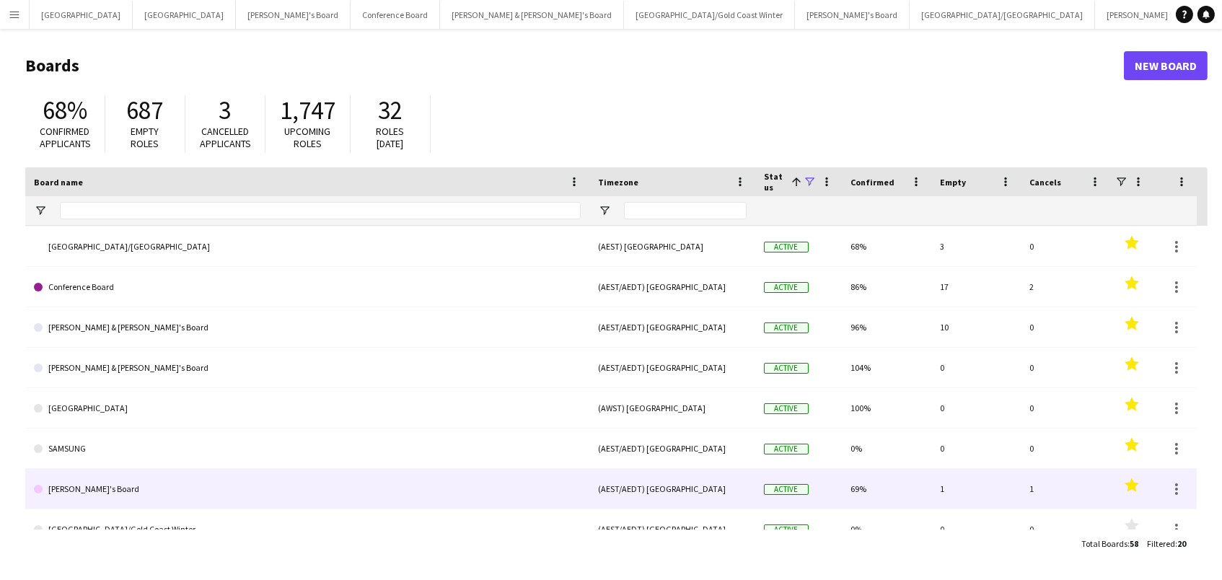
click at [288, 497] on link "[PERSON_NAME]'s Board" at bounding box center [307, 489] width 547 height 40
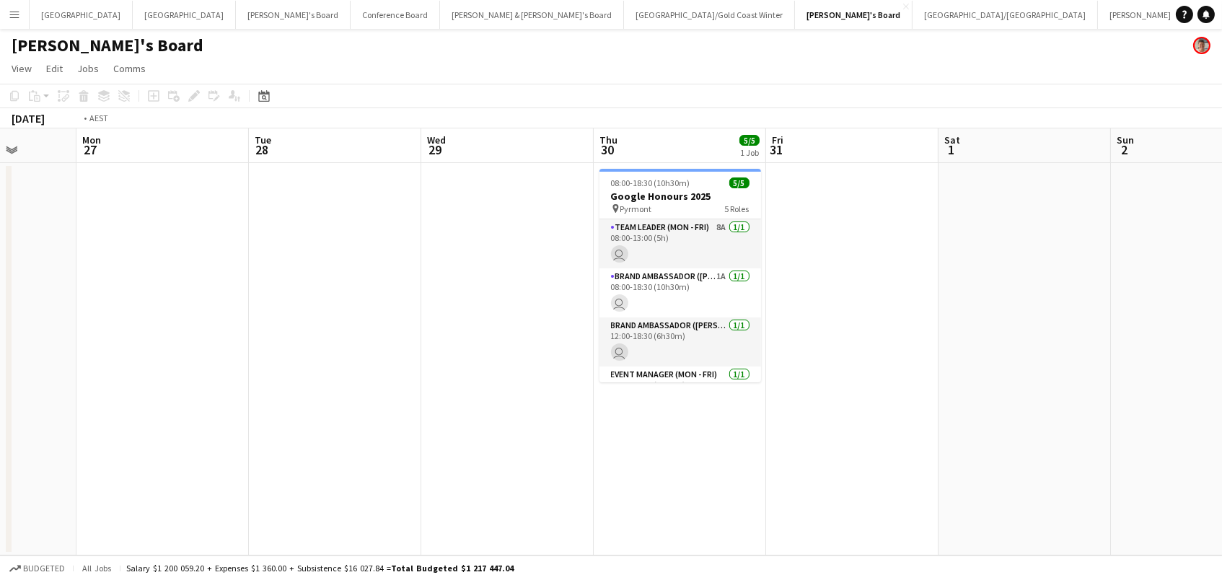
scroll to position [0, 526]
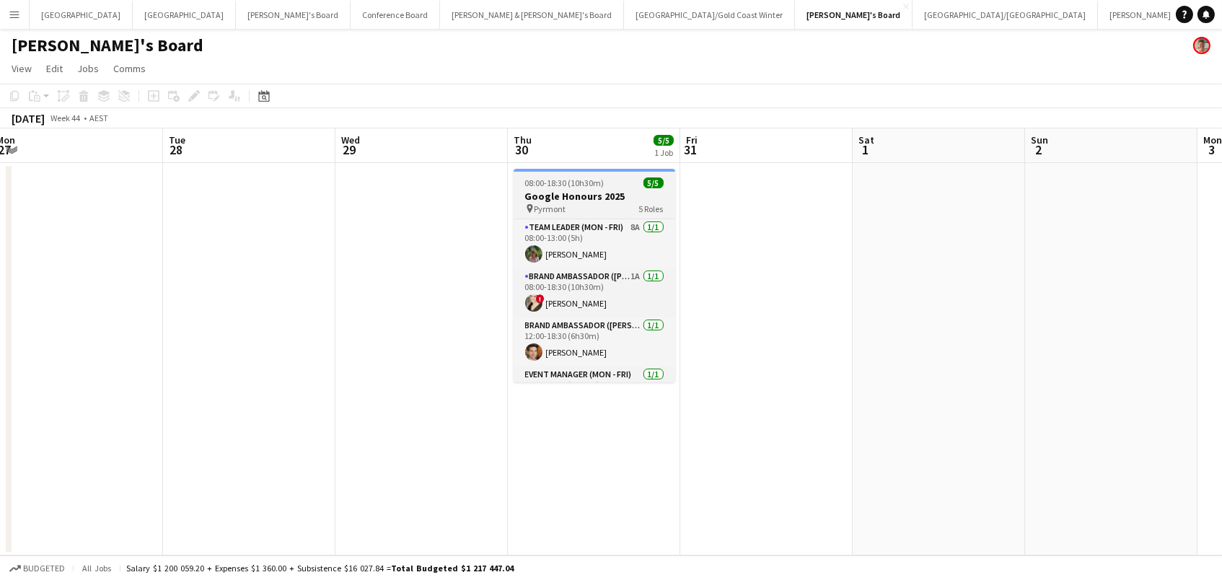
click at [627, 186] on div "08:00-18:30 (10h30m) 5/5" at bounding box center [595, 182] width 162 height 11
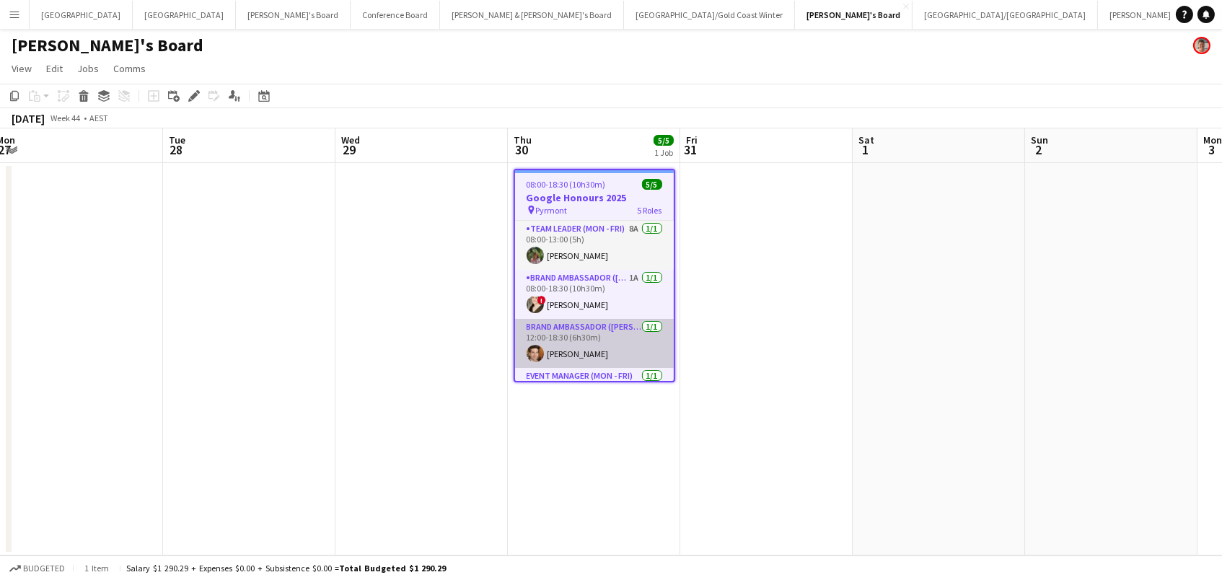
click at [593, 353] on app-card-role "Brand Ambassador (Mon - Fri) [DATE] 12:00-18:30 (6h30m) [PERSON_NAME]" at bounding box center [594, 343] width 159 height 49
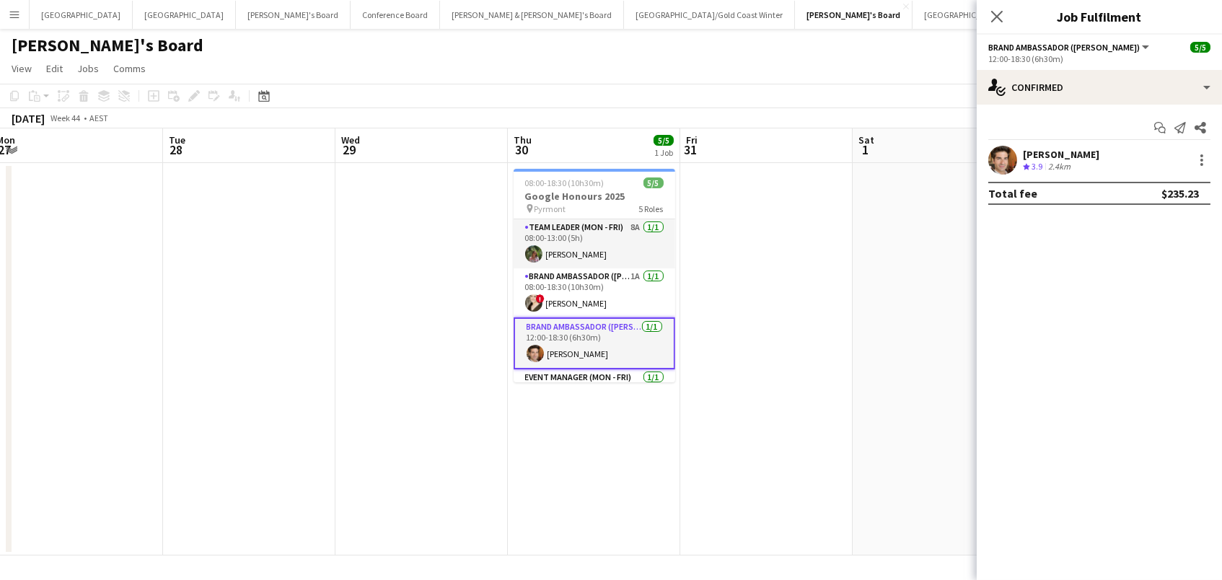
click at [1077, 161] on div "Crew rating 3.9 2.4km" at bounding box center [1061, 167] width 76 height 12
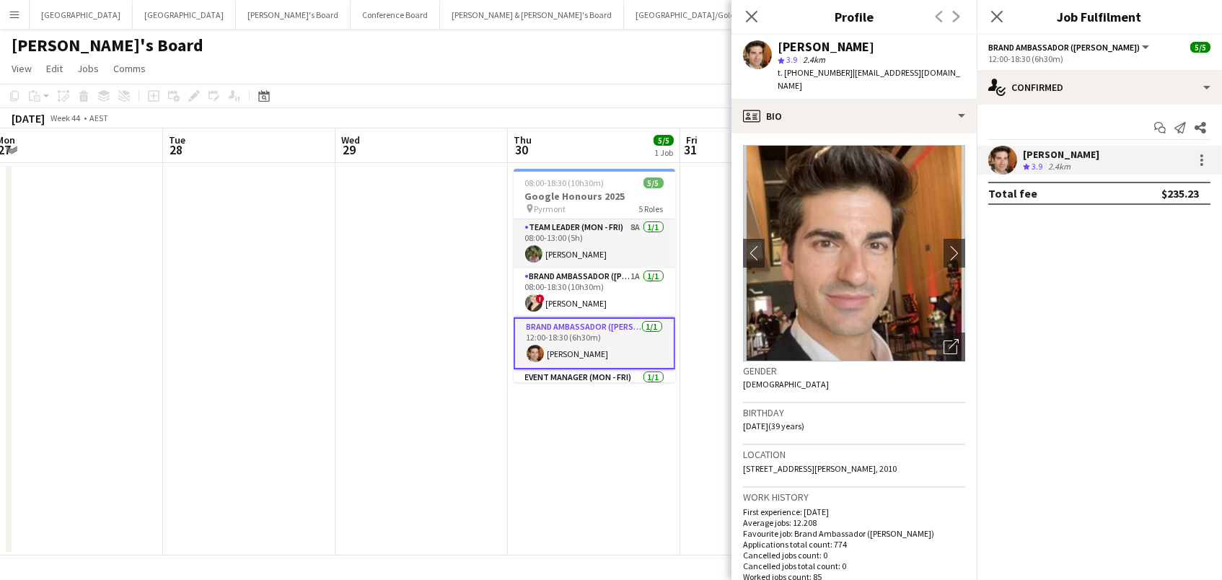
click at [819, 69] on span "t. [PHONE_NUMBER]" at bounding box center [814, 72] width 75 height 11
copy span "61416938727"
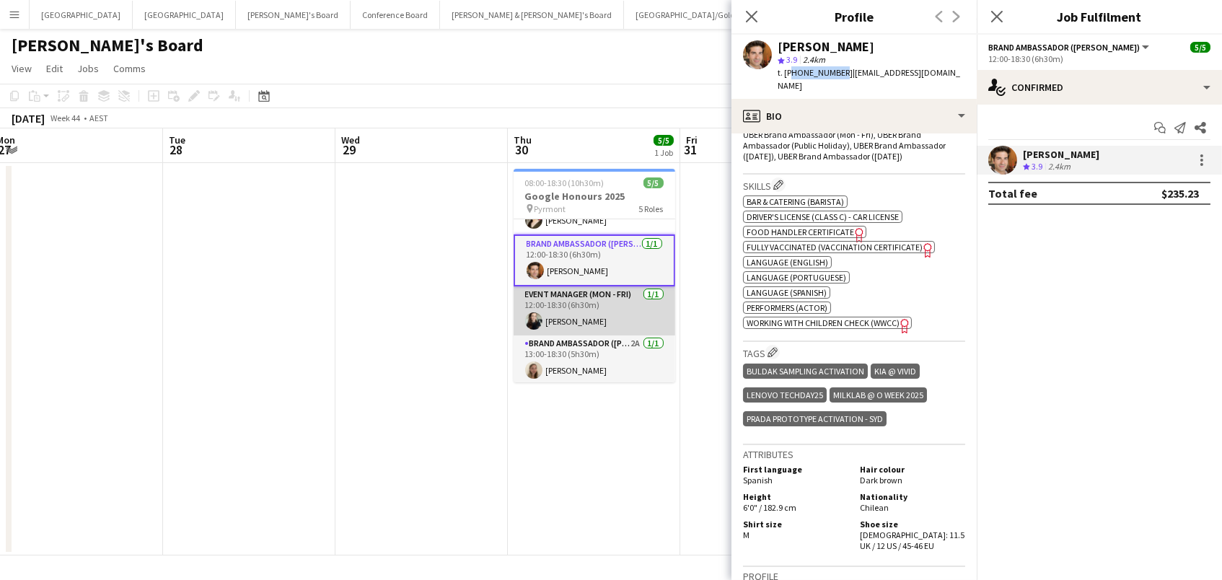
scroll to position [82, 0]
click at [583, 319] on app-card-role "Event Manager (Mon - Fri) [DATE] 12:00-18:30 (6h30m) [PERSON_NAME]" at bounding box center [595, 311] width 162 height 49
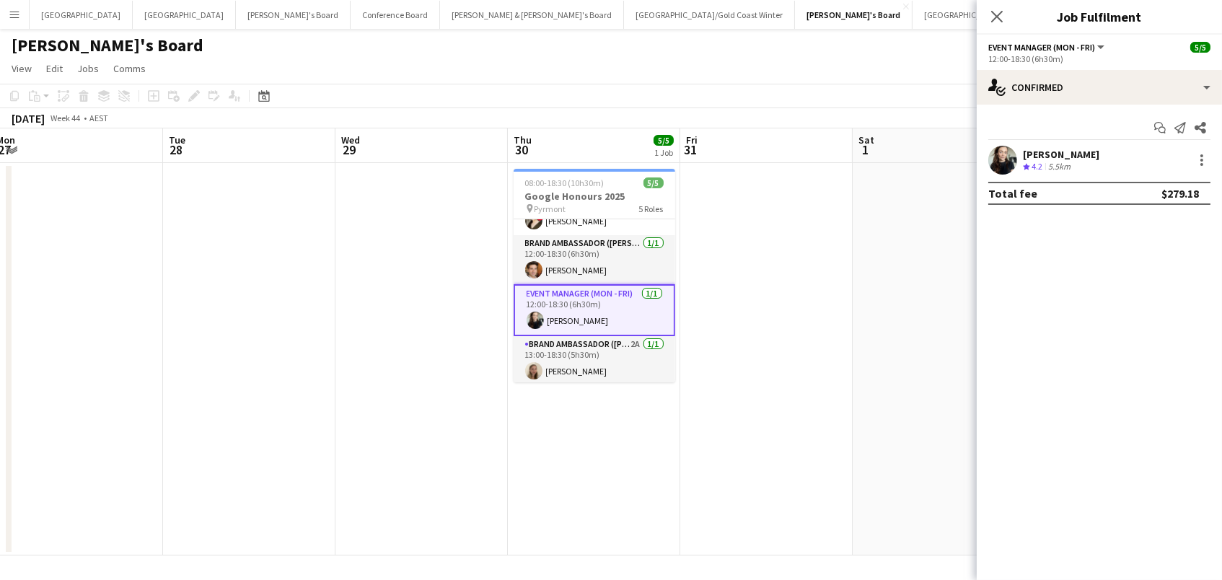
click at [1073, 162] on div "5.5km" at bounding box center [1059, 167] width 28 height 12
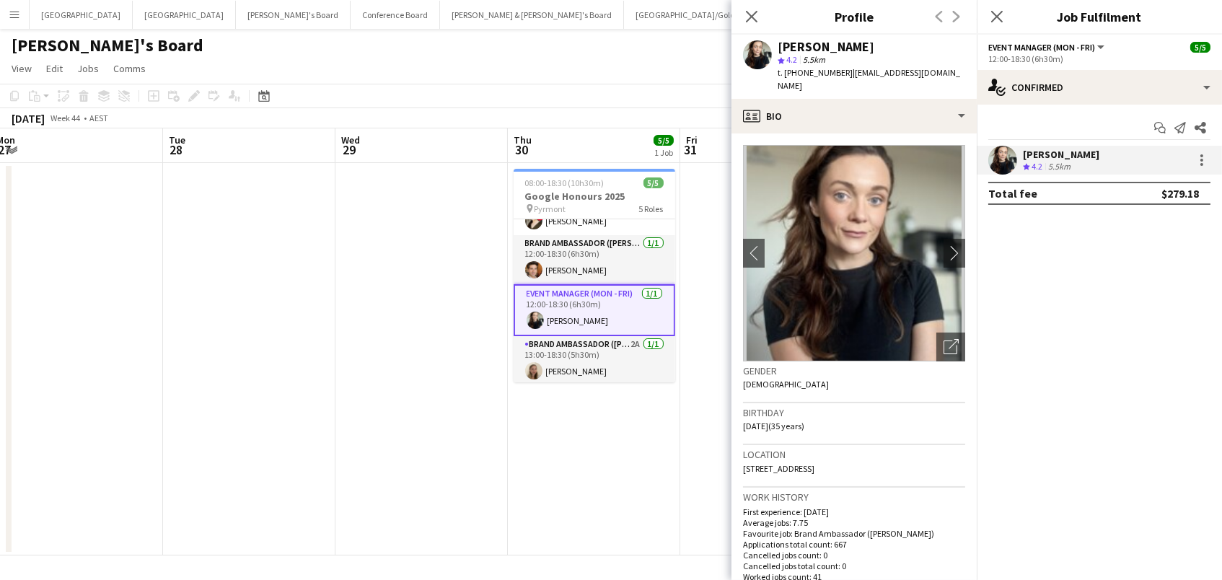
click at [821, 71] on span "t. [PHONE_NUMBER]" at bounding box center [814, 72] width 75 height 11
copy span "610424033947"
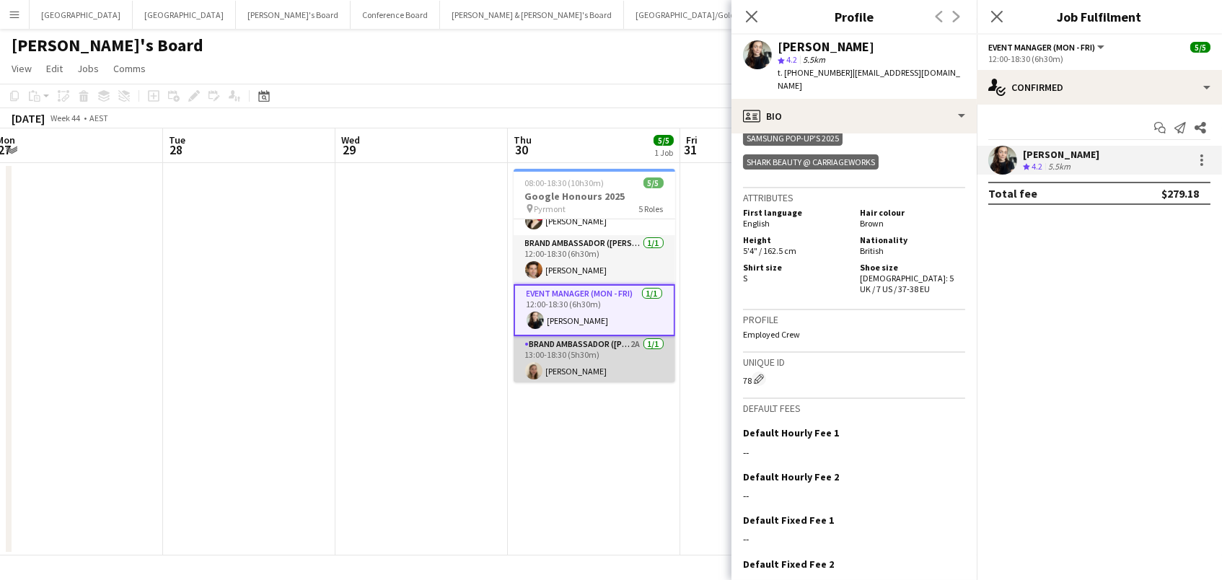
click at [589, 345] on app-card-role "Brand Ambassador (Mon - Fri) 2A [DATE] 13:00-18:30 (5h30m) [PERSON_NAME]" at bounding box center [595, 360] width 162 height 49
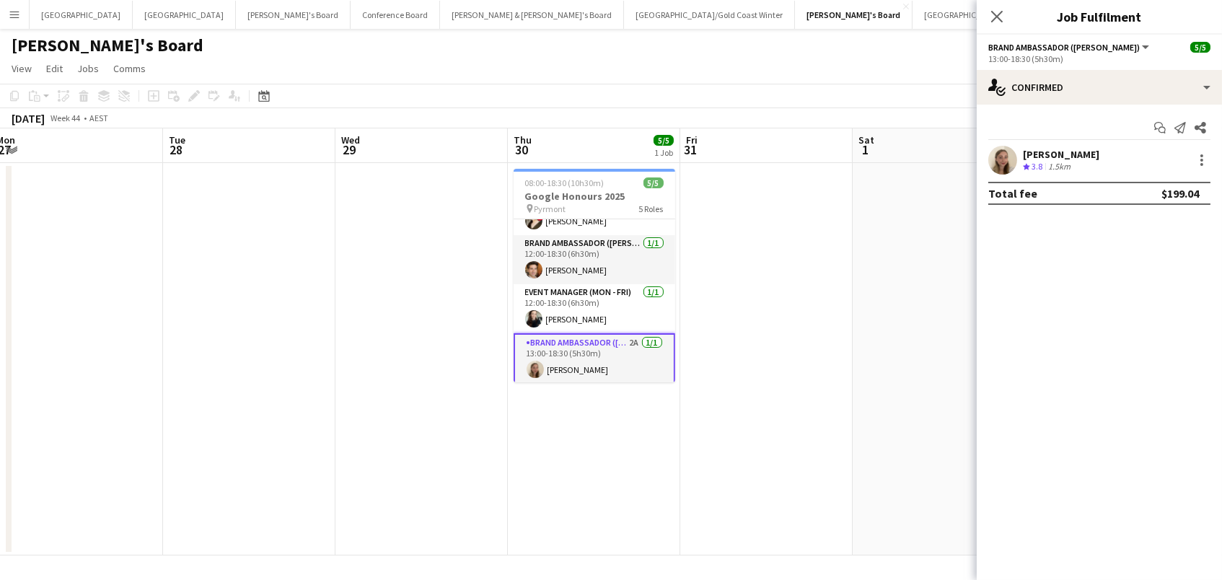
click at [1037, 166] on span "3.8" at bounding box center [1036, 166] width 11 height 11
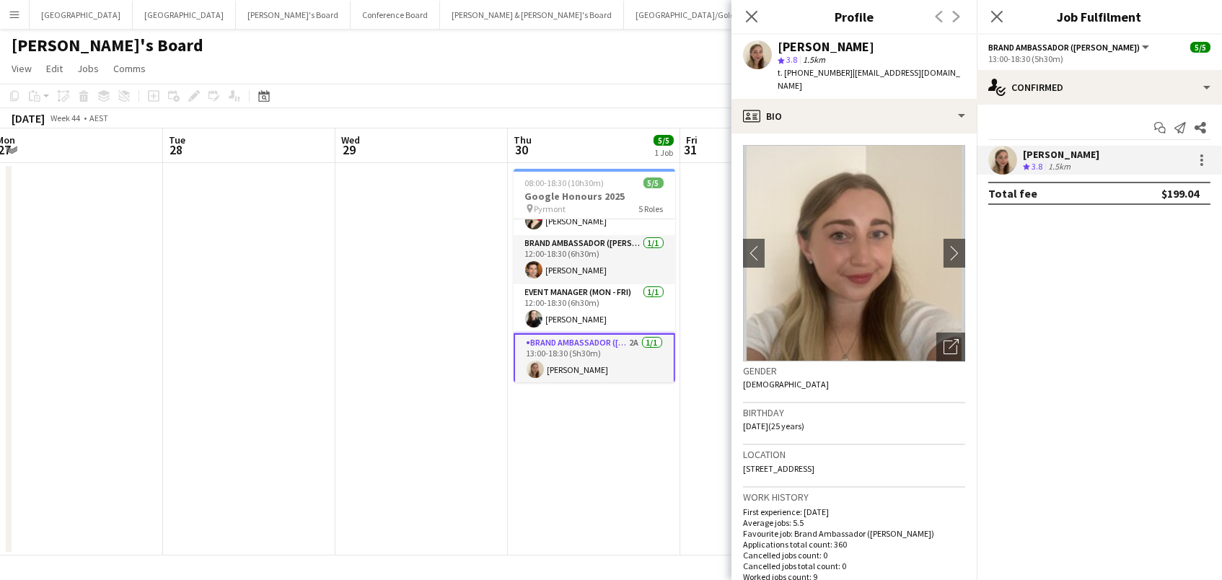
click at [821, 71] on span "t. [PHONE_NUMBER]" at bounding box center [814, 72] width 75 height 11
copy span "61433042193"
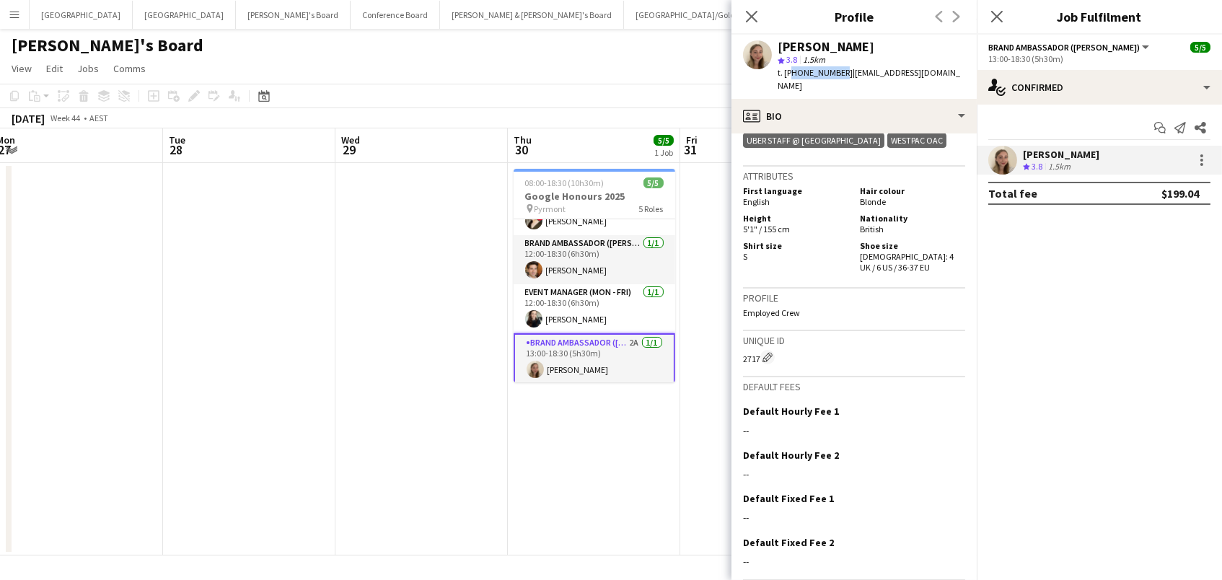
scroll to position [664, 0]
click at [705, 111] on div "[DATE] Week 44 • AEST" at bounding box center [611, 118] width 1222 height 20
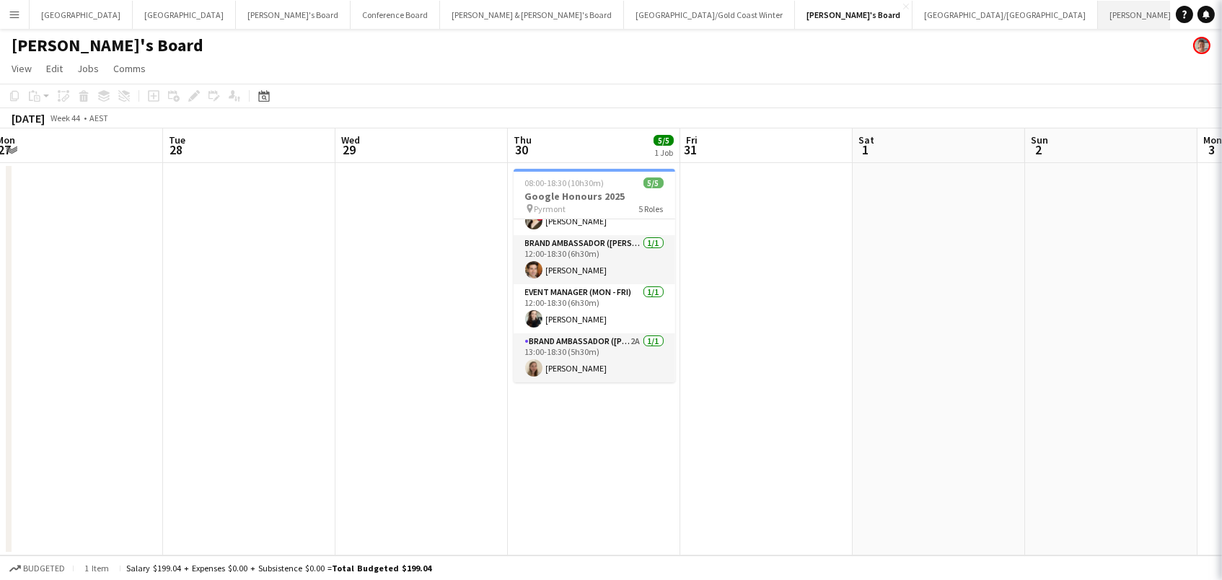
scroll to position [79, 0]
